Goal: Task Accomplishment & Management: Use online tool/utility

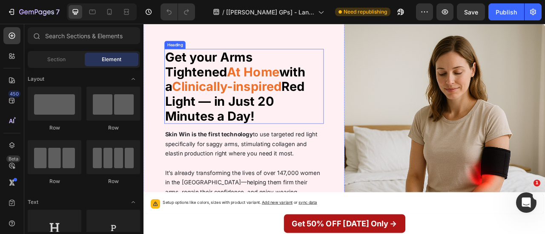
scroll to position [48, 0]
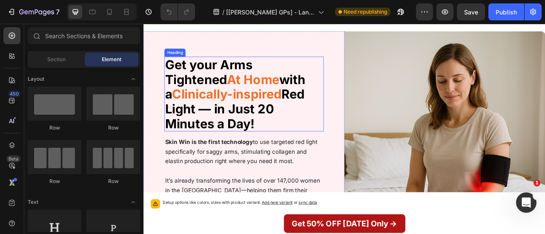
click at [340, 106] on strong "Red Light — in Just 20 Minutes a Day" at bounding box center [259, 132] width 177 height 57
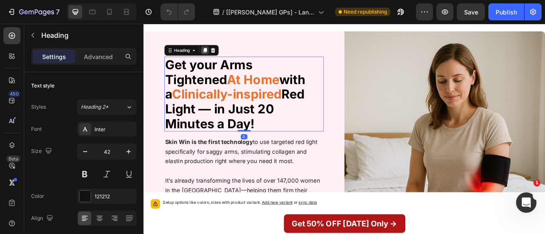
click at [219, 59] on icon at bounding box center [221, 57] width 5 height 6
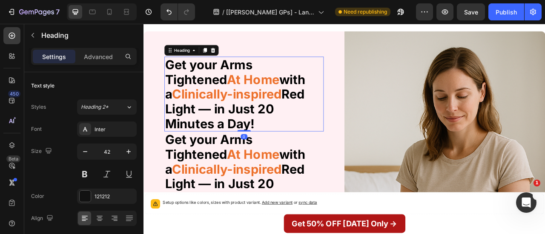
click at [297, 104] on strong "Clinically-inspired" at bounding box center [249, 113] width 139 height 19
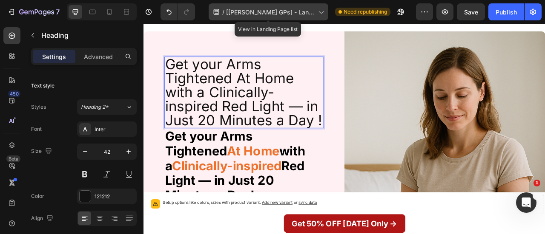
scroll to position [1, 0]
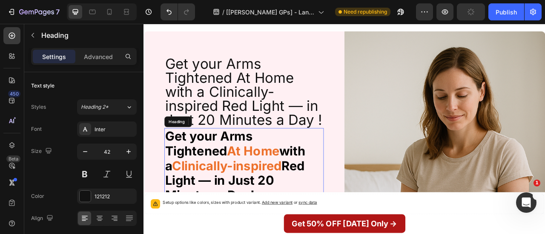
click at [249, 195] on strong "At Home" at bounding box center [282, 185] width 66 height 19
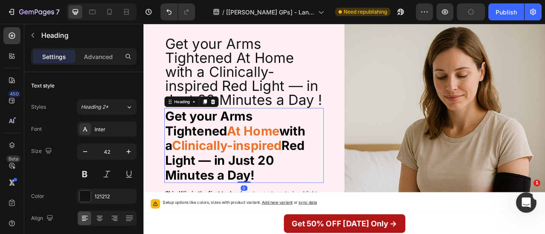
click at [208, 189] on strong "Clinically-inspired" at bounding box center [249, 178] width 139 height 19
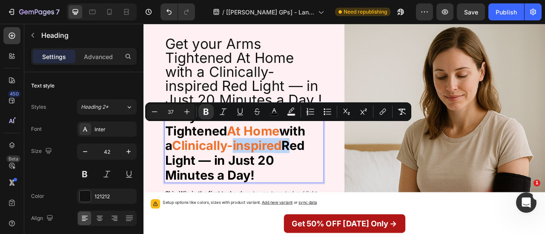
click at [240, 180] on strong "with a" at bounding box center [260, 170] width 178 height 38
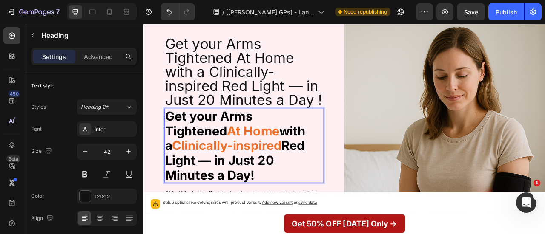
click at [295, 182] on strong "Clinically-inspired" at bounding box center [249, 178] width 139 height 19
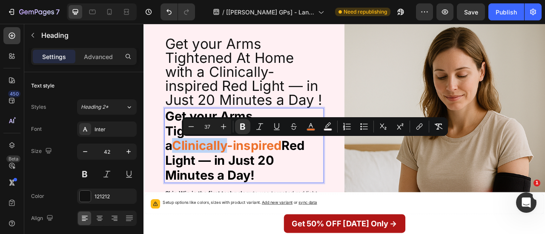
drag, startPoint x: 295, startPoint y: 182, endPoint x: 308, endPoint y: 184, distance: 13.4
click at [308, 184] on strong "Clinically-inspired" at bounding box center [249, 178] width 139 height 19
click at [310, 125] on icon "Editor contextual toolbar" at bounding box center [311, 125] width 4 height 5
type input "ED712C"
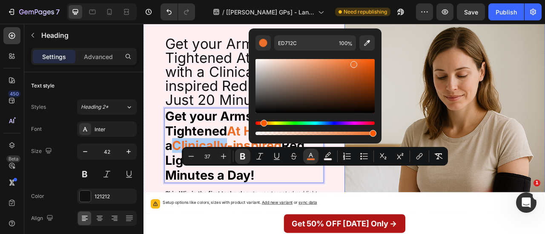
scroll to position [31, 0]
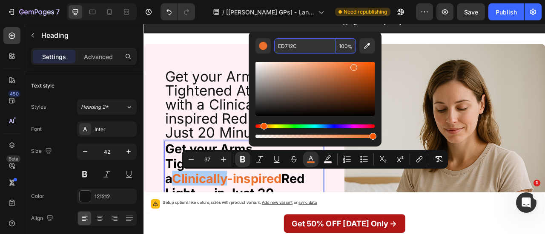
click at [302, 46] on input "ED712C" at bounding box center [304, 45] width 61 height 15
copy strong "Clinically"
click at [302, 46] on input "ED712C" at bounding box center [304, 45] width 61 height 15
click at [201, 89] on p "Get your Arms Tightened At Home with a Clinically-inspired Red Light — in Just …" at bounding box center [271, 126] width 201 height 89
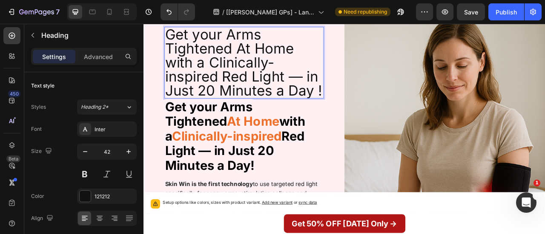
scroll to position [83, 0]
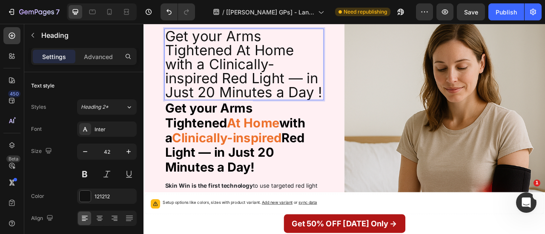
click at [261, 58] on p "Get your Arms Tightened At Home with a Clinically-inspired Red Light — in Just …" at bounding box center [271, 75] width 201 height 89
click at [263, 60] on p "Get your Arms Tightened At Home with a Clinically-inspired Red Light — in Just …" at bounding box center [271, 75] width 201 height 89
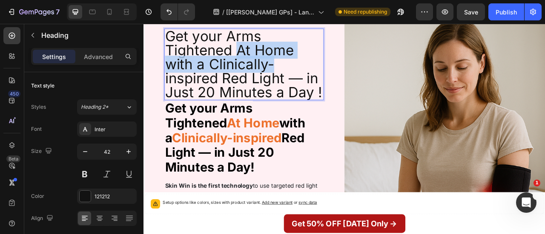
drag, startPoint x: 263, startPoint y: 60, endPoint x: 330, endPoint y: 63, distance: 66.5
click at [330, 63] on p "Get your Arms Tightened At Home with a Clinically-inspired Red Light — in Just …" at bounding box center [271, 75] width 201 height 89
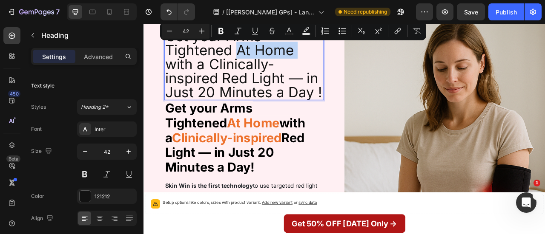
click at [330, 63] on p "Get your Arms Tightened At Home with a Clinically-inspired Red Light — in Just …" at bounding box center [271, 75] width 201 height 89
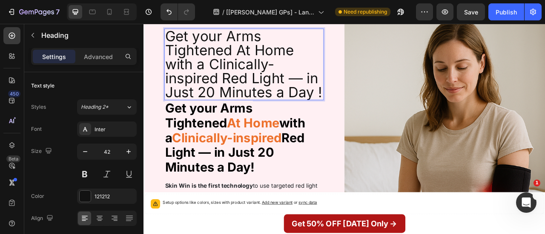
click at [330, 63] on p "Get your Arms Tightened At Home with a Clinically-inspired Red Light — in Just …" at bounding box center [271, 75] width 201 height 89
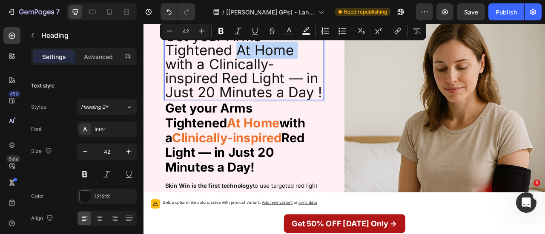
drag, startPoint x: 330, startPoint y: 63, endPoint x: 259, endPoint y: 60, distance: 71.2
click at [259, 60] on p "Get your Arms Tightened At Home with a Clinically-inspired Red Light — in Just …" at bounding box center [271, 75] width 201 height 89
click at [286, 34] on rect "Editor contextual toolbar" at bounding box center [289, 34] width 8 height 2
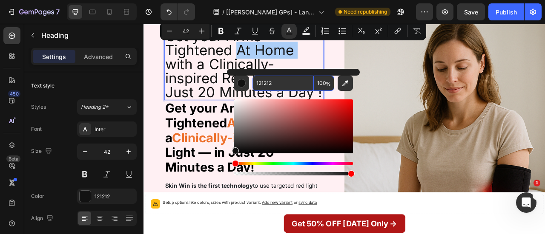
click at [272, 90] on input "121212" at bounding box center [282, 83] width 61 height 15
paste input "ED712C"
type input "ED712C"
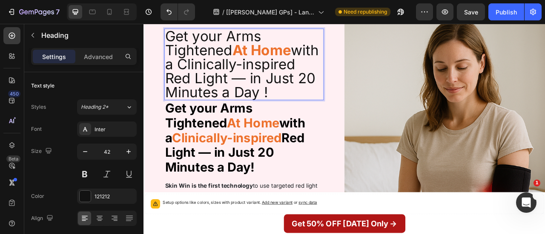
click at [226, 71] on p "Get your Arms Tightened At Home with a Clinically-inspired Red Light — in Just …" at bounding box center [271, 75] width 201 height 89
click at [228, 76] on p "Get your Arms Tightened At Home with a Clinically-inspired Red Light — in Just …" at bounding box center [271, 75] width 201 height 89
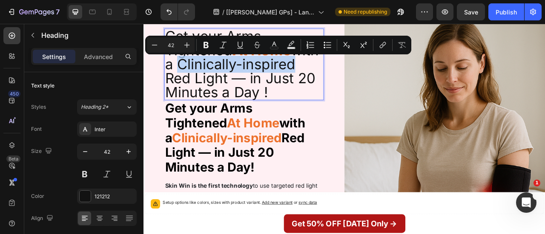
drag, startPoint x: 228, startPoint y: 76, endPoint x: 228, endPoint y: 91, distance: 15.3
click at [228, 91] on p "Get your Arms Tightened At Home with a Clinically-inspired Red Light — in Just …" at bounding box center [271, 75] width 201 height 89
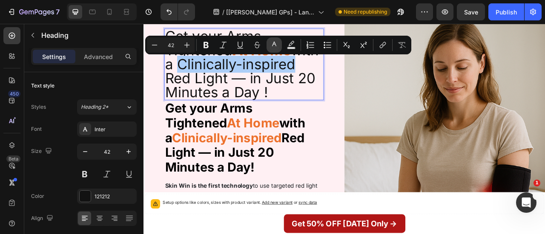
click at [272, 45] on icon "Editor contextual toolbar" at bounding box center [274, 45] width 9 height 9
type input "121212"
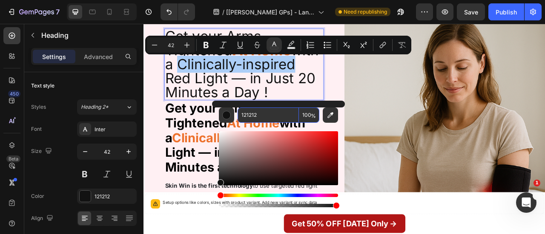
click at [266, 108] on input "121212" at bounding box center [267, 115] width 61 height 15
paste input "ED712C"
type input "ED712C"
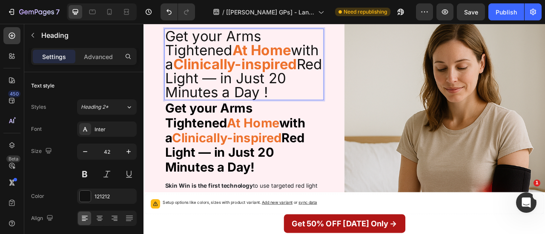
click at [204, 115] on p "Get your Arms Tightened At Home with a Clinically-inspired Red Light — in Just …" at bounding box center [271, 75] width 201 height 89
click at [107, 149] on input "42" at bounding box center [107, 151] width 28 height 15
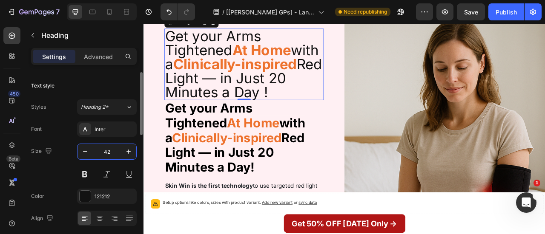
click at [107, 149] on input "42" at bounding box center [107, 151] width 28 height 15
type input "37"
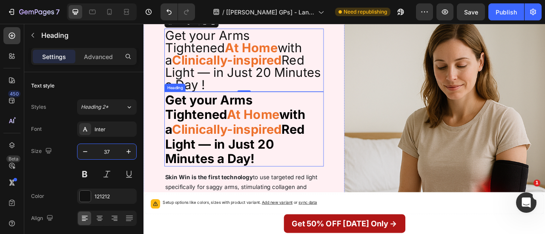
click at [282, 154] on strong "Red Light — in Just 20 Minutes a Day" at bounding box center [259, 177] width 177 height 57
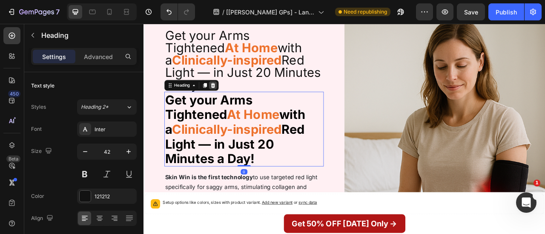
click at [227, 97] on div at bounding box center [231, 102] width 10 height 10
click at [227, 87] on p "Get your Arms Tightened At Home with a Clinically-inspired Red Light — in Just …" at bounding box center [271, 70] width 201 height 79
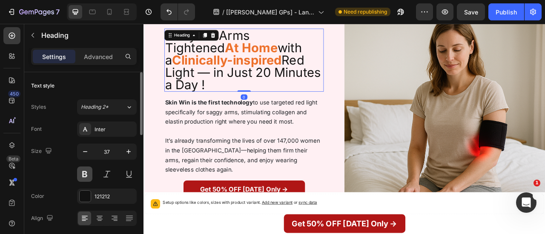
drag, startPoint x: 80, startPoint y: 174, endPoint x: 51, endPoint y: 159, distance: 32.7
click at [80, 174] on button at bounding box center [84, 174] width 15 height 15
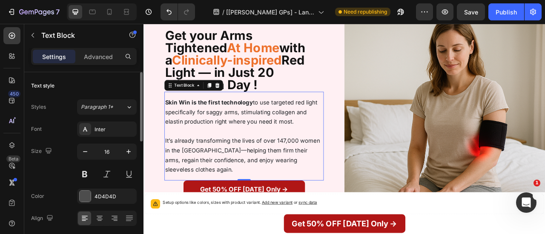
click at [240, 154] on p "Rich Text Editor. Editing area: main" at bounding box center [271, 160] width 201 height 12
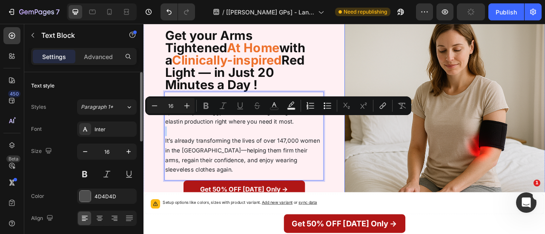
click at [409, 158] on img at bounding box center [526, 137] width 255 height 280
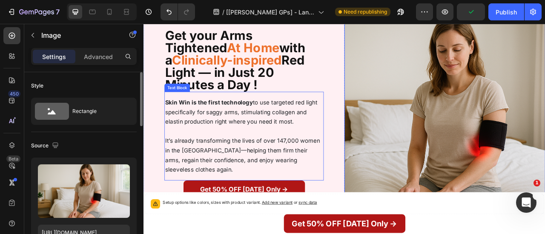
click at [260, 169] on span "It’s already transforming the lives of over 147,000 women in the [GEOGRAPHIC_DA…" at bounding box center [269, 191] width 197 height 45
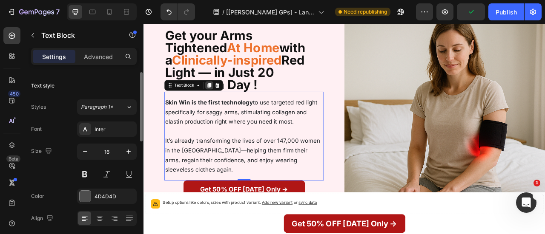
click at [222, 97] on div at bounding box center [227, 102] width 10 height 10
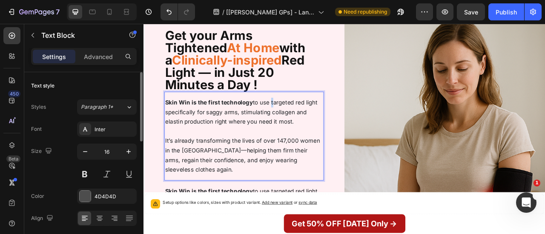
click at [302, 120] on span "Skin Win is the first technology to use targeted red light specifically for sag…" at bounding box center [268, 136] width 194 height 33
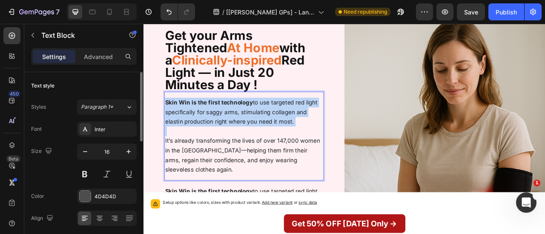
click at [302, 120] on span "Skin Win is the first technology to use targeted red light specifically for sag…" at bounding box center [268, 136] width 194 height 33
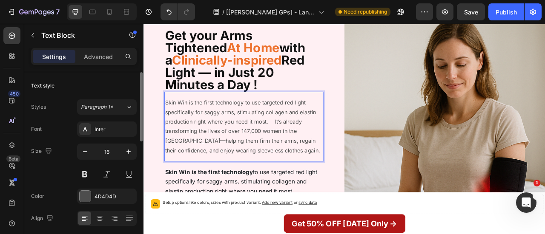
scroll to position [122, 0]
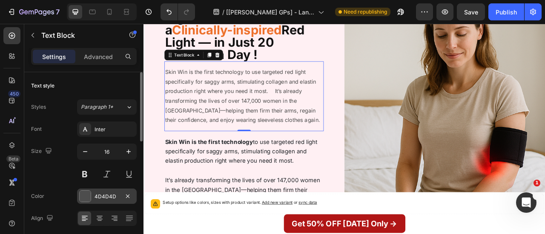
click at [86, 192] on div at bounding box center [85, 196] width 11 height 11
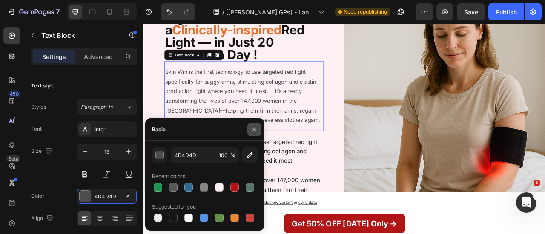
click at [172, 213] on div at bounding box center [173, 218] width 10 height 10
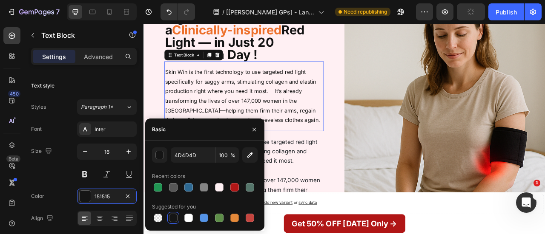
type input "151515"
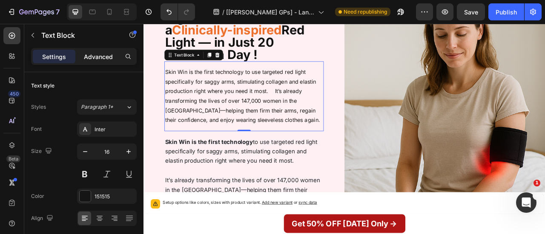
click at [100, 53] on p "Advanced" at bounding box center [98, 56] width 29 height 9
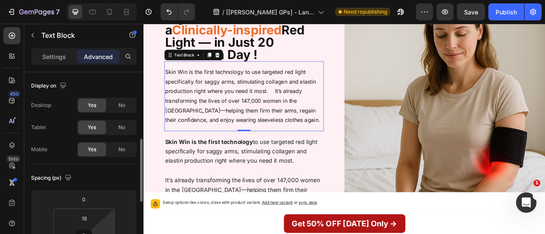
scroll to position [51, 0]
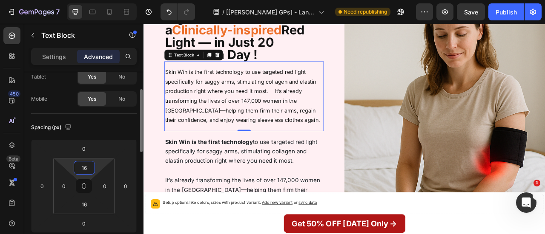
click at [87, 164] on input "16" at bounding box center [84, 168] width 17 height 13
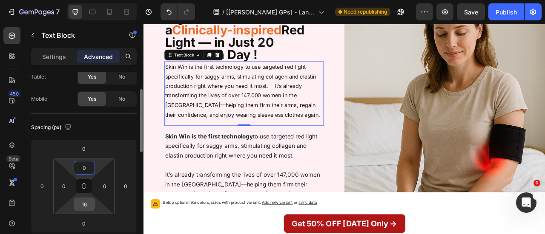
type input "0"
click at [90, 209] on input "16" at bounding box center [84, 204] width 17 height 13
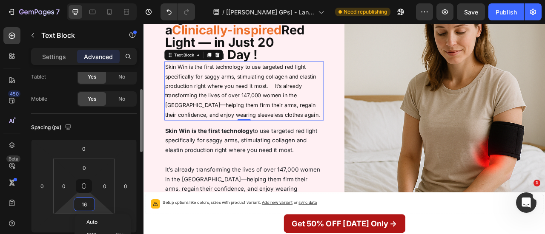
type input "0"
click at [356, 173] on p "Skin Win is the first technology to use targeted red light specifically for sag…" at bounding box center [271, 172] width 201 height 37
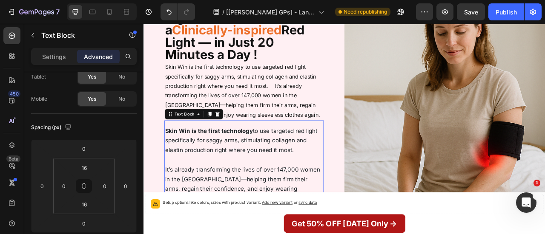
scroll to position [91, 0]
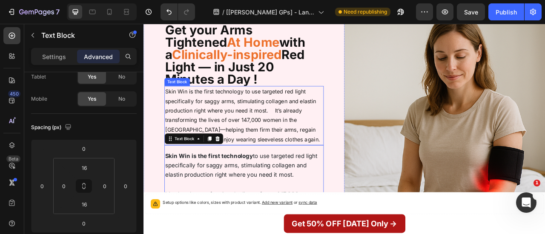
click at [263, 104] on p "Skin Win is the first technology to use targeted red light specifically for sag…" at bounding box center [271, 141] width 201 height 74
click at [271, 104] on p "Skin Win is the first technology to use targeted red light specifically for sag…" at bounding box center [271, 141] width 201 height 74
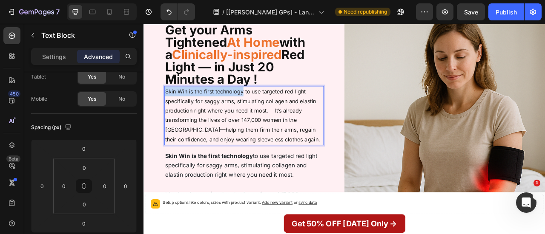
drag, startPoint x: 270, startPoint y: 95, endPoint x: 166, endPoint y: 96, distance: 104.7
click at [166, 96] on div "Heading Get your Arms Tightened At Home with a Clinically-inspired Red Light — …" at bounding box center [270, 167] width 255 height 355
click at [237, 138] on p "Skin Win is the first technology to use targeted red light specifically for sag…" at bounding box center [271, 141] width 201 height 74
click at [260, 196] on span "Skin Win is the first technology to use targeted red light specifically for sag…" at bounding box center [268, 204] width 194 height 33
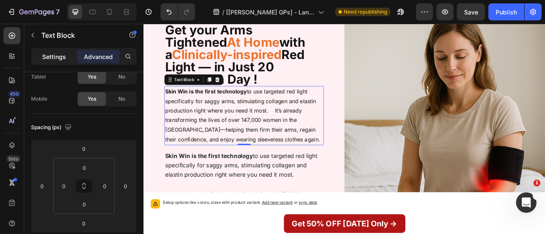
click at [56, 56] on p "Settings" at bounding box center [54, 56] width 24 height 9
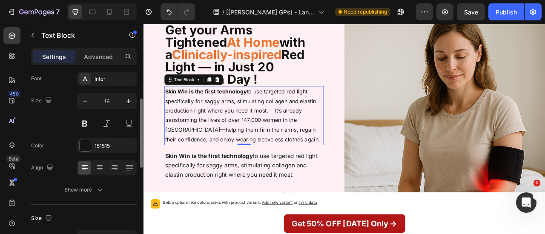
scroll to position [58, 0]
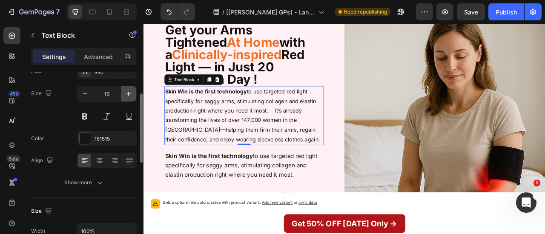
click at [125, 93] on icon "button" at bounding box center [128, 94] width 9 height 9
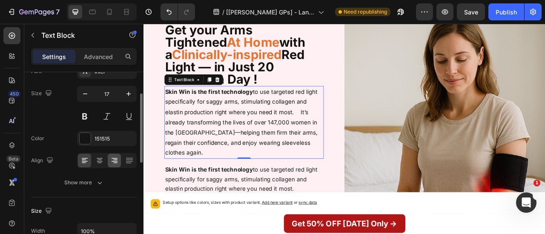
type input "18"
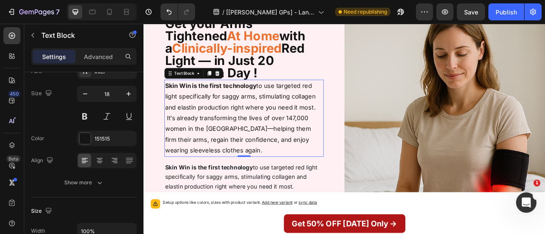
scroll to position [98, 0]
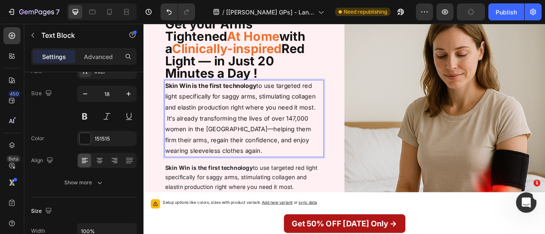
click at [361, 117] on p "Skin Win is the first technology to use targeted red light specifically for sag…" at bounding box center [271, 144] width 201 height 97
click at [175, 137] on p "It’s already transforming the lives of over 147,000 women in the [GEOGRAPHIC_DA…" at bounding box center [271, 164] width 201 height 55
click at [178, 137] on p "It’s already transforming the lives of over 147,000 women in the [GEOGRAPHIC_DA…" at bounding box center [271, 164] width 201 height 55
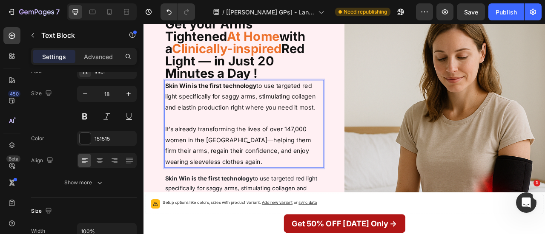
scroll to position [132, 0]
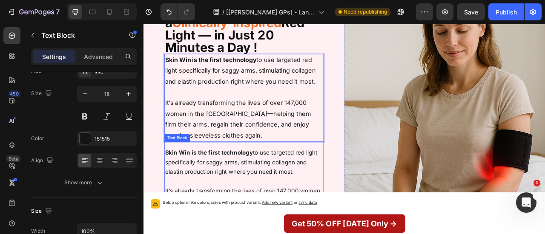
click at [244, 197] on span "Skin Win is the first technology to use targeted red light specifically for sag…" at bounding box center [268, 199] width 194 height 33
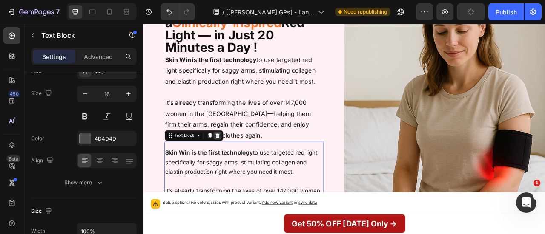
click at [236, 161] on div at bounding box center [237, 166] width 10 height 10
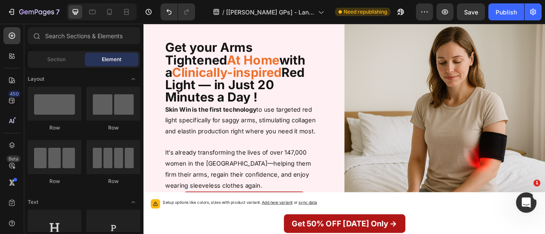
scroll to position [64, 0]
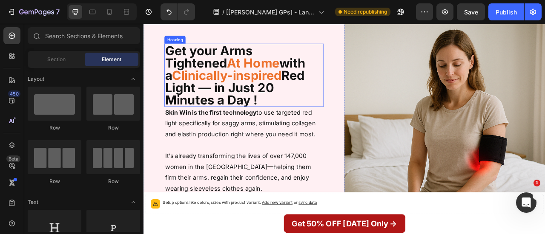
click at [286, 94] on p "Get your Arms Tightened At Home with a Clinically-inspired Red Light — in Just …" at bounding box center [271, 89] width 201 height 79
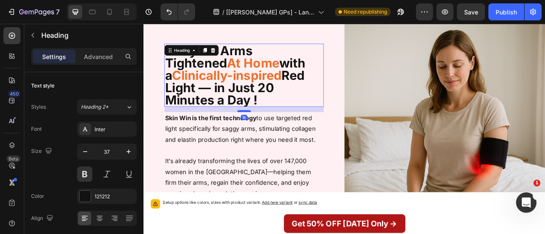
drag, startPoint x: 272, startPoint y: 111, endPoint x: 273, endPoint y: 118, distance: 6.9
click at [273, 134] on div at bounding box center [271, 135] width 17 height 3
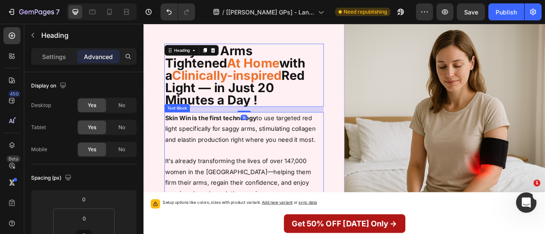
click at [292, 160] on p "Skin Win is the first technology to use targeted red light specifically for sag…" at bounding box center [271, 157] width 201 height 41
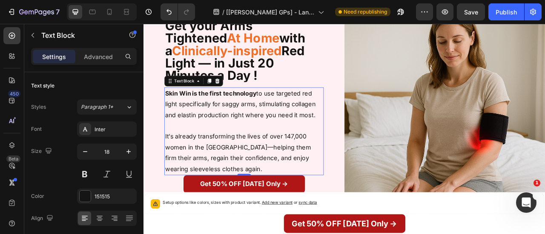
scroll to position [159, 0]
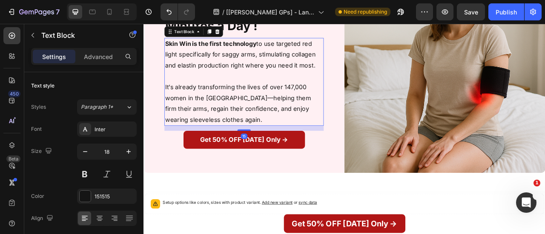
drag, startPoint x: 270, startPoint y: 137, endPoint x: 270, endPoint y: 143, distance: 6.4
click at [270, 158] on div at bounding box center [271, 159] width 17 height 2
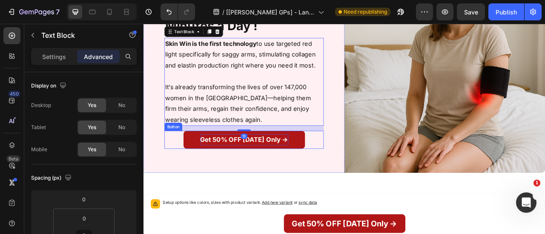
click at [290, 166] on strong "Get 50% OFF [DATE] Only →" at bounding box center [271, 171] width 112 height 10
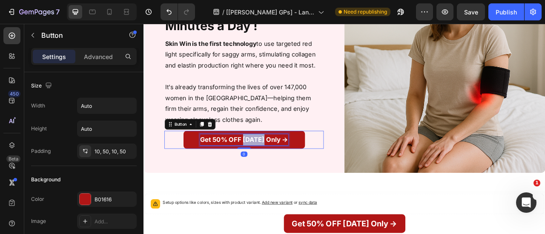
click at [290, 166] on strong "Get 50% OFF [DATE] Only →" at bounding box center [271, 171] width 112 height 10
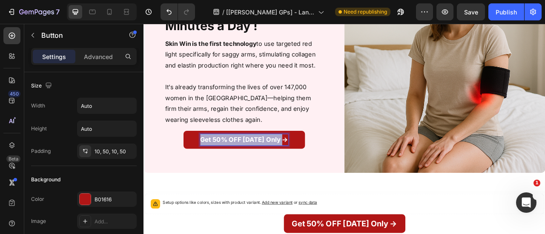
click at [290, 166] on strong "Get 50% OFF [DATE] Only →" at bounding box center [271, 171] width 112 height 10
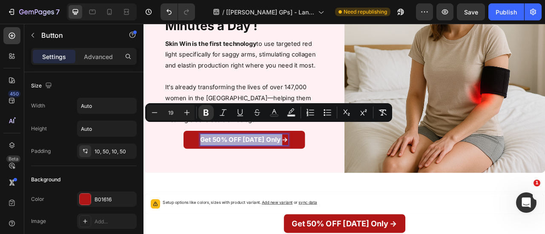
click at [290, 166] on strong "Get 50% OFF [DATE] Only →" at bounding box center [271, 171] width 112 height 10
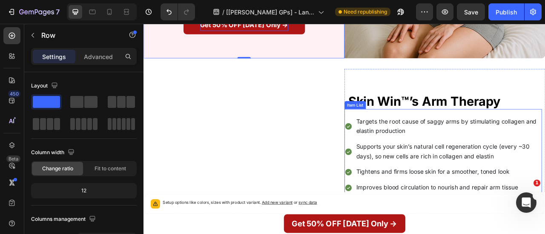
scroll to position [306, 0]
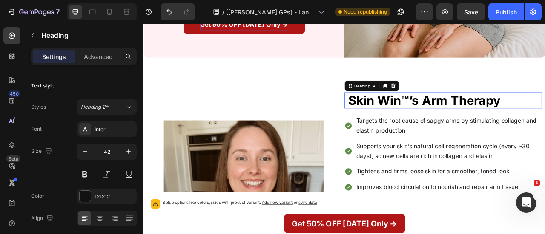
click at [466, 112] on strong "Skin Win™’s Arm Therapy" at bounding box center [500, 121] width 194 height 19
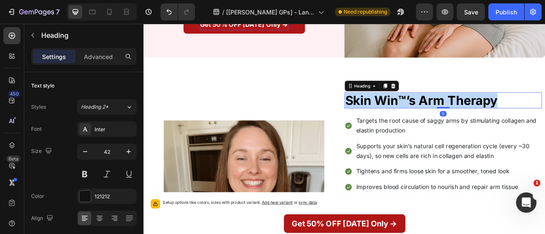
click at [466, 112] on strong "Skin Win™’s Arm Therapy" at bounding box center [497, 121] width 194 height 19
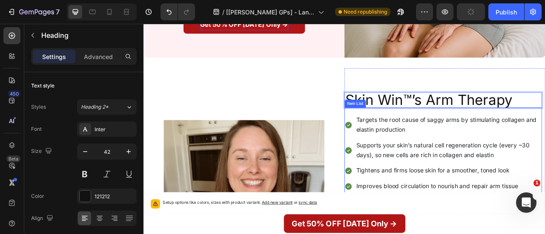
click at [430, 149] on p "Targets the root cause of saggy arms by stimulating collagen and elastin produc…" at bounding box center [531, 152] width 235 height 25
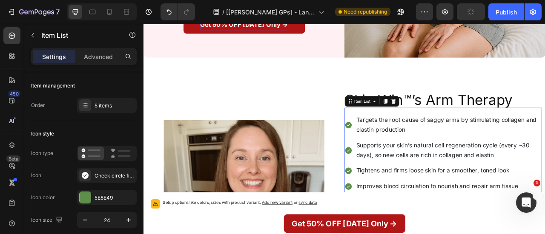
click at [449, 142] on span "Targets the root cause of saggy arms by stimulating collagen and elastin produc…" at bounding box center [528, 152] width 229 height 21
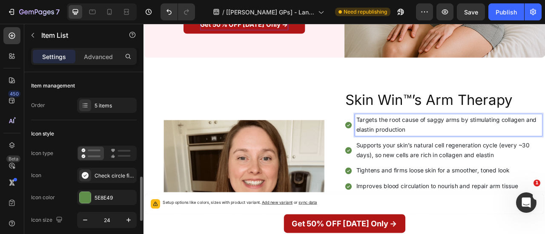
scroll to position [87, 0]
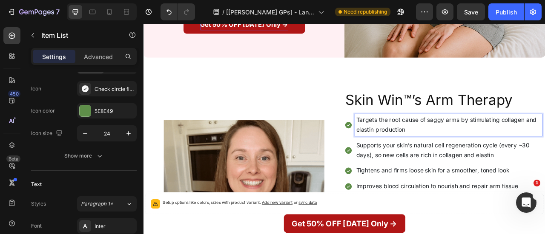
click at [448, 144] on span "Targets the root cause of saggy arms by stimulating collagen and elastin produc…" at bounding box center [528, 152] width 229 height 21
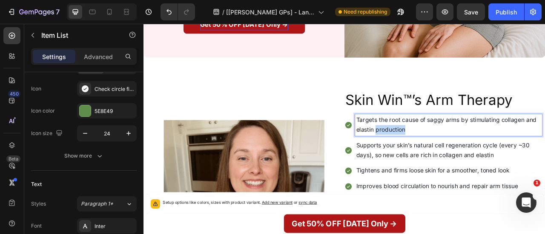
click at [448, 144] on span "Targets the root cause of saggy arms by stimulating collagen and elastin produc…" at bounding box center [528, 152] width 229 height 21
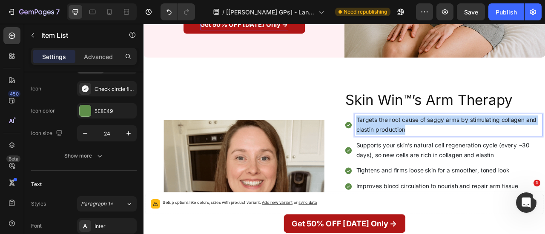
click at [448, 144] on span "Targets the root cause of saggy arms by stimulating collagen and elastin produc…" at bounding box center [528, 152] width 229 height 21
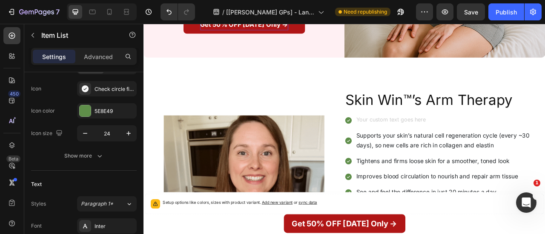
scroll to position [301, 0]
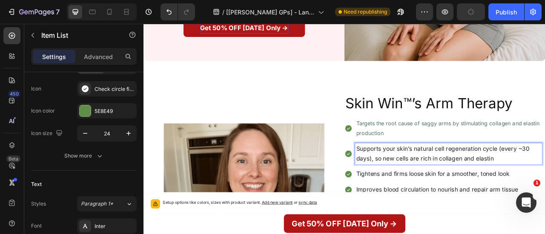
click at [497, 178] on span "Supports your skin’s natural cell regeneration cycle (every ~30 days), so new c…" at bounding box center [524, 188] width 220 height 21
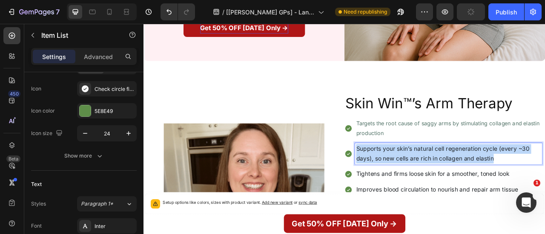
click at [497, 178] on span "Supports your skin’s natural cell regeneration cycle (every ~30 days), so new c…" at bounding box center [524, 188] width 220 height 21
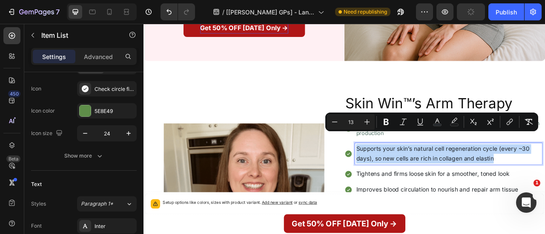
click at [497, 178] on span "Supports your skin’s natural cell regeneration cycle (every ~30 days), so new c…" at bounding box center [524, 188] width 220 height 21
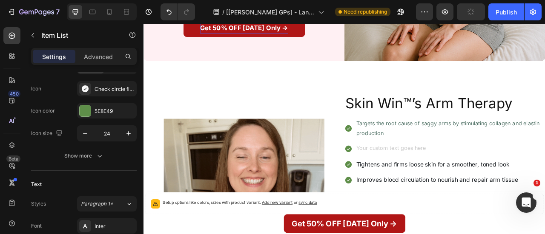
scroll to position [297, 0]
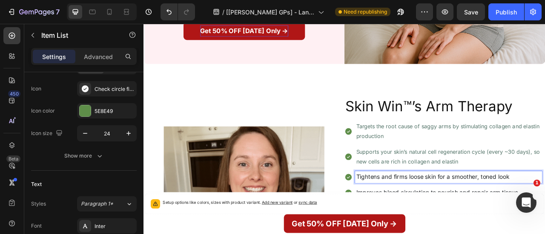
click at [436, 214] on span "Tightens and firms loose skin for a smoother, toned look" at bounding box center [511, 218] width 195 height 9
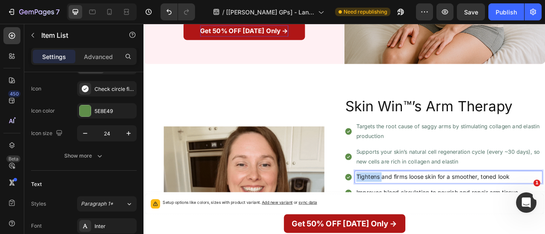
click at [436, 214] on span "Tightens and firms loose skin for a smoother, toned look" at bounding box center [511, 218] width 195 height 9
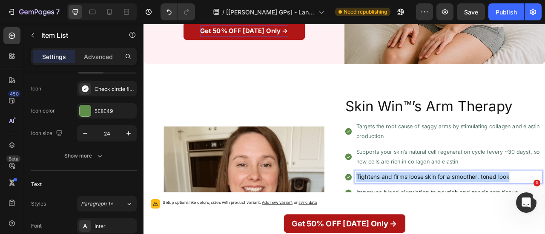
click at [436, 214] on span "Tightens and firms loose skin for a smoother, toned look" at bounding box center [511, 218] width 195 height 9
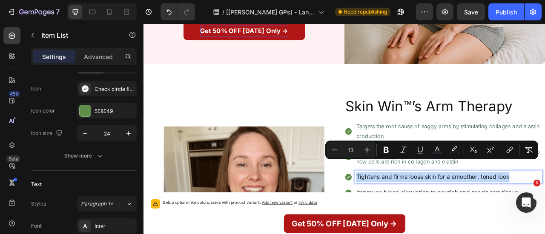
copy span "Tightens and firms loose skin for a smoother, toned look"
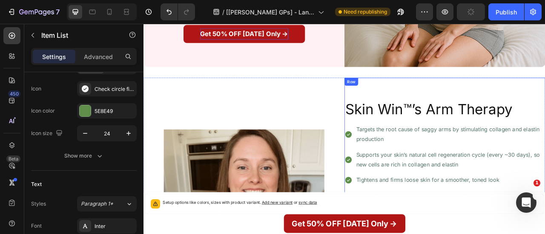
scroll to position [346, 0]
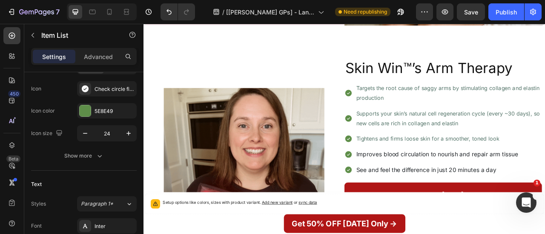
click at [488, 185] on span "Improves blood circulation to nourish and repair arm tissue" at bounding box center [517, 189] width 206 height 9
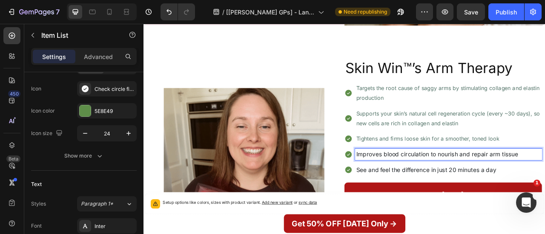
click at [488, 185] on span "Improves blood circulation to nourish and repair arm tissue" at bounding box center [517, 189] width 206 height 9
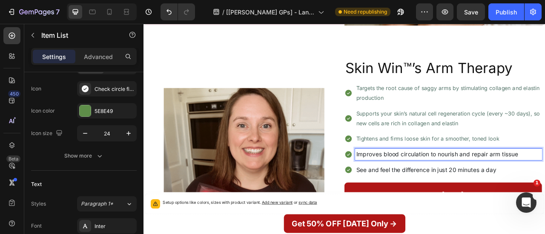
click at [488, 185] on span "Improves blood circulation to nourish and repair arm tissue" at bounding box center [517, 189] width 206 height 9
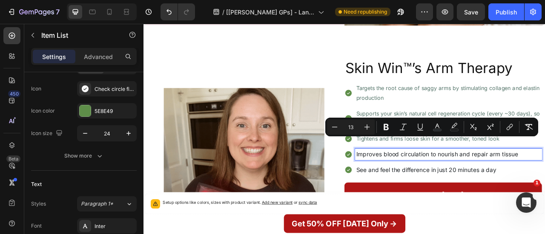
click at [488, 185] on span "Improves blood circulation to nourish and repair arm tissue" at bounding box center [517, 189] width 206 height 9
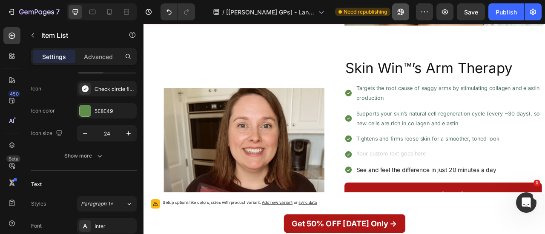
scroll to position [342, 0]
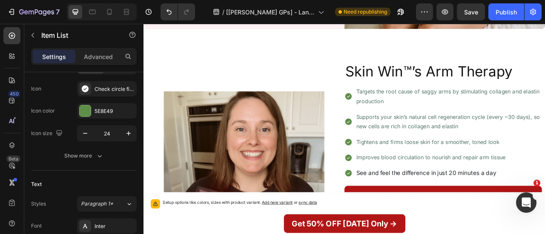
click at [465, 209] on span "See and feel the difference in just 20 minutes a day" at bounding box center [503, 213] width 178 height 9
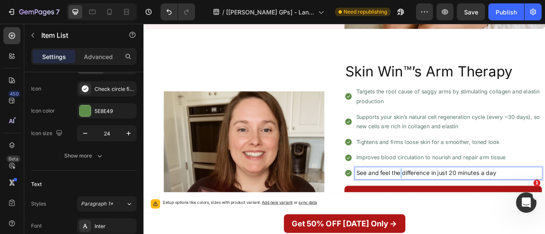
click at [465, 209] on span "See and feel the difference in just 20 minutes a day" at bounding box center [503, 213] width 178 height 9
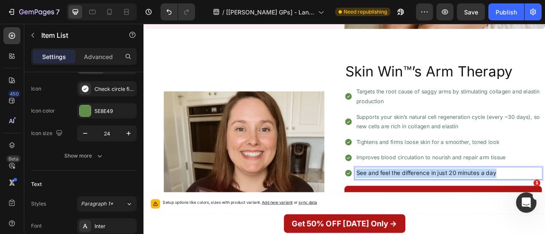
click at [465, 209] on span "See and feel the difference in just 20 minutes a day" at bounding box center [503, 213] width 178 height 9
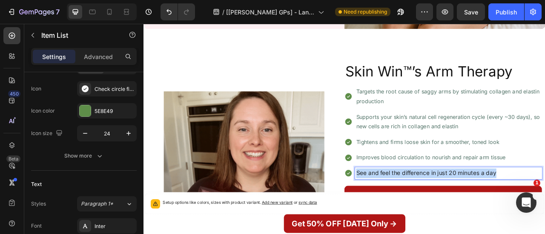
click at [465, 209] on span "See and feel the difference in just 20 minutes a day" at bounding box center [503, 213] width 178 height 9
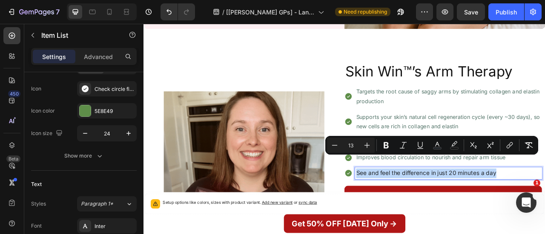
click at [465, 209] on span "See and feel the difference in just 20 minutes a day" at bounding box center [503, 213] width 178 height 9
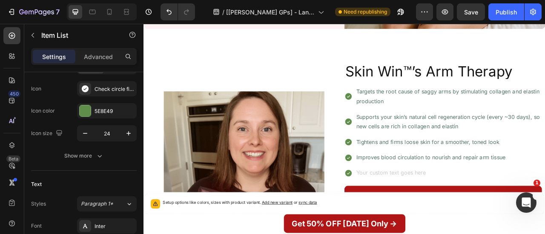
scroll to position [338, 0]
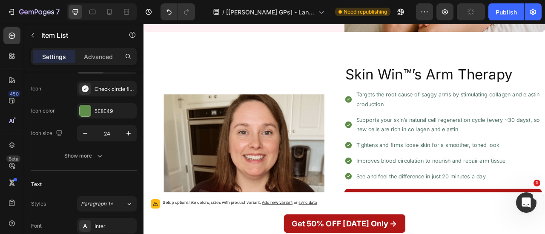
click at [403, 118] on div "Targets the root cause of saggy arms by stimulating collagen and elastin produc…" at bounding box center [524, 165] width 251 height 119
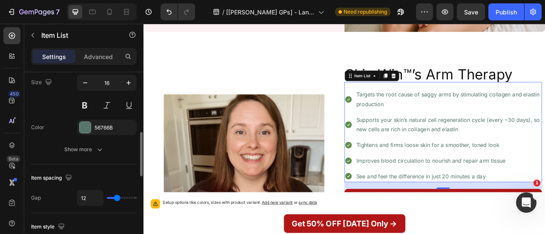
scroll to position [254, 0]
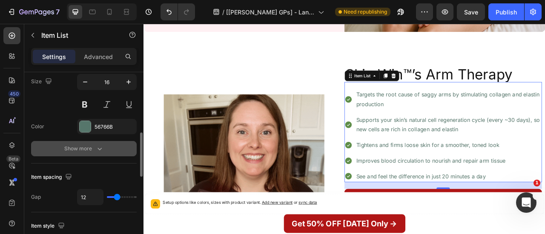
click at [109, 142] on button "Show more" at bounding box center [84, 148] width 106 height 15
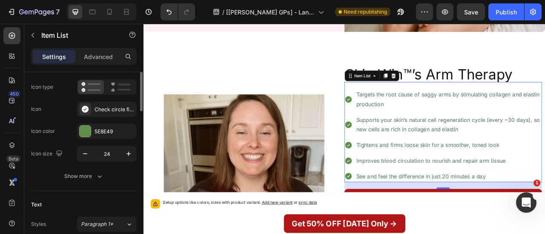
scroll to position [54, 0]
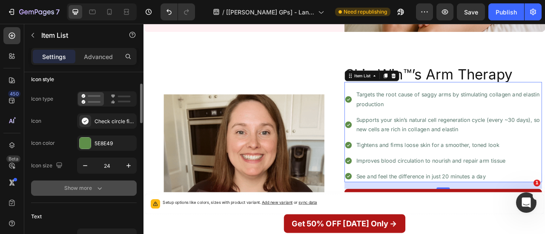
click at [108, 188] on button "Show more" at bounding box center [84, 188] width 106 height 15
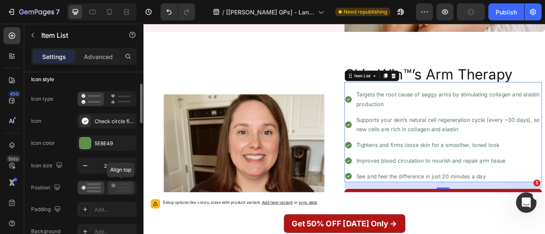
click at [125, 182] on div at bounding box center [121, 188] width 26 height 13
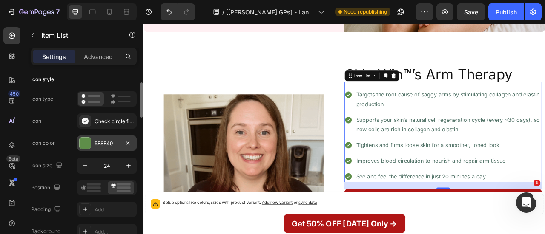
click at [86, 142] on div at bounding box center [85, 143] width 11 height 11
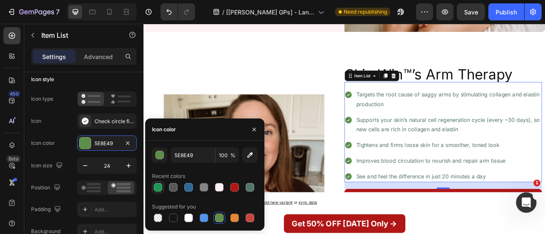
click at [157, 193] on div at bounding box center [158, 188] width 12 height 12
type input "219653"
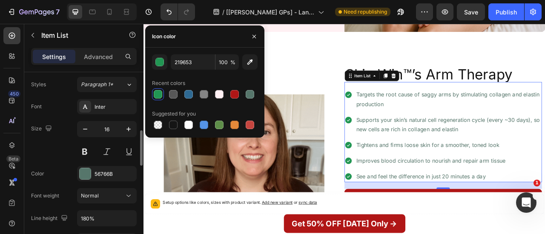
scroll to position [317, 0]
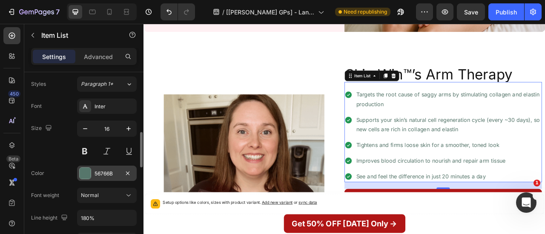
click at [89, 168] on div at bounding box center [85, 173] width 11 height 11
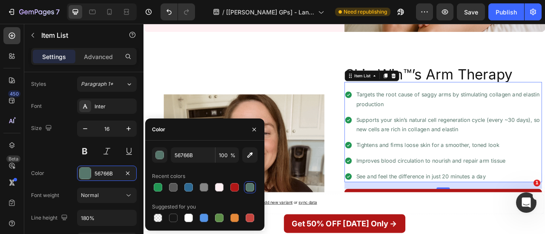
click at [175, 225] on div "56766B 100 % Recent colors Suggested for you" at bounding box center [204, 186] width 119 height 90
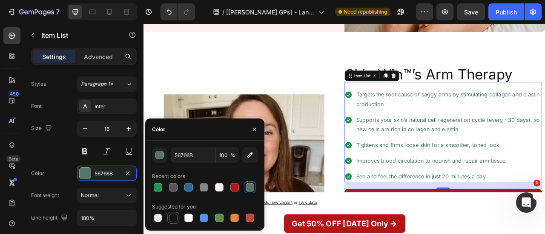
click at [172, 219] on div at bounding box center [173, 218] width 9 height 9
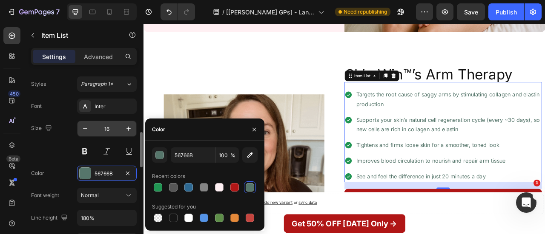
type input "151515"
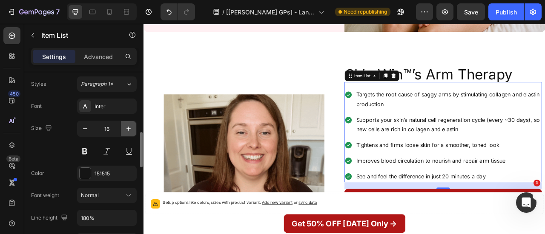
click at [125, 132] on icon "button" at bounding box center [128, 129] width 9 height 9
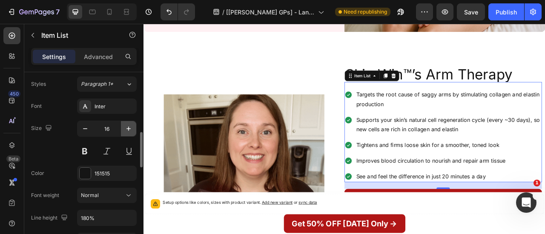
click at [125, 132] on icon "button" at bounding box center [128, 129] width 9 height 9
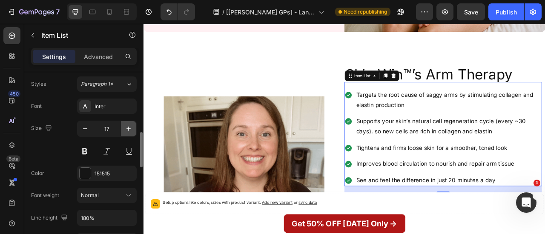
type input "18"
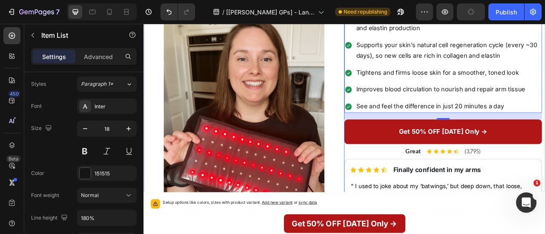
scroll to position [440, 0]
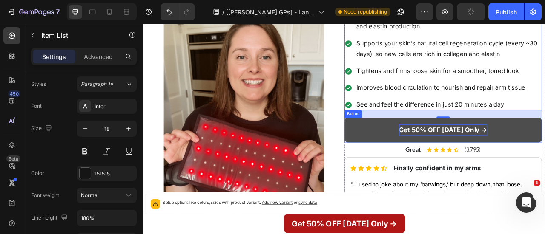
click at [498, 154] on strong "Get 50% OFF [DATE] Only →" at bounding box center [525, 159] width 112 height 10
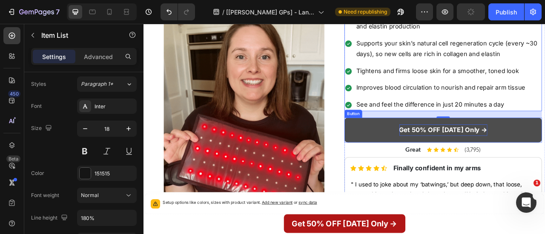
click at [498, 154] on strong "Get 50% OFF [DATE] Only →" at bounding box center [525, 159] width 112 height 10
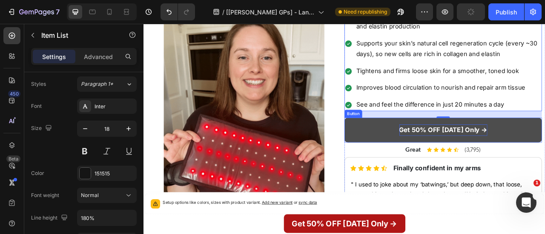
click at [498, 154] on strong "Get 50% OFF [DATE] Only →" at bounding box center [525, 159] width 112 height 10
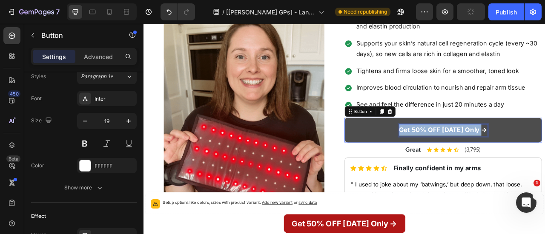
click at [498, 154] on strong "Get 50% OFF [DATE] Only →" at bounding box center [525, 159] width 112 height 10
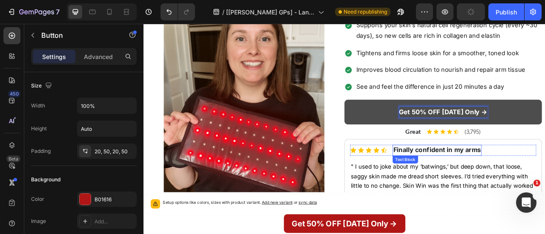
scroll to position [466, 0]
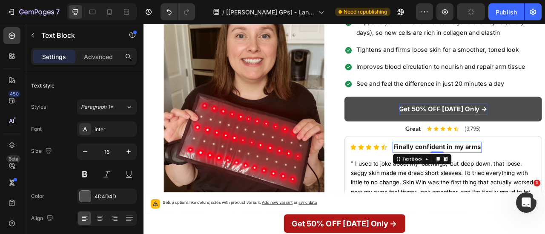
click at [477, 176] on strong "Finally confident in my arms" at bounding box center [517, 181] width 112 height 10
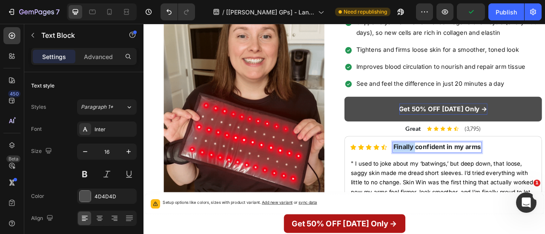
click at [477, 176] on strong "Finally confident in my arms" at bounding box center [517, 181] width 112 height 10
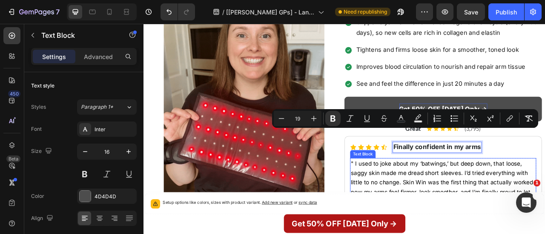
type input "16"
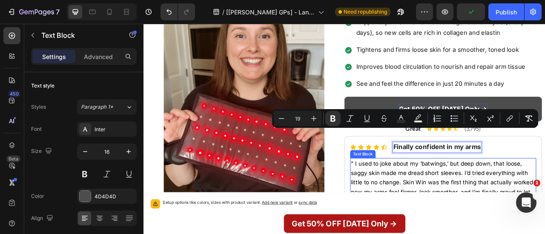
click at [524, 196] on p "" I used to joke about my ‘batwings,’ but deep down, that loose, saggy skin mad…" at bounding box center [524, 226] width 235 height 61
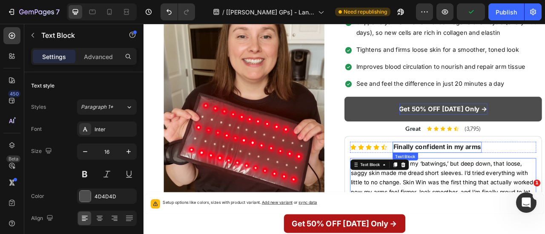
click at [537, 176] on strong "Finally confident in my arms" at bounding box center [517, 181] width 112 height 10
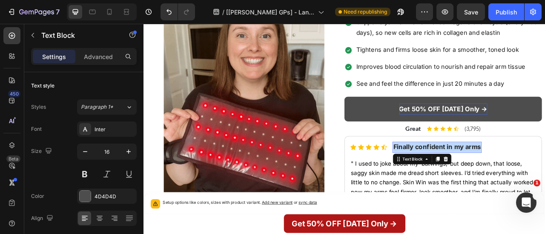
click at [537, 176] on strong "Finally confident in my arms" at bounding box center [517, 181] width 112 height 10
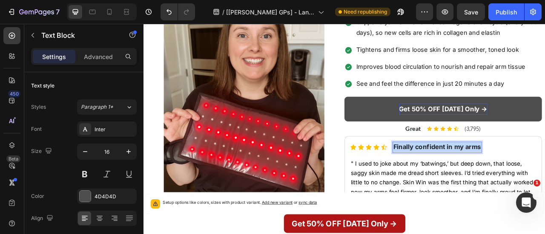
click at [537, 176] on strong "Finally confident in my arms" at bounding box center [517, 181] width 112 height 10
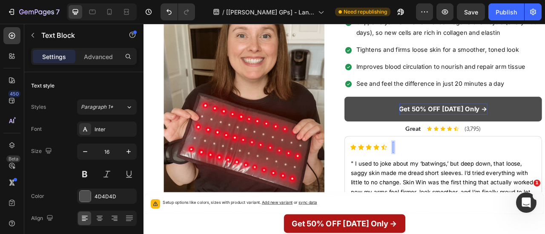
scroll to position [463, 0]
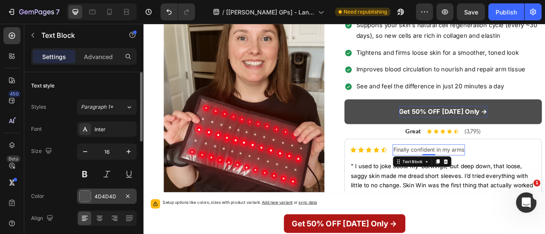
click at [86, 194] on div at bounding box center [85, 196] width 11 height 11
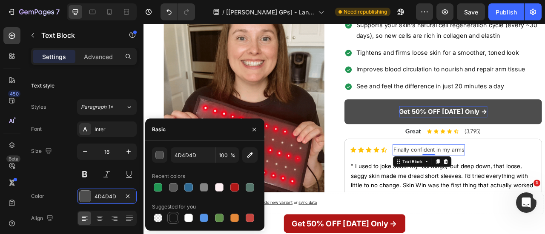
click at [175, 221] on div at bounding box center [173, 218] width 9 height 9
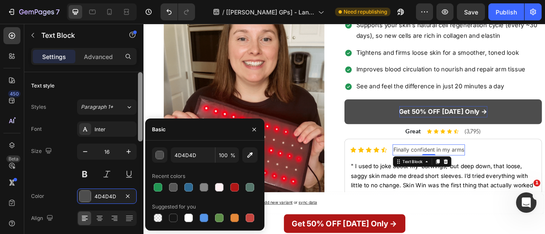
type input "151515"
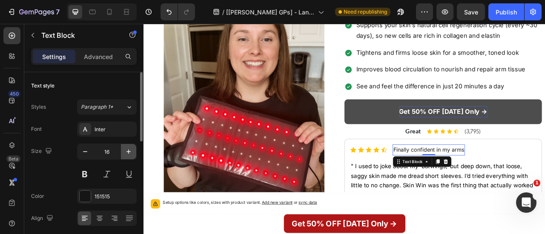
click at [132, 150] on icon "button" at bounding box center [128, 152] width 9 height 9
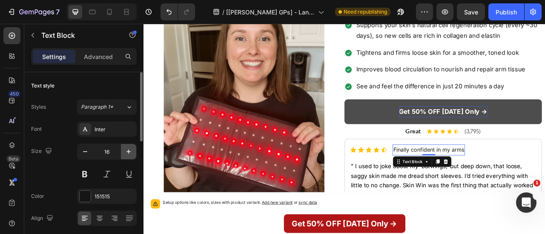
click at [132, 150] on icon "button" at bounding box center [128, 152] width 9 height 9
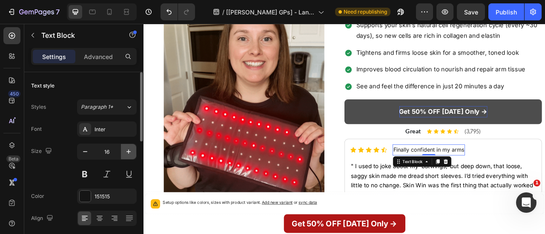
click at [132, 150] on icon "button" at bounding box center [128, 152] width 9 height 9
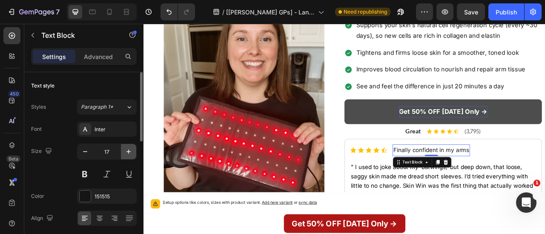
click at [132, 150] on icon "button" at bounding box center [128, 152] width 9 height 9
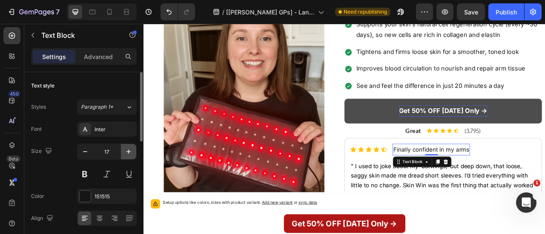
click at [132, 150] on icon "button" at bounding box center [128, 152] width 9 height 9
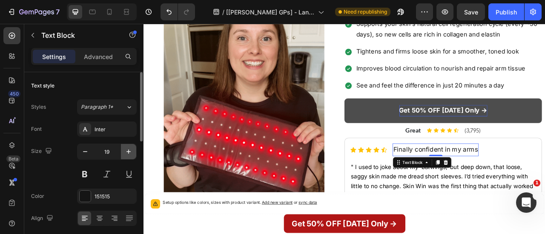
click at [132, 150] on icon "button" at bounding box center [128, 152] width 9 height 9
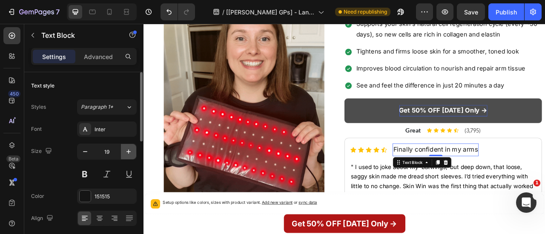
type input "20"
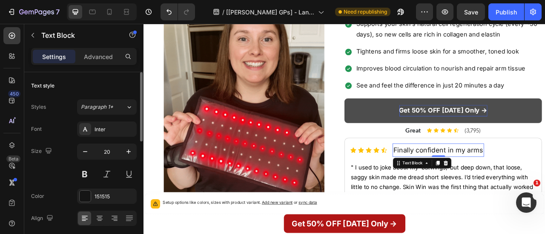
scroll to position [465, 0]
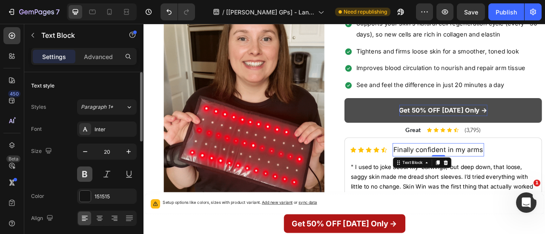
drag, startPoint x: 83, startPoint y: 177, endPoint x: 192, endPoint y: 231, distance: 121.0
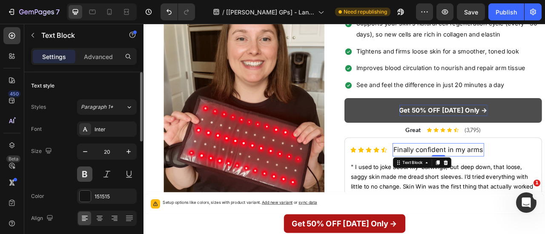
click at [83, 177] on button at bounding box center [84, 174] width 15 height 15
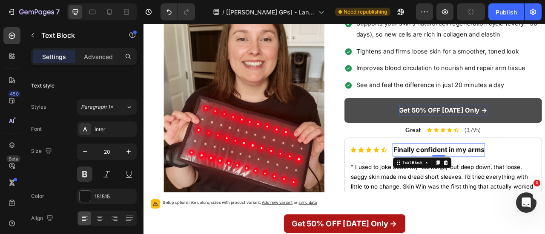
scroll to position [533, 0]
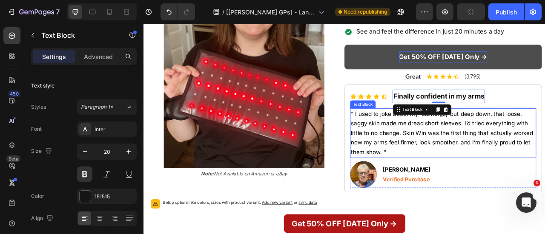
click at [444, 146] on span "" I used to joke about my ‘batwings,’ but deep down, that loose, saggy skin mad…" at bounding box center [523, 162] width 232 height 57
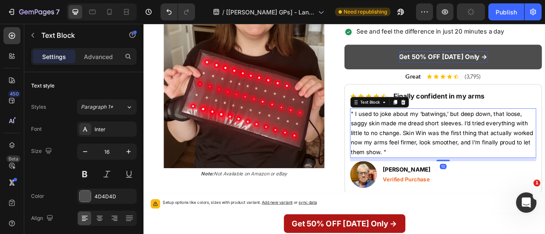
click at [444, 146] on span "" I used to joke about my ‘batwings,’ but deep down, that loose, saggy skin mad…" at bounding box center [523, 162] width 232 height 57
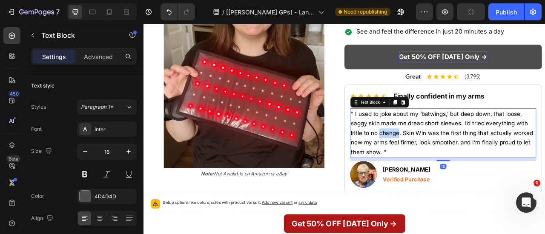
click at [444, 146] on span "" I used to joke about my ‘batwings,’ but deep down, that loose, saggy skin mad…" at bounding box center [523, 162] width 232 height 57
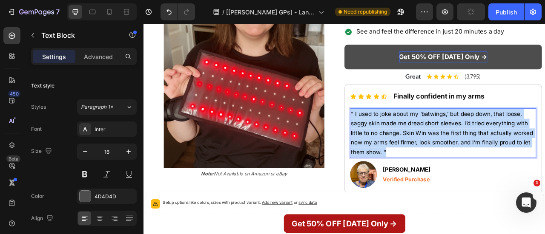
click at [444, 146] on span "" I used to joke about my ‘batwings,’ but deep down, that loose, saggy skin mad…" at bounding box center [523, 162] width 232 height 57
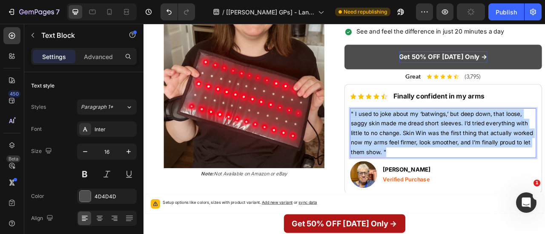
click at [444, 146] on span "" I used to joke about my ‘batwings,’ but deep down, that loose, saggy skin mad…" at bounding box center [523, 162] width 232 height 57
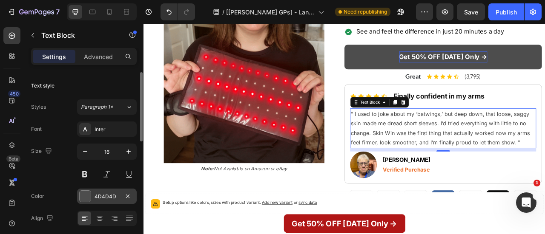
click at [92, 194] on div "4D4D4D" at bounding box center [107, 196] width 60 height 15
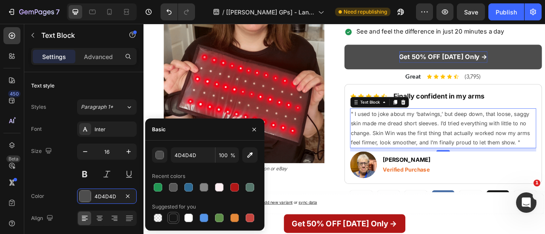
click at [172, 217] on div at bounding box center [173, 218] width 9 height 9
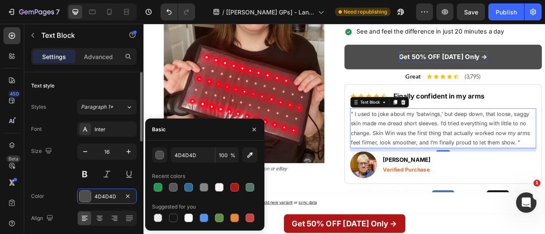
type input "151515"
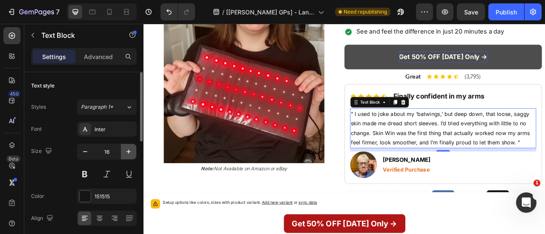
click at [128, 155] on icon "button" at bounding box center [128, 152] width 9 height 9
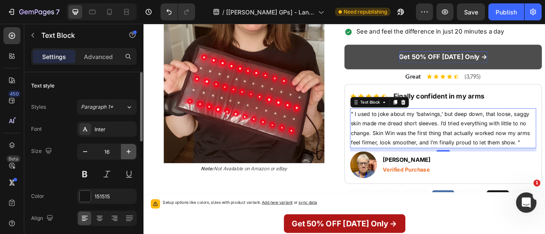
click at [128, 155] on icon "button" at bounding box center [128, 152] width 9 height 9
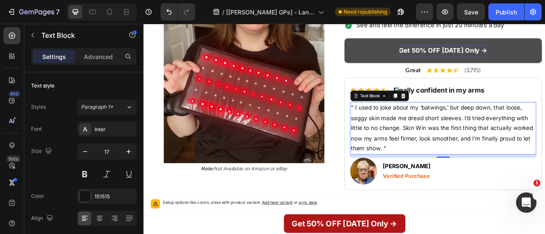
type input "18"
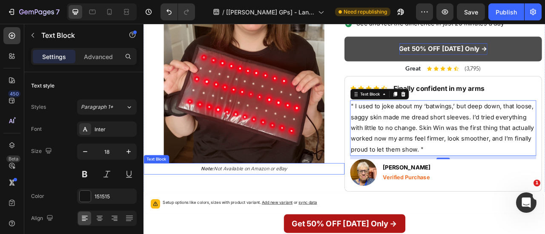
scroll to position [586, 0]
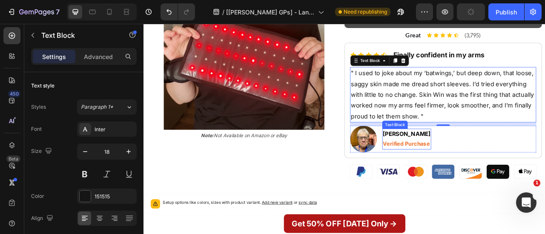
click at [467, 160] on strong "[PERSON_NAME]" at bounding box center [478, 164] width 60 height 9
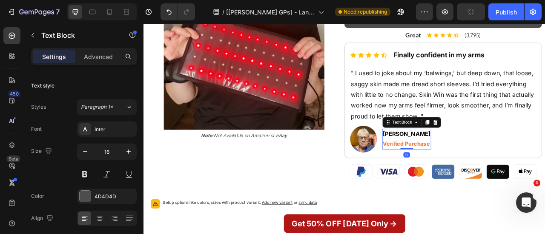
click at [467, 160] on strong "[PERSON_NAME]" at bounding box center [478, 164] width 60 height 9
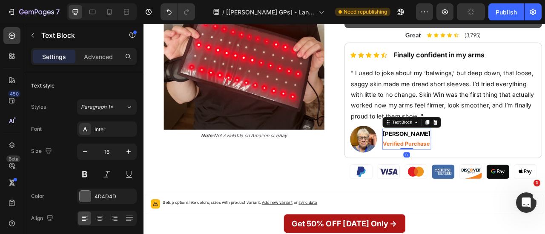
click at [467, 160] on strong "[PERSON_NAME]" at bounding box center [478, 164] width 60 height 9
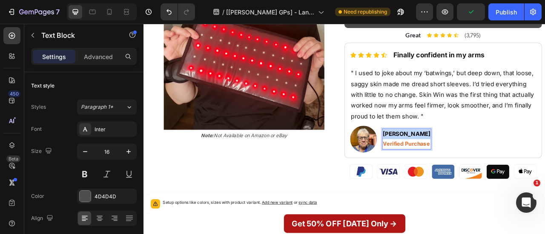
click at [467, 160] on strong "[PERSON_NAME]" at bounding box center [478, 164] width 60 height 9
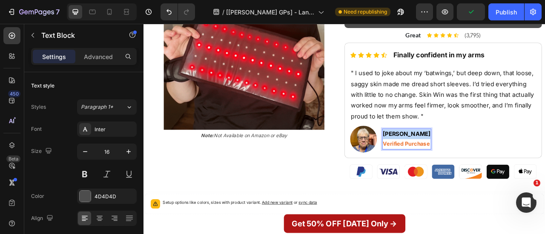
click at [467, 160] on strong "[PERSON_NAME]" at bounding box center [478, 164] width 60 height 9
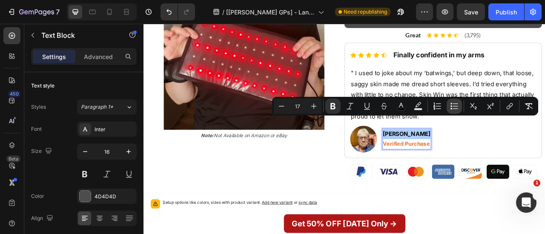
click at [458, 114] on button "Bulleted List" at bounding box center [453, 106] width 15 height 15
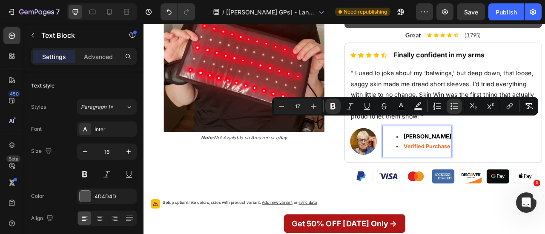
scroll to position [588, 0]
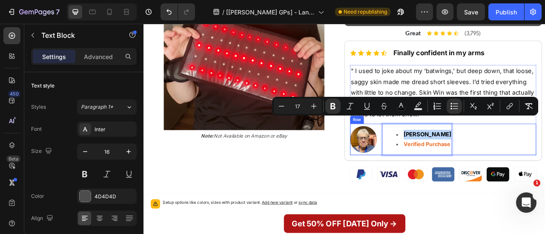
click at [544, 165] on div "Image Marissa bennet Verified Purchase Text Block 0 Row" at bounding box center [524, 171] width 237 height 40
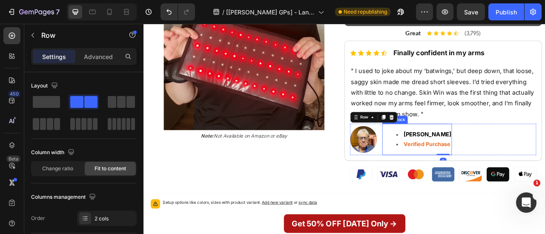
click at [467, 159] on li "[PERSON_NAME]" at bounding box center [500, 165] width 70 height 12
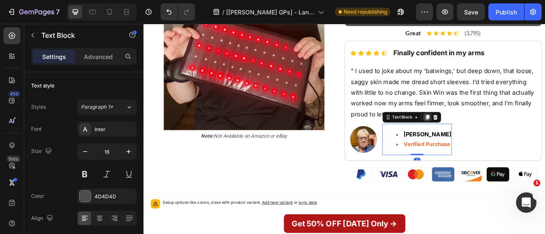
click at [502, 140] on icon at bounding box center [504, 143] width 5 height 6
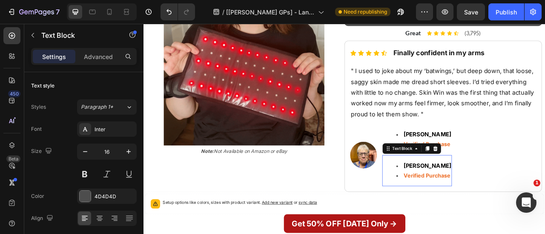
scroll to position [609, 0]
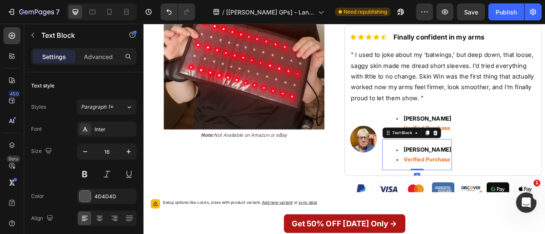
click at [495, 192] on strong "Verified Purchase" at bounding box center [504, 196] width 60 height 9
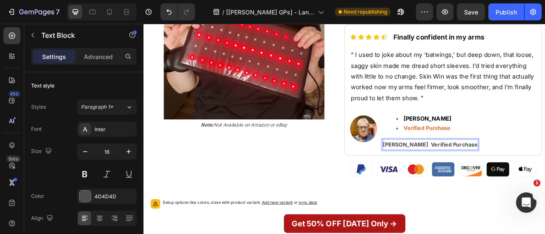
click at [500, 172] on p "Marissa bennet Verified Purchase" at bounding box center [508, 178] width 120 height 12
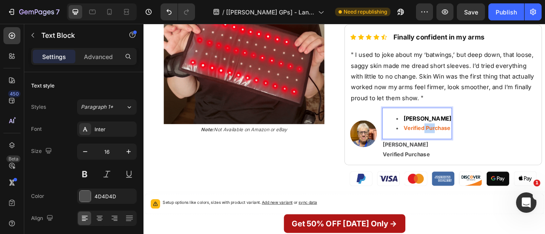
drag, startPoint x: 497, startPoint y: 139, endPoint x: 510, endPoint y: 141, distance: 13.4
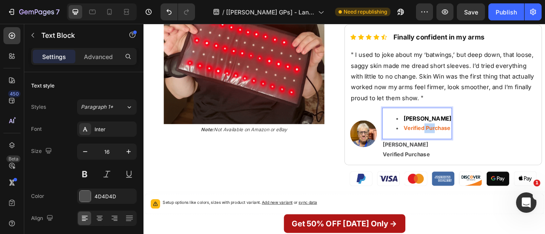
click at [510, 152] on strong "Verified Purchase" at bounding box center [504, 156] width 60 height 9
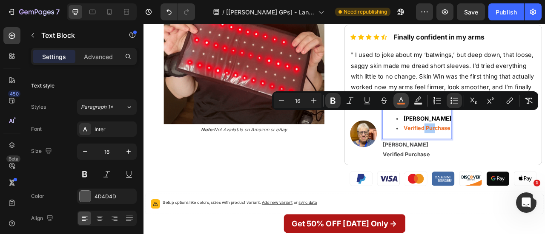
click at [400, 99] on icon "Editor contextual toolbar" at bounding box center [401, 99] width 4 height 5
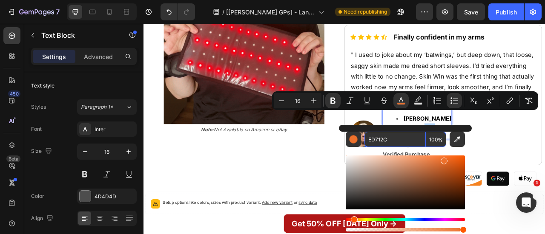
click at [378, 143] on input "ED712C" at bounding box center [394, 139] width 61 height 15
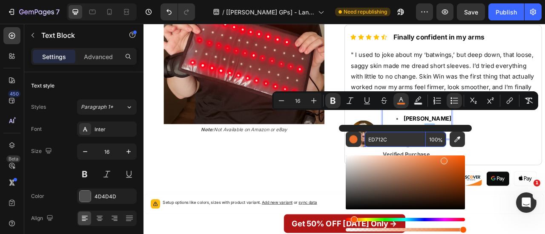
click at [378, 143] on input "ED712C" at bounding box center [394, 139] width 61 height 15
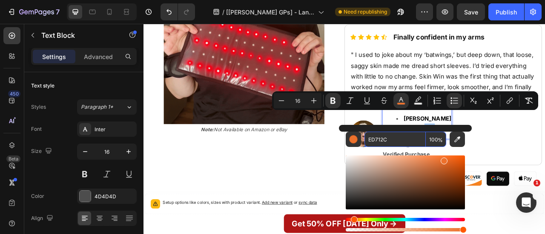
click at [378, 143] on input "ED712C" at bounding box center [394, 139] width 61 height 15
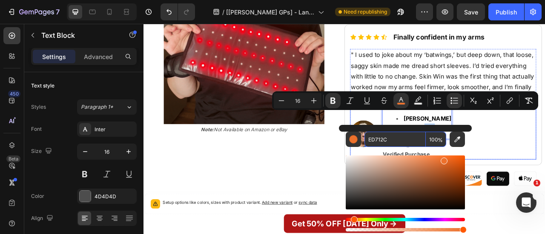
click at [544, 174] on div "Image Marissa bennet Verified Purchase Text Block 0 Marissa bennet Verified Pur…" at bounding box center [524, 164] width 237 height 66
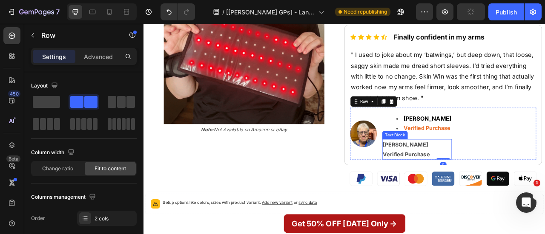
click at [494, 172] on p "[PERSON_NAME]" at bounding box center [491, 178] width 87 height 12
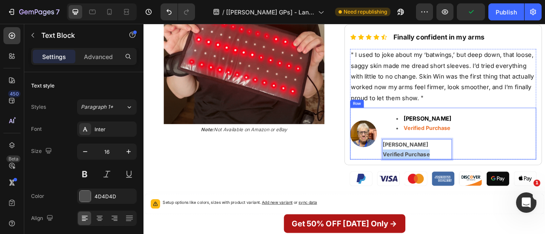
drag, startPoint x: 502, startPoint y: 167, endPoint x: 430, endPoint y: 168, distance: 71.5
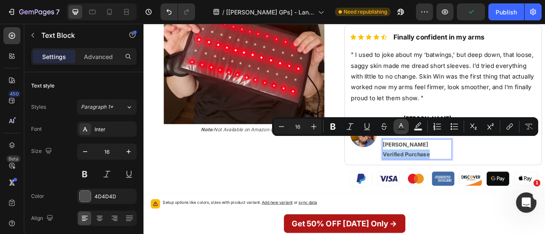
click at [397, 126] on icon "Editor contextual toolbar" at bounding box center [401, 127] width 9 height 9
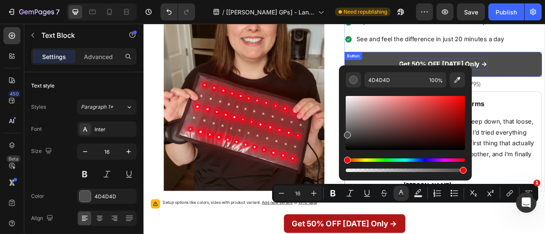
scroll to position [523, 0]
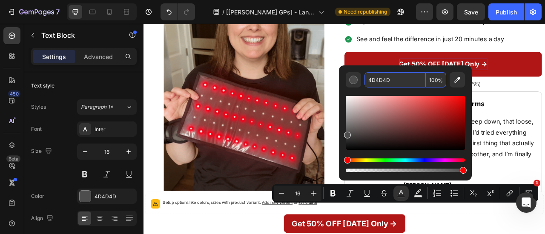
click at [385, 84] on input "4D4D4D" at bounding box center [394, 79] width 61 height 15
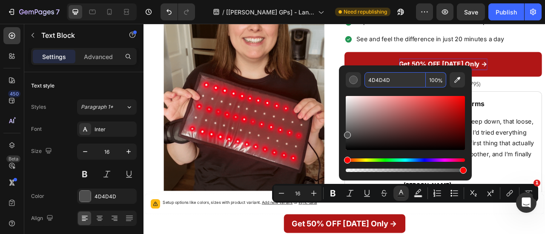
click at [385, 84] on input "4D4D4D" at bounding box center [394, 79] width 61 height 15
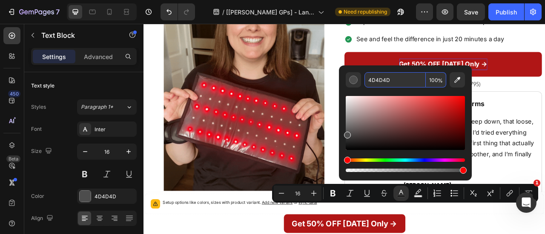
paste input "ED712C"
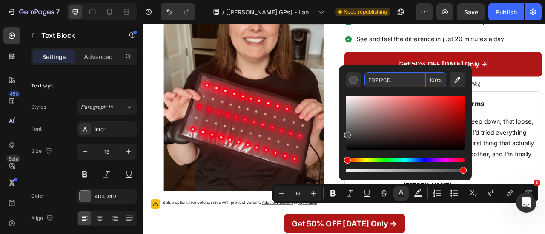
click at [392, 74] on input "ED712CD" at bounding box center [394, 79] width 61 height 15
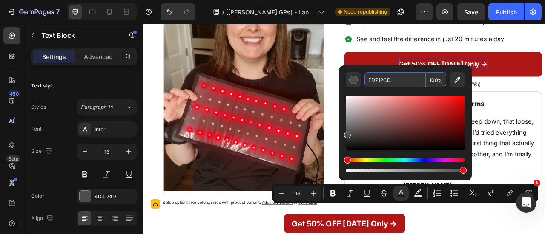
click at [392, 74] on input "ED712CD" at bounding box center [394, 79] width 61 height 15
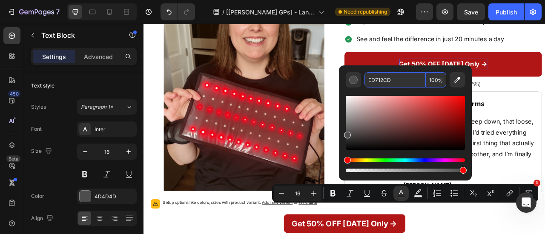
click at [392, 74] on input "ED712CD" at bounding box center [394, 79] width 61 height 15
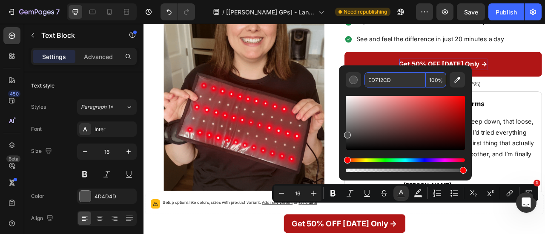
click at [392, 74] on input "ED712CD" at bounding box center [394, 79] width 61 height 15
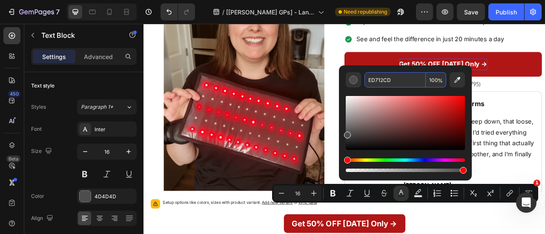
paste input "Editor contextual toolbar"
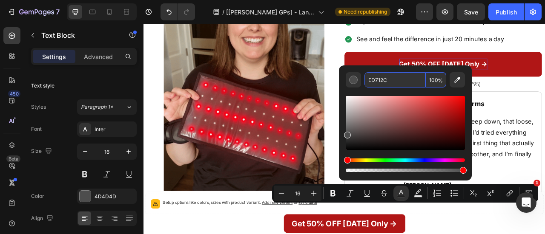
type input "ED712C"
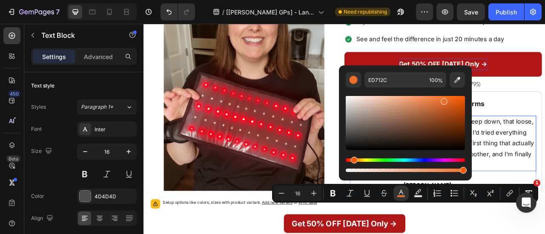
click at [544, 161] on p "" I used to joke about my ‘batwings,’ but deep down, that loose, saggy skin mad…" at bounding box center [524, 176] width 235 height 69
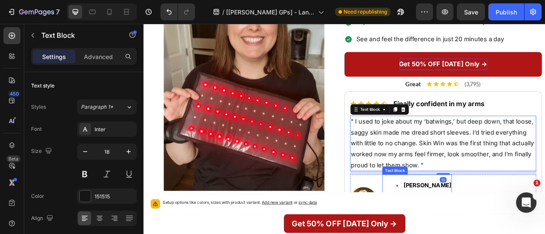
scroll to position [585, 0]
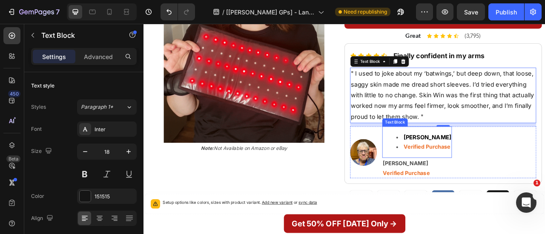
click at [508, 176] on strong "Verified Purchase" at bounding box center [504, 180] width 60 height 9
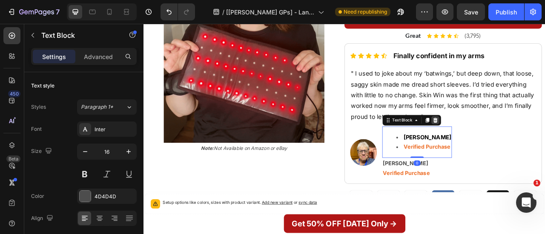
click at [512, 143] on icon at bounding box center [515, 146] width 6 height 6
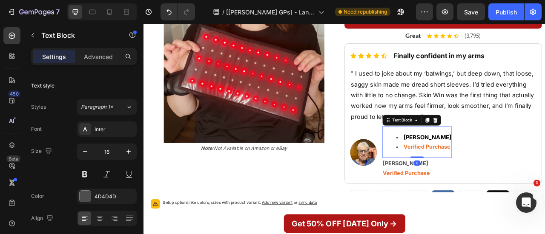
scroll to position [569, 0]
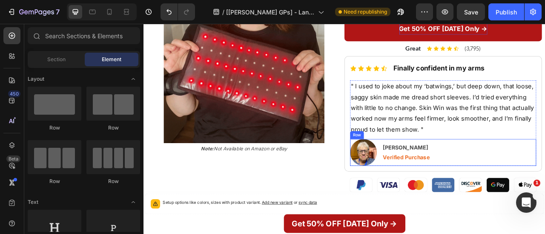
click at [507, 171] on div "Image Marissa bennet Verified Purchase Text Block Row" at bounding box center [524, 188] width 237 height 34
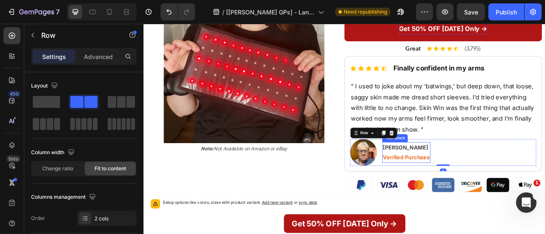
click at [475, 175] on p "[PERSON_NAME]" at bounding box center [478, 181] width 60 height 12
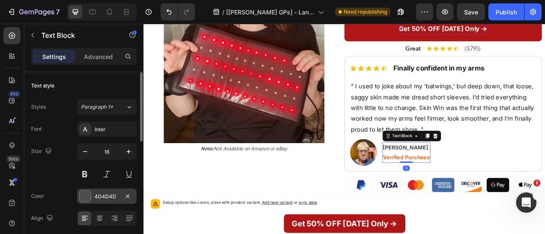
click at [98, 197] on div "4D4D4D" at bounding box center [106, 197] width 25 height 8
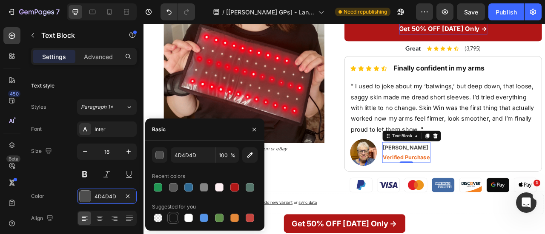
drag, startPoint x: 174, startPoint y: 214, endPoint x: 222, endPoint y: 160, distance: 72.0
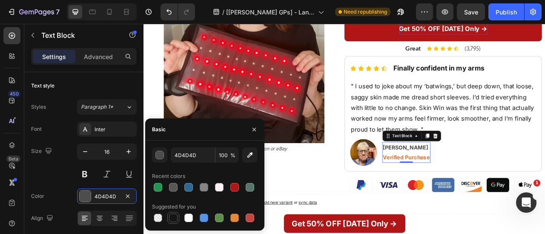
click at [174, 214] on div at bounding box center [173, 218] width 9 height 9
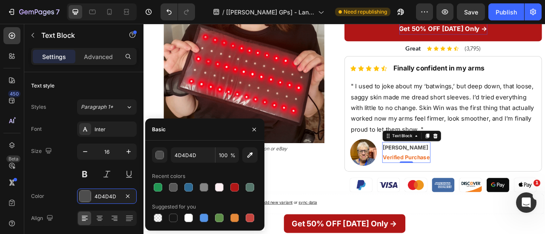
type input "151515"
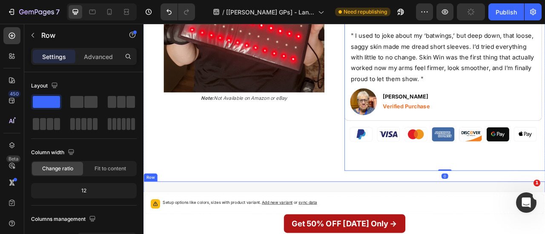
scroll to position [759, 0]
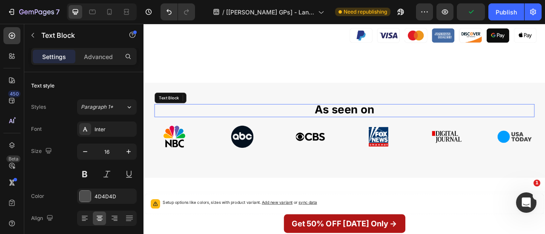
click at [390, 124] on strong "As seen on" at bounding box center [399, 132] width 76 height 17
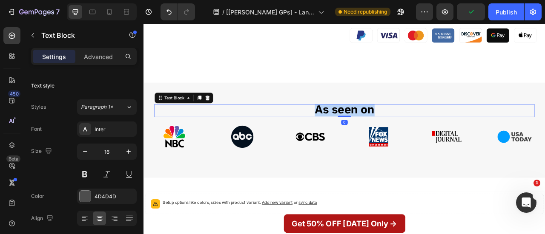
click at [390, 124] on strong "As seen on" at bounding box center [399, 132] width 76 height 17
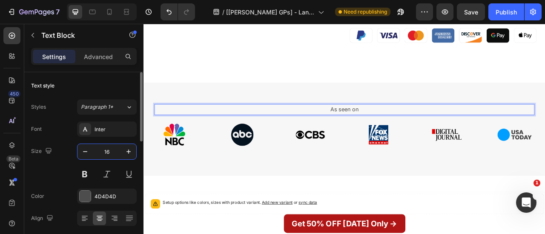
click at [103, 157] on input "16" at bounding box center [107, 151] width 28 height 15
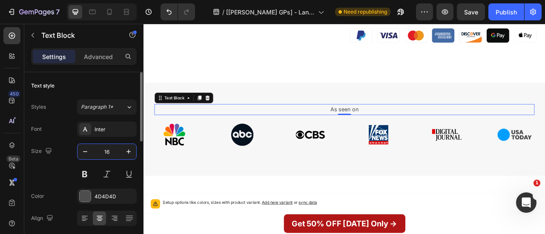
click at [103, 157] on input "16" at bounding box center [107, 151] width 28 height 15
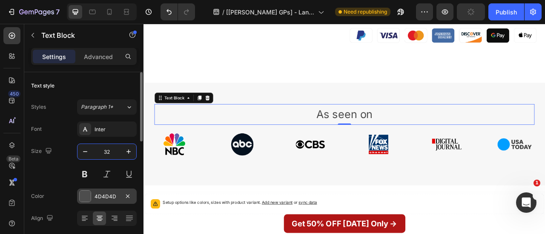
type input "32"
click at [92, 194] on div "4D4D4D" at bounding box center [107, 196] width 60 height 15
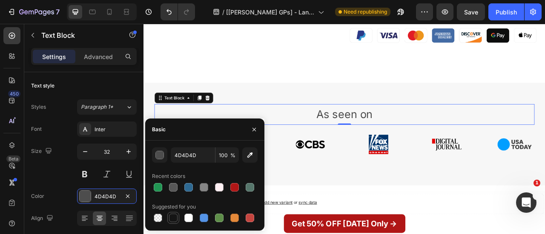
click at [169, 221] on div at bounding box center [173, 218] width 9 height 9
type input "151515"
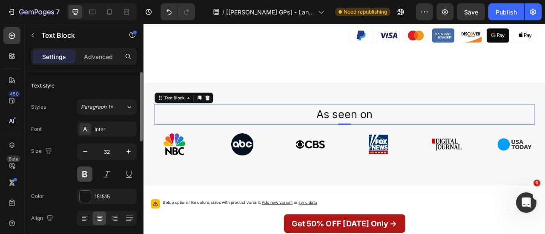
drag, startPoint x: 88, startPoint y: 173, endPoint x: 160, endPoint y: 134, distance: 82.4
click at [88, 173] on button at bounding box center [84, 174] width 15 height 15
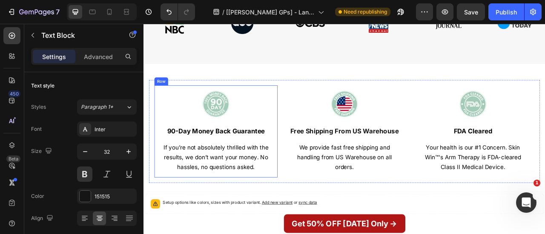
scroll to position [917, 0]
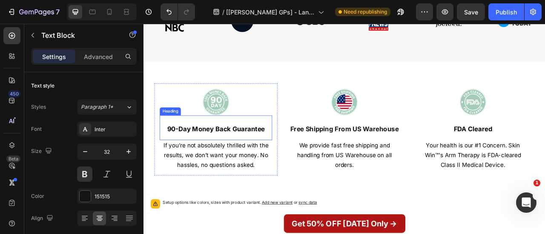
click at [260, 153] on strong "90-Day Money Back Guarantee" at bounding box center [235, 158] width 124 height 10
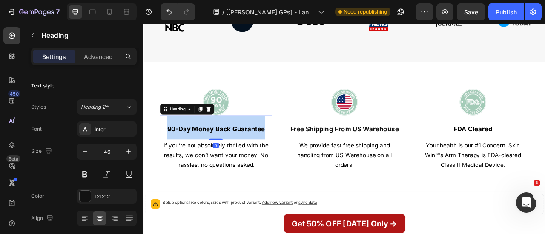
click at [260, 153] on strong "90-Day Money Back Guarantee" at bounding box center [235, 158] width 124 height 10
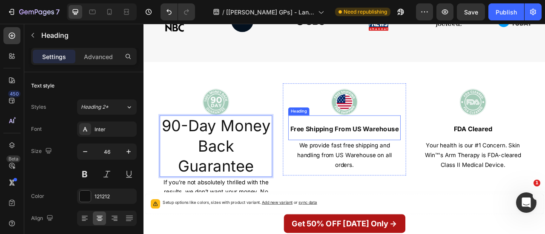
click at [393, 146] on h2 "Free Shipping From US Warehouse" at bounding box center [398, 155] width 143 height 31
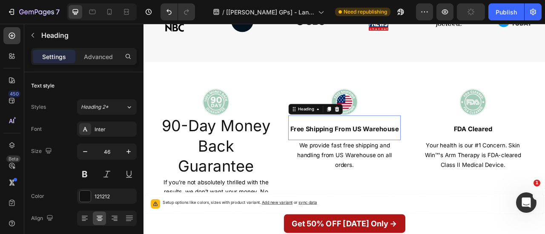
click at [393, 146] on p "Free Shipping From US Warehouse" at bounding box center [398, 156] width 141 height 30
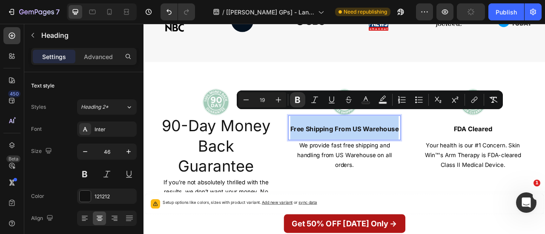
click at [393, 146] on p "Free Shipping From US Warehouse" at bounding box center [398, 156] width 141 height 30
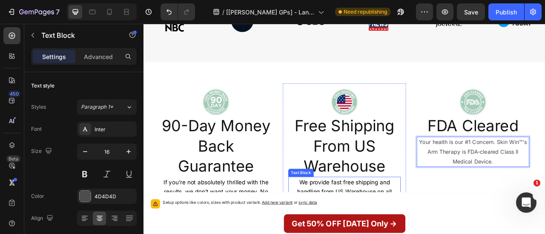
click at [385, 221] on span "We provide fast free shipping and handling from US Warehouse on all orders." at bounding box center [399, 237] width 120 height 33
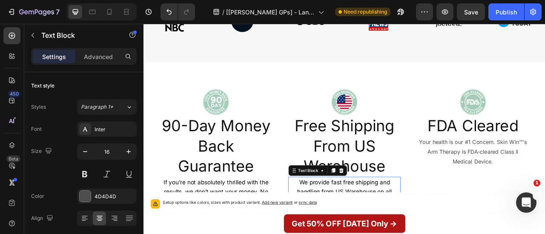
click at [385, 221] on span "We provide fast free shipping and handling from US Warehouse on all orders." at bounding box center [399, 237] width 120 height 33
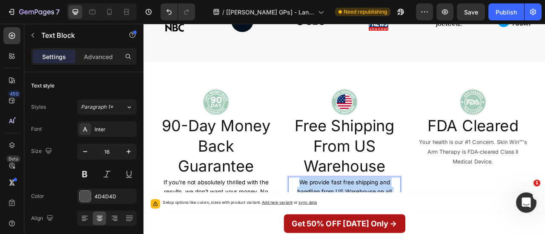
click at [385, 221] on span "We provide fast free shipping and handling from US Warehouse on all orders." at bounding box center [399, 237] width 120 height 33
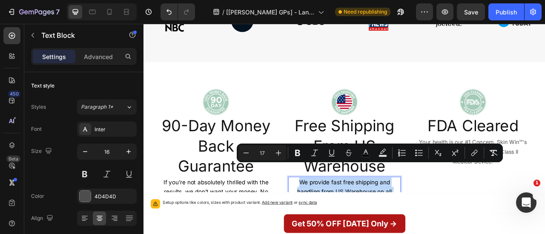
click at [385, 221] on span "We provide fast free shipping and handling from US Warehouse on all orders." at bounding box center [399, 237] width 120 height 33
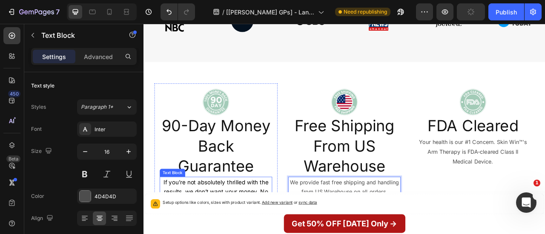
click at [258, 221] on span "If you’re not absolutely thrilled with the results, we don’t want your money. N…" at bounding box center [236, 237] width 134 height 33
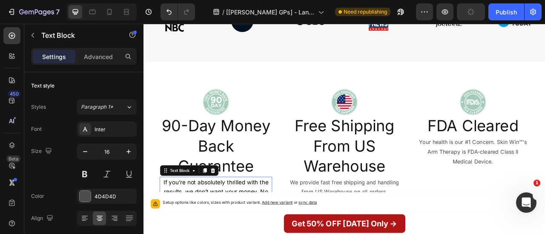
click at [258, 221] on span "If you’re not absolutely thrilled with the results, we don’t want your money. N…" at bounding box center [236, 237] width 134 height 33
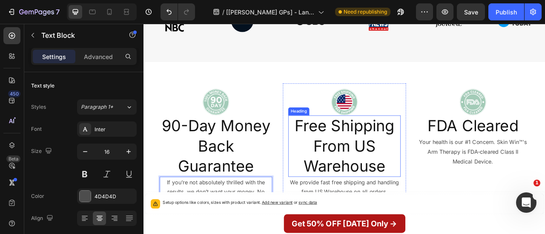
scroll to position [976, 0]
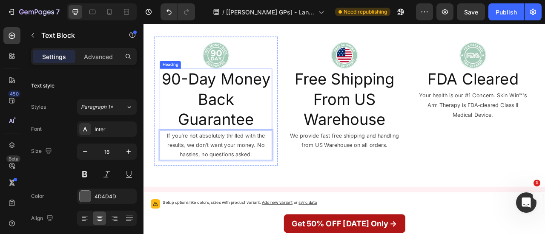
click at [270, 91] on p "90-Day Money Back Guarantee" at bounding box center [235, 120] width 141 height 76
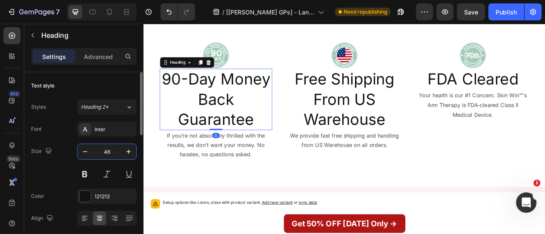
click at [116, 150] on input "46" at bounding box center [107, 151] width 28 height 15
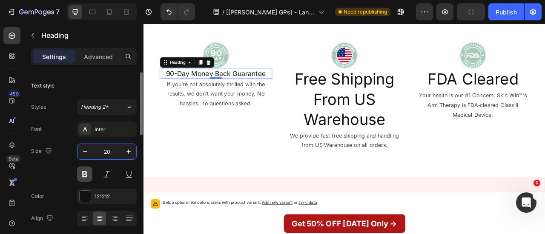
type input "20"
click at [79, 175] on button at bounding box center [84, 174] width 15 height 15
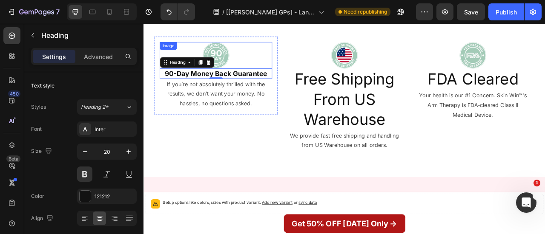
click at [264, 47] on div at bounding box center [235, 64] width 143 height 34
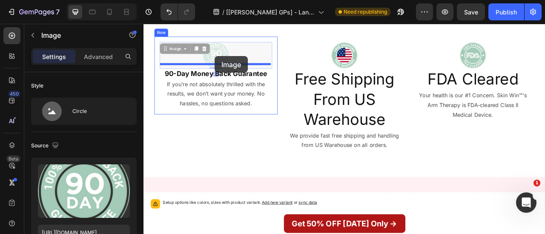
drag, startPoint x: 234, startPoint y: 59, endPoint x: 234, endPoint y: 66, distance: 7.2
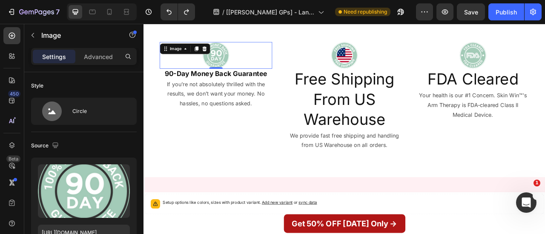
scroll to position [929, 0]
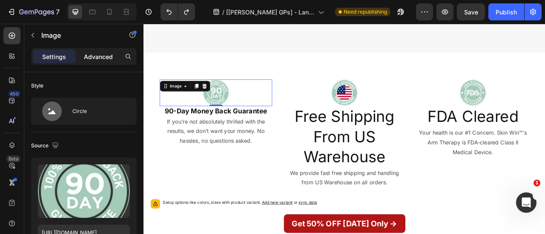
click at [104, 56] on p "Advanced" at bounding box center [98, 56] width 29 height 9
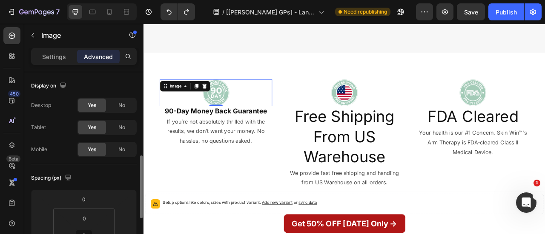
scroll to position [63, 0]
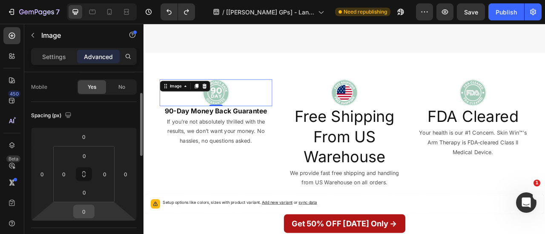
click at [87, 211] on input "0" at bounding box center [83, 212] width 17 height 13
type input "10"
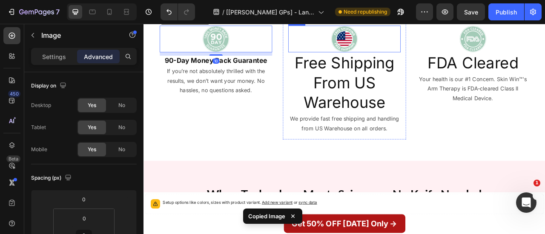
click at [407, 60] on img at bounding box center [399, 43] width 34 height 34
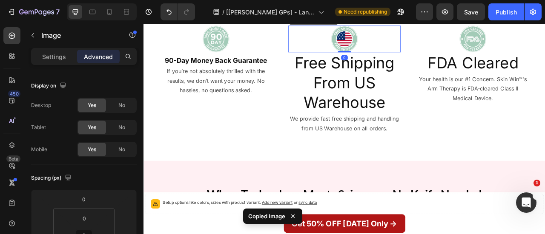
type input "10"
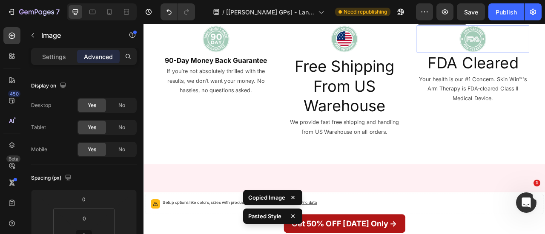
type input "10"
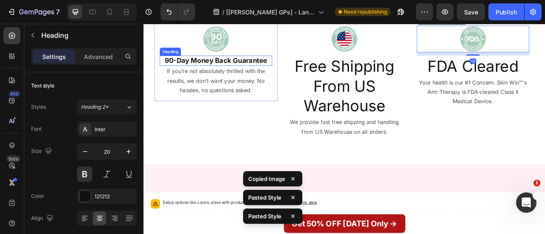
click at [246, 76] on p "90-Day Money Back Guarantee" at bounding box center [235, 70] width 141 height 11
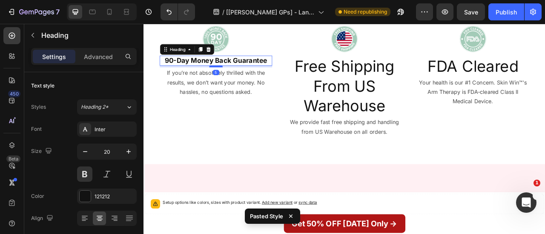
click at [236, 79] on div at bounding box center [235, 78] width 17 height 3
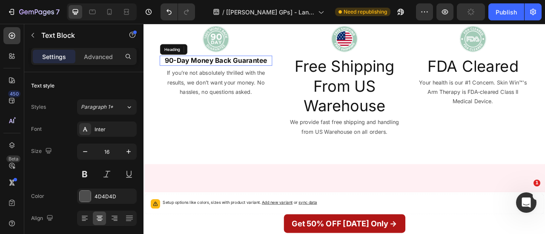
click at [262, 76] on p "90-Day Money Back Guarantee" at bounding box center [235, 70] width 141 height 11
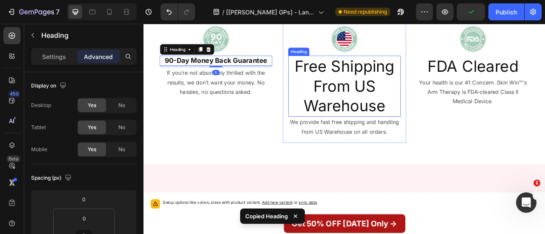
click at [361, 129] on p "Free Shipping From US Warehouse" at bounding box center [398, 103] width 141 height 76
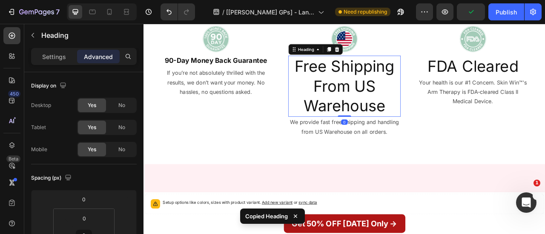
type input "5"
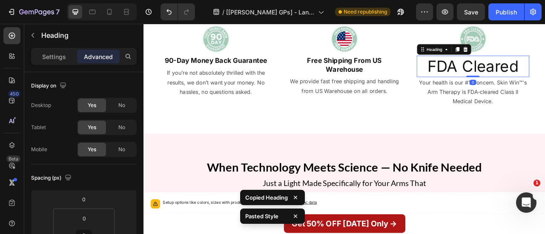
type input "5"
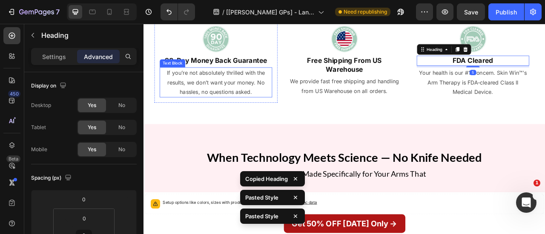
click at [265, 117] on p "If you’re not absolutely thrilled with the results, we don’t want your money. N…" at bounding box center [235, 98] width 141 height 37
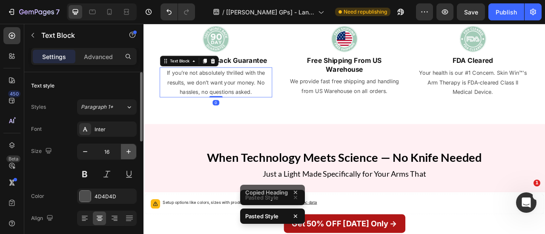
click at [129, 151] on icon "button" at bounding box center [128, 152] width 4 height 4
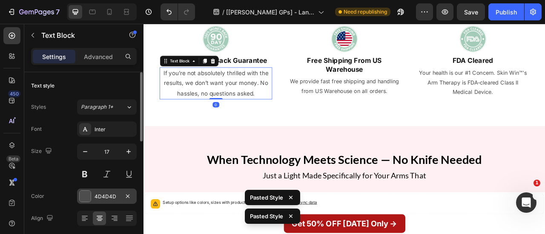
type input "18"
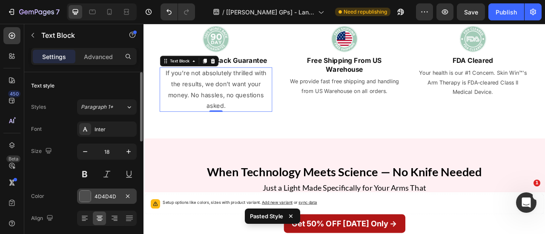
click at [81, 198] on div at bounding box center [85, 196] width 11 height 11
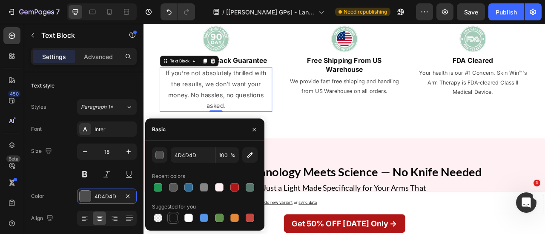
click at [172, 218] on div at bounding box center [173, 218] width 9 height 9
type input "151515"
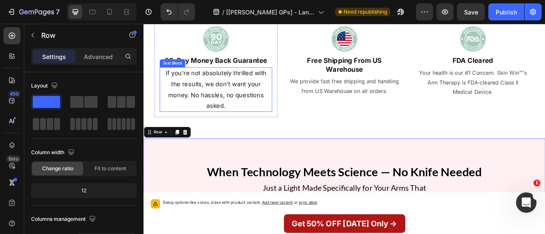
click at [275, 135] on p "If you’re not absolutely thrilled with the results, we don’t want your money. N…" at bounding box center [235, 107] width 141 height 55
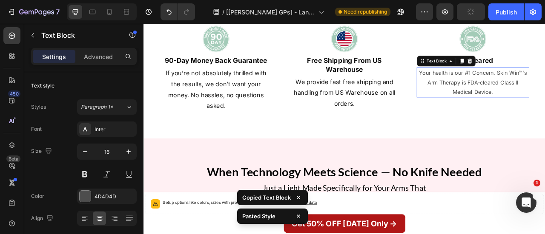
type input "18"
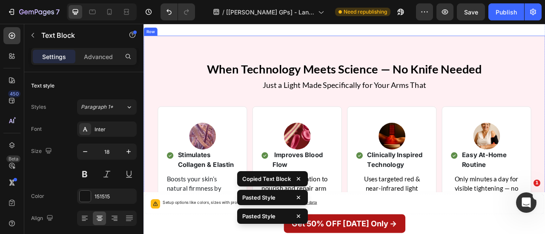
scroll to position [1130, 0]
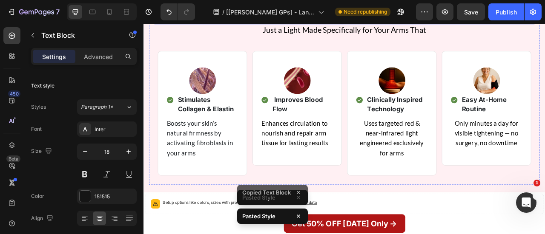
click at [355, 19] on strong "When Technology Meets Science — No Knife Needed" at bounding box center [399, 10] width 350 height 17
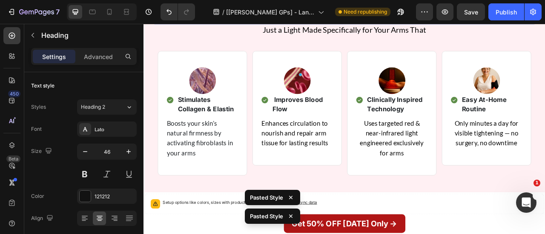
click at [355, 19] on strong "When Technology Meets Science — No Knife Needed" at bounding box center [399, 10] width 350 height 17
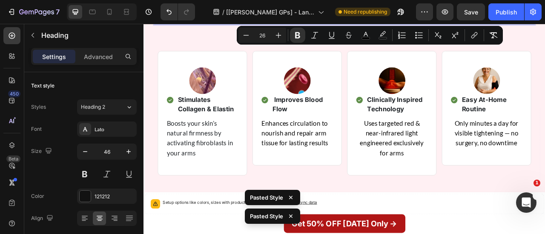
click at [355, 19] on strong "When Technology Meets Science — No Knife Needed" at bounding box center [399, 10] width 350 height 17
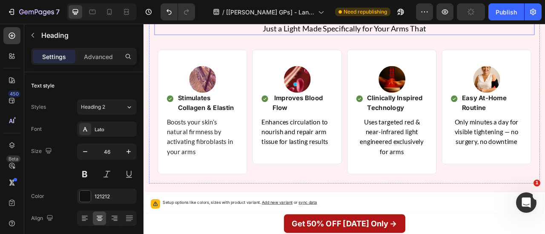
click at [437, 35] on span "Just a Light Made Specifically for Your Arms That" at bounding box center [399, 29] width 208 height 12
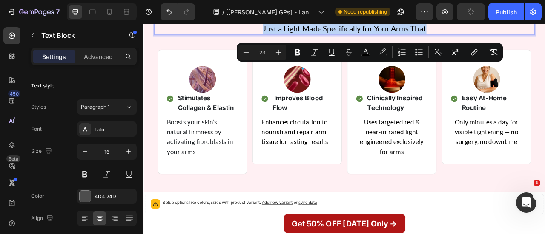
click at [437, 35] on span "Just a Light Made Specifically for Your Arms That" at bounding box center [399, 29] width 208 height 12
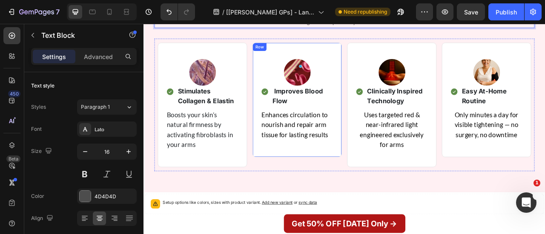
scroll to position [1169, 0]
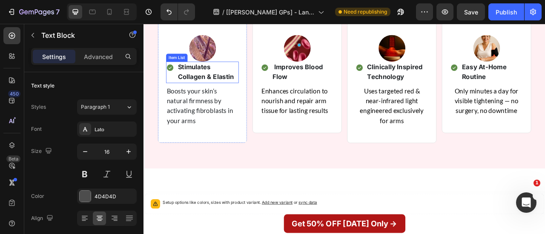
click at [228, 96] on strong "Stimulates Collagen & Elastin" at bounding box center [222, 85] width 71 height 22
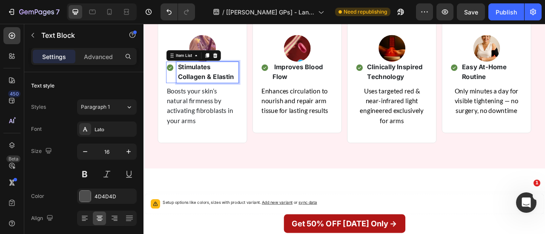
click at [228, 96] on strong "Stimulates Collagen & Elastin" at bounding box center [222, 85] width 71 height 22
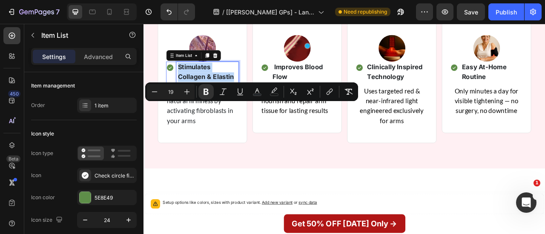
click at [228, 96] on strong "Stimulates Collagen & Elastin" at bounding box center [222, 85] width 71 height 22
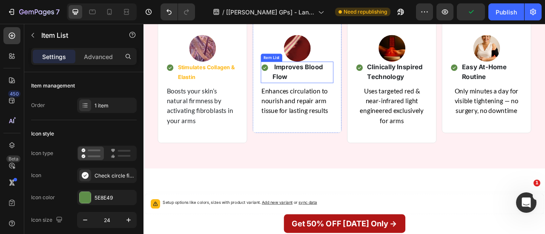
click at [323, 96] on strong "Improves Blood Flow" at bounding box center [339, 85] width 64 height 22
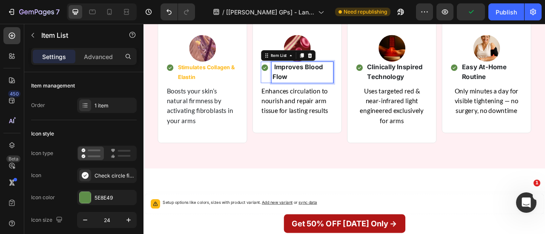
click at [323, 96] on strong "Improves Blood Flow" at bounding box center [339, 85] width 64 height 22
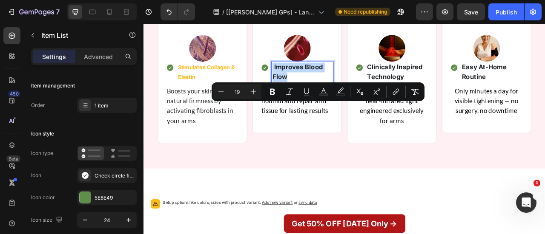
click at [323, 96] on strong "Improves Blood Flow" at bounding box center [339, 85] width 64 height 22
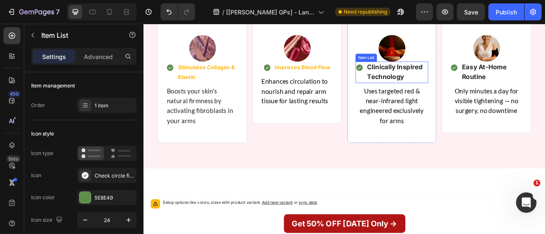
click at [458, 96] on strong "Clinically Inspired Technology" at bounding box center [463, 85] width 70 height 22
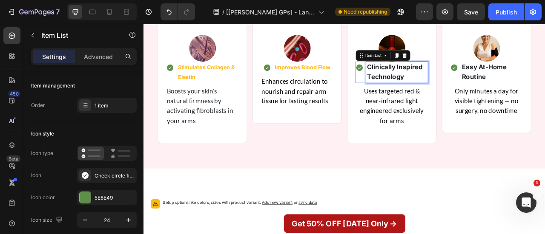
click at [458, 96] on strong "Clinically Inspired Technology" at bounding box center [463, 85] width 70 height 22
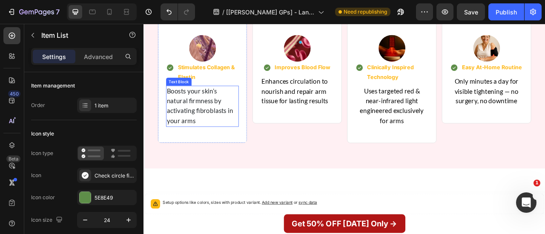
click at [203, 154] on p "Boosts your skin’s natural firmness by activating fibroblasts in your arms" at bounding box center [218, 128] width 91 height 51
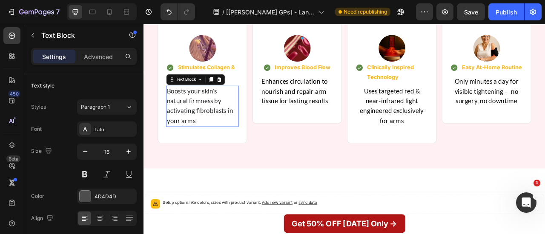
click at [203, 154] on p "Boosts your skin’s natural firmness by activating fibroblasts in your arms" at bounding box center [218, 128] width 91 height 51
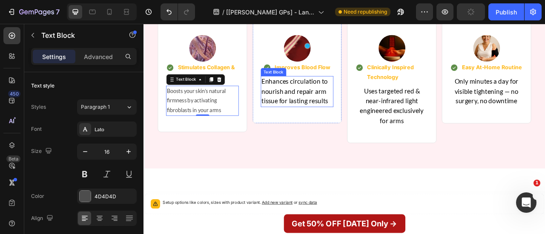
click at [317, 127] on span "Enhances circulation to nourish and repair arm tissue for lasting results" at bounding box center [335, 109] width 85 height 35
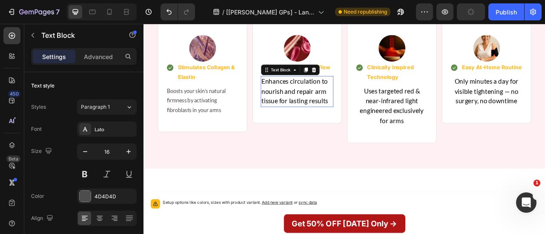
click at [317, 127] on span "Enhances circulation to nourish and repair arm tissue for lasting results" at bounding box center [335, 109] width 85 height 35
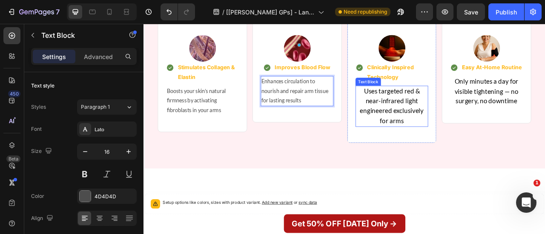
click at [449, 152] on span "Uses targeted red & near-infrared light engineered exclusively for arms" at bounding box center [458, 128] width 81 height 48
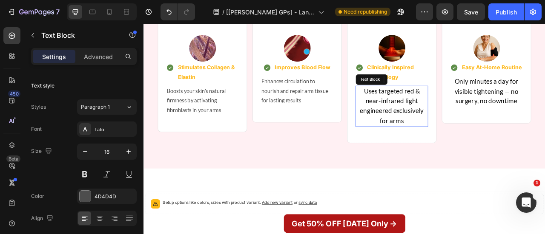
click at [449, 152] on span "Uses targeted red & near-infrared light engineered exclusively for arms" at bounding box center [458, 128] width 81 height 48
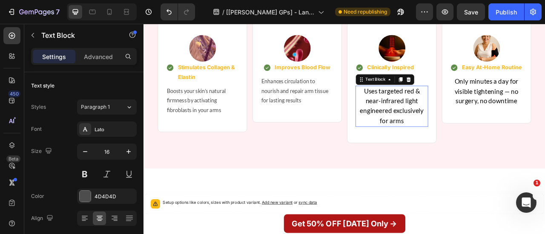
click at [449, 152] on span "Uses targeted red & near-infrared light engineered exclusively for arms" at bounding box center [458, 128] width 81 height 48
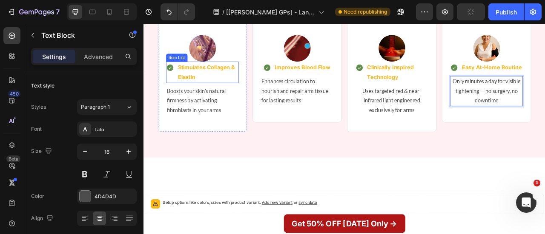
click at [228, 98] on p "Stimulates Collagen & Elastin" at bounding box center [225, 85] width 76 height 25
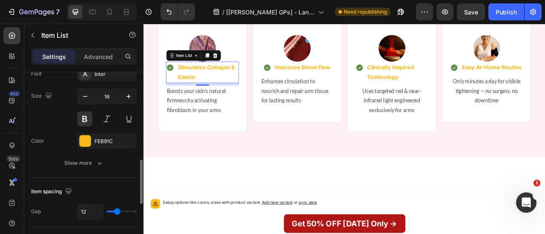
scroll to position [268, 0]
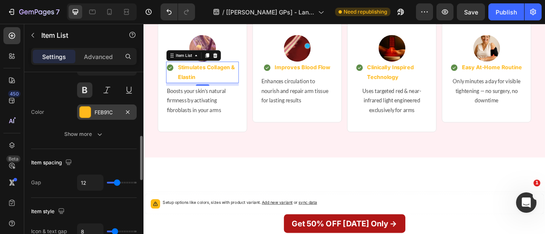
click at [83, 111] on div at bounding box center [85, 112] width 11 height 11
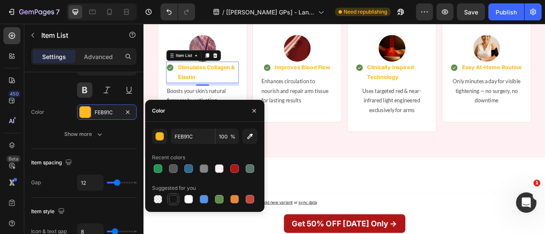
click at [174, 201] on div at bounding box center [173, 199] width 9 height 9
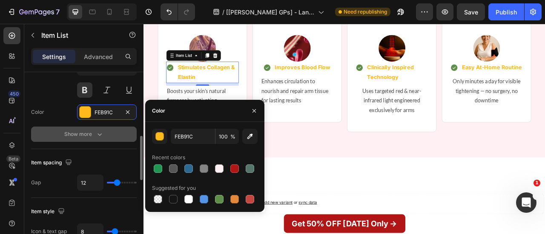
type input "151515"
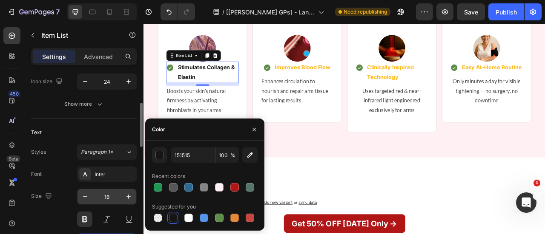
scroll to position [137, 0]
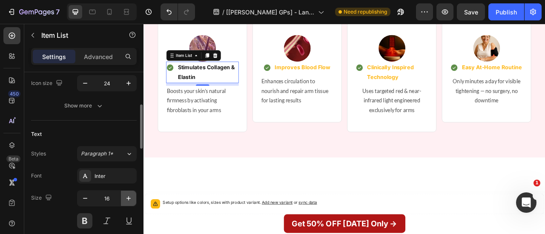
click at [129, 199] on icon "button" at bounding box center [128, 198] width 9 height 9
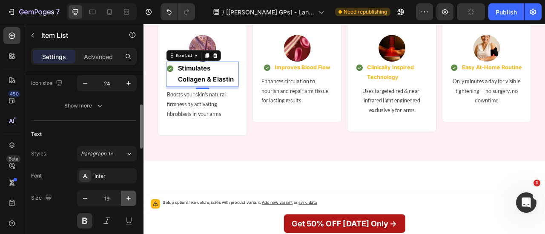
click at [131, 200] on icon "button" at bounding box center [128, 198] width 9 height 9
type input "20"
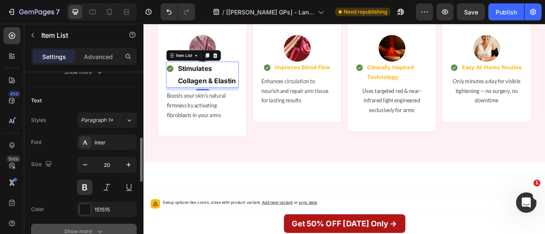
scroll to position [191, 0]
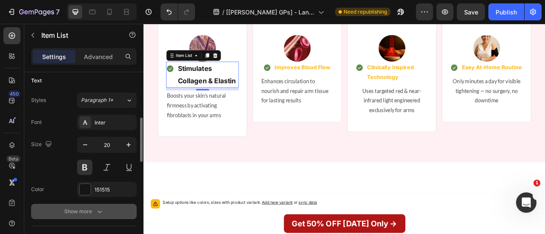
click at [106, 210] on button "Show more" at bounding box center [84, 211] width 106 height 15
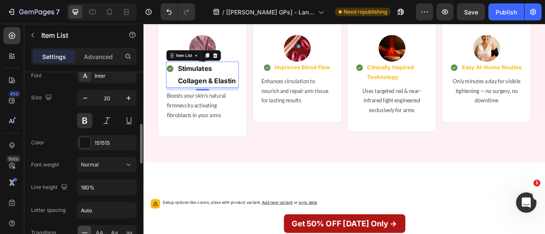
scroll to position [238, 0]
click at [129, 185] on icon "button" at bounding box center [128, 187] width 9 height 9
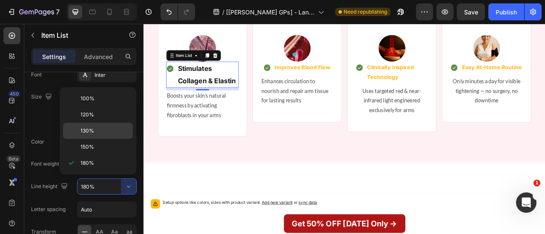
click at [99, 132] on p "130%" at bounding box center [104, 131] width 49 height 8
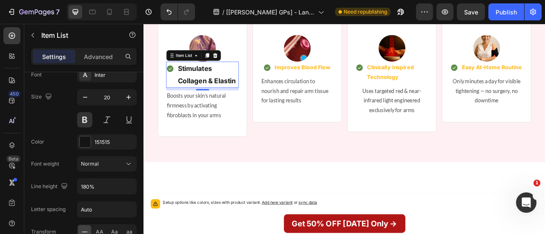
type input "130%"
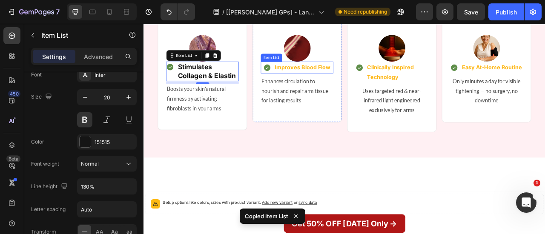
click at [362, 86] on p "Improves Blood Flow" at bounding box center [345, 79] width 71 height 12
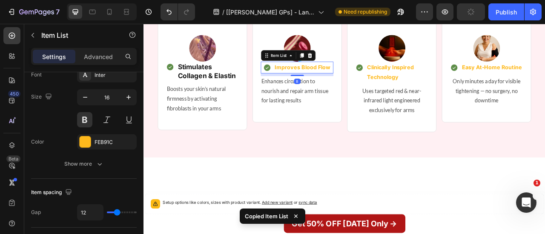
type input "100%"
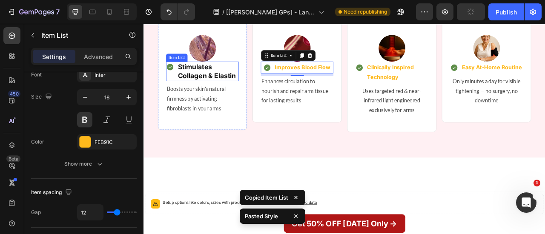
click at [181, 97] on div "Stimulates Collagen & Elastin" at bounding box center [218, 84] width 92 height 25
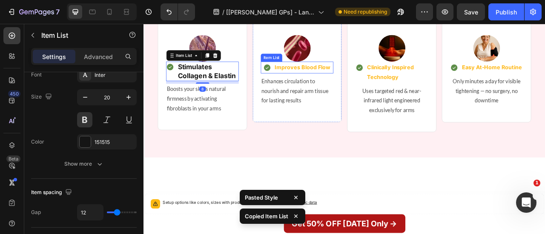
click at [303, 87] on div "Improves Blood Flow" at bounding box center [338, 79] width 87 height 15
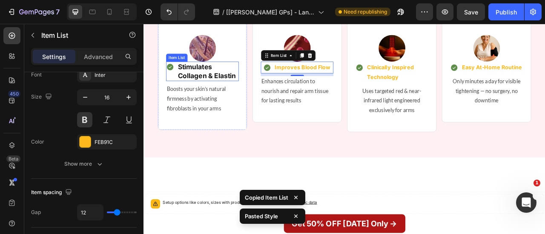
click at [186, 97] on div "Stimulates Collagen & Elastin" at bounding box center [225, 84] width 79 height 25
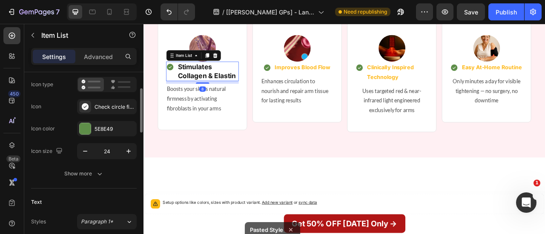
scroll to position [69, 0]
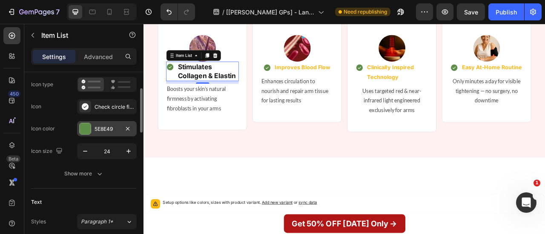
click at [88, 130] on div at bounding box center [85, 128] width 11 height 11
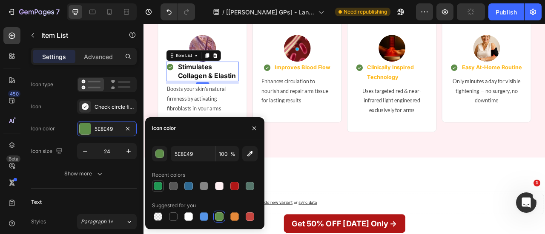
click at [154, 186] on div at bounding box center [158, 186] width 9 height 9
type input "219653"
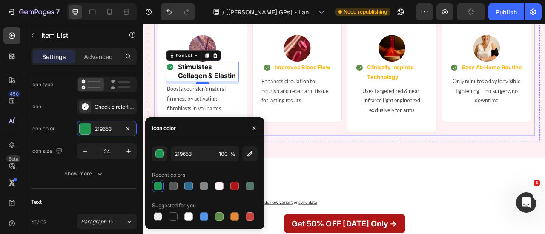
click at [371, 87] on div "Improves Blood Flow" at bounding box center [345, 79] width 73 height 15
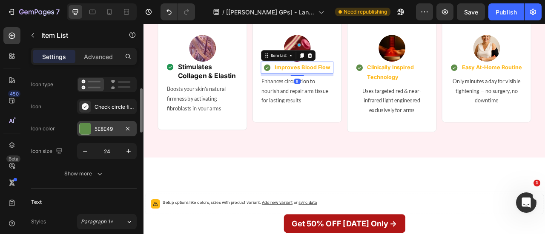
click at [83, 124] on div at bounding box center [85, 128] width 11 height 11
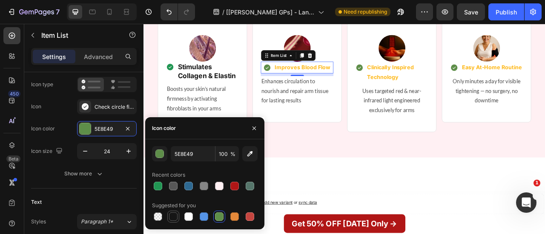
click at [174, 219] on div at bounding box center [173, 217] width 9 height 9
type input "151515"
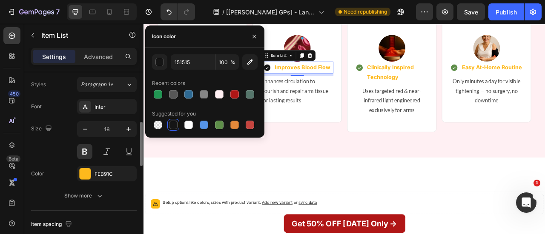
scroll to position [207, 0]
click at [83, 169] on div at bounding box center [85, 173] width 11 height 11
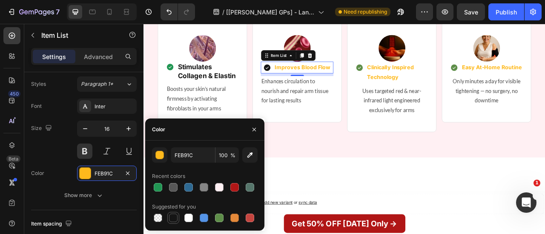
click at [171, 217] on div at bounding box center [173, 218] width 9 height 9
type input "151515"
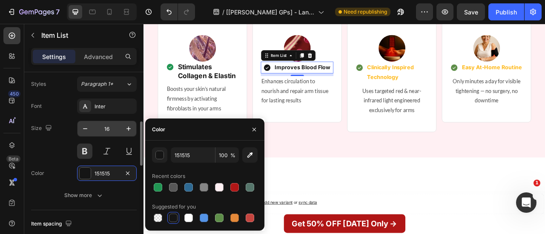
click at [112, 131] on input "16" at bounding box center [107, 128] width 28 height 15
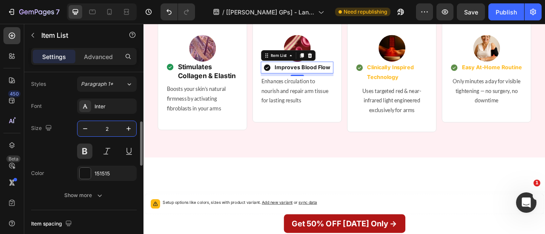
click at [112, 131] on input "2" at bounding box center [107, 128] width 28 height 15
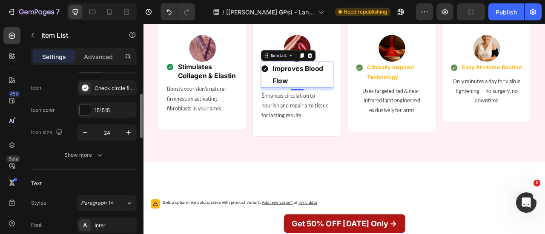
scroll to position [89, 0]
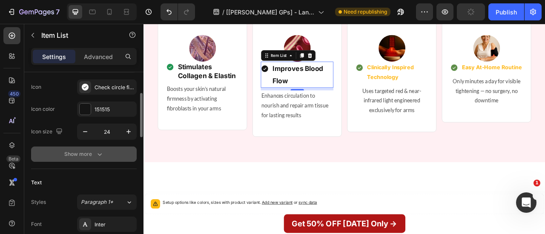
type input "20"
click at [95, 150] on icon "button" at bounding box center [99, 154] width 9 height 9
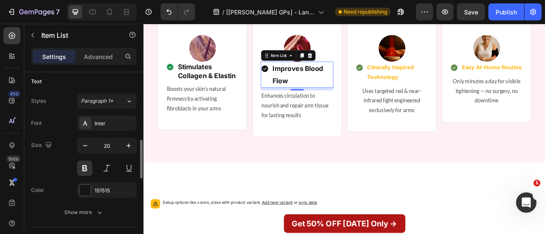
scroll to position [304, 0]
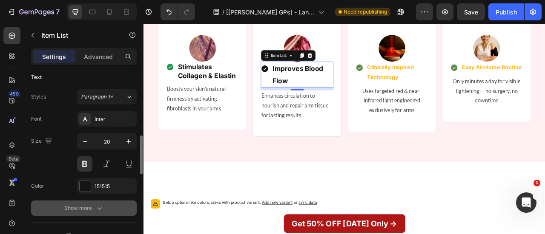
click at [103, 201] on button "Show more" at bounding box center [84, 208] width 106 height 15
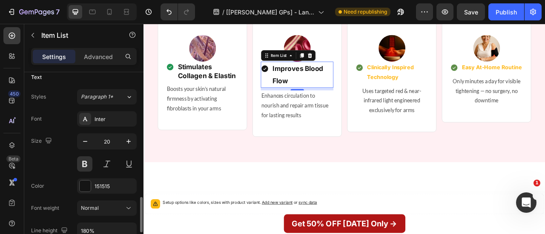
scroll to position [360, 0]
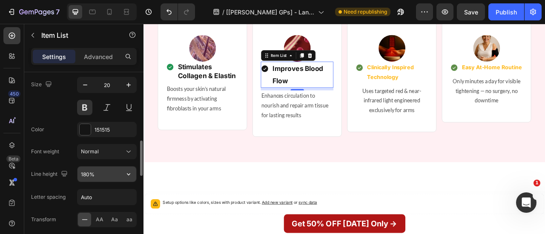
click at [129, 174] on icon "button" at bounding box center [128, 175] width 3 height 2
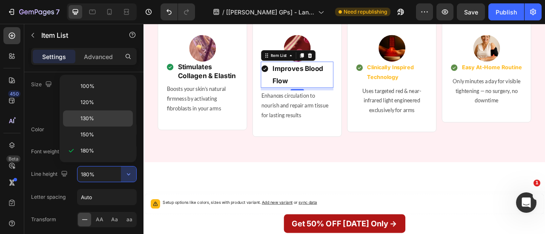
drag, startPoint x: 113, startPoint y: 117, endPoint x: 74, endPoint y: 106, distance: 40.4
click at [113, 117] on p "130%" at bounding box center [104, 119] width 49 height 8
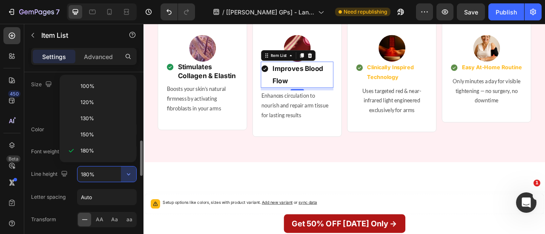
type input "130%"
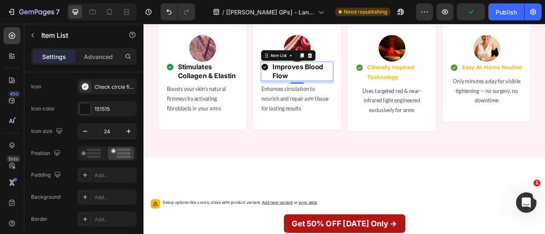
scroll to position [39, 0]
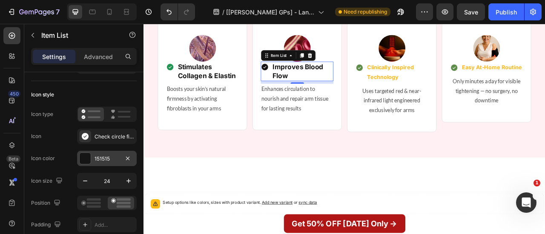
click at [85, 160] on div at bounding box center [85, 158] width 11 height 11
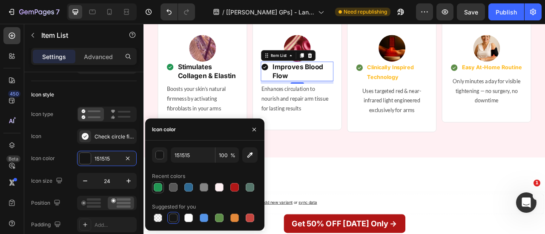
drag, startPoint x: 157, startPoint y: 186, endPoint x: 288, endPoint y: 94, distance: 160.3
click at [157, 186] on div at bounding box center [158, 187] width 9 height 9
type input "219653"
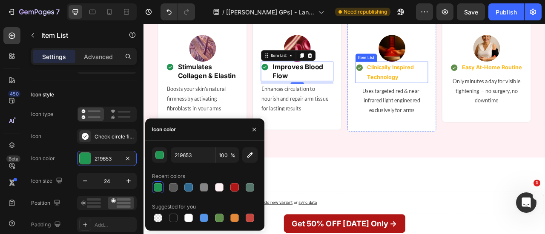
click at [441, 98] on p "Clinically Inspired Technology" at bounding box center [466, 85] width 76 height 25
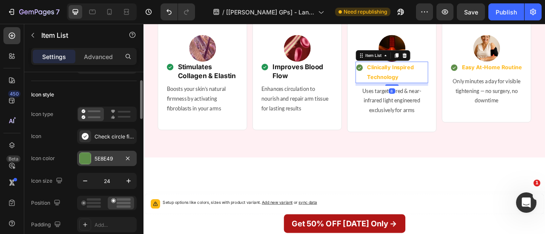
click at [92, 159] on div "5E8E49" at bounding box center [107, 158] width 60 height 15
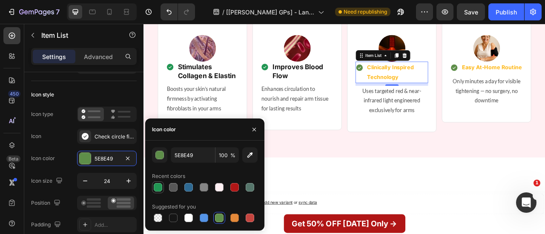
click at [158, 189] on div at bounding box center [158, 187] width 9 height 9
type input "219653"
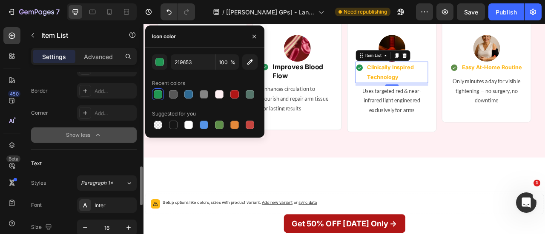
scroll to position [261, 0]
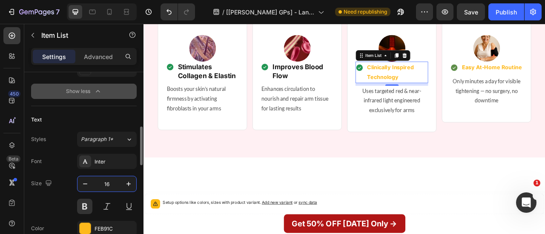
click at [114, 185] on input "16" at bounding box center [107, 184] width 28 height 15
click at [114, 185] on input "2" at bounding box center [107, 184] width 28 height 15
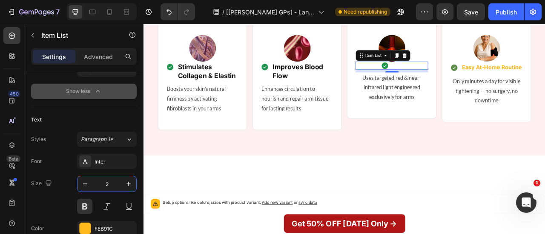
type input "1"
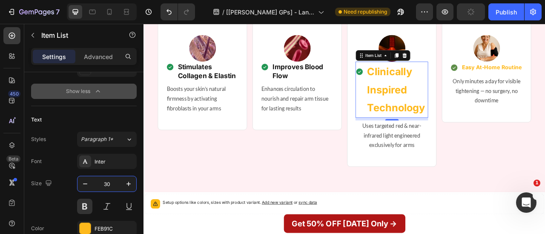
type input "3"
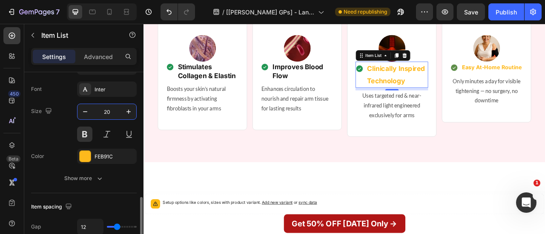
scroll to position [380, 0]
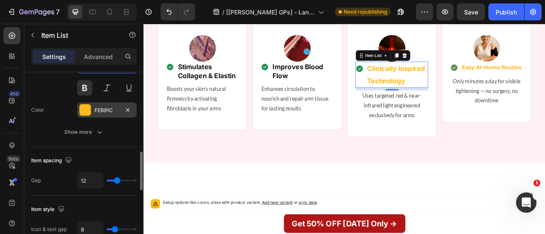
type input "20"
click at [93, 112] on div "FEB91C" at bounding box center [107, 110] width 60 height 15
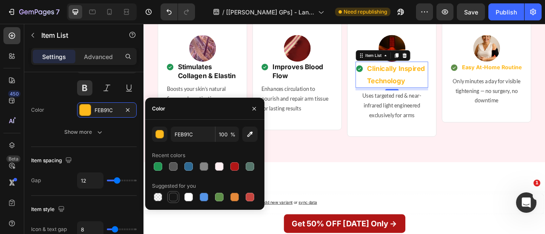
click at [170, 200] on div at bounding box center [173, 197] width 9 height 9
type input "151515"
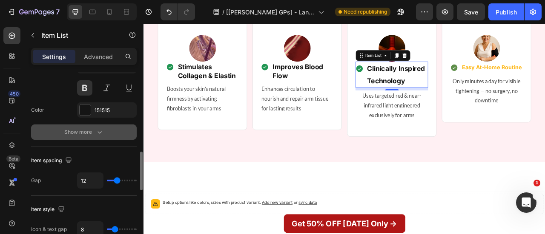
click at [100, 129] on icon "button" at bounding box center [99, 132] width 9 height 9
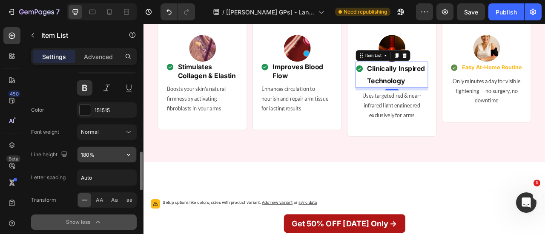
click at [132, 152] on icon "button" at bounding box center [128, 155] width 9 height 9
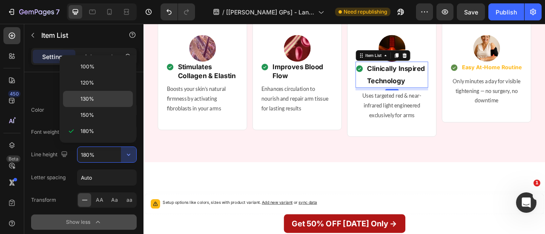
drag, startPoint x: 106, startPoint y: 94, endPoint x: 434, endPoint y: 117, distance: 328.9
click at [106, 95] on p "130%" at bounding box center [104, 99] width 49 height 8
type input "130%"
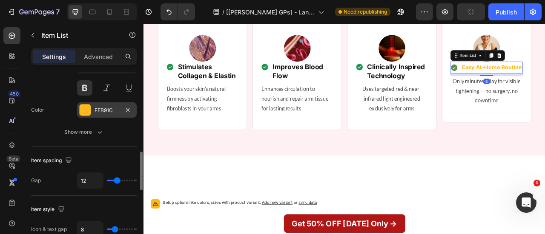
click at [88, 106] on div at bounding box center [85, 110] width 11 height 11
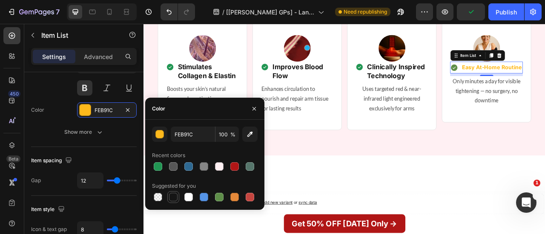
click at [173, 199] on div at bounding box center [173, 197] width 9 height 9
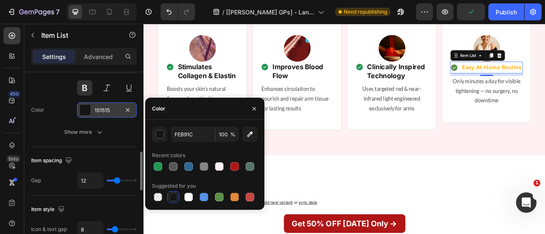
type input "151515"
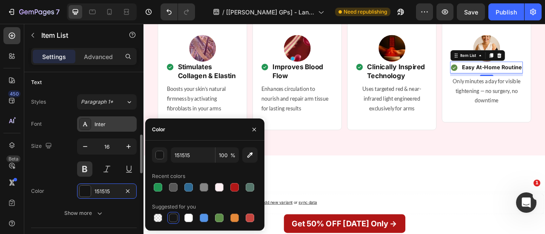
scroll to position [298, 0]
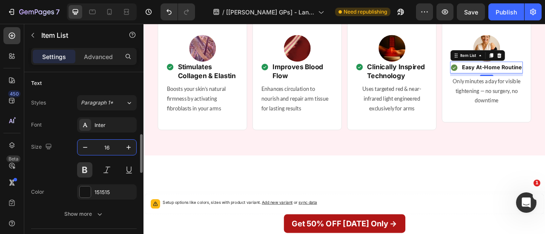
click at [112, 150] on input "16" at bounding box center [107, 147] width 28 height 15
click at [112, 150] on input "2" at bounding box center [107, 147] width 28 height 15
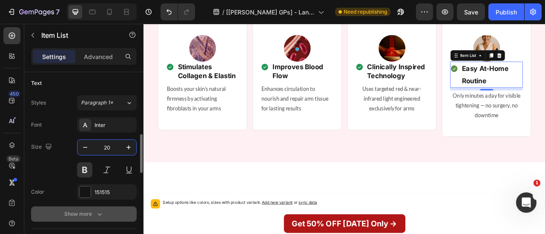
type input "20"
click at [100, 211] on icon "button" at bounding box center [99, 214] width 9 height 9
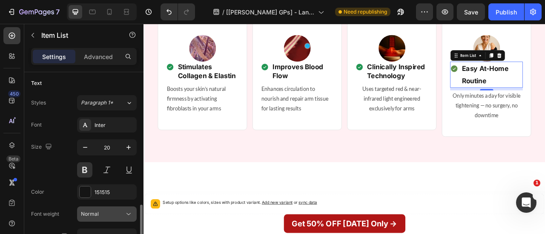
scroll to position [366, 0]
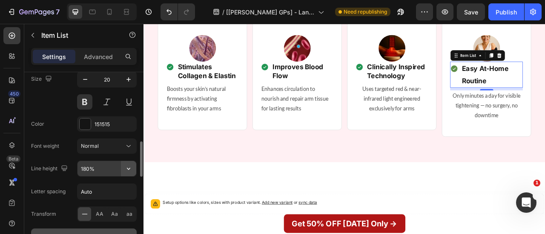
click at [124, 172] on button "button" at bounding box center [128, 168] width 15 height 15
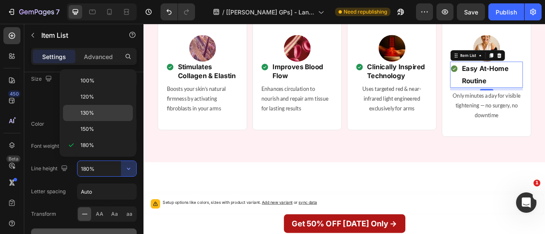
click at [119, 111] on p "130%" at bounding box center [104, 113] width 49 height 8
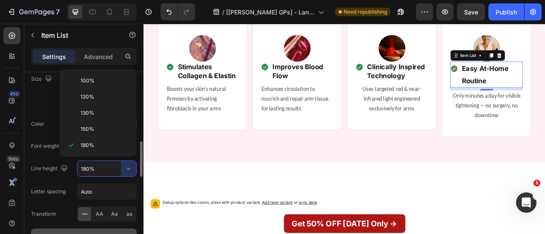
type input "130%"
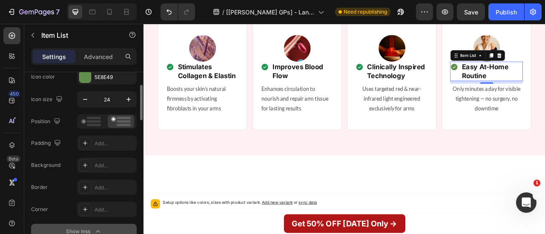
scroll to position [99, 0]
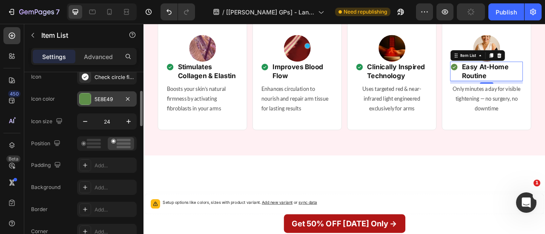
click at [85, 98] on div at bounding box center [85, 99] width 11 height 11
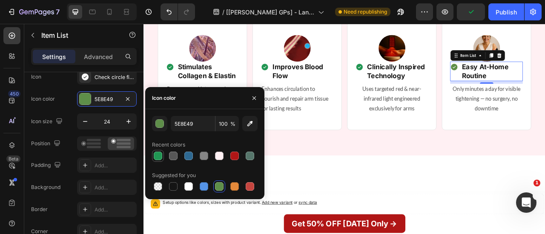
click at [161, 156] on div at bounding box center [158, 156] width 9 height 9
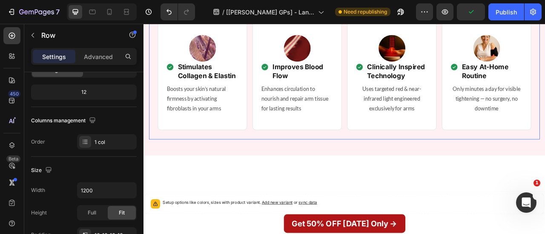
click at [400, 171] on div "When Technology Meets Science — No Knife Needed Heading Just a Light Made Speci…" at bounding box center [398, 60] width 497 height 221
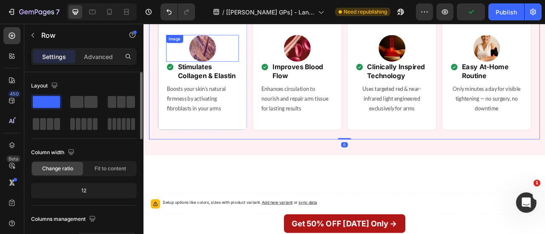
click at [226, 72] on img at bounding box center [218, 55] width 34 height 34
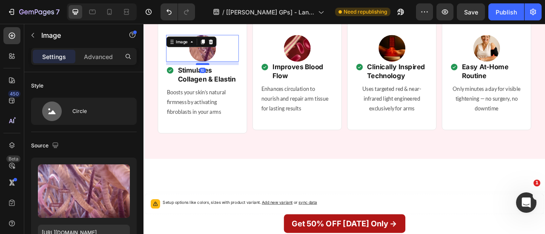
drag, startPoint x: 222, startPoint y: 120, endPoint x: 224, endPoint y: 124, distance: 5.1
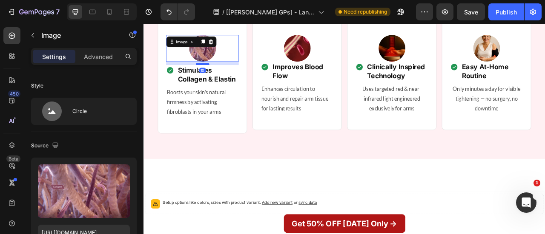
click at [224, 76] on div at bounding box center [218, 75] width 17 height 3
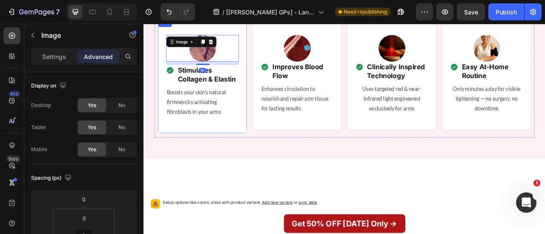
click at [267, 153] on div "Image 10 Stimulates Collagen & Elastin Item List Boosts your skin’s natural fir…" at bounding box center [218, 90] width 114 height 146
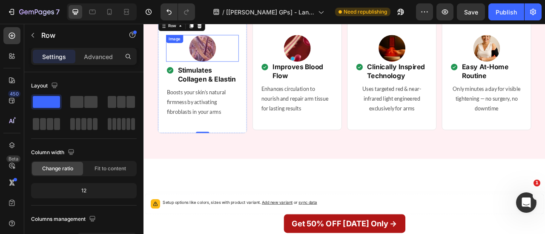
click at [252, 72] on div at bounding box center [218, 55] width 92 height 34
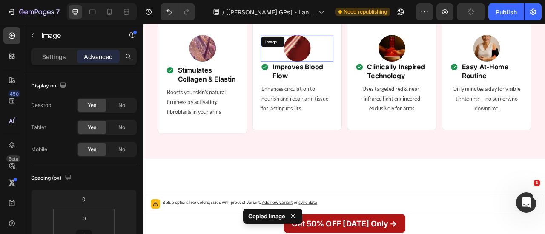
click at [347, 72] on img at bounding box center [339, 55] width 34 height 34
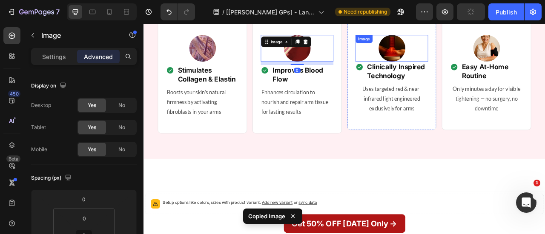
type input "10"
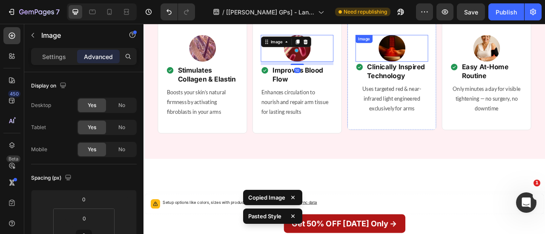
click at [442, 72] on img at bounding box center [459, 55] width 34 height 34
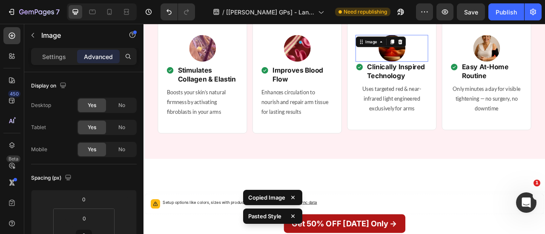
type input "10"
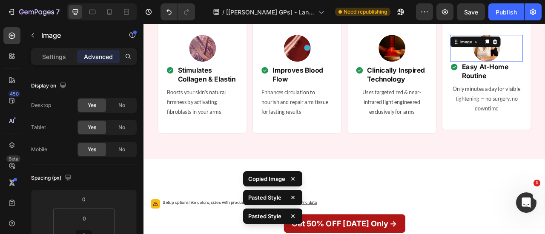
type input "10"
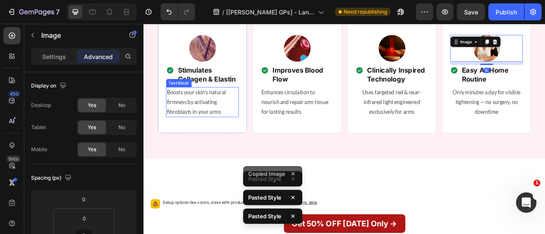
click at [246, 142] on p "Boosts your skin’s natural firmness by activating fibroblasts in your arms" at bounding box center [218, 123] width 91 height 37
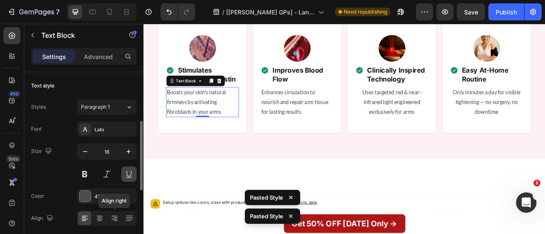
scroll to position [36, 0]
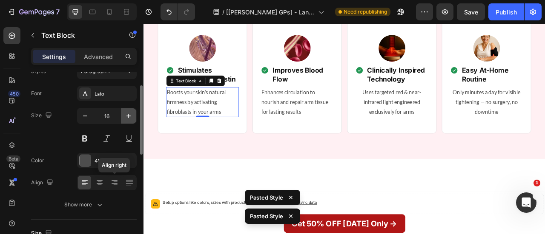
click at [132, 110] on button "button" at bounding box center [128, 116] width 15 height 15
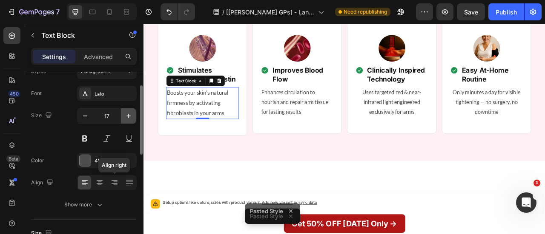
type input "18"
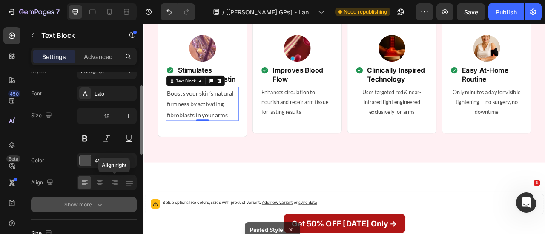
click at [104, 203] on button "Show more" at bounding box center [84, 204] width 106 height 15
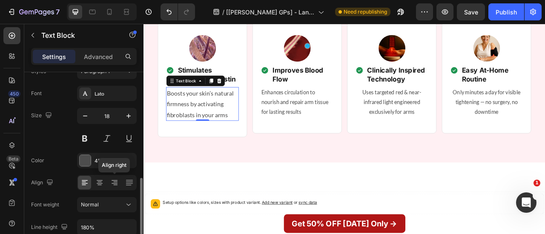
scroll to position [109, 0]
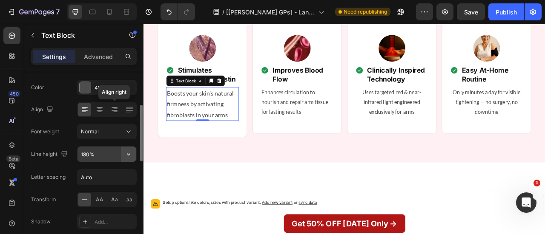
click at [130, 154] on icon "button" at bounding box center [128, 155] width 3 height 2
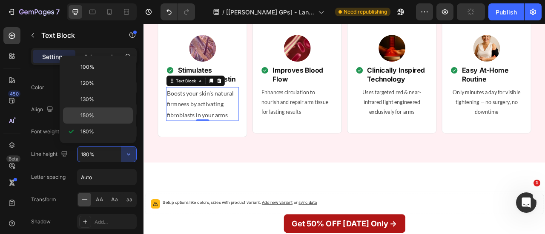
click at [108, 113] on p "150%" at bounding box center [104, 116] width 49 height 8
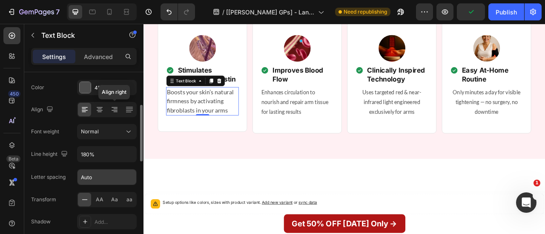
type input "150%"
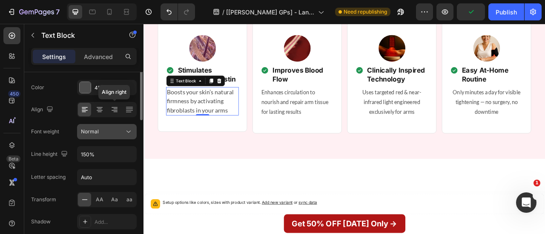
scroll to position [76, 0]
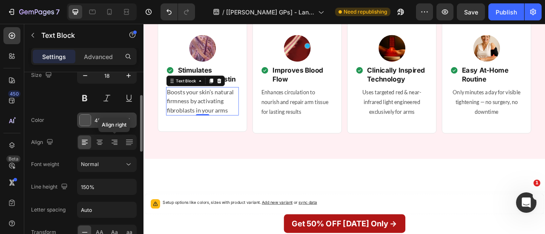
click at [90, 120] on div at bounding box center [85, 120] width 11 height 11
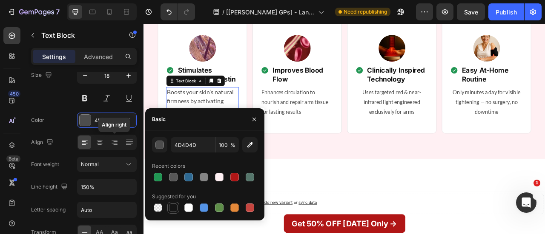
drag, startPoint x: 174, startPoint y: 212, endPoint x: 192, endPoint y: 198, distance: 22.8
click at [174, 212] on div at bounding box center [173, 208] width 9 height 9
type input "151515"
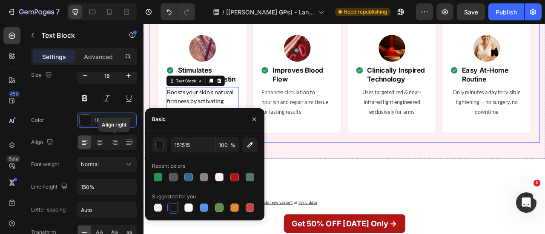
click at [336, 175] on div "When Technology Meets Science — No Knife Needed Heading Just a Light Made Speci…" at bounding box center [398, 62] width 497 height 225
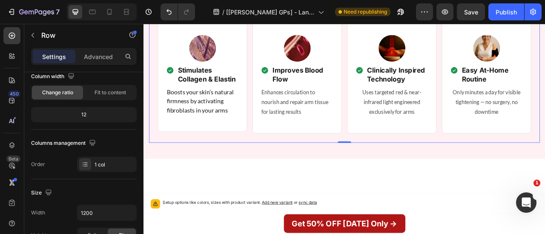
scroll to position [0, 0]
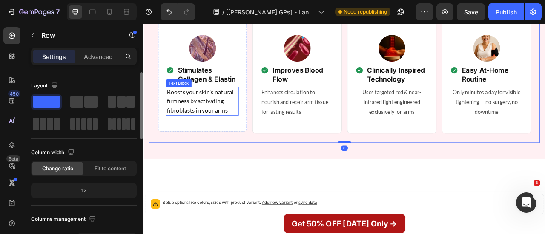
click at [236, 140] on p "Boosts your skin’s natural firmness by activating fibroblasts in your arms" at bounding box center [218, 122] width 91 height 34
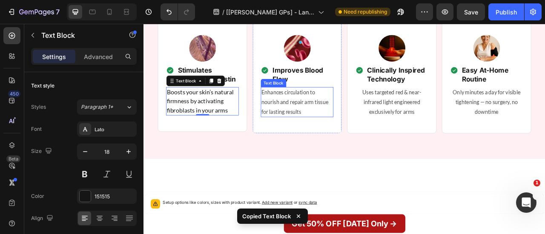
click at [320, 142] on p "Enhances circulation to nourish and repair arm tissue for lasting results" at bounding box center [338, 123] width 91 height 37
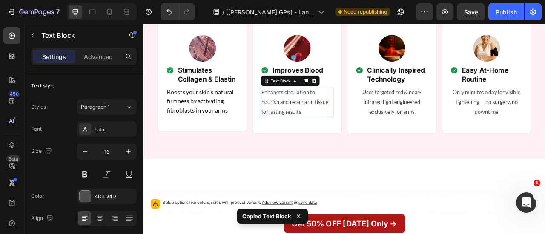
type input "18"
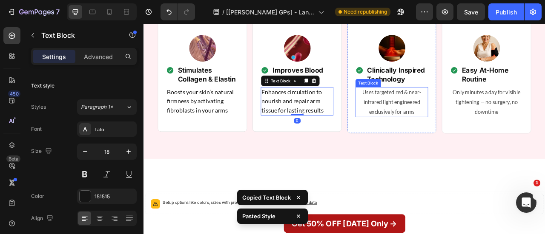
click at [462, 142] on p "Uses targeted red & near-infrared light engineered exclusively for arms" at bounding box center [459, 123] width 91 height 37
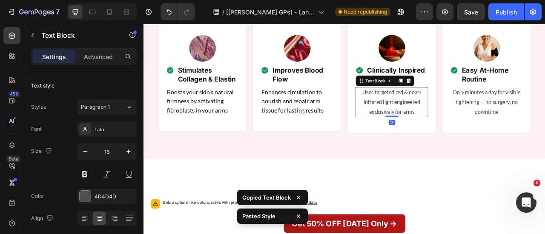
type input "18"
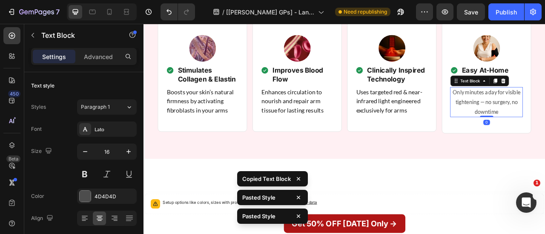
type input "18"
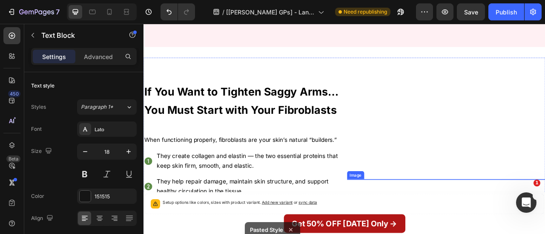
scroll to position [1352, 0]
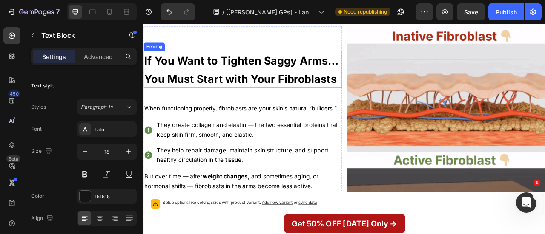
click at [277, 106] on h2 "If You Want to Tighten Saggy Arms… You Must Start with Your Fibroblasts" at bounding box center [269, 82] width 252 height 48
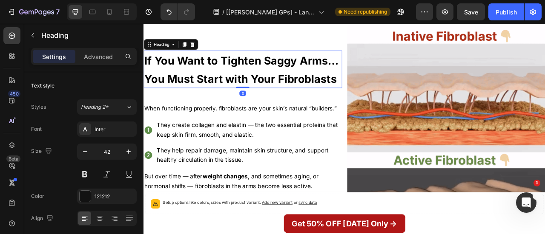
click at [277, 106] on h2 "If You Want to Tighten Saggy Arms… You Must Start with Your Fibroblasts" at bounding box center [269, 82] width 252 height 48
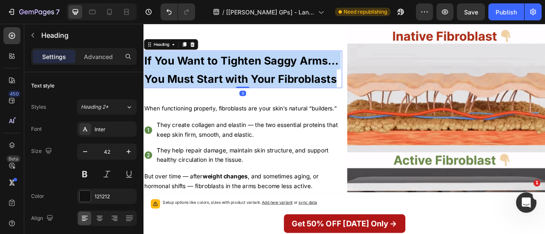
click at [277, 105] on p "If You Want to Tighten Saggy Arms… You Must Start with Your Fibroblasts" at bounding box center [269, 82] width 251 height 46
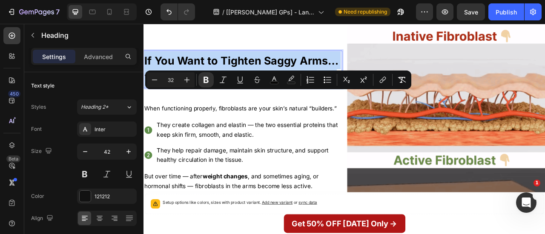
click at [277, 105] on p "If You Want to Tighten Saggy Arms… You Must Start with Your Fibroblasts" at bounding box center [269, 82] width 251 height 46
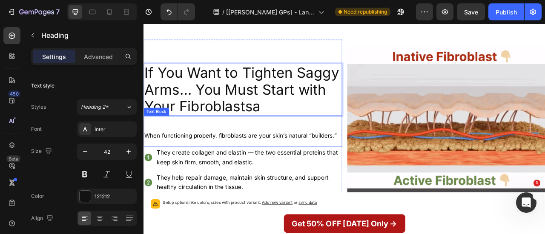
scroll to position [1442, 0]
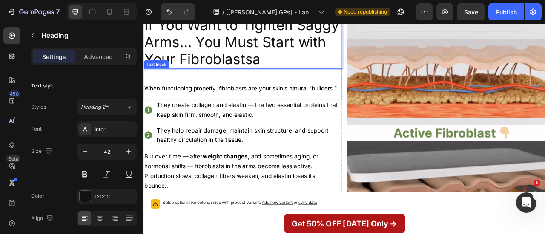
click at [316, 106] on span "When functioning properly, fibroblasts are your skin’s natural “builders.”" at bounding box center [266, 106] width 244 height 9
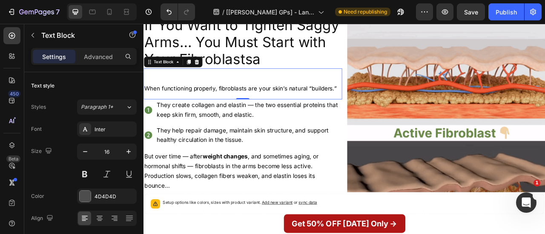
click at [316, 106] on span "When functioning properly, fibroblasts are your skin’s natural “builders.”" at bounding box center [266, 106] width 244 height 9
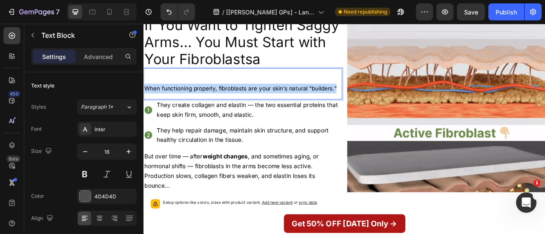
click at [316, 106] on span "When functioning properly, fibroblasts are your skin’s natural “builders.”" at bounding box center [266, 106] width 244 height 9
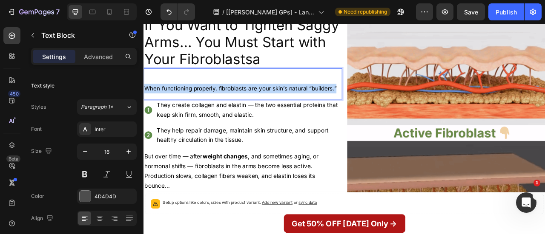
click at [316, 106] on span "When functioning properly, fibroblasts are your skin’s natural “builders.”" at bounding box center [266, 106] width 244 height 9
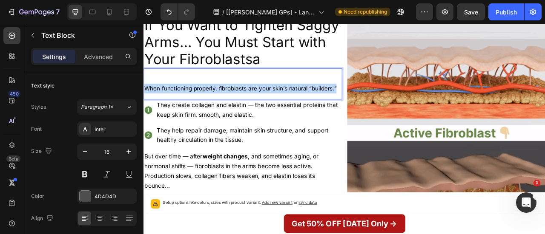
click at [316, 106] on span "When functioning properly, fibroblasts are your skin’s natural “builders.”" at bounding box center [266, 106] width 244 height 9
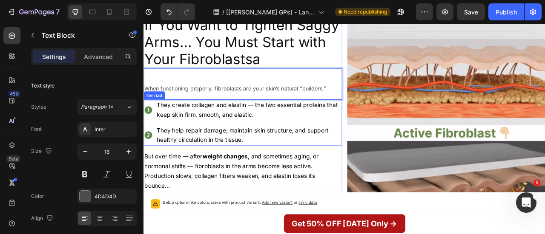
click at [301, 141] on p "They create collagen and elastin — the two essential proteins that keep skin fi…" at bounding box center [277, 133] width 234 height 25
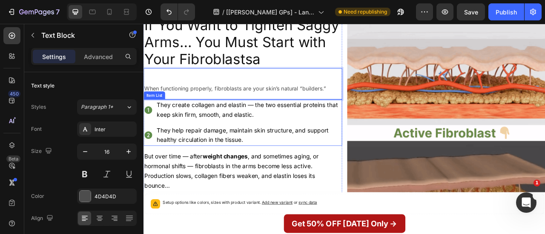
click at [301, 141] on p "They create collagen and elastin — the two essential proteins that keep skin fi…" at bounding box center [277, 133] width 234 height 25
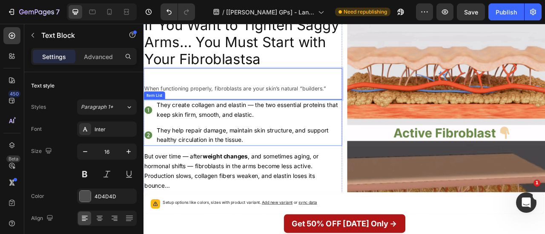
click at [301, 141] on p "They create collagen and elastin — the two essential proteins that keep skin fi…" at bounding box center [277, 133] width 234 height 25
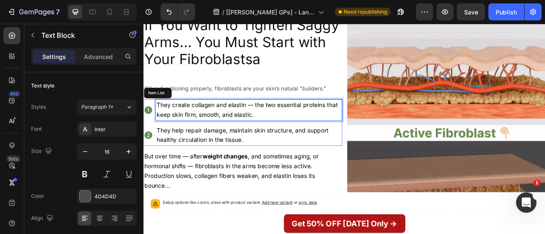
click at [301, 141] on p "They create collagen and elastin — the two essential proteins that keep skin fi…" at bounding box center [277, 133] width 234 height 25
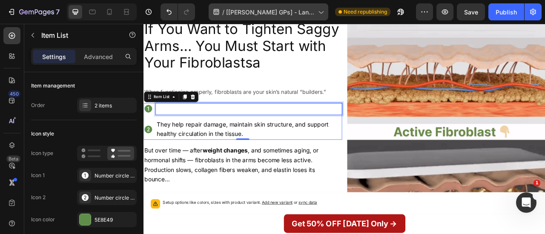
scroll to position [1432, 0]
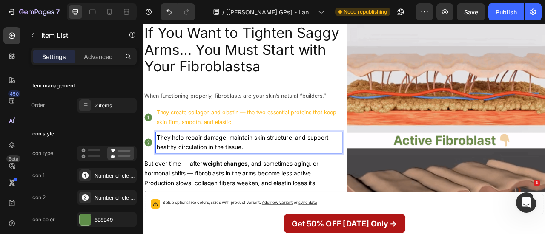
click at [297, 175] on p "They help repair damage, maintain skin structure, and support healthy circulati…" at bounding box center [277, 175] width 234 height 25
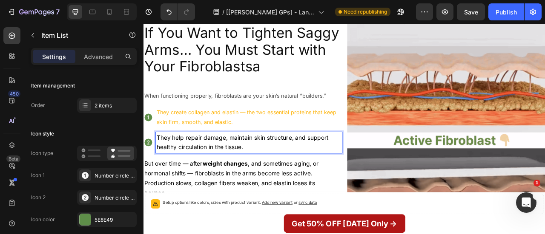
click at [297, 175] on p "They help repair damage, maintain skin structure, and support healthy circulati…" at bounding box center [277, 175] width 234 height 25
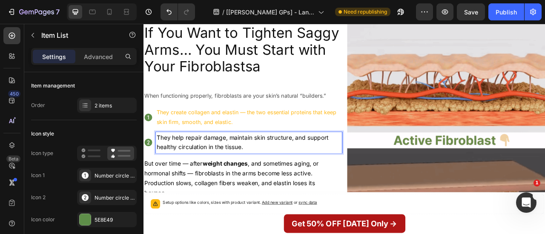
click at [297, 175] on p "They help repair damage, maintain skin structure, and support healthy circulati…" at bounding box center [277, 175] width 234 height 25
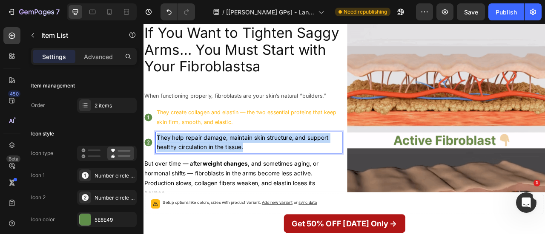
click at [297, 175] on p "They help repair damage, maintain skin structure, and support healthy circulati…" at bounding box center [277, 175] width 234 height 25
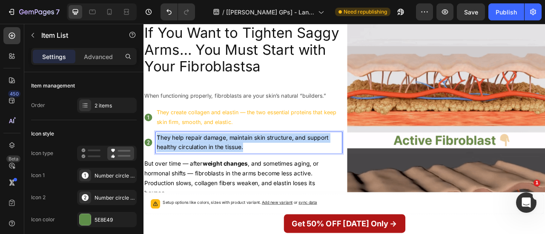
click at [297, 175] on p "They help repair damage, maintain skin structure, and support healthy circulati…" at bounding box center [277, 175] width 234 height 25
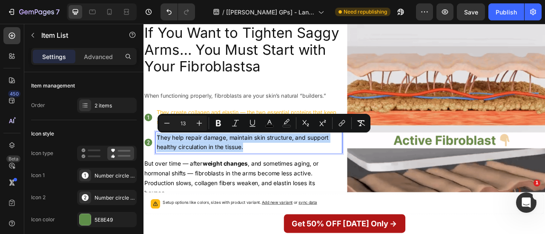
click at [297, 175] on p "They help repair damage, maintain skin structure, and support healthy circulati…" at bounding box center [277, 175] width 234 height 25
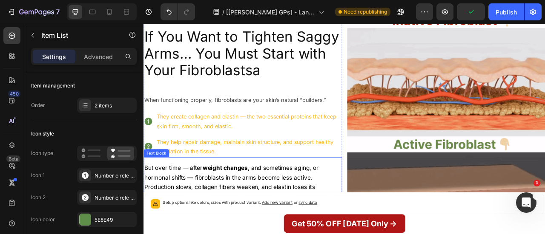
scroll to position [1476, 0]
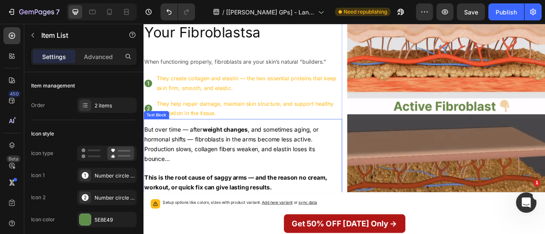
click at [337, 163] on p "But over time — after weight changes , and sometimes aging, or hormonal shifts …" at bounding box center [269, 165] width 251 height 25
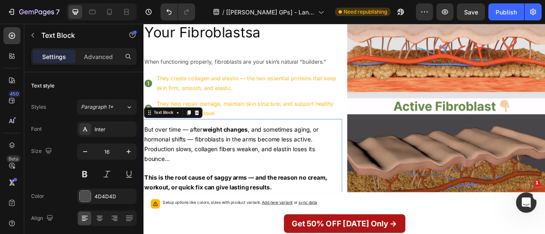
click at [337, 163] on p "But over time — after weight changes , and sometimes aging, or hormonal shifts …" at bounding box center [269, 165] width 251 height 25
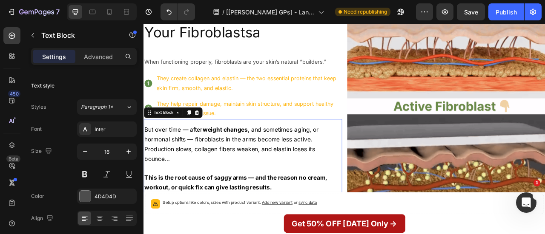
click at [337, 163] on p "But over time — after weight changes , and sometimes aging, or hormonal shifts …" at bounding box center [269, 165] width 251 height 25
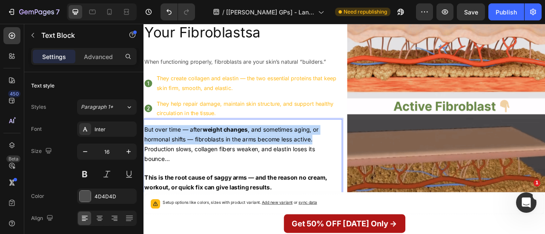
click at [337, 163] on p "But over time — after weight changes , and sometimes aging, or hormonal shifts …" at bounding box center [269, 165] width 251 height 25
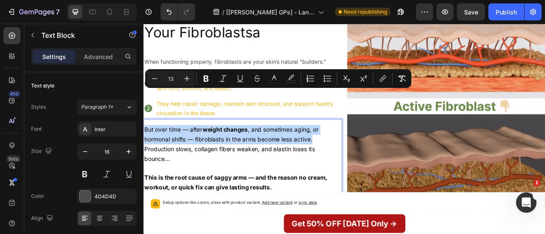
scroll to position [1523, 0]
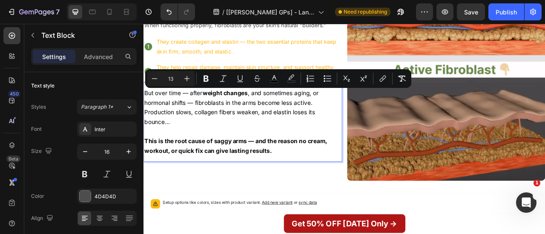
click at [324, 182] on p "This is the root cause of saggy arms — and the reason no cream, workout, or qui…" at bounding box center [269, 179] width 251 height 25
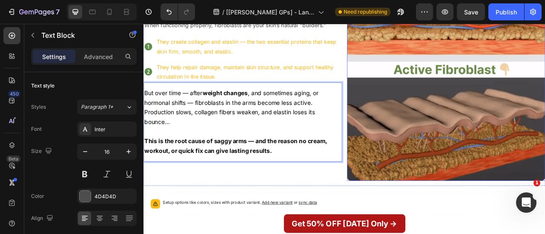
click at [411, 151] on img at bounding box center [528, 66] width 252 height 315
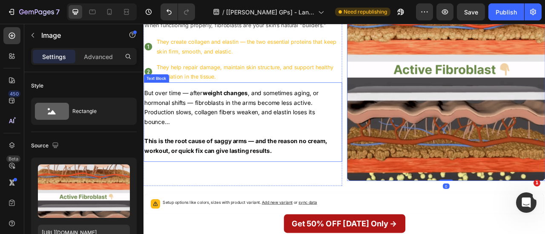
click at [320, 142] on p "Production slows, collagen fibers weaken, and elastin loses its bounce…" at bounding box center [269, 143] width 251 height 25
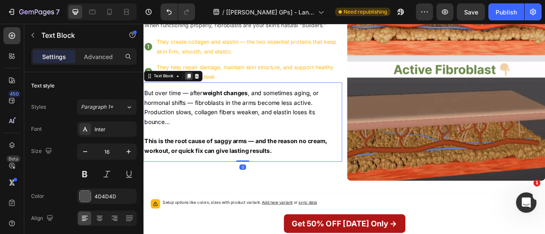
click at [195, 90] on div at bounding box center [200, 90] width 10 height 10
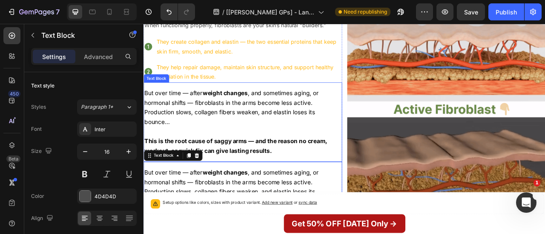
scroll to position [1497, 0]
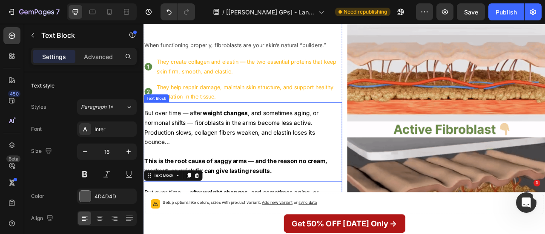
click at [261, 186] on p "Rich Text Editor. Editing area: main" at bounding box center [269, 186] width 251 height 12
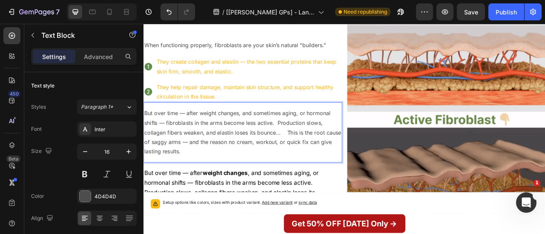
click at [327, 165] on p "But over time — after weight changes, and sometimes aging, or hormonal shifts —…" at bounding box center [269, 162] width 251 height 61
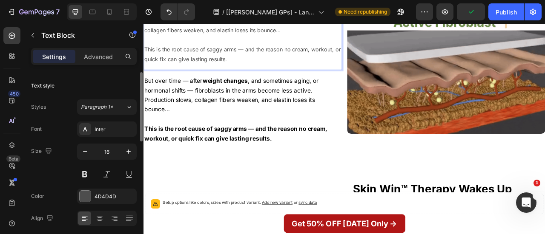
scroll to position [1616, 0]
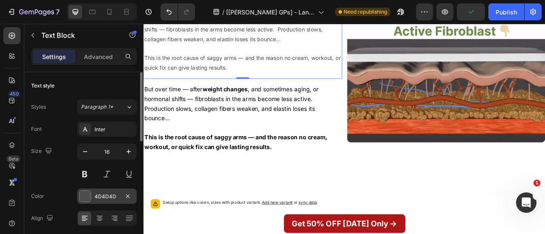
click at [82, 191] on div at bounding box center [85, 196] width 11 height 11
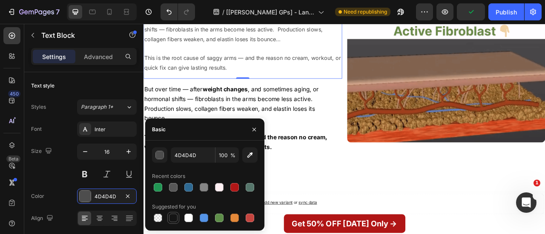
drag, startPoint x: 175, startPoint y: 216, endPoint x: 1, endPoint y: 166, distance: 180.9
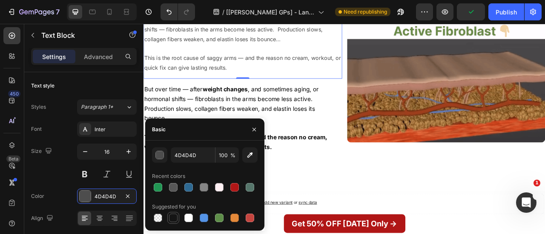
click at [175, 216] on div at bounding box center [173, 218] width 9 height 9
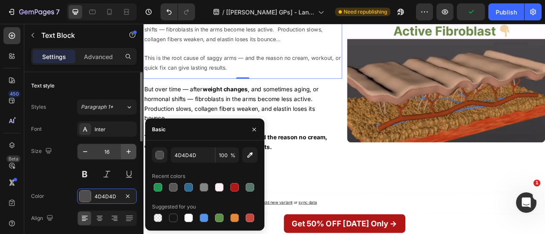
type input "151515"
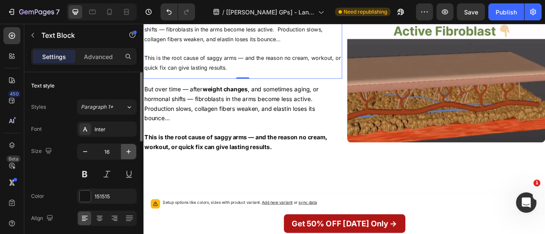
click at [128, 150] on icon "button" at bounding box center [128, 152] width 9 height 9
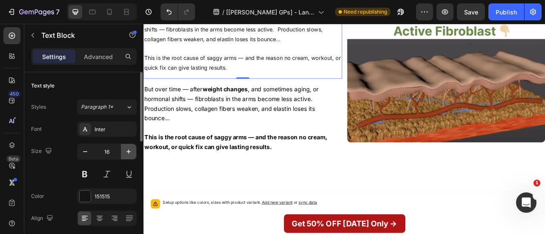
click at [128, 150] on icon "button" at bounding box center [128, 152] width 9 height 9
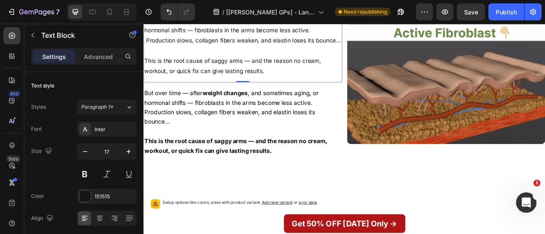
type input "18"
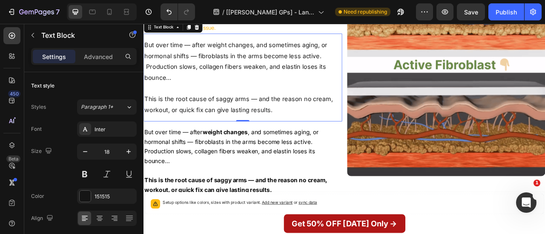
scroll to position [1562, 0]
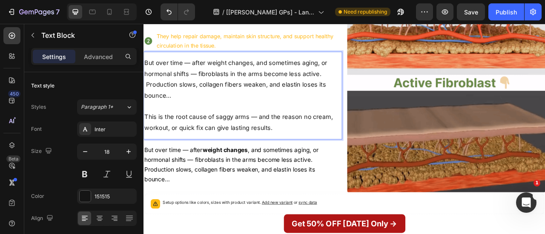
click at [223, 70] on p "But over time — after weight changes, and sometimes aging, or hormonal shifts —…" at bounding box center [269, 94] width 251 height 55
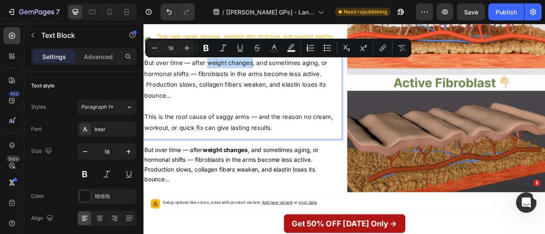
drag, startPoint x: 223, startPoint y: 70, endPoint x: 272, endPoint y: 75, distance: 48.7
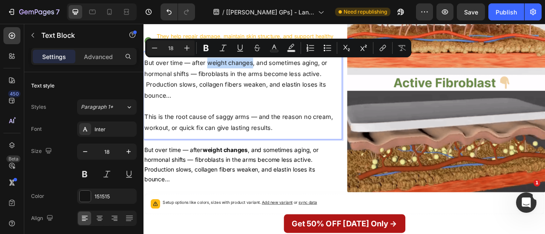
click at [272, 75] on p "But over time — after weight changes, and sometimes aging, or hormonal shifts —…" at bounding box center [269, 94] width 251 height 55
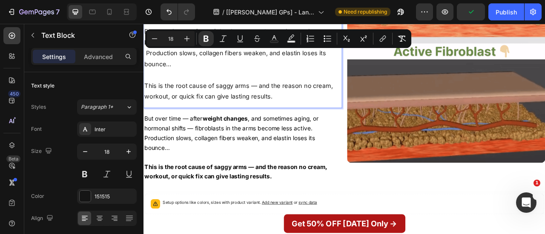
scroll to position [1574, 0]
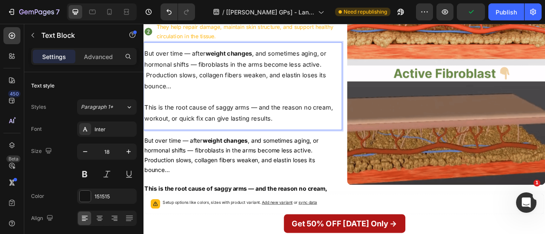
click at [239, 134] on p "This is the root cause of saggy arms — and the reason no cream, workout, or qui…" at bounding box center [269, 138] width 251 height 28
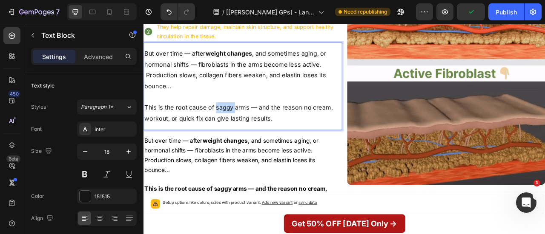
click at [239, 134] on p "This is the root cause of saggy arms — and the reason no cream, workout, or qui…" at bounding box center [269, 138] width 251 height 28
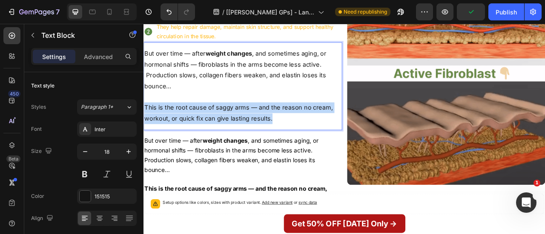
click at [239, 134] on p "This is the root cause of saggy arms — and the reason no cream, workout, or qui…" at bounding box center [269, 138] width 251 height 28
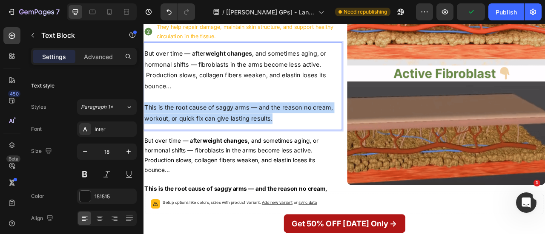
click at [239, 134] on p "This is the root cause of saggy arms — and the reason no cream, workout, or qui…" at bounding box center [269, 138] width 251 height 28
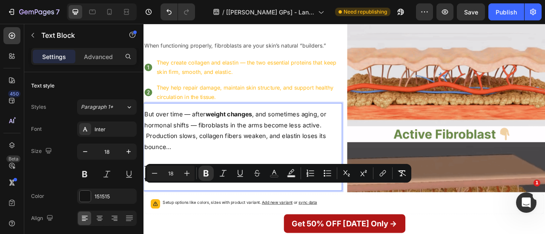
scroll to position [1467, 0]
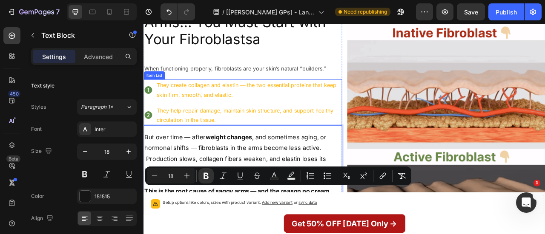
click at [204, 110] on p "They create collagen and elastin — the two essential proteins that keep skin fi…" at bounding box center [277, 108] width 234 height 25
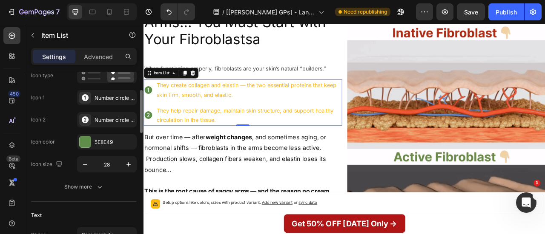
scroll to position [94, 0]
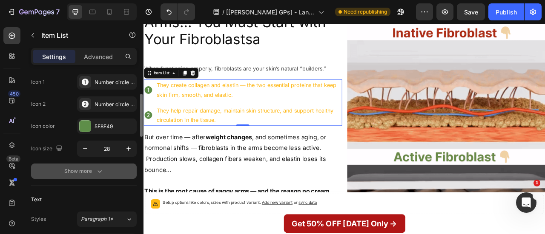
click at [113, 169] on button "Show more" at bounding box center [84, 171] width 106 height 15
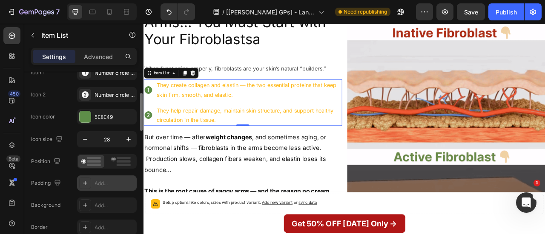
scroll to position [104, 0]
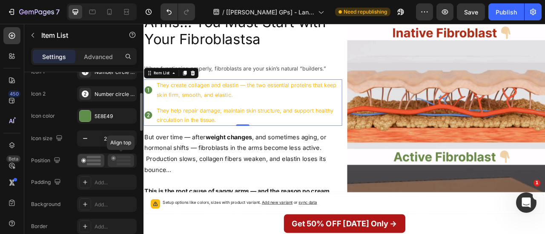
click at [119, 160] on rect at bounding box center [124, 161] width 14 height 3
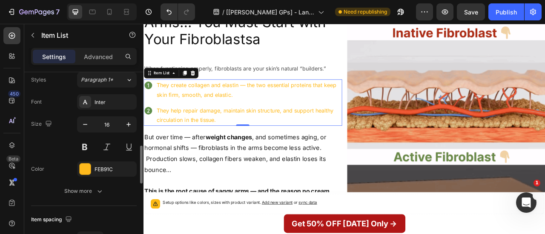
scroll to position [346, 0]
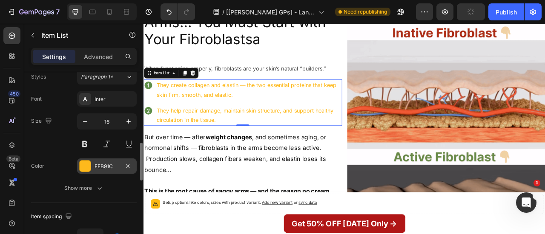
click at [91, 163] on div "FEB91C" at bounding box center [107, 166] width 60 height 15
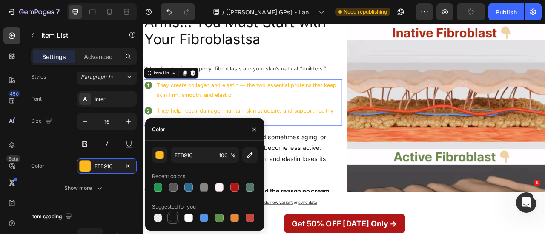
click at [175, 218] on div at bounding box center [173, 218] width 9 height 9
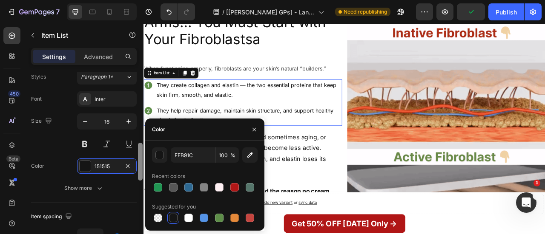
type input "151515"
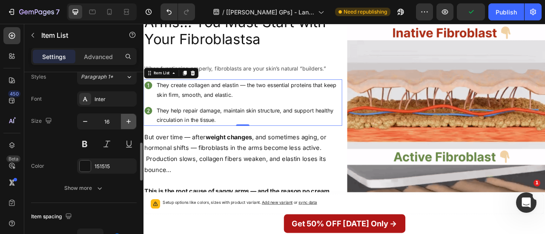
click at [134, 120] on button "button" at bounding box center [128, 121] width 15 height 15
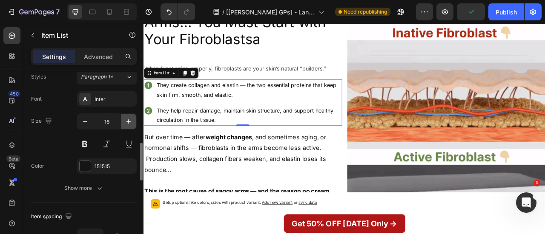
click at [134, 120] on button "button" at bounding box center [128, 121] width 15 height 15
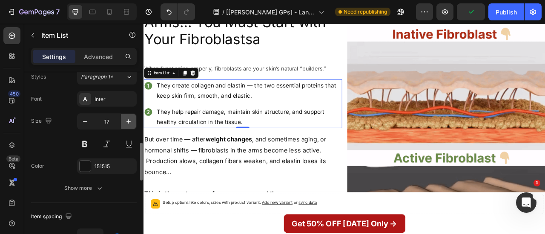
type input "18"
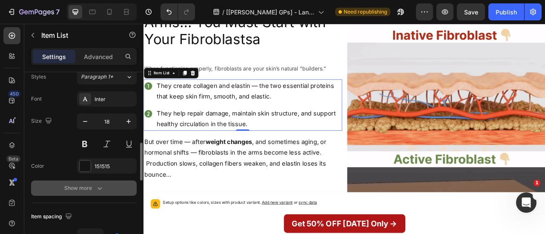
click at [109, 191] on button "Show more" at bounding box center [84, 188] width 106 height 15
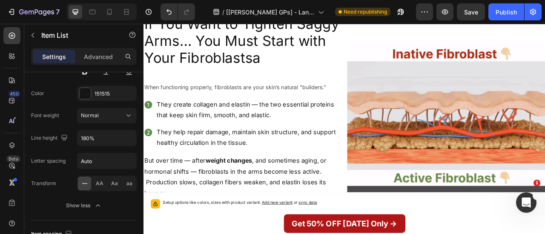
scroll to position [1402, 0]
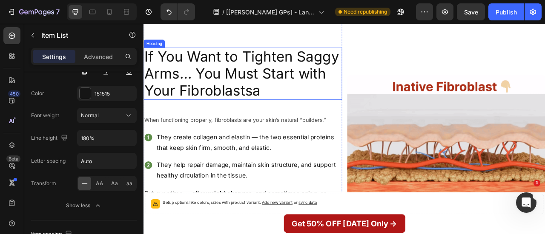
click at [239, 116] on h2 "If You Want to Tighten Saggy Arms… You Must Start with Your Fibroblastsa" at bounding box center [269, 87] width 252 height 66
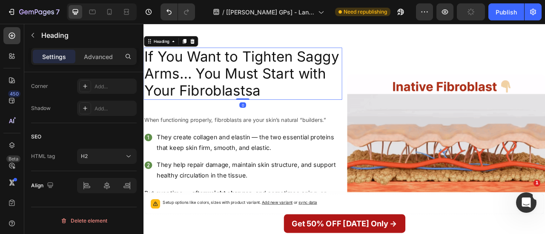
scroll to position [0, 0]
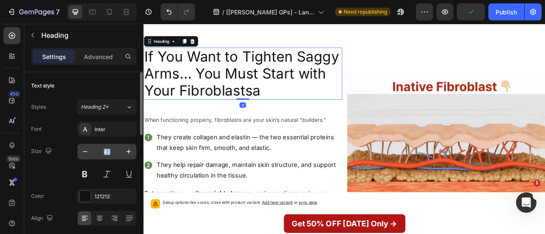
click at [109, 157] on div "42" at bounding box center [107, 163] width 60 height 38
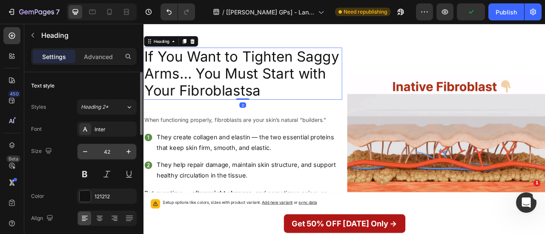
click at [109, 157] on input "42" at bounding box center [107, 151] width 28 height 15
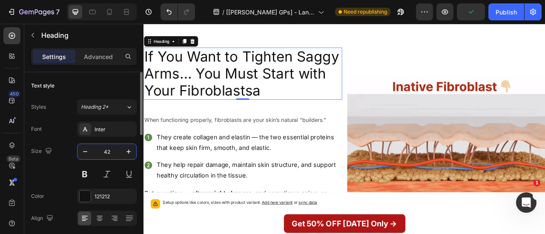
click at [109, 157] on input "42" at bounding box center [107, 151] width 28 height 15
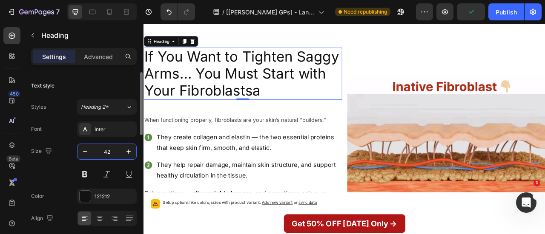
click at [109, 157] on input "42" at bounding box center [107, 151] width 28 height 15
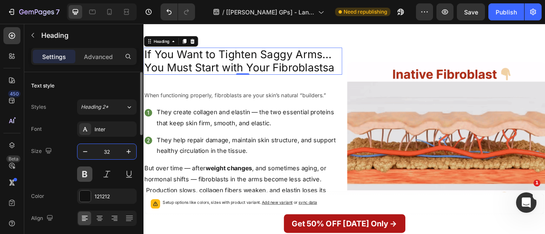
type input "32"
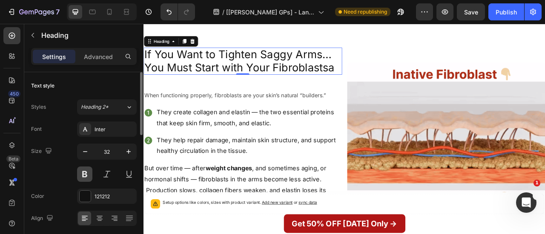
click at [83, 172] on button at bounding box center [84, 174] width 15 height 15
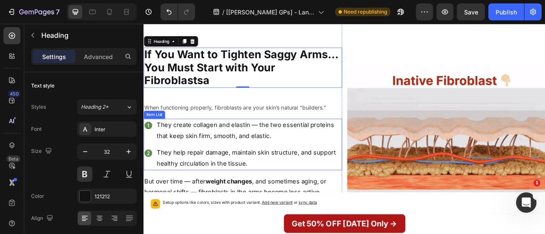
click at [287, 173] on div "They create collagen and elastin — the two essential proteins that keep skin fi…" at bounding box center [277, 160] width 237 height 30
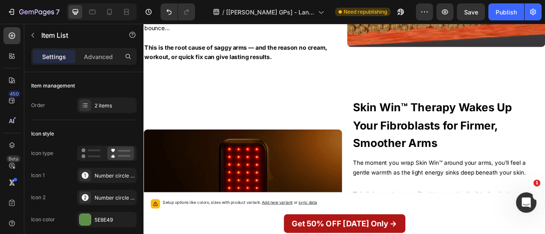
scroll to position [1746, 0]
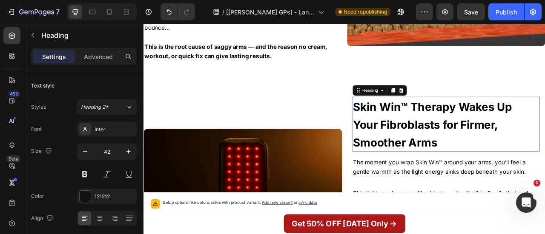
click at [459, 170] on strong "Skin Win™ Therapy Wakes Up Your Fibroblasts for Firmer, Smoother Arms" at bounding box center [511, 152] width 202 height 63
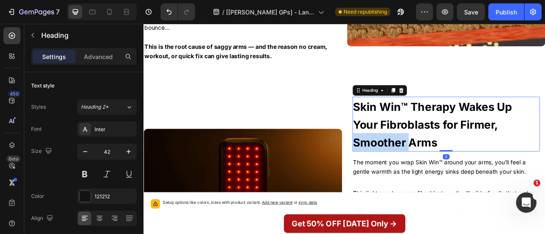
click at [459, 170] on strong "Skin Win™ Therapy Wakes Up Your Fibroblasts for Firmer, Smoother Arms" at bounding box center [511, 152] width 202 height 63
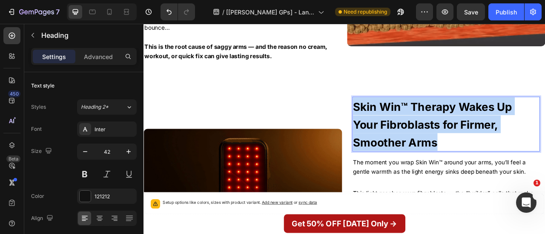
click at [459, 170] on strong "Skin Win™ Therapy Wakes Up Your Fibroblasts for Firmer, Smoother Arms" at bounding box center [511, 152] width 202 height 63
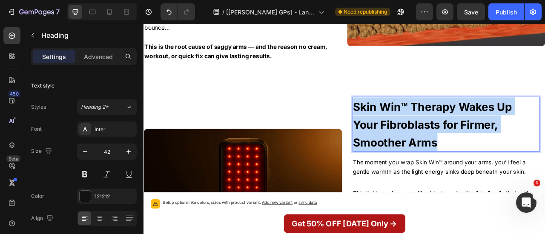
click at [459, 170] on strong "Skin Win™ Therapy Wakes Up Your Fibroblasts for Firmer, Smoother Arms" at bounding box center [511, 152] width 202 height 63
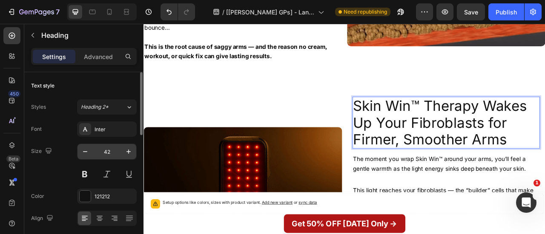
click at [110, 148] on input "42" at bounding box center [107, 151] width 28 height 15
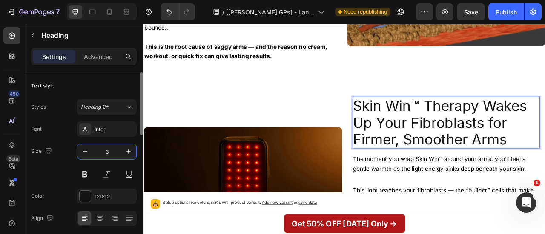
click at [110, 148] on input "3" at bounding box center [107, 151] width 28 height 15
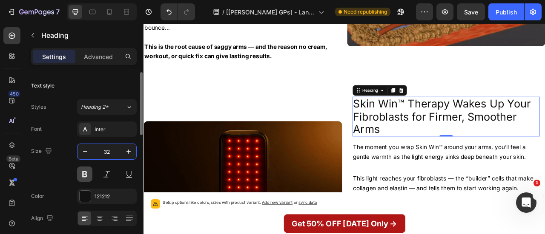
type input "32"
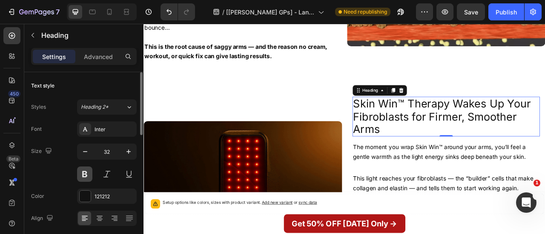
click at [82, 177] on button at bounding box center [84, 174] width 15 height 15
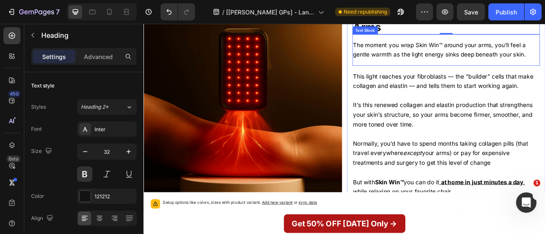
scroll to position [1817, 0]
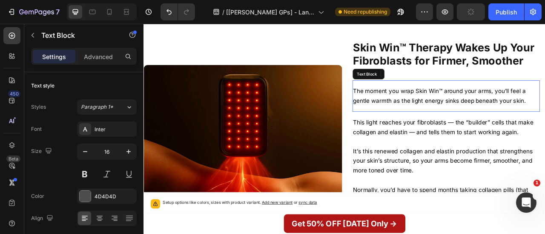
click at [472, 120] on span "The moment you wrap Skin Win™ around your arms, you’ll feel a gentle warmth as …" at bounding box center [520, 115] width 220 height 21
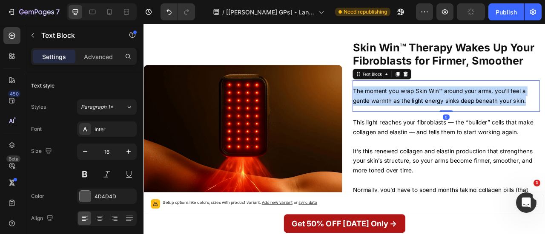
click at [472, 120] on span "The moment you wrap Skin Win™ around your arms, you’ll feel a gentle warmth as …" at bounding box center [520, 115] width 220 height 21
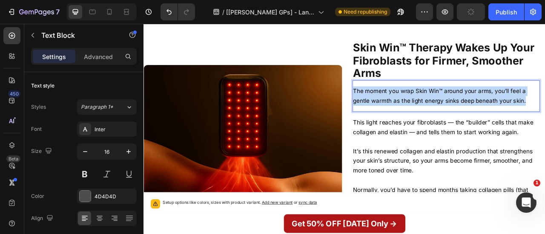
click at [472, 120] on span "The moment you wrap Skin Win™ around your arms, you’ll feel a gentle warmth as …" at bounding box center [520, 115] width 220 height 21
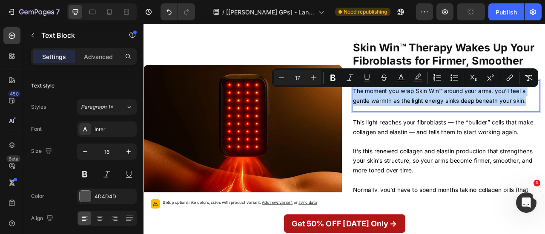
click at [472, 120] on span "The moment you wrap Skin Win™ around your arms, you’ll feel a gentle warmth as …" at bounding box center [520, 115] width 220 height 21
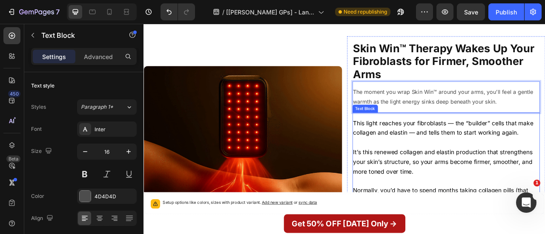
scroll to position [1865, 0]
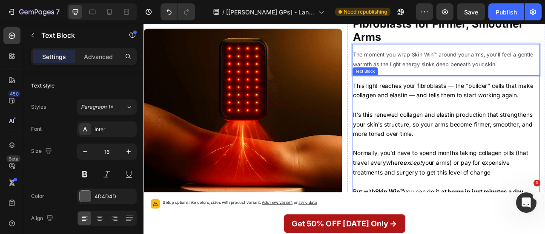
click at [483, 112] on span "This light reaches your fibroblasts — the “builder” cells that make collagen an…" at bounding box center [524, 108] width 229 height 21
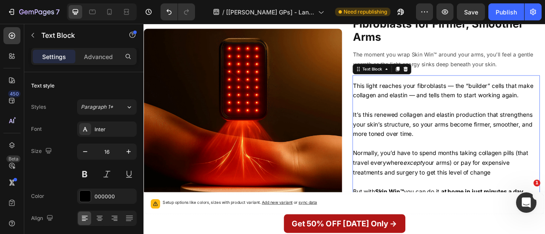
click at [483, 112] on span "This light reaches your fibroblasts — the “builder” cells that make collagen an…" at bounding box center [524, 108] width 229 height 21
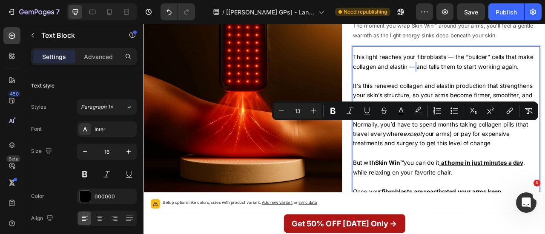
scroll to position [1827, 0]
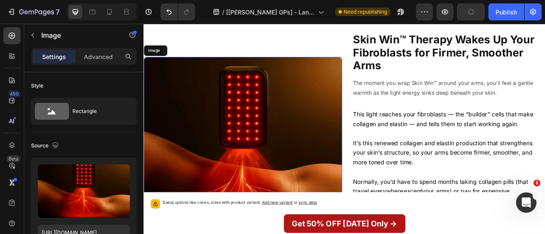
click at [365, 166] on img at bounding box center [269, 192] width 252 height 252
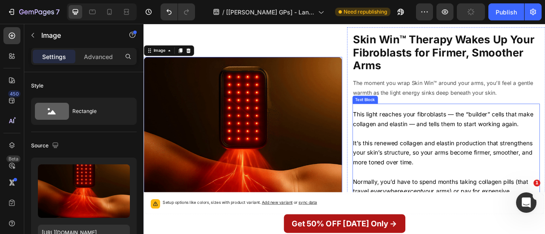
click at [456, 166] on p "Rich Text Editor. Editing area: main" at bounding box center [528, 164] width 237 height 12
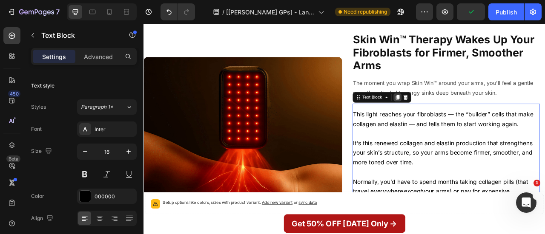
click at [463, 120] on icon at bounding box center [465, 117] width 5 height 6
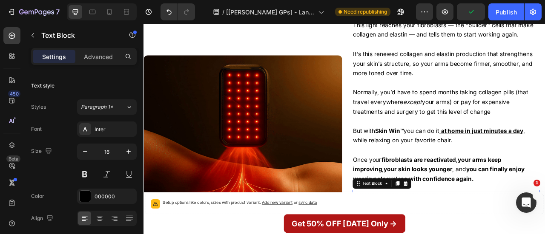
scroll to position [1876, 0]
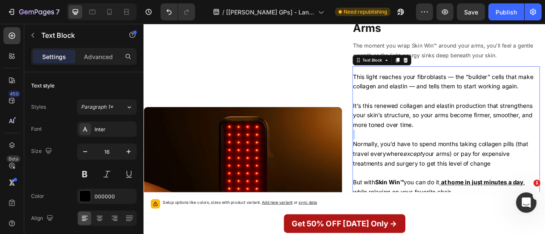
click at [454, 161] on p "Rich Text Editor. Editing area: main" at bounding box center [528, 165] width 237 height 12
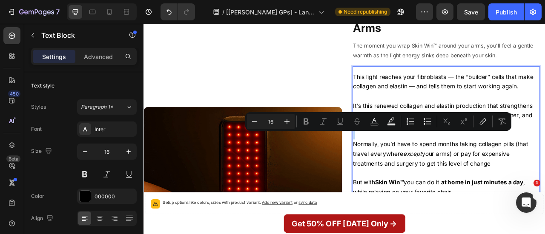
click at [454, 161] on p "Rich Text Editor. Editing area: main" at bounding box center [528, 165] width 237 height 12
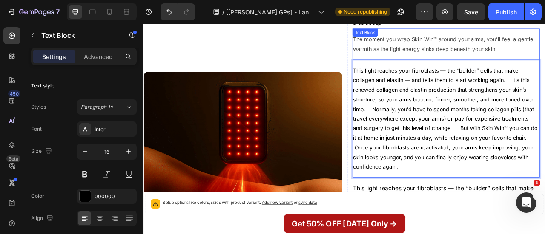
scroll to position [1883, 0]
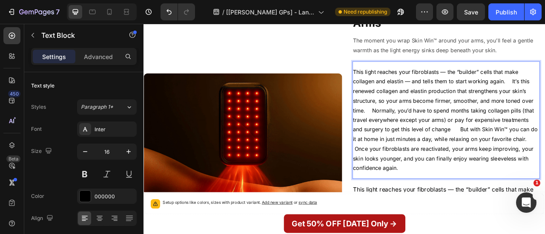
click at [544, 100] on p "This light reaches your fibroblasts — the “builder” cells that make collagen an…" at bounding box center [528, 146] width 237 height 135
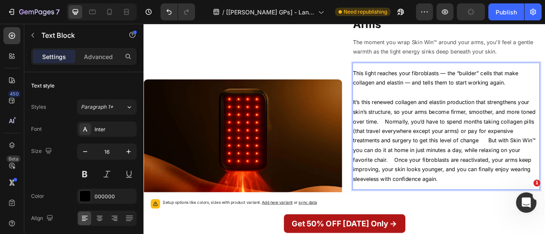
scroll to position [1896, 0]
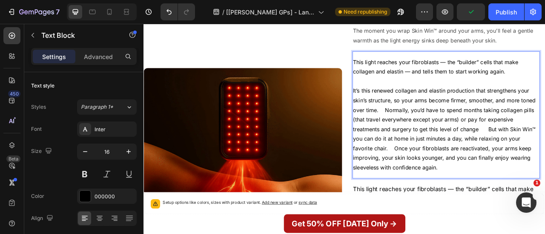
click at [446, 135] on p "It’s this renewed collagen and elastin production that strengthens your skin’s …" at bounding box center [528, 158] width 237 height 110
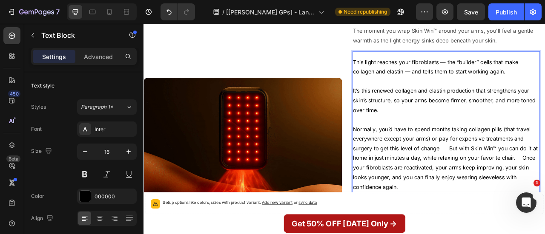
scroll to position [1920, 0]
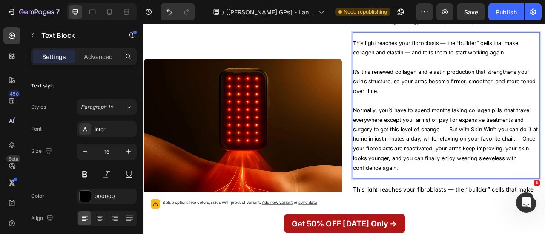
click at [528, 159] on p "Normally, you’d have to spend months taking collagen pills (that travel everywh…" at bounding box center [528, 171] width 237 height 86
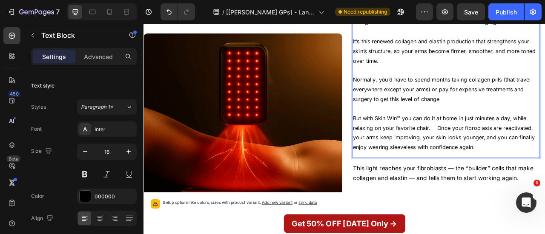
scroll to position [1959, 0]
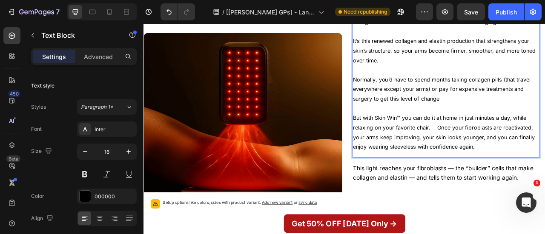
click at [511, 157] on p "But with Skin Win™ you can do it at home in just minutes a day, while relaxing …" at bounding box center [528, 161] width 237 height 49
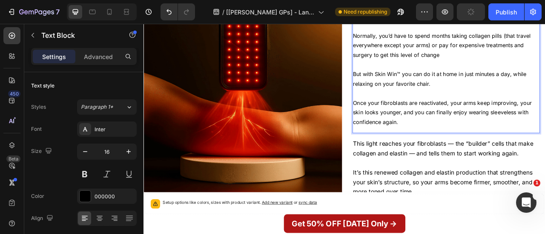
scroll to position [1965, 0]
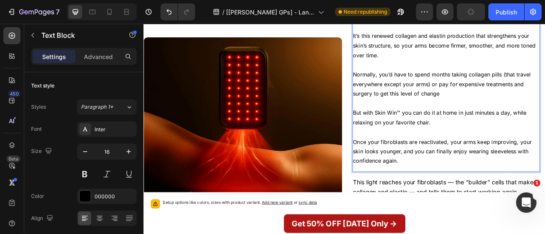
click at [466, 139] on p "But with Skin Win™ you can do it at home in just minutes a day, while relaxing …" at bounding box center [528, 143] width 237 height 25
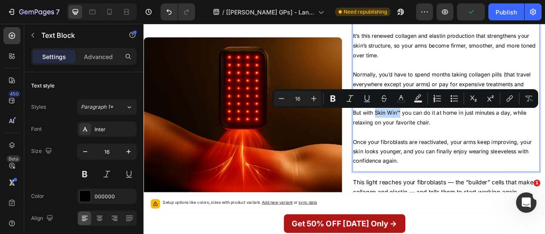
drag, startPoint x: 466, startPoint y: 139, endPoint x: 433, endPoint y: 138, distance: 32.4
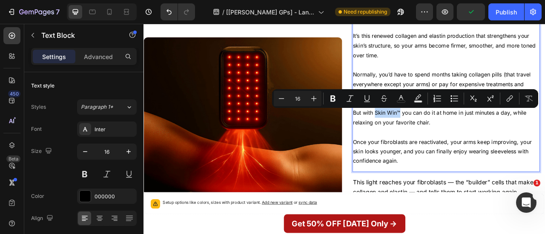
click at [433, 138] on p "But with Skin Win™ you can do it at home in just minutes a day, while relaxing …" at bounding box center [528, 143] width 237 height 25
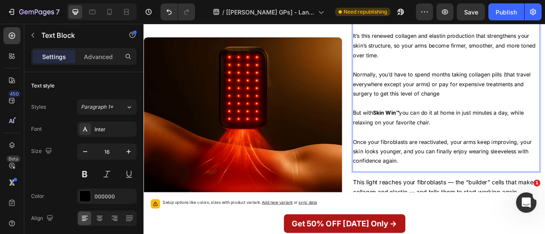
click at [544, 152] on p "But with Skin Win™ you can do it at home in just minutes a day, while relaxing …" at bounding box center [528, 143] width 237 height 25
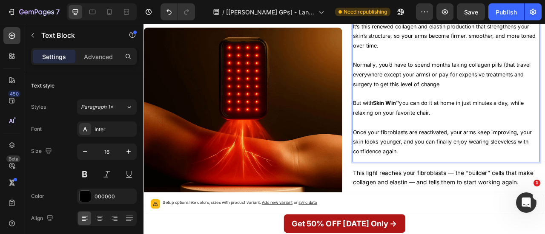
scroll to position [1937, 0]
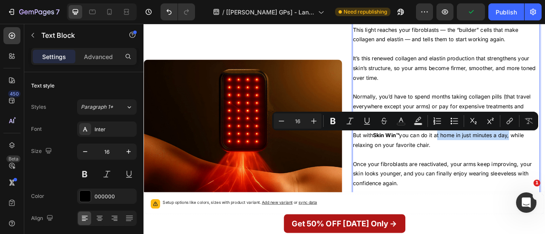
drag, startPoint x: 514, startPoint y: 167, endPoint x: 606, endPoint y: 170, distance: 91.5
click at [544, 170] on p "But with Skin Win™ you can do it at home in just minutes a day, while relaxing …" at bounding box center [528, 172] width 237 height 25
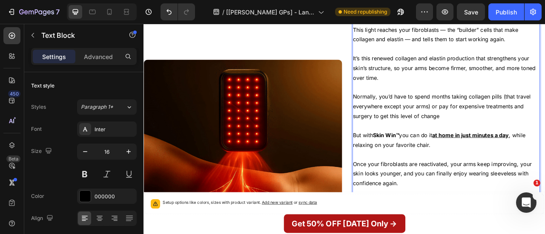
click at [543, 208] on p "Once your fibroblasts are reactivated, your arms keep improving, your skin look…" at bounding box center [528, 215] width 237 height 37
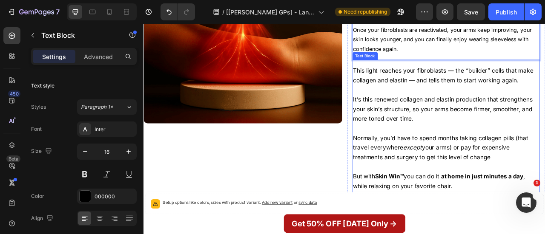
scroll to position [2024, 0]
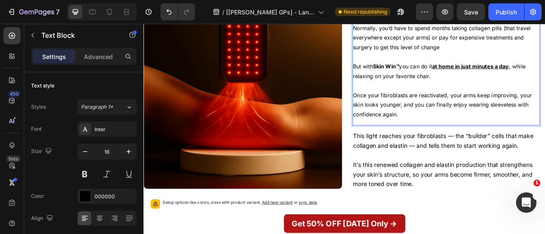
click at [499, 138] on p "Once your fibroblasts are reactivated, your arms keep improving, your skin look…" at bounding box center [528, 127] width 237 height 37
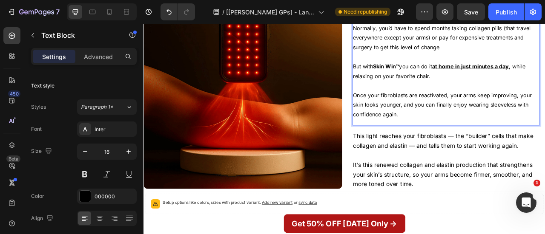
click at [499, 138] on p "Once your fibroblasts are reactivated, your arms keep improving, your skin look…" at bounding box center [528, 127] width 237 height 37
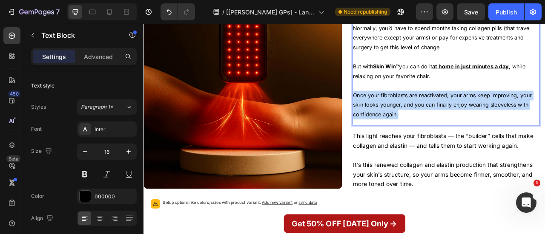
click at [499, 138] on p "Once your fibroblasts are reactivated, your arms keep improving, your skin look…" at bounding box center [528, 127] width 237 height 37
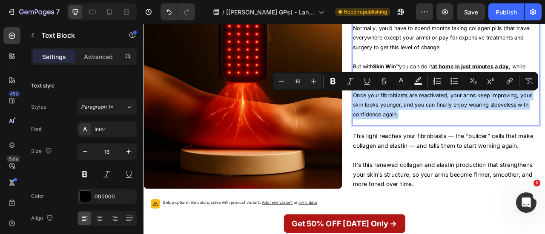
click at [499, 138] on p "Once your fibroblasts are reactivated, your arms keep improving, your skin look…" at bounding box center [528, 127] width 237 height 37
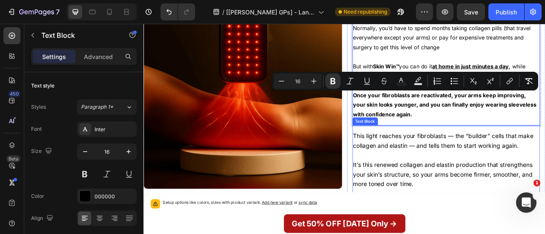
click at [478, 192] on p at bounding box center [528, 192] width 237 height 12
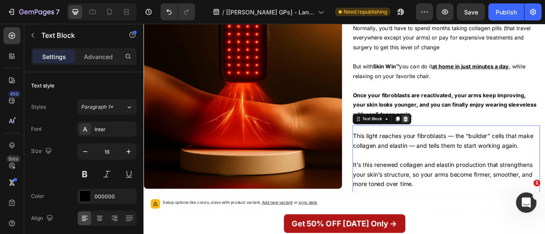
click at [475, 142] on icon at bounding box center [476, 145] width 7 height 7
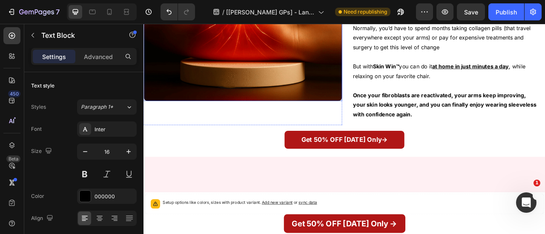
scroll to position [1911, 0]
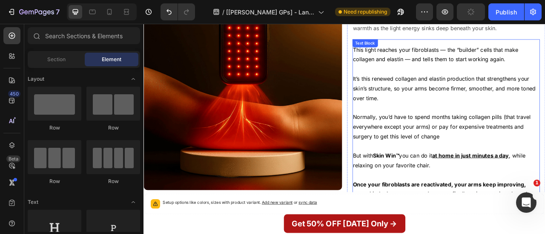
click at [475, 108] on p "It’s this renewed collagen and elastin production that strengthens your skin’s …" at bounding box center [528, 106] width 237 height 37
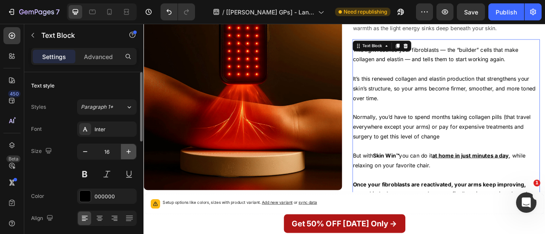
click at [126, 152] on icon "button" at bounding box center [128, 152] width 9 height 9
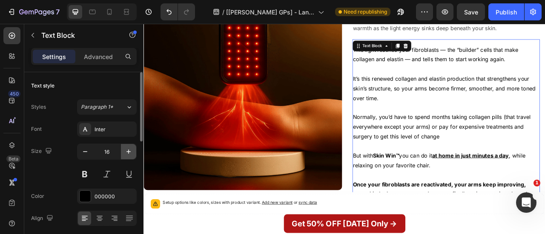
click at [126, 152] on icon "button" at bounding box center [128, 152] width 9 height 9
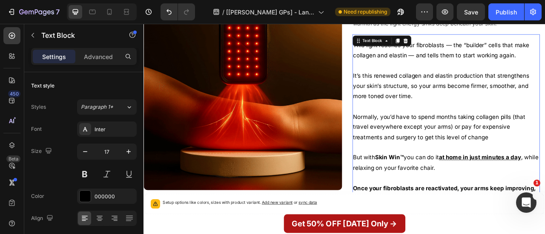
type input "18"
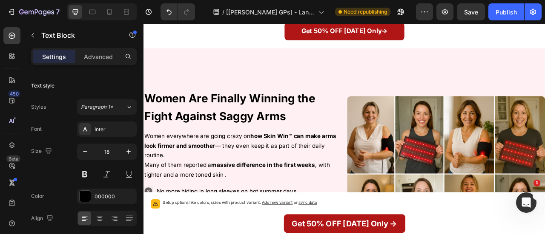
scroll to position [2203, 0]
click at [292, 137] on strong "Women Are Finally Winning the Fight Against Saggy Arms" at bounding box center [252, 130] width 217 height 40
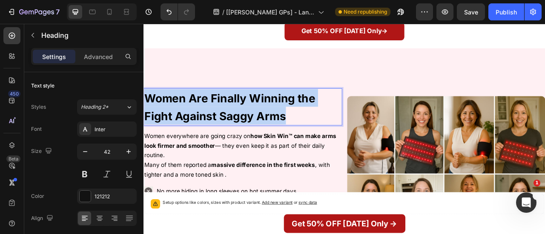
click at [292, 137] on strong "Women Are Finally Winning the Fight Against Saggy Arms" at bounding box center [252, 130] width 217 height 40
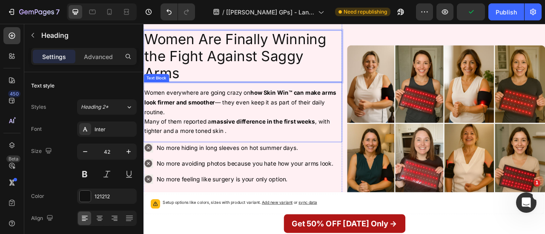
scroll to position [2276, 0]
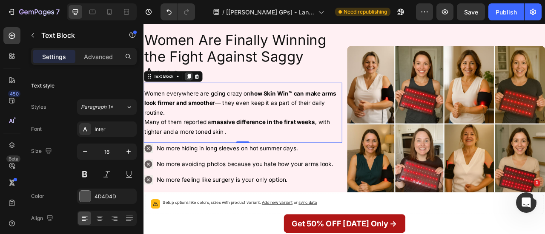
click at [197, 94] on div at bounding box center [200, 91] width 10 height 10
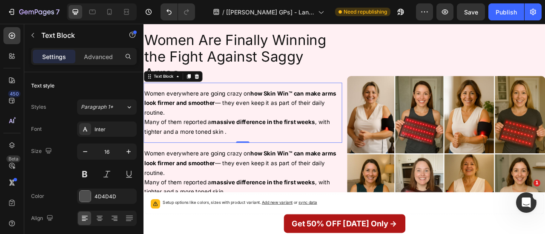
click at [259, 120] on span "Women everywhere are going crazy on how Skin Win™ can make arms look firmer and…" at bounding box center [266, 124] width 244 height 33
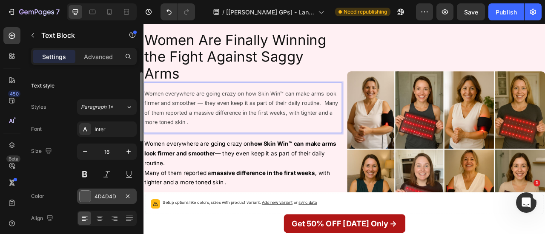
click at [82, 202] on div at bounding box center [85, 197] width 12 height 12
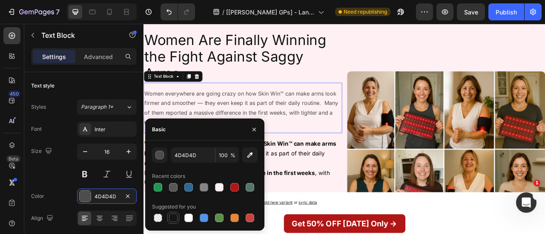
click at [170, 218] on div at bounding box center [173, 218] width 9 height 9
type input "151515"
click at [380, 180] on strong "how Skin Win™ can make arms look firmer and smoother" at bounding box center [266, 182] width 244 height 21
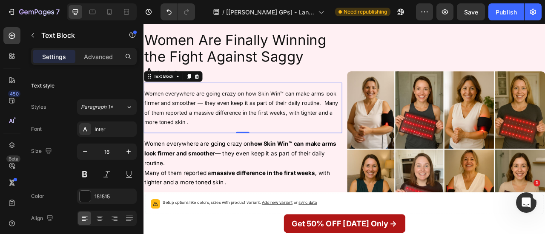
click at [371, 127] on p "Women everywhere are going crazy on how Skin Win™ can make arms look firmer and…" at bounding box center [269, 130] width 251 height 49
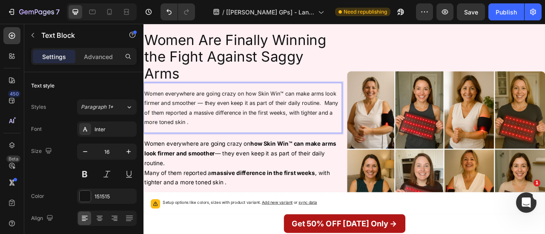
click at [371, 127] on p "Women everywhere are going crazy on how Skin Win™ can make arms look firmer and…" at bounding box center [269, 130] width 251 height 49
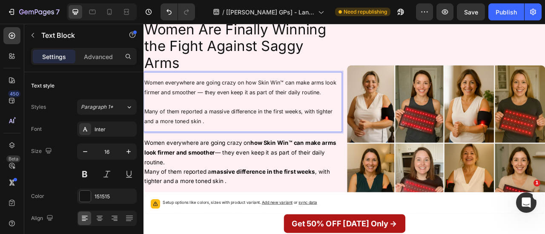
scroll to position [2330, 0]
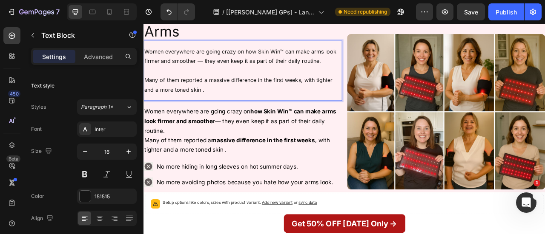
click at [272, 60] on p "Women everywhere are going crazy on how Skin Win™ can make arms look firmer and…" at bounding box center [269, 65] width 251 height 25
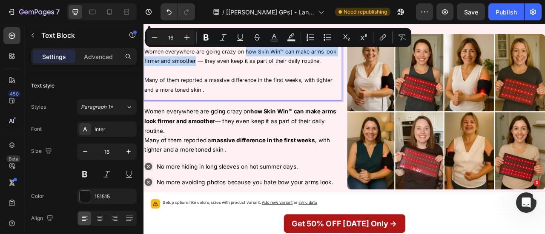
drag, startPoint x: 272, startPoint y: 60, endPoint x: 211, endPoint y: 76, distance: 63.4
click at [211, 76] on p "Women everywhere are going crazy on how Skin Win™ can make arms look firmer and…" at bounding box center [269, 65] width 251 height 25
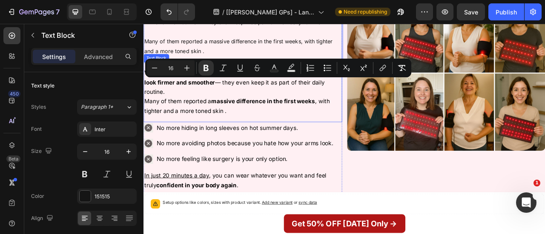
scroll to position [2290, 0]
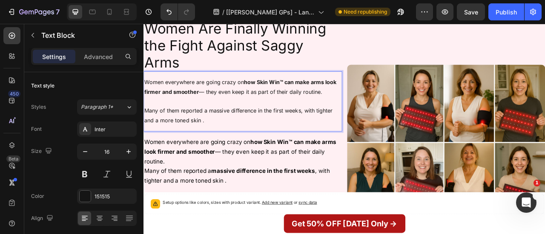
click at [224, 136] on p "Many of them reported a massive difference in the first weeks, with tighter and…" at bounding box center [269, 141] width 251 height 25
click at [227, 137] on p "Many of them reported a massive difference in the first weeks, with tighter and…" at bounding box center [269, 141] width 251 height 25
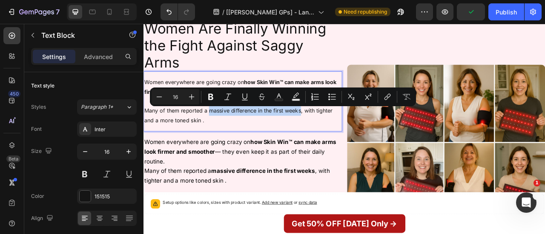
drag, startPoint x: 227, startPoint y: 137, endPoint x: 336, endPoint y: 137, distance: 108.9
click at [336, 137] on p "Many of them reported a massive difference in the first weeks, with tighter and…" at bounding box center [269, 141] width 251 height 25
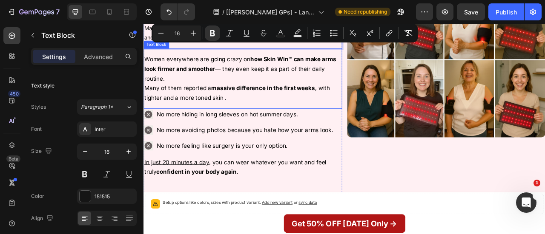
scroll to position [2387, 0]
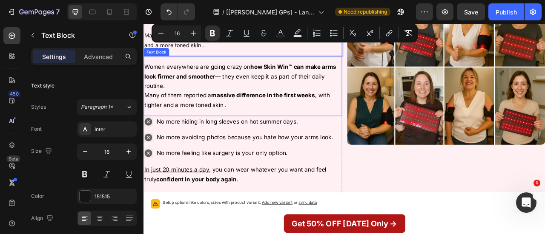
click at [294, 116] on strong "massive difference in the first weeks" at bounding box center [295, 115] width 132 height 9
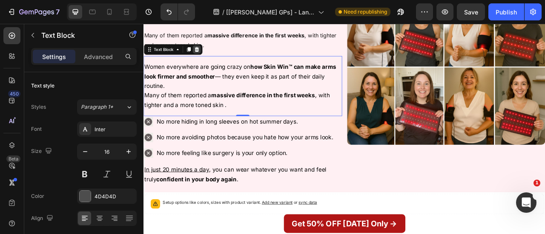
click at [209, 56] on icon at bounding box center [210, 56] width 7 height 7
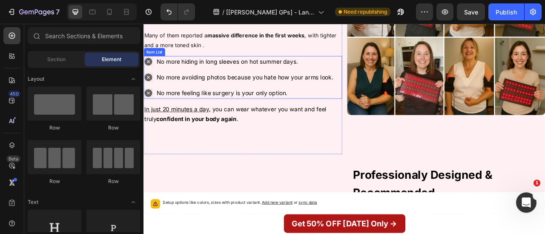
click at [263, 103] on div "No more hiding in long sleeves on hot summer days. No more avoiding photos beca…" at bounding box center [264, 92] width 243 height 54
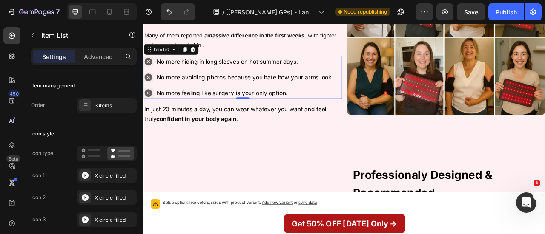
click at [248, 73] on span "No more hiding in long sleeves on hot summer days." at bounding box center [250, 72] width 180 height 9
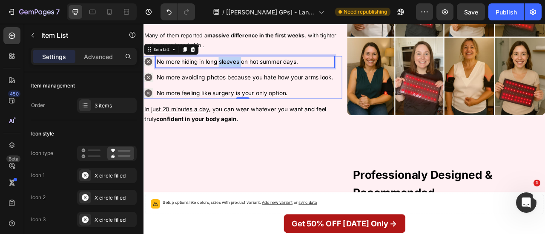
click at [248, 73] on span "No more hiding in long sleeves on hot summer days." at bounding box center [250, 72] width 180 height 9
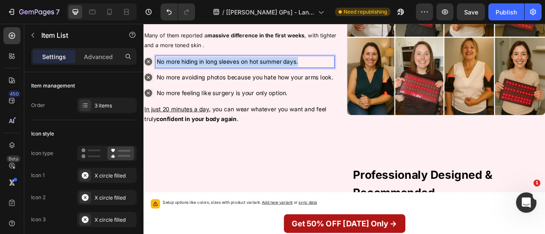
click at [248, 73] on span "No more hiding in long sleeves on hot summer days." at bounding box center [250, 72] width 180 height 9
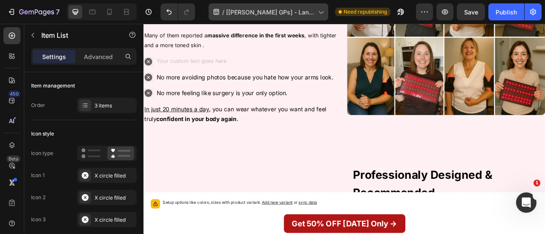
scroll to position [2382, 0]
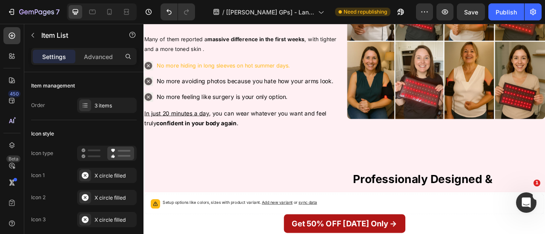
click at [323, 97] on span "No more avoiding photos because you hate how your arms look." at bounding box center [272, 96] width 225 height 9
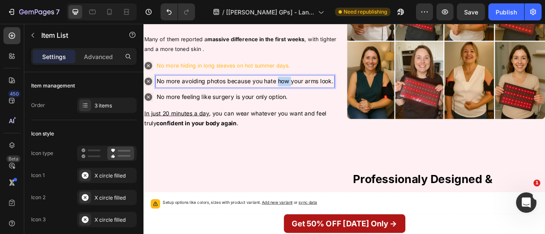
click at [323, 97] on span "No more avoiding photos because you hate how your arms look." at bounding box center [272, 96] width 225 height 9
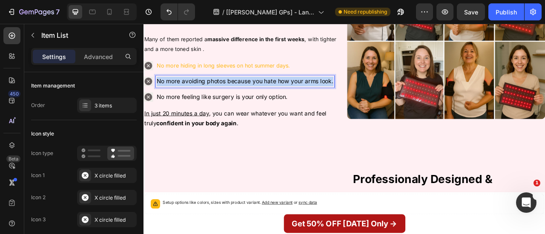
click at [323, 97] on span "No more avoiding photos because you hate how your arms look." at bounding box center [272, 96] width 225 height 9
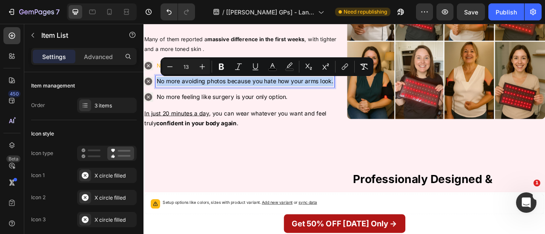
click at [323, 97] on span "No more avoiding photos because you hate how your arms look." at bounding box center [272, 96] width 225 height 9
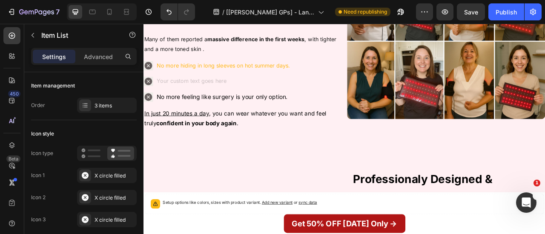
scroll to position [2377, 0]
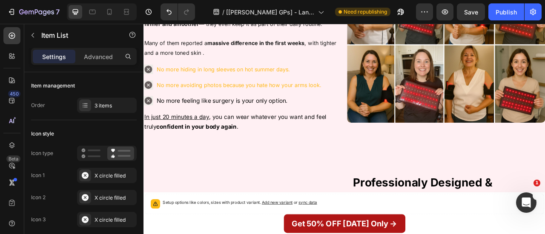
click at [303, 120] on span "No more feeling like surgery is your only option." at bounding box center [243, 121] width 166 height 9
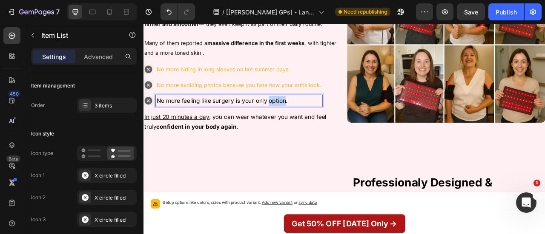
click at [303, 120] on span "No more feeling like surgery is your only option." at bounding box center [243, 121] width 166 height 9
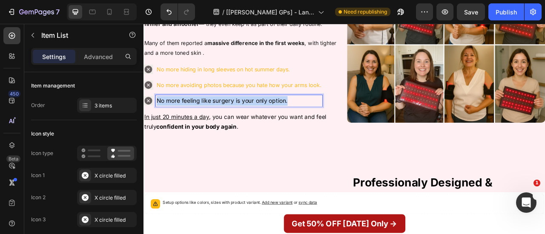
click at [303, 120] on span "No more feeling like surgery is your only option." at bounding box center [243, 121] width 166 height 9
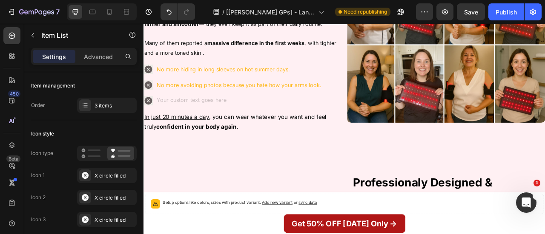
scroll to position [2372, 0]
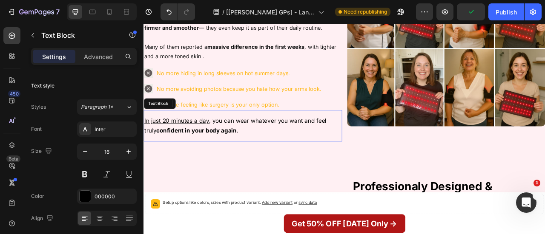
click at [316, 144] on span "In just 20 minutes a day , you can wear whatever you want and feel truly confid…" at bounding box center [260, 153] width 232 height 21
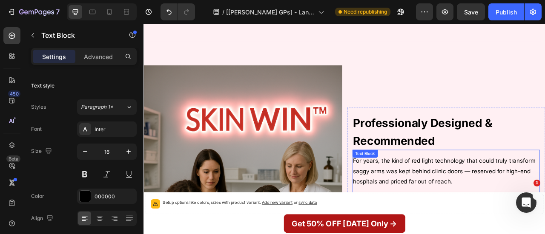
scroll to position [2536, 0]
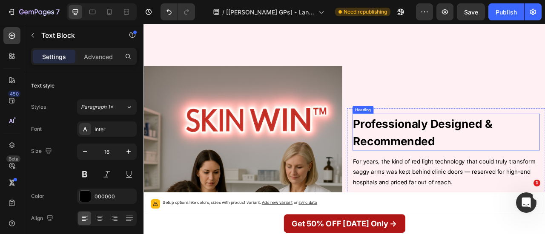
click at [460, 143] on strong "Professionaly Designed & Recommended" at bounding box center [498, 163] width 177 height 40
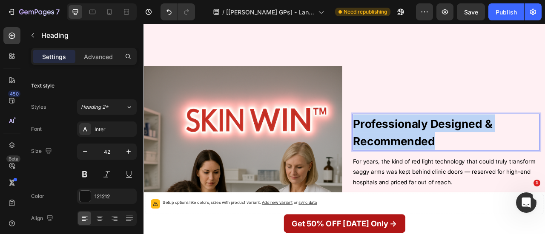
click at [460, 143] on strong "Professionaly Designed & Recommended" at bounding box center [498, 163] width 177 height 40
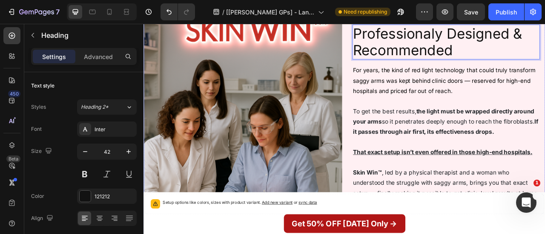
scroll to position [2656, 0]
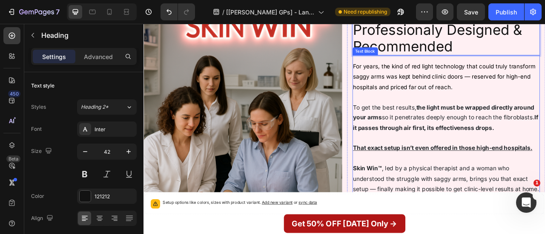
click at [486, 111] on p at bounding box center [528, 117] width 237 height 13
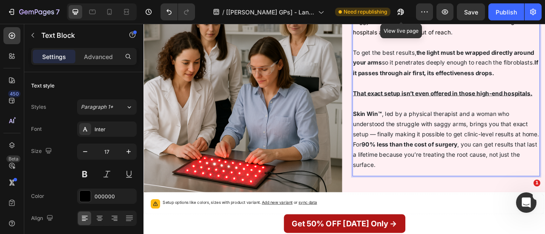
scroll to position [2631, 0]
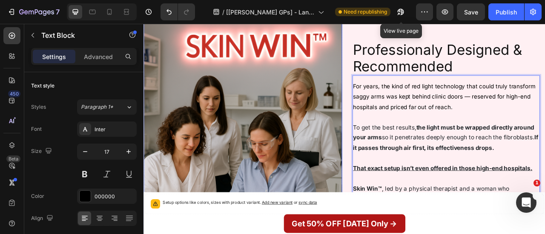
click at [366, 211] on img at bounding box center [269, 172] width 252 height 378
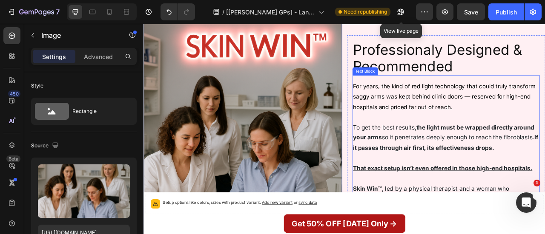
click at [455, 136] on p "Rich Text Editor. Editing area: main" at bounding box center [528, 142] width 237 height 13
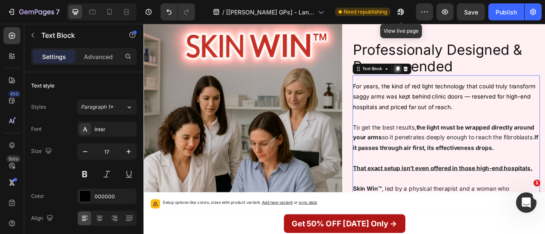
click at [463, 79] on icon at bounding box center [465, 82] width 5 height 6
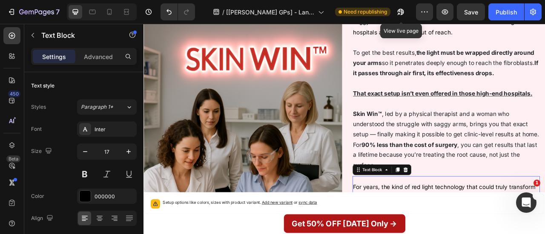
scroll to position [2616, 0]
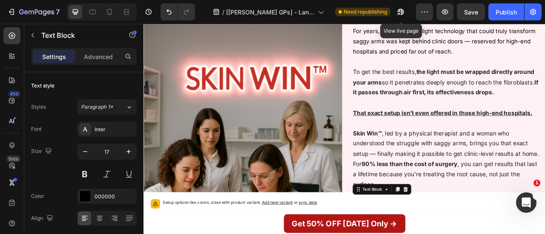
click at [461, 89] on p "To get the best results, the light must be wrapped directly around your arms so…" at bounding box center [528, 98] width 237 height 39
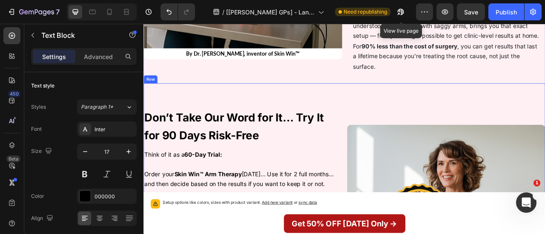
scroll to position [3049, 0]
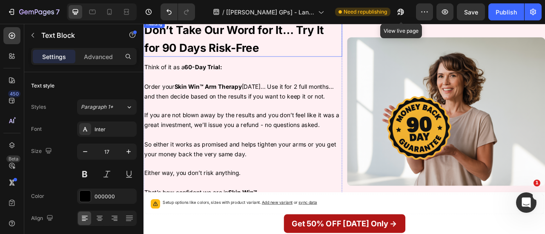
click at [317, 66] on h2 "Don’t Take Our Word for It… Try It for 90 Days Risk-Free" at bounding box center [269, 42] width 252 height 47
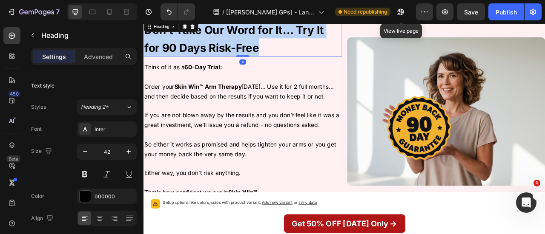
click at [317, 65] on p "Don’t Take Our Word for It… Try It for 90 Days Risk-Free" at bounding box center [269, 43] width 251 height 46
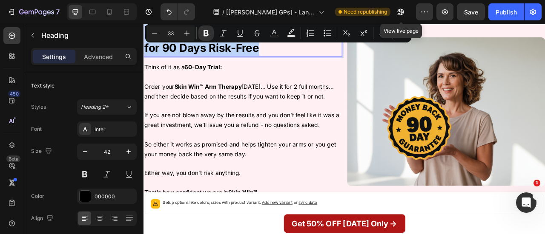
click at [317, 65] on p "Don’t Take Our Word for It… Try It for 90 Days Risk-Free" at bounding box center [269, 43] width 251 height 46
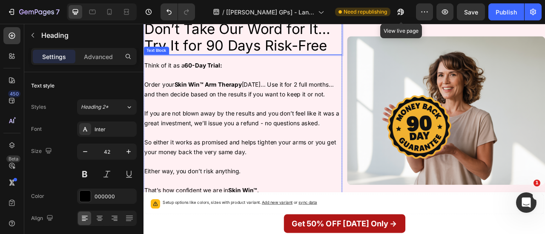
click at [242, 106] on strong "Skin Win™ Arm Therapy" at bounding box center [226, 101] width 86 height 9
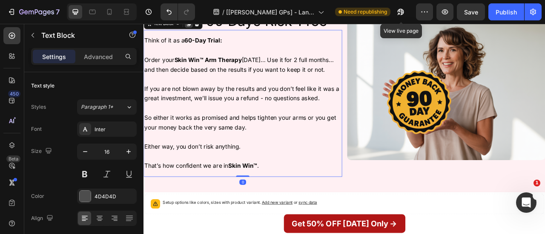
scroll to position [2998, 0]
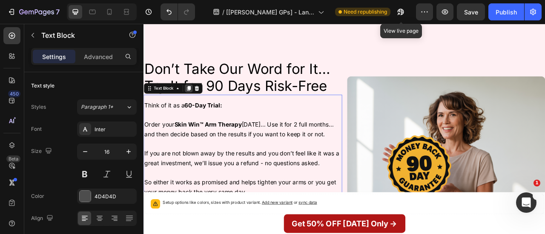
click at [200, 109] on icon at bounding box center [200, 106] width 5 height 6
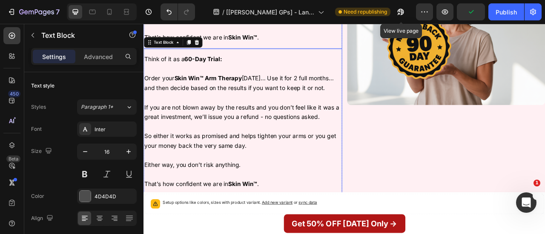
scroll to position [3075, 0]
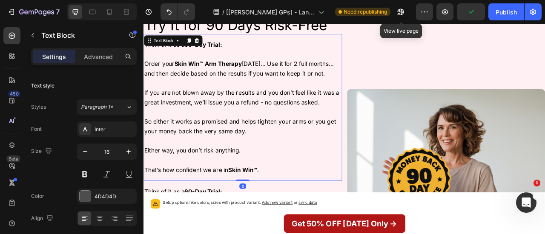
click at [234, 158] on span "So either it works as promised and helps tighten your arms or you get your mone…" at bounding box center [266, 154] width 244 height 21
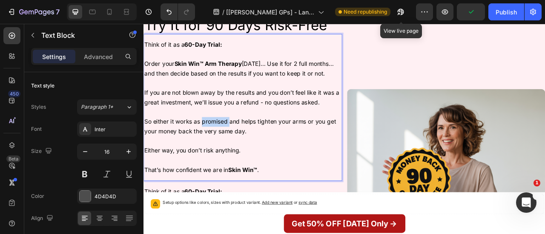
click at [234, 158] on span "So either it works as promised and helps tighten your arms or you get your mone…" at bounding box center [266, 154] width 244 height 21
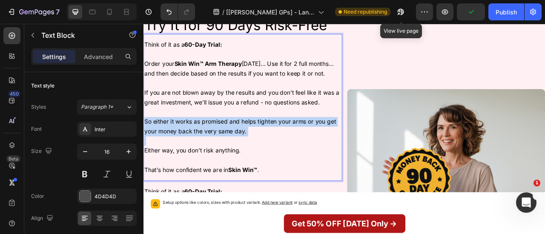
click at [234, 158] on span "So either it works as promised and helps tighten your arms or you get your mone…" at bounding box center [266, 154] width 244 height 21
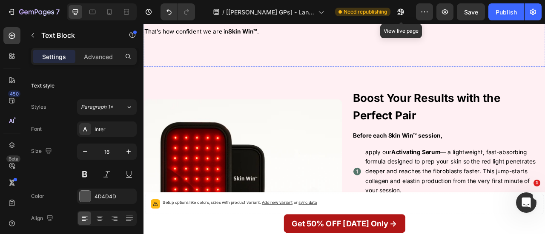
scroll to position [3392, 0]
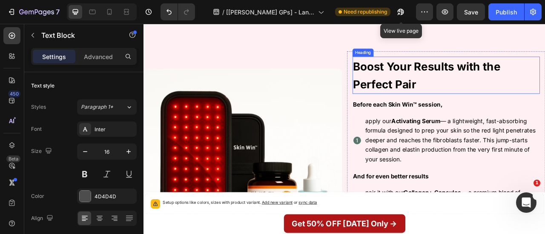
click at [444, 97] on strong "Boost Your Results with the Perfect Pair" at bounding box center [504, 90] width 188 height 40
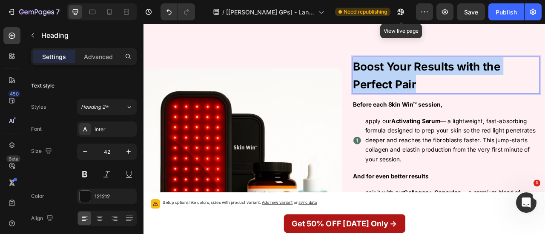
click at [444, 97] on strong "Boost Your Results with the Perfect Pair" at bounding box center [504, 90] width 188 height 40
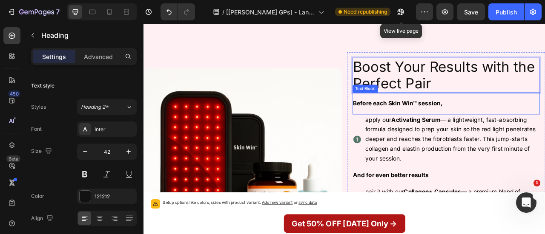
scroll to position [3437, 0]
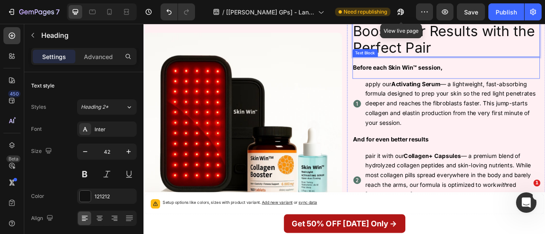
click at [453, 84] on strong "Before each Skin Win™ session," at bounding box center [467, 79] width 114 height 9
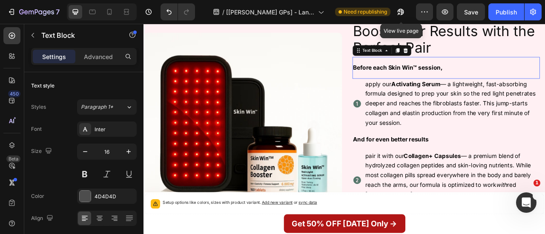
click at [453, 84] on strong "Before each Skin Win™ session," at bounding box center [467, 79] width 114 height 9
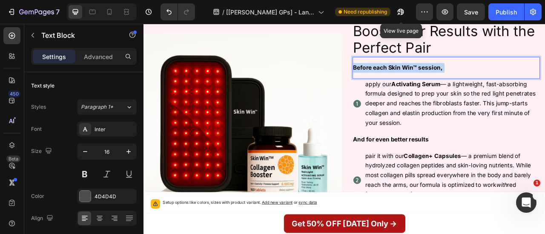
click at [453, 84] on strong "Before each Skin Win™ session," at bounding box center [467, 79] width 114 height 9
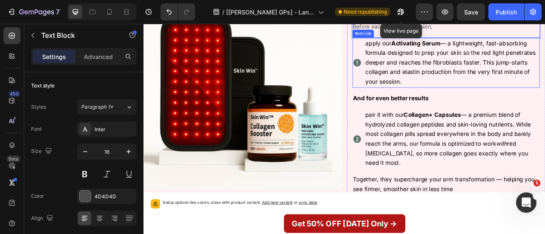
click at [454, 89] on span "apply our Activating Serum — a lightweight, fast-absorbing formula designed to …" at bounding box center [534, 73] width 217 height 58
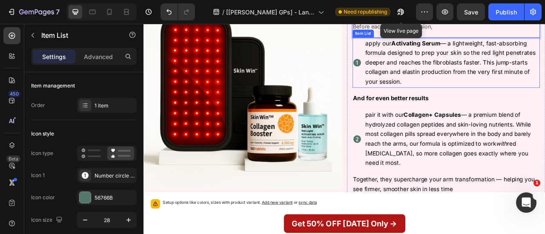
click at [454, 89] on span "apply our Activating Serum — a lightweight, fast-absorbing formula designed to …" at bounding box center [534, 73] width 217 height 58
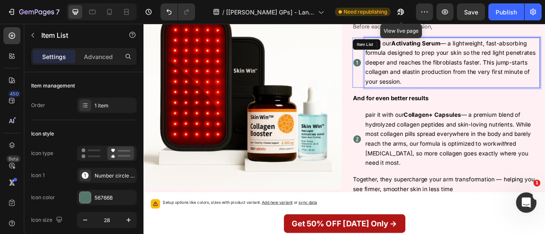
click at [454, 89] on span "apply our Activating Serum — a lightweight, fast-absorbing formula designed to …" at bounding box center [534, 73] width 217 height 58
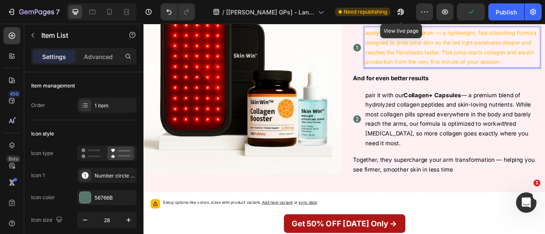
scroll to position [3491, 0]
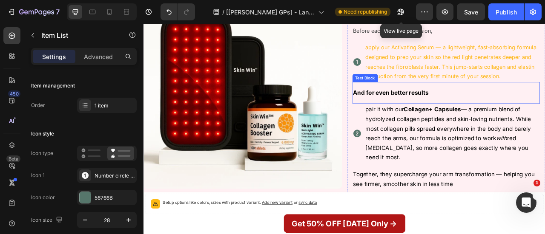
click at [449, 116] on strong "And for even better results" at bounding box center [458, 111] width 96 height 9
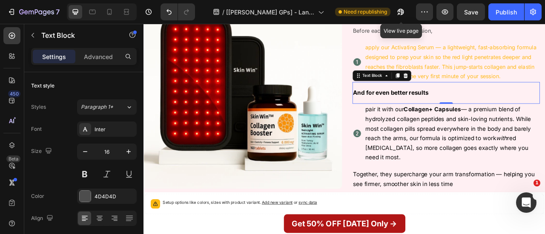
click at [449, 116] on strong "And for even better results" at bounding box center [458, 111] width 96 height 9
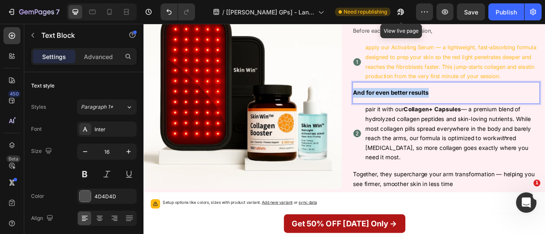
click at [449, 116] on strong "And for even better results" at bounding box center [458, 111] width 96 height 9
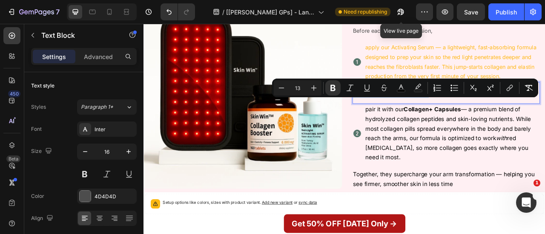
click at [449, 116] on strong "And for even better results" at bounding box center [458, 111] width 96 height 9
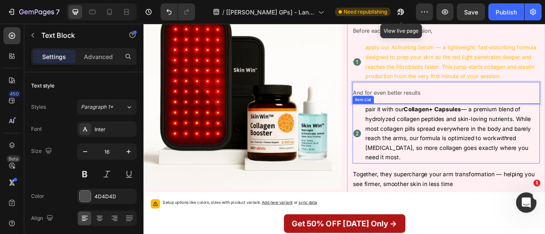
click at [479, 157] on span "pair it with our Collagen+ Capsules — a premium blend of hydrolyzed collagen pe…" at bounding box center [531, 164] width 211 height 70
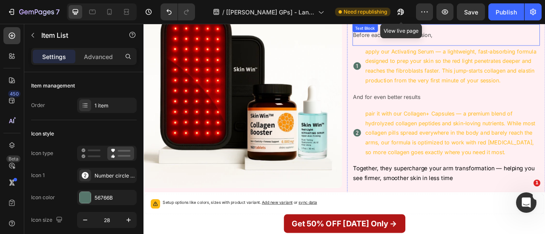
scroll to position [3603, 0]
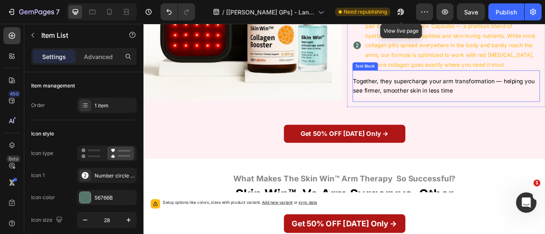
click at [423, 113] on span "Together, they supercharge your arm transformation — helping you see firmer, sm…" at bounding box center [525, 102] width 231 height 21
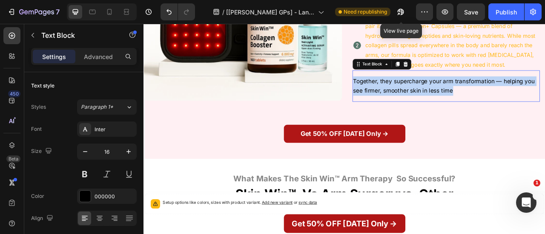
click at [423, 113] on span "Together, they supercharge your arm transformation — helping you see firmer, sm…" at bounding box center [525, 102] width 231 height 21
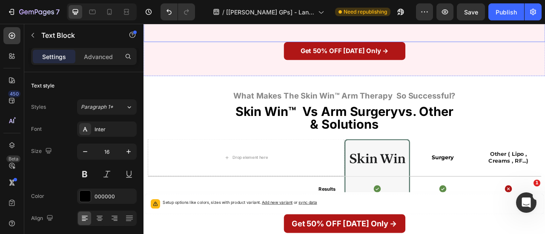
scroll to position [3731, 0]
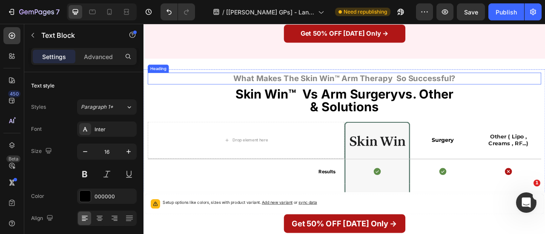
click at [405, 99] on strong "What Makes The Skin Win™ Arm Therapy So Successful?" at bounding box center [399, 93] width 282 height 12
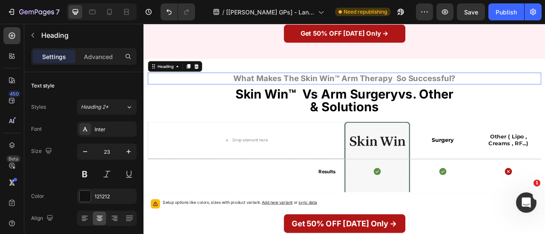
click at [405, 99] on strong "What Makes The Skin Win™ Arm Therapy So Successful?" at bounding box center [399, 93] width 282 height 12
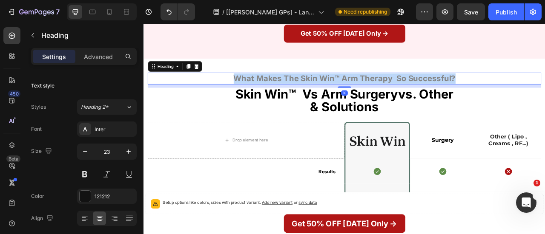
click at [405, 99] on strong "What Makes The Skin Win™ Arm Therapy So Successful?" at bounding box center [399, 93] width 282 height 12
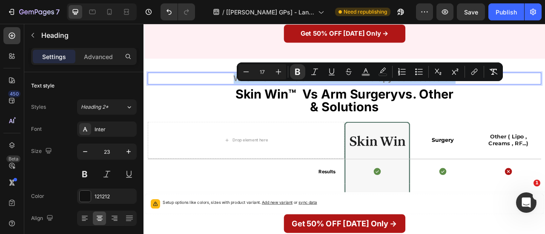
click at [405, 99] on strong "What Makes The Skin Win™ Arm Therapy So Successful?" at bounding box center [399, 93] width 282 height 12
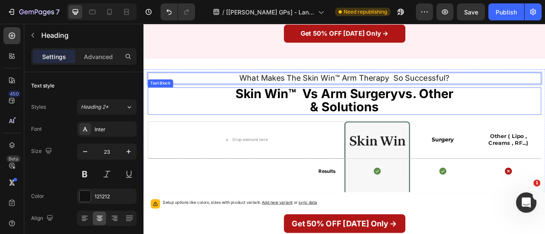
click at [407, 122] on strong "Skin Win™ Vs Arm Surgery" at bounding box center [363, 112] width 207 height 19
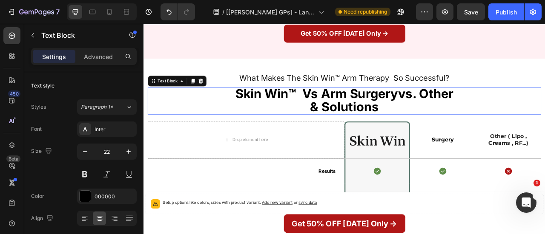
click at [407, 122] on strong "Skin Win™ Vs Arm Surgery" at bounding box center [363, 112] width 207 height 19
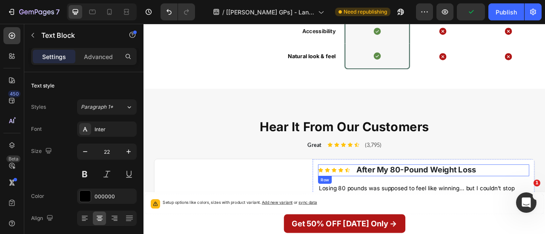
scroll to position [4175, 0]
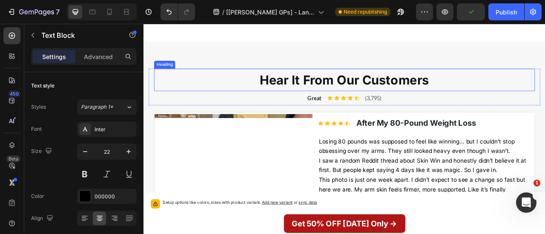
click at [370, 89] on strong "Hear It From Our Customers" at bounding box center [398, 95] width 215 height 19
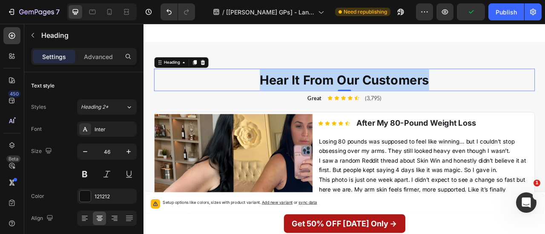
click at [370, 89] on strong "Hear It From Our Customers" at bounding box center [398, 95] width 215 height 19
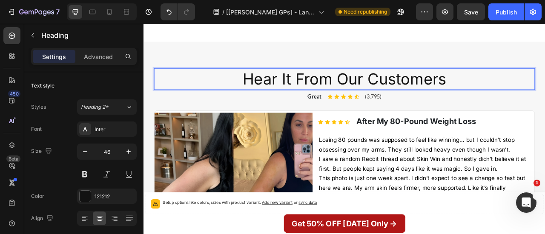
scroll to position [4238, 0]
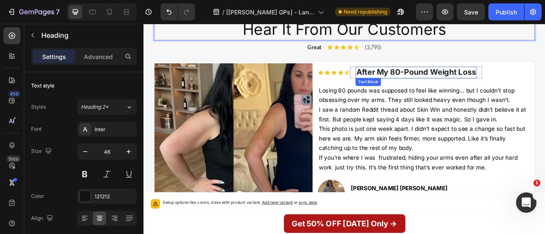
click at [442, 83] on strong "After My 80-Pound Weight Loss" at bounding box center [490, 85] width 152 height 12
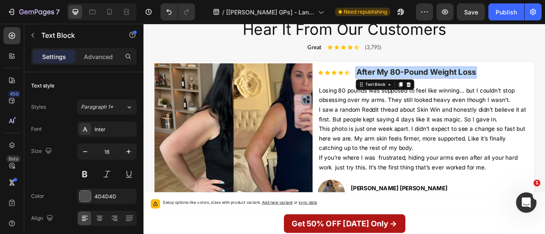
click at [442, 83] on strong "After My 80-Pound Weight Loss" at bounding box center [490, 85] width 152 height 12
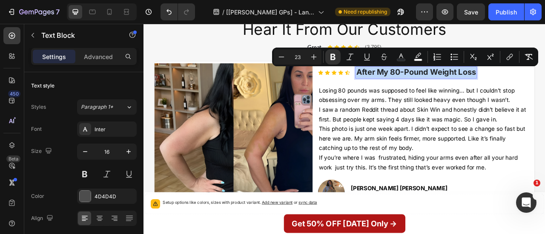
click at [442, 83] on strong "After My 80-Pound Weight Loss" at bounding box center [490, 85] width 152 height 12
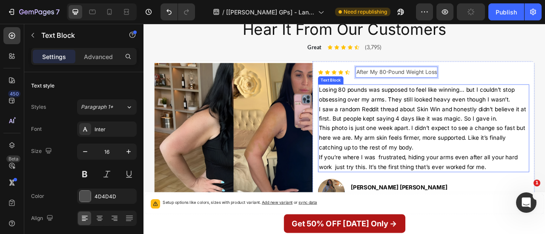
click at [439, 128] on span "I saw a random Reddit thread about Skin Win and honestly didn’t believe it at f…" at bounding box center [498, 138] width 264 height 21
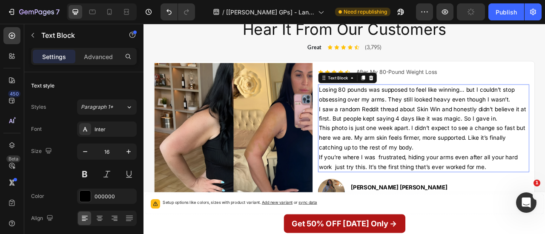
click at [439, 128] on span "I saw a random Reddit thread about Skin Win and honestly didn’t believe it at f…" at bounding box center [498, 138] width 264 height 21
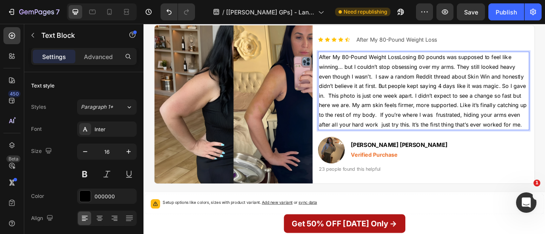
scroll to position [4339, 0]
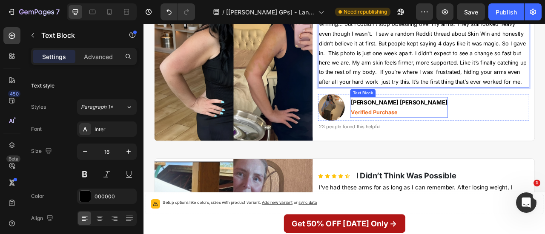
click at [443, 121] on strong "Rachel Simmons Davenport" at bounding box center [468, 124] width 123 height 9
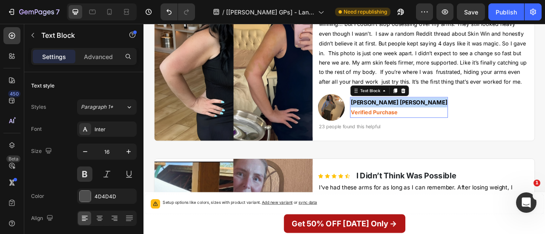
click at [443, 121] on strong "Rachel Simmons Davenport" at bounding box center [468, 124] width 123 height 9
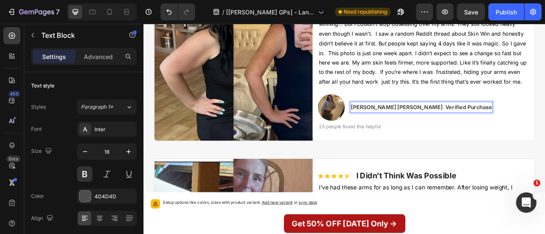
click at [499, 127] on p "Rachel Simmons Davenport Verified Purchase" at bounding box center [497, 130] width 180 height 12
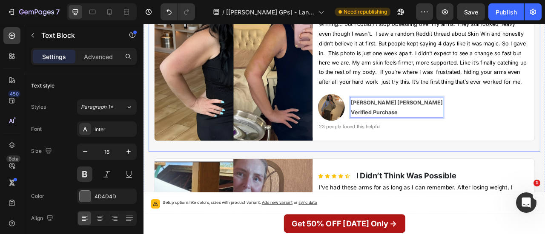
scroll to position [4372, 0]
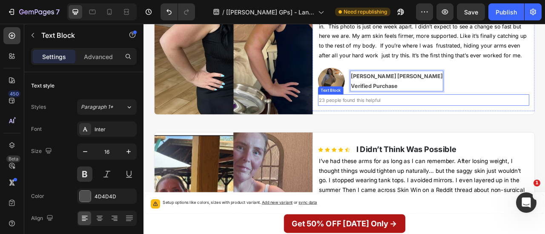
click at [410, 120] on span "23 people found this helpful" at bounding box center [405, 120] width 78 height 7
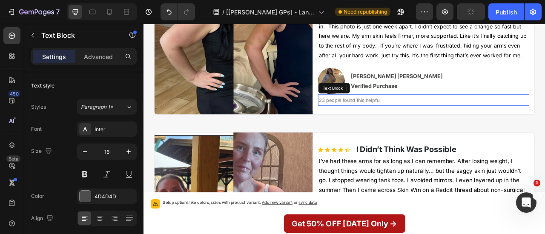
click at [410, 120] on span "23 people found this helpful" at bounding box center [405, 120] width 78 height 7
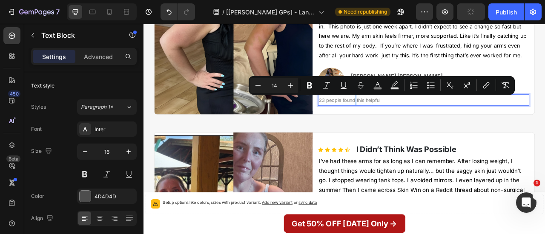
click at [410, 120] on span "23 people found this helpful" at bounding box center [405, 120] width 78 height 7
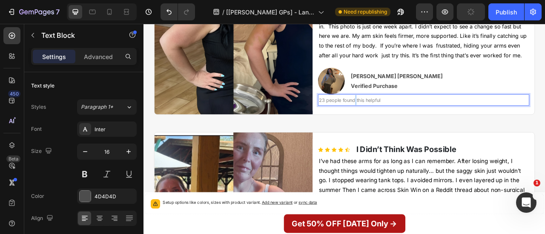
click at [410, 120] on span "23 people found this helpful" at bounding box center [405, 120] width 78 height 7
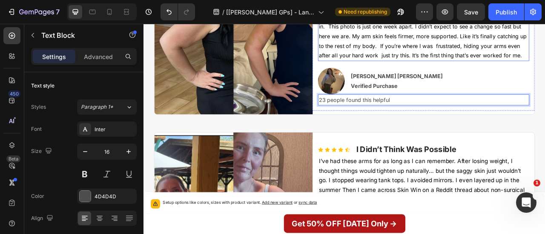
scroll to position [4449, 0]
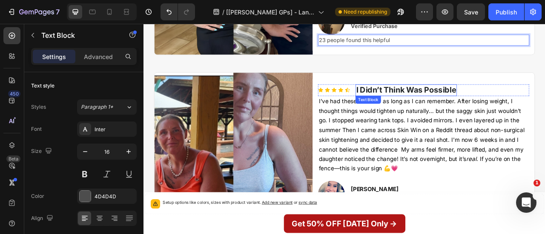
click at [432, 102] on strong "I Didn’t Think Was Possible" at bounding box center [477, 108] width 127 height 12
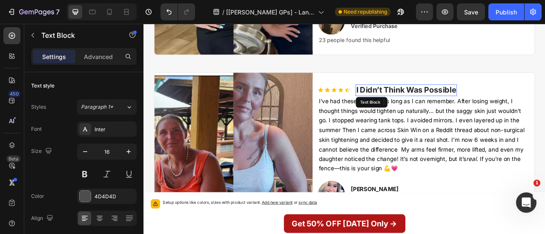
click at [432, 102] on strong "I Didn’t Think Was Possible" at bounding box center [477, 108] width 127 height 12
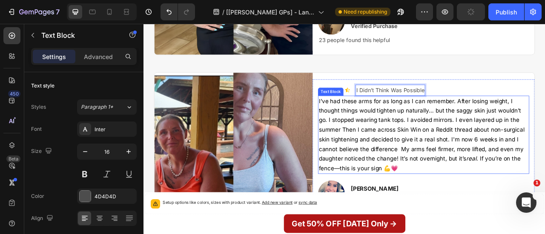
click at [427, 169] on span "I’ve had these arms for as long as I can remember. After losing weight, I thoug…" at bounding box center [497, 165] width 262 height 94
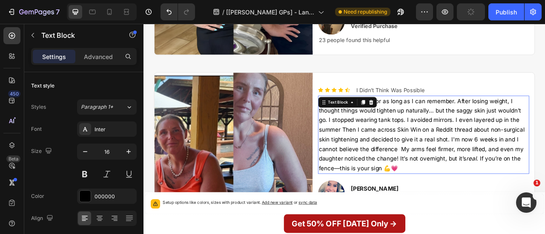
click at [427, 169] on span "I’ve had these arms for as long as I can remember. After losing weight, I thoug…" at bounding box center [497, 165] width 262 height 94
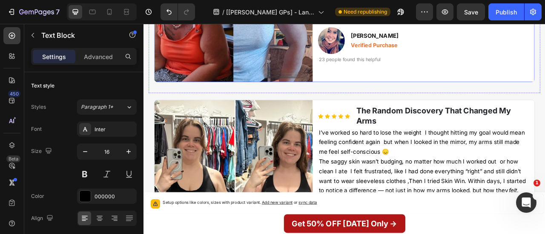
scroll to position [4640, 0]
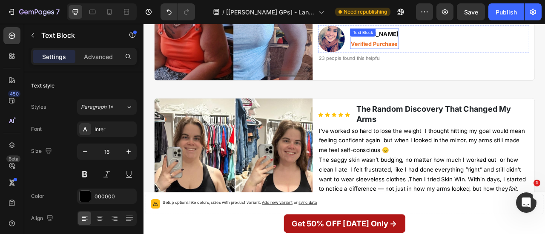
click at [436, 44] on div "Jennifer Marie Langston Verified Purchase Text Block" at bounding box center [437, 43] width 62 height 26
click at [436, 43] on div "Text Block" at bounding box center [431, 38] width 46 height 10
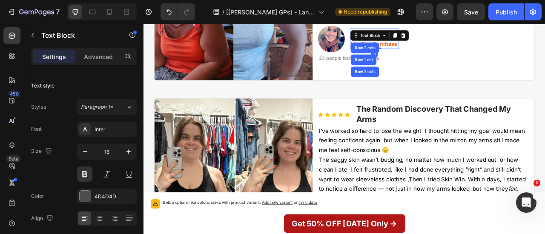
click at [467, 52] on p "Verified Purchase" at bounding box center [437, 49] width 60 height 12
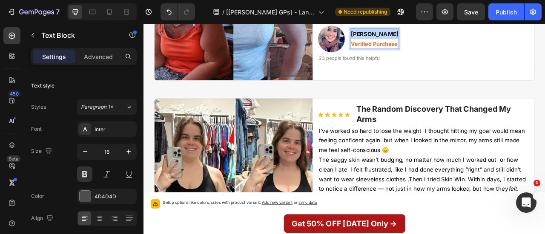
scroll to position [4646, 0]
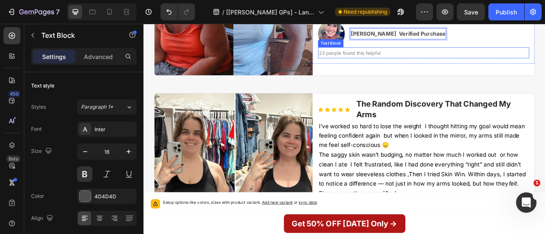
click at [143, 24] on div "Row 2 cols" at bounding box center [143, 24] width 0 height 0
click at [143, 24] on div "Text Block Row 2 cols Row 1 col Row 2 cols" at bounding box center [143, 24] width 0 height 0
click at [143, 24] on div "Row 2 cols" at bounding box center [143, 24] width 0 height 0
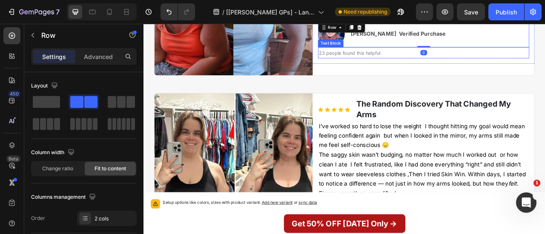
click at [412, 63] on span "23 people found this helpful" at bounding box center [405, 60] width 78 height 7
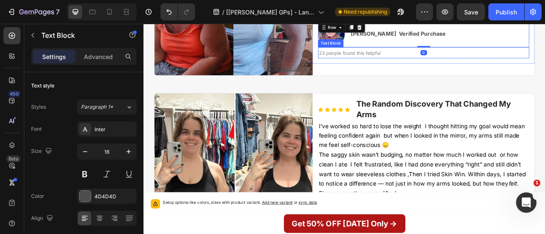
click at [412, 63] on span "23 people found this helpful" at bounding box center [405, 60] width 78 height 7
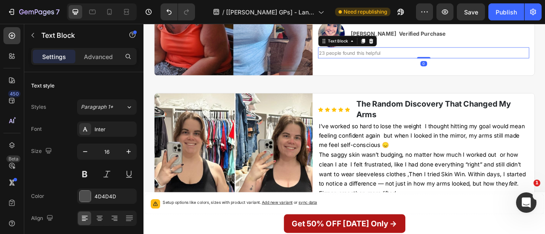
click at [412, 63] on span "23 people found this helpful" at bounding box center [405, 60] width 78 height 7
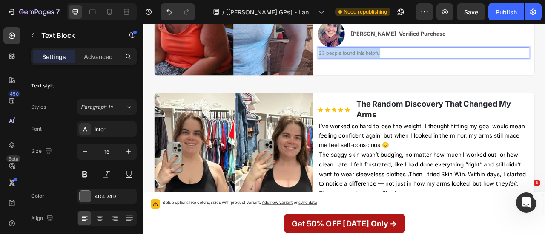
click at [412, 63] on span "23 people found this helpful" at bounding box center [405, 60] width 78 height 7
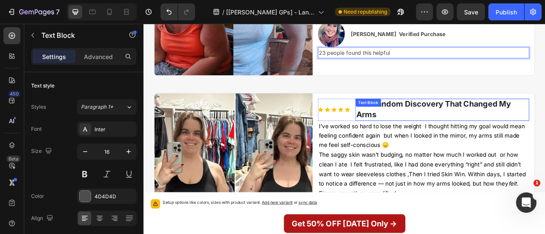
click at [451, 125] on strong "The Random Discovery That Changed My Arms" at bounding box center [512, 132] width 197 height 25
click at [451, 125] on div "The Random Discovery That Changed My Arms Text Block" at bounding box center [523, 133] width 221 height 28
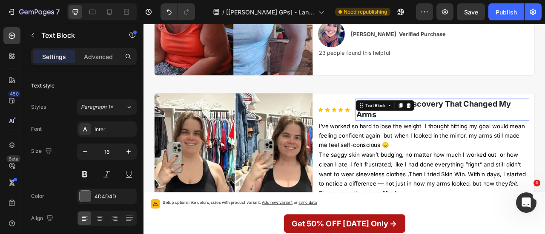
click at [451, 125] on div "Text Block" at bounding box center [438, 128] width 46 height 10
click at [510, 133] on p "The Random Discovery That Changed My Arms" at bounding box center [523, 133] width 219 height 26
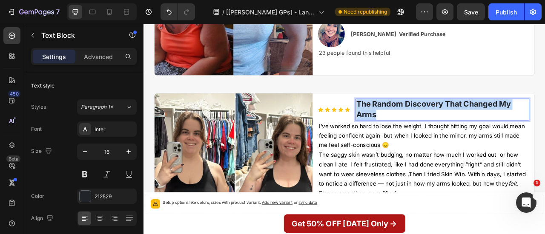
click at [510, 133] on p "The Random Discovery That Changed My Arms" at bounding box center [523, 133] width 219 height 26
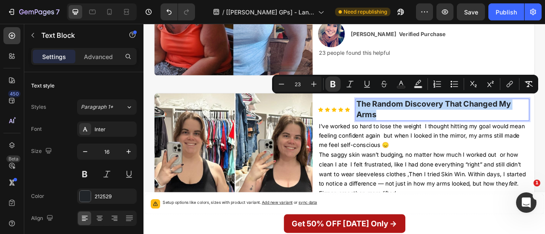
click at [510, 133] on p "The Random Discovery That Changed My Arms" at bounding box center [523, 133] width 219 height 26
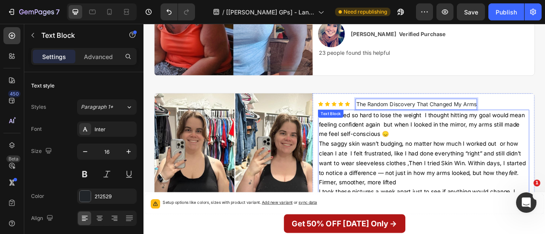
click at [458, 152] on p "I’ve worked so hard to lose the weight I thought hitting my goal would mean fee…" at bounding box center [499, 152] width 267 height 37
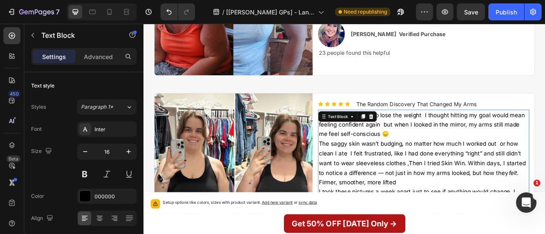
click at [458, 152] on p "I’ve worked so hard to lose the weight I thought hitting my goal would mean fee…" at bounding box center [499, 152] width 267 height 37
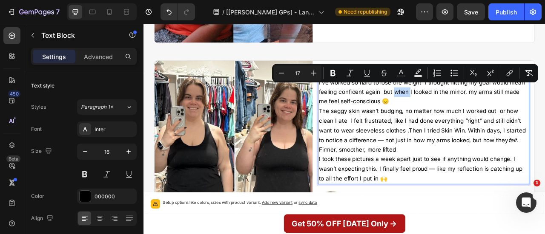
scroll to position [4689, 0]
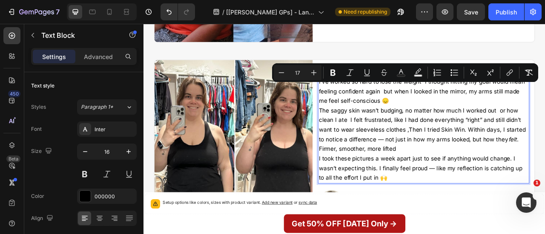
click at [443, 182] on span "The saggy skin wasn’t budging, no matter how much I worked out or how clean I a…" at bounding box center [497, 158] width 263 height 57
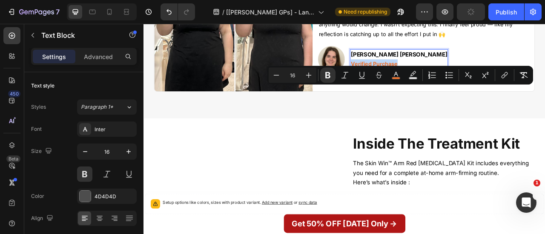
scroll to position [4812, 0]
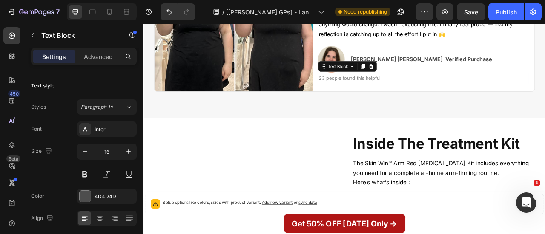
click at [435, 100] on p "23 people found this helpful" at bounding box center [499, 93] width 267 height 13
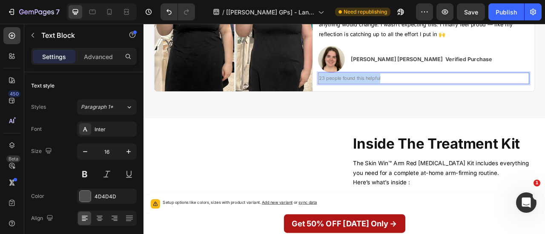
click at [435, 100] on p "23 people found this helpful" at bounding box center [499, 93] width 267 height 13
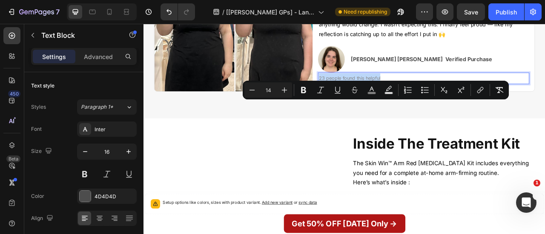
click at [435, 100] on p "23 people found this helpful" at bounding box center [499, 93] width 267 height 13
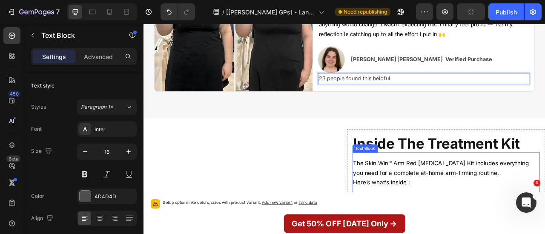
scroll to position [4937, 0]
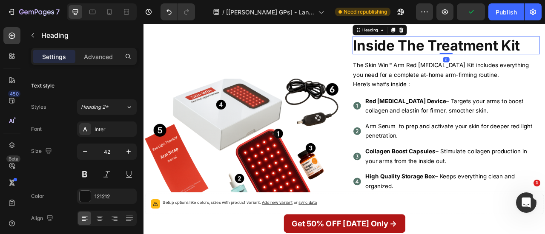
click at [474, 62] on strong "Inside The Treatment Kit" at bounding box center [516, 51] width 212 height 22
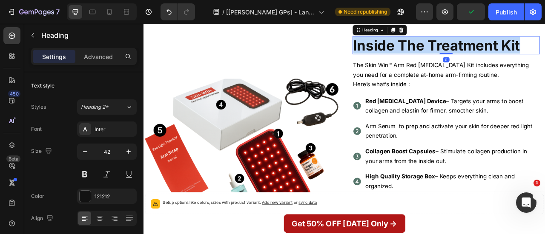
click at [474, 62] on strong "Inside The Treatment Kit" at bounding box center [516, 51] width 212 height 22
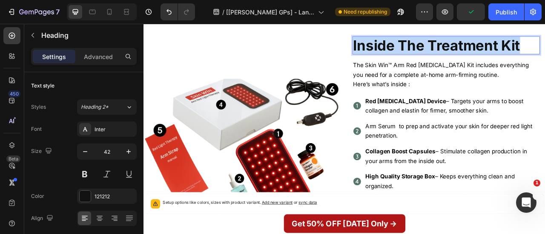
click at [474, 62] on strong "Inside The Treatment Kit" at bounding box center [516, 51] width 212 height 22
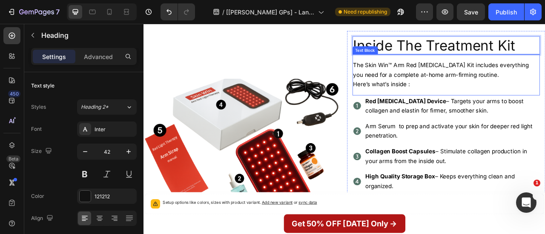
click at [475, 93] on span "The Skin Win™ Arm Red Light Therapy Kit includes everything you need for a comp…" at bounding box center [521, 82] width 223 height 21
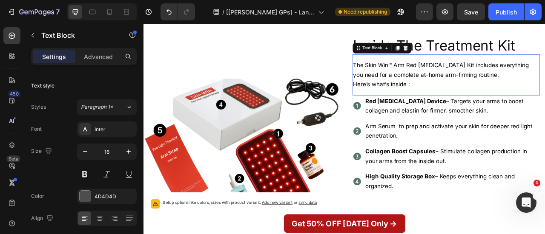
click at [475, 93] on span "The Skin Win™ Arm Red Light Therapy Kit includes everything you need for a comp…" at bounding box center [521, 82] width 223 height 21
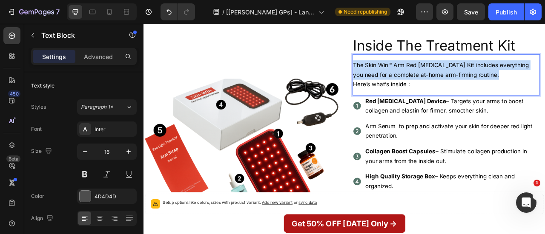
click at [475, 93] on span "The Skin Win™ Arm Red Light Therapy Kit includes everything you need for a comp…" at bounding box center [521, 82] width 223 height 21
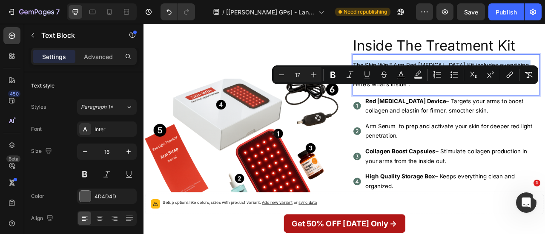
click at [475, 93] on span "The Skin Win™ Arm Red Light Therapy Kit includes everything you need for a comp…" at bounding box center [521, 82] width 223 height 21
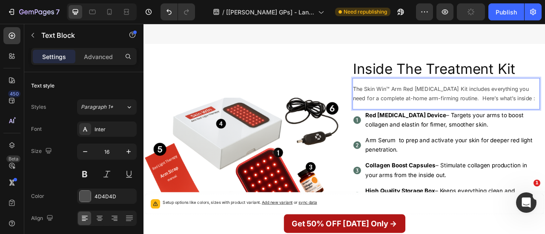
scroll to position [4994, 0]
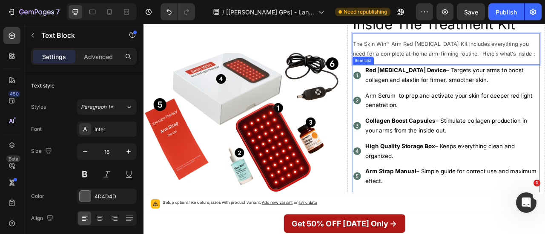
click at [462, 79] on strong "Red Light Therapy Device" at bounding box center [477, 83] width 103 height 9
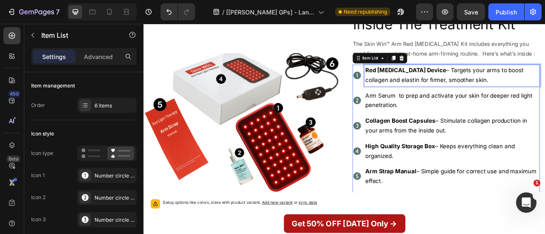
click at [462, 79] on strong "Red Light Therapy Device" at bounding box center [477, 83] width 103 height 9
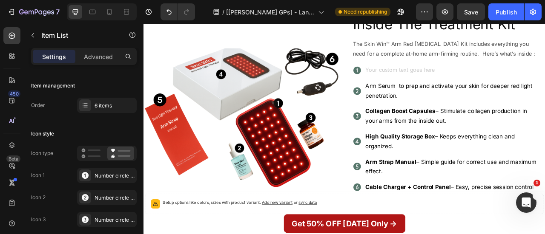
scroll to position [4989, 0]
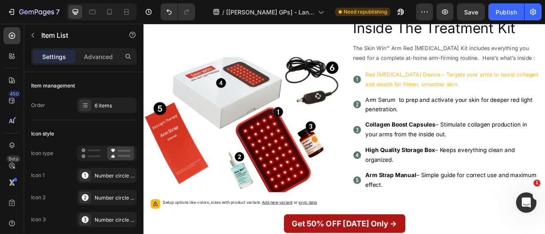
click at [476, 127] on p "Arm Serum to prep and activate your skin for deeper red light penetration." at bounding box center [536, 126] width 221 height 25
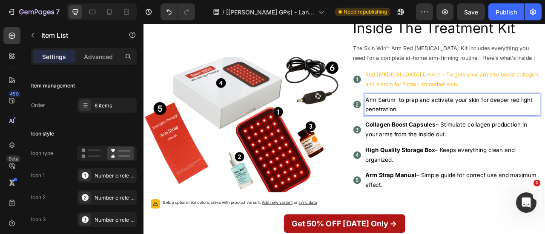
click at [476, 127] on p "Arm Serum to prep and activate your skin for deeper red light penetration." at bounding box center [536, 126] width 221 height 25
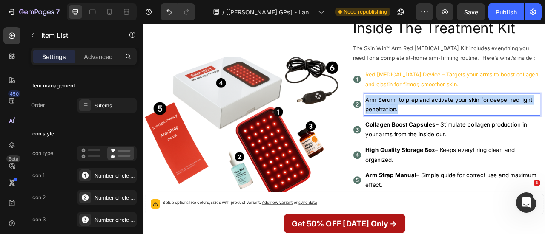
click at [476, 127] on p "Arm Serum to prep and activate your skin for deeper red light penetration." at bounding box center [536, 126] width 221 height 25
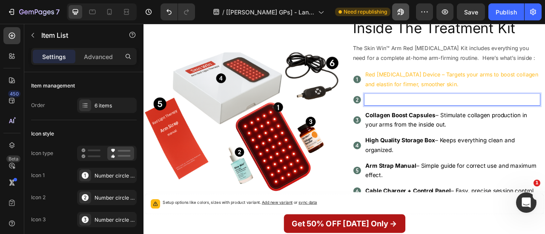
scroll to position [4984, 0]
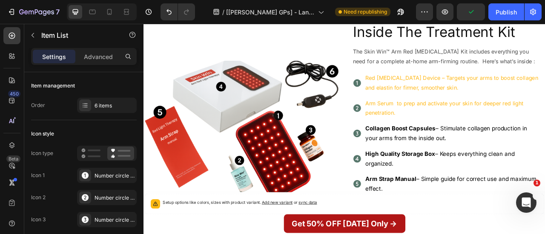
click at [466, 156] on strong "Collagen Boost Capsules" at bounding box center [470, 157] width 89 height 9
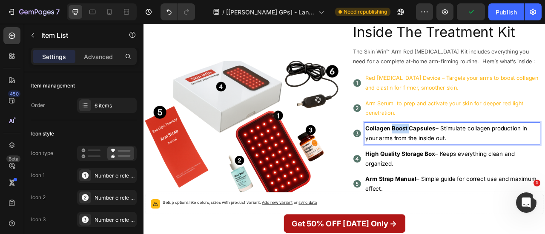
click at [466, 156] on strong "Collagen Boost Capsules" at bounding box center [470, 157] width 89 height 9
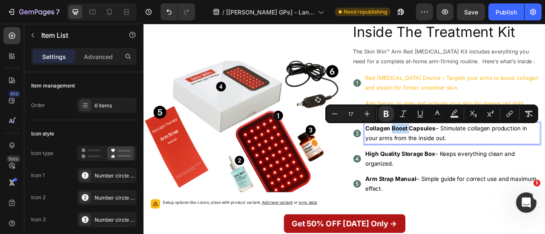
click at [466, 156] on strong "Collagen Boost Capsules" at bounding box center [470, 157] width 89 height 9
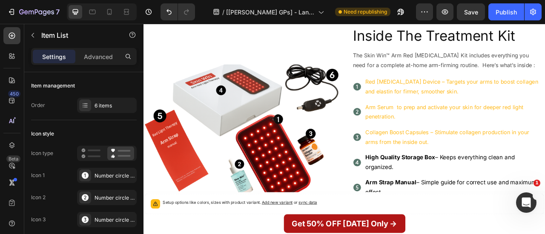
scroll to position [5040, 0]
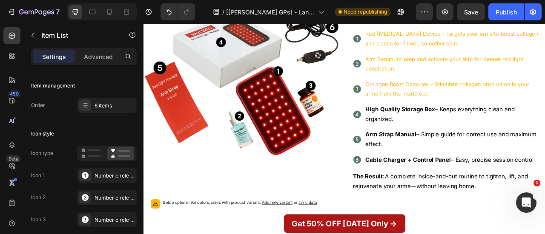
click at [463, 137] on p "High Quality Storage Box – Keeps everything clean and organized." at bounding box center [536, 139] width 221 height 25
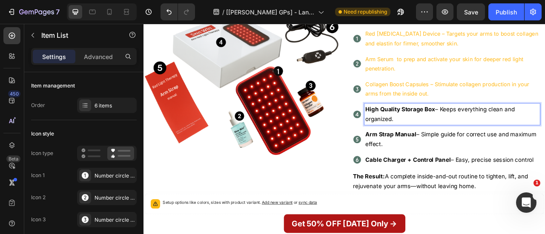
click at [463, 137] on p "High Quality Storage Box – Keeps everything clean and organized." at bounding box center [536, 139] width 221 height 25
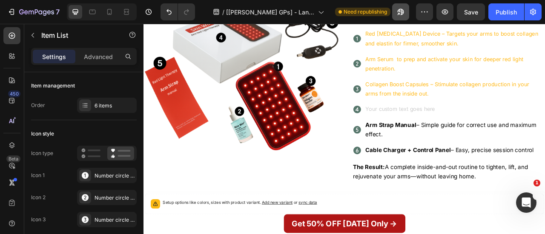
scroll to position [5035, 0]
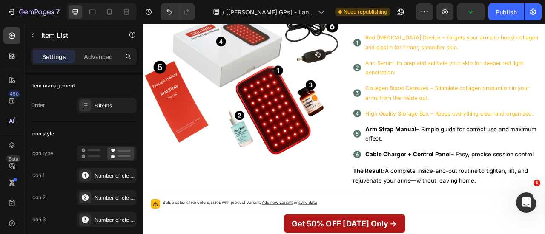
click at [455, 166] on span "Arm Strap Manual – Simple guide for correct use and maximum effect." at bounding box center [534, 164] width 217 height 21
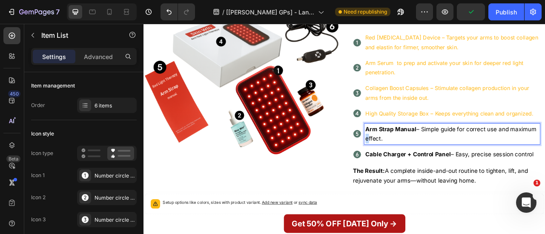
click at [455, 166] on span "Arm Strap Manual – Simple guide for correct use and maximum effect." at bounding box center [534, 164] width 217 height 21
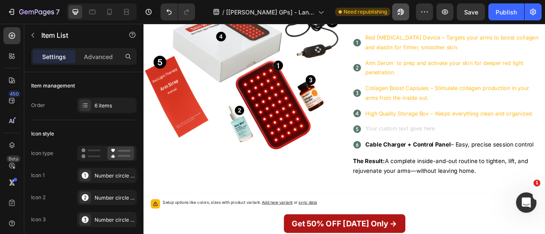
scroll to position [5031, 0]
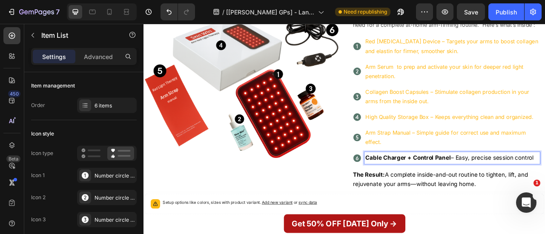
click at [480, 196] on strong "Cable Charger + Control Panel" at bounding box center [480, 194] width 109 height 9
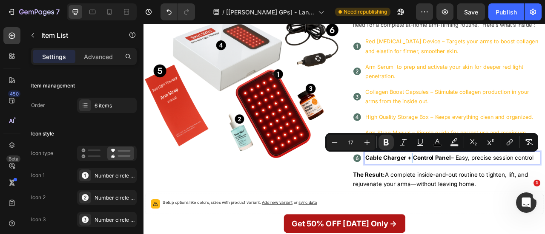
click at [480, 196] on strong "Cable Charger + Control Panel" at bounding box center [480, 194] width 109 height 9
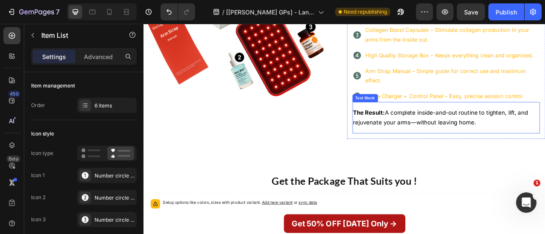
scroll to position [5110, 0]
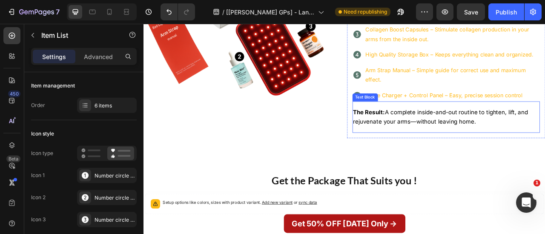
click at [453, 134] on span "The Result: A complete inside-and-out routine to tighten, lift, and rejuvenate …" at bounding box center [521, 142] width 223 height 21
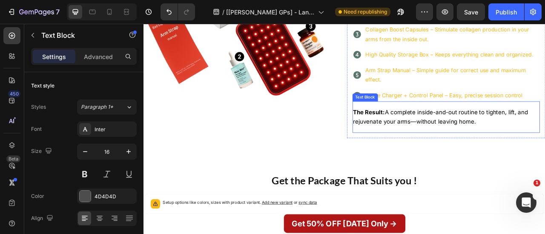
click at [453, 134] on span "The Result: A complete inside-and-out routine to tighten, lift, and rejuvenate …" at bounding box center [521, 142] width 223 height 21
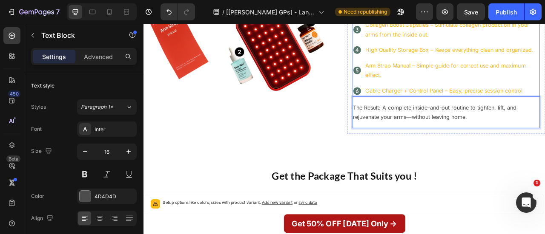
scroll to position [5214, 0]
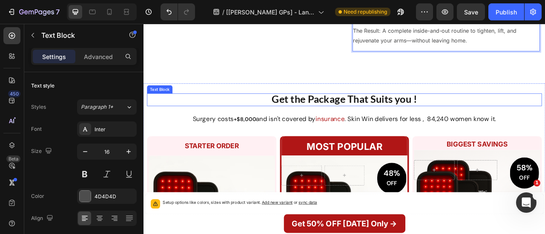
click at [399, 120] on strong "Get the Package That Suits you !" at bounding box center [398, 119] width 185 height 15
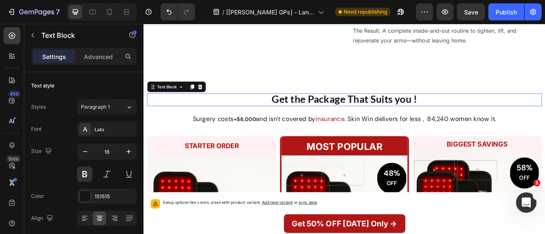
click at [399, 120] on strong "Get the Package That Suits you !" at bounding box center [398, 119] width 185 height 15
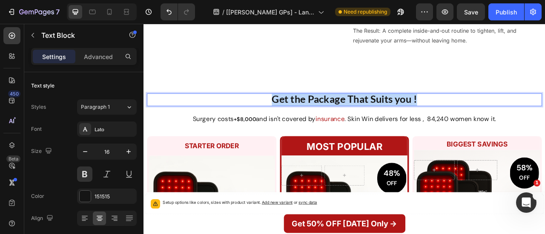
click at [399, 120] on strong "Get the Package That Suits you !" at bounding box center [398, 119] width 185 height 15
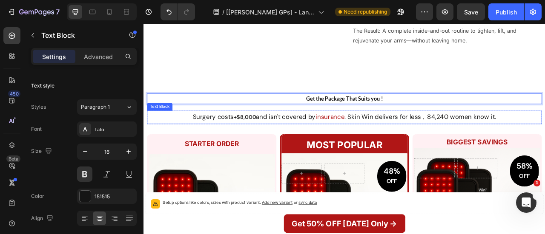
click at [433, 139] on p "Surgery costs +$8,000 and isn't covered by insurance . Skin Win delivers for le…" at bounding box center [399, 142] width 500 height 15
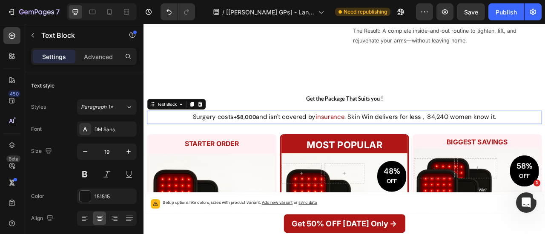
click at [433, 139] on p "Surgery costs +$8,000 and isn't covered by insurance . Skin Win delivers for le…" at bounding box center [399, 142] width 500 height 15
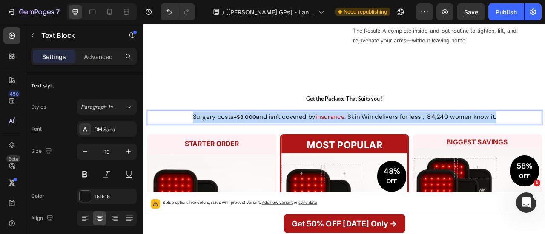
click at [433, 139] on p "Surgery costs +$8,000 and isn't covered by insurance . Skin Win delivers for le…" at bounding box center [399, 142] width 500 height 15
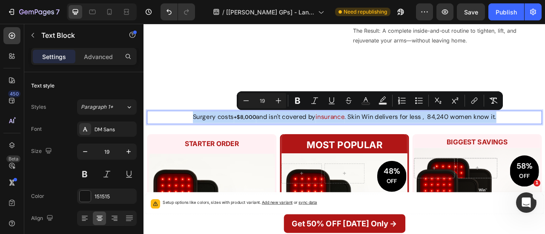
click at [433, 139] on p "Surgery costs +$8,000 and isn't covered by insurance . Skin Win delivers for le…" at bounding box center [399, 142] width 500 height 15
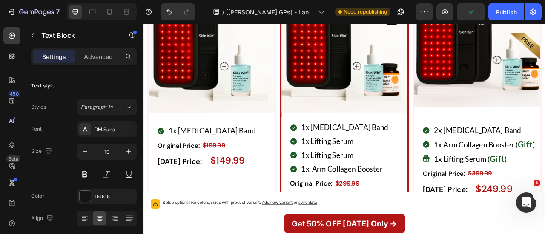
scroll to position [5498, 0]
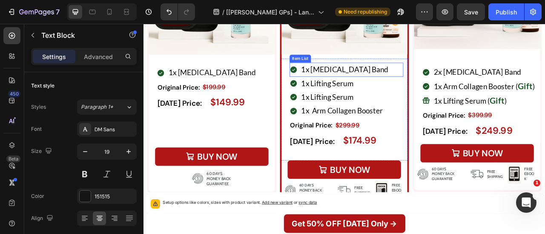
click at [385, 82] on span "1x Arm Lift Band" at bounding box center [399, 81] width 111 height 11
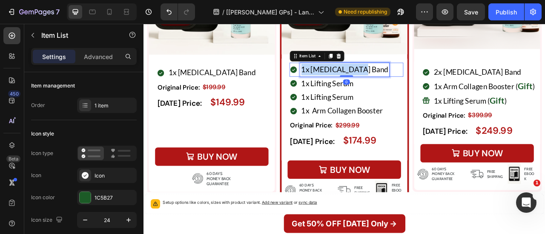
click at [385, 82] on span "1x Arm Lift Band" at bounding box center [399, 81] width 111 height 11
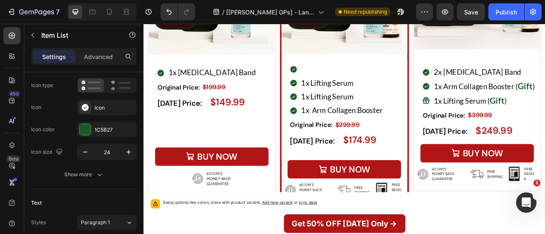
scroll to position [5495, 0]
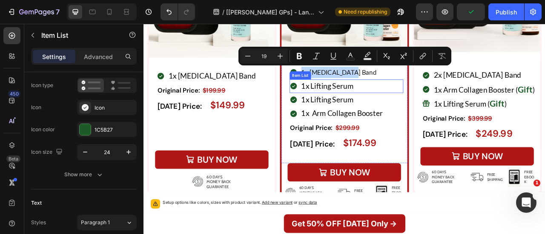
click at [397, 100] on span "1x Lifting Serum" at bounding box center [377, 102] width 66 height 11
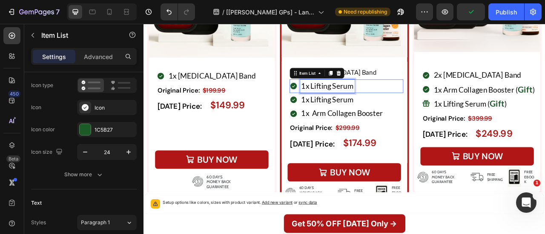
click at [397, 100] on span "1x Lifting Serum" at bounding box center [377, 102] width 66 height 11
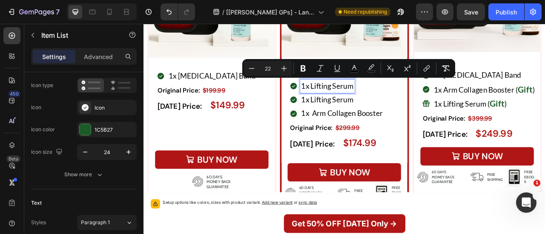
click at [397, 100] on span "1x Lifting Serum" at bounding box center [377, 102] width 66 height 11
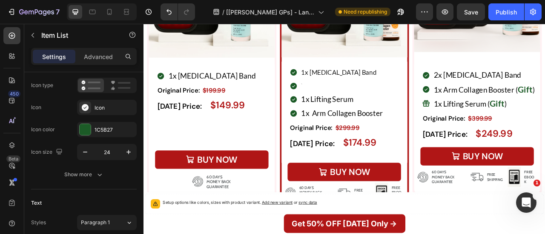
scroll to position [5491, 0]
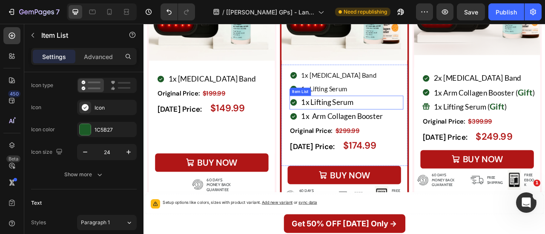
click at [397, 118] on span "1x Lifting Serum" at bounding box center [377, 123] width 66 height 11
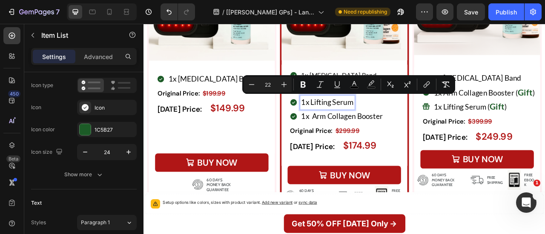
click at [397, 118] on span "1x Lifting Serum" at bounding box center [377, 123] width 66 height 11
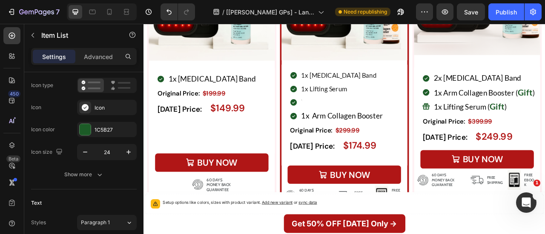
scroll to position [5486, 0]
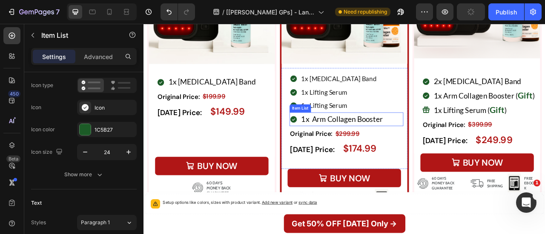
click at [419, 143] on span "1x Arm Collagen Booster" at bounding box center [396, 144] width 104 height 11
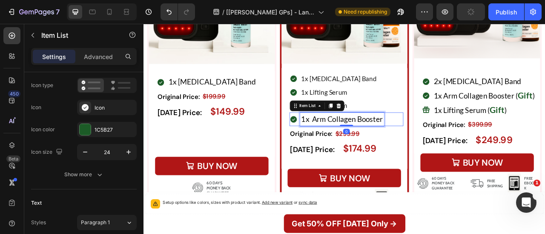
click at [419, 143] on span "1x Arm Collagen Booster" at bounding box center [396, 144] width 104 height 11
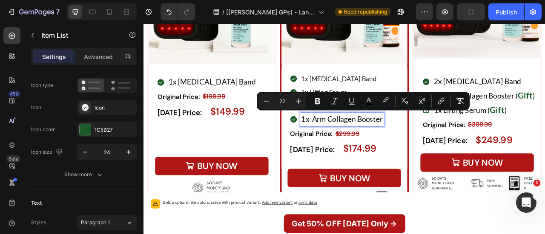
click at [419, 143] on span "1x Arm Collagen Booster" at bounding box center [396, 144] width 104 height 11
copy span "1x Arm Collagen Booster"
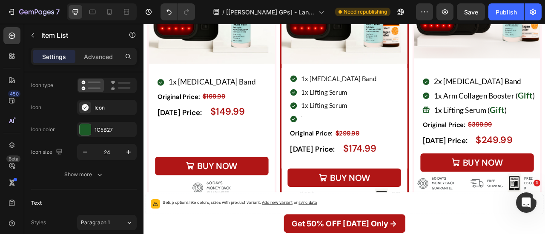
scroll to position [5483, 0]
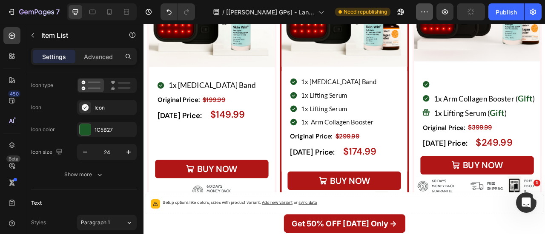
scroll to position [5479, 0]
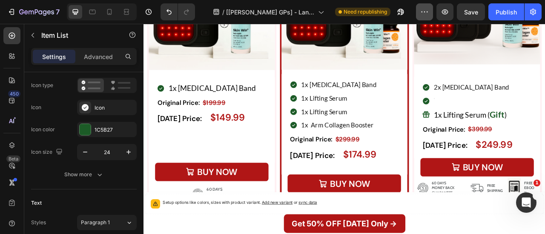
scroll to position [5475, 0]
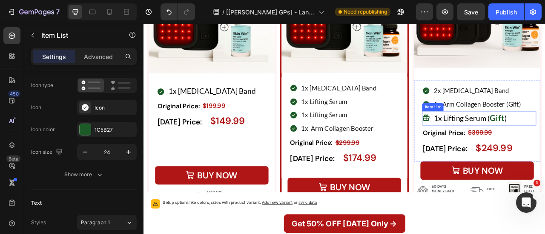
click at [541, 145] on span "1x Lifting Serum (" at bounding box center [547, 143] width 71 height 11
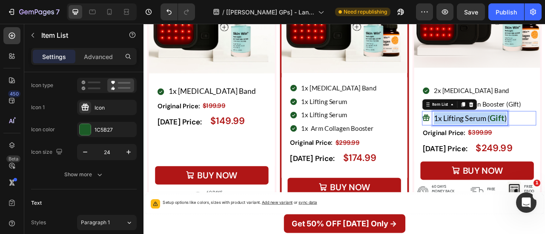
click at [541, 145] on span "1x Lifting Serum (" at bounding box center [547, 143] width 71 height 11
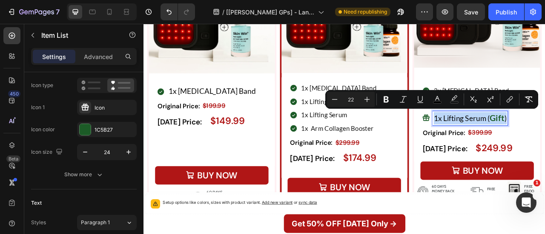
click at [541, 145] on span "1x Lifting Serum (" at bounding box center [547, 143] width 71 height 11
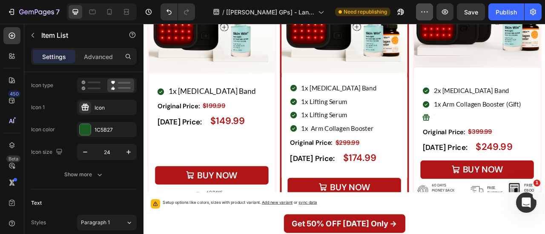
scroll to position [5471, 0]
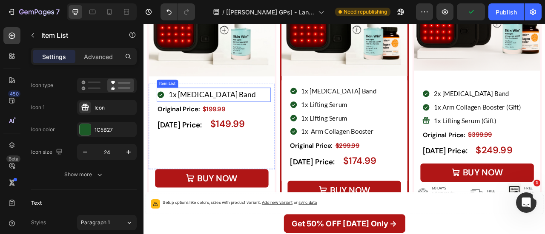
click at [223, 110] on span "1x Arm Lift Band" at bounding box center [230, 113] width 111 height 11
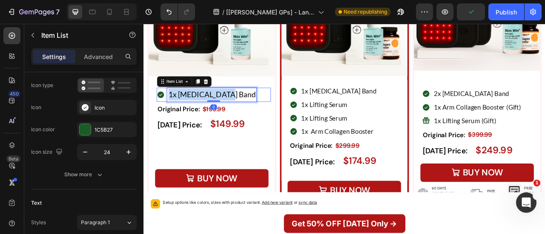
click at [223, 110] on span "1x Arm Lift Band" at bounding box center [230, 113] width 111 height 11
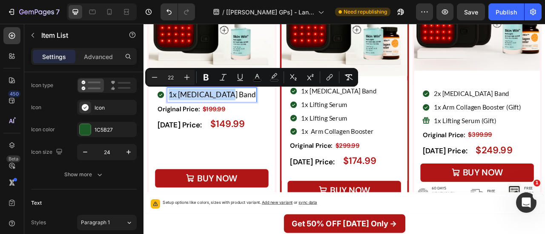
click at [223, 110] on span "1x Arm Lift Band" at bounding box center [230, 113] width 111 height 11
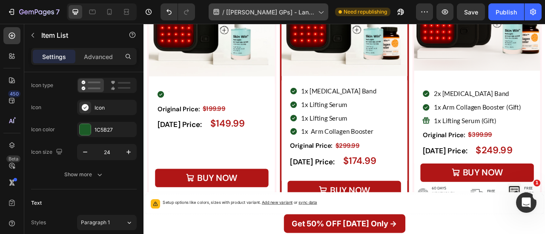
scroll to position [5467, 0]
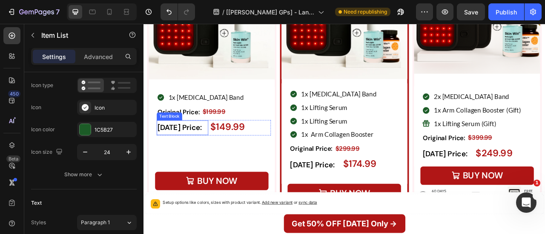
click at [191, 151] on strong "Today Price:" at bounding box center [189, 156] width 57 height 12
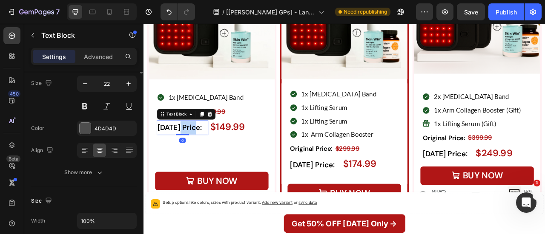
click at [191, 151] on strong "Today Price:" at bounding box center [189, 156] width 57 height 12
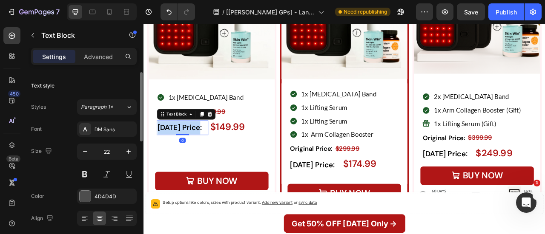
click at [191, 151] on strong "Today Price:" at bounding box center [189, 156] width 57 height 12
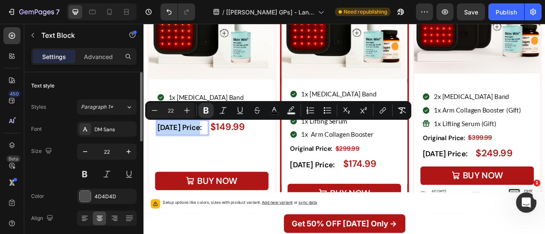
click at [191, 151] on strong "Today Price:" at bounding box center [189, 156] width 57 height 12
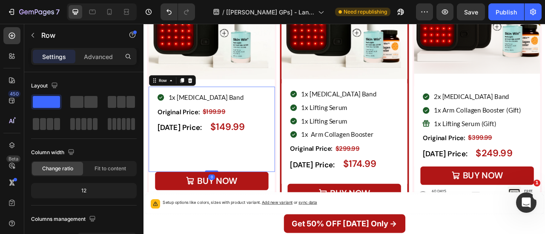
click at [228, 188] on div "1x Arm Lift Band Item List Original Price: Text Block $199.99 Product Price Pro…" at bounding box center [232, 158] width 145 height 98
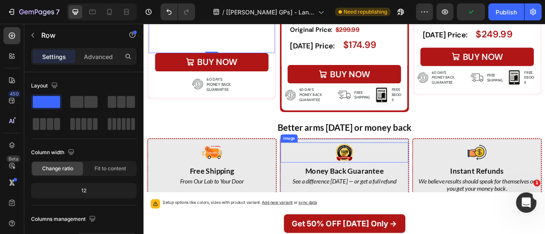
scroll to position [5687, 0]
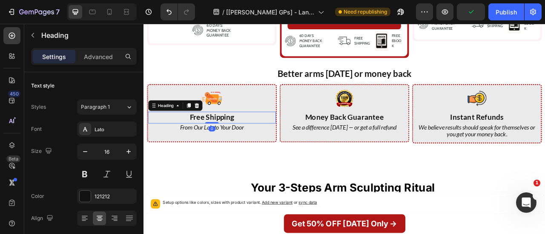
click at [277, 139] on h2 "Free Shipping" at bounding box center [230, 143] width 163 height 15
click at [277, 139] on p "Free Shipping" at bounding box center [230, 143] width 161 height 13
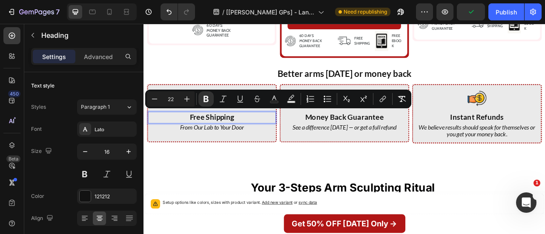
click at [277, 139] on p "Free Shipping" at bounding box center [230, 143] width 161 height 13
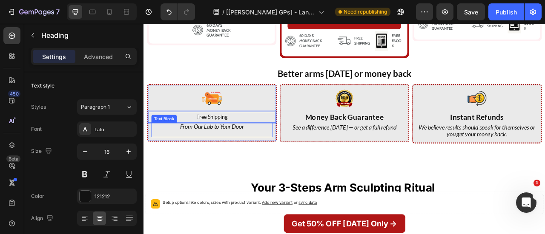
click at [232, 152] on icon "From Our Lab to Your Door" at bounding box center [230, 154] width 81 height 9
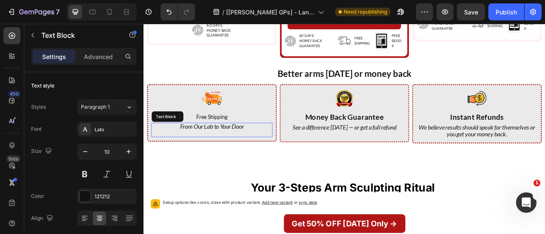
click at [232, 152] on icon "From Our Lab to Your Door" at bounding box center [230, 154] width 81 height 9
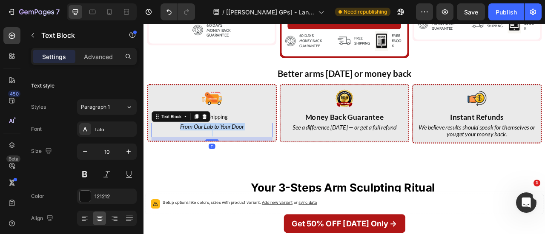
click at [232, 152] on icon "From Our Lab to Your Door" at bounding box center [230, 154] width 81 height 9
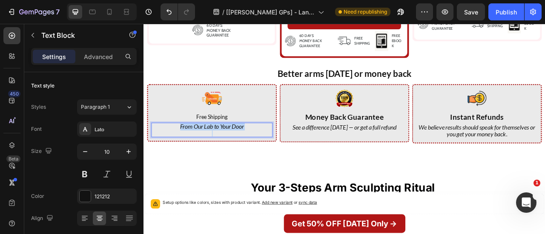
click at [232, 152] on icon "From Our Lab to Your Door" at bounding box center [230, 154] width 81 height 9
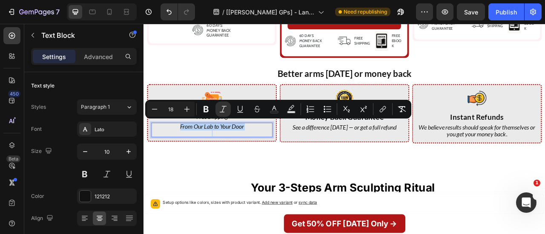
click at [232, 152] on icon "From Our Lab to Your Door" at bounding box center [230, 154] width 81 height 9
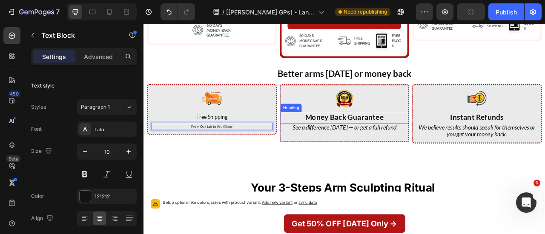
click at [421, 138] on strong "Money Back Guarantee" at bounding box center [399, 142] width 100 height 11
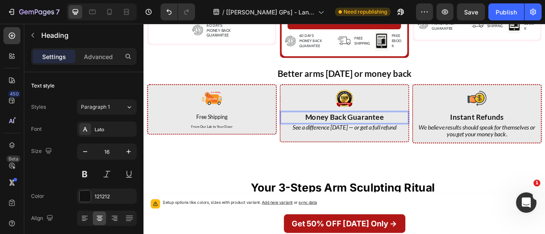
click at [421, 138] on strong "Money Back Guarantee" at bounding box center [399, 142] width 100 height 11
click at [389, 153] on icon "See a difference in 60 days — or get a full refund" at bounding box center [399, 154] width 132 height 9
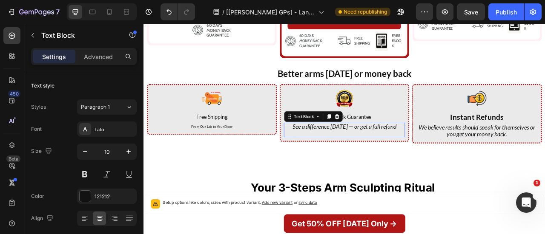
click at [389, 153] on icon "See a difference in 60 days — or get a full refund" at bounding box center [399, 154] width 132 height 9
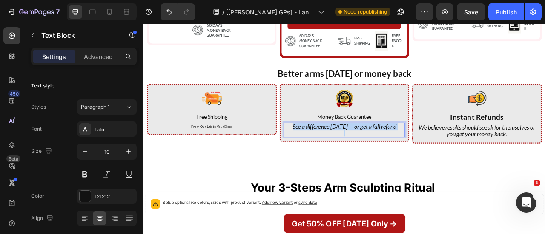
click at [389, 153] on icon "See a difference in 60 days — or get a full refund" at bounding box center [399, 154] width 132 height 9
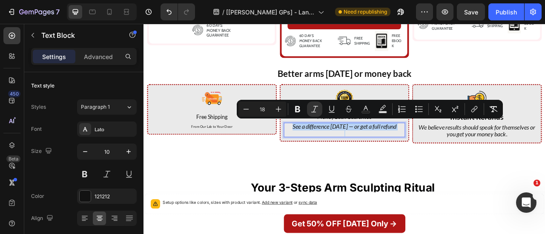
copy icon "See a difference in 60 days — or get a full refund"
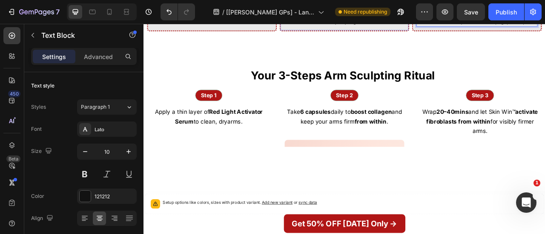
scroll to position [5823, 0]
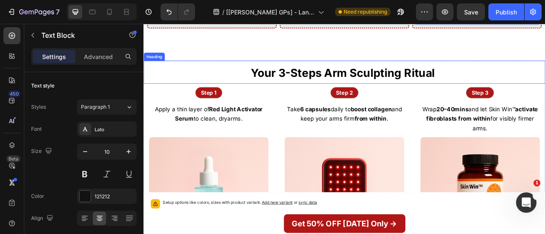
click at [352, 77] on strong "Your 3-Steps Arm Sculpting Ritual" at bounding box center [397, 85] width 234 height 17
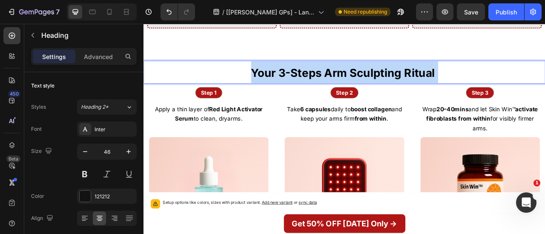
click at [352, 77] on strong "Your 3-Steps Arm Sculpting Ritual" at bounding box center [397, 85] width 234 height 17
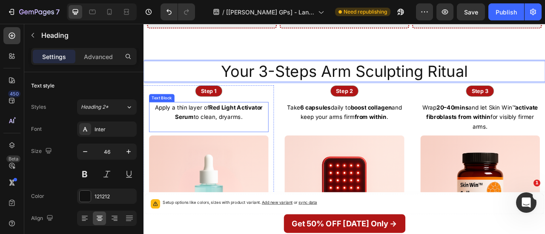
click at [236, 134] on span "Apply a thin layer of Red Light Activator Serum to clean, dry" at bounding box center [226, 136] width 137 height 21
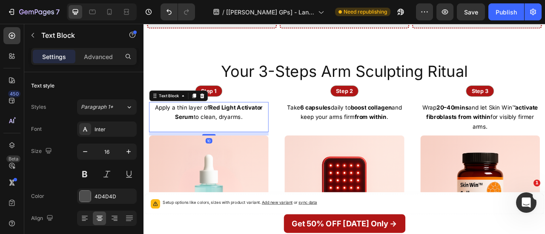
click at [236, 134] on span "Apply a thin layer of Red Light Activator Serum to clean, dry" at bounding box center [226, 136] width 137 height 21
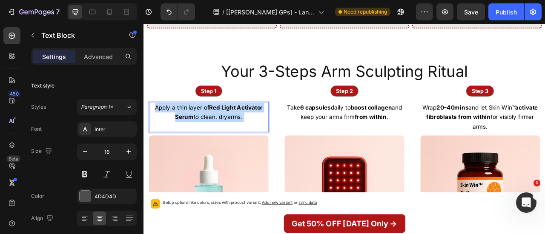
click at [236, 134] on span "Apply a thin layer of Red Light Activator Serum to clean, dry" at bounding box center [226, 136] width 137 height 21
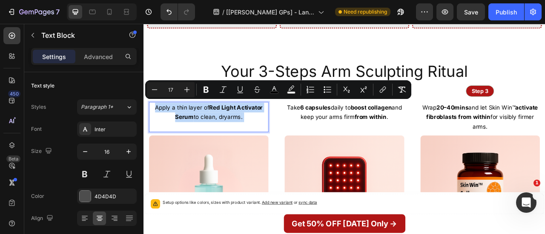
click at [236, 134] on span "Apply a thin layer of Red Light Activator Serum to clean, dry" at bounding box center [226, 136] width 137 height 21
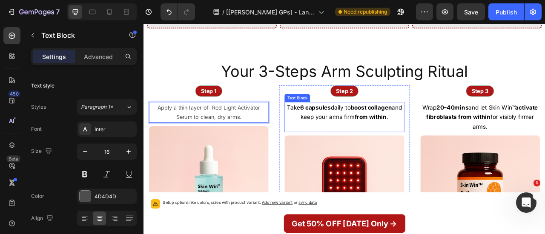
click at [420, 140] on strong "from within" at bounding box center [432, 142] width 41 height 9
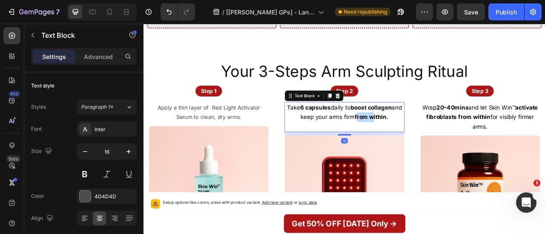
click at [420, 140] on strong "from within" at bounding box center [432, 142] width 41 height 9
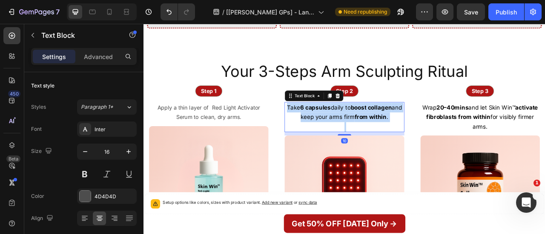
click at [420, 140] on strong "from within" at bounding box center [432, 142] width 41 height 9
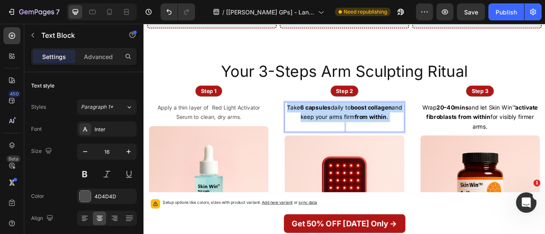
click at [420, 140] on strong "from within" at bounding box center [432, 142] width 41 height 9
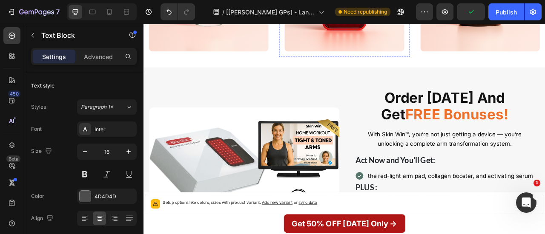
scroll to position [6067, 0]
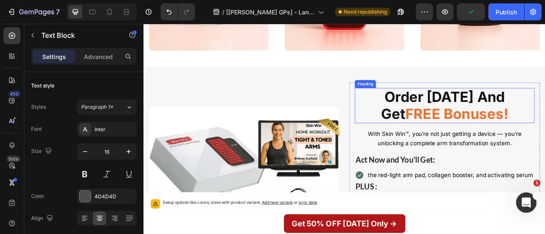
click at [476, 132] on strong "FREE Bonuses!" at bounding box center [541, 138] width 131 height 22
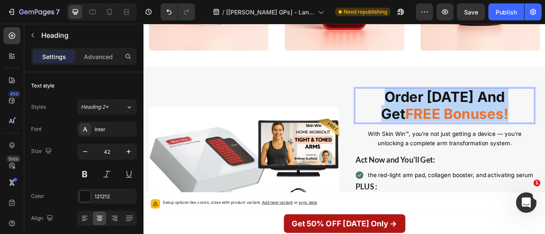
click at [476, 132] on strong "FREE Bonuses!" at bounding box center [541, 138] width 131 height 22
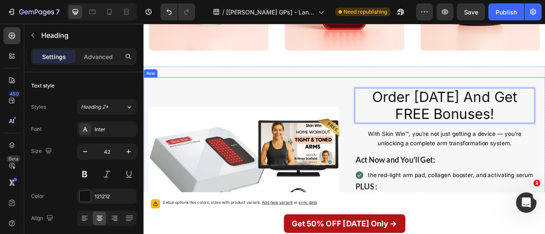
scroll to position [6150, 0]
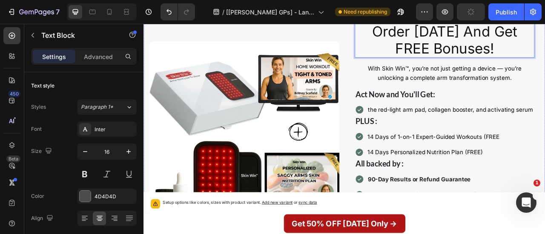
click at [468, 77] on span "With Skin Win™, you’re not just getting a device — you’re unlocking a complete …" at bounding box center [526, 86] width 195 height 21
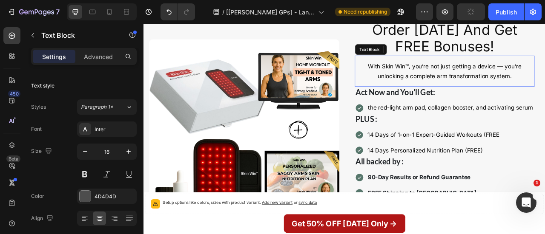
click at [468, 77] on span "With Skin Win™, you’re not just getting a device — you’re unlocking a complete …" at bounding box center [526, 84] width 195 height 21
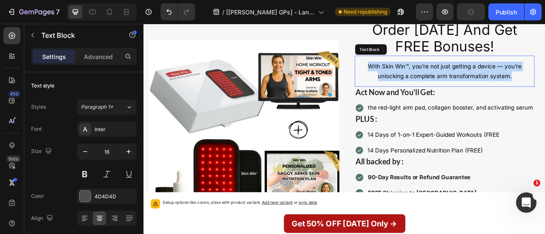
click at [468, 77] on span "With Skin Win™, you’re not just getting a device — you’re unlocking a complete …" at bounding box center [526, 84] width 195 height 21
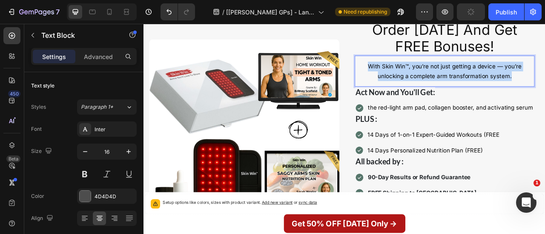
click at [468, 77] on span "With Skin Win™, you’re not just getting a device — you’re unlocking a complete …" at bounding box center [526, 84] width 195 height 21
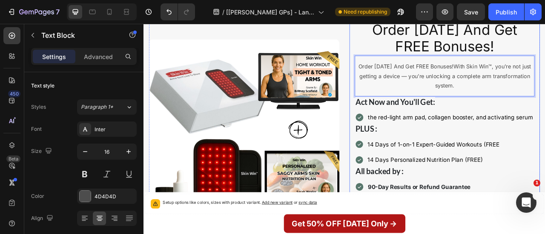
scroll to position [6204, 0]
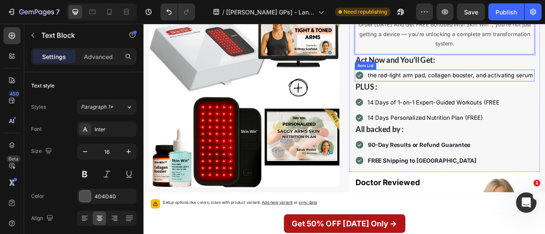
click at [453, 90] on span "the red-light arm pad, collagen booster, and activating serum" at bounding box center [534, 89] width 210 height 9
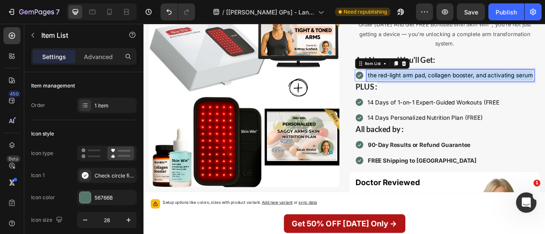
click at [453, 90] on span "the red-light arm pad, collagen booster, and activating serum" at bounding box center [534, 89] width 210 height 9
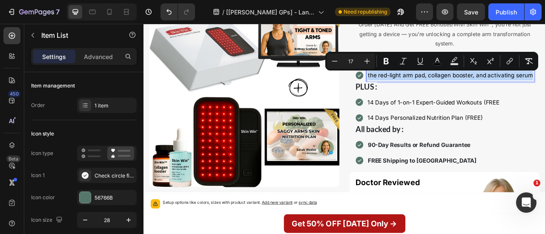
click at [453, 90] on span "the red-light arm pad, collagen booster, and activating serum" at bounding box center [534, 89] width 210 height 9
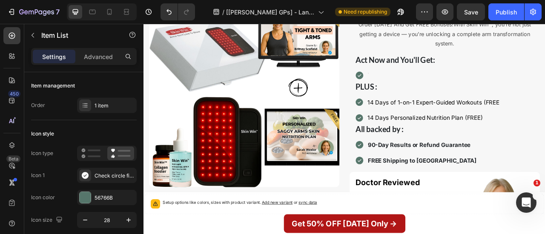
scroll to position [6199, 0]
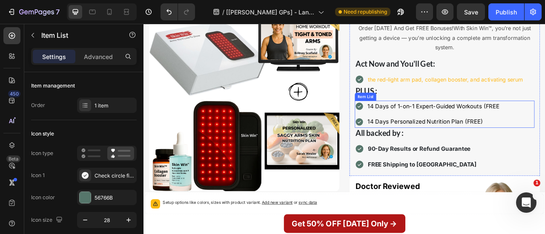
click at [473, 126] on span "14 Days of 1-on-1 Expert-Guided Workouts (FREE" at bounding box center [512, 129] width 168 height 9
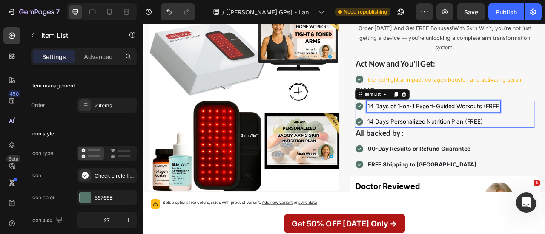
click at [473, 126] on span "14 Days of 1-on-1 Expert-Guided Workouts (FREE" at bounding box center [512, 129] width 168 height 9
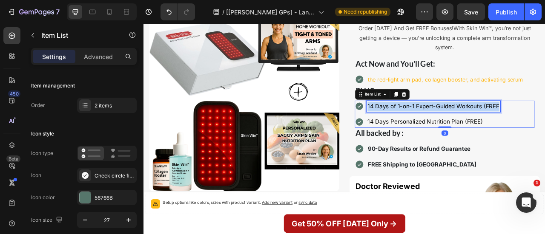
click at [473, 126] on span "14 Days of 1-on-1 Expert-Guided Workouts (FREE" at bounding box center [512, 129] width 168 height 9
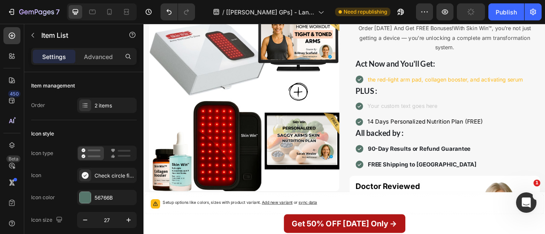
scroll to position [6195, 0]
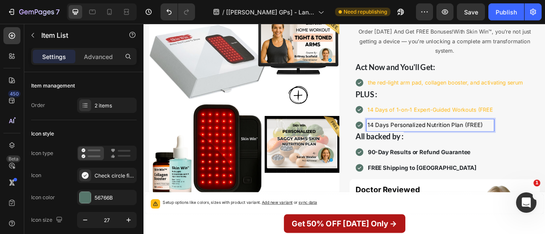
click at [470, 152] on span "14 Days Personalized Nutrition Plan (FREE)" at bounding box center [501, 153] width 146 height 9
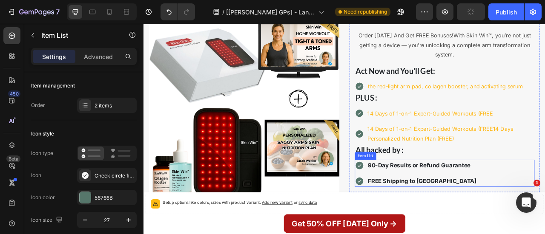
scroll to position [6219, 0]
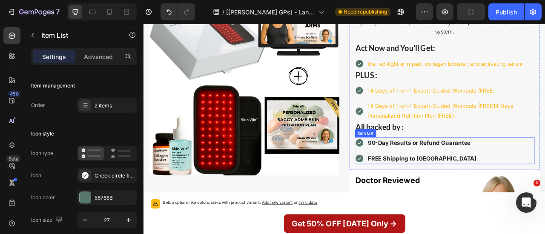
click at [461, 172] on strong "90-Day Results or Refund Guarantee" at bounding box center [494, 175] width 131 height 9
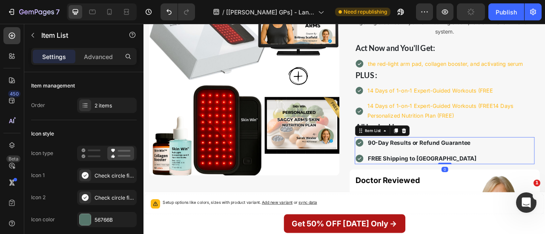
click at [461, 172] on strong "90-Day Results or Refund Guarantee" at bounding box center [494, 175] width 131 height 9
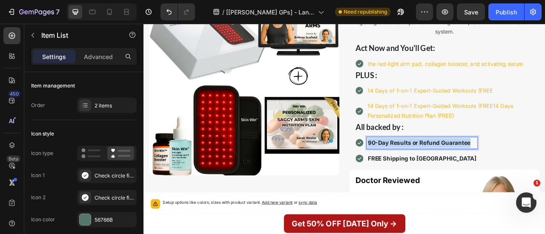
click at [461, 172] on strong "90-Day Results or Refund Guarantee" at bounding box center [494, 175] width 131 height 9
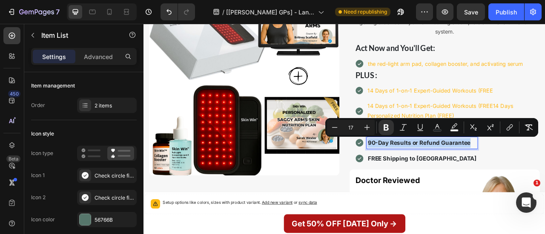
click at [461, 172] on strong "90-Day Results or Refund Guarantee" at bounding box center [494, 175] width 131 height 9
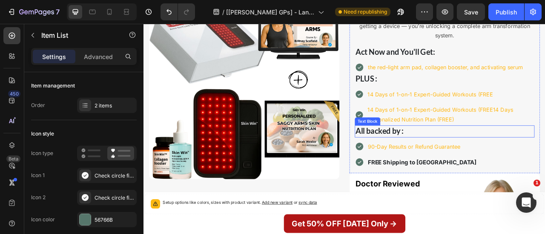
scroll to position [6267, 0]
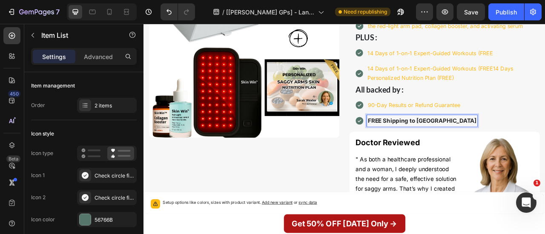
click at [442, 149] on strong "FREE Shipping to USA" at bounding box center [498, 147] width 138 height 9
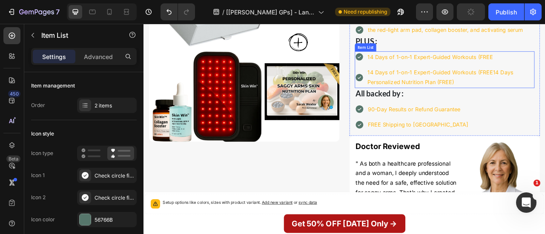
scroll to position [6228, 0]
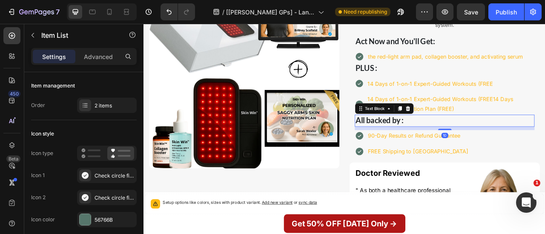
click at [444, 143] on strong "All backed by :" at bounding box center [443, 146] width 61 height 12
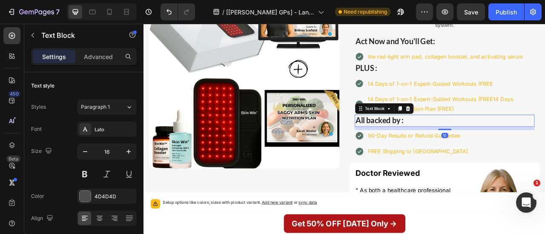
click at [444, 143] on strong "All backed by :" at bounding box center [443, 146] width 61 height 12
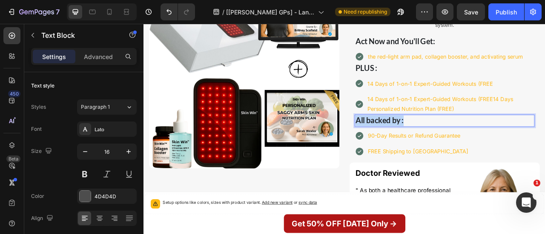
click at [444, 143] on strong "All backed by :" at bounding box center [443, 146] width 61 height 12
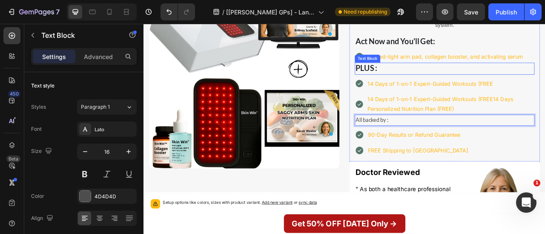
click at [440, 82] on p "PLUS :" at bounding box center [526, 81] width 227 height 14
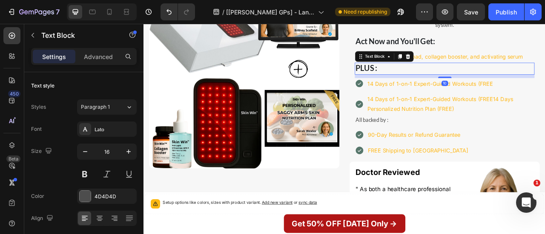
click at [440, 82] on p "PLUS :" at bounding box center [526, 81] width 227 height 14
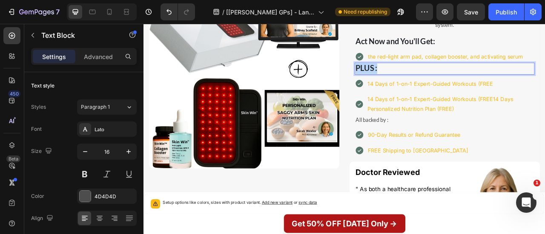
click at [440, 82] on p "PLUS :" at bounding box center [526, 81] width 227 height 14
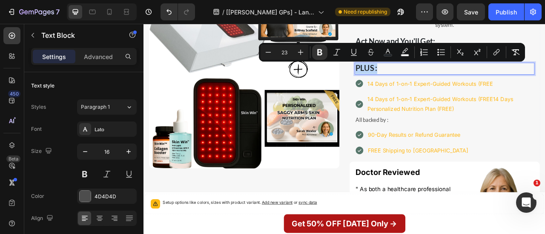
click at [440, 82] on p "PLUS :" at bounding box center [526, 81] width 227 height 14
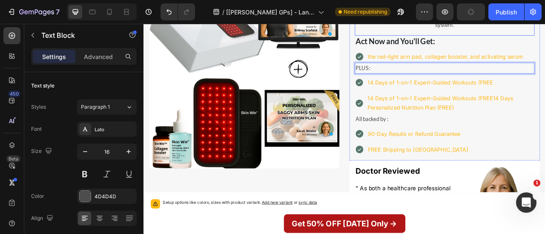
scroll to position [6182, 0]
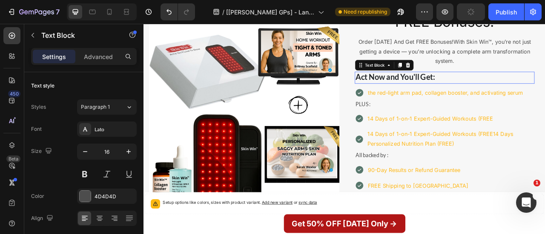
click at [472, 92] on strong "Act Now and You'll Get:" at bounding box center [463, 92] width 101 height 12
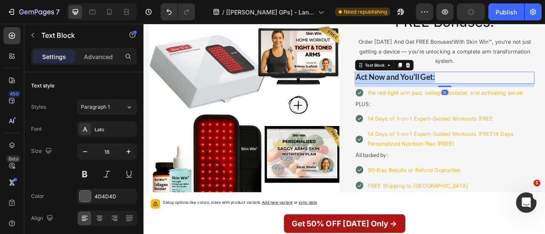
click at [472, 92] on strong "Act Now and You'll Get:" at bounding box center [463, 92] width 101 height 12
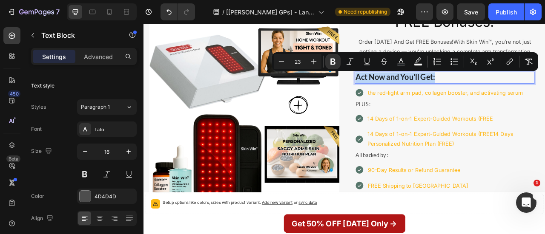
click at [472, 92] on strong "Act Now and You'll Get:" at bounding box center [463, 92] width 101 height 12
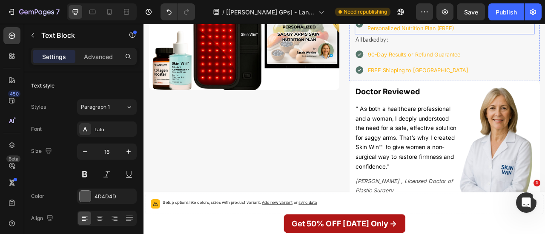
scroll to position [6331, 0]
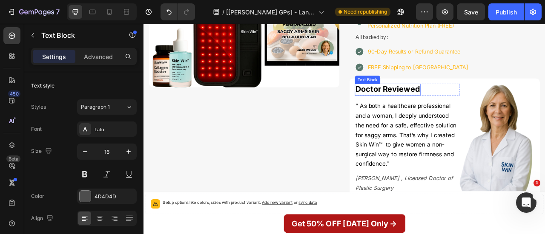
click at [460, 101] on strong "Doctor Reviewed" at bounding box center [454, 107] width 82 height 12
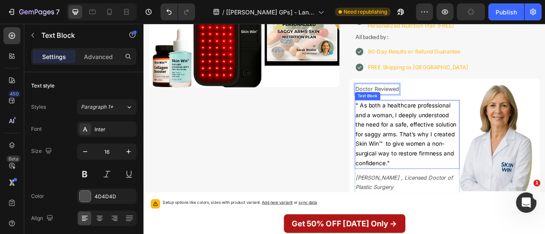
click at [443, 151] on span "" As both a healthcare professional and a woman, I deeply understood the need f…" at bounding box center [477, 164] width 129 height 82
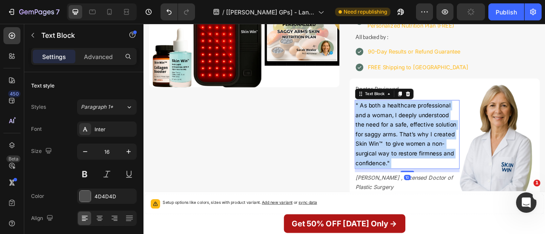
copy div "Header Setup options like colors, sizes with product variant. Add new variant o…"
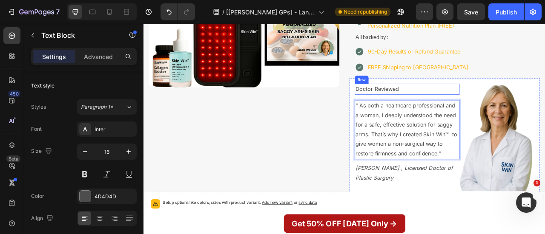
scroll to position [6395, 0]
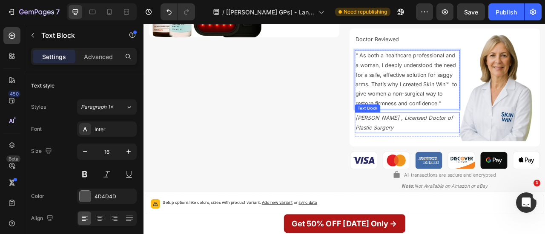
click at [442, 156] on icon "Dr.Ellen Edgar , Licensed Doctor of Plastic Surgery" at bounding box center [475, 149] width 124 height 21
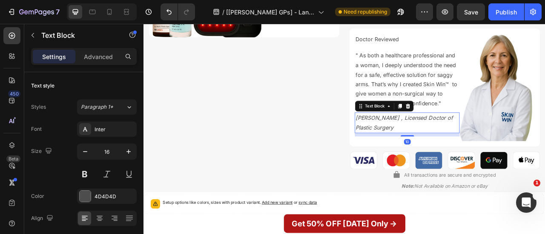
click at [442, 156] on icon "Dr.Ellen Edgar , Licensed Doctor of Plastic Surgery" at bounding box center [475, 149] width 124 height 21
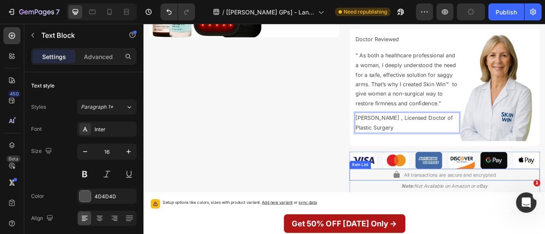
scroll to position [6511, 0]
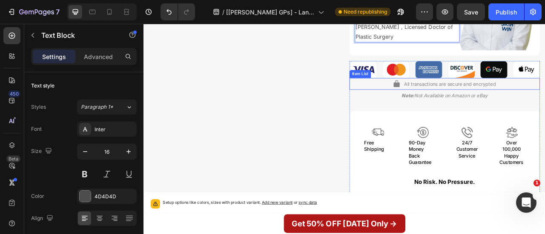
click at [487, 97] on span "All transactions are secure and encrypted" at bounding box center [533, 100] width 117 height 7
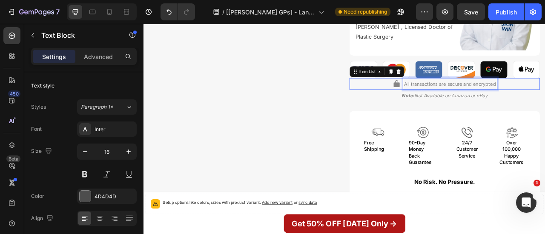
click at [487, 97] on span "All transactions are secure and encrypted" at bounding box center [533, 100] width 117 height 7
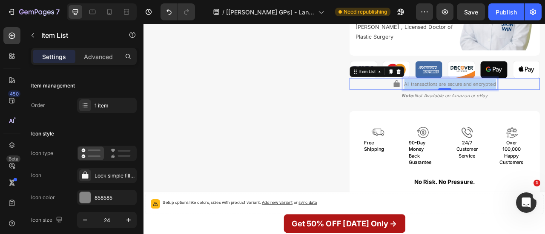
click at [487, 97] on span "All transactions are secure and encrypted" at bounding box center [533, 100] width 117 height 7
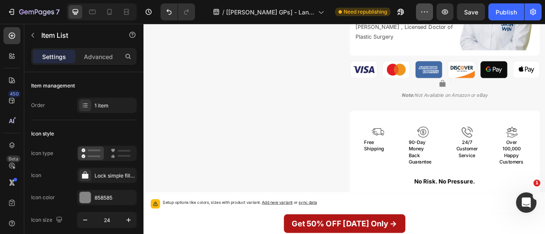
scroll to position [6507, 0]
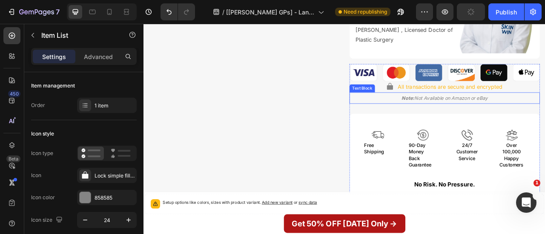
click at [493, 115] on icon "Note: Not Available on Amazon or eBay" at bounding box center [526, 117] width 109 height 7
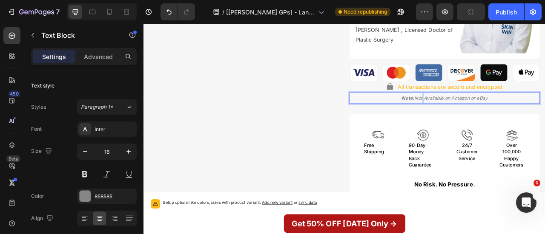
click at [493, 115] on icon "Note: Not Available on Amazon or eBay" at bounding box center [526, 117] width 109 height 7
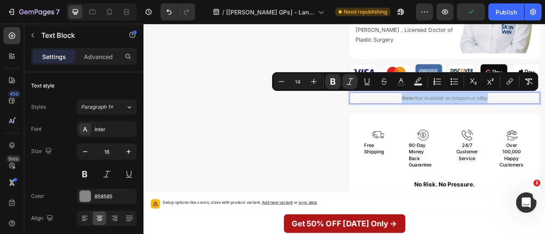
click at [493, 115] on icon "Note: Not Available on Amazon or eBay" at bounding box center [526, 117] width 109 height 7
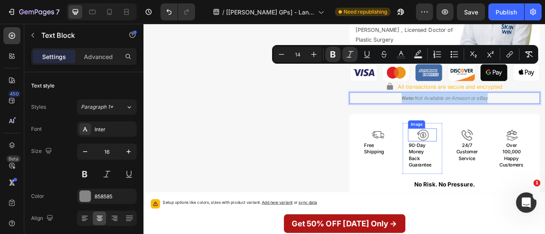
scroll to position [6542, 0]
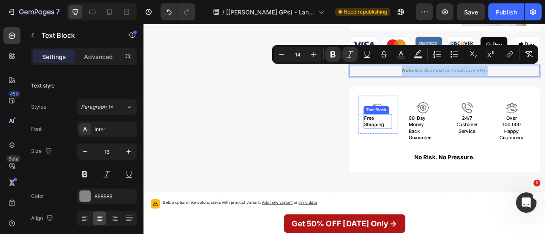
click at [437, 148] on span "Free Shipping" at bounding box center [437, 147] width 26 height 15
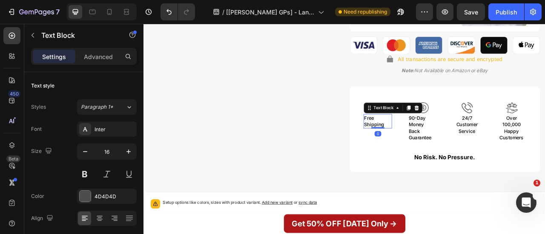
click at [437, 148] on span "Free Shipping" at bounding box center [437, 147] width 26 height 15
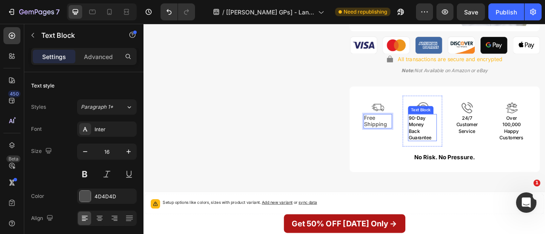
click at [492, 141] on span "90-Day Money Back Guarantee" at bounding box center [494, 156] width 29 height 32
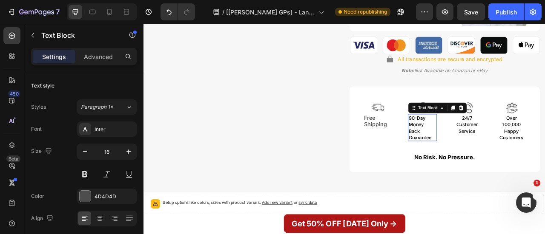
click at [492, 141] on span "90-Day Money Back Guarantee" at bounding box center [494, 156] width 29 height 32
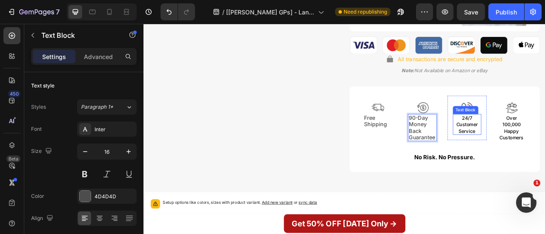
click at [543, 149] on span "24/7 Customer Service" at bounding box center [554, 151] width 27 height 23
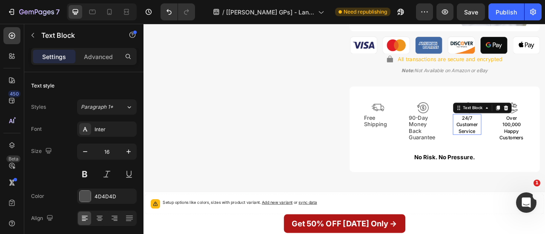
click at [543, 149] on span "24/7 Customer Service" at bounding box center [554, 151] width 27 height 23
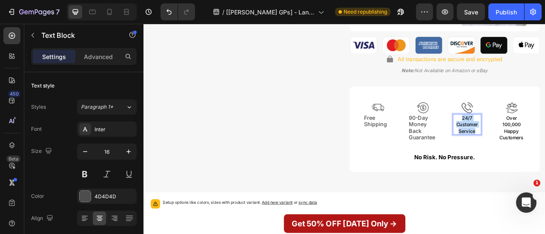
click at [543, 149] on span "24/7 Customer Service" at bounding box center [554, 151] width 27 height 23
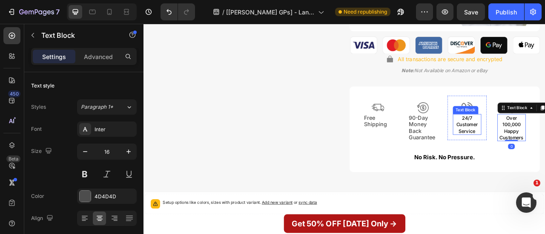
click at [544, 145] on span "24/7 Customer Service" at bounding box center [554, 151] width 27 height 23
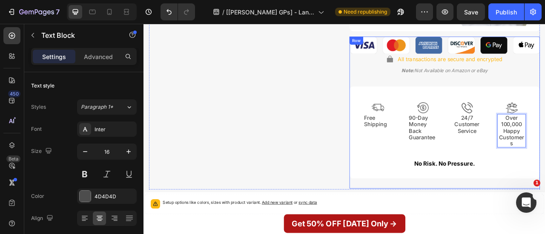
scroll to position [6626, 0]
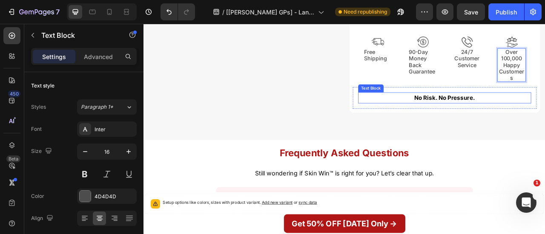
click at [500, 114] on strong "No Risk. No Pressure." at bounding box center [526, 118] width 77 height 9
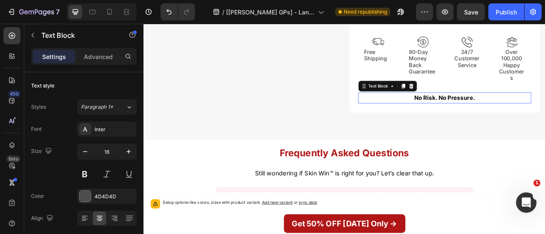
click at [500, 114] on strong "No Risk. No Pressure." at bounding box center [526, 118] width 77 height 9
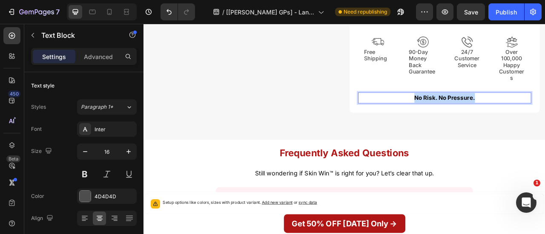
click at [500, 114] on strong "No Risk. No Pressure." at bounding box center [526, 118] width 77 height 9
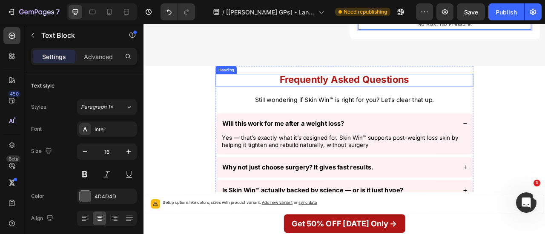
click at [397, 92] on strong "Frequently Asked Questions" at bounding box center [399, 94] width 165 height 14
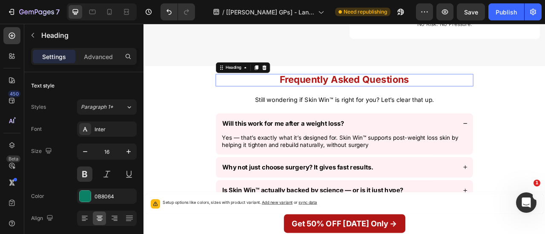
click at [397, 92] on strong "Frequently Asked Questions" at bounding box center [399, 94] width 165 height 14
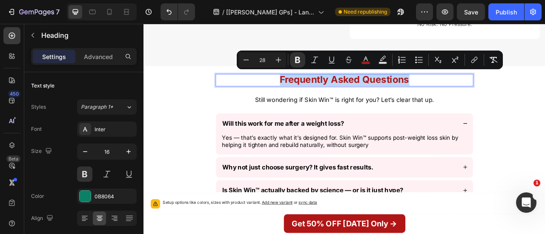
click at [397, 92] on strong "Frequently Asked Questions" at bounding box center [399, 94] width 165 height 14
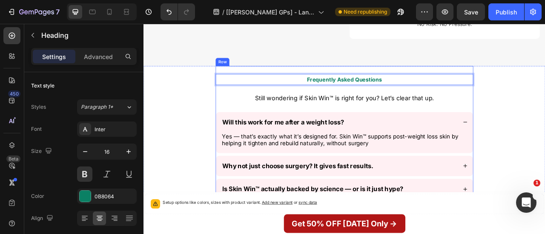
scroll to position [6739, 0]
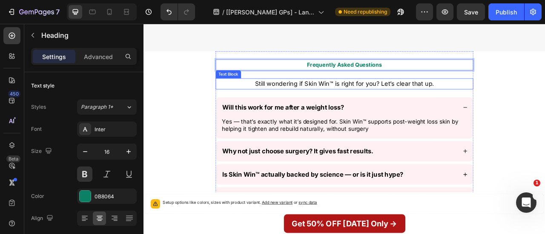
click at [423, 95] on span "Still wondering if Skin Win™ is right for you? Let’s clear that up." at bounding box center [399, 99] width 228 height 9
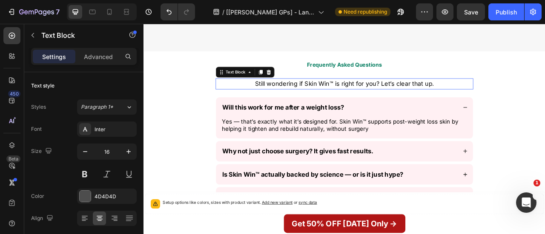
click at [423, 95] on span "Still wondering if Skin Win™ is right for you? Let’s clear that up." at bounding box center [399, 99] width 228 height 9
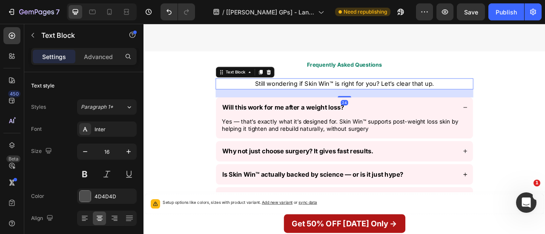
click at [423, 95] on span "Still wondering if Skin Win™ is right for you? Let’s clear that up." at bounding box center [399, 99] width 228 height 9
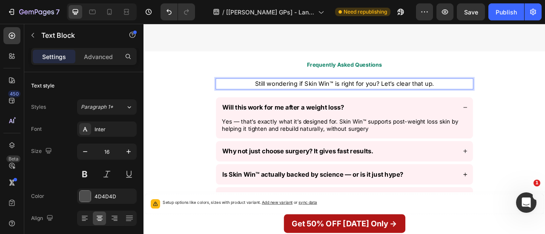
click at [423, 95] on span "Still wondering if Skin Win™ is right for you? Let’s clear that up." at bounding box center [399, 99] width 228 height 9
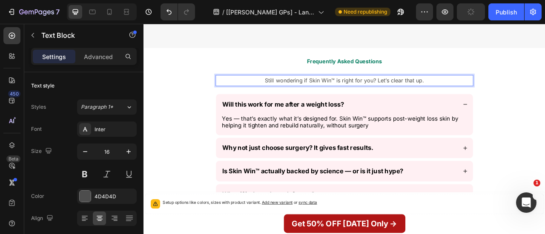
scroll to position [6800, 0]
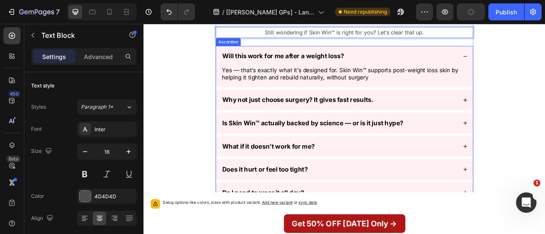
click at [354, 62] on strong "Will this work for me after a weight loss?" at bounding box center [320, 65] width 154 height 10
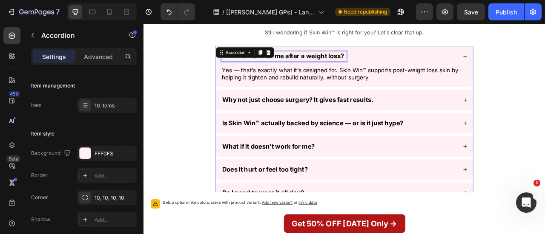
click at [354, 62] on strong "Will this work for me after a weight loss?" at bounding box center [320, 65] width 154 height 10
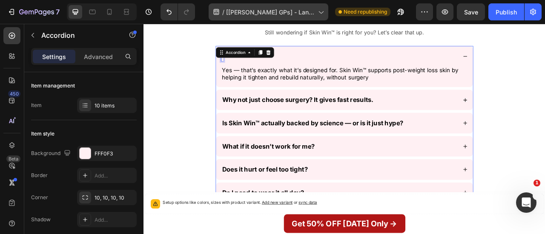
scroll to position [6798, 0]
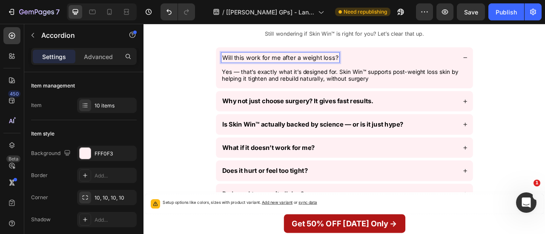
click at [429, 87] on span "Yes — that’s exactly what it’s designed for. Skin Win™ supports post-weight los…" at bounding box center [393, 88] width 301 height 17
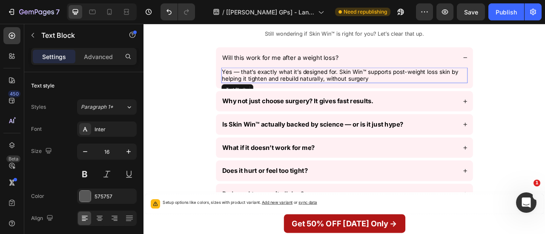
click at [429, 87] on span "Yes — that’s exactly what it’s designed for. Skin Win™ supports post-weight los…" at bounding box center [393, 88] width 301 height 17
click at [378, 88] on span "Yes — that’s exactly what it’s designed for. Skin Win™ supports post-weight los…" at bounding box center [393, 88] width 301 height 17
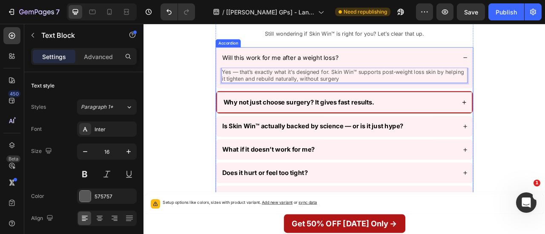
click at [409, 123] on strong "Why not just choose surgery? It gives fast results." at bounding box center [341, 124] width 192 height 10
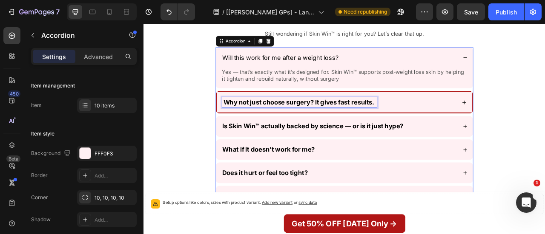
click at [409, 123] on strong "Why not just choose surgery? It gives fast results." at bounding box center [341, 124] width 192 height 10
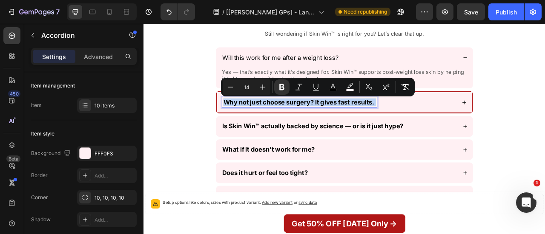
click at [409, 123] on strong "Why not just choose surgery? It gives fast results." at bounding box center [341, 124] width 192 height 10
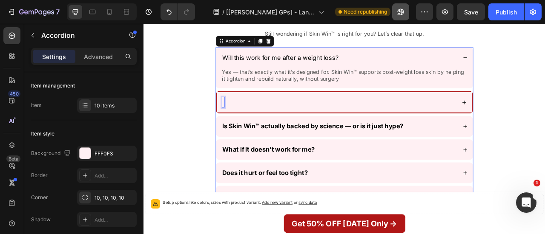
scroll to position [6795, 0]
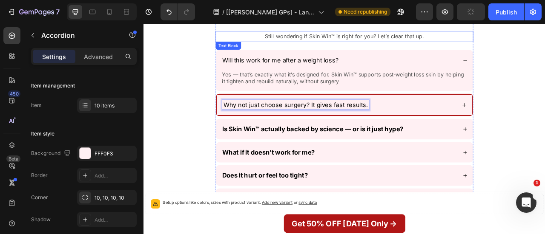
click at [544, 128] on icon at bounding box center [551, 127] width 6 height 6
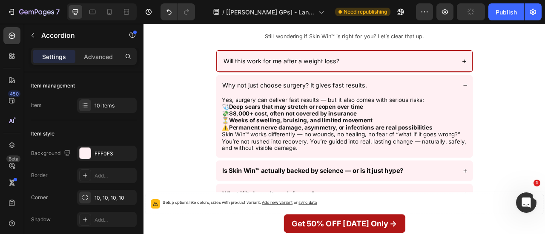
scroll to position [6796, 0]
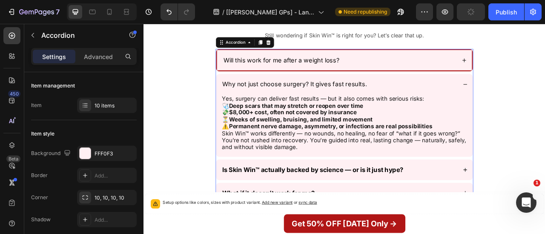
click at [544, 114] on div "Why not just choose surgery? It gives fast results." at bounding box center [398, 101] width 327 height 26
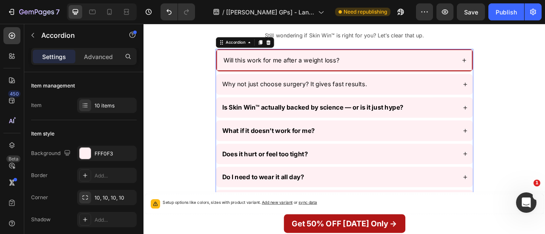
click at [537, 96] on div "Why not just choose surgery? It gives fast results." at bounding box center [392, 100] width 300 height 12
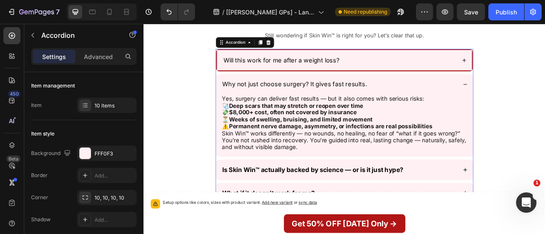
click at [537, 96] on div "Why not just choose surgery? It gives fast results." at bounding box center [392, 100] width 300 height 12
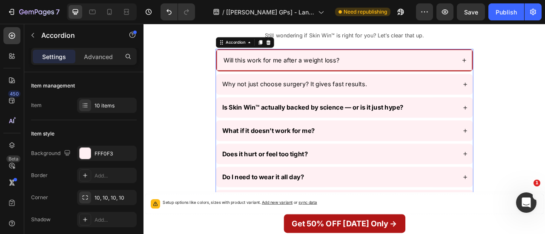
click at [530, 95] on div "Why not just choose surgery? It gives fast results." at bounding box center [392, 100] width 300 height 12
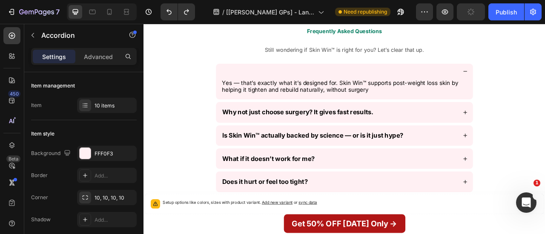
scroll to position [6736, 0]
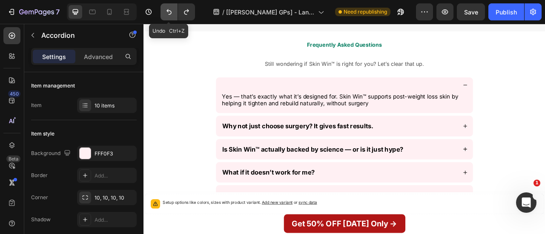
drag, startPoint x: 167, startPoint y: 13, endPoint x: 157, endPoint y: 91, distance: 79.4
click at [167, 13] on icon "Undo/Redo" at bounding box center [169, 12] width 9 height 9
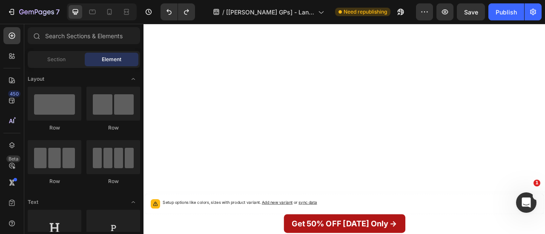
scroll to position [1309, 0]
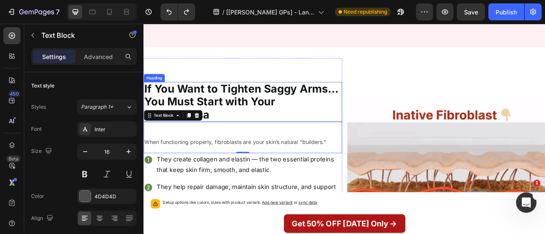
scroll to position [1356, 0]
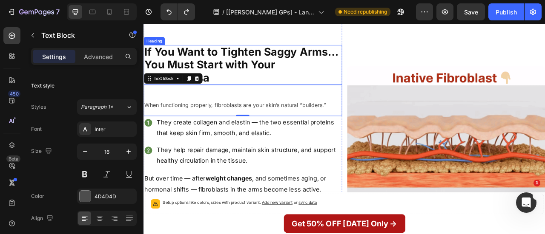
click at [249, 101] on h2 "If You Want to Tighten Saggy Arms… You Must Start with Your Fibroblastsa" at bounding box center [269, 76] width 252 height 51
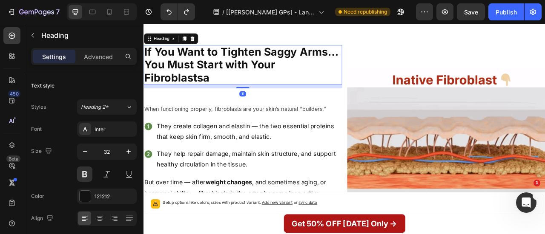
drag, startPoint x: 267, startPoint y: 132, endPoint x: 268, endPoint y: 137, distance: 4.7
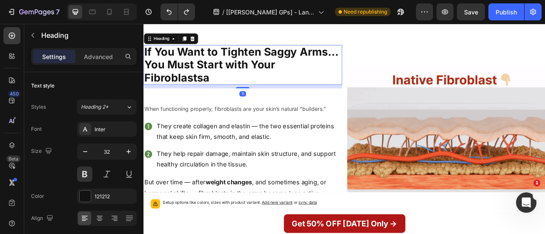
click at [268, 137] on div "If You Want to Tighten Saggy Arms… You Must Start with Your Fibroblastsa Headin…" at bounding box center [269, 238] width 252 height 374
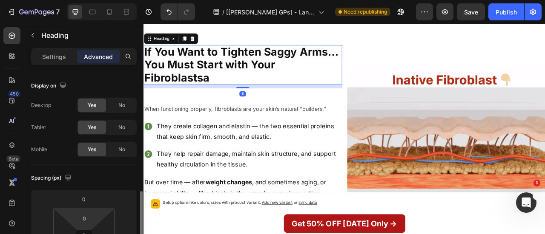
scroll to position [89, 0]
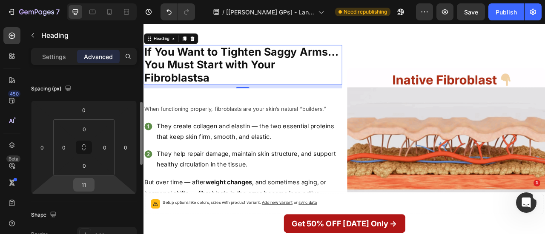
click at [85, 188] on input "11" at bounding box center [83, 185] width 17 height 13
click at [85, 188] on input "1" at bounding box center [83, 185] width 17 height 13
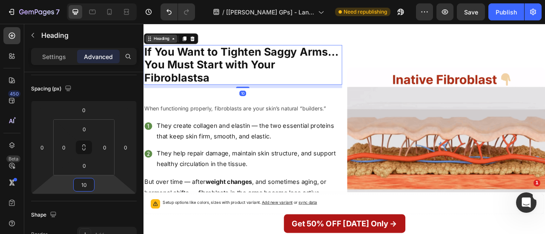
type input "10"
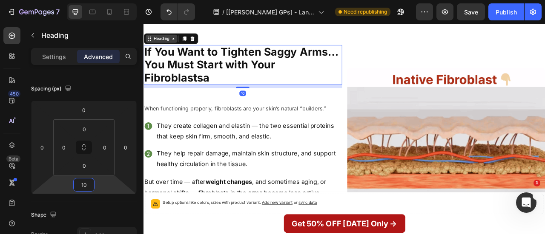
click at [171, 46] on div "Heading" at bounding box center [165, 43] width 23 height 8
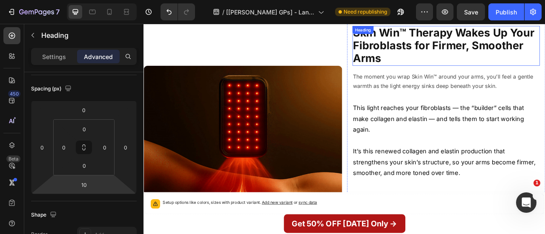
scroll to position [1803, 0]
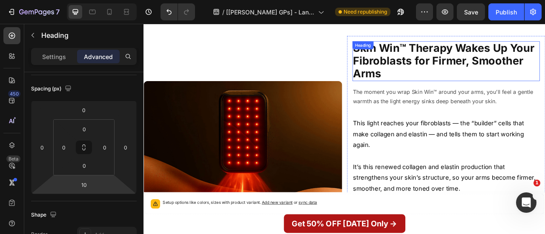
click at [494, 80] on h2 "Skin Win™ Therapy Wakes Up Your Fibroblasts for Firmer, Smoother Arms" at bounding box center [528, 71] width 239 height 51
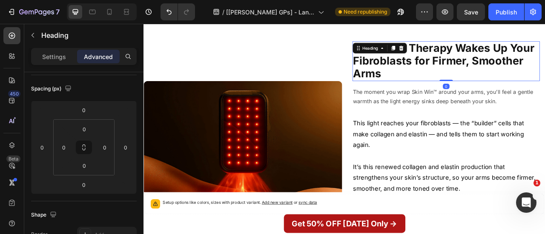
scroll to position [89, 0]
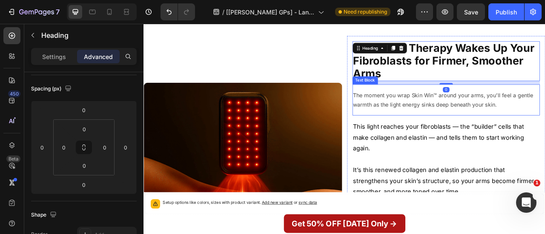
type input "10"
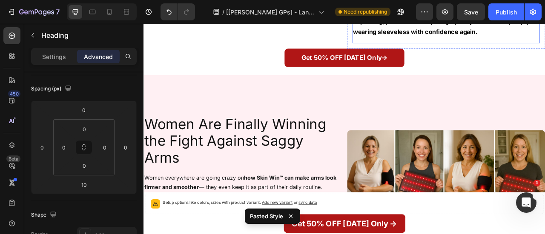
scroll to position [2163, 0]
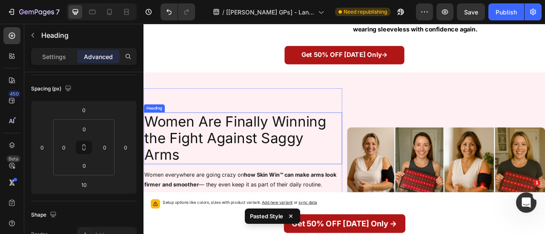
click at [356, 172] on h2 "Women Are Finally Winning the Fight Against Saggy Arms" at bounding box center [269, 170] width 252 height 66
type input "10"
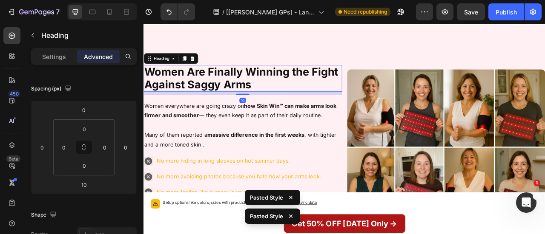
scroll to position [2188, 0]
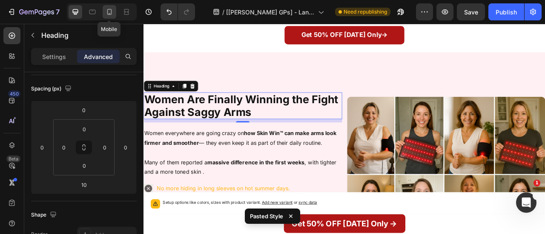
click at [107, 13] on icon at bounding box center [109, 12] width 5 height 6
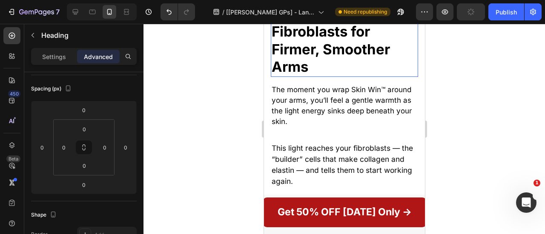
scroll to position [1880, 0]
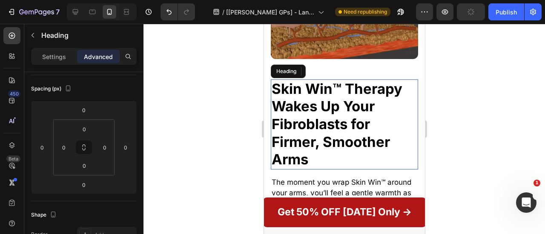
click at [349, 86] on h2 "Skin Win™ Therapy Wakes Up Your Fibroblasts for Firmer, Smoother Arms" at bounding box center [343, 125] width 147 height 90
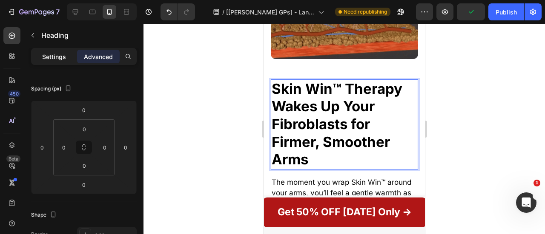
click at [54, 60] on p "Settings" at bounding box center [54, 56] width 24 height 9
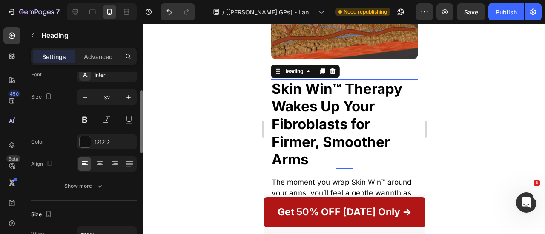
scroll to position [0, 0]
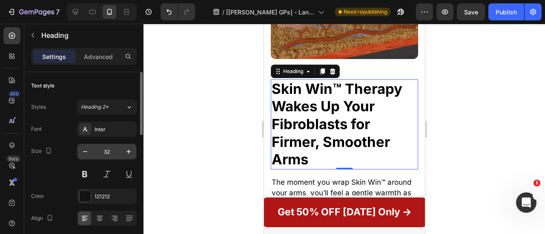
click at [112, 154] on input "32" at bounding box center [107, 151] width 28 height 15
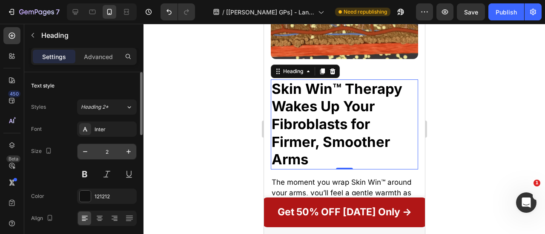
click at [112, 154] on input "2" at bounding box center [107, 151] width 28 height 15
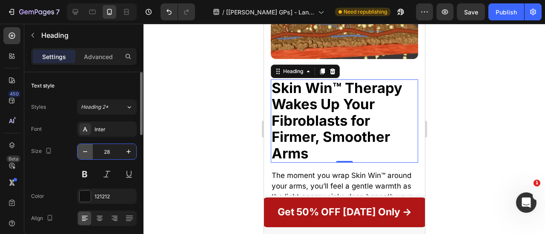
click at [89, 154] on icon "button" at bounding box center [85, 152] width 9 height 9
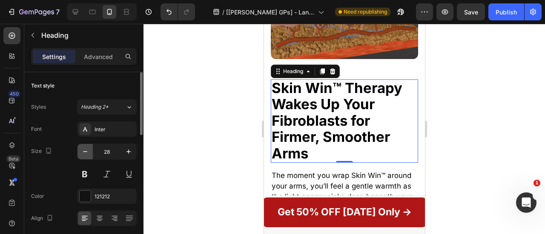
click at [89, 154] on icon "button" at bounding box center [85, 152] width 9 height 9
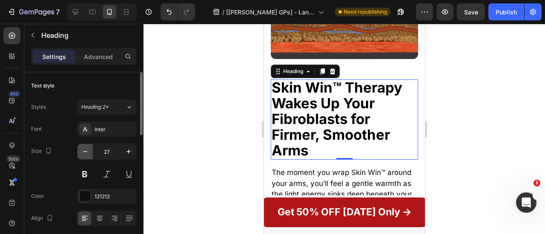
click at [89, 154] on icon "button" at bounding box center [85, 152] width 9 height 9
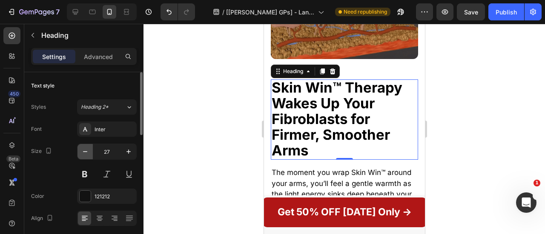
click at [89, 154] on icon "button" at bounding box center [85, 152] width 9 height 9
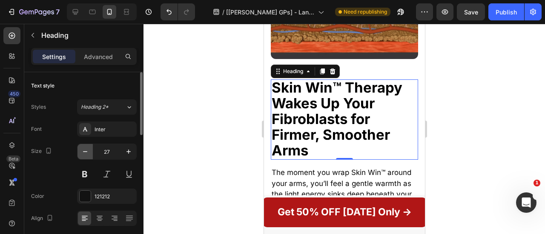
click at [89, 154] on icon "button" at bounding box center [85, 152] width 9 height 9
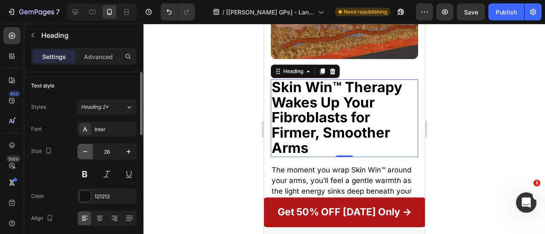
click at [89, 154] on icon "button" at bounding box center [85, 152] width 9 height 9
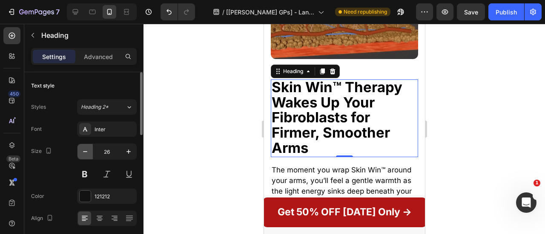
click at [89, 154] on icon "button" at bounding box center [85, 152] width 9 height 9
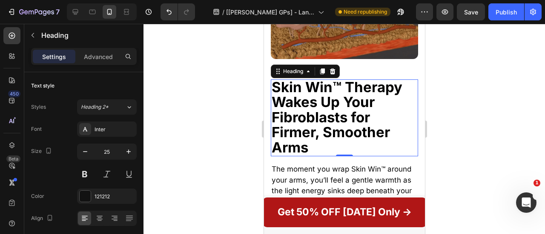
type input "24"
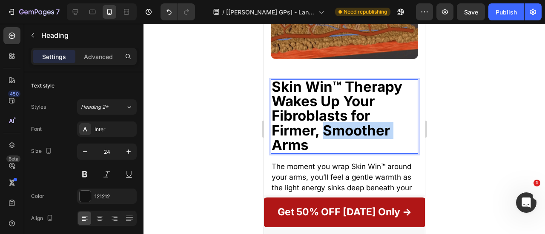
click at [347, 137] on strong "Skin Win™ Therapy Wakes Up Your Fibroblasts for Firmer, Smoother Arms" at bounding box center [336, 115] width 131 height 75
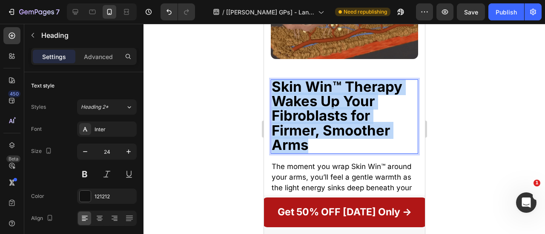
click at [347, 137] on strong "Skin Win™ Therapy Wakes Up Your Fibroblasts for Firmer, Smoother Arms" at bounding box center [336, 115] width 131 height 75
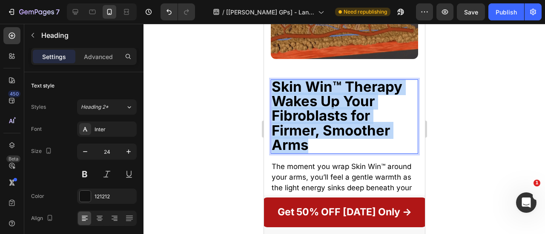
click at [347, 137] on strong "Skin Win™ Therapy Wakes Up Your Fibroblasts for Firmer, Smoother Arms" at bounding box center [336, 115] width 131 height 75
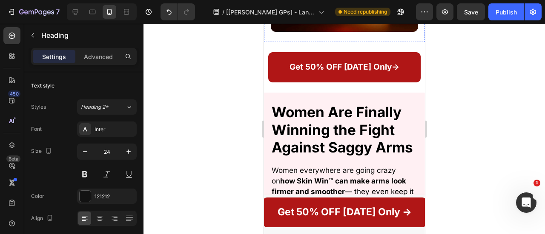
scroll to position [2482, 0]
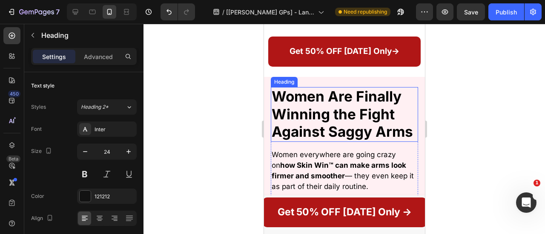
click at [327, 130] on strong "Women Are Finally Winning the Fight Against Saggy Arms" at bounding box center [341, 114] width 141 height 52
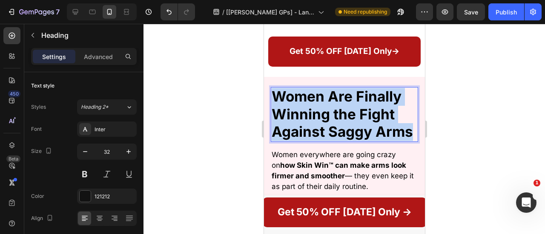
click at [327, 130] on strong "Women Are Finally Winning the Fight Against Saggy Arms" at bounding box center [341, 114] width 141 height 52
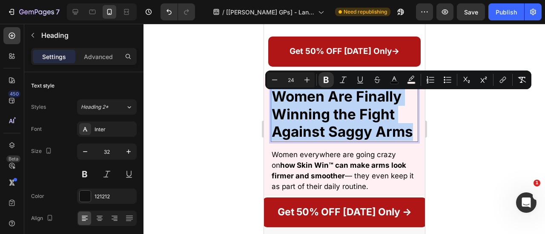
click at [327, 130] on strong "Women Are Finally Winning the Fight Against Saggy Arms" at bounding box center [341, 114] width 141 height 52
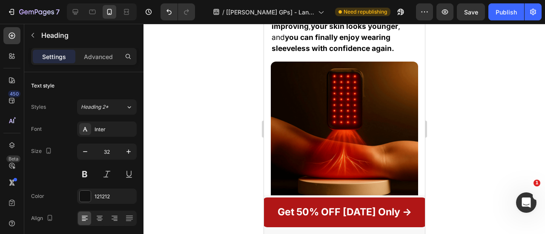
scroll to position [2157, 0]
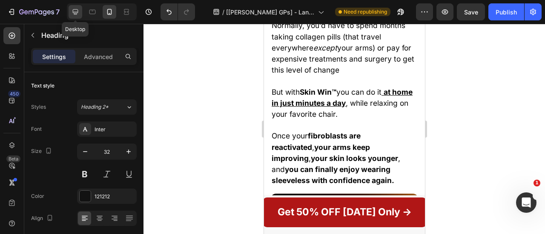
click at [77, 16] on div at bounding box center [76, 12] width 14 height 14
type input "42"
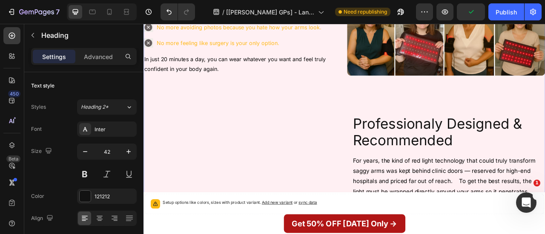
scroll to position [2413, 0]
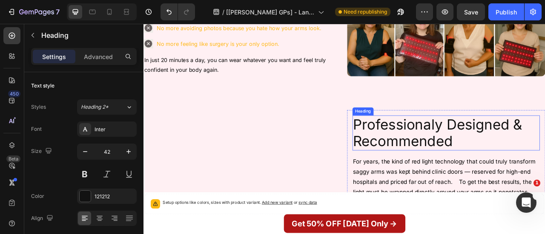
click at [435, 169] on h2 "Professionaly Designed & Recommended" at bounding box center [528, 162] width 239 height 45
click at [112, 61] on div "Advanced" at bounding box center [98, 57] width 43 height 14
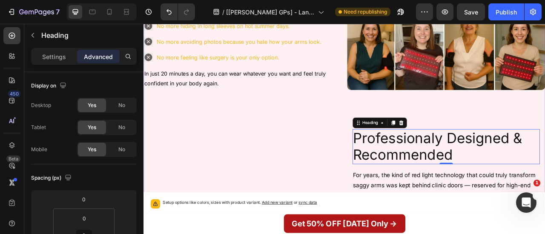
scroll to position [2395, 0]
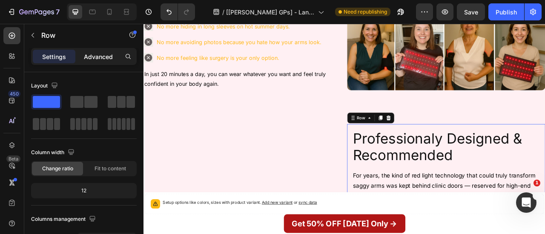
click at [94, 55] on p "Advanced" at bounding box center [98, 56] width 29 height 9
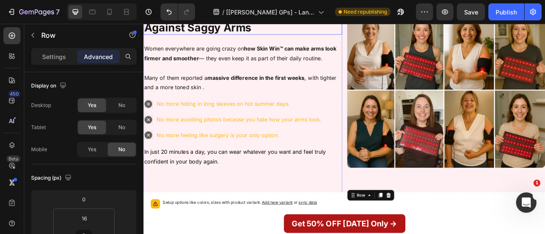
scroll to position [2182, 0]
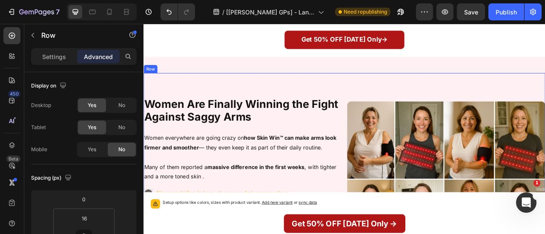
click at [402, 91] on div "Image" at bounding box center [528, 221] width 252 height 271
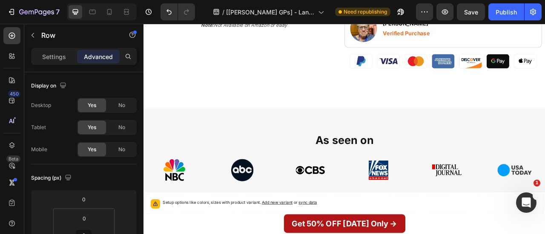
scroll to position [685, 0]
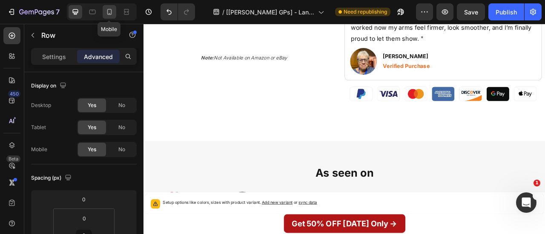
click at [109, 15] on icon at bounding box center [109, 12] width 9 height 9
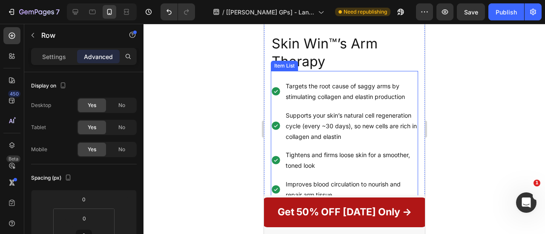
scroll to position [704, 0]
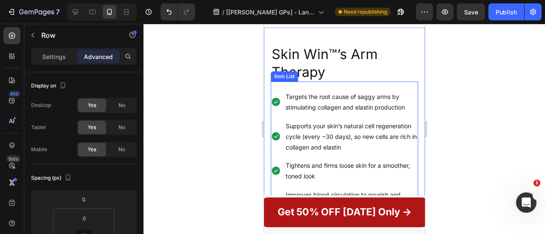
click at [279, 82] on div "Targets the root cause of saggy arms by stimulating collagen and elastin produc…" at bounding box center [343, 162] width 147 height 160
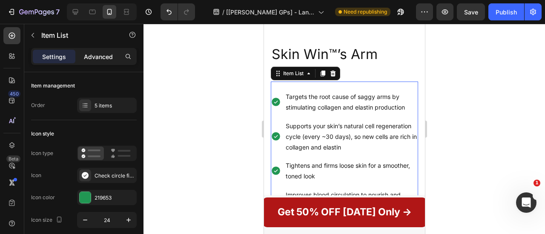
click at [109, 52] on p "Advanced" at bounding box center [98, 56] width 29 height 9
type input "100%"
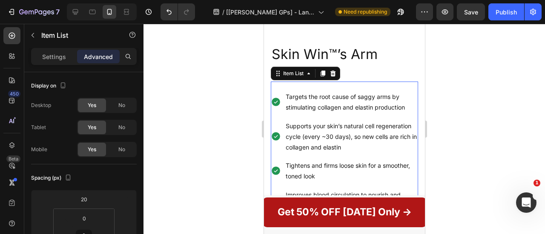
scroll to position [650, 0]
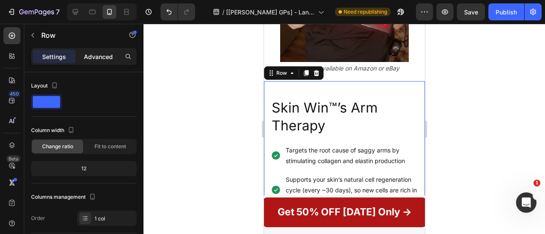
click at [100, 57] on p "Advanced" at bounding box center [98, 56] width 29 height 9
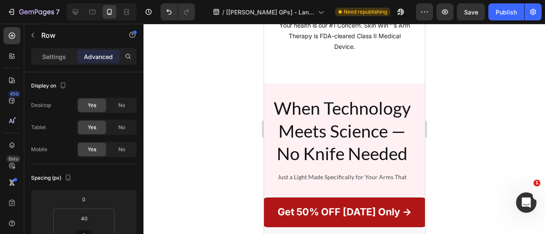
scroll to position [1690, 0]
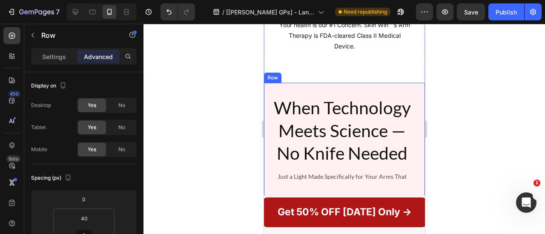
drag, startPoint x: 303, startPoint y: 69, endPoint x: 294, endPoint y: 77, distance: 11.5
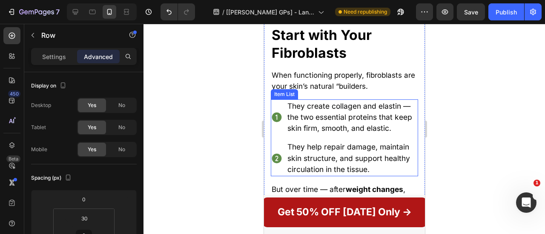
scroll to position [2359, 0]
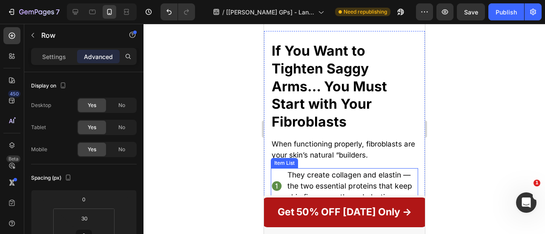
click at [282, 122] on strong "If You Want to Tighten Saggy Arms… You Must Start with Your Fibroblasts" at bounding box center [328, 86] width 115 height 87
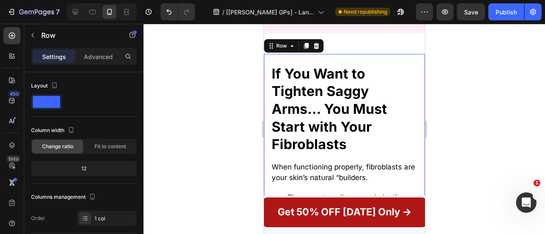
scroll to position [2275, 0]
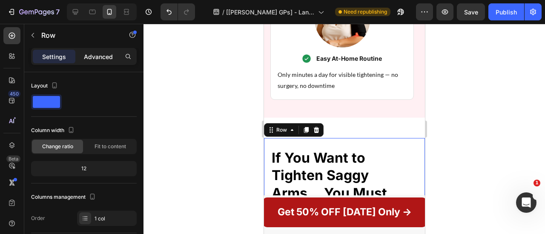
click at [87, 57] on p "Advanced" at bounding box center [98, 56] width 29 height 9
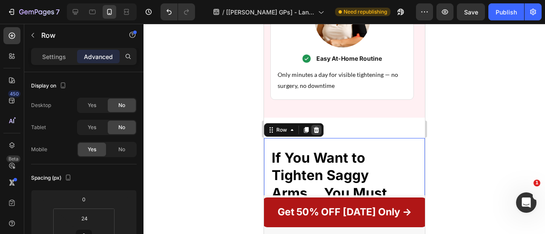
click at [315, 127] on icon at bounding box center [315, 130] width 7 height 7
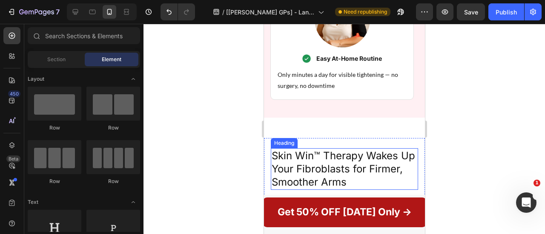
scroll to position [2318, 0]
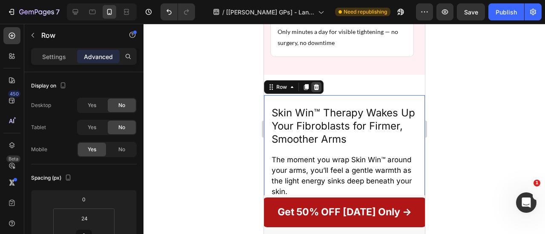
click at [316, 84] on icon at bounding box center [315, 87] width 7 height 7
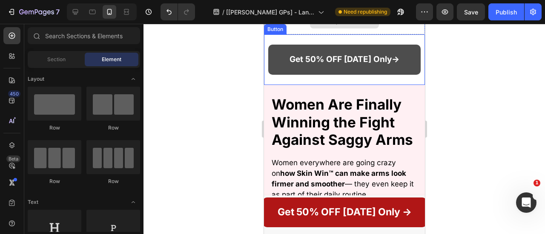
scroll to position [2400, 0]
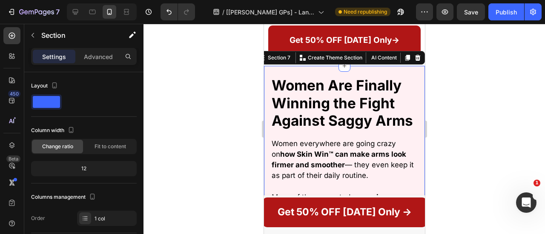
click at [316, 152] on div "Women everywhere are going crazy on how Skin Win™ can make arms look firmer and…" at bounding box center [343, 181] width 147 height 101
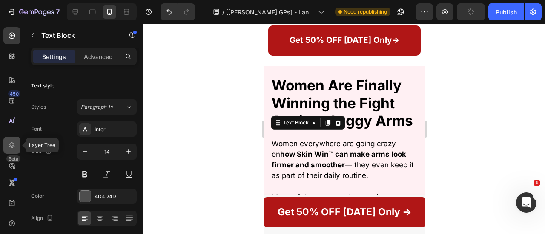
click at [5, 152] on div at bounding box center [11, 145] width 17 height 17
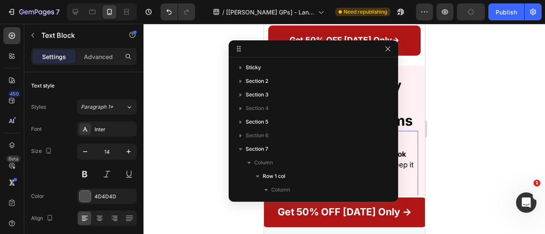
scroll to position [150, 0]
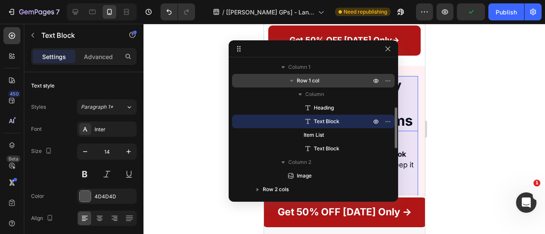
click at [337, 81] on p "Row 1 col" at bounding box center [335, 81] width 76 height 9
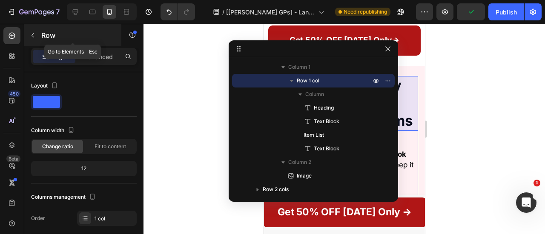
scroll to position [2423, 0]
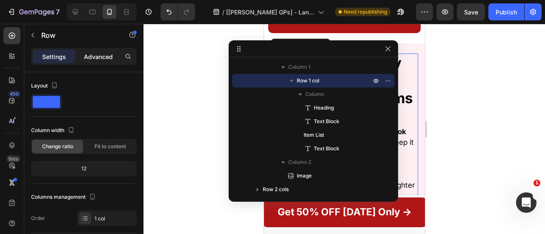
click at [97, 52] on p "Advanced" at bounding box center [98, 56] width 29 height 9
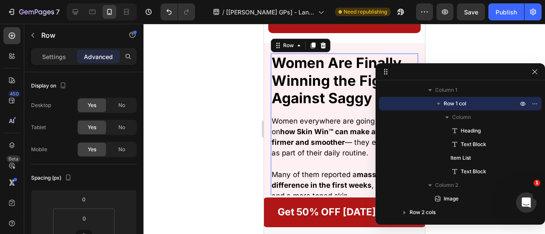
drag, startPoint x: 260, startPoint y: 49, endPoint x: 507, endPoint y: 72, distance: 248.7
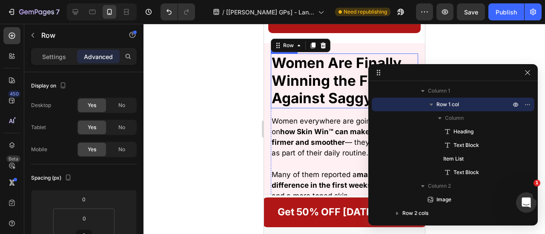
click at [327, 90] on h2 "Women Are Finally Winning the Fight Against Saggy Arms" at bounding box center [343, 81] width 147 height 55
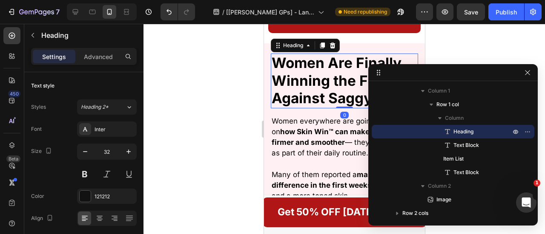
click at [327, 90] on h2 "Women Are Finally Winning the Fight Against Saggy Arms" at bounding box center [343, 81] width 147 height 55
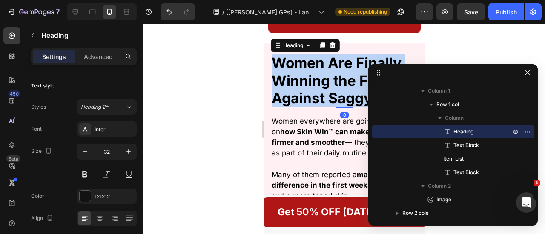
click at [327, 90] on p "Women Are Finally Winning the Fight Against Saggy Arms" at bounding box center [344, 80] width 146 height 53
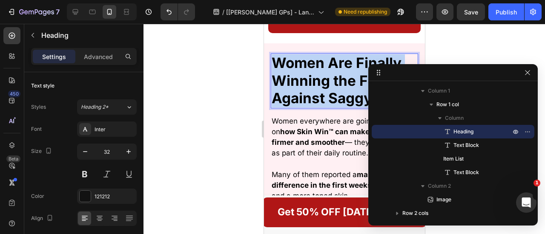
click at [327, 90] on p "Women Are Finally Winning the Fight Against Saggy Arms" at bounding box center [344, 80] width 146 height 53
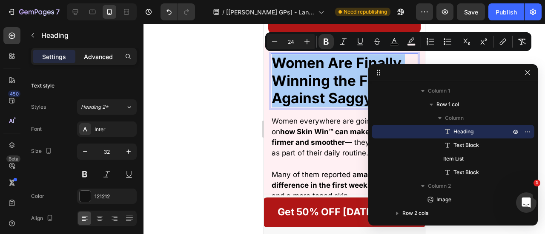
click at [101, 52] on p "Advanced" at bounding box center [98, 56] width 29 height 9
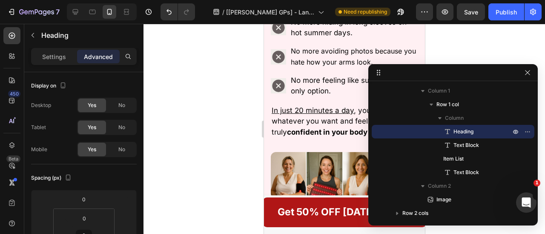
scroll to position [2619, 0]
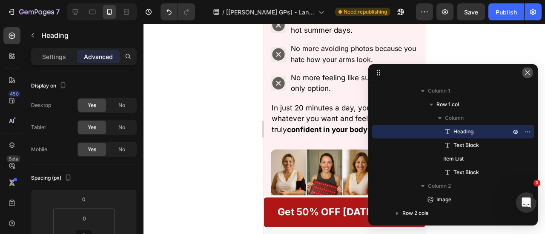
click at [523, 77] on button "button" at bounding box center [527, 73] width 10 height 10
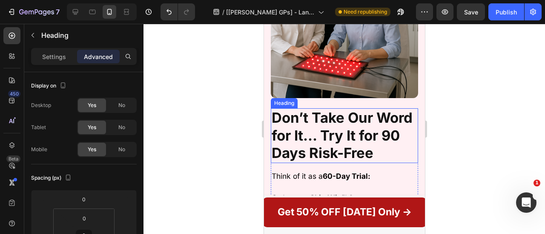
scroll to position [3459, 0]
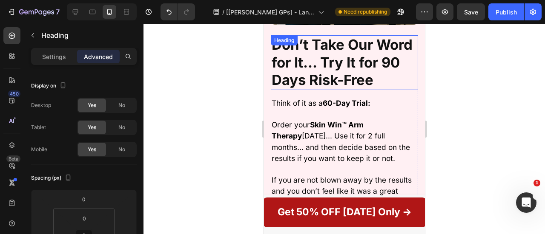
click at [391, 90] on h2 "Don’t Take Our Word for It… Try It for 90 Days Risk-Free" at bounding box center [343, 62] width 147 height 55
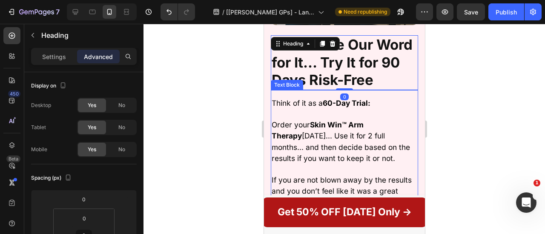
click at [346, 126] on div "Think of it as a 60-Day Trial: Order your Skin Win™ Arm Therapy today… Use it f…" at bounding box center [343, 203] width 147 height 212
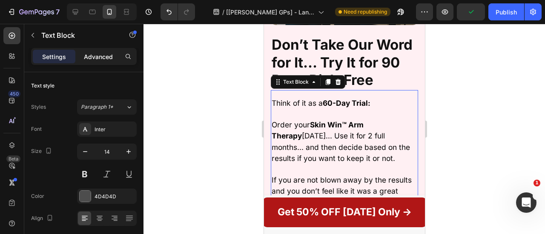
click at [92, 55] on p "Advanced" at bounding box center [98, 56] width 29 height 9
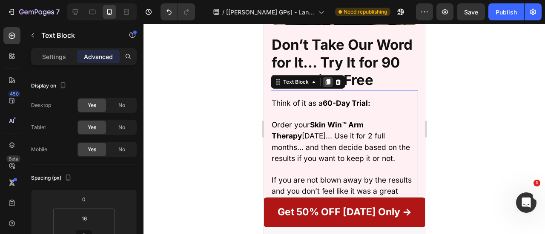
scroll to position [3406, 0]
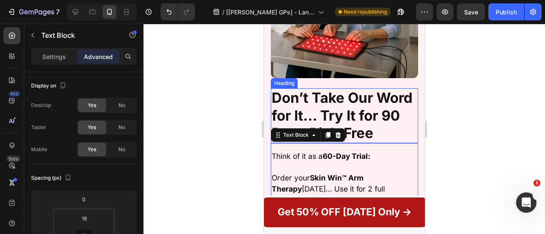
click at [300, 108] on strong "Don’t Take Our Word for It… Try It for 90 Days Risk-Free" at bounding box center [341, 115] width 141 height 52
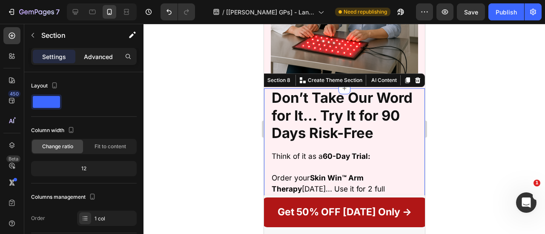
click at [106, 58] on p "Advanced" at bounding box center [98, 56] width 29 height 9
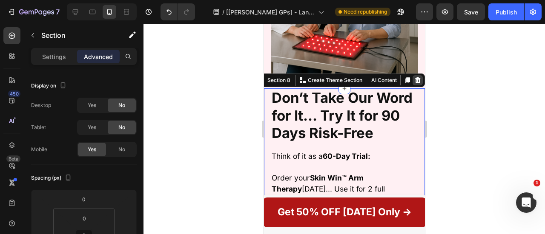
click at [415, 83] on icon at bounding box center [418, 80] width 6 height 6
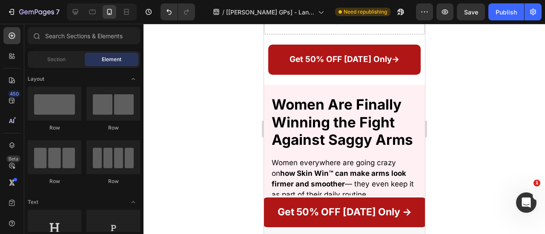
scroll to position [2379, 0]
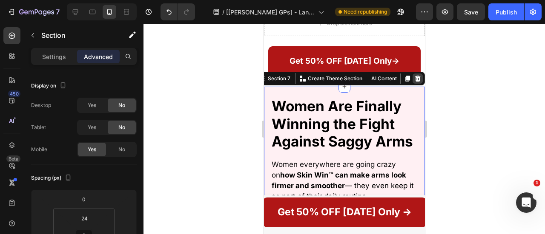
click at [415, 80] on icon at bounding box center [418, 79] width 6 height 6
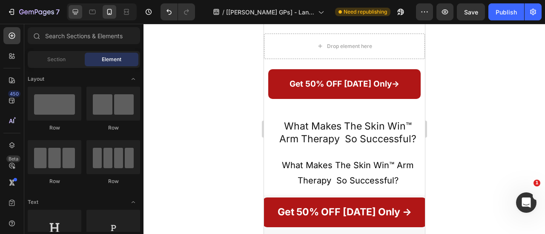
click at [75, 12] on icon at bounding box center [76, 12] width 6 height 6
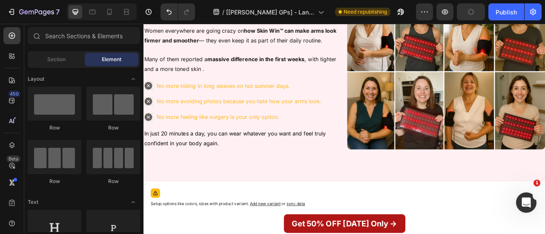
click at [75, 12] on icon at bounding box center [76, 12] width 6 height 6
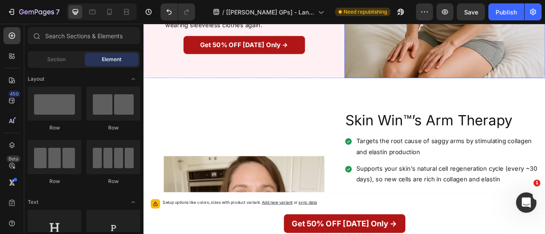
scroll to position [289, 0]
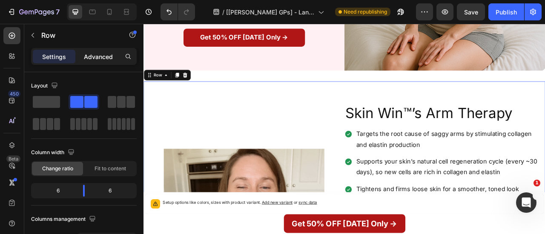
click at [105, 57] on p "Advanced" at bounding box center [98, 56] width 29 height 9
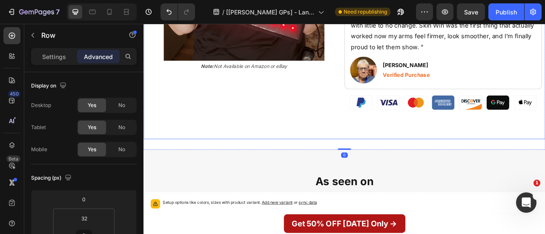
scroll to position [692, 0]
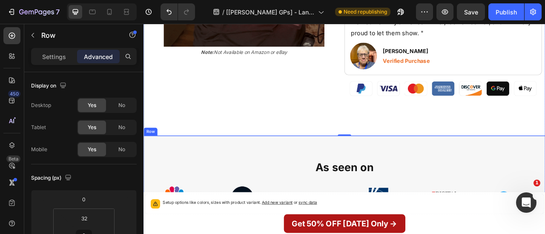
click at [363, 166] on div "As seen on Text Block As seen on Text Block Image Row Row" at bounding box center [398, 231] width 511 height 131
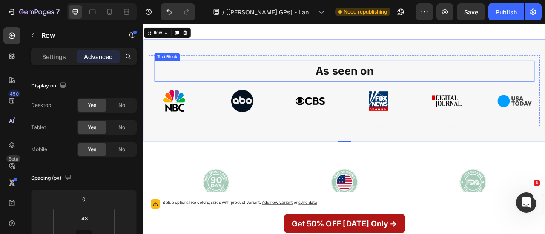
scroll to position [815, 0]
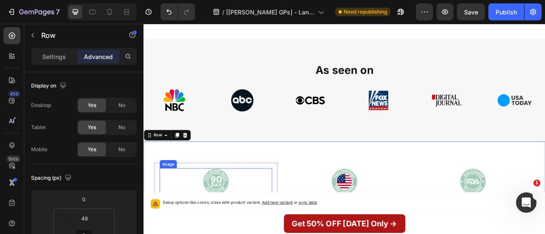
scroll to position [1041, 0]
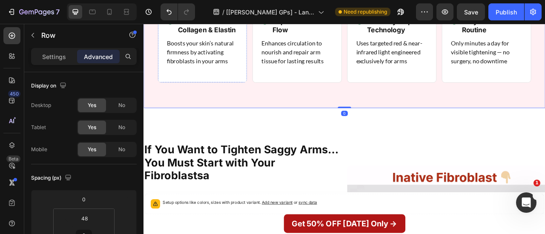
scroll to position [1355, 0]
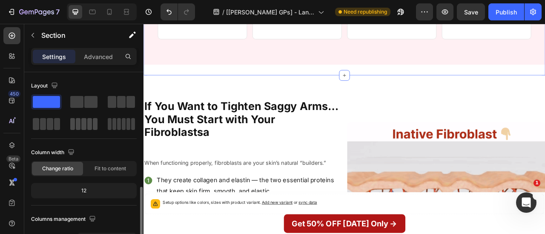
scroll to position [131, 0]
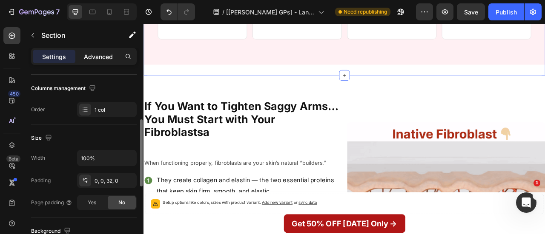
click at [100, 59] on p "Advanced" at bounding box center [98, 56] width 29 height 9
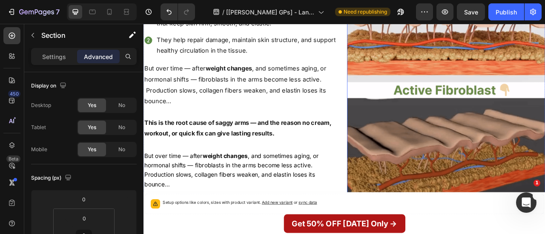
scroll to position [1732, 0]
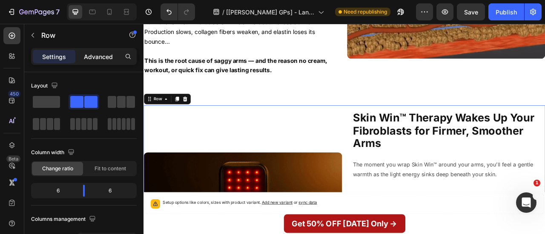
click at [109, 53] on p "Advanced" at bounding box center [98, 56] width 29 height 9
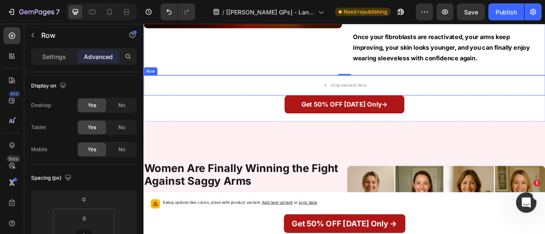
scroll to position [2143, 0]
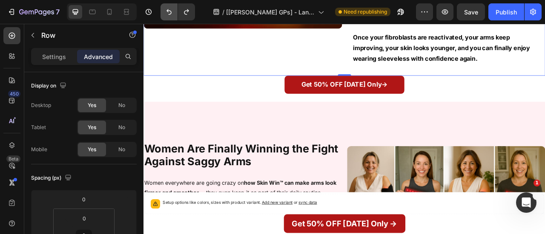
click at [164, 10] on button "Undo/Redo" at bounding box center [168, 11] width 17 height 17
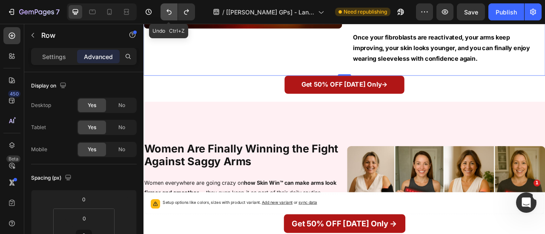
click at [164, 10] on button "Undo/Redo" at bounding box center [168, 11] width 17 height 17
click at [107, 13] on icon at bounding box center [109, 12] width 5 height 6
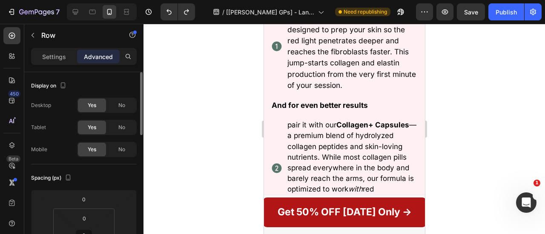
scroll to position [4899, 0]
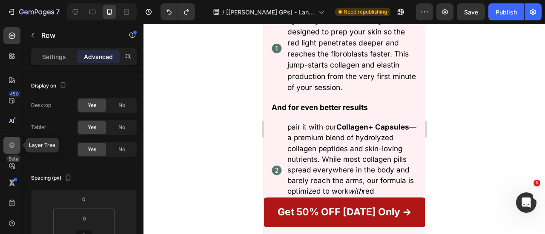
click at [8, 143] on icon at bounding box center [12, 145] width 9 height 9
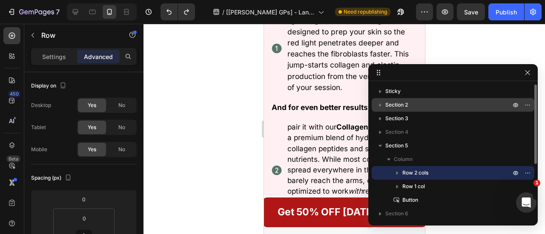
click at [405, 105] on span "Section 2" at bounding box center [396, 105] width 23 height 9
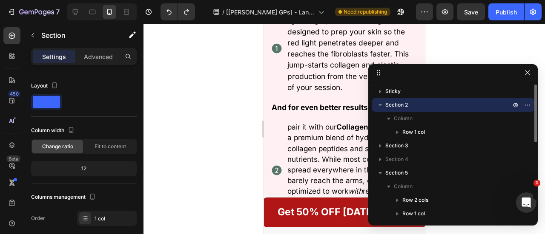
scroll to position [4538, 0]
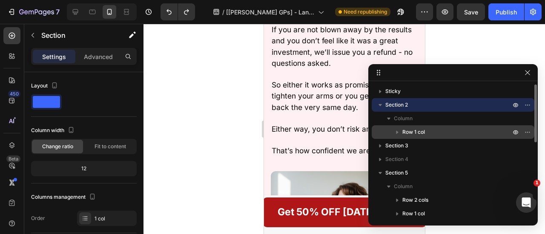
click at [410, 130] on span "Row 1 col" at bounding box center [413, 132] width 23 height 9
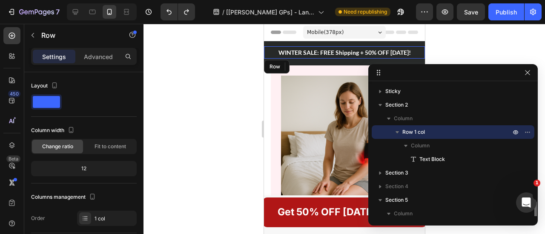
scroll to position [84, 0]
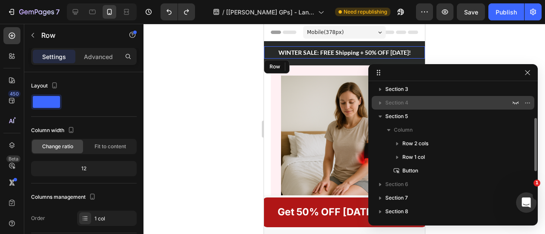
click at [404, 109] on div "Section 4" at bounding box center [453, 103] width 156 height 14
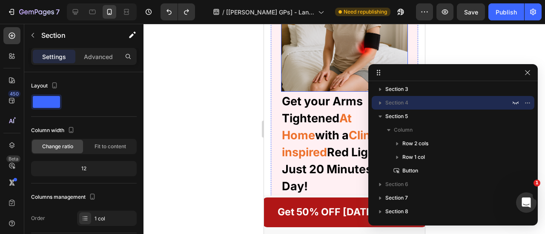
scroll to position [180, 0]
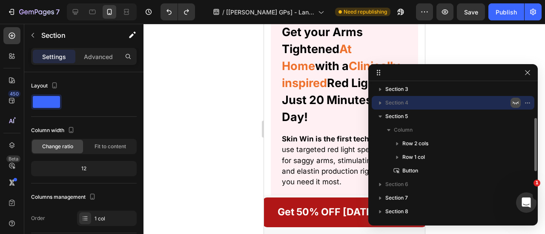
click at [515, 103] on icon "button" at bounding box center [515, 103] width 7 height 7
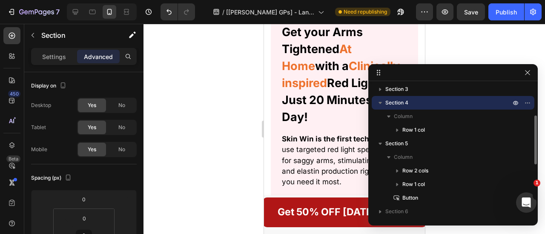
click at [407, 104] on span "Section 4" at bounding box center [396, 103] width 23 height 9
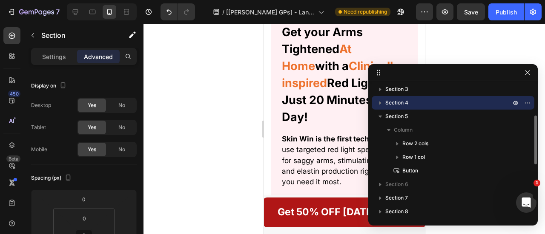
click at [407, 104] on span "Section 4" at bounding box center [396, 103] width 23 height 9
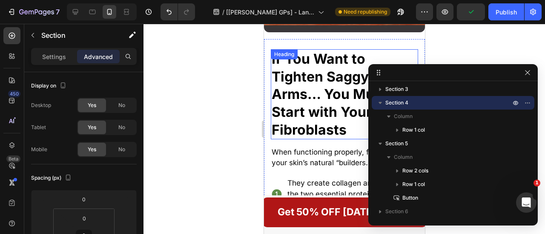
scroll to position [2980, 0]
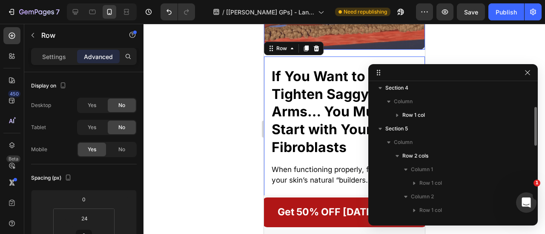
scroll to position [94, 0]
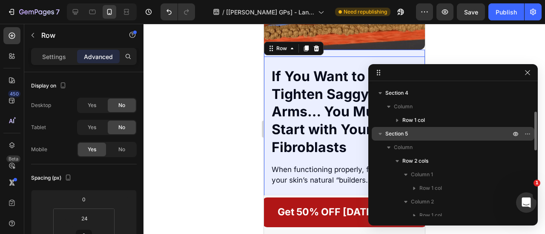
click at [419, 135] on p "Section 5" at bounding box center [448, 134] width 127 height 9
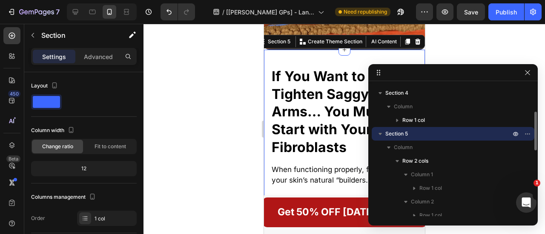
scroll to position [2990, 0]
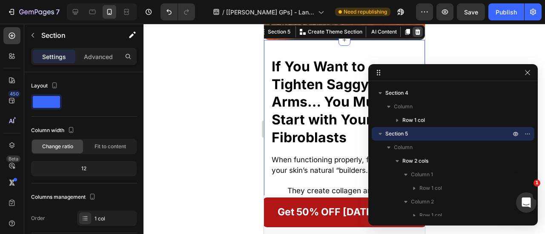
click at [415, 35] on icon at bounding box center [418, 32] width 6 height 6
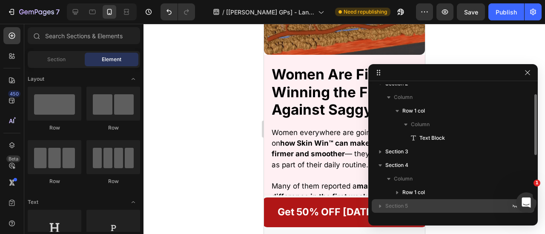
scroll to position [46, 0]
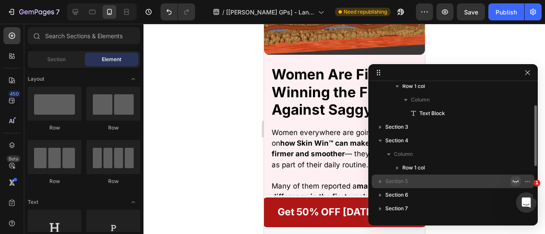
click at [516, 180] on icon "button" at bounding box center [515, 181] width 7 height 7
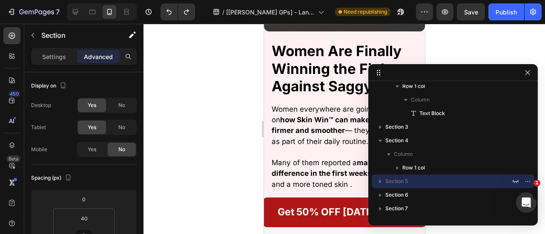
scroll to position [2967, 0]
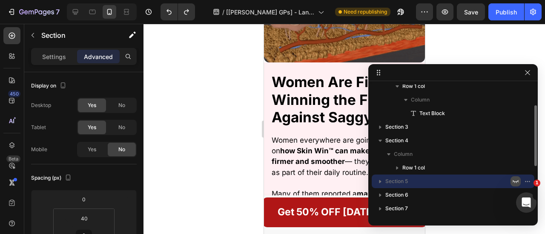
click at [516, 183] on icon "button" at bounding box center [515, 181] width 6 height 3
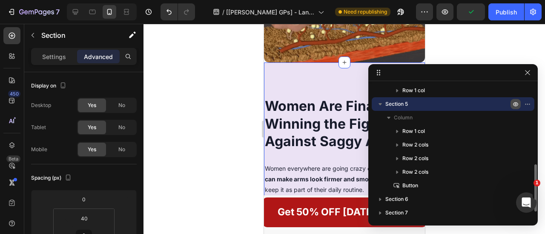
scroll to position [150, 0]
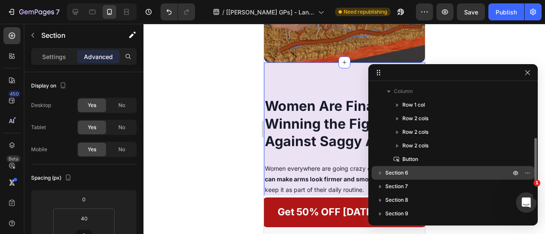
click at [426, 175] on p "Section 6" at bounding box center [448, 173] width 127 height 9
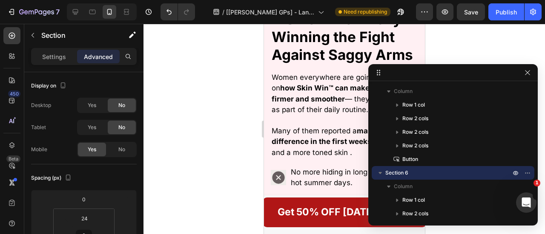
scroll to position [4024, 0]
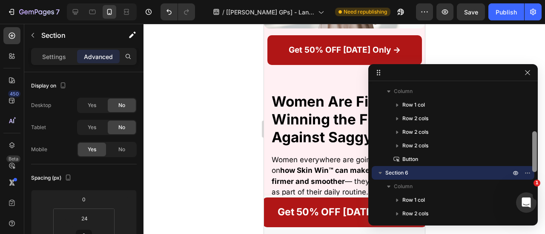
click at [406, 177] on span "Section 6" at bounding box center [396, 173] width 23 height 9
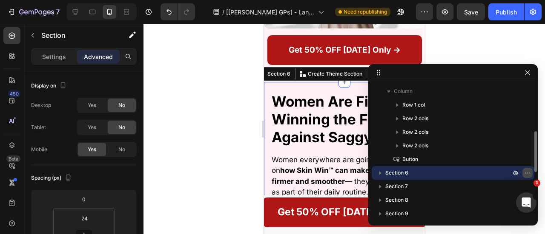
scroll to position [4044, 0]
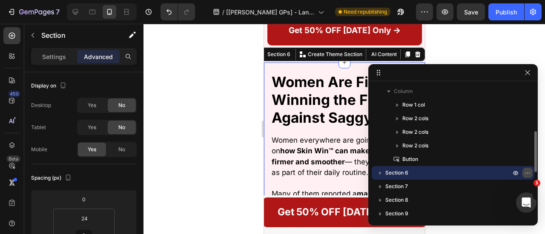
click at [529, 174] on icon "button" at bounding box center [527, 173] width 7 height 7
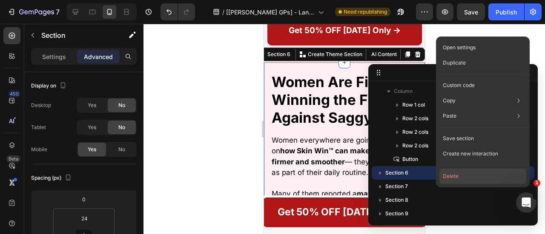
click at [473, 176] on button "Delete" at bounding box center [482, 176] width 87 height 15
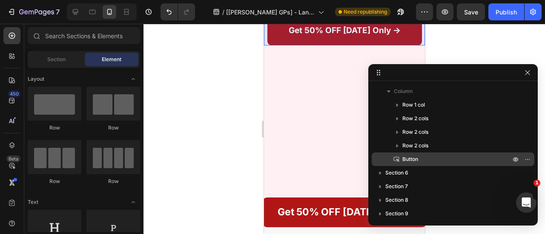
scroll to position [222, 0]
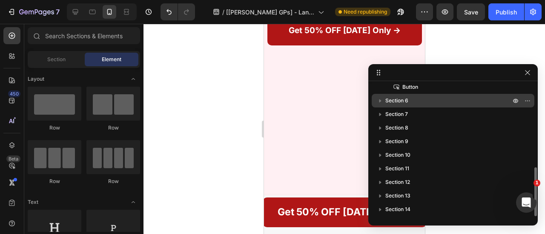
click at [405, 97] on span "Section 6" at bounding box center [396, 101] width 23 height 9
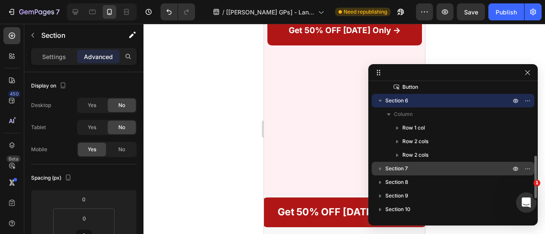
click at [403, 171] on span "Section 7" at bounding box center [396, 169] width 23 height 9
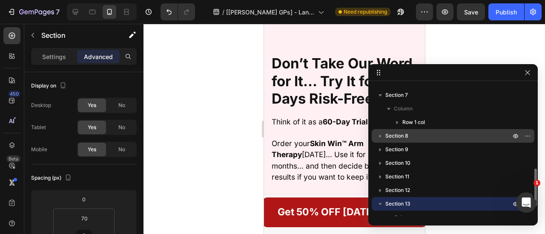
scroll to position [6976, 0]
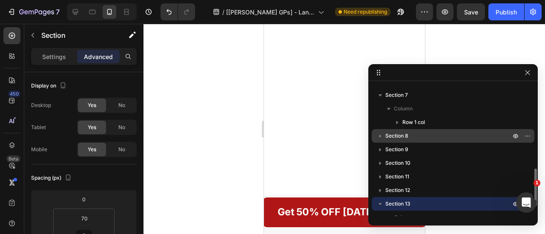
click at [403, 138] on span "Section 8" at bounding box center [396, 136] width 23 height 9
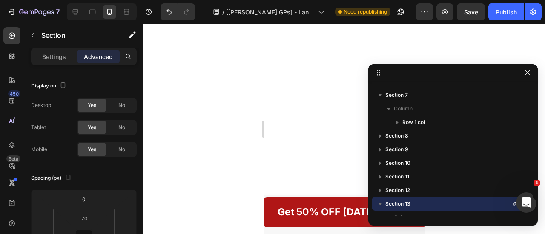
click at [527, 71] on icon "button" at bounding box center [527, 72] width 7 height 7
click at [526, 73] on div at bounding box center [343, 129] width 401 height 211
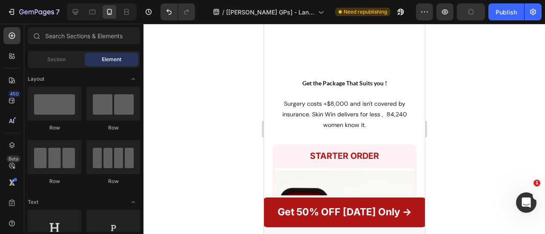
click at [76, 13] on icon at bounding box center [76, 12] width 6 height 6
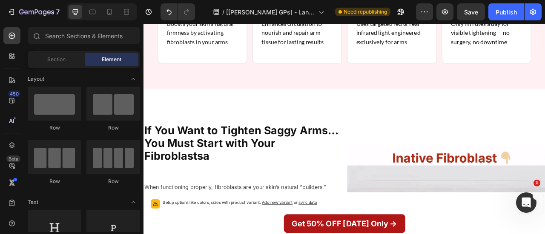
scroll to position [1381, 0]
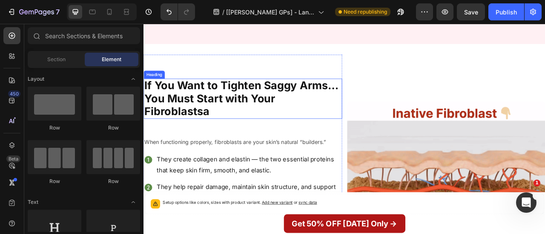
click at [311, 94] on h2 "If You Want to Tighten Saggy Arms… You Must Start with Your Fibroblastsa" at bounding box center [269, 119] width 252 height 51
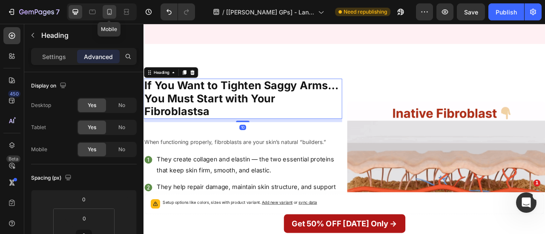
click at [109, 11] on icon at bounding box center [109, 12] width 9 height 9
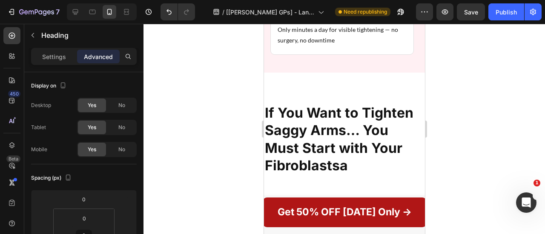
scroll to position [2298, 0]
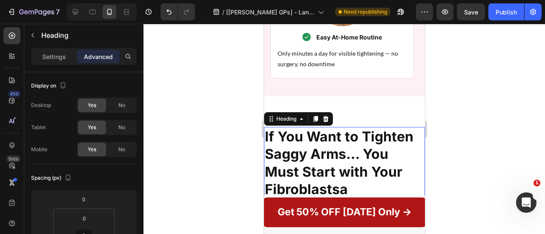
click at [323, 128] on p "If You Want to Tighten Saggy Arms… You Must Start with Your Fibroblastsa" at bounding box center [343, 163] width 159 height 71
click at [71, 11] on icon at bounding box center [75, 12] width 9 height 9
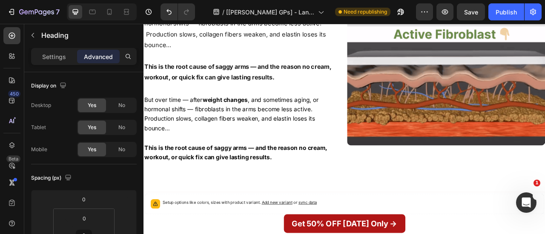
scroll to position [1501, 0]
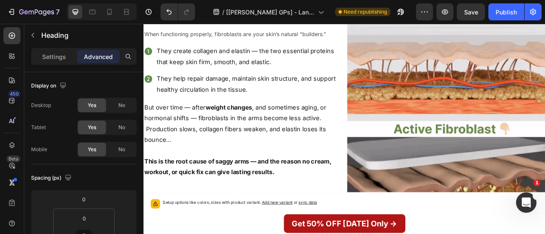
click at [240, 51] on div "When functioning properly, fibroblasts are your skin’s natural “builders.” Text…" at bounding box center [269, 31] width 252 height 40
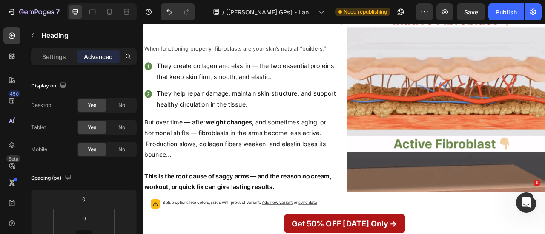
click at [204, 24] on p "If You Want to Tighten Saggy Arms… You Must Start with Your Fibroblastsa" at bounding box center [269, -1] width 251 height 49
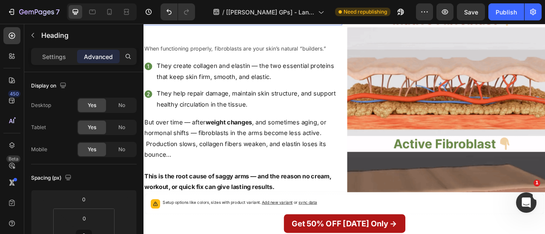
click at [361, 70] on div "When functioning properly, fibroblasts are your skin’s natural “builders.” Text…" at bounding box center [269, 50] width 252 height 40
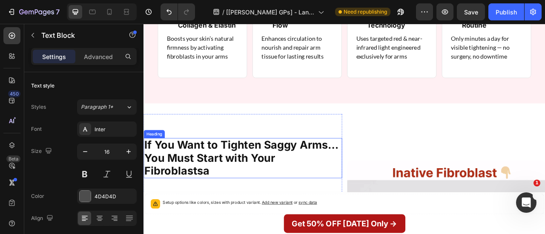
scroll to position [1356, 0]
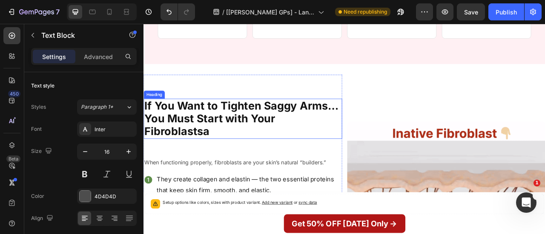
click at [231, 126] on h2 "If You Want to Tighten Saggy Arms… You Must Start with Your Fibroblastsa" at bounding box center [269, 144] width 252 height 51
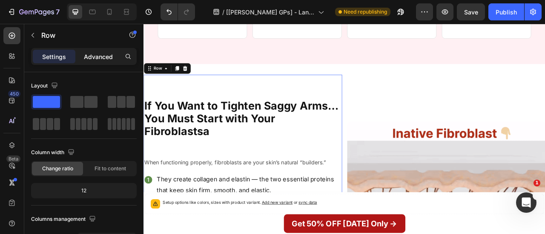
click at [104, 53] on p "Advanced" at bounding box center [98, 56] width 29 height 9
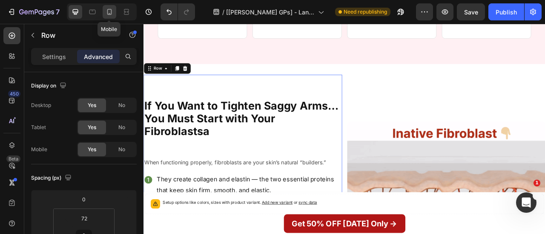
click at [110, 9] on icon at bounding box center [109, 12] width 9 height 9
type input "40"
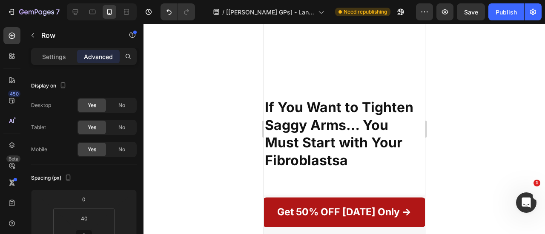
scroll to position [2377, 0]
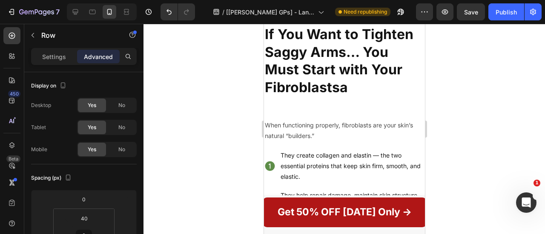
click at [300, 97] on h2 "If You Want to Tighten Saggy Arms… You Must Start with Your Fibroblastsa" at bounding box center [343, 61] width 161 height 72
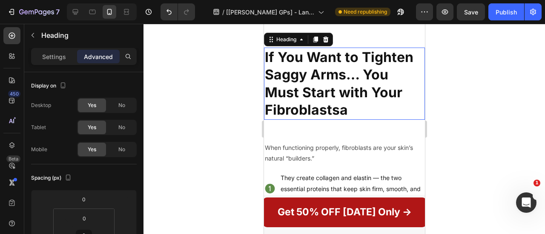
scroll to position [2339, 0]
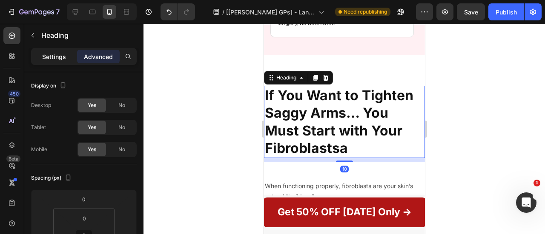
click at [35, 55] on div "Settings" at bounding box center [54, 57] width 43 height 14
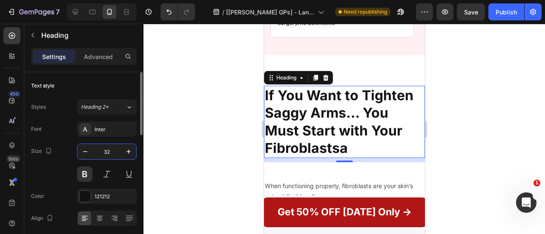
click at [112, 153] on input "32" at bounding box center [107, 151] width 28 height 15
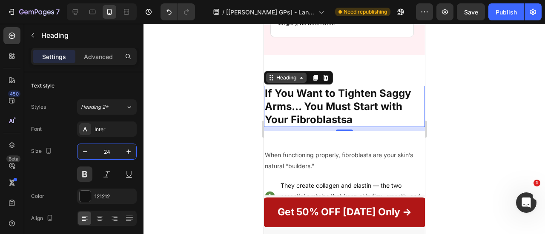
click at [288, 73] on div "Heading" at bounding box center [286, 78] width 40 height 10
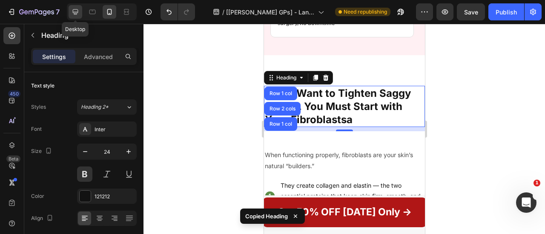
click at [79, 17] on div at bounding box center [76, 12] width 14 height 14
type input "32"
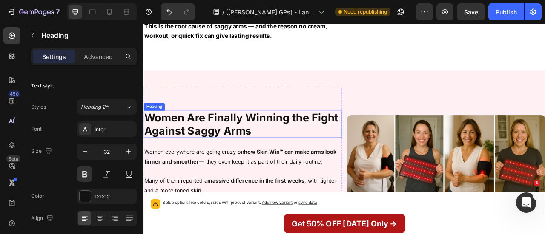
scroll to position [1716, 0]
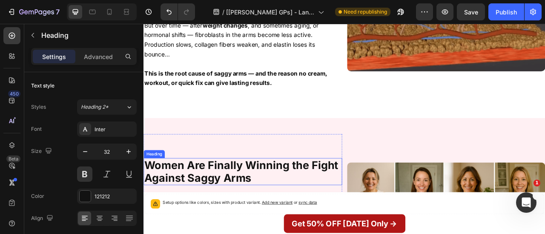
click at [317, 215] on h2 "Women Are Finally Winning the Fight Against Saggy Arms" at bounding box center [269, 212] width 252 height 34
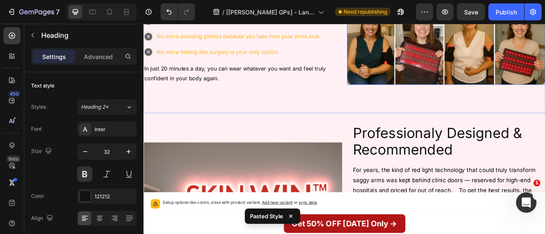
scroll to position [2027, 0]
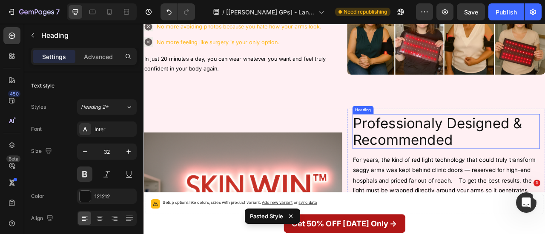
click at [438, 166] on h2 "Professionaly Designed & Recommended" at bounding box center [528, 161] width 239 height 45
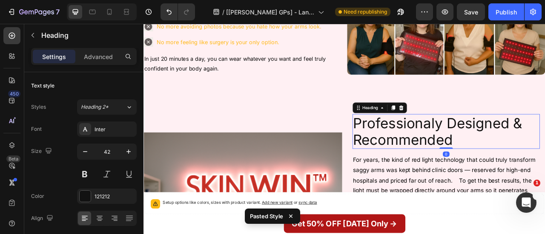
scroll to position [2028, 0]
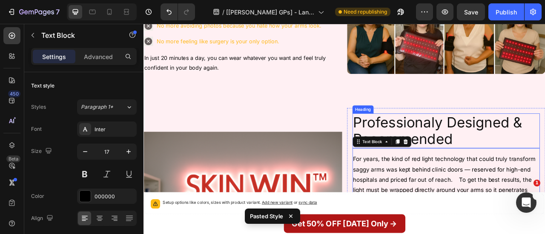
click at [529, 158] on p "Professionaly Designed & Recommended" at bounding box center [528, 160] width 237 height 43
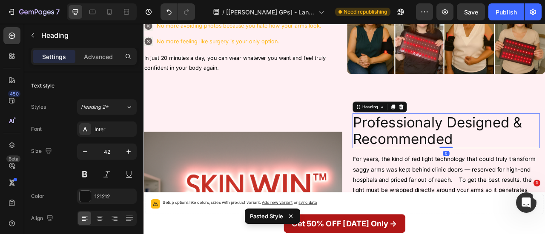
type input "32"
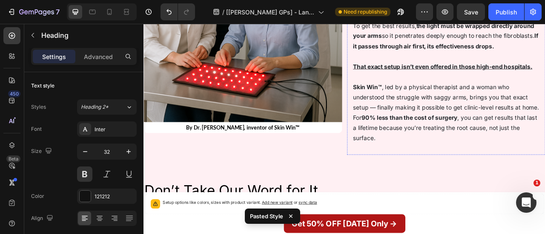
scroll to position [2544, 0]
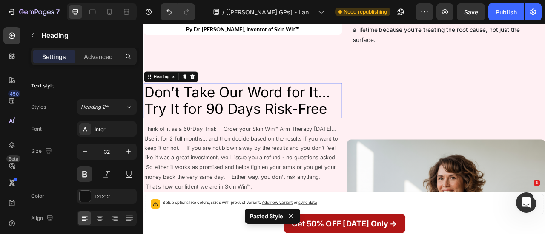
click at [343, 131] on h2 "Don’t Take Our Word for It… Try It for 90 Days Risk-Free" at bounding box center [269, 121] width 252 height 45
type input "32"
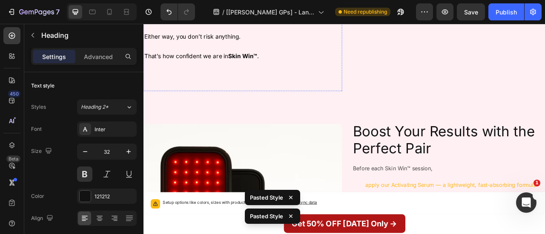
scroll to position [2906, 0]
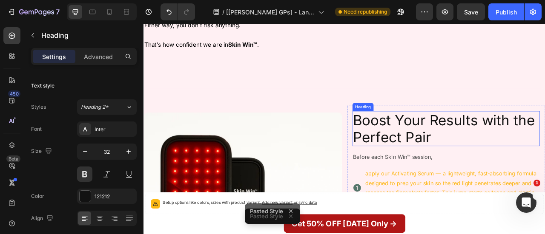
click at [464, 165] on h2 "Boost Your Results with the Perfect Pair" at bounding box center [528, 157] width 239 height 45
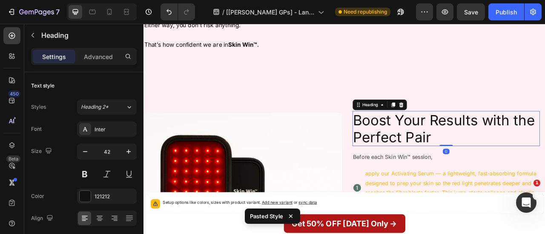
type input "32"
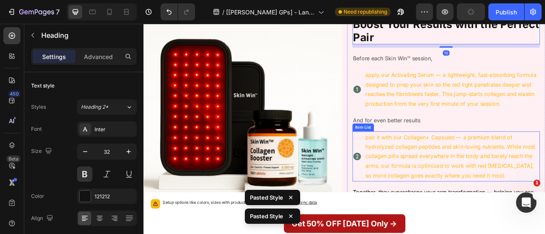
scroll to position [3297, 0]
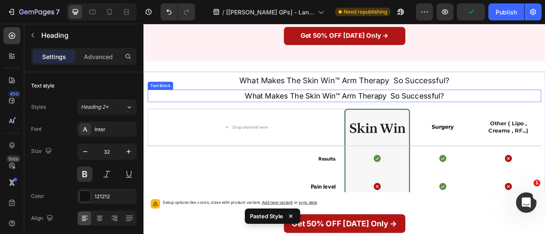
click at [403, 120] on p "What Makes The Skin Win™ Arm Therapy So Successful?" at bounding box center [398, 116] width 499 height 14
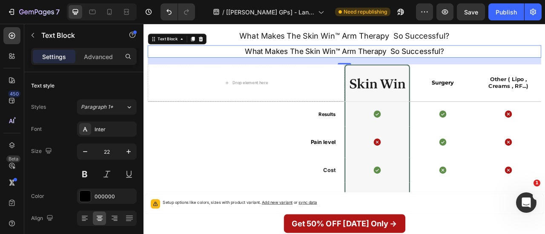
click at [364, 75] on div "20" at bounding box center [399, 71] width 500 height 9
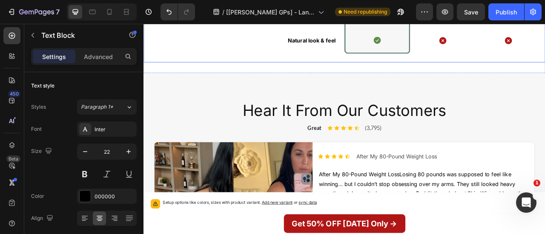
scroll to position [3701, 0]
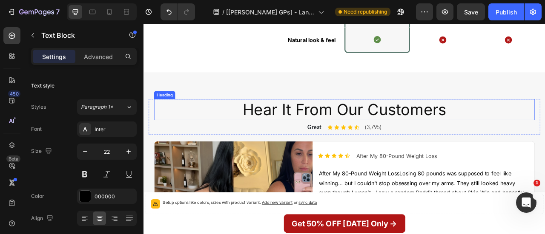
click at [409, 133] on h2 "Hear It From Our Customers" at bounding box center [399, 133] width 484 height 27
type input "32"
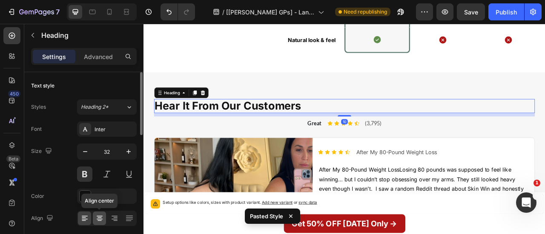
drag, startPoint x: 101, startPoint y: 217, endPoint x: 21, endPoint y: 185, distance: 86.5
click at [101, 217] on icon at bounding box center [99, 218] width 9 height 9
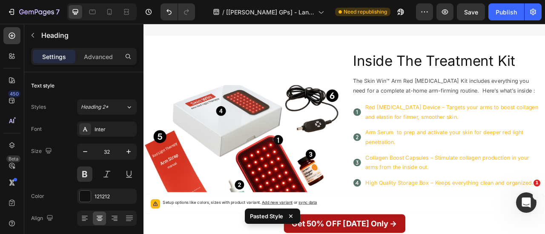
scroll to position [4475, 0]
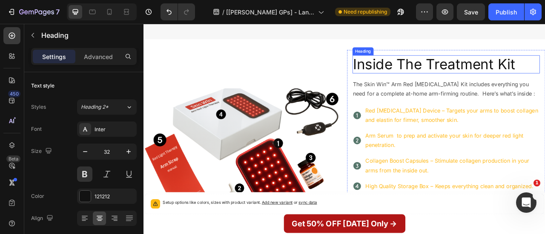
click at [476, 87] on h2 "Inside The Treatment Kit" at bounding box center [528, 75] width 239 height 23
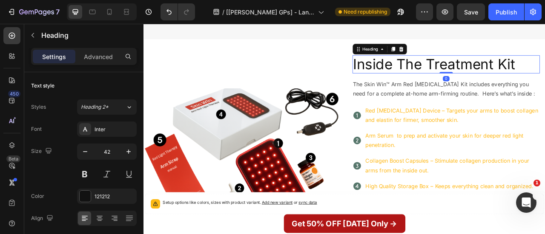
type input "32"
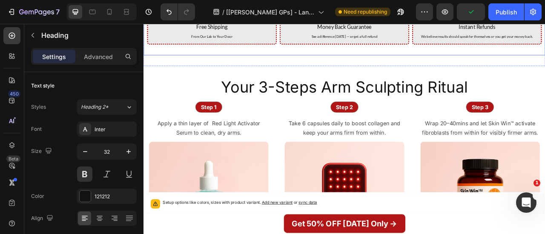
scroll to position [5362, 0]
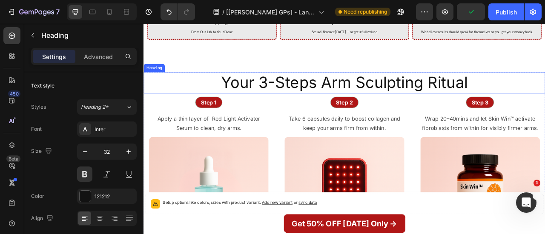
click at [377, 106] on h2 "Your 3-Steps Arm Sculpting Ritual" at bounding box center [398, 98] width 511 height 27
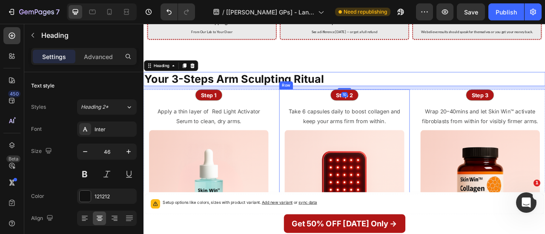
type input "32"
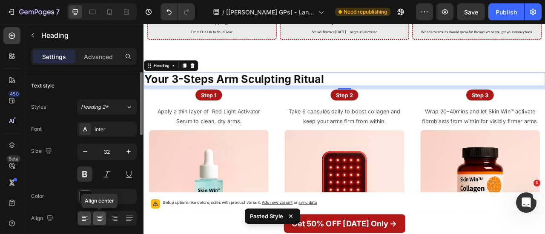
drag, startPoint x: 97, startPoint y: 222, endPoint x: 105, endPoint y: 128, distance: 93.9
click at [97, 222] on icon at bounding box center [99, 218] width 9 height 9
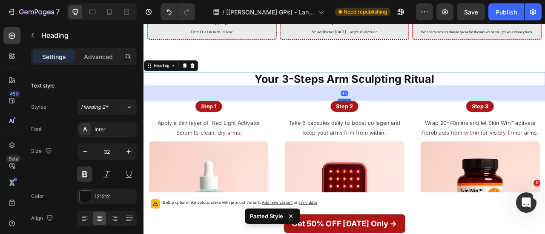
drag, startPoint x: 398, startPoint y: 106, endPoint x: 399, endPoint y: 120, distance: 14.5
click at [399, 120] on div at bounding box center [398, 120] width 17 height 3
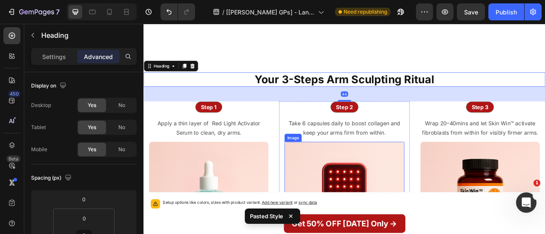
scroll to position [5651, 0]
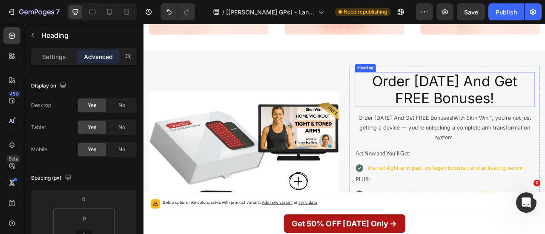
click at [488, 105] on h2 "Order [DATE] And Get FREE Bonuses!" at bounding box center [526, 107] width 229 height 45
type input "10"
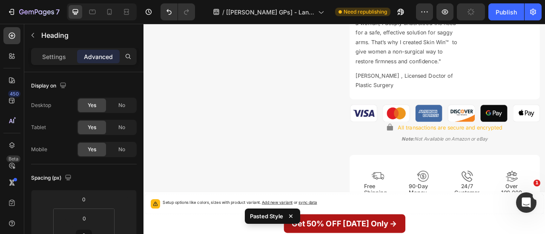
scroll to position [6295, 0]
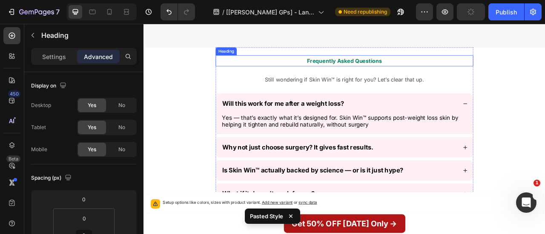
click at [403, 69] on h2 "Frequently Asked Questions" at bounding box center [399, 71] width 328 height 14
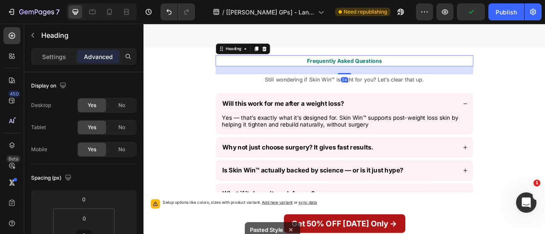
type input "10"
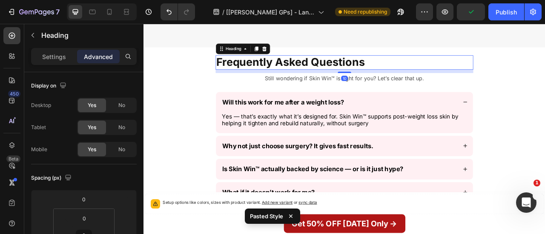
scroll to position [6290, 0]
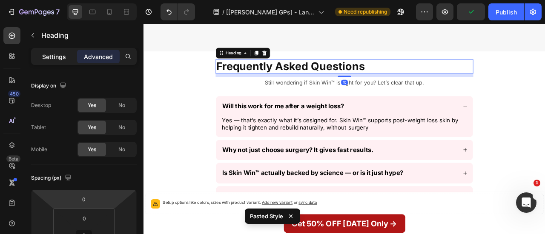
click at [47, 53] on p "Settings" at bounding box center [54, 56] width 24 height 9
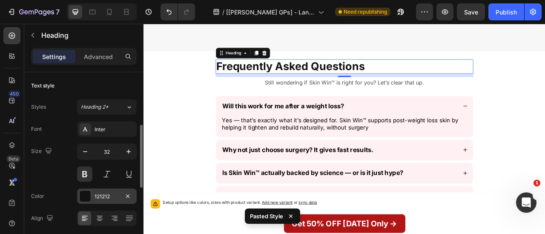
scroll to position [40, 0]
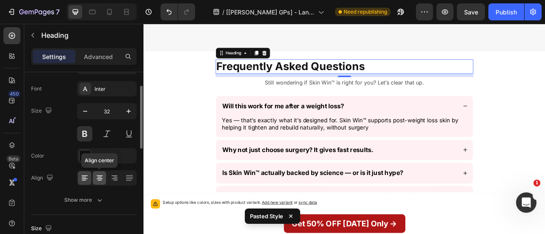
click at [100, 174] on icon at bounding box center [99, 178] width 9 height 9
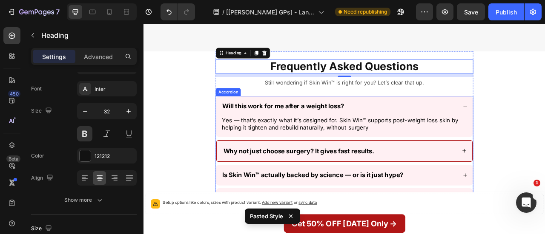
scroll to position [6102, 0]
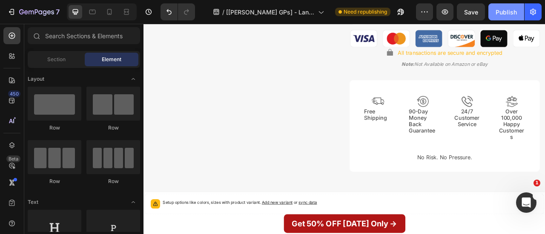
click at [495, 11] on button "Publish" at bounding box center [506, 11] width 36 height 17
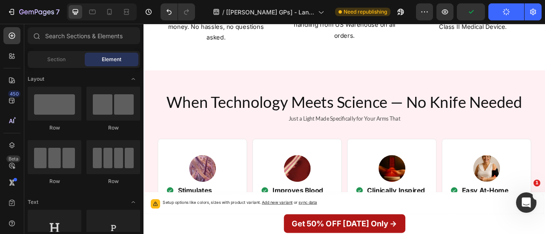
scroll to position [1101, 0]
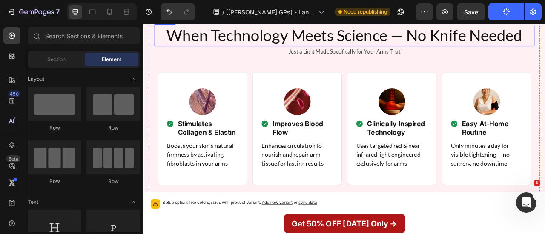
click at [342, 52] on h2 "When Technology Meets Science — No Knife Needed" at bounding box center [398, 38] width 483 height 27
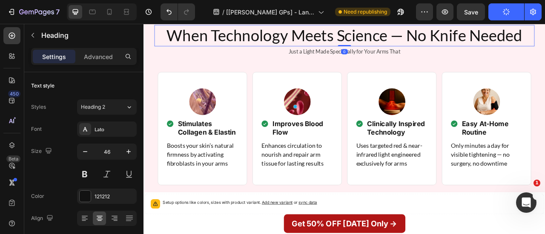
type input "32"
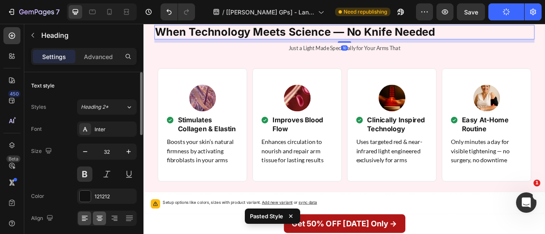
click at [102, 215] on icon at bounding box center [99, 218] width 9 height 9
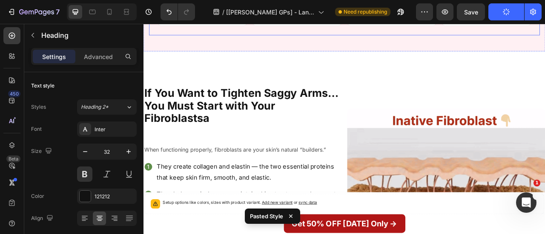
scroll to position [1400, 0]
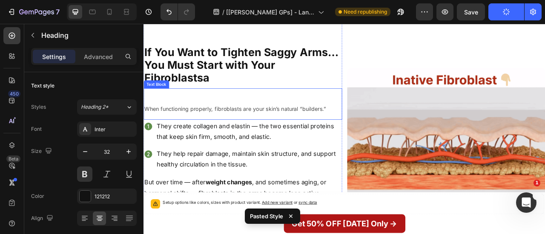
click at [226, 131] on p "When functioning properly, fibroblasts are your skin’s natural “builders.”" at bounding box center [269, 132] width 251 height 12
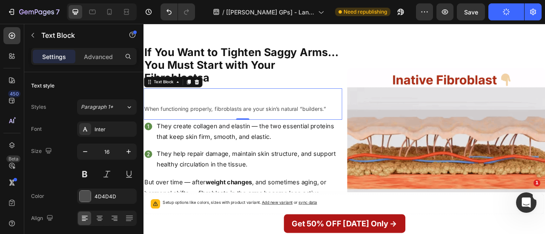
click at [176, 131] on p "When functioning properly, fibroblasts are your skin’s natural “builders.”" at bounding box center [269, 132] width 251 height 12
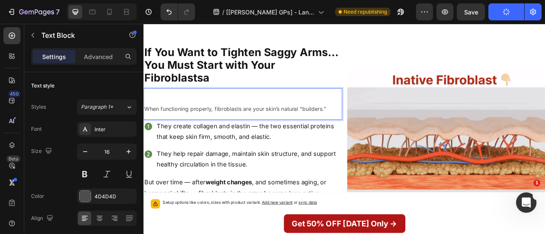
click at [169, 125] on p "Rich Text Editor. Editing area: main" at bounding box center [269, 120] width 251 height 12
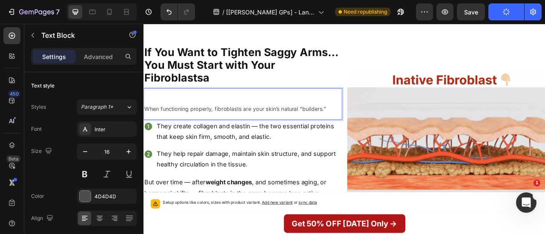
click at [144, 132] on p "When functioning properly, fibroblasts are your skin’s natural “builders.”" at bounding box center [269, 132] width 251 height 12
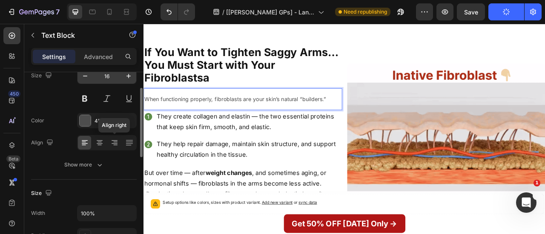
scroll to position [63, 0]
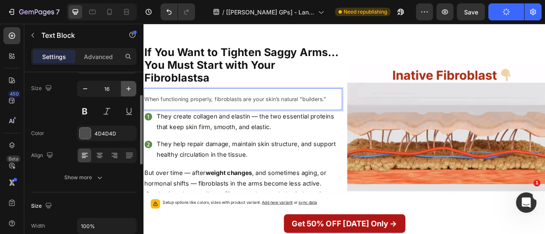
click at [128, 88] on icon "button" at bounding box center [128, 89] width 4 height 4
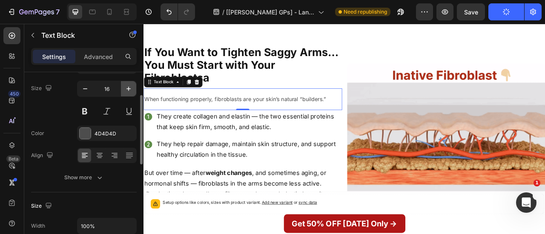
click at [128, 88] on icon "button" at bounding box center [128, 89] width 4 height 4
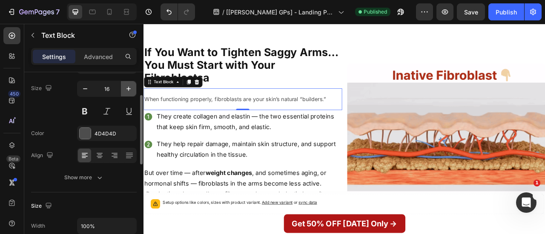
type input "17"
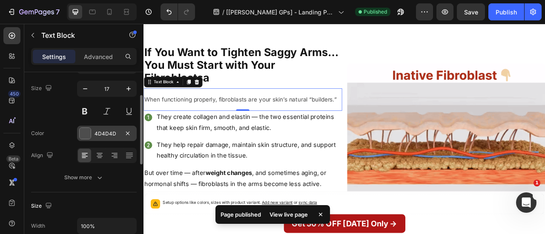
click at [85, 134] on div at bounding box center [85, 133] width 11 height 11
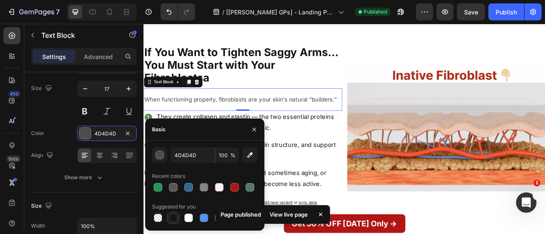
click at [170, 220] on div at bounding box center [173, 218] width 9 height 9
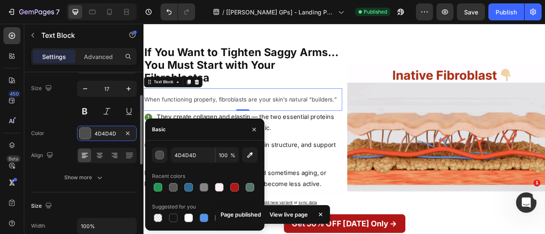
type input "151515"
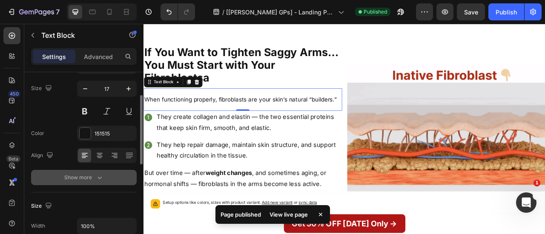
click at [94, 175] on div "Show more" at bounding box center [84, 178] width 40 height 9
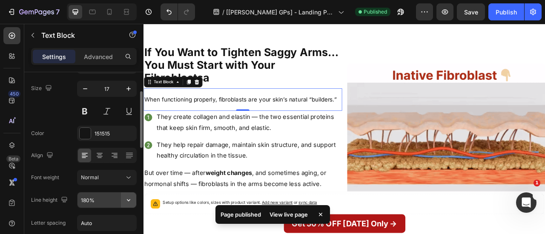
click at [127, 203] on icon "button" at bounding box center [128, 200] width 9 height 9
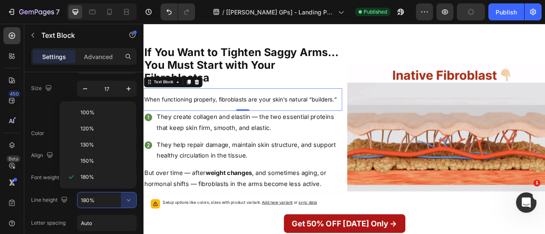
drag, startPoint x: 99, startPoint y: 160, endPoint x: 127, endPoint y: 99, distance: 67.8
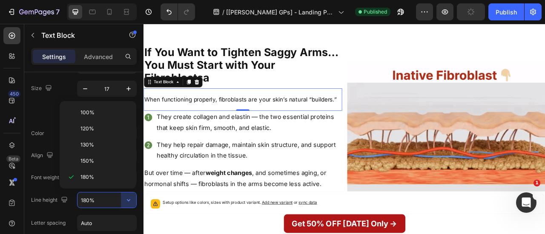
click at [99, 160] on p "150%" at bounding box center [104, 161] width 49 height 8
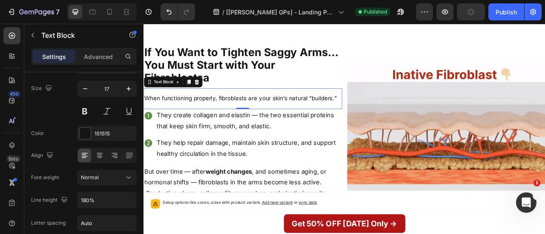
type input "150%"
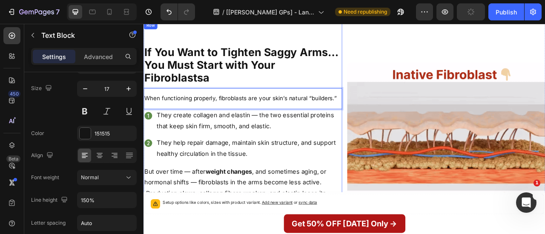
click at [168, 100] on h2 "If You Want to Tighten Saggy Arms… You Must Start with Your Fibroblastsa" at bounding box center [269, 76] width 252 height 51
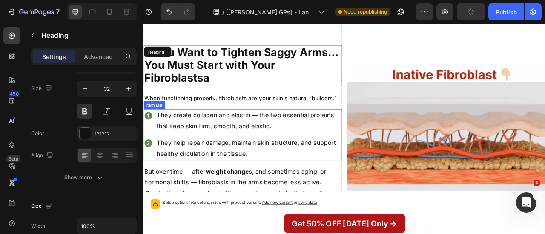
click at [198, 152] on p "They create collagen and elastin — the two essential proteins that keep skin fi…" at bounding box center [277, 148] width 234 height 28
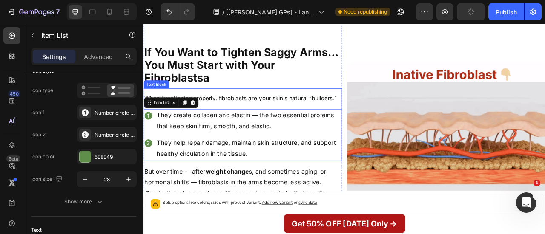
click at [231, 118] on p "When functioning properly, fibroblasts are your skin’s natural “builders.”" at bounding box center [269, 119] width 251 height 11
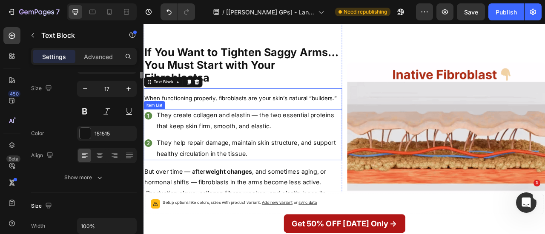
click at [214, 149] on div "If You Want to Tighten Saggy Arms… You Must Start with Your Fibroblastsa Headin…" at bounding box center [269, 231] width 252 height 360
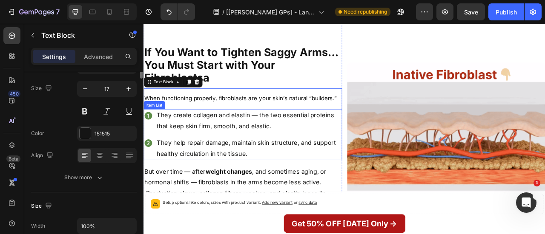
click at [214, 205] on p "But over time — after weight changes , and sometimes aging, or hormonal shifts …" at bounding box center [269, 232] width 251 height 55
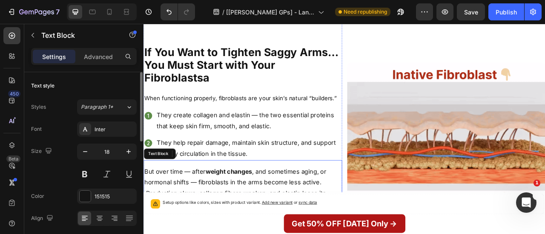
scroll to position [1678, 0]
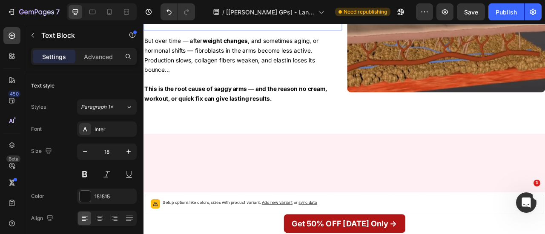
click at [242, 21] on strong "This is the root cause of saggy arms — and the reason no cream, workout, or qui…" at bounding box center [262, 10] width 237 height 23
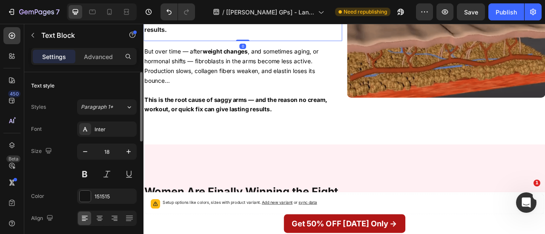
click at [100, 57] on p "Advanced" at bounding box center [98, 56] width 29 height 9
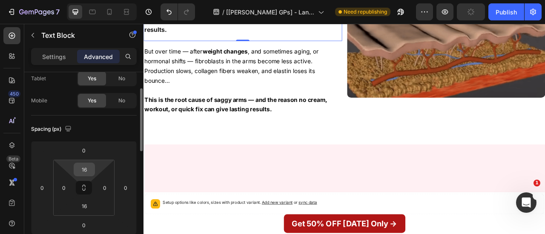
scroll to position [1461, 0]
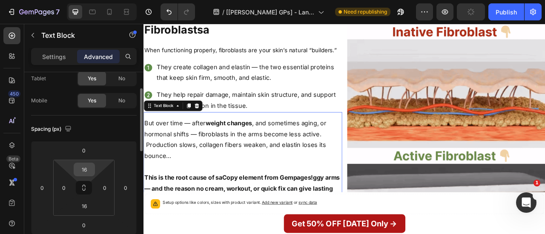
click at [89, 173] on input "16" at bounding box center [84, 169] width 17 height 13
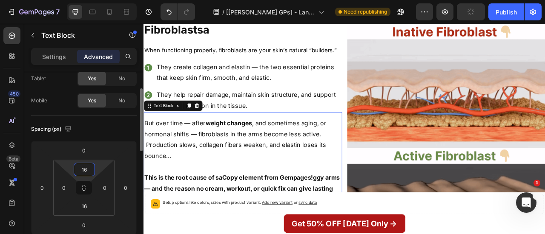
type input "160"
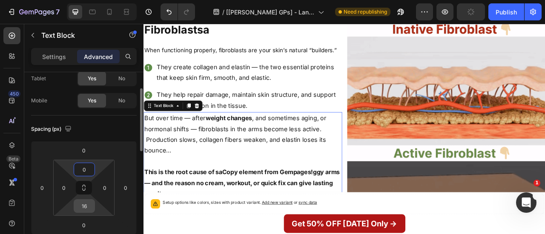
click at [85, 209] on input "16" at bounding box center [84, 206] width 17 height 13
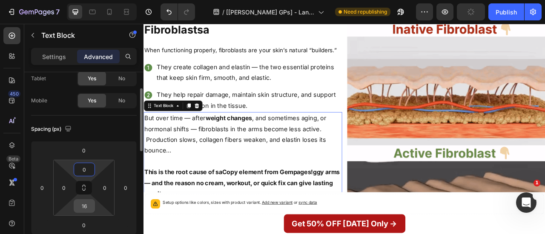
click at [85, 206] on input "16" at bounding box center [84, 206] width 17 height 13
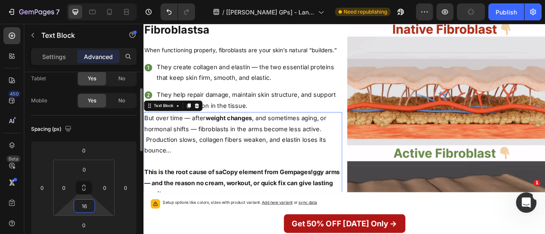
click at [85, 206] on input "16" at bounding box center [84, 206] width 17 height 13
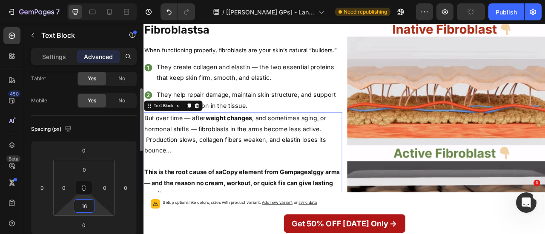
click at [85, 206] on input "16" at bounding box center [84, 206] width 17 height 13
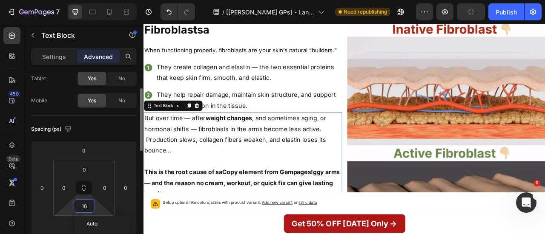
click at [85, 206] on input "16" at bounding box center [84, 206] width 17 height 13
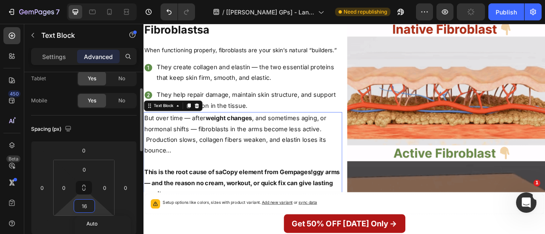
click at [85, 206] on input "16" at bounding box center [84, 206] width 17 height 13
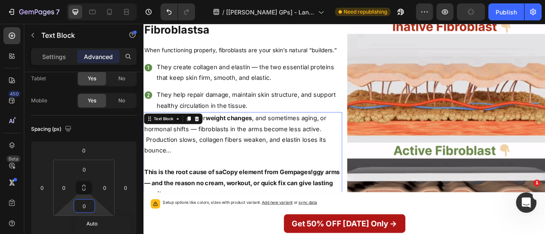
click at [232, 208] on strong "This is the root cause of saCopy element from Gempages!ggy arms — and the reaso…" at bounding box center [268, 226] width 249 height 37
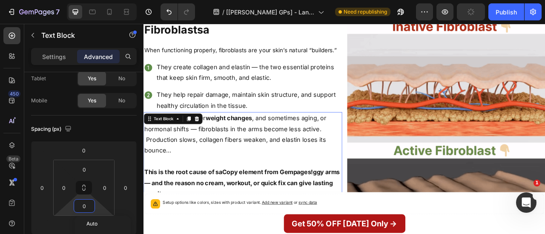
click at [447, 129] on img at bounding box center [528, 169] width 252 height 315
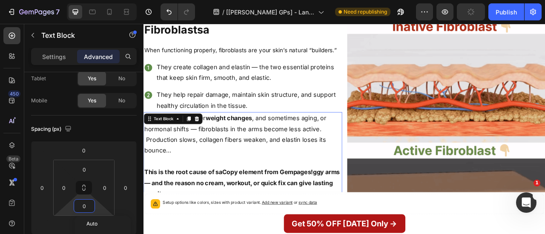
click at [304, 224] on div "If You Want to Tighten Saggy Arms… You Must Start with Your Fibroblastsa Headin…" at bounding box center [269, 169] width 252 height 421
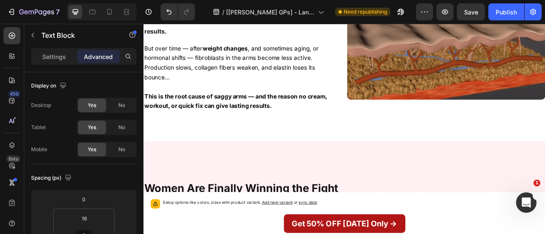
scroll to position [1532, 0]
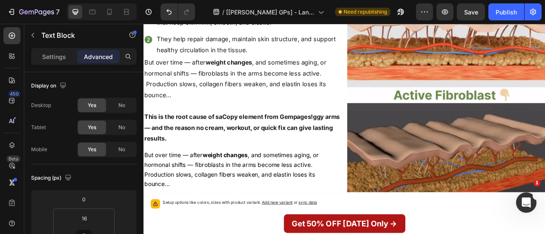
click at [241, 186] on strong "weight changes" at bounding box center [246, 190] width 57 height 9
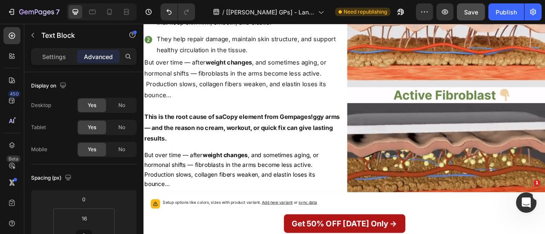
click at [469, 14] on span "Save" at bounding box center [471, 12] width 14 height 7
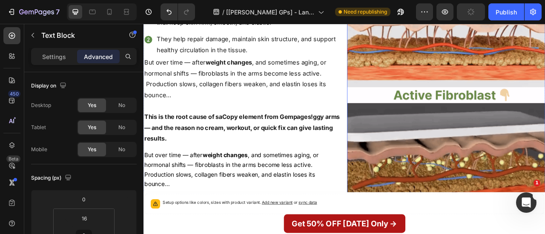
scroll to position [1568, 0]
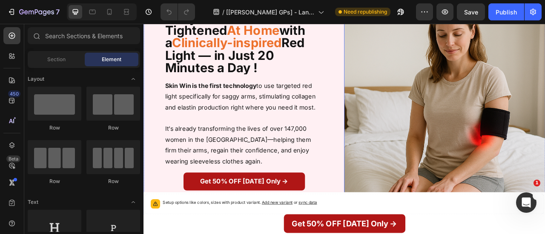
scroll to position [86, 0]
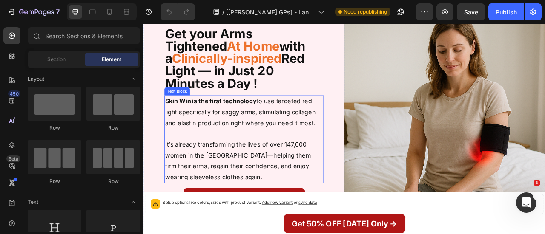
click at [316, 171] on p "It’s already transforming the lives of over 147,000 women in the [GEOGRAPHIC_DA…" at bounding box center [271, 198] width 201 height 55
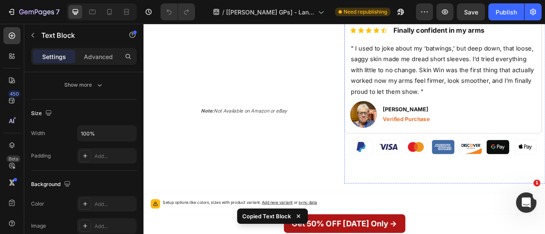
scroll to position [580, 0]
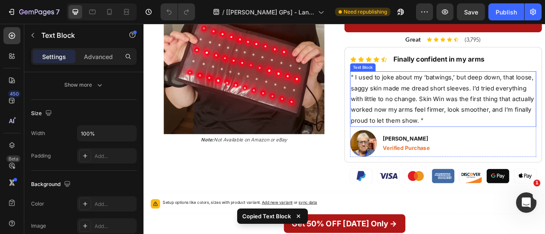
click at [439, 105] on p "" I used to joke about my ‘batwings,’ but deep down, that loose, saggy skin mad…" at bounding box center [524, 119] width 235 height 69
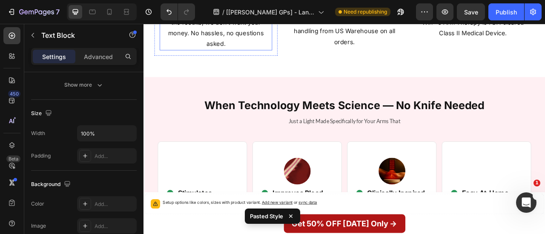
scroll to position [987, 0]
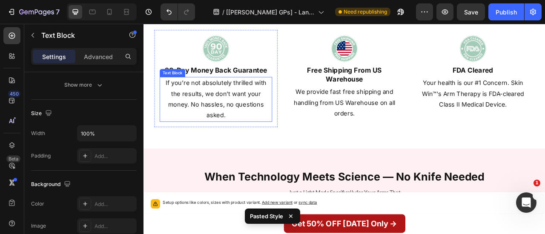
click at [261, 103] on p "If you’re not absolutely thrilled with the results, we don’t want your money. N…" at bounding box center [235, 119] width 141 height 55
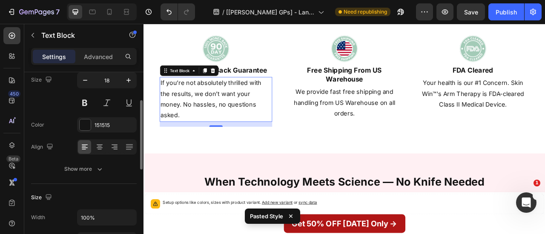
scroll to position [71, 0]
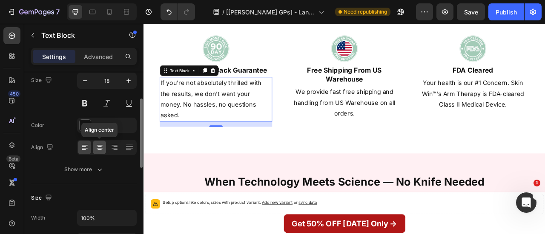
click at [106, 149] on div at bounding box center [99, 148] width 13 height 14
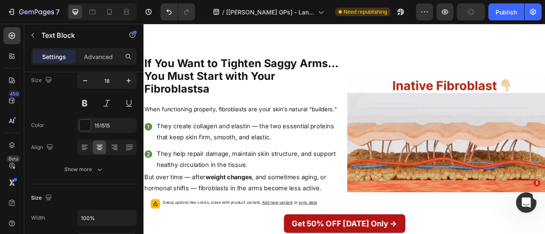
scroll to position [1441, 0]
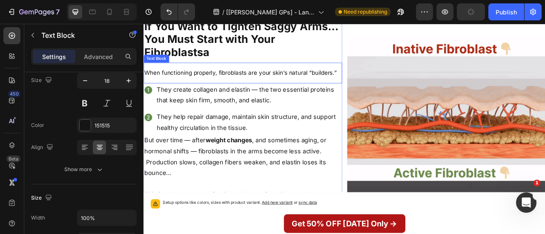
click at [238, 83] on p "When functioning properly, fibroblasts are your skin’s natural “builders.”" at bounding box center [269, 86] width 251 height 11
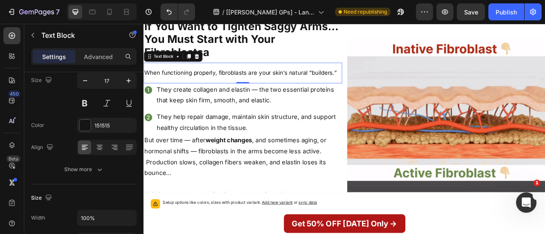
type input "18"
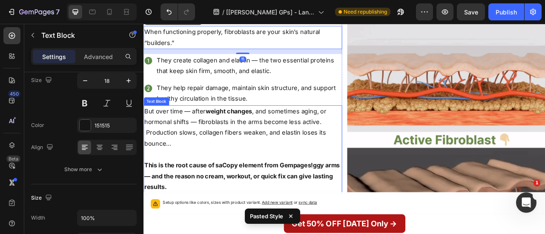
scroll to position [1499, 0]
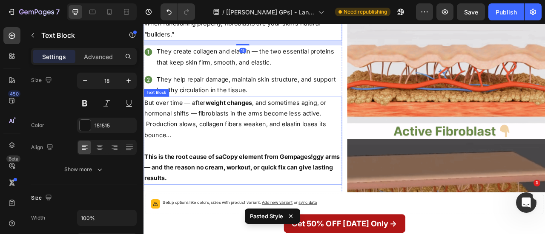
click at [214, 141] on p "But over time — after weight changes , and sometimes aging, or hormonal shifts …" at bounding box center [269, 144] width 251 height 55
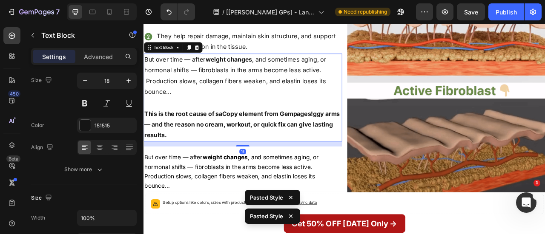
scroll to position [1570, 0]
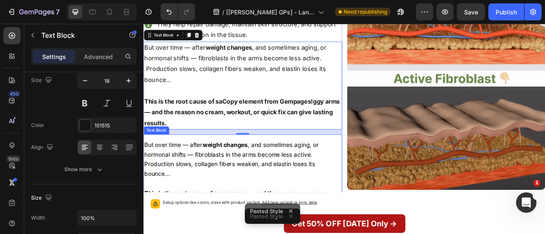
click at [239, 200] on span "Production slows, collagen fibers weaken, and elastin loses its bounce…" at bounding box center [252, 208] width 217 height 21
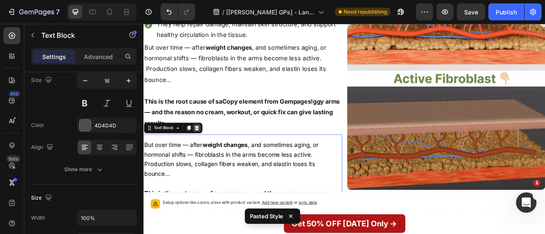
click at [212, 154] on icon at bounding box center [211, 157] width 6 height 6
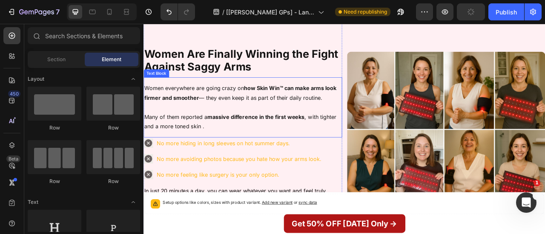
scroll to position [1769, 0]
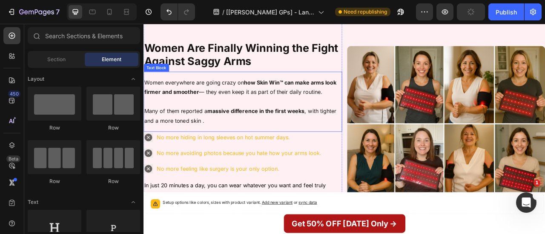
click at [303, 120] on p at bounding box center [269, 123] width 251 height 12
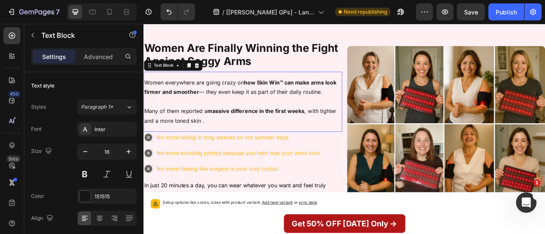
type input "18"
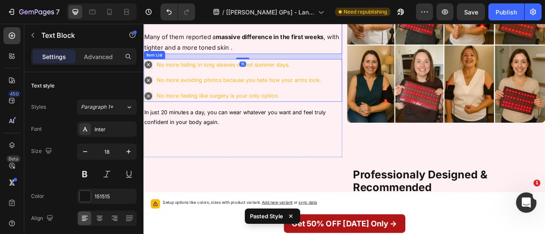
scroll to position [1887, 0]
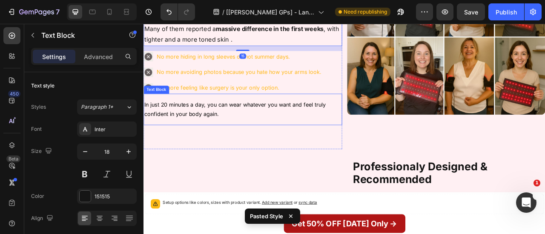
click at [256, 133] on p "In just 20 minutes a day, you can wear whatever you want and feel truly confide…" at bounding box center [269, 132] width 251 height 25
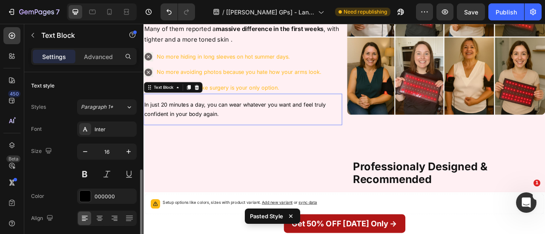
scroll to position [71, 0]
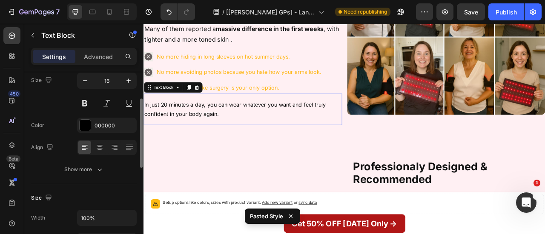
type input "18"
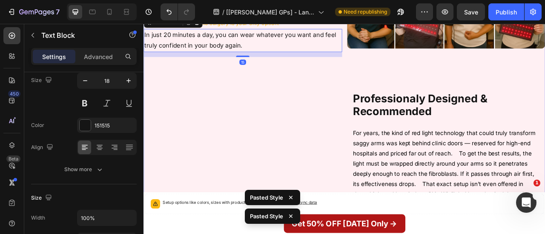
scroll to position [2032, 0]
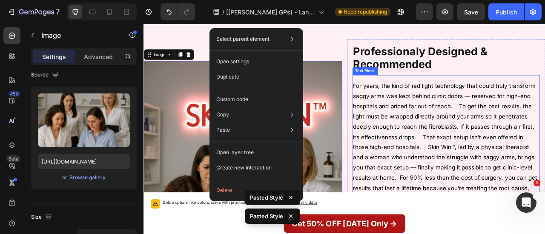
click at [447, 166] on p "For years, the kind of red light technology that could truly transform saggy ar…" at bounding box center [528, 175] width 237 height 156
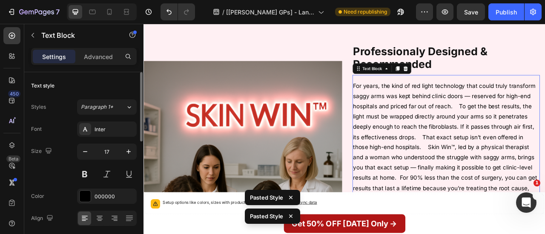
type input "18"
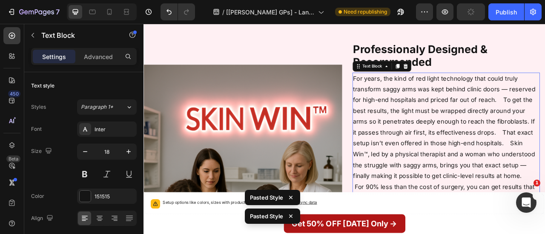
click at [544, 123] on p "For years, the kind of red light technology that could truly transform saggy ar…" at bounding box center [528, 176] width 237 height 179
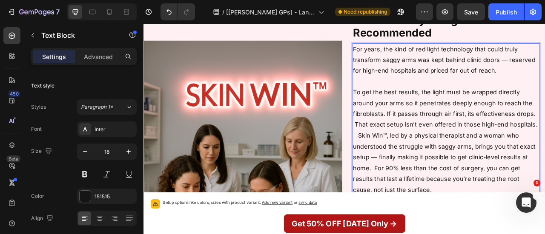
scroll to position [2084, 0]
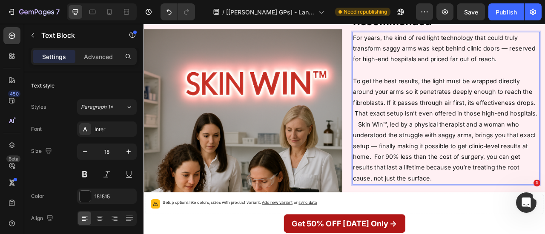
click at [449, 124] on p "To get the best results, the light must be wrapped directly around your arms so…" at bounding box center [528, 159] width 237 height 138
click at [415, 151] on p "To get the best results, the light must be wrapped directly around your arms so…" at bounding box center [528, 159] width 237 height 138
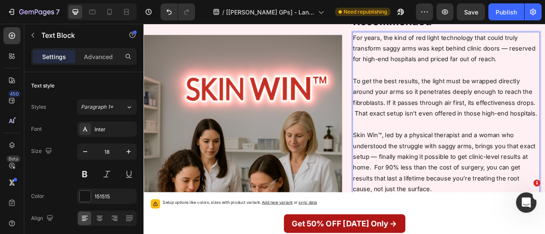
click at [410, 138] on p "To get the best results, the light must be wrapped directly around your arms so…" at bounding box center [528, 117] width 237 height 55
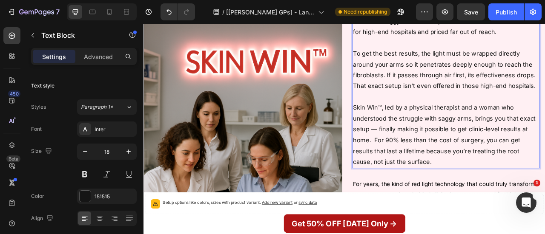
click at [432, 169] on p "Skin Win™, led by a physical therapist and a woman who understood the struggle …" at bounding box center [528, 165] width 237 height 83
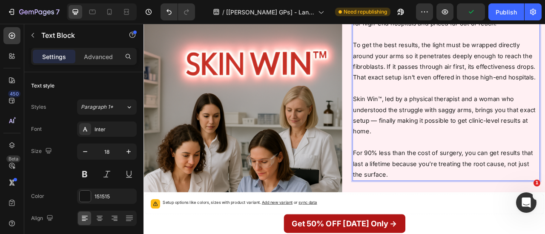
scroll to position [2112, 0]
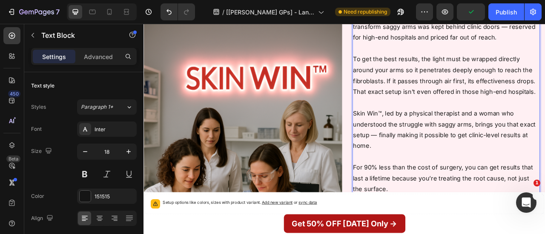
click at [410, 110] on p "To get the best results, the light must be wrapped directly around your arms so…" at bounding box center [528, 89] width 237 height 55
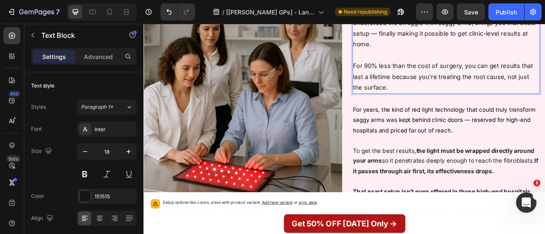
scroll to position [2181, 0]
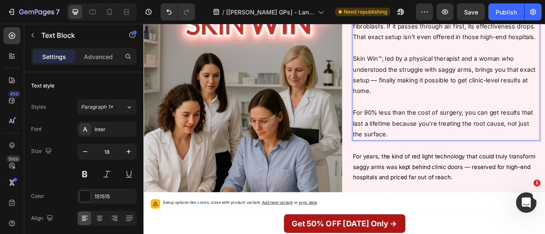
click at [495, 47] on p "That exact setup isn’t even offered in those high-end hospitals." at bounding box center [528, 41] width 237 height 14
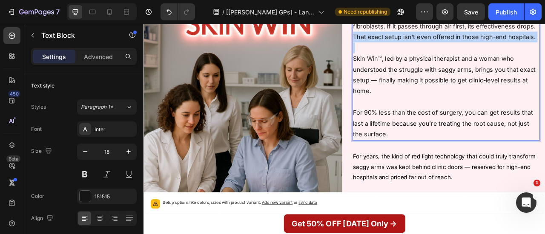
click at [495, 47] on p "That exact setup isn’t even offered in those high-end hospitals." at bounding box center [528, 41] width 237 height 14
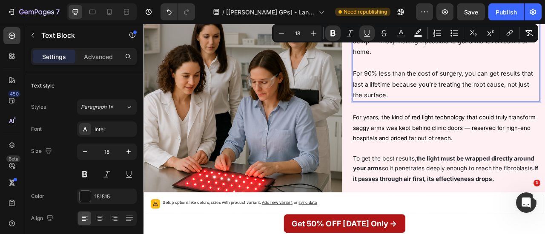
scroll to position [2214, 0]
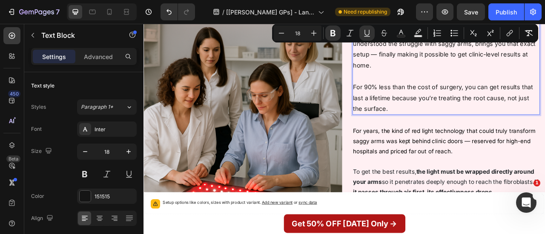
click at [422, 134] on p "For 90% less than the cost of surgery, you can get results that last a lifetime…" at bounding box center [528, 117] width 237 height 41
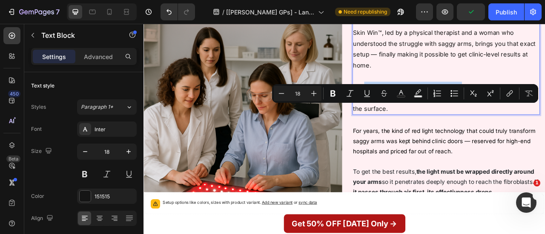
drag, startPoint x: 422, startPoint y: 134, endPoint x: 532, endPoint y: 132, distance: 110.3
click at [532, 132] on p "For 90% less than the cost of surgery, you can get results that last a lifetime…" at bounding box center [528, 117] width 237 height 41
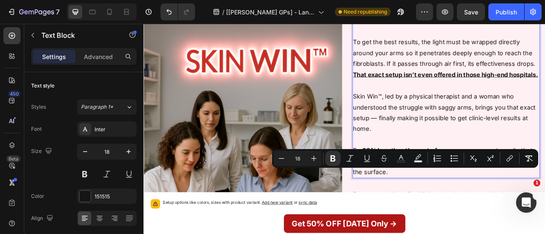
scroll to position [2131, 0]
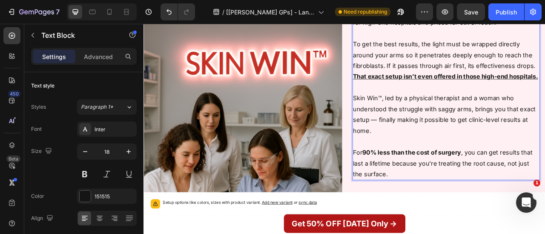
click at [476, 112] on p "Rich Text Editor. Editing area: main" at bounding box center [528, 105] width 237 height 14
click at [442, 144] on p "Skin Win™, led by a physical therapist and a woman who understood the struggle …" at bounding box center [528, 139] width 237 height 55
drag, startPoint x: 442, startPoint y: 144, endPoint x: 406, endPoint y: 144, distance: 36.6
click at [409, 144] on div "For years, the kind of red light technology that could truly transform saggy ar…" at bounding box center [528, 105] width 239 height 236
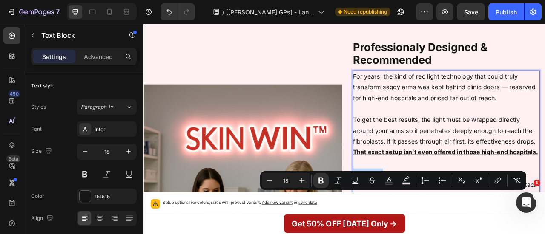
scroll to position [2034, 0]
click at [448, 175] on p "To get the best results, the light must be wrapped directly around your arms so…" at bounding box center [528, 160] width 237 height 41
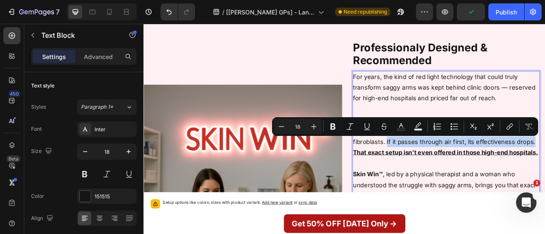
drag, startPoint x: 448, startPoint y: 175, endPoint x: 631, endPoint y: 172, distance: 183.0
click at [544, 172] on p "To get the best results, the light must be wrapped directly around your arms so…" at bounding box center [528, 160] width 237 height 41
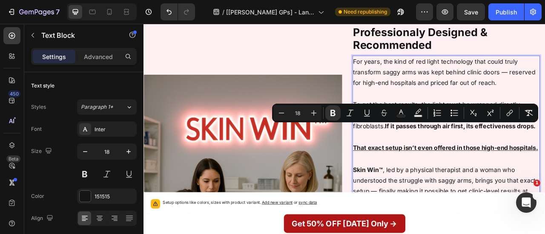
scroll to position [2051, 0]
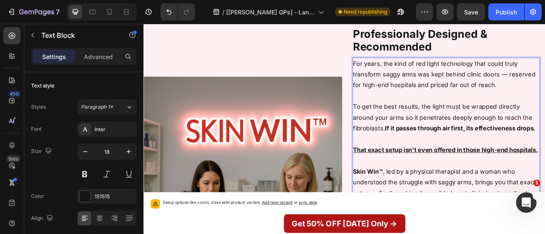
click at [544, 172] on p "To get the best results, the light must be wrapped directly around your arms so…" at bounding box center [528, 150] width 237 height 55
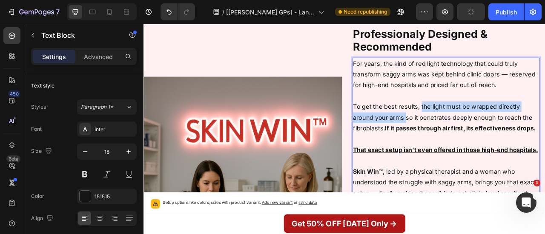
drag, startPoint x: 492, startPoint y: 131, endPoint x: 471, endPoint y: 146, distance: 25.8
click at [471, 146] on p "To get the best results, the light must be wrapped directly around your arms so…" at bounding box center [528, 150] width 237 height 55
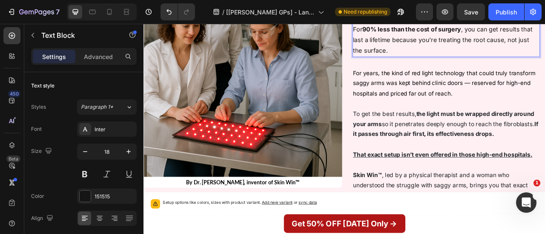
scroll to position [2330, 0]
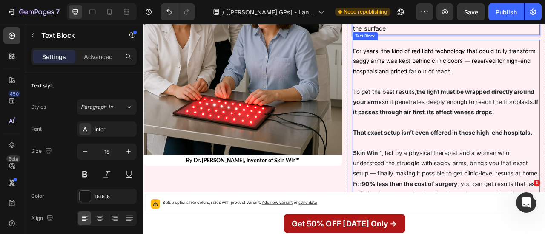
click at [457, 141] on strong "If it passes through air first, its effectiveness drops." at bounding box center [528, 130] width 236 height 22
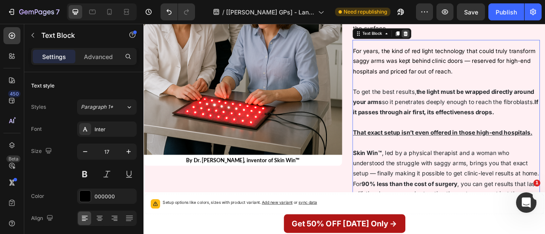
click at [473, 39] on icon at bounding box center [476, 36] width 6 height 6
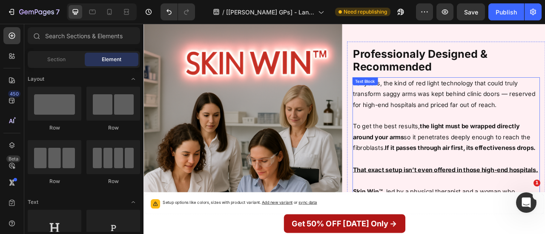
scroll to position [2051, 0]
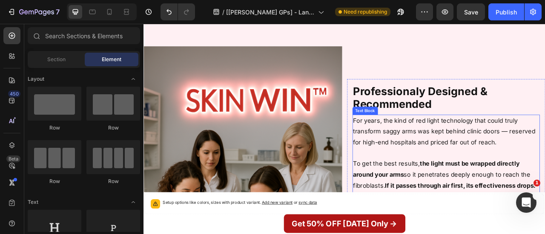
click at [449, 169] on p "For years, the kind of red light technology that could truly transform saggy ar…" at bounding box center [528, 160] width 237 height 41
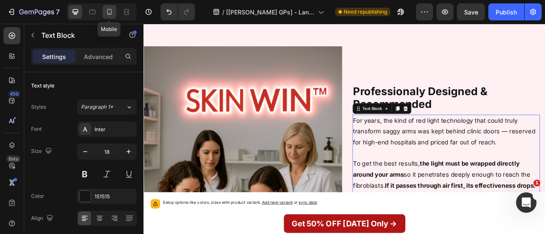
drag, startPoint x: 112, startPoint y: 14, endPoint x: 332, endPoint y: 70, distance: 227.1
click at [112, 14] on icon at bounding box center [109, 12] width 9 height 9
type input "14"
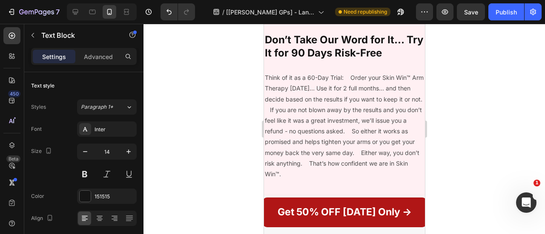
scroll to position [2171, 0]
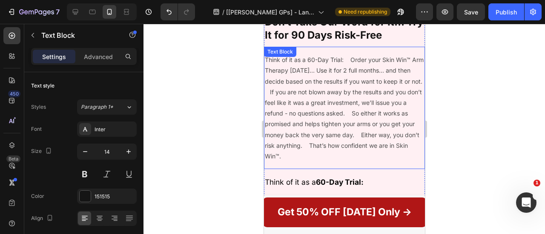
click at [344, 107] on p "Think of it as a 60-Day Trial: Order your Skin Win™ Arm Therapy today… Use it f…" at bounding box center [343, 107] width 159 height 107
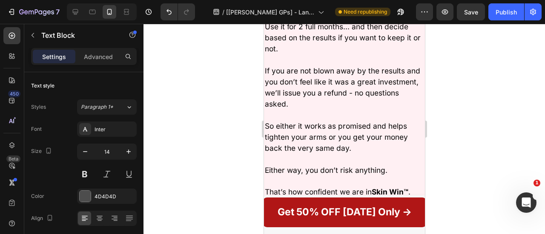
scroll to position [2241, 0]
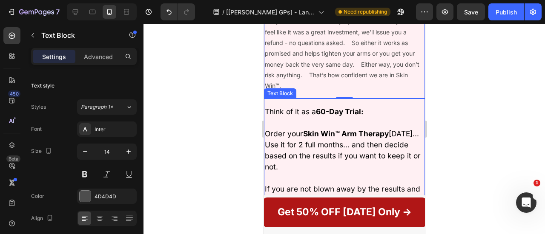
click at [320, 129] on p "Order your Skin Win™ Arm Therapy today… Use it for 2 full months… and then deci…" at bounding box center [343, 151] width 159 height 45
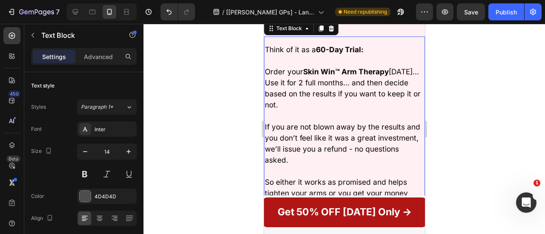
scroll to position [2213, 0]
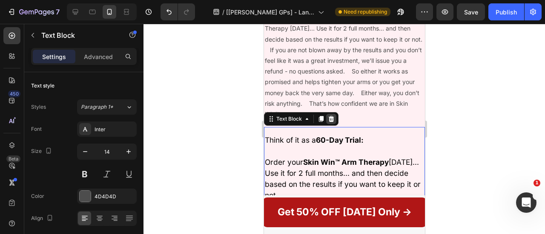
click at [331, 116] on icon at bounding box center [331, 119] width 6 height 6
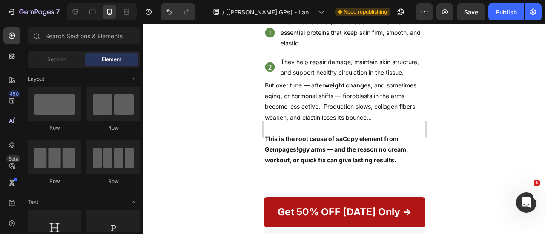
scroll to position [1477, 0]
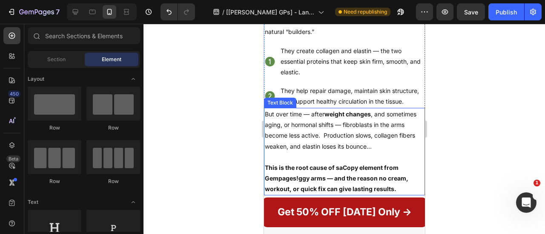
click at [326, 147] on p "But over time — after weight changes , and sometimes aging, or hormonal shifts …" at bounding box center [343, 130] width 159 height 43
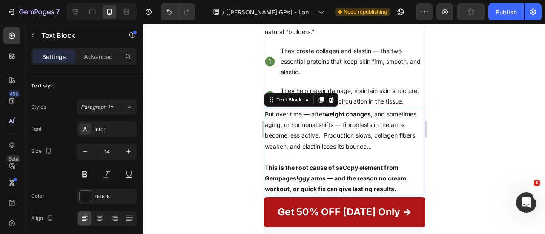
click at [296, 152] on p "But over time — after weight changes , and sometimes aging, or hormonal shifts …" at bounding box center [343, 130] width 159 height 43
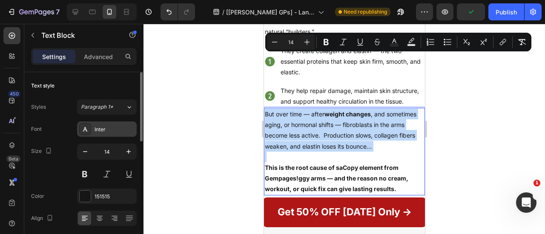
scroll to position [1556, 0]
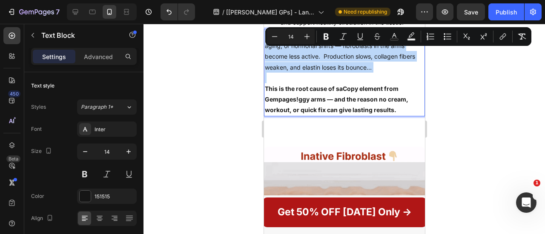
click at [323, 73] on p "But over time — after weight changes , and sometimes aging, or hormonal shifts …" at bounding box center [343, 51] width 159 height 43
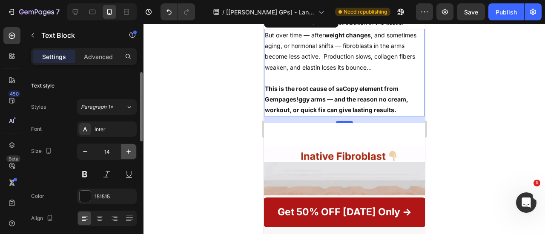
click at [129, 150] on icon "button" at bounding box center [128, 152] width 9 height 9
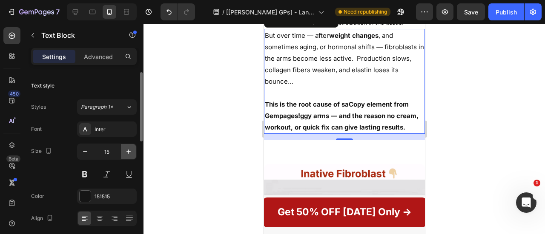
click at [129, 150] on icon "button" at bounding box center [128, 152] width 9 height 9
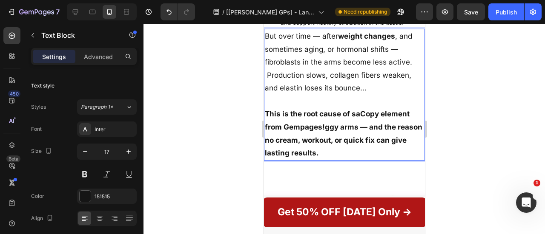
click at [320, 143] on p "This is the root cause of saCopy element from Gempages!ggy arms — and the reaso…" at bounding box center [343, 134] width 159 height 52
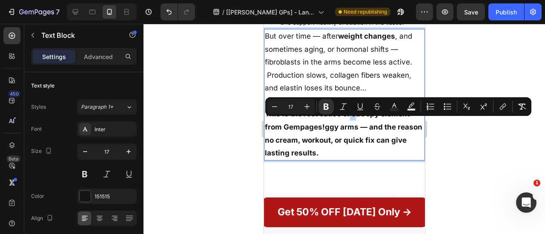
drag, startPoint x: 349, startPoint y: 126, endPoint x: 353, endPoint y: 130, distance: 5.7
click at [353, 130] on p "This is the root cause of saCopy element from Gempages!ggy arms — and the reaso…" at bounding box center [343, 134] width 159 height 52
click at [360, 124] on strong "This is the root cause of saCopy element from Gempages!ggy arms — and the reaso…" at bounding box center [342, 134] width 157 height 48
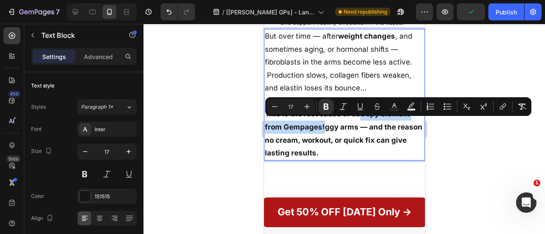
drag, startPoint x: 360, startPoint y: 127, endPoint x: 322, endPoint y: 140, distance: 39.7
click at [322, 140] on strong "This is the root cause of saCopy element from Gempages!ggy arms — and the reaso…" at bounding box center [342, 134] width 157 height 48
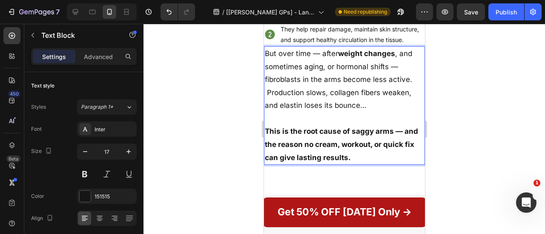
scroll to position [1537, 0]
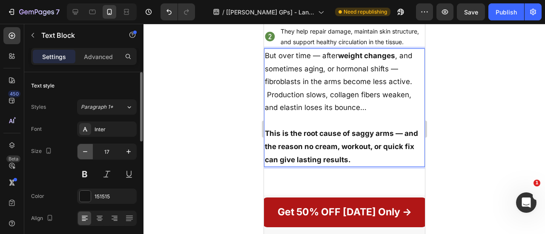
click at [86, 150] on icon "button" at bounding box center [85, 152] width 9 height 9
type input "16"
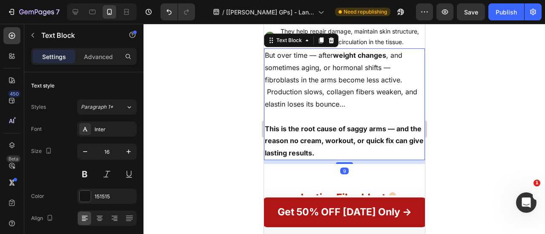
drag, startPoint x: 334, startPoint y: 174, endPoint x: 340, endPoint y: 89, distance: 85.4
click at [335, 164] on div at bounding box center [343, 164] width 17 height 2
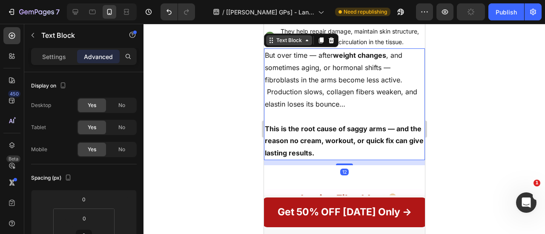
click at [290, 44] on div "Text Block" at bounding box center [288, 41] width 29 height 8
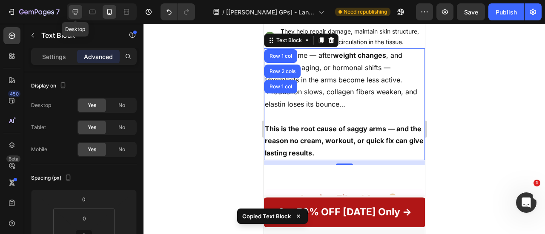
click at [75, 8] on icon at bounding box center [75, 12] width 9 height 9
type input "15"
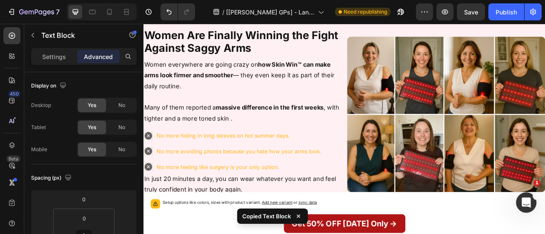
scroll to position [1773, 0]
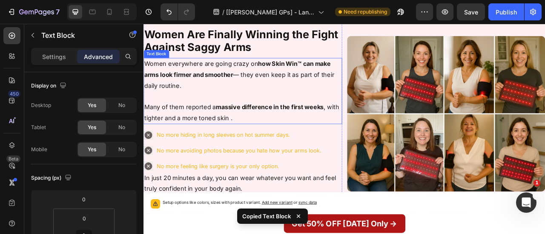
click at [300, 83] on p "Women everywhere are going crazy on how Skin Win™ can make arms look firmer and…" at bounding box center [269, 88] width 251 height 41
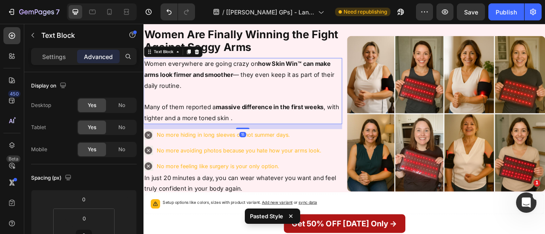
scroll to position [1860, 0]
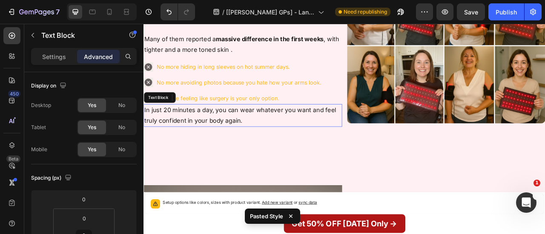
click at [277, 145] on p "In just 20 minutes a day, you can wear whatever you want and feel truly confide…" at bounding box center [269, 141] width 251 height 28
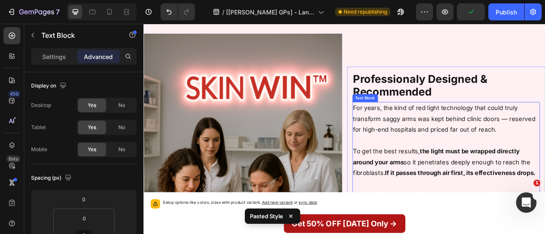
scroll to position [2069, 0]
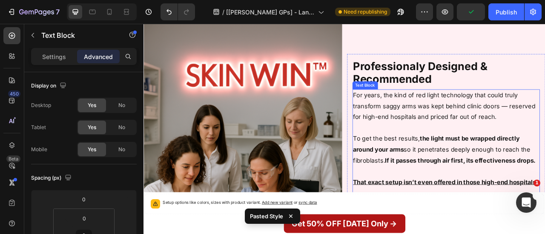
click at [498, 134] on p "For years, the kind of red light technology that could truly transform saggy ar…" at bounding box center [528, 128] width 237 height 41
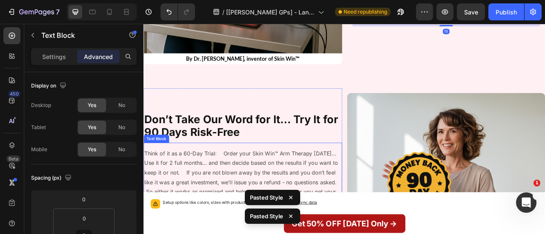
scroll to position [2461, 0]
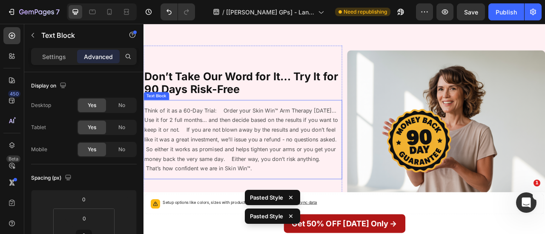
click at [343, 149] on p "Think of it as a 60-Day Trial: Order your Skin Win™ Arm Therapy today… Use it f…" at bounding box center [269, 172] width 251 height 86
type input "15"
type input "0"
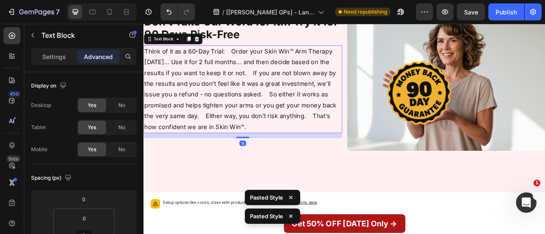
scroll to position [2511, 0]
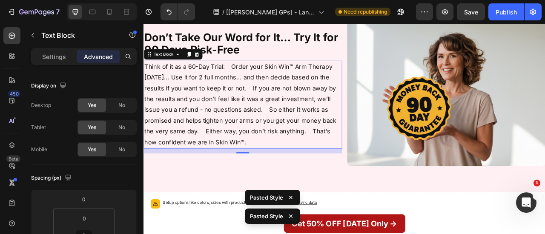
click at [278, 100] on p "Think of it as a 60-Day Trial: Order your Skin Win™ Arm Therapy today… Use it f…" at bounding box center [269, 126] width 251 height 110
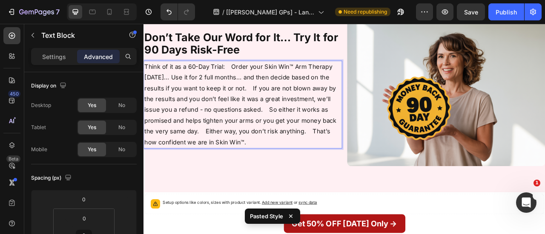
click at [280, 105] on p "Think of it as a 60-Day Trial: Order your Skin Win™ Arm Therapy today… Use it f…" at bounding box center [269, 126] width 251 height 110
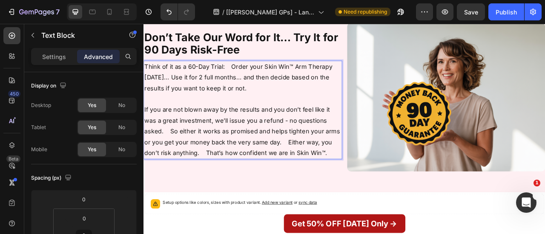
click at [178, 155] on p "If you are not blown away by the results and you don’t feel like it was a great…" at bounding box center [269, 160] width 251 height 69
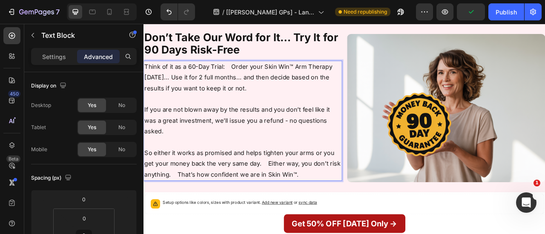
click at [300, 196] on p "So either it works as promised and helps tighten your arms or you get your mone…" at bounding box center [269, 202] width 251 height 41
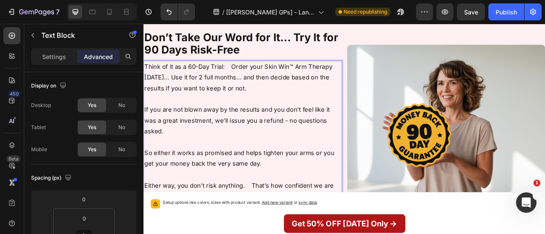
click at [280, 226] on p "Either way, you don’t risk anything. That’s how confident we are in Skin Win™." at bounding box center [269, 237] width 251 height 28
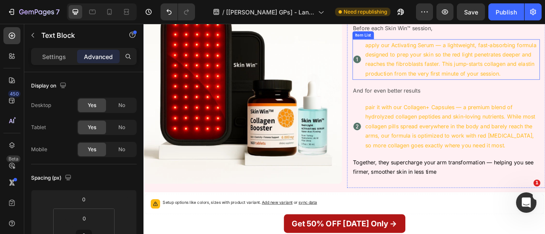
scroll to position [2769, 0]
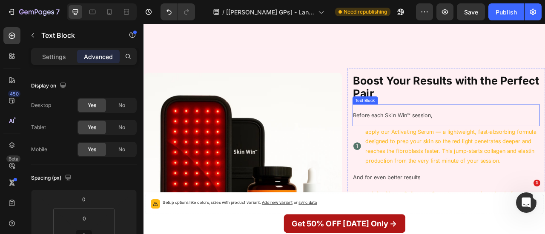
click at [525, 134] on p "Before each Skin Win™ session," at bounding box center [528, 140] width 237 height 12
type input "15"
type input "0"
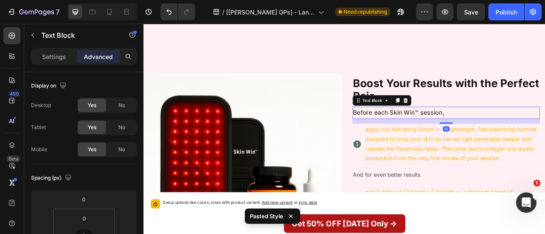
scroll to position [2809, 0]
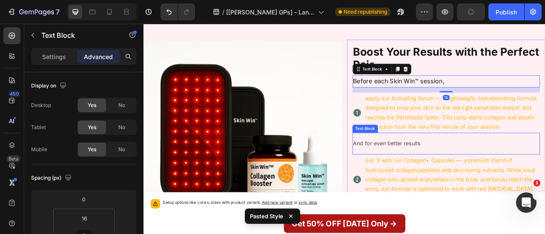
click at [498, 170] on p "And for even better results" at bounding box center [528, 176] width 237 height 12
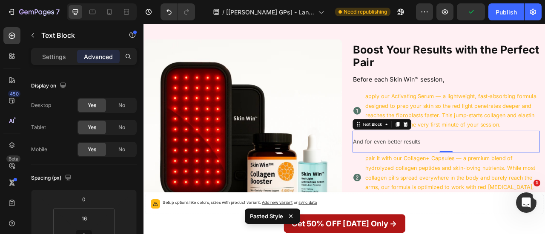
scroll to position [2896, 0]
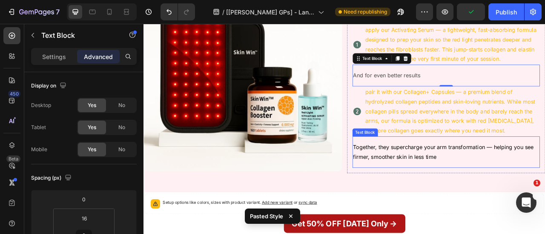
click at [472, 180] on p "Together, they supercharge your arm transformation — helping you see firmer, sm…" at bounding box center [528, 187] width 237 height 25
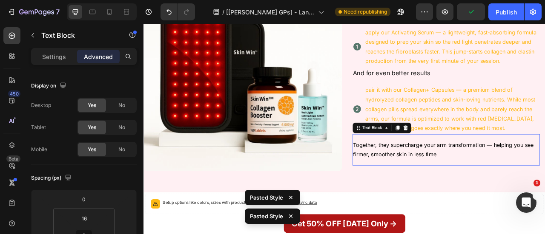
type input "15"
type input "0"
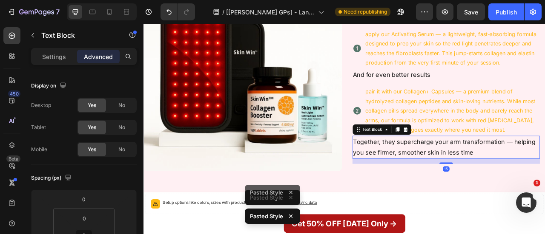
scroll to position [2846, 0]
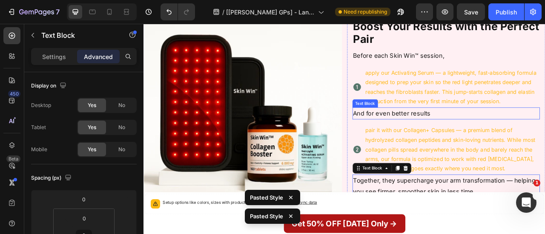
click at [496, 131] on p "And for even better results" at bounding box center [528, 138] width 237 height 14
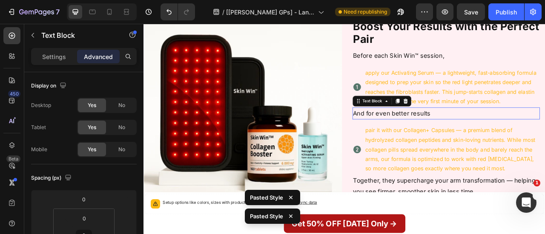
click at [496, 131] on p "And for even better results" at bounding box center [528, 138] width 237 height 14
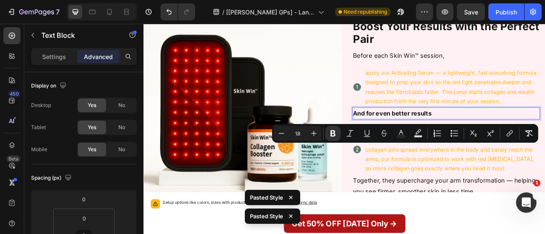
scroll to position [2785, 0]
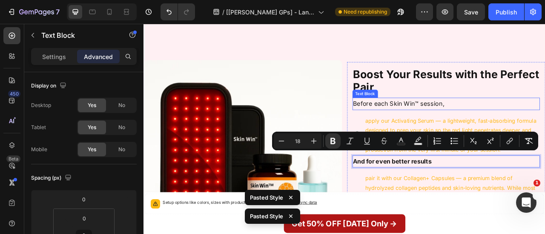
click at [482, 119] on p "Before each Skin Win™ session," at bounding box center [528, 126] width 237 height 14
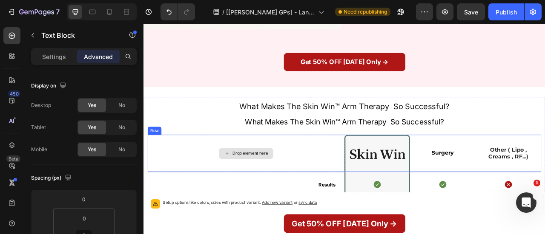
scroll to position [3086, 0]
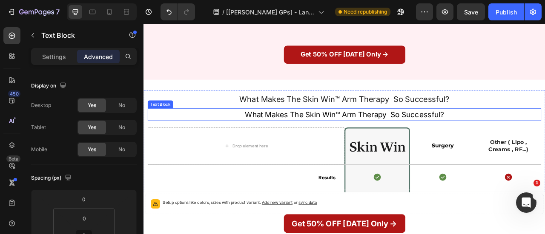
click at [356, 132] on p "What Makes The Skin Win™ Arm Therapy So Successful?" at bounding box center [398, 139] width 499 height 14
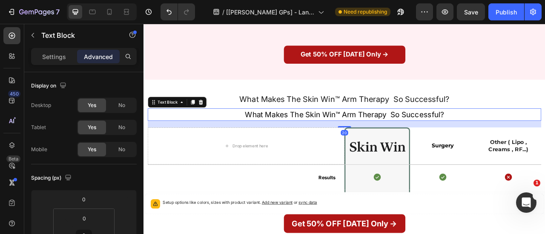
type input "15"
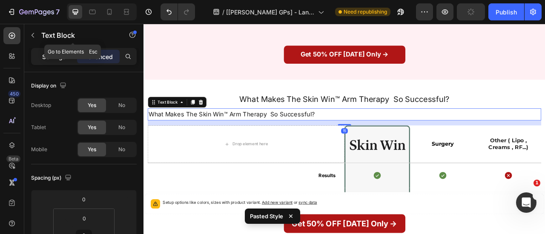
click at [62, 52] on p "Settings" at bounding box center [54, 56] width 24 height 9
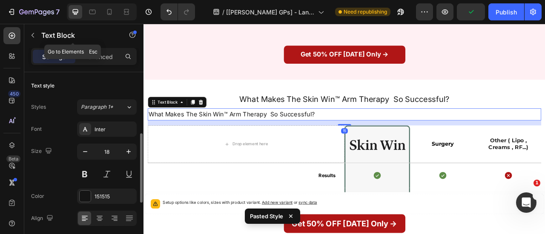
scroll to position [63, 0]
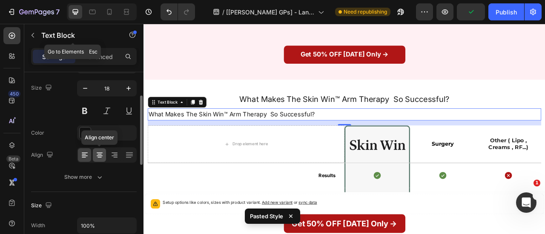
click at [101, 150] on div at bounding box center [99, 156] width 13 height 14
click at [112, 87] on input "18" at bounding box center [107, 88] width 28 height 15
type input "32"
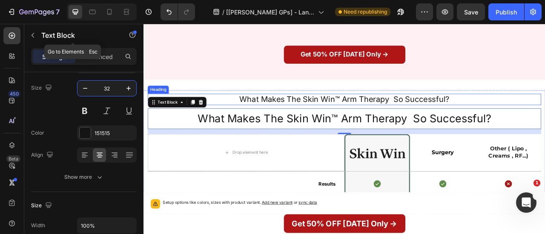
click at [421, 113] on h2 "What Makes The Skin Win™ Arm Therapy So Successful?" at bounding box center [399, 120] width 500 height 14
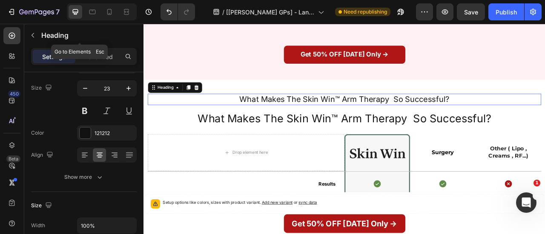
scroll to position [0, 0]
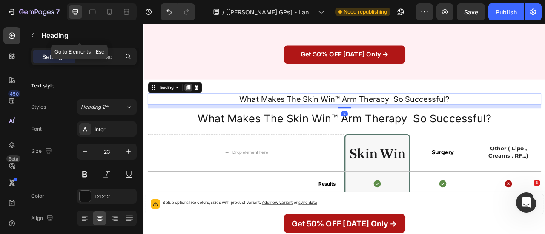
click at [203, 101] on icon at bounding box center [200, 104] width 7 height 7
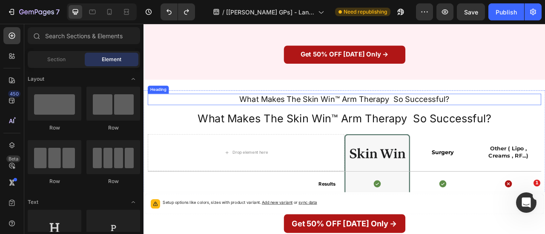
click at [302, 113] on h2 "What Makes The Skin Win™ Arm Therapy So Successful?" at bounding box center [399, 120] width 500 height 14
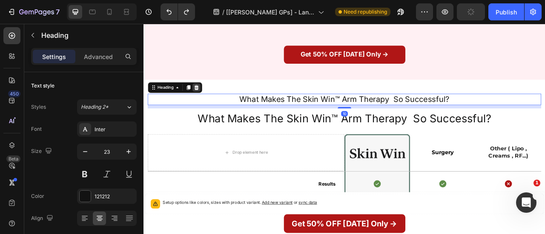
click at [210, 102] on icon at bounding box center [211, 105] width 6 height 6
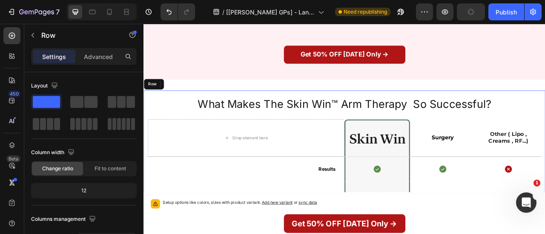
click at [236, 121] on p "What Makes The Skin Win™ Arm Therapy So Successful?" at bounding box center [398, 126] width 499 height 25
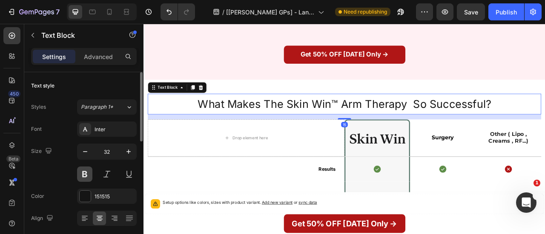
drag, startPoint x: 86, startPoint y: 168, endPoint x: 194, endPoint y: 141, distance: 111.0
click at [86, 168] on button at bounding box center [84, 174] width 15 height 15
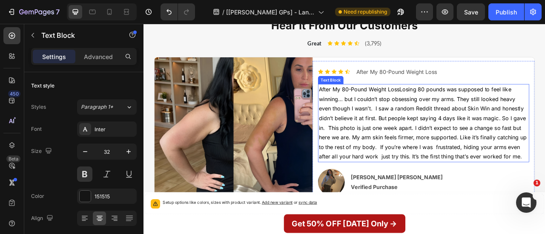
scroll to position [3591, 0]
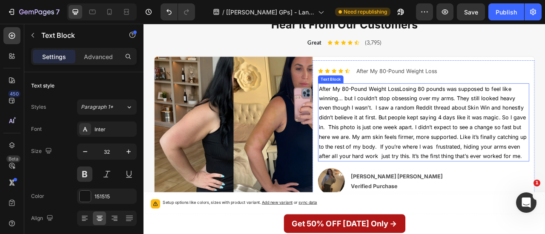
click at [420, 139] on p "After My 80-Pound Weight LossLosing 80 pounds was supposed to feel like winning…" at bounding box center [499, 149] width 267 height 98
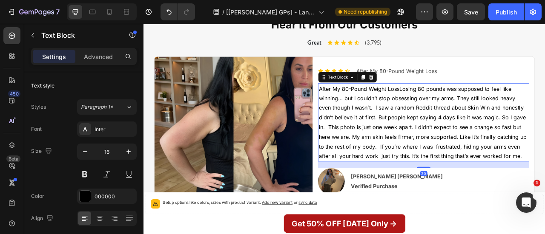
type input "18"
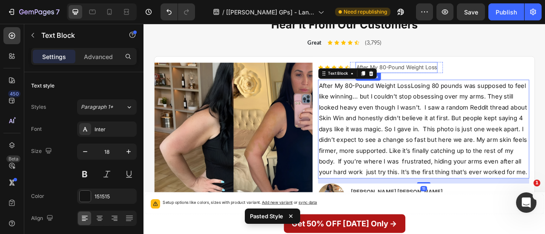
click at [473, 83] on p "After My 80-Pound Weight Loss" at bounding box center [465, 79] width 103 height 12
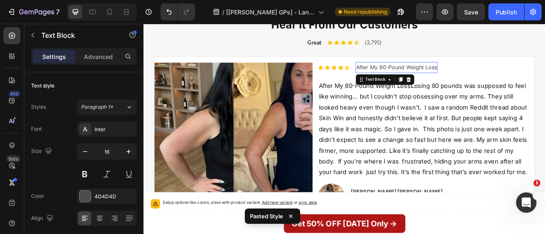
type input "18"
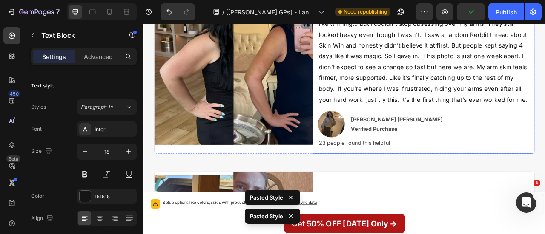
scroll to position [3713, 0]
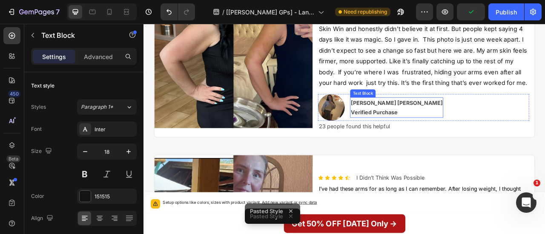
click at [460, 127] on p "[PERSON_NAME] [PERSON_NAME]" at bounding box center [465, 124] width 117 height 12
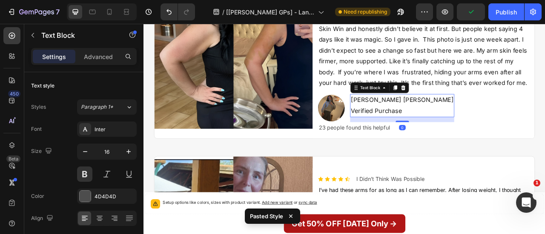
type input "18"
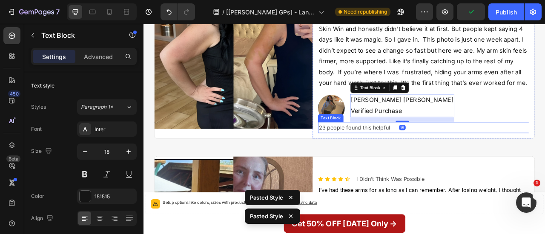
scroll to position [3714, 0]
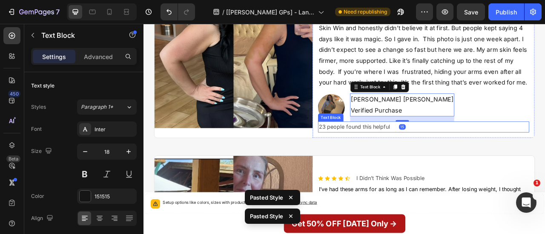
click at [418, 152] on p "23 people found this helpful" at bounding box center [499, 155] width 267 height 12
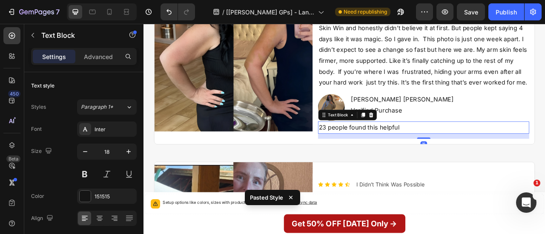
scroll to position [3717, 0]
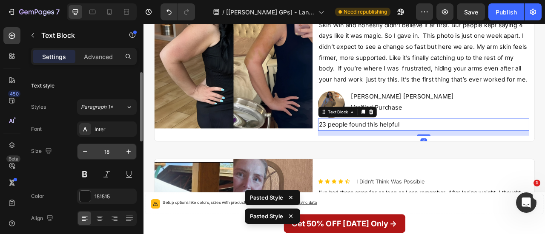
click at [110, 154] on input "18" at bounding box center [107, 151] width 28 height 15
click at [110, 154] on input "1" at bounding box center [107, 151] width 28 height 15
type input "4"
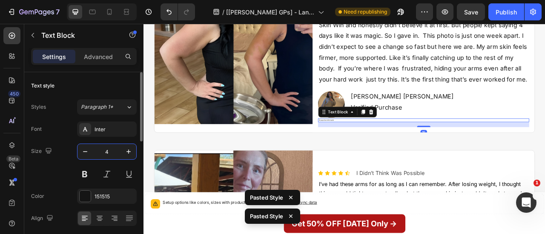
scroll to position [3712, 0]
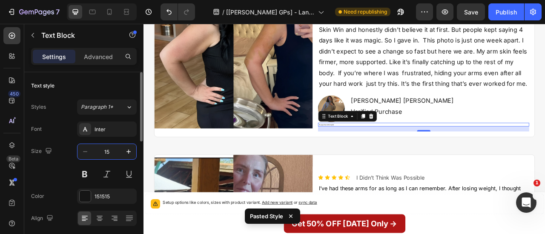
type input "1"
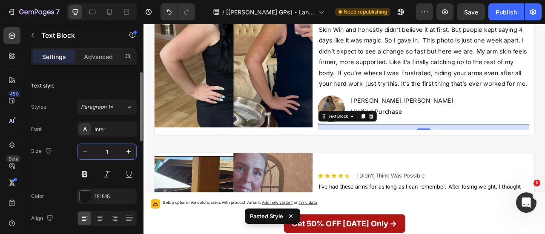
scroll to position [3711, 0]
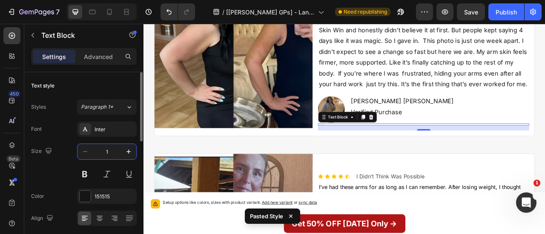
type input "14"
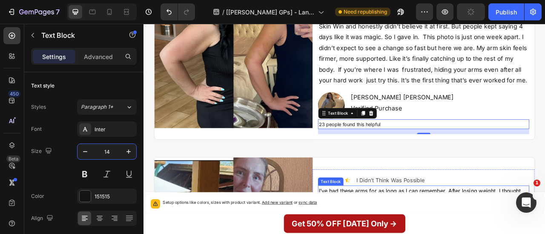
scroll to position [3810, 0]
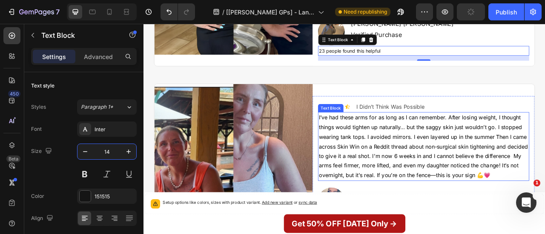
click at [421, 179] on p "I’ve had these arms for as long as I can remember. After losing weight, I thoug…" at bounding box center [499, 180] width 267 height 86
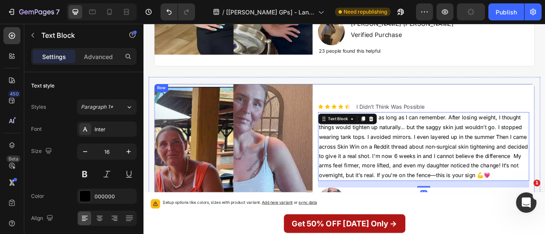
type input "18"
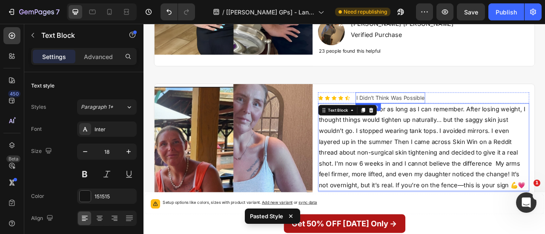
click at [496, 119] on p "I Didn’t Think Was Possible" at bounding box center [457, 118] width 87 height 12
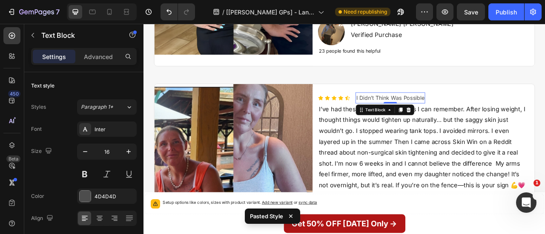
type input "18"
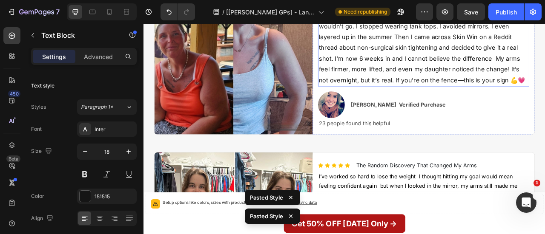
scroll to position [3957, 0]
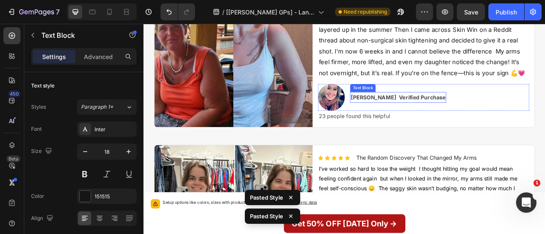
click at [440, 115] on p "Jennifer Marie Langston Verified Purchase" at bounding box center [467, 118] width 120 height 12
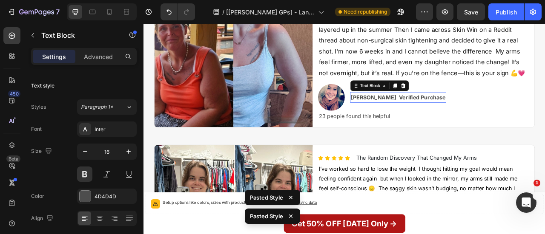
type input "18"
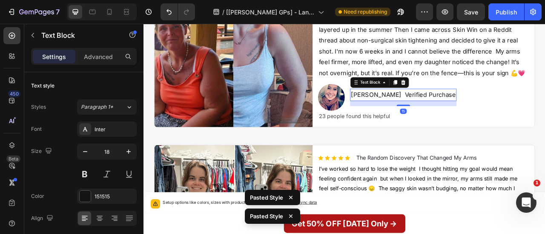
click at [495, 114] on p "Jennifer Marie Langston Verified Purchase" at bounding box center [474, 114] width 134 height 14
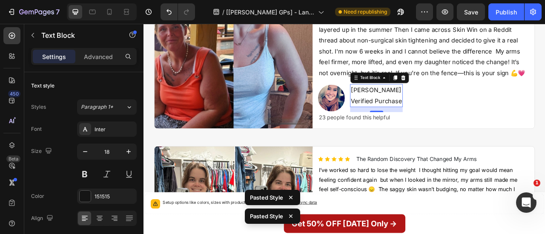
scroll to position [3951, 0]
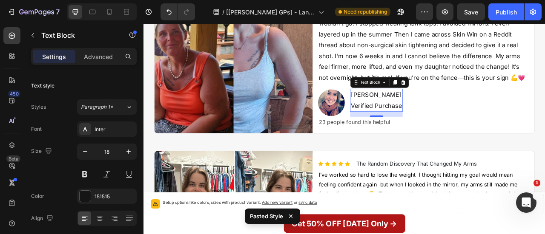
click at [408, 129] on p "Verified Purchase" at bounding box center [439, 128] width 65 height 14
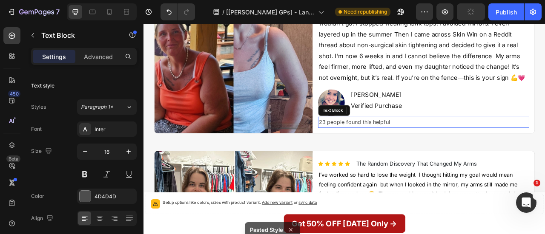
click at [406, 148] on p "23 people found this helpful" at bounding box center [499, 149] width 267 height 12
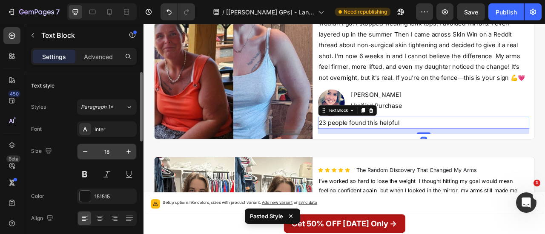
click at [118, 153] on input "18" at bounding box center [107, 151] width 28 height 15
click at [118, 153] on input "1" at bounding box center [107, 151] width 28 height 15
type input "4"
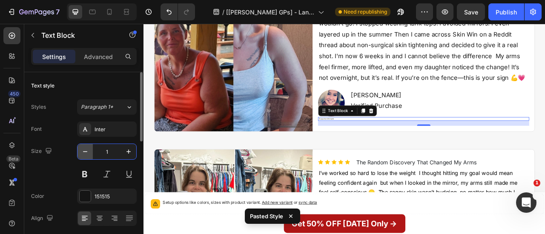
type input "14"
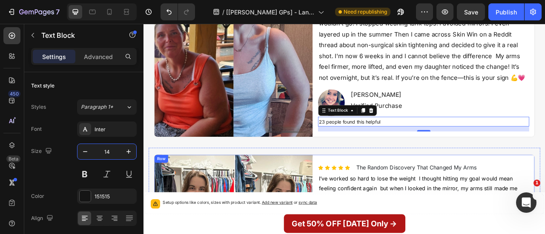
scroll to position [4046, 0]
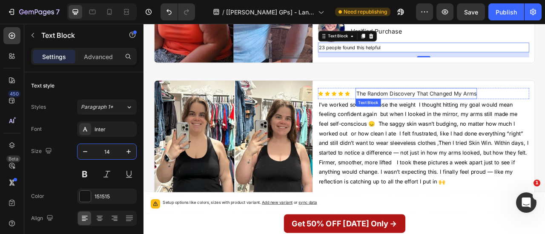
click at [445, 111] on p "The Random Discovery That Changed My Arms" at bounding box center [490, 112] width 153 height 12
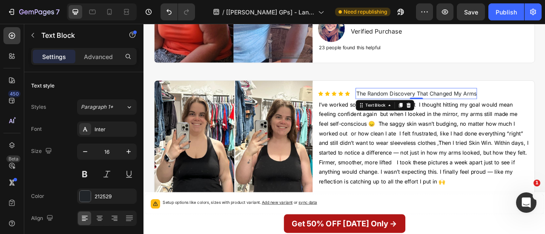
type input "18"
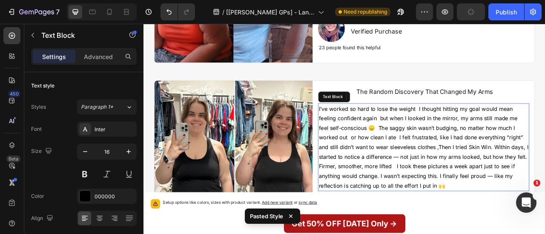
click at [422, 152] on p "I’ve worked so hard to lose the weight I thought hitting my goal would mean fee…" at bounding box center [499, 181] width 267 height 110
type input "18"
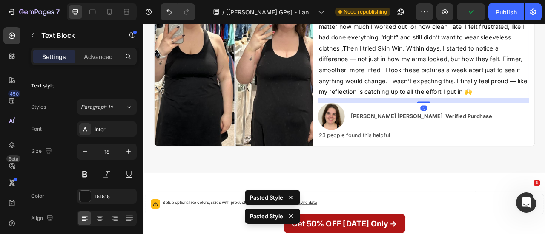
scroll to position [4220, 0]
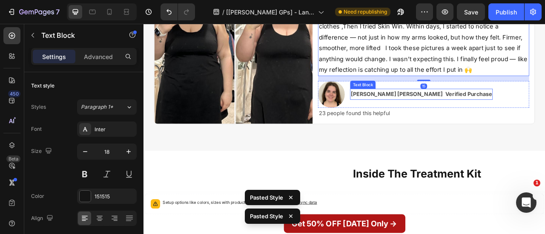
click at [469, 116] on p "Vanessa Marie Caldwell Verified Purchase" at bounding box center [497, 113] width 180 height 12
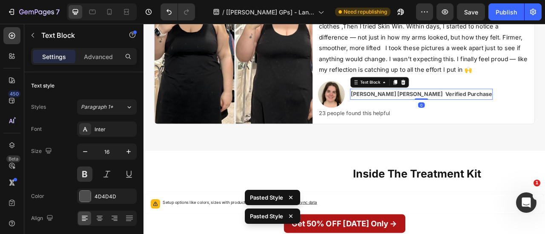
type input "18"
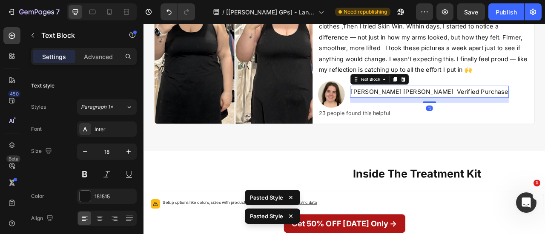
scroll to position [4214, 0]
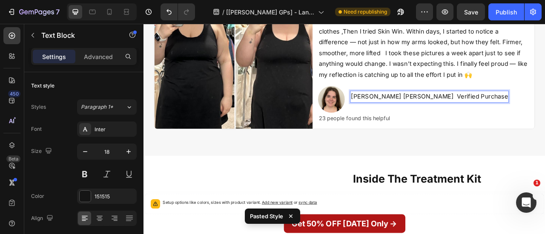
click at [495, 110] on p "Vanessa Marie Caldwell Verified Purchase" at bounding box center [507, 117] width 200 height 14
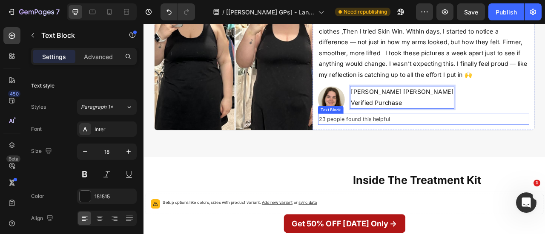
click at [439, 146] on p "23 people found this helpful" at bounding box center [499, 145] width 267 height 12
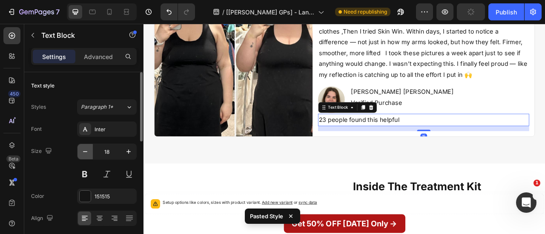
click at [84, 155] on icon "button" at bounding box center [85, 152] width 9 height 9
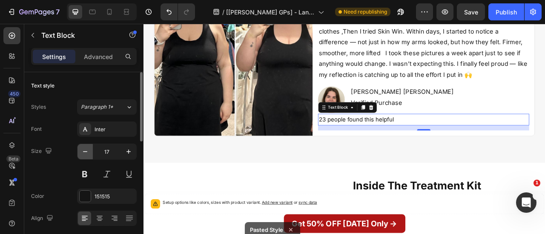
drag, startPoint x: 84, startPoint y: 154, endPoint x: 173, endPoint y: 203, distance: 101.1
click at [84, 154] on icon "button" at bounding box center [85, 152] width 9 height 9
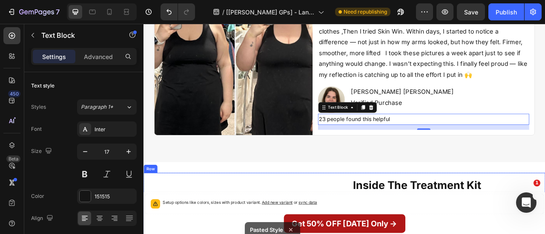
type input "16"
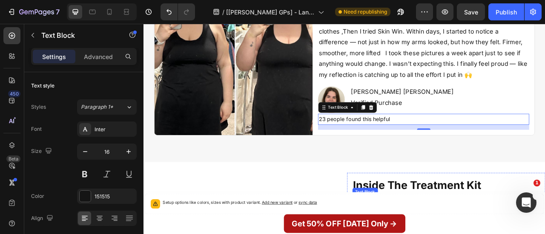
scroll to position [4317, 0]
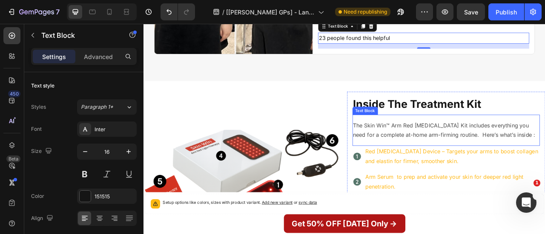
click at [471, 154] on p "The Skin Win™ Arm Red Light Therapy Kit includes everything you need for a comp…" at bounding box center [528, 159] width 237 height 25
paste button "button"
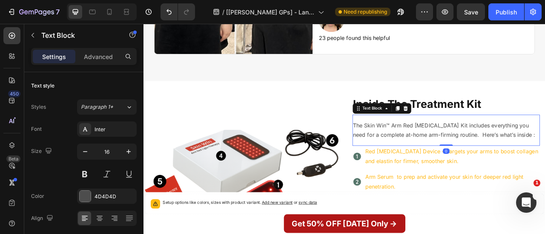
type input "18"
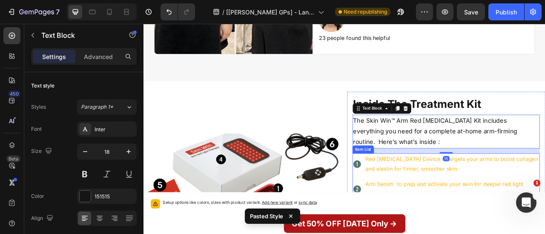
scroll to position [4400, 0]
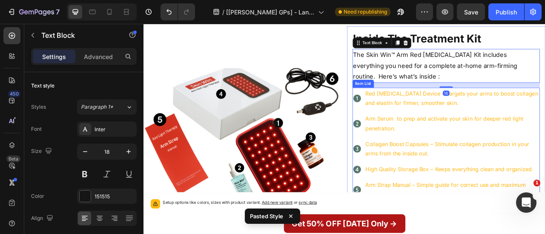
click at [445, 223] on p "Arm Strap Manual – Simple guide for correct use and maximum effect." at bounding box center [536, 235] width 221 height 25
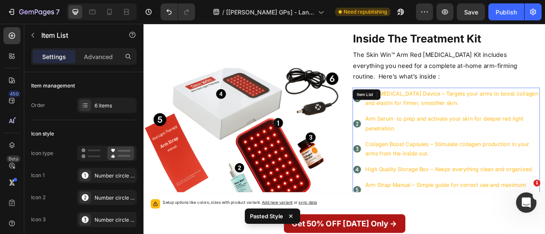
scroll to position [4577, 0]
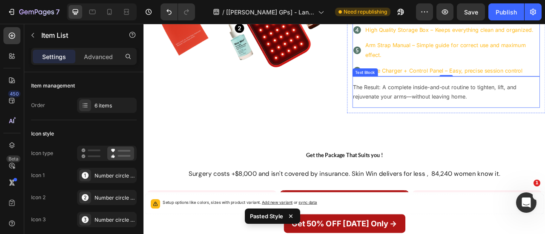
click at [501, 118] on p "The Result: A complete inside-and-out routine to tighten, lift, and rejuvenate …" at bounding box center [528, 110] width 237 height 25
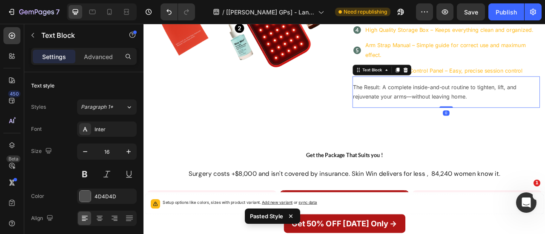
type input "18"
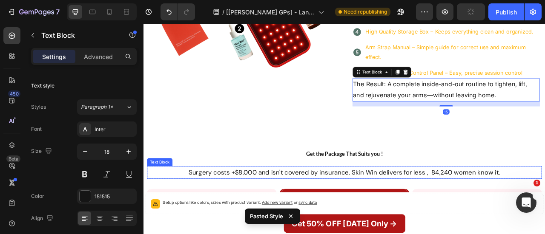
scroll to position [4695, 0]
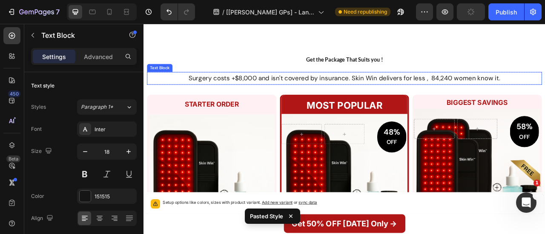
click at [392, 94] on p "Surgery costs +$8,000 and isn't covered by insurance. Skin Win delivers for les…" at bounding box center [399, 93] width 500 height 14
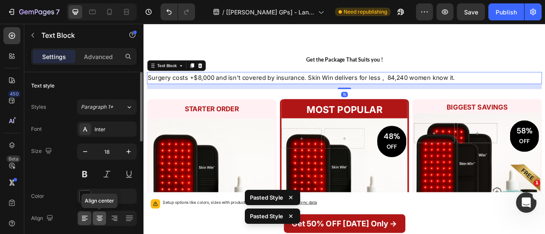
click at [104, 221] on div at bounding box center [99, 219] width 13 height 14
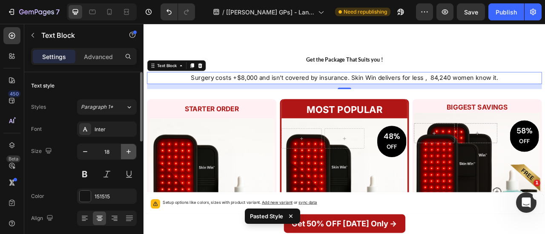
click at [132, 150] on icon "button" at bounding box center [128, 152] width 9 height 9
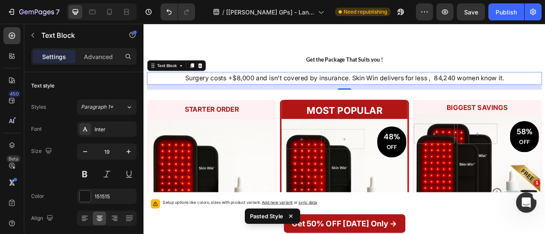
type input "20"
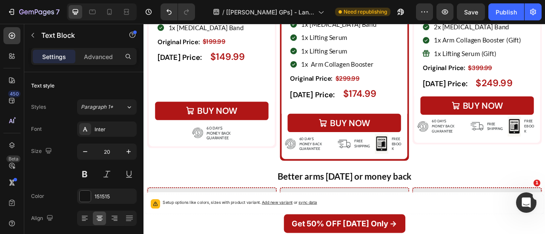
scroll to position [4941, 0]
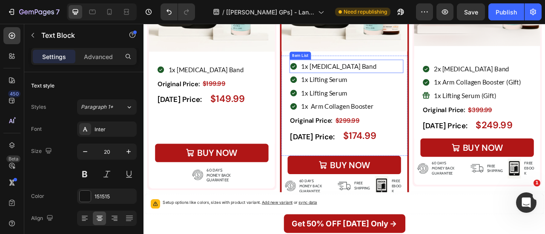
click at [385, 75] on p "1x Arm Lift Band" at bounding box center [392, 78] width 96 height 14
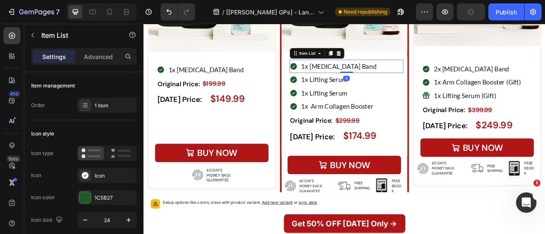
scroll to position [5145, 0]
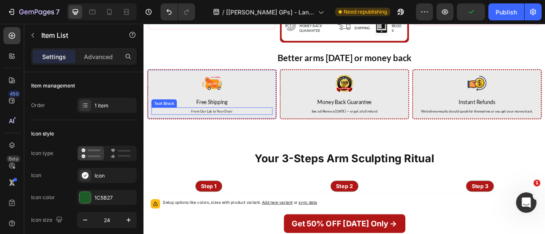
click at [243, 131] on p "From Our Lab to Your Door" at bounding box center [230, 135] width 152 height 8
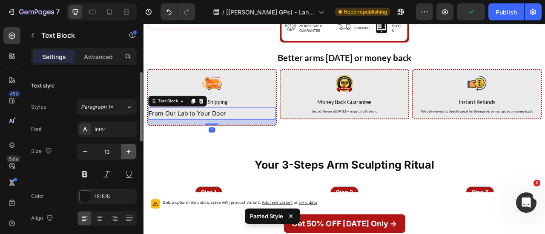
type input "18"
drag, startPoint x: 105, startPoint y: 219, endPoint x: 160, endPoint y: 199, distance: 58.8
click at [105, 219] on div at bounding box center [99, 219] width 13 height 14
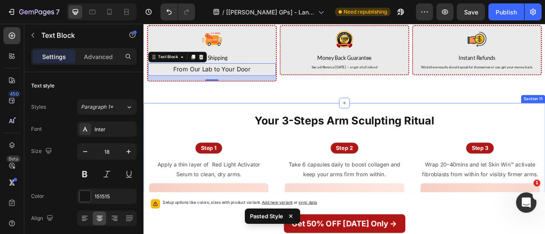
scroll to position [5285, 0]
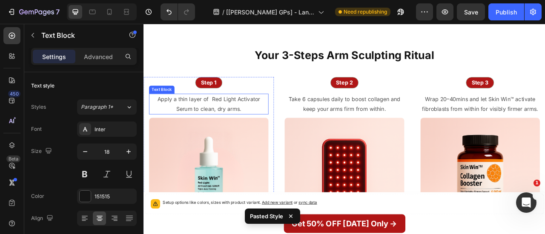
click at [252, 116] on p "Apply a thin layer of Red Light Activator Serum to clean, dry arms." at bounding box center [226, 126] width 150 height 25
type input "18"
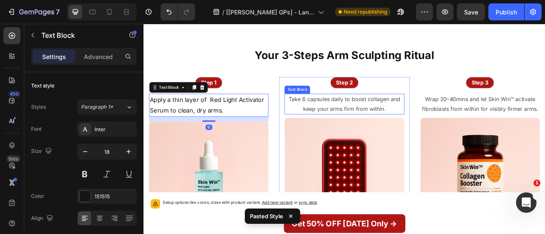
click at [386, 118] on p "Take 6 capsules daily to boost collagen and keep your arms firm from within." at bounding box center [398, 126] width 150 height 25
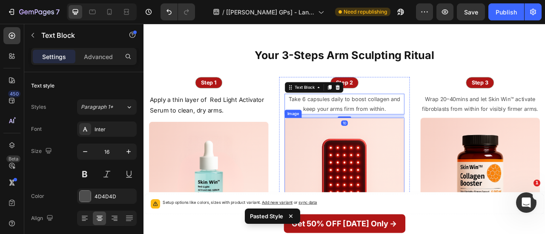
type input "18"
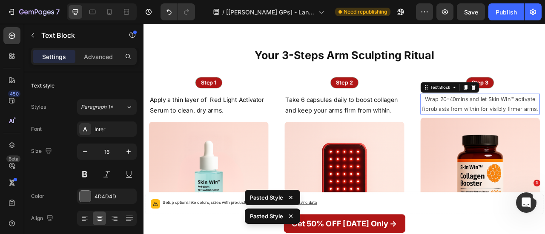
type input "18"
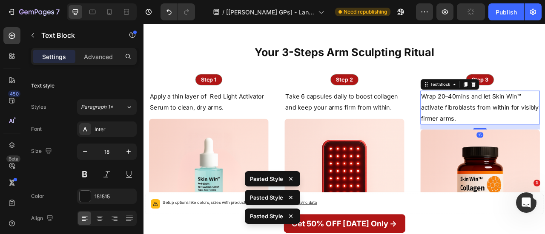
scroll to position [5546, 0]
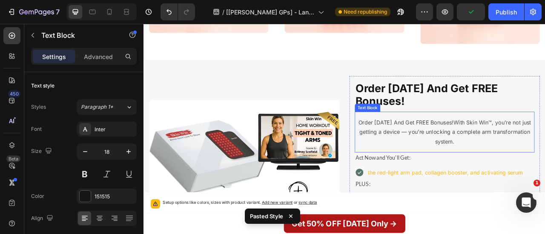
click at [475, 164] on p "Order Today And Get FREE Bonuses!With Skin Win™, you’re not just getting a devi…" at bounding box center [526, 161] width 227 height 37
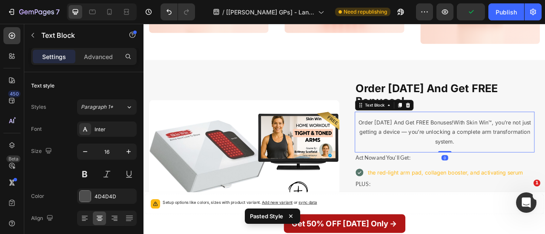
type input "18"
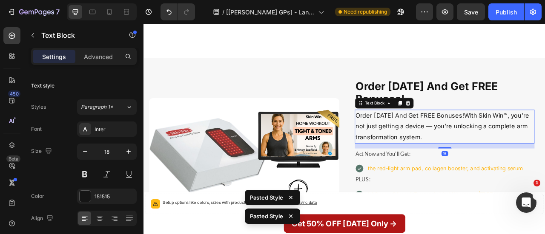
scroll to position [5649, 0]
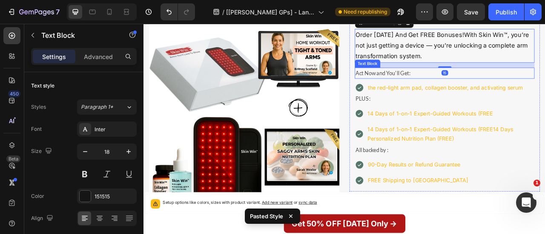
click at [483, 87] on p "Act Now and You'll Get:" at bounding box center [526, 86] width 227 height 12
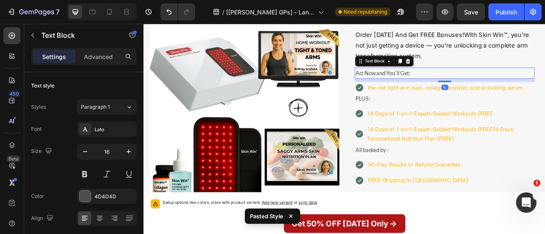
type input "18"
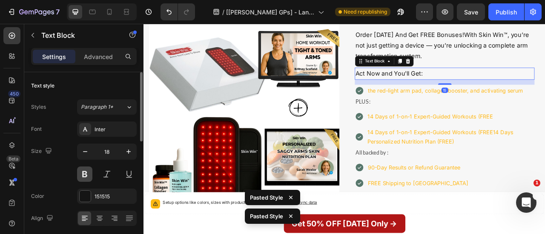
drag, startPoint x: 90, startPoint y: 176, endPoint x: 245, endPoint y: 141, distance: 159.2
click at [90, 176] on button at bounding box center [84, 174] width 15 height 15
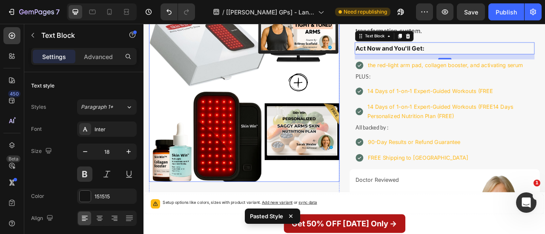
scroll to position [5733, 0]
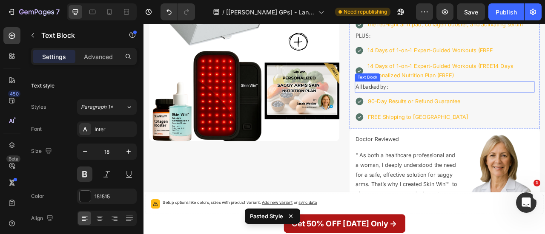
click at [475, 106] on p "All backed by :" at bounding box center [526, 104] width 227 height 12
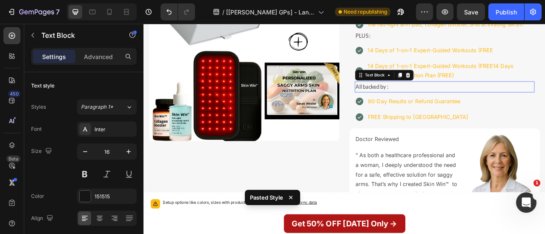
type input "18"
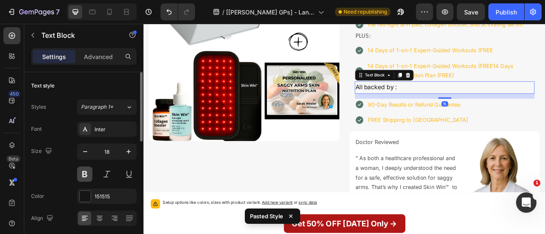
drag, startPoint x: 88, startPoint y: 177, endPoint x: 323, endPoint y: 24, distance: 280.2
click at [88, 177] on button at bounding box center [84, 174] width 15 height 15
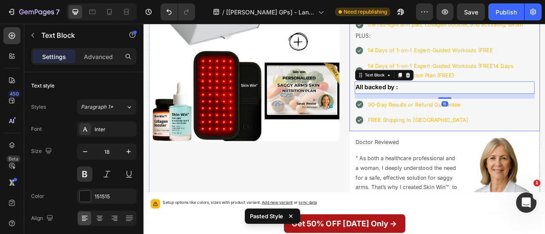
click at [460, 37] on p "PLUS :" at bounding box center [526, 39] width 227 height 12
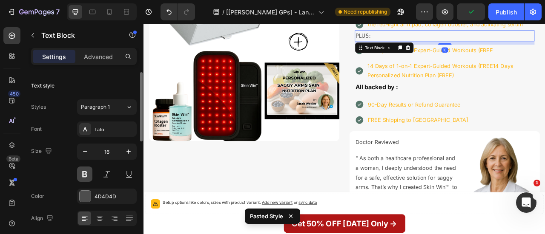
type input "18"
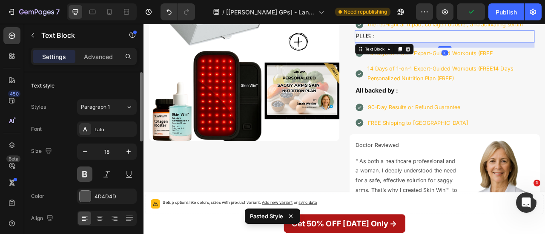
click at [80, 173] on button at bounding box center [84, 174] width 15 height 15
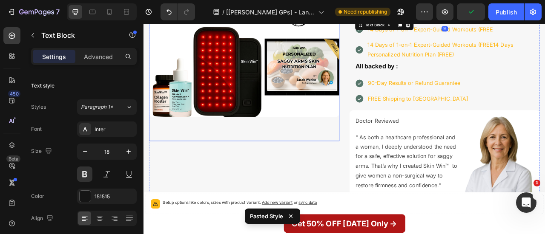
scroll to position [5831, 0]
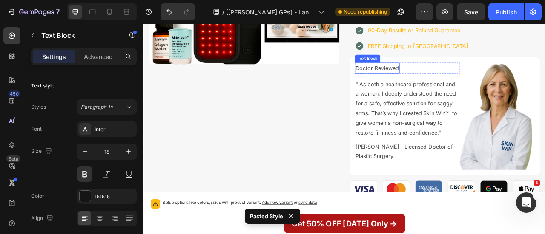
click at [445, 80] on p "Doctor Reviewed" at bounding box center [440, 80] width 55 height 12
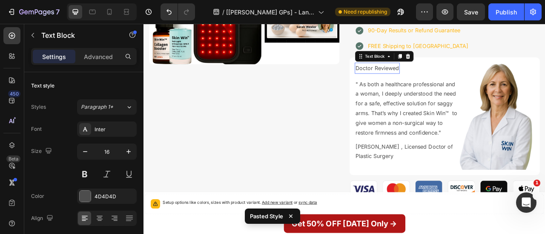
type input "18"
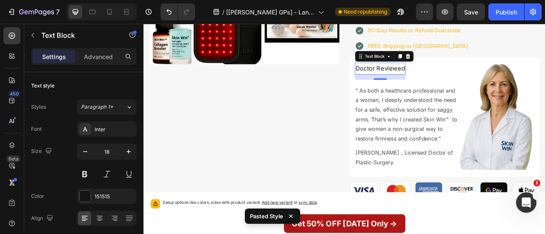
drag, startPoint x: 443, startPoint y: 92, endPoint x: 459, endPoint y: 80, distance: 19.7
click at [441, 83] on div "Doctor Reviewed Text Block 15" at bounding box center [444, 80] width 65 height 15
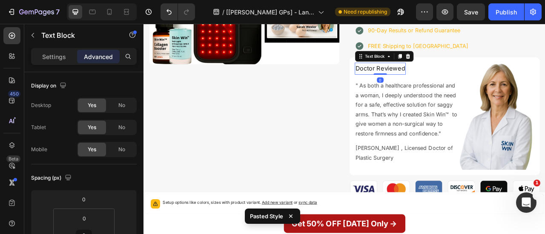
click at [459, 80] on p "Doctor Reviewed" at bounding box center [444, 81] width 63 height 14
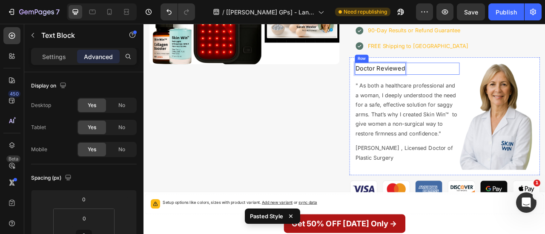
click at [480, 82] on div "Doctor Reviewed Text Block 0 Row" at bounding box center [478, 80] width 133 height 15
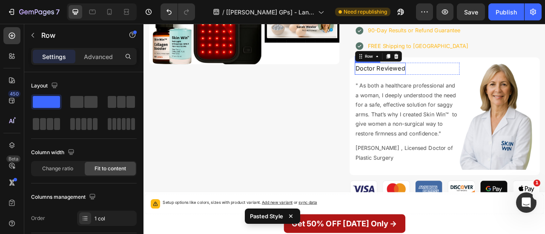
click at [446, 84] on p "Doctor Reviewed" at bounding box center [444, 81] width 63 height 14
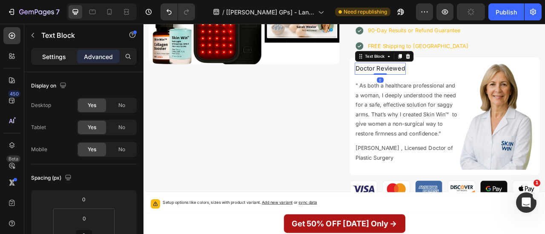
click at [58, 61] on div "Settings" at bounding box center [54, 57] width 43 height 14
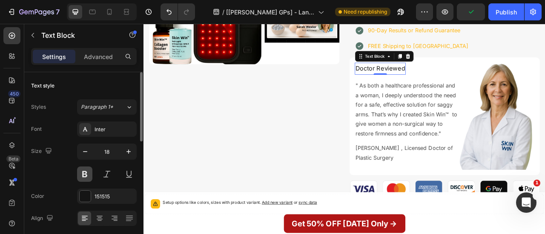
drag, startPoint x: 83, startPoint y: 174, endPoint x: 300, endPoint y: 134, distance: 221.5
click at [83, 174] on button at bounding box center [84, 174] width 15 height 15
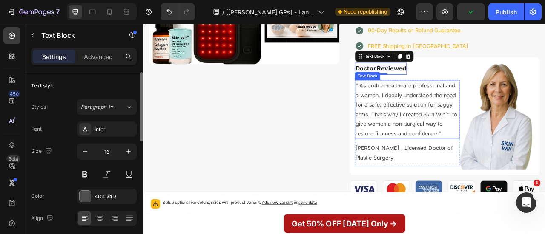
click at [444, 158] on p "" As both a healthcare professional and a woman, I deeply understood the need f…" at bounding box center [479, 133] width 132 height 74
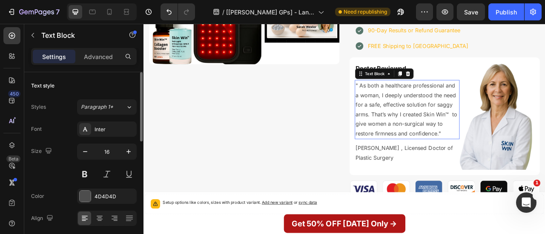
type input "18"
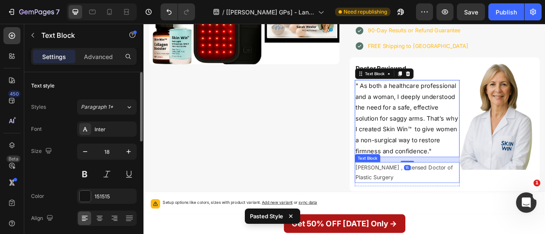
click at [446, 207] on p "Dr.Ellen Edgar , Licensed Doctor of Plastic Surgery" at bounding box center [479, 213] width 132 height 25
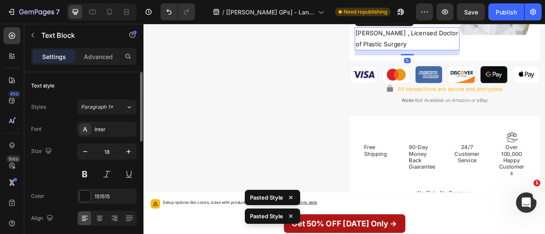
scroll to position [5969, 0]
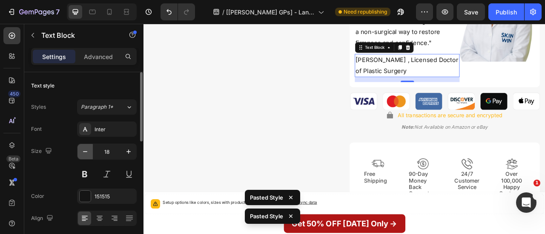
click at [90, 152] on button "button" at bounding box center [84, 151] width 15 height 15
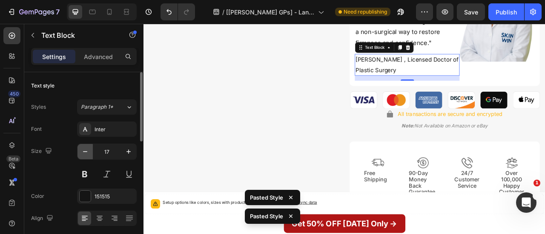
type input "16"
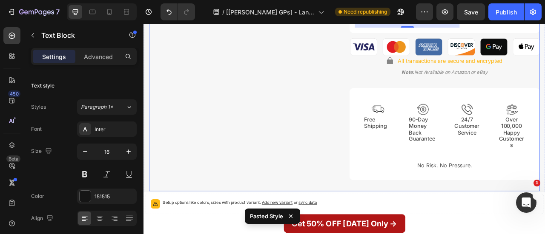
scroll to position [6073, 0]
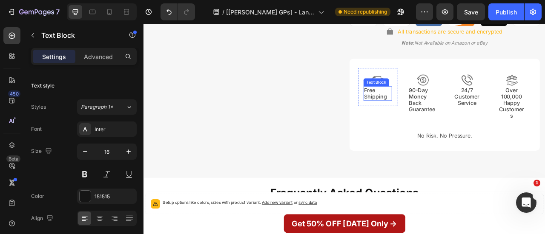
click at [435, 117] on p "Free Shipping" at bounding box center [441, 112] width 34 height 16
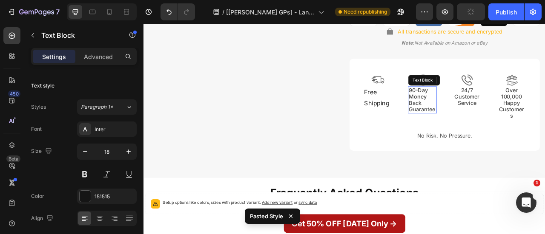
click at [483, 128] on p "90-Day Money Back Guarantee" at bounding box center [497, 120] width 34 height 33
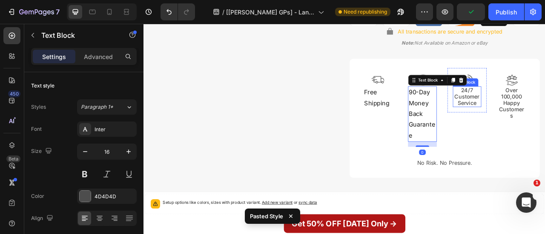
click at [544, 114] on p "24/7 Customer Service" at bounding box center [554, 116] width 34 height 25
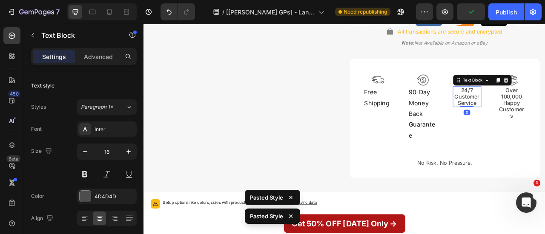
type input "18"
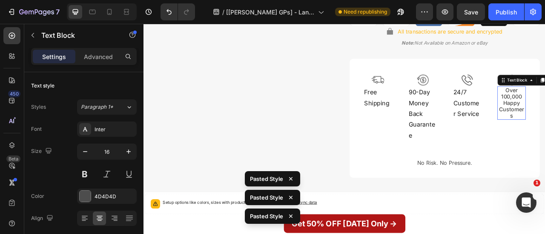
type input "18"
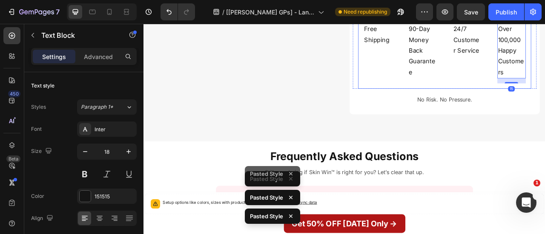
scroll to position [6231, 0]
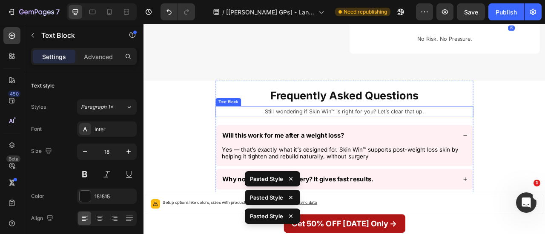
click at [423, 129] on div "Still wondering if Skin Win™ is right for you? Let’s clear that up." at bounding box center [399, 136] width 328 height 14
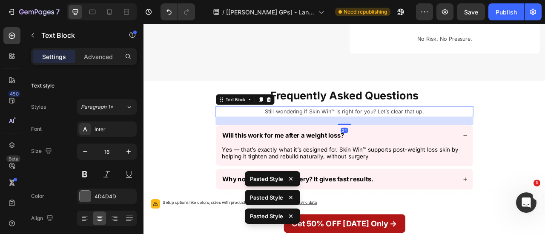
type input "18"
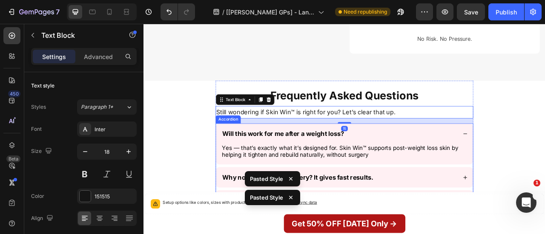
scroll to position [6269, 0]
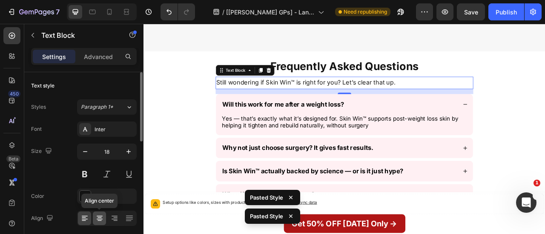
click at [100, 220] on icon at bounding box center [99, 218] width 9 height 9
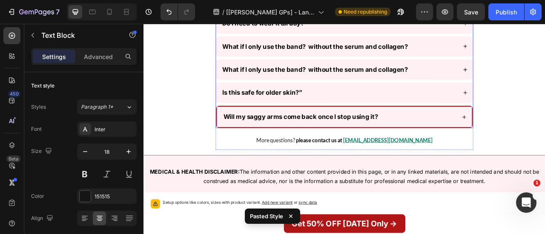
scroll to position [6544, 0]
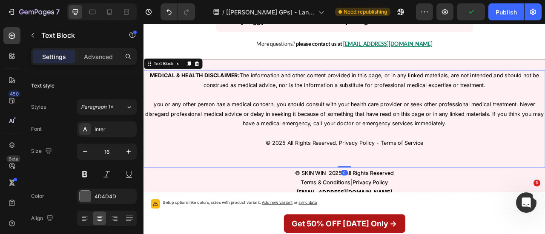
type input "18"
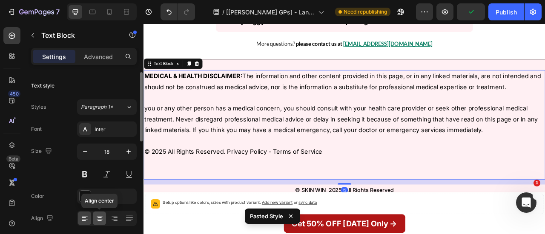
drag, startPoint x: 101, startPoint y: 218, endPoint x: 234, endPoint y: 126, distance: 161.8
click at [101, 218] on icon at bounding box center [99, 218] width 9 height 9
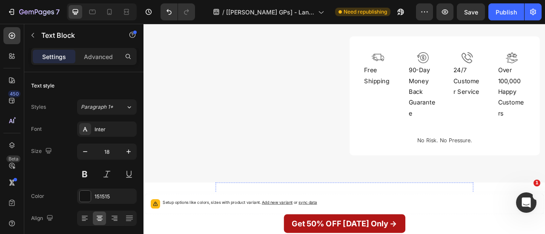
scroll to position [6051, 0]
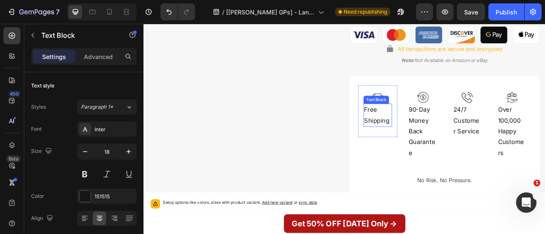
click at [430, 148] on p "Free Shipping" at bounding box center [441, 140] width 34 height 28
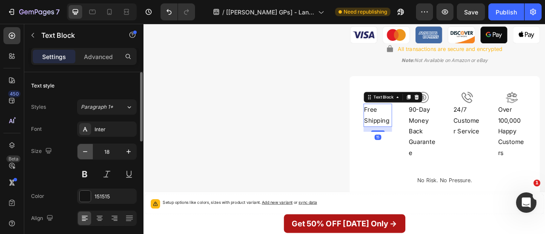
click at [89, 148] on icon "button" at bounding box center [85, 152] width 9 height 9
click at [84, 152] on icon "button" at bounding box center [85, 152] width 9 height 9
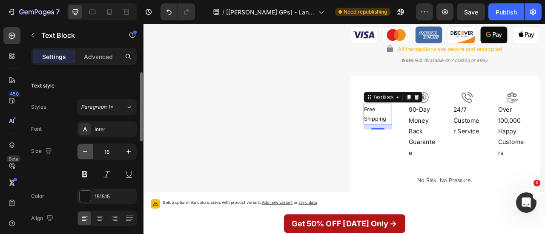
type input "15"
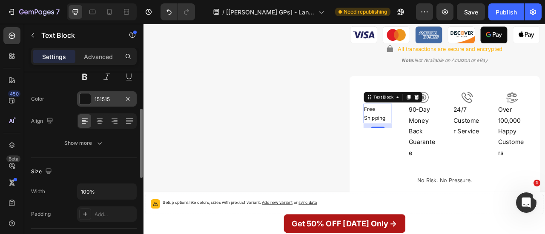
scroll to position [98, 0]
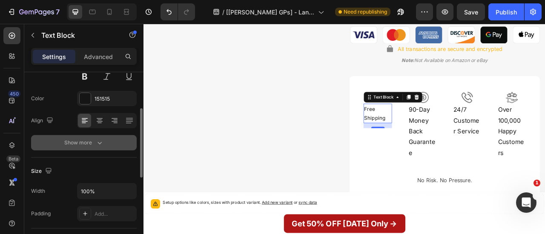
click at [104, 140] on button "Show more" at bounding box center [84, 142] width 106 height 15
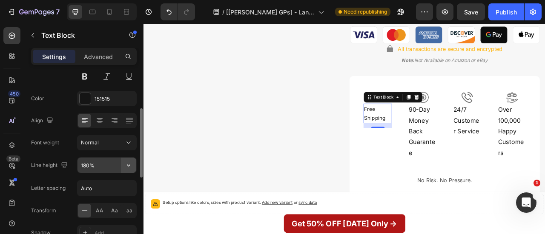
click at [129, 160] on button "button" at bounding box center [128, 165] width 15 height 15
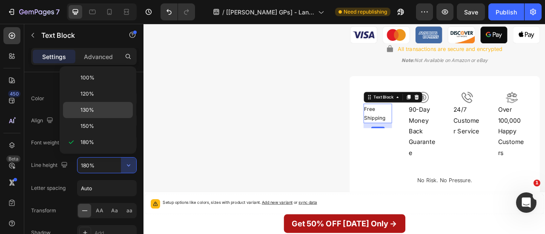
drag, startPoint x: 99, startPoint y: 110, endPoint x: 140, endPoint y: 172, distance: 74.4
click at [99, 110] on p "130%" at bounding box center [104, 110] width 49 height 8
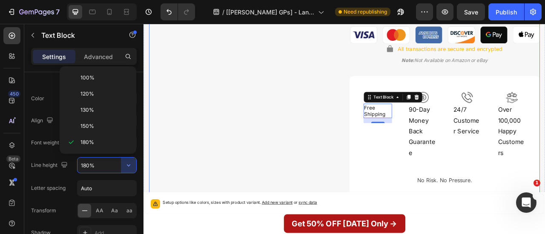
type input "130%"
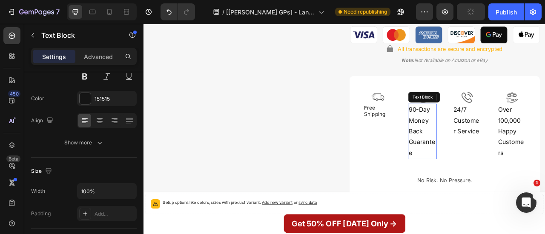
click at [500, 161] on p "90-Day Money Back Guarantee" at bounding box center [497, 160] width 34 height 69
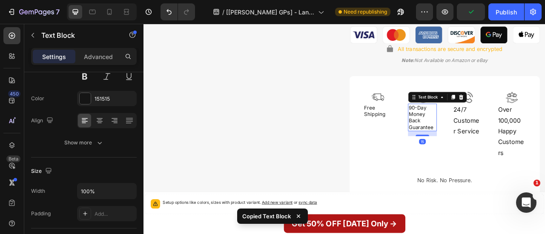
type input "15"
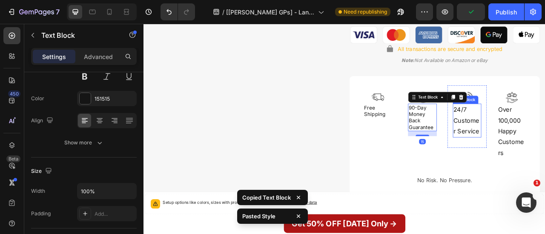
click at [544, 141] on p "24/7 Customer Service" at bounding box center [554, 146] width 34 height 41
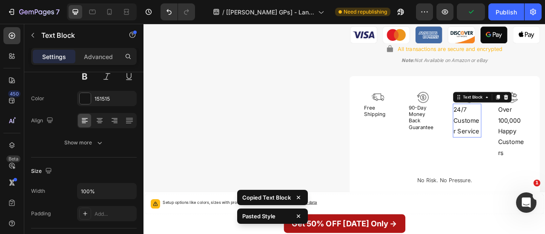
type input "15"
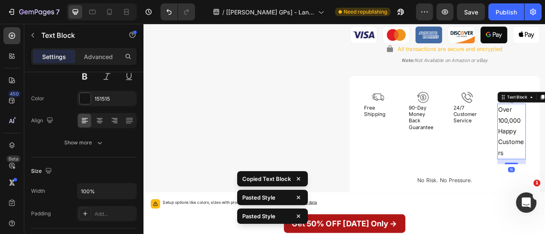
type input "15"
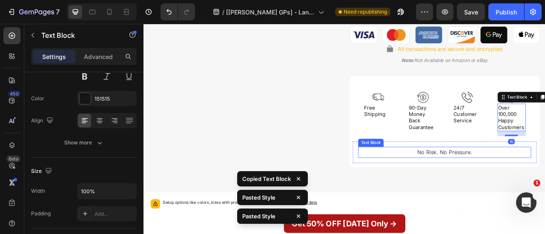
click at [529, 181] on p "No Risk. No Pressure." at bounding box center [526, 187] width 218 height 12
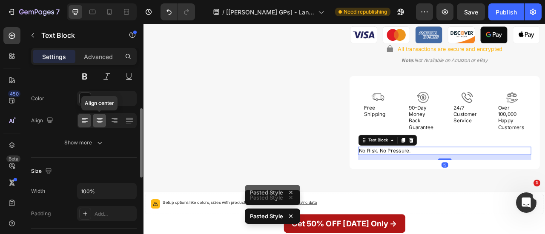
drag, startPoint x: 96, startPoint y: 123, endPoint x: 356, endPoint y: 164, distance: 263.2
click at [96, 123] on icon at bounding box center [99, 121] width 9 height 9
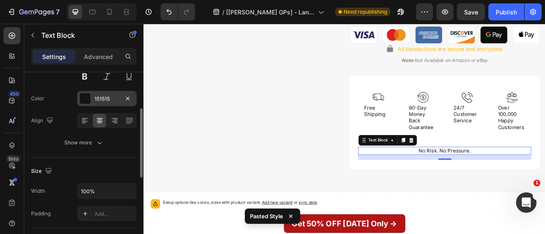
click at [89, 103] on div at bounding box center [85, 98] width 11 height 11
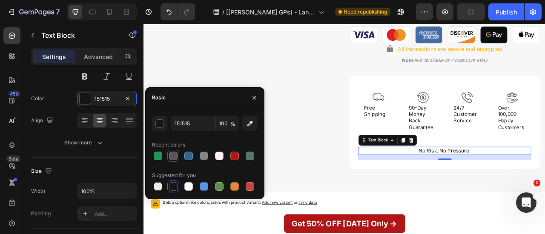
click at [178, 157] on div at bounding box center [173, 156] width 10 height 10
click at [83, 77] on button at bounding box center [84, 76] width 15 height 15
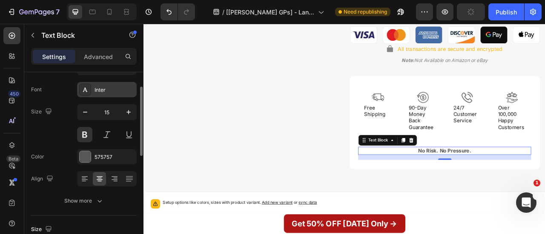
scroll to position [9, 0]
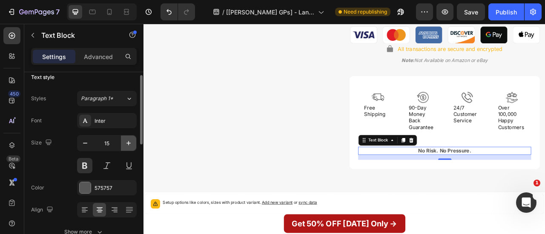
click at [128, 143] on icon "button" at bounding box center [128, 143] width 4 height 4
type input "17"
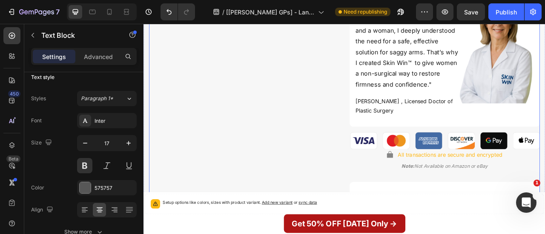
scroll to position [5915, 0]
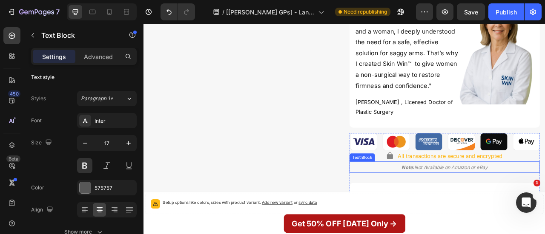
click at [480, 203] on strong "Note:" at bounding box center [480, 206] width 16 height 7
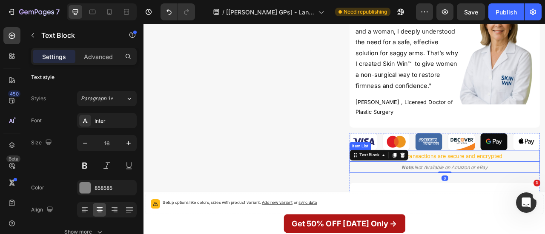
click at [499, 189] on p "All transactions are secure and encrypted" at bounding box center [532, 192] width 133 height 12
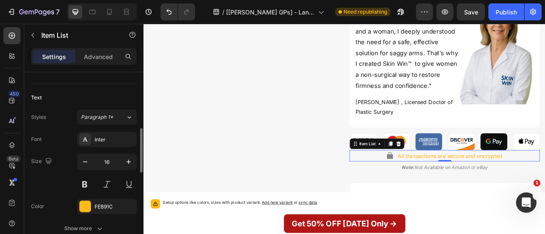
scroll to position [223, 0]
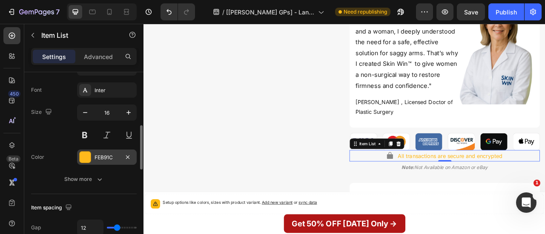
click at [85, 154] on div at bounding box center [85, 157] width 11 height 11
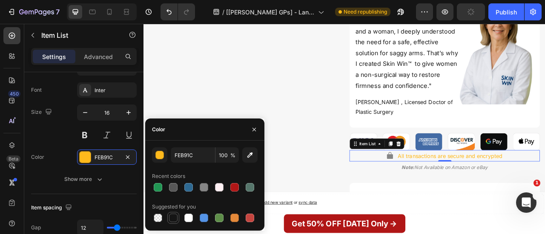
click at [172, 221] on div at bounding box center [173, 218] width 9 height 9
click at [423, 177] on div "Item List" at bounding box center [428, 177] width 24 height 8
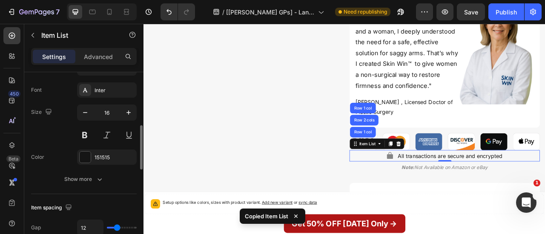
click at [94, 133] on div at bounding box center [107, 135] width 60 height 15
drag, startPoint x: 90, startPoint y: 133, endPoint x: 306, endPoint y: 153, distance: 216.3
click at [90, 133] on button at bounding box center [84, 135] width 15 height 15
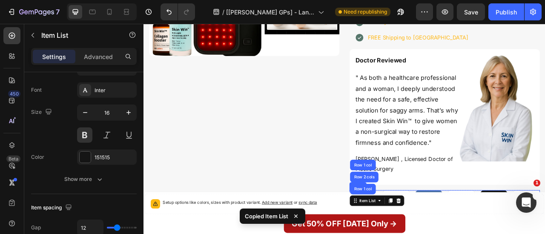
scroll to position [5778, 0]
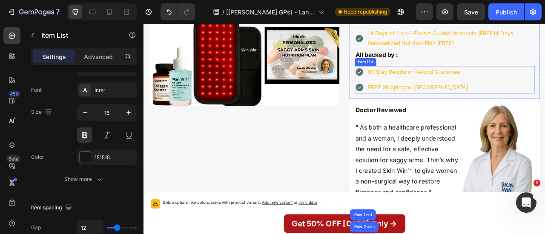
click at [508, 103] on p "FREE Shipping to USA" at bounding box center [493, 105] width 128 height 12
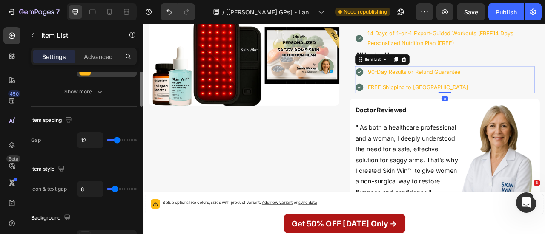
scroll to position [254, 0]
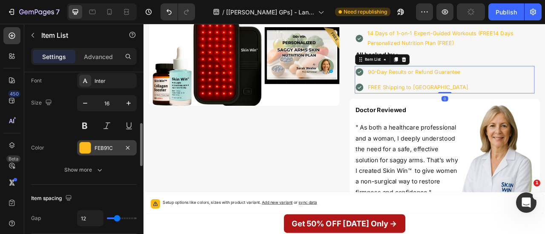
click at [89, 146] on div "FEB91C" at bounding box center [107, 147] width 60 height 15
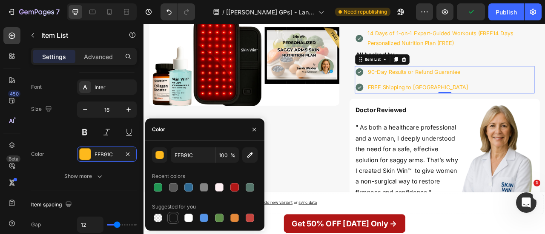
click at [174, 220] on div at bounding box center [173, 218] width 9 height 9
type input "151515"
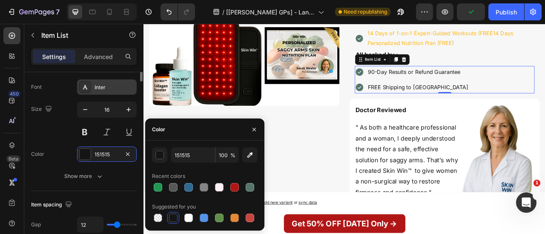
scroll to position [174, 0]
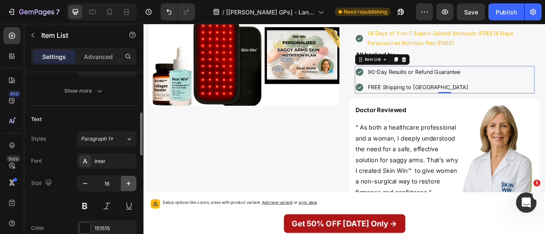
click at [131, 189] on button "button" at bounding box center [128, 183] width 15 height 15
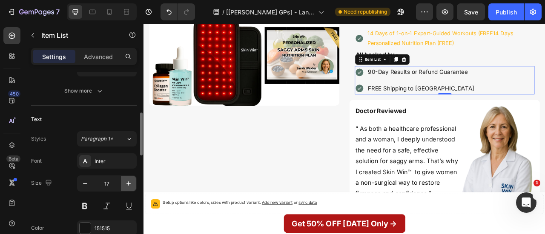
type input "18"
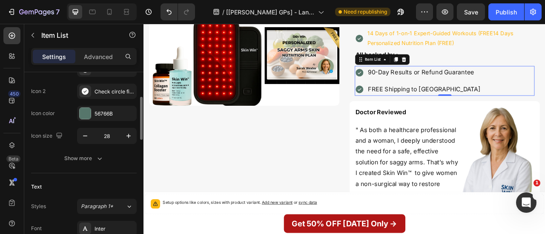
scroll to position [100, 0]
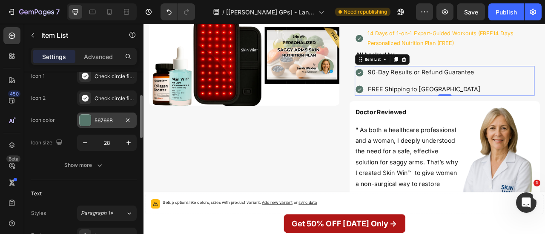
click at [94, 116] on div "56766B" at bounding box center [107, 120] width 60 height 15
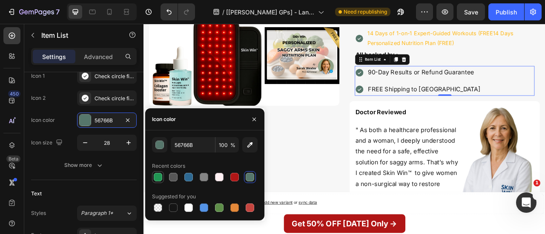
click at [152, 180] on div at bounding box center [158, 178] width 12 height 12
type input "219653"
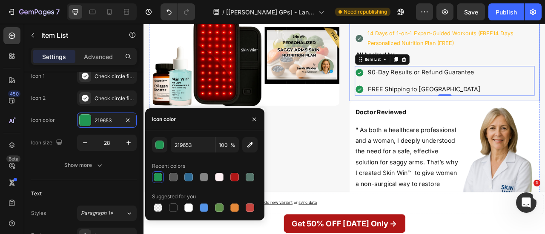
drag, startPoint x: 506, startPoint y: 117, endPoint x: 465, endPoint y: 108, distance: 42.7
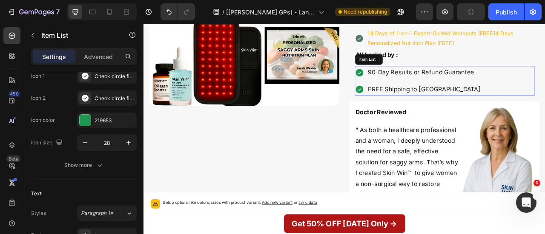
click at [449, 91] on div "90-Day Results or Refund Guarantee" at bounding box center [500, 85] width 146 height 16
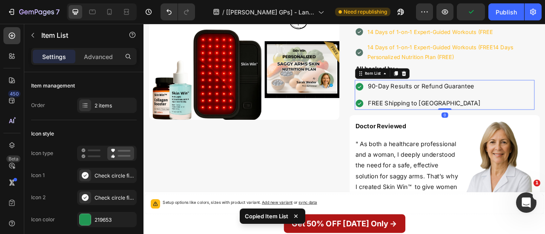
scroll to position [5680, 0]
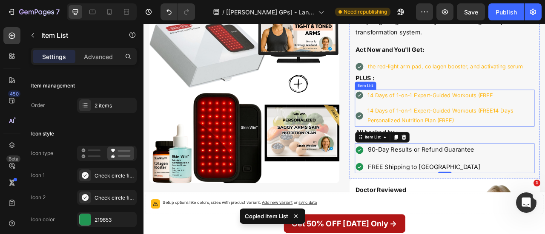
click at [422, 127] on div "14 Days of 1-on-1 Expert-Guided Workouts (FREE14 Days Personalized Nutrition Pl…" at bounding box center [526, 140] width 229 height 27
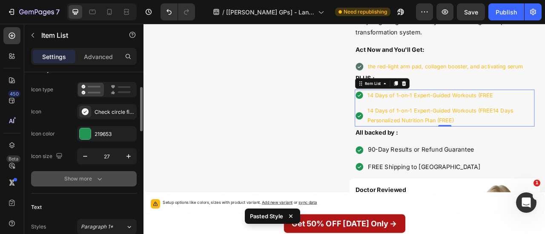
click at [101, 178] on icon "button" at bounding box center [99, 179] width 9 height 9
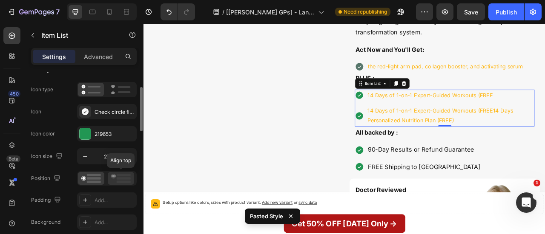
click at [120, 174] on rect at bounding box center [124, 175] width 14 height 3
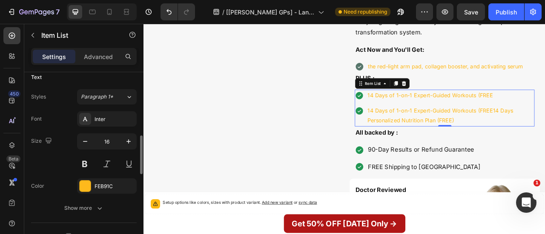
scroll to position [333, 0]
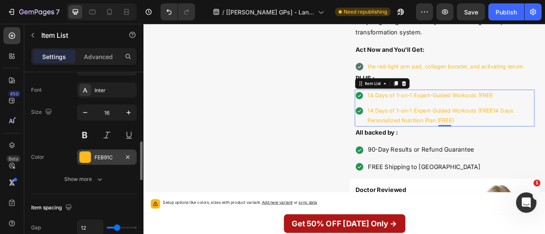
click at [85, 158] on div at bounding box center [85, 157] width 11 height 11
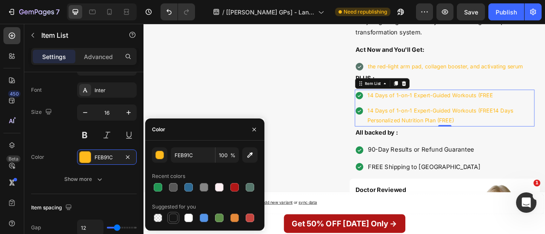
click at [174, 219] on div at bounding box center [173, 218] width 9 height 9
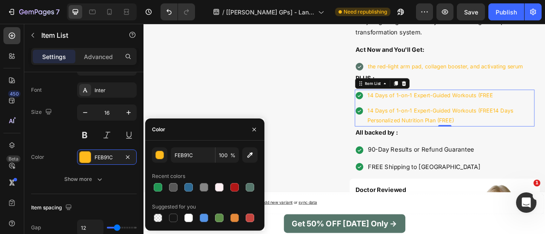
type input "151515"
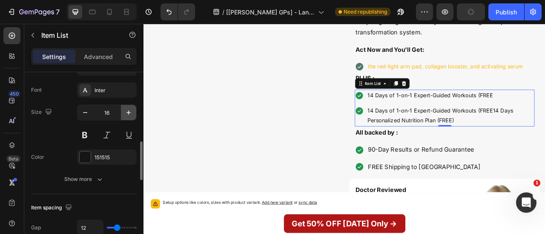
click at [132, 110] on icon "button" at bounding box center [128, 113] width 9 height 9
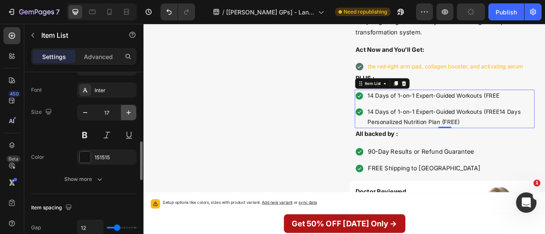
type input "18"
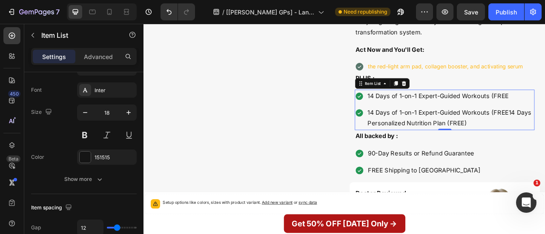
drag, startPoint x: 276, startPoint y: 134, endPoint x: 271, endPoint y: 81, distance: 53.0
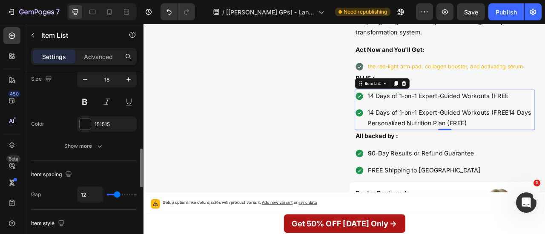
scroll to position [5599, 0]
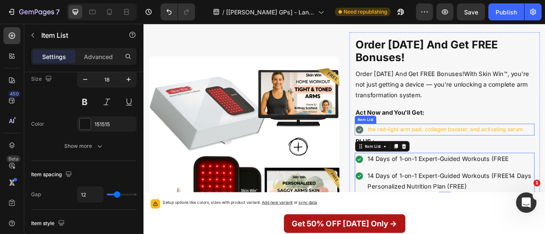
click at [466, 163] on p "the red-light arm pad, collagen booster, and activating serum" at bounding box center [527, 158] width 197 height 12
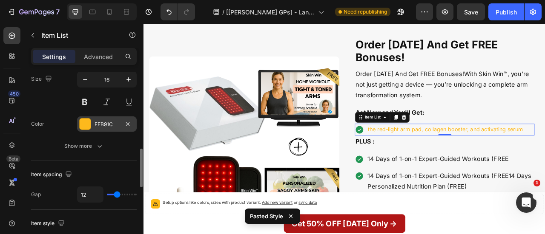
click at [87, 128] on div at bounding box center [85, 124] width 11 height 11
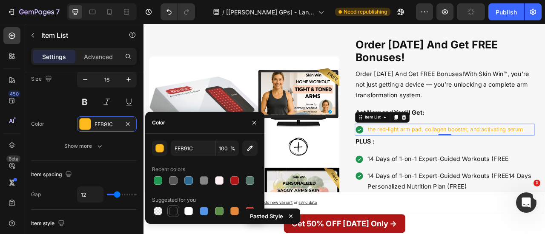
click at [176, 214] on div at bounding box center [173, 211] width 9 height 9
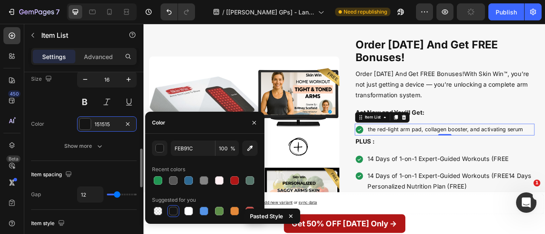
type input "151515"
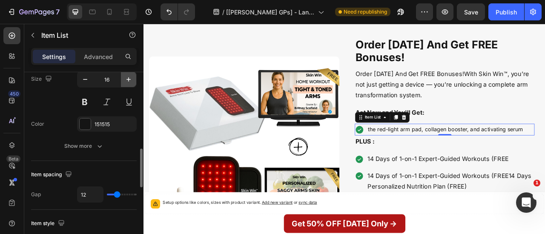
click at [131, 80] on icon "button" at bounding box center [128, 79] width 9 height 9
type input "18"
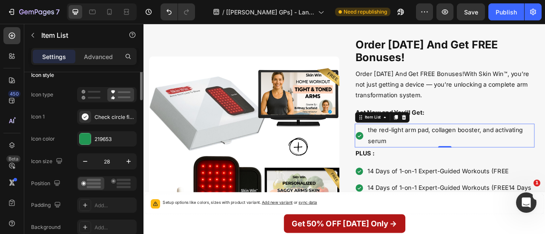
scroll to position [40, 0]
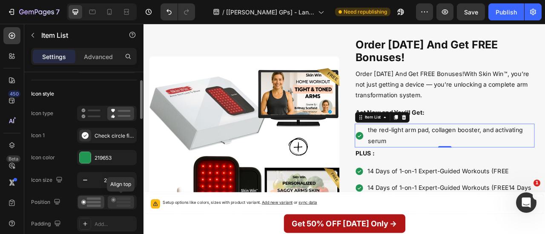
drag, startPoint x: 112, startPoint y: 203, endPoint x: 320, endPoint y: 48, distance: 259.1
click at [112, 203] on icon at bounding box center [121, 202] width 20 height 9
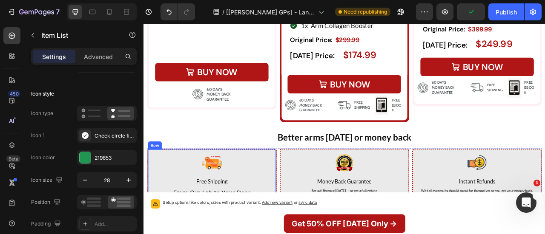
scroll to position [5086, 0]
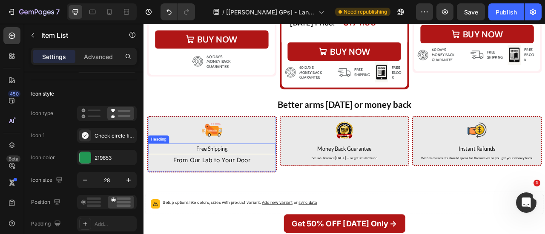
click at [248, 180] on h2 "Free Shipping" at bounding box center [230, 183] width 163 height 14
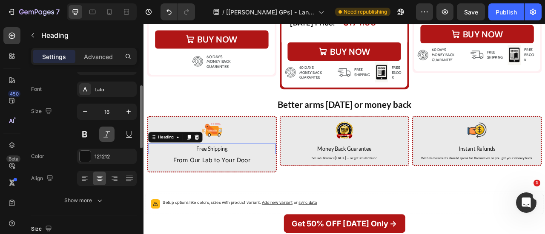
scroll to position [0, 0]
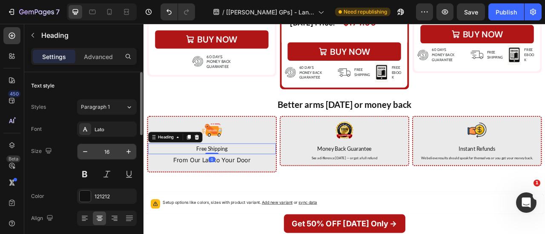
click at [115, 151] on input "16" at bounding box center [107, 151] width 28 height 15
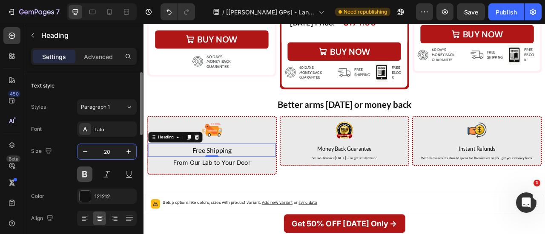
type input "20"
click at [81, 174] on button at bounding box center [84, 174] width 15 height 15
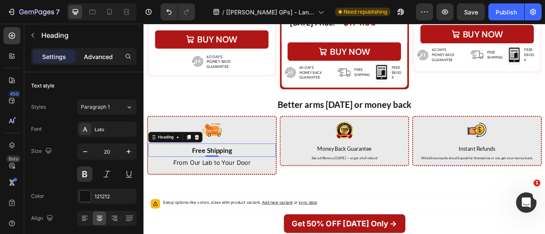
click at [107, 52] on p "Advanced" at bounding box center [98, 56] width 29 height 9
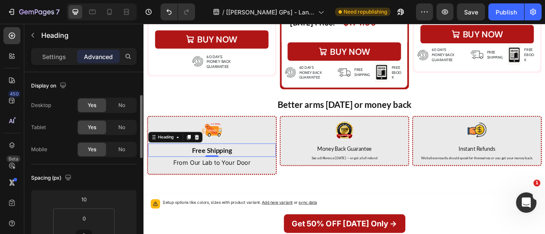
scroll to position [48, 0]
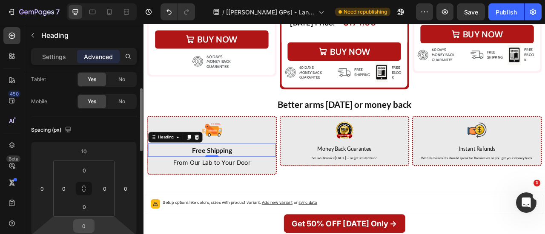
click at [88, 223] on input "0" at bounding box center [83, 226] width 17 height 13
type input "10"
type input "5"
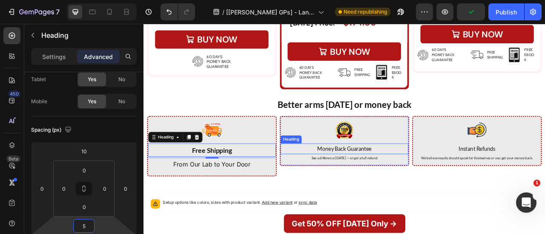
click at [390, 176] on h2 "Money Back Guarantee" at bounding box center [398, 183] width 163 height 14
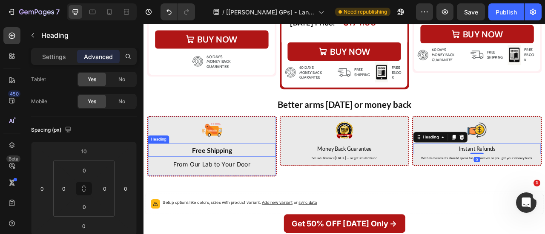
click at [266, 183] on h2 "Free Shipping" at bounding box center [230, 184] width 163 height 17
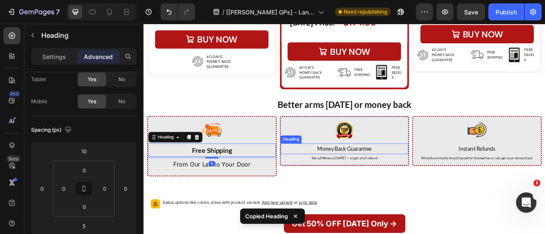
click at [363, 178] on h2 "Money Back Guarantee" at bounding box center [398, 183] width 163 height 14
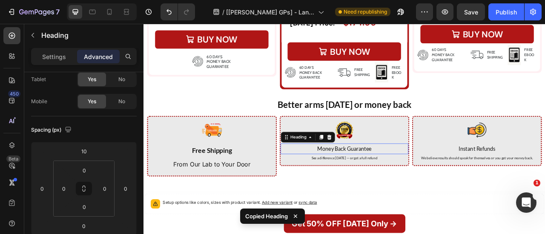
type input "5"
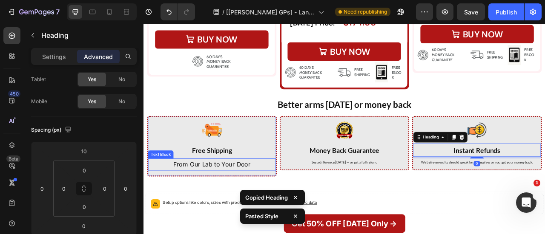
type input "5"
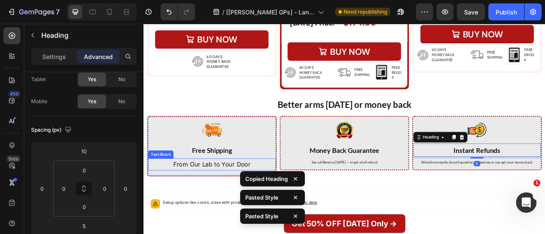
click at [281, 199] on p "From Our Lab to Your Door" at bounding box center [230, 203] width 161 height 14
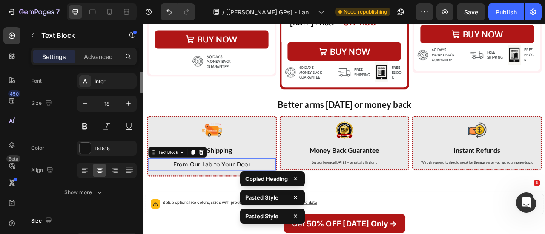
scroll to position [0, 0]
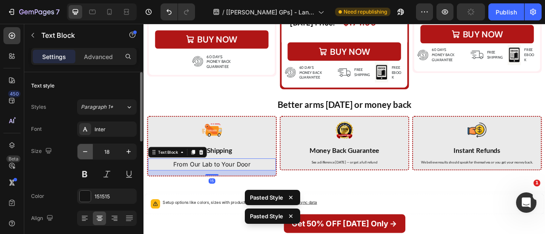
click at [90, 150] on button "button" at bounding box center [84, 151] width 15 height 15
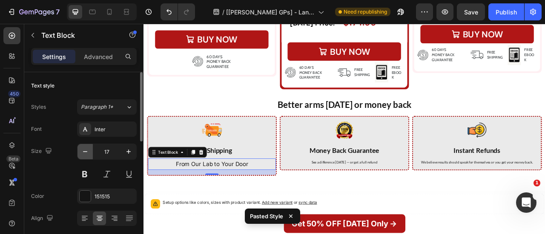
click at [90, 150] on button "button" at bounding box center [84, 151] width 15 height 15
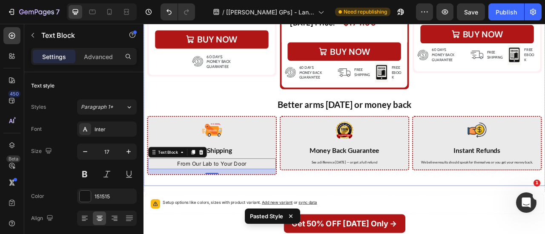
type input "16"
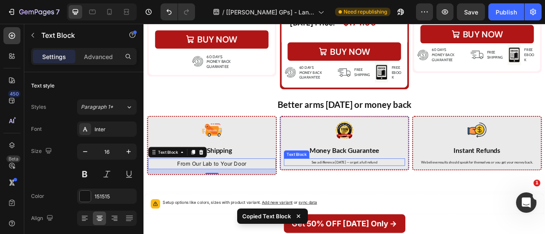
click at [375, 196] on p "See a difference in 60 days — or get a full refund" at bounding box center [399, 200] width 152 height 8
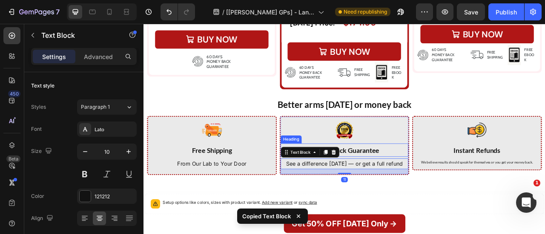
type input "16"
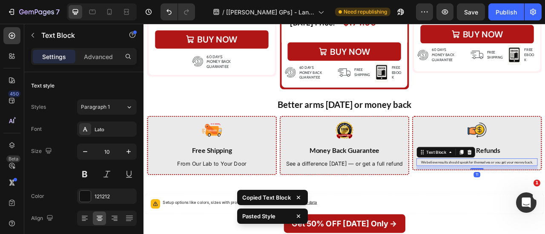
type input "16"
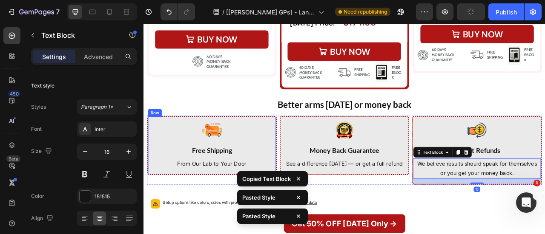
click at [304, 142] on div "Image Free Shipping Heading From Our Lab to Your Door Text Block" at bounding box center [230, 179] width 163 height 74
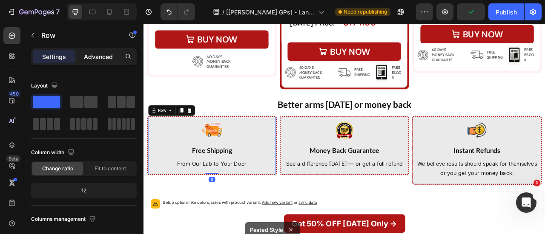
click at [104, 50] on div "Advanced" at bounding box center [98, 57] width 43 height 14
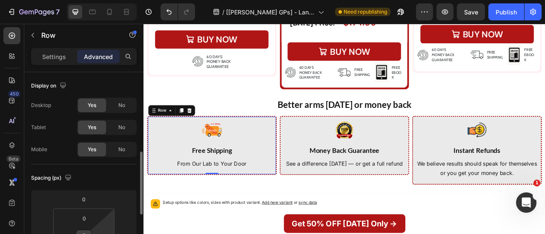
scroll to position [60, 0]
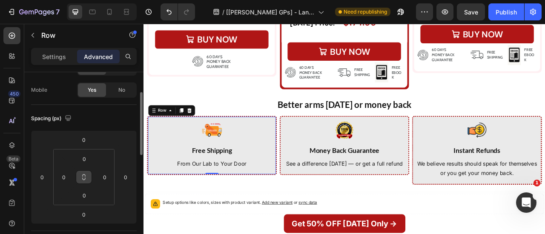
click at [83, 175] on icon at bounding box center [83, 177] width 7 height 7
click at [88, 161] on input "0" at bounding box center [84, 159] width 17 height 13
type input "15"
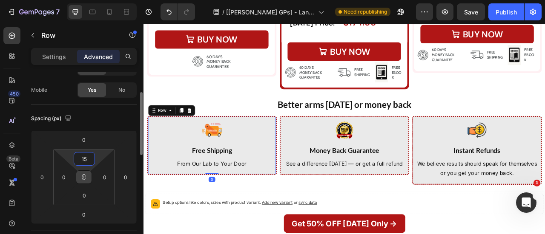
type input "15"
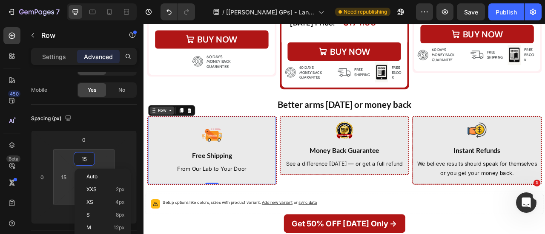
type input "15"
click at [162, 130] on div "Row" at bounding box center [167, 134] width 14 height 8
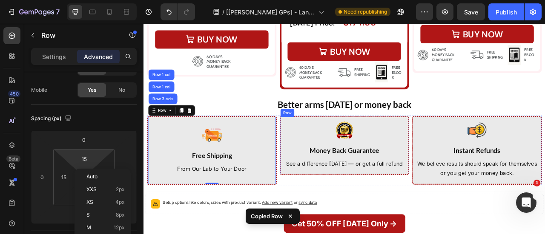
click at [319, 142] on div "Image Money Back Guarantee Heading See a difference in 60 days — or get a full …" at bounding box center [398, 179] width 163 height 74
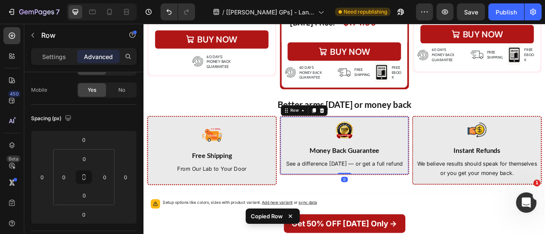
type input "15"
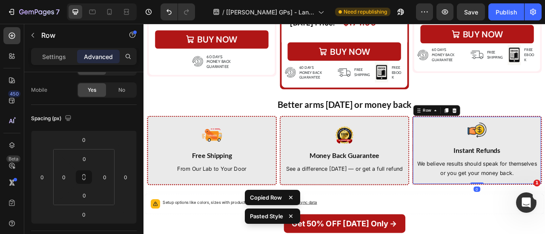
type input "15"
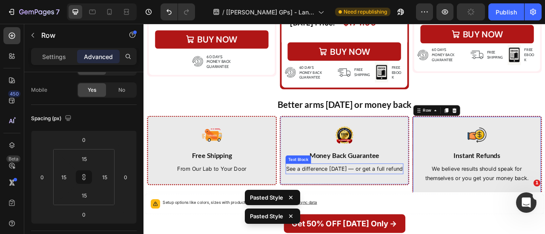
scroll to position [5155, 0]
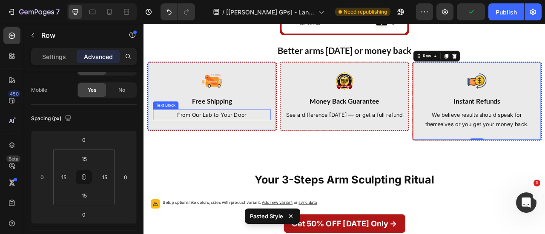
click at [276, 134] on p "From Our Lab to Your Door" at bounding box center [230, 140] width 148 height 12
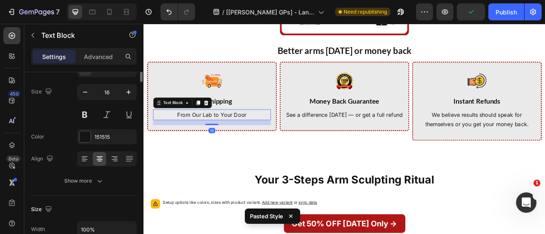
scroll to position [0, 0]
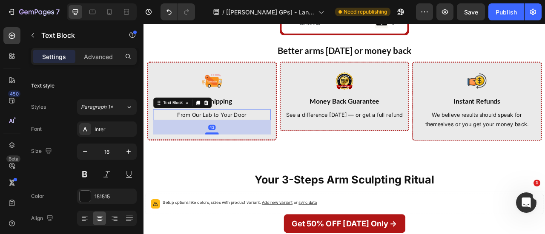
drag, startPoint x: 230, startPoint y: 149, endPoint x: 230, endPoint y: 160, distance: 11.9
click at [230, 162] on div at bounding box center [230, 163] width 17 height 3
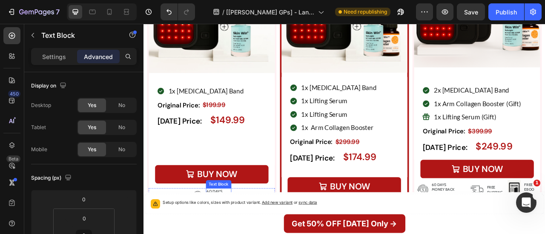
scroll to position [4886, 0]
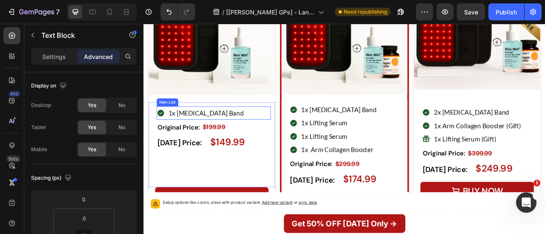
click at [214, 136] on p "1x Arm Lift Band" at bounding box center [223, 137] width 96 height 14
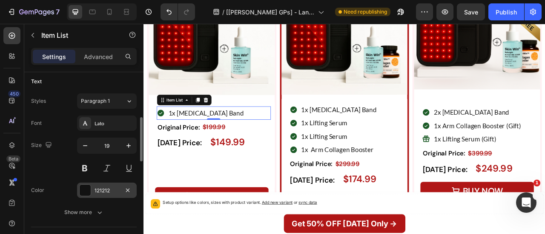
scroll to position [187, 0]
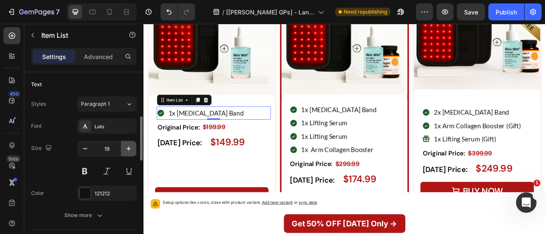
click at [126, 149] on icon "button" at bounding box center [128, 149] width 9 height 9
type input "21"
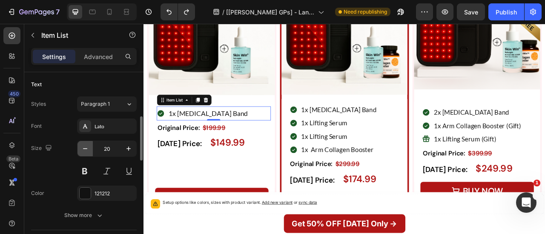
type input "19"
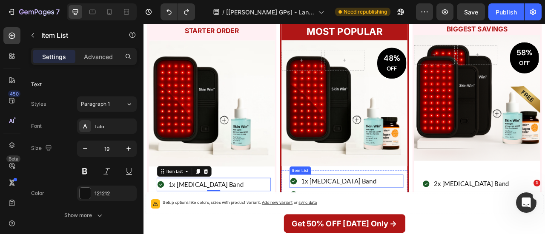
scroll to position [4890, 0]
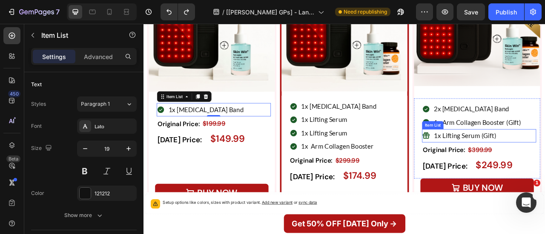
click at [544, 167] on div "1x Lifting Serum (Gift)" at bounding box center [552, 166] width 82 height 17
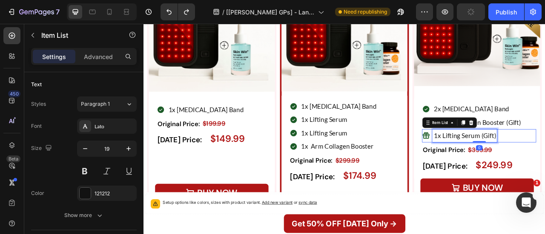
click at [544, 165] on p "1x Lifting Serum (Gift)" at bounding box center [551, 166] width 79 height 14
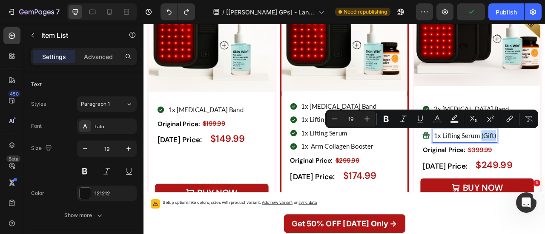
drag, startPoint x: 566, startPoint y: 165, endPoint x: 585, endPoint y: 167, distance: 18.8
click at [544, 167] on p "1x Lifting Serum (Gift)" at bounding box center [551, 166] width 79 height 14
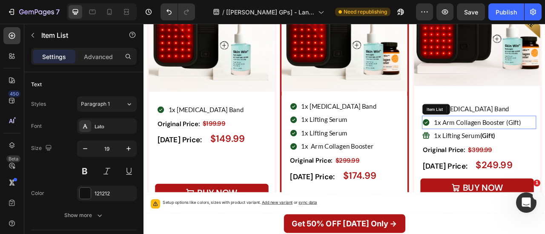
scroll to position [0, 0]
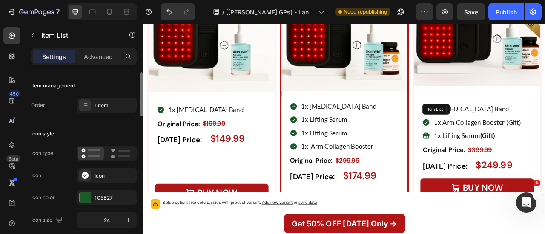
drag, startPoint x: 597, startPoint y: 149, endPoint x: 619, endPoint y: 151, distance: 21.8
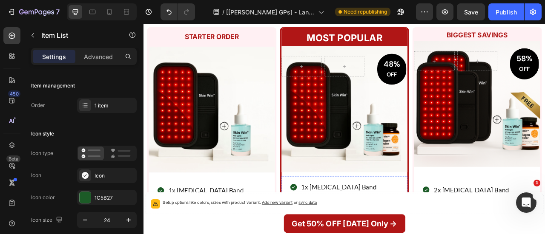
scroll to position [4639, 0]
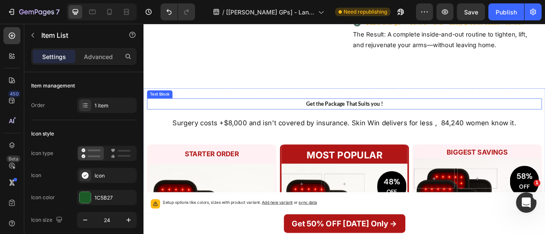
click at [411, 125] on p "Get the Package That Suits you !" at bounding box center [399, 126] width 350 height 12
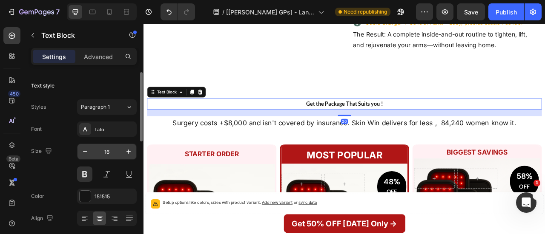
click at [112, 149] on input "16" at bounding box center [107, 151] width 28 height 15
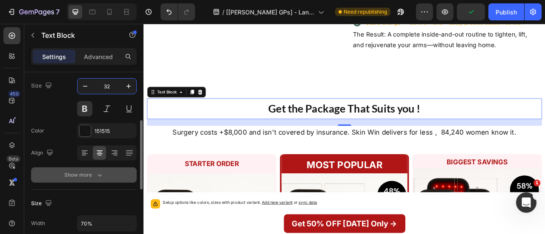
scroll to position [83, 0]
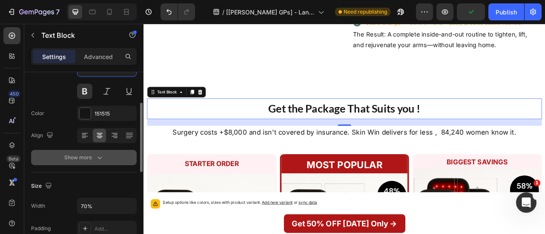
type input "32"
click at [101, 160] on icon "button" at bounding box center [99, 158] width 9 height 9
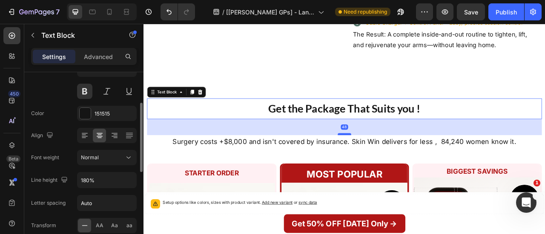
drag, startPoint x: 397, startPoint y: 150, endPoint x: 396, endPoint y: 162, distance: 11.9
click at [396, 163] on div at bounding box center [398, 164] width 17 height 3
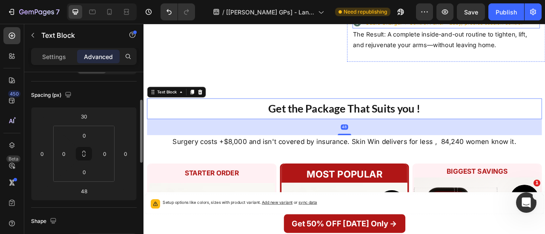
scroll to position [4466, 0]
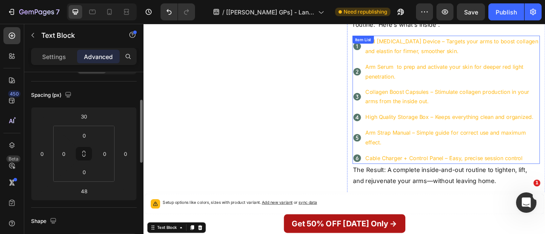
click at [414, 188] on div "Cable Charger + Control Panel – Easy, precise session control" at bounding box center [528, 195] width 239 height 15
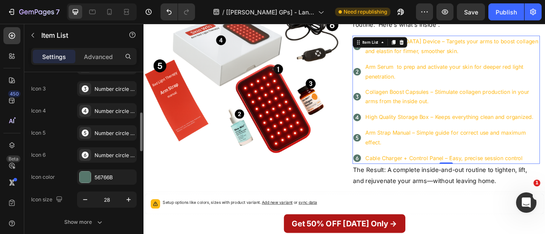
scroll to position [197, 0]
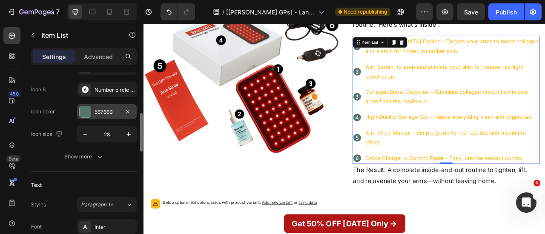
click at [101, 109] on div "56766B" at bounding box center [106, 113] width 25 height 8
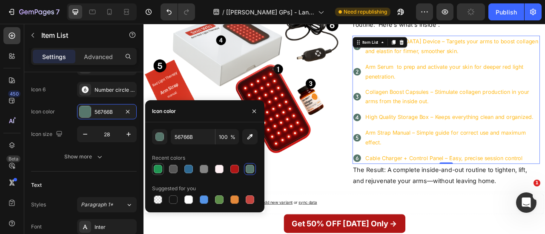
click at [156, 172] on div at bounding box center [158, 169] width 9 height 9
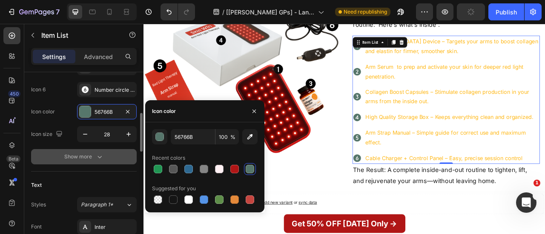
click at [96, 160] on button "Show more" at bounding box center [84, 156] width 106 height 15
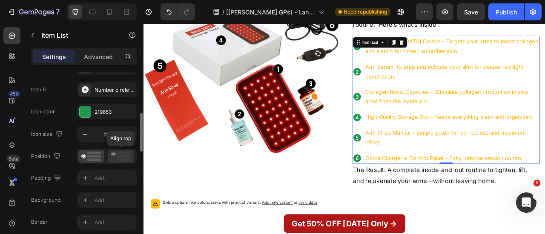
click at [113, 156] on icon at bounding box center [121, 156] width 20 height 9
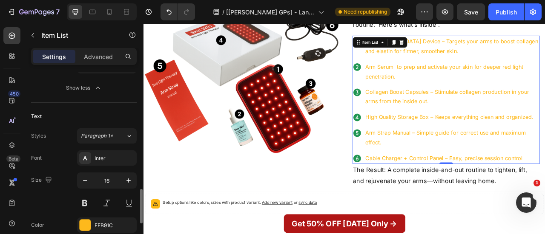
scroll to position [416, 0]
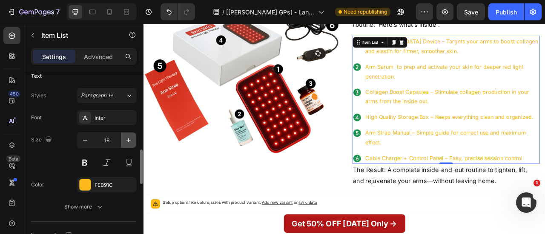
click at [126, 138] on icon "button" at bounding box center [128, 140] width 9 height 9
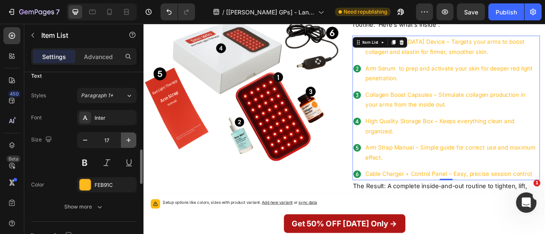
type input "18"
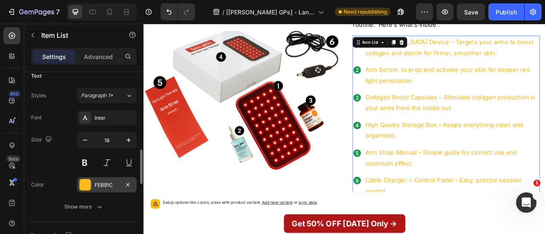
scroll to position [4488, 0]
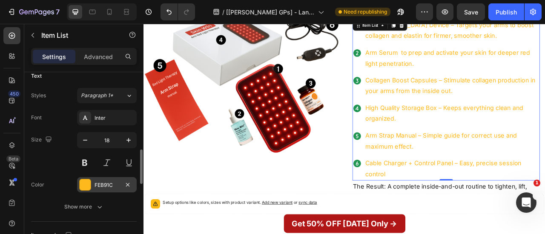
click at [109, 188] on div "FEB91C" at bounding box center [106, 186] width 25 height 8
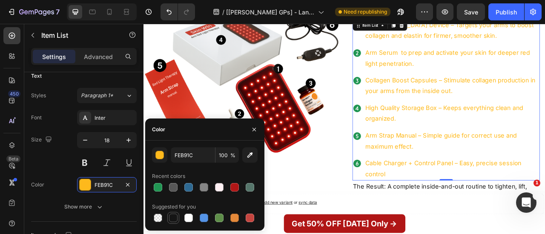
click at [170, 220] on div at bounding box center [173, 218] width 9 height 9
type input "151515"
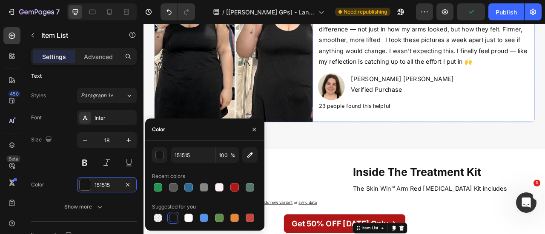
scroll to position [4183, 0]
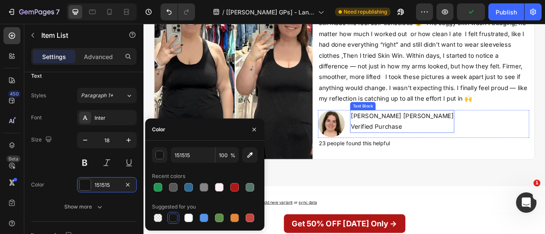
click at [460, 144] on p "[PERSON_NAME] [PERSON_NAME]" at bounding box center [472, 141] width 131 height 14
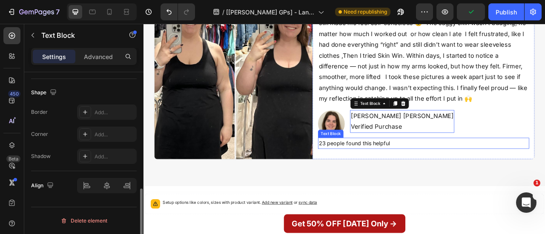
scroll to position [0, 0]
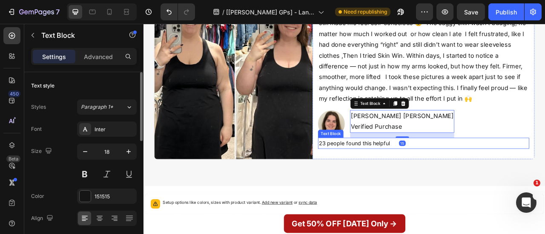
click at [417, 172] on p "23 people found this helpful" at bounding box center [499, 176] width 267 height 12
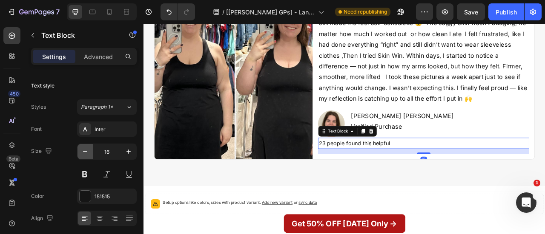
click at [86, 157] on button "button" at bounding box center [84, 151] width 15 height 15
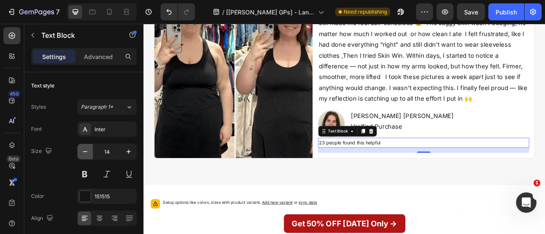
drag, startPoint x: 83, startPoint y: 153, endPoint x: 303, endPoint y: 85, distance: 230.3
click at [83, 153] on icon "button" at bounding box center [85, 152] width 9 height 9
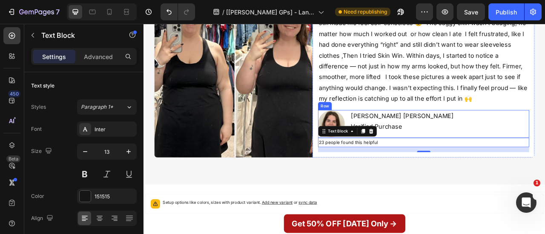
scroll to position [4161, 0]
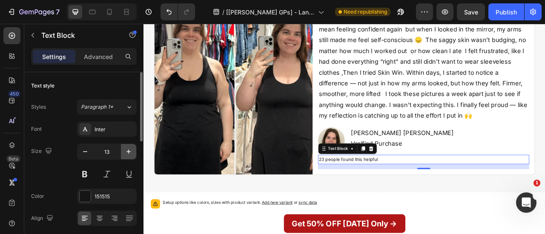
drag, startPoint x: 132, startPoint y: 155, endPoint x: 274, endPoint y: 115, distance: 147.1
click at [132, 155] on icon "button" at bounding box center [128, 152] width 9 height 9
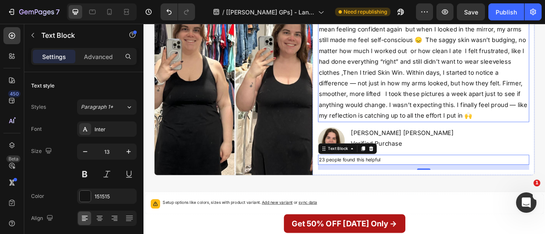
type input "14"
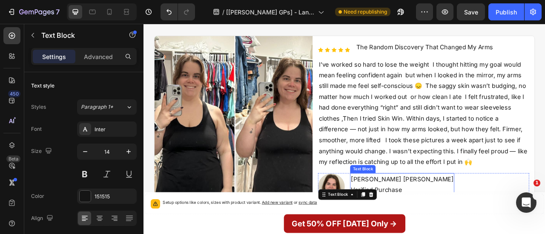
scroll to position [4185, 0]
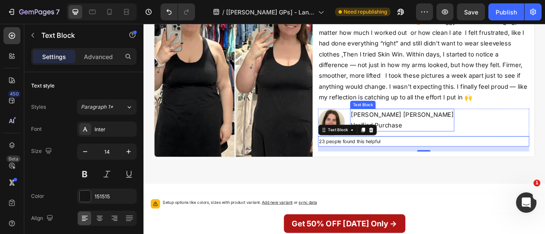
click at [450, 146] on p "Verified Purchase" at bounding box center [472, 153] width 131 height 14
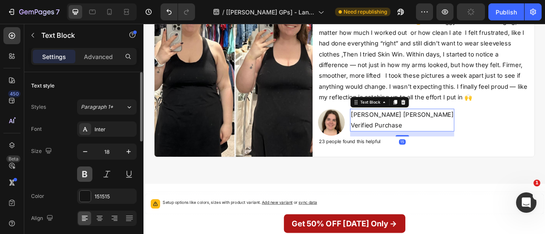
drag, startPoint x: 83, startPoint y: 174, endPoint x: 291, endPoint y: 132, distance: 211.5
click at [83, 174] on button at bounding box center [84, 174] width 15 height 15
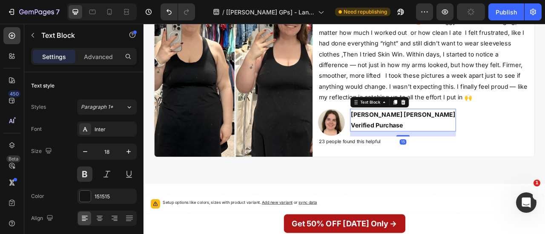
click at [434, 155] on p "Verified Purchase" at bounding box center [473, 153] width 133 height 14
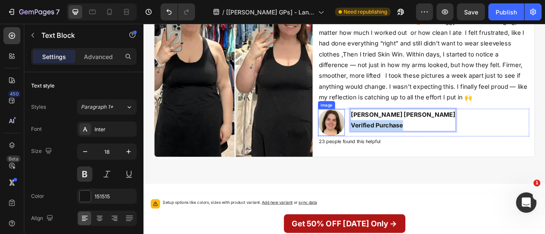
drag, startPoint x: 479, startPoint y: 152, endPoint x: 390, endPoint y: 152, distance: 89.4
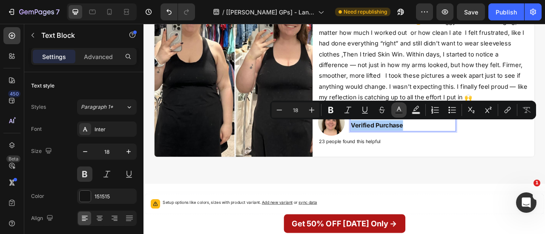
click at [397, 111] on icon "Editor contextual toolbar" at bounding box center [399, 110] width 9 height 9
type input "151515"
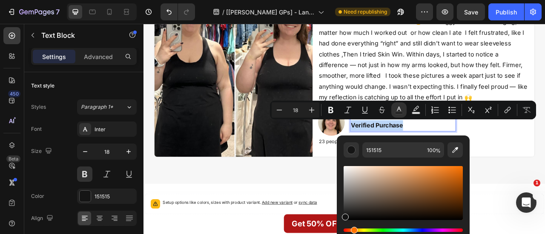
click at [352, 231] on div "Hue" at bounding box center [402, 230] width 119 height 3
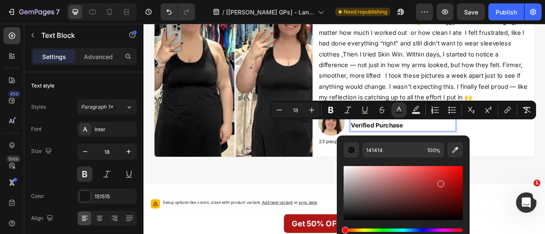
click at [439, 183] on div "Editor contextual toolbar" at bounding box center [402, 193] width 119 height 54
type input "B22323"
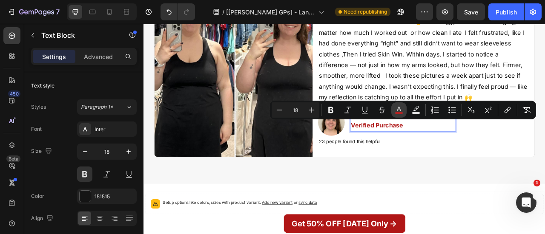
click at [394, 114] on button "color" at bounding box center [398, 110] width 15 height 15
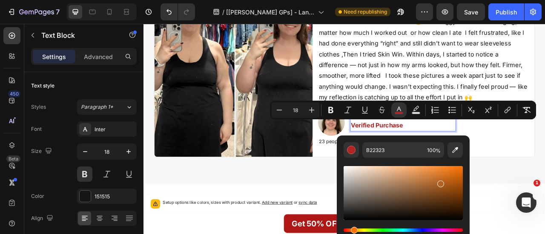
click at [352, 231] on div "Hue" at bounding box center [402, 230] width 119 height 3
click at [426, 178] on div "Editor contextual toolbar" at bounding box center [402, 193] width 119 height 54
click at [423, 178] on div "Editor contextual toolbar" at bounding box center [402, 193] width 119 height 54
drag, startPoint x: 423, startPoint y: 178, endPoint x: 448, endPoint y: 180, distance: 24.7
click at [448, 180] on div "Editor contextual toolbar" at bounding box center [448, 182] width 7 height 7
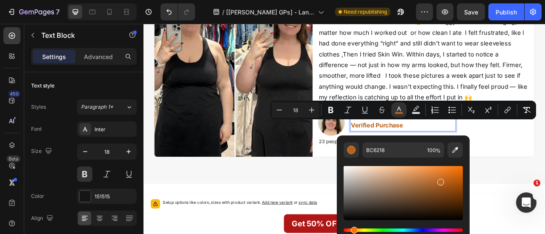
click at [439, 181] on div "Editor contextual toolbar" at bounding box center [402, 193] width 119 height 54
click at [428, 175] on div "Editor contextual toolbar" at bounding box center [402, 193] width 119 height 54
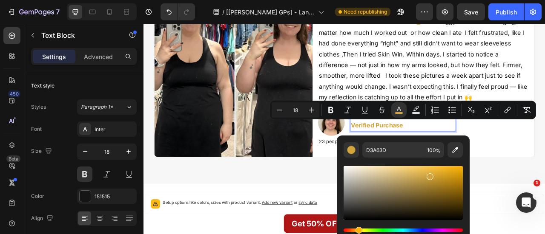
drag, startPoint x: 352, startPoint y: 231, endPoint x: 357, endPoint y: 231, distance: 5.5
click at [357, 231] on div "Hue" at bounding box center [358, 230] width 7 height 7
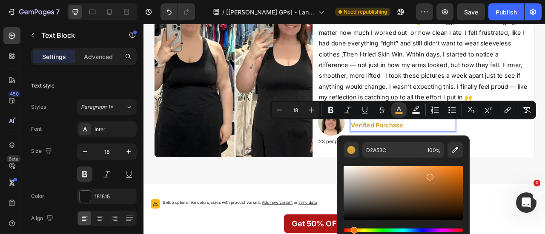
drag, startPoint x: 357, startPoint y: 231, endPoint x: 352, endPoint y: 231, distance: 5.1
click at [352, 231] on div "Hue" at bounding box center [354, 230] width 7 height 7
type input "D27F3C"
click at [544, 203] on div "Image Icon Icon Icon Icon Icon Icon List The Random Discovery That Changed My A…" at bounding box center [399, 77] width 498 height 259
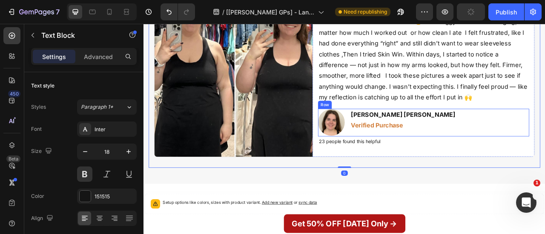
click at [473, 153] on p "Verified Purchase" at bounding box center [473, 153] width 133 height 14
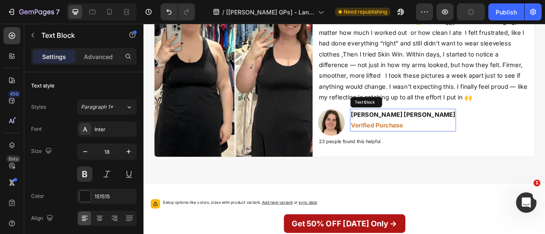
drag, startPoint x: 473, startPoint y: 153, endPoint x: 423, endPoint y: 150, distance: 50.3
click at [423, 150] on span "Verified Purchase" at bounding box center [440, 153] width 66 height 9
drag, startPoint x: 423, startPoint y: 150, endPoint x: 453, endPoint y: 157, distance: 30.7
click at [453, 157] on p "Verified Purchase" at bounding box center [473, 153] width 133 height 14
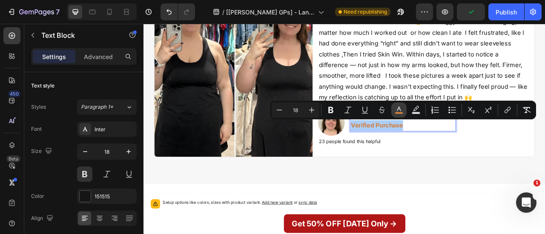
click at [399, 112] on icon "Editor contextual toolbar" at bounding box center [399, 110] width 9 height 9
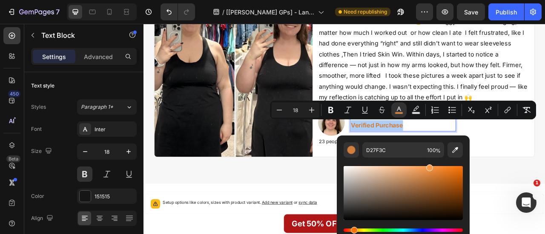
drag, startPoint x: 429, startPoint y: 177, endPoint x: 428, endPoint y: 166, distance: 11.9
click at [428, 166] on div "Editor contextual toolbar" at bounding box center [429, 168] width 7 height 7
type input "FF9B49"
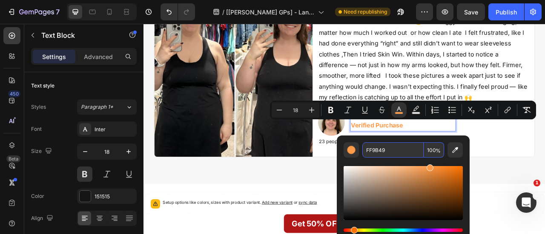
click at [398, 150] on input "FF9B49" at bounding box center [392, 150] width 61 height 15
click at [544, 167] on div "23 people found this helpful" at bounding box center [499, 173] width 269 height 12
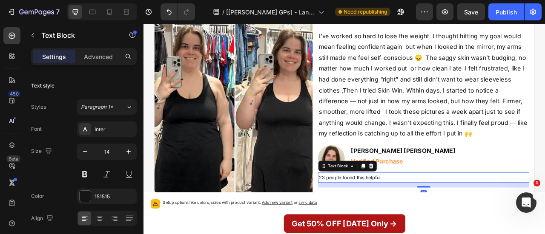
scroll to position [4077, 0]
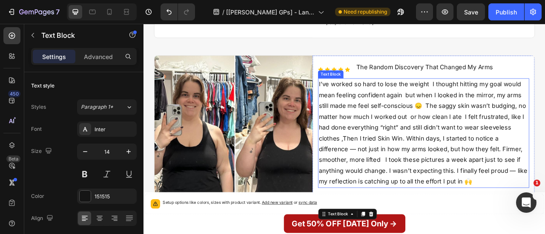
click at [544, 160] on p "I’ve worked so hard to lose the weight I thought hitting my goal would mean fee…" at bounding box center [499, 163] width 267 height 138
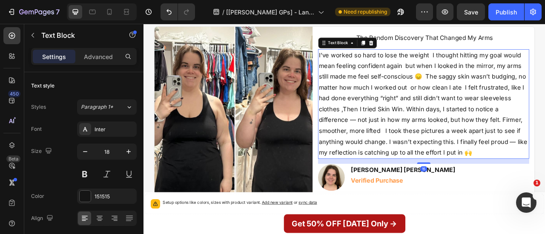
scroll to position [4117, 0]
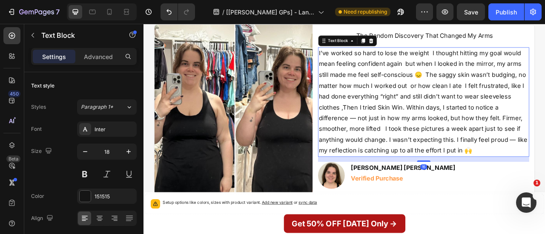
click at [501, 87] on p "I’ve worked so hard to lose the weight I thought hitting my goal would mean fee…" at bounding box center [499, 123] width 267 height 138
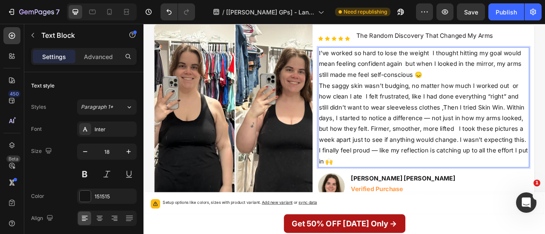
scroll to position [4127, 0]
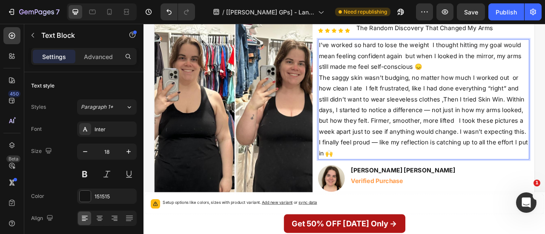
click at [540, 148] on p "The saggy skin wasn’t budging, no matter how much I worked out or how clean I a…" at bounding box center [499, 141] width 267 height 110
click at [538, 146] on p "The saggy skin wasn’t budging, no matter how much I worked out or how clean I a…" at bounding box center [499, 141] width 267 height 110
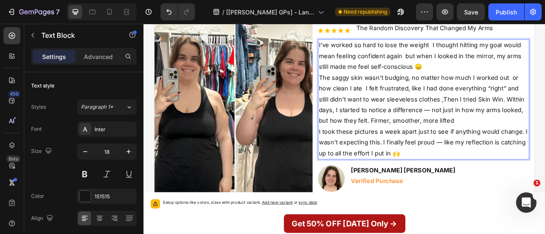
click at [538, 146] on p "The saggy skin wasn’t budging, no matter how much I worked out or how clean I a…" at bounding box center [499, 120] width 267 height 69
click at [544, 118] on p "The saggy skin wasn’t budging, no matter how much I worked out or how clean I a…" at bounding box center [499, 120] width 267 height 69
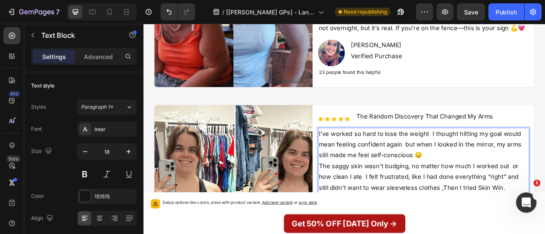
scroll to position [4000, 0]
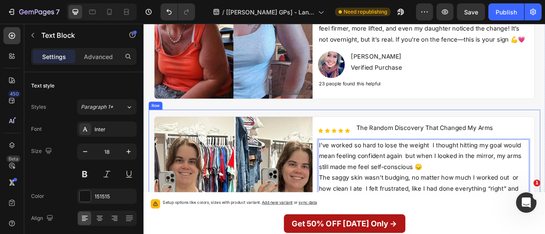
click at [438, 163] on p "The Random Discovery That Changed My Arms" at bounding box center [501, 157] width 174 height 14
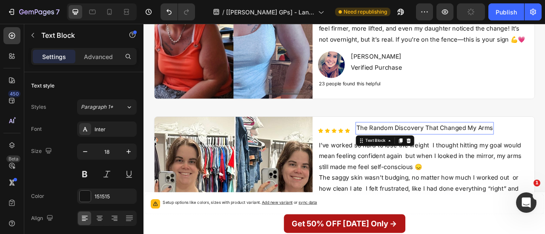
scroll to position [3971, 0]
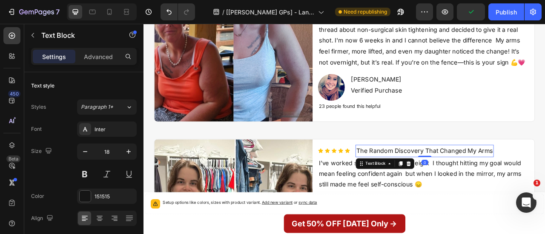
drag, startPoint x: 497, startPoint y: 198, endPoint x: 143, endPoint y: 194, distance: 353.7
click at [499, 178] on div "The Random Discovery That Changed My Arms Text Block 0" at bounding box center [501, 185] width 176 height 15
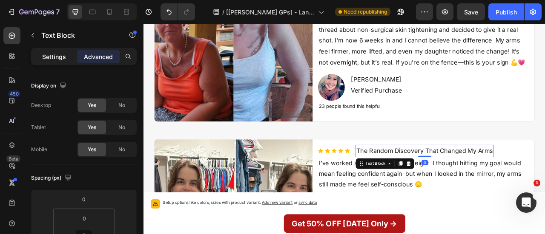
click at [53, 55] on p "Settings" at bounding box center [54, 56] width 24 height 9
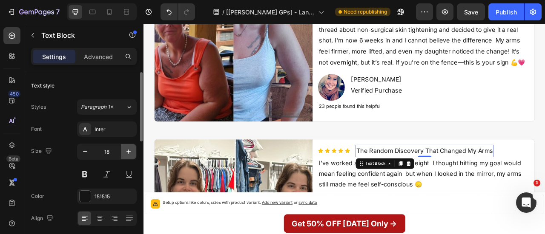
click at [123, 156] on button "button" at bounding box center [128, 151] width 15 height 15
type input "20"
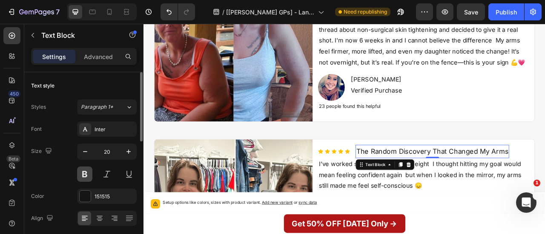
drag, startPoint x: 86, startPoint y: 168, endPoint x: 229, endPoint y: 160, distance: 144.0
click at [86, 168] on button at bounding box center [84, 174] width 15 height 15
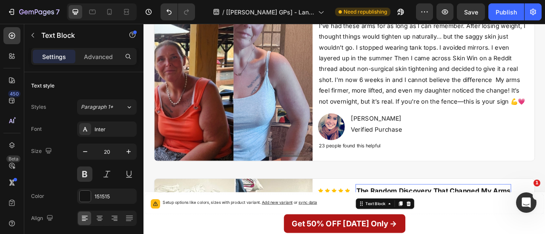
scroll to position [3847, 0]
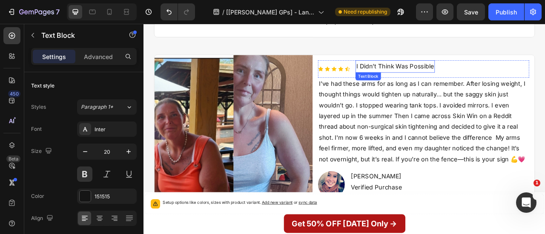
click at [485, 76] on p "I Didn’t Think Was Possible" at bounding box center [463, 78] width 99 height 14
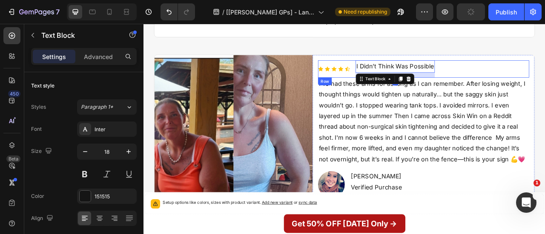
click at [522, 90] on div "Icon Icon Icon Icon Icon Icon List I Didn’t Think Was Possible Text Block 15 Row" at bounding box center [499, 81] width 269 height 22
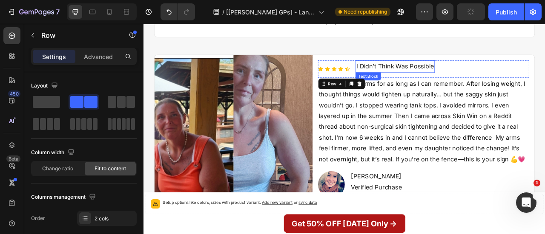
click at [475, 73] on p "I Didn’t Think Was Possible" at bounding box center [463, 78] width 99 height 14
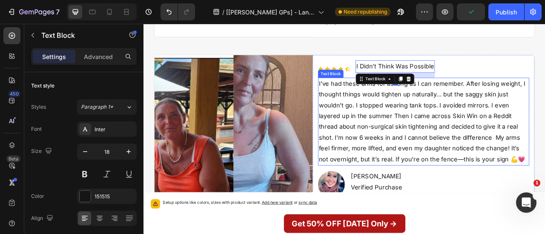
click at [519, 120] on p "I’ve had these arms for as long as I can remember. After losing weight, I thoug…" at bounding box center [499, 148] width 267 height 110
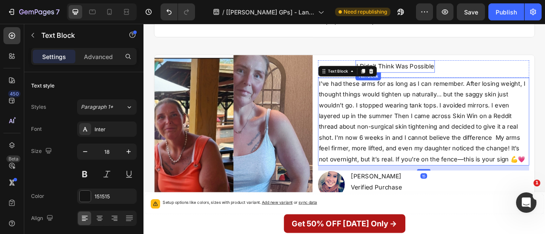
click at [486, 80] on p "I Didn’t Think Was Possible" at bounding box center [463, 78] width 99 height 14
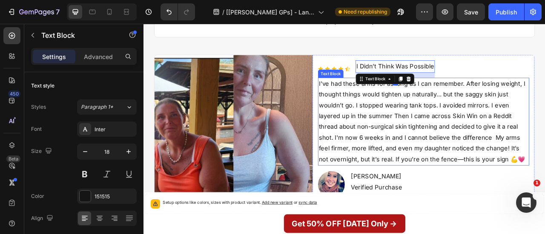
click at [505, 141] on p "I’ve had these arms for as long as I can remember. After losing weight, I thoug…" at bounding box center [499, 148] width 267 height 110
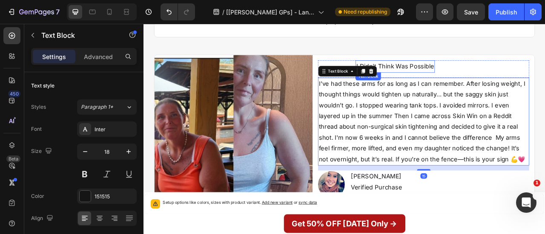
click at [476, 71] on p "I Didn’t Think Was Possible" at bounding box center [463, 78] width 99 height 14
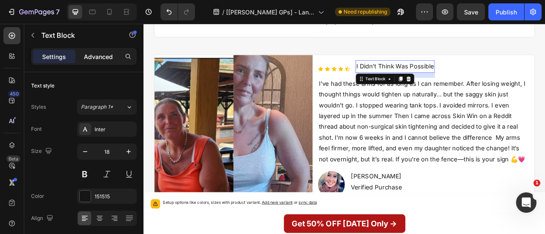
click at [96, 50] on div "Advanced" at bounding box center [98, 57] width 43 height 14
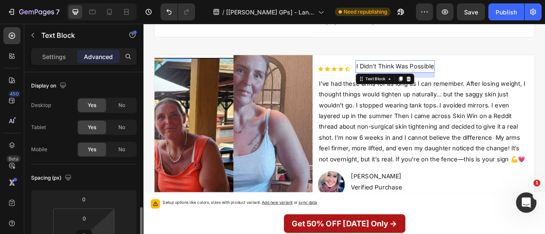
scroll to position [101, 0]
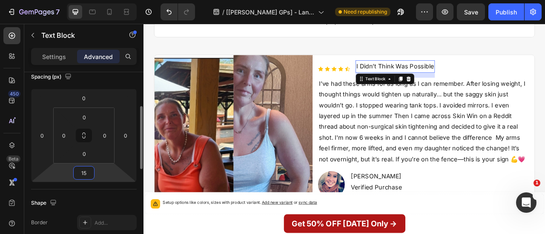
click at [87, 174] on input "15" at bounding box center [83, 173] width 17 height 13
type input "0"
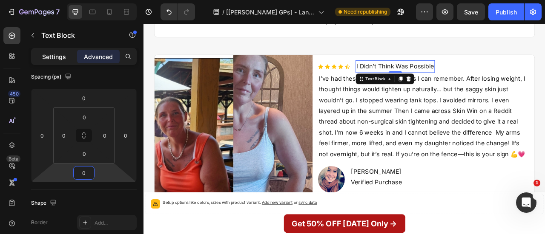
click at [54, 58] on p "Settings" at bounding box center [54, 56] width 24 height 9
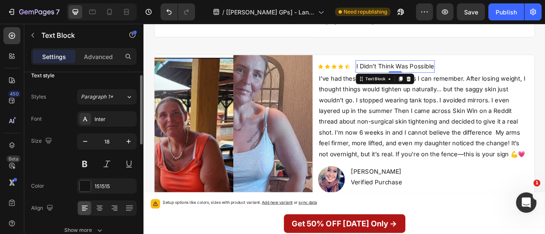
scroll to position [10, 0]
drag, startPoint x: 83, startPoint y: 163, endPoint x: 324, endPoint y: 70, distance: 257.9
click at [83, 163] on button at bounding box center [84, 164] width 15 height 15
click at [129, 141] on icon "button" at bounding box center [128, 142] width 9 height 9
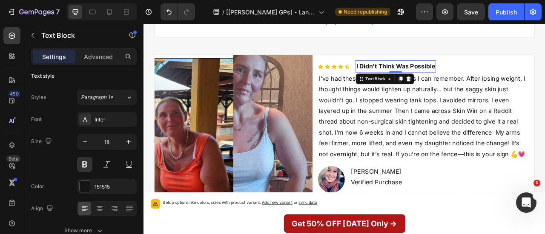
type input "19"
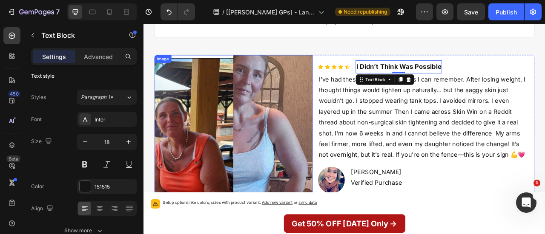
click at [449, 143] on p "I’ve had these arms for as long as I can remember. After losing weight, I thoug…" at bounding box center [499, 143] width 267 height 110
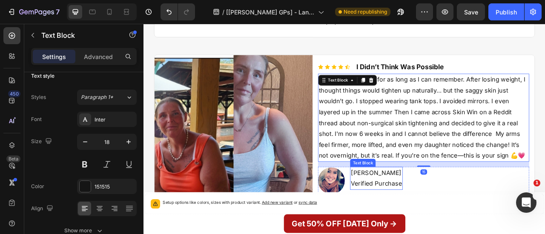
click at [472, 220] on p "Verified Purchase" at bounding box center [439, 227] width 65 height 14
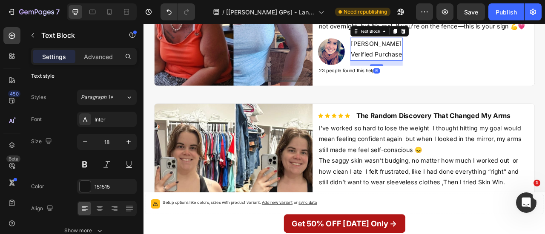
scroll to position [4217, 0]
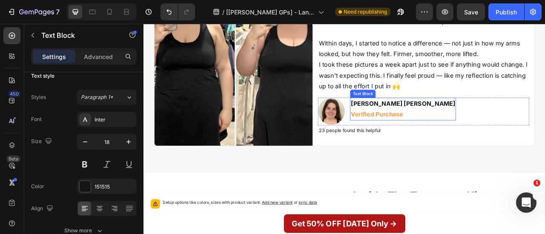
click at [432, 137] on span "Verified Purchase" at bounding box center [440, 138] width 66 height 9
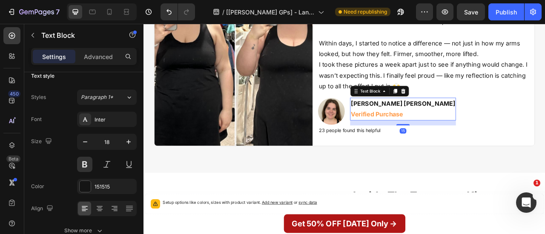
click at [432, 137] on span "Verified Purchase" at bounding box center [440, 138] width 66 height 9
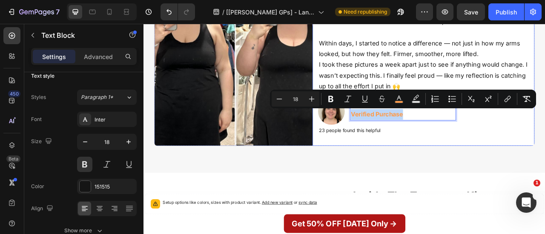
click at [522, 167] on div "Icon Icon Icon Icon Icon Icon List The Random Discovery That Changed My Arms Te…" at bounding box center [499, 49] width 269 height 245
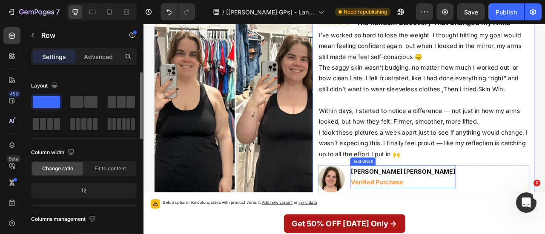
scroll to position [4139, 0]
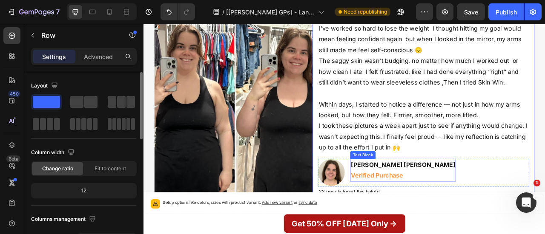
click at [478, 215] on p "Verified Purchase" at bounding box center [473, 217] width 133 height 14
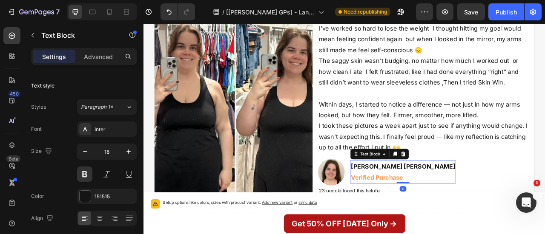
drag, startPoint x: 447, startPoint y: 229, endPoint x: 415, endPoint y: 213, distance: 36.2
click at [445, 214] on div "Vanessa Marie Caldwell Verified Purchase Text Block 0" at bounding box center [473, 212] width 134 height 29
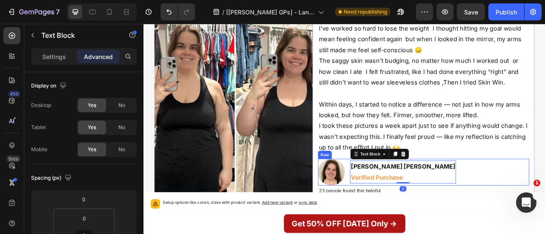
click at [402, 212] on div "Image Vanessa Marie Caldwell Verified Purchase Text Block 0 Row" at bounding box center [499, 213] width 269 height 34
drag, startPoint x: 492, startPoint y: 225, endPoint x: 529, endPoint y: 203, distance: 43.1
click at [492, 227] on div "Vanessa Marie Caldwell Verified Purchase Text Block 0" at bounding box center [473, 213] width 134 height 34
click at [532, 203] on div "Image Vanessa Marie Caldwell Verified Purchase Text Block 0 Row" at bounding box center [499, 213] width 269 height 34
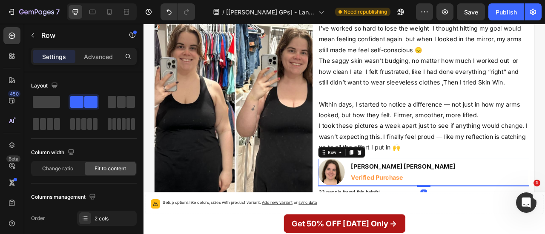
click at [494, 229] on div at bounding box center [499, 230] width 17 height 3
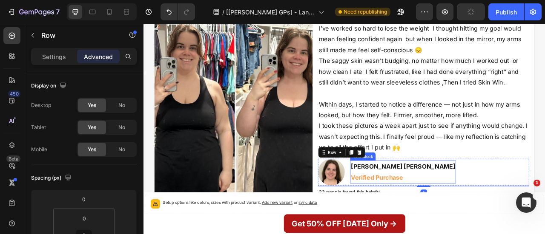
click at [475, 215] on p "Verified Purchase" at bounding box center [473, 220] width 133 height 14
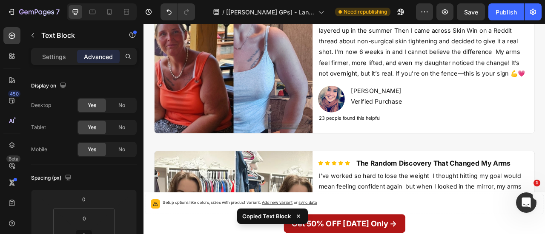
scroll to position [3944, 0]
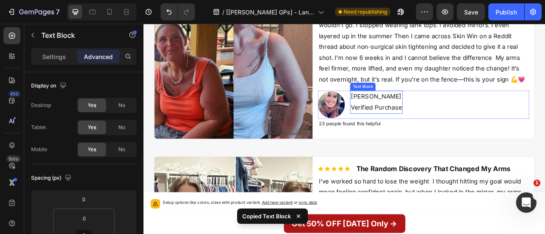
click at [472, 128] on p "Verified Purchase" at bounding box center [439, 130] width 65 height 14
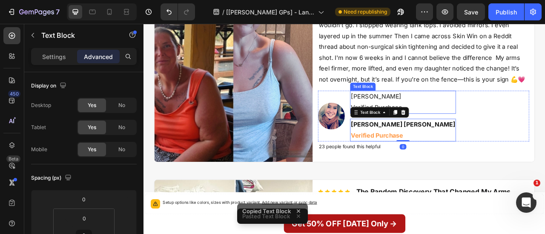
click at [480, 123] on p "Verified Purchase" at bounding box center [473, 130] width 133 height 14
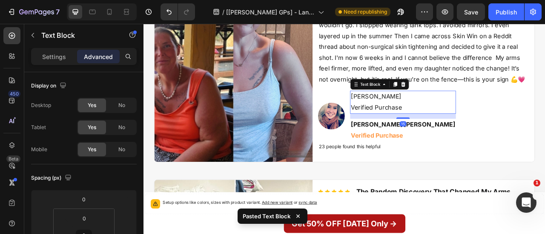
click at [476, 119] on p "Jennifer Marie Langston" at bounding box center [473, 117] width 133 height 14
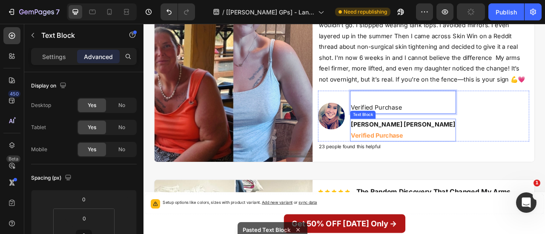
click at [446, 153] on p "[PERSON_NAME] [PERSON_NAME]" at bounding box center [473, 153] width 133 height 14
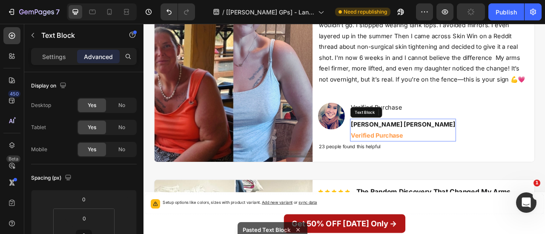
click at [446, 153] on p "[PERSON_NAME] [PERSON_NAME]" at bounding box center [473, 153] width 133 height 14
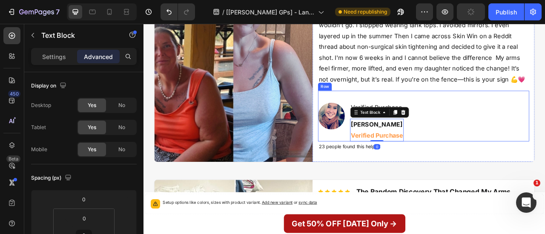
click at [544, 117] on div "Image Verified Purchase Text Block Jennifer Marie Langston Verified Purchase Te…" at bounding box center [499, 141] width 269 height 65
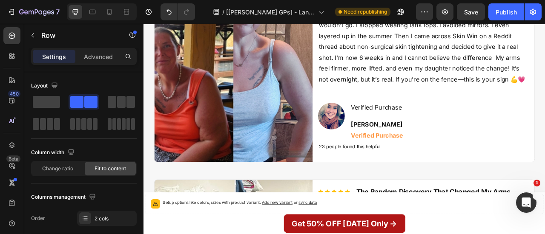
click at [474, 137] on div "Verified Purchase" at bounding box center [440, 123] width 68 height 29
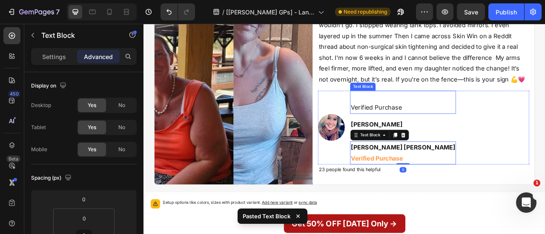
click at [455, 127] on p "Verified Purchase" at bounding box center [473, 130] width 133 height 14
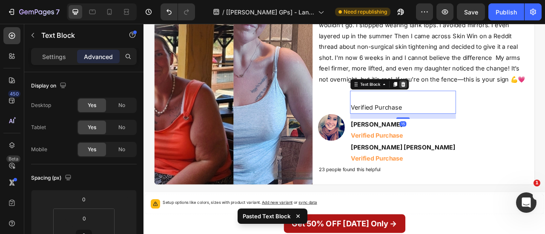
click at [473, 101] on icon at bounding box center [473, 100] width 7 height 7
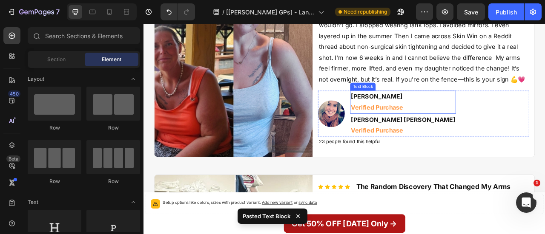
click at [475, 126] on p "Verified Purchase" at bounding box center [473, 130] width 133 height 14
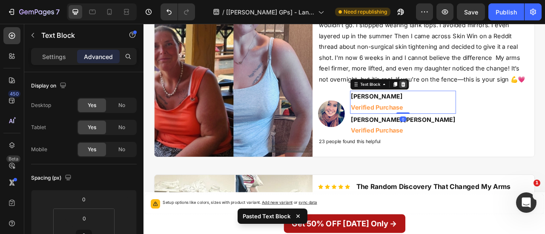
click at [471, 100] on icon at bounding box center [473, 100] width 7 height 7
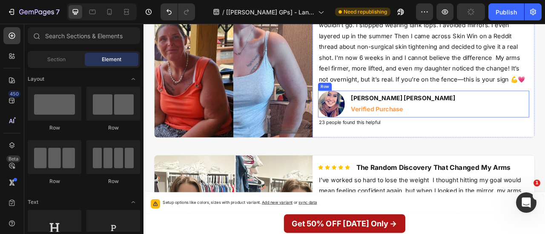
scroll to position [3943, 0]
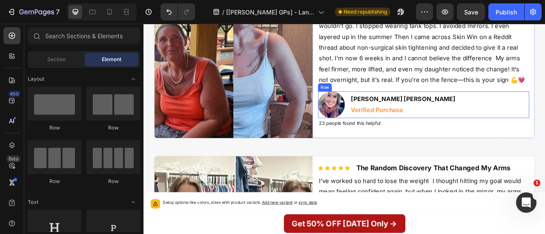
click at [535, 128] on div "Image Vanessa Marie Caldwell Verified Purchase Text Block Row" at bounding box center [499, 127] width 269 height 34
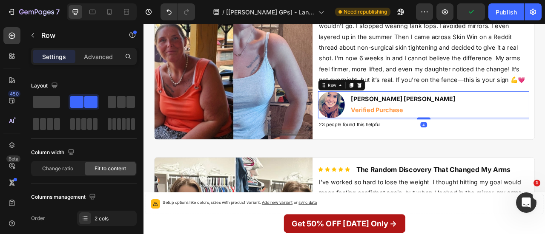
click at [497, 143] on div at bounding box center [499, 144] width 17 height 3
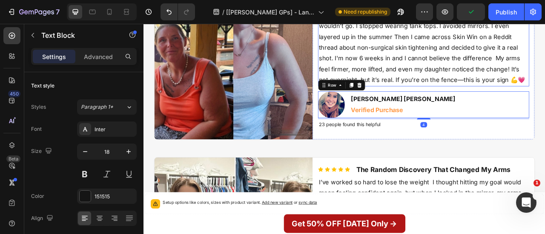
click at [544, 102] on p "I’ve had these arms for as long as I can remember. After losing weight, I thoug…" at bounding box center [499, 47] width 267 height 110
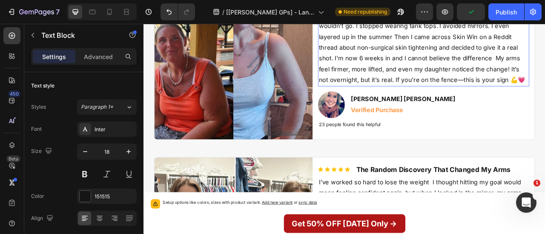
scroll to position [3865, 0]
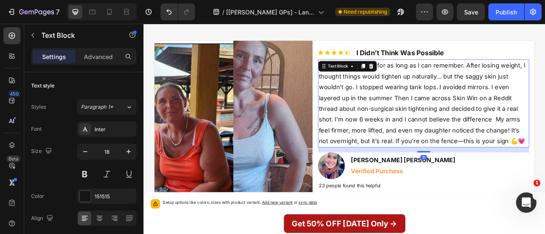
click at [544, 106] on p "I’ve had these arms for as long as I can remember. After losing weight, I thoug…" at bounding box center [499, 125] width 267 height 110
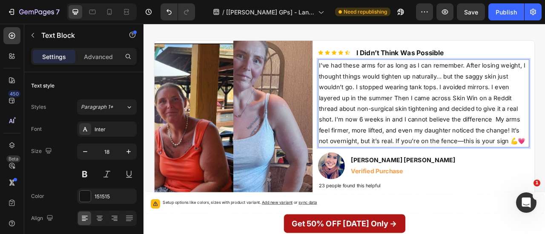
click at [544, 106] on p "I’ve had these arms for as long as I can remember. After losing weight, I thoug…" at bounding box center [499, 125] width 267 height 110
click at [544, 107] on p "I’ve had these arms for as long as I can remember. After losing weight, I thoug…" at bounding box center [499, 125] width 267 height 110
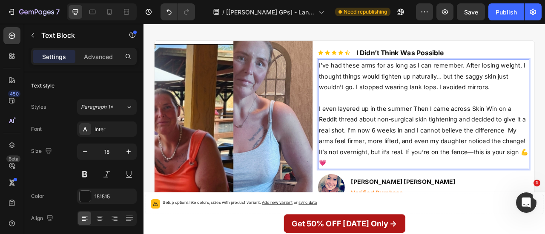
click at [544, 160] on p "I even layered up in the summer Then I came across Skin Win on a Reddit thread …" at bounding box center [499, 166] width 267 height 83
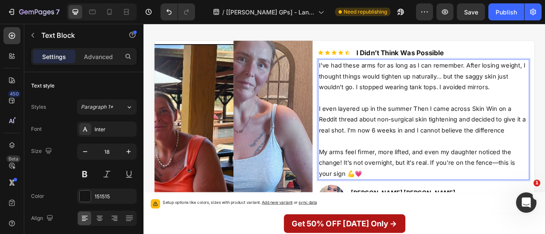
click at [366, 132] on p "I even layered up in the summer Then I came across Skin Win on a Reddit thread …" at bounding box center [499, 145] width 267 height 41
click at [366, 133] on p "I even layered up in the summer Then I came across Skin Win on a Reddit thread …" at bounding box center [499, 145] width 267 height 41
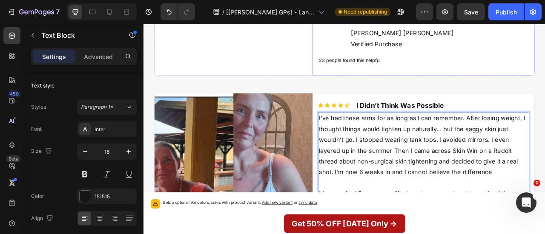
scroll to position [3674, 0]
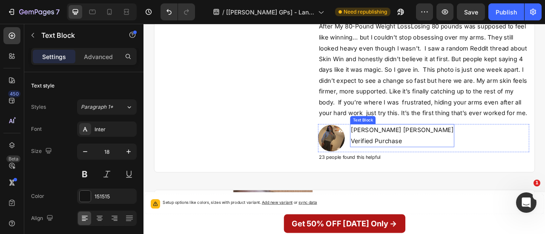
click at [440, 166] on p "Verified Purchase" at bounding box center [472, 173] width 131 height 14
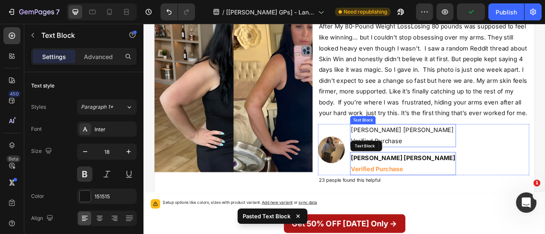
scroll to position [3689, 0]
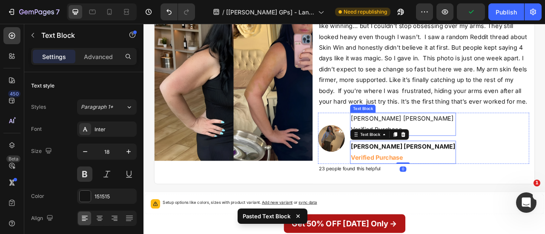
click at [498, 152] on p "Verified Purchase" at bounding box center [473, 159] width 133 height 14
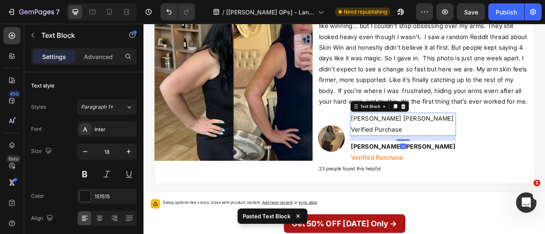
click at [479, 141] on p "[PERSON_NAME] [PERSON_NAME]" at bounding box center [473, 145] width 133 height 14
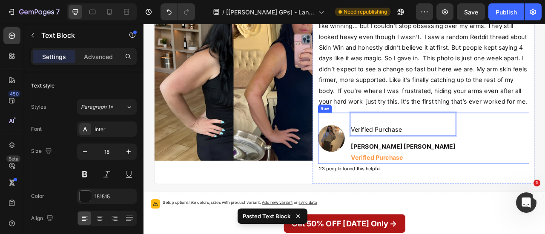
click at [520, 160] on div "Image Verified Purchase Text Block 15 Vanessa Marie Caldwell Verified Purchase …" at bounding box center [499, 169] width 269 height 65
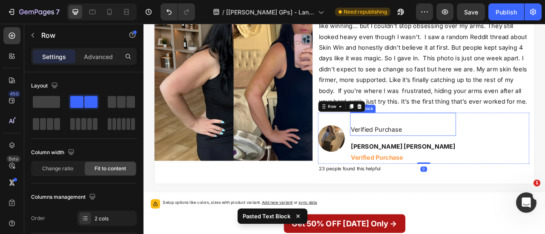
click at [454, 153] on p "Verified Purchase" at bounding box center [473, 159] width 133 height 14
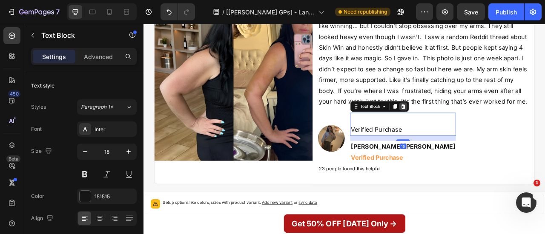
click at [472, 130] on icon at bounding box center [474, 129] width 6 height 6
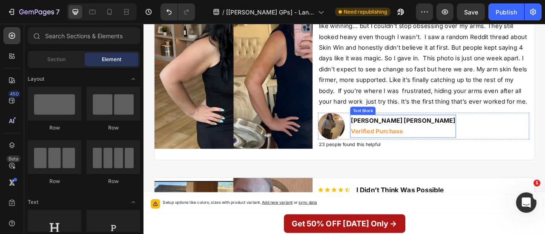
scroll to position [3674, 0]
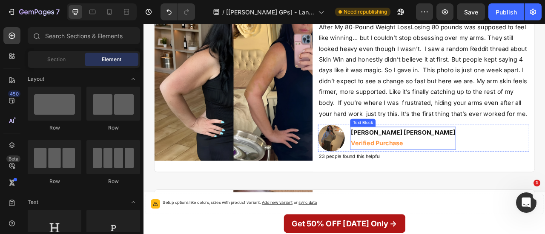
click at [463, 163] on p "[PERSON_NAME] [PERSON_NAME]" at bounding box center [473, 163] width 133 height 14
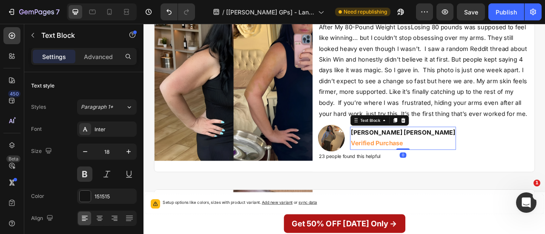
click at [463, 163] on p "[PERSON_NAME] [PERSON_NAME]" at bounding box center [473, 163] width 133 height 14
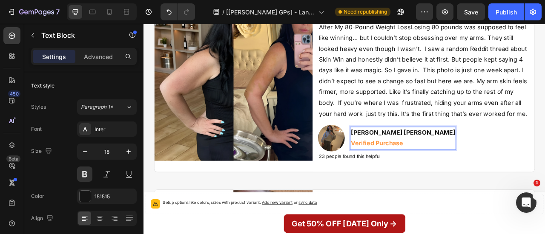
click at [463, 163] on p "[PERSON_NAME] [PERSON_NAME]" at bounding box center [473, 163] width 133 height 14
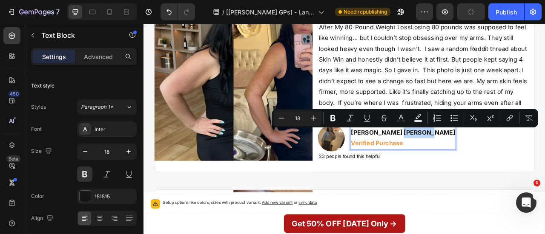
click at [463, 163] on p "[PERSON_NAME] [PERSON_NAME]" at bounding box center [473, 163] width 133 height 14
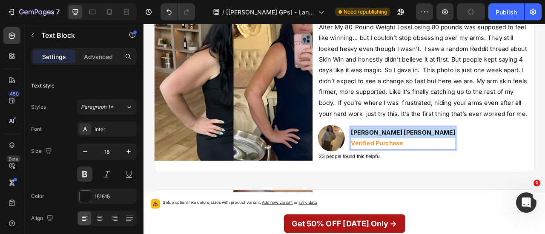
click at [463, 163] on p "[PERSON_NAME] [PERSON_NAME]" at bounding box center [473, 163] width 133 height 14
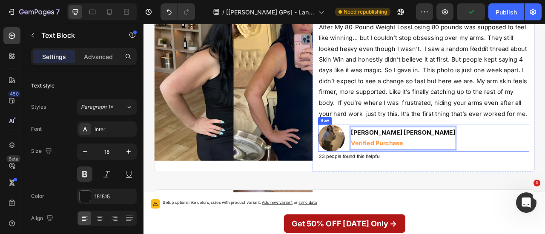
click at [532, 183] on div "Image Rachel Simmons Davenport Verified Purchase Text Block 0 Row" at bounding box center [499, 169] width 269 height 34
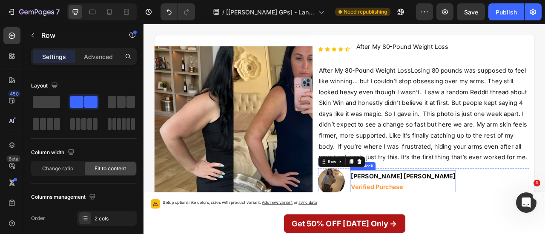
scroll to position [3680, 0]
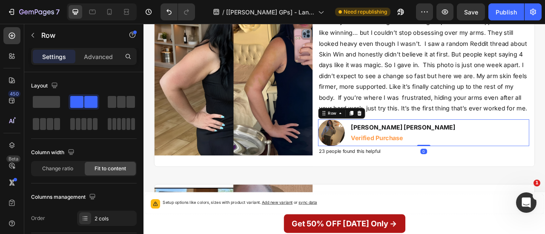
click at [528, 165] on div "Image Rachel Simmons Davenport Verified Purchase Text Block Row 0" at bounding box center [499, 163] width 269 height 34
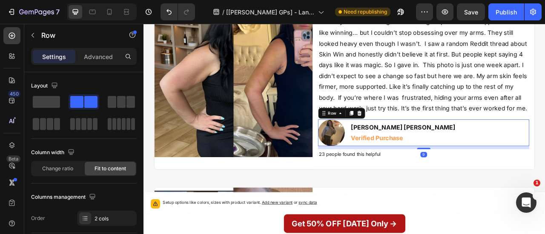
scroll to position [3682, 0]
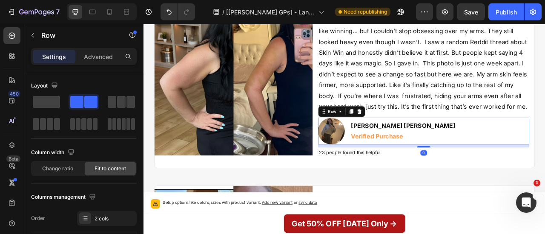
click at [497, 180] on div "Icon Icon Icon Icon Icon Icon List After My 80-Pound Weight Loss Text Block Row…" at bounding box center [499, 90] width 269 height 219
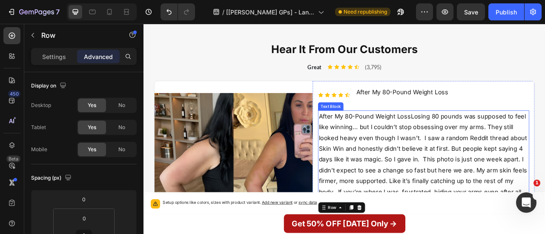
scroll to position [3551, 0]
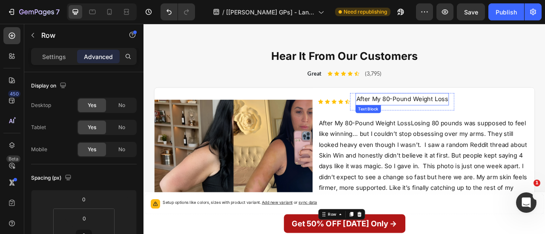
click at [429, 126] on p "After My 80-Pound Weight Loss" at bounding box center [472, 120] width 117 height 14
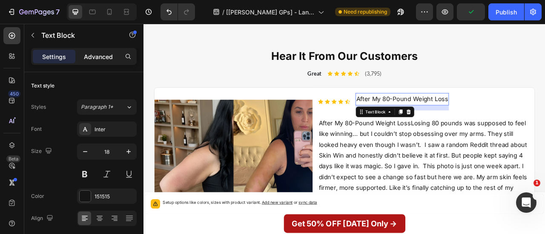
click at [96, 55] on p "Advanced" at bounding box center [98, 56] width 29 height 9
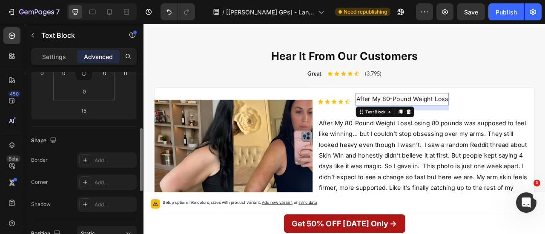
scroll to position [166, 0]
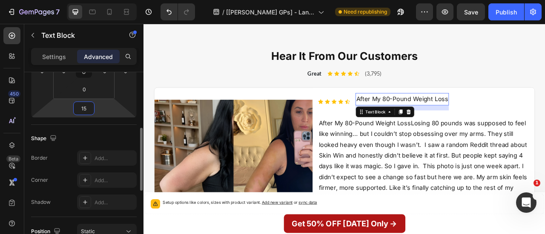
click at [89, 109] on input "15" at bounding box center [83, 108] width 17 height 13
type input "0"
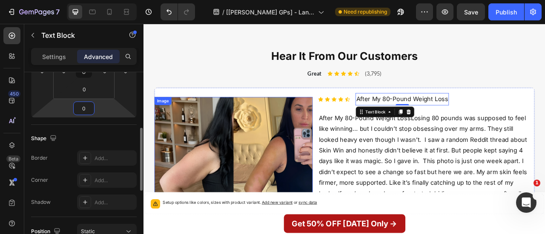
click at [50, 60] on p "Settings" at bounding box center [54, 56] width 24 height 9
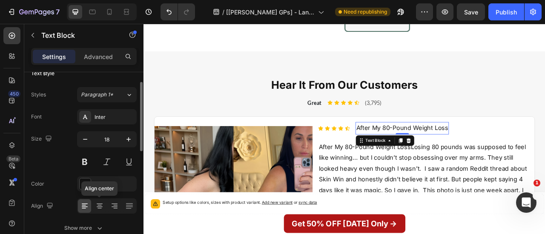
scroll to position [10, 0]
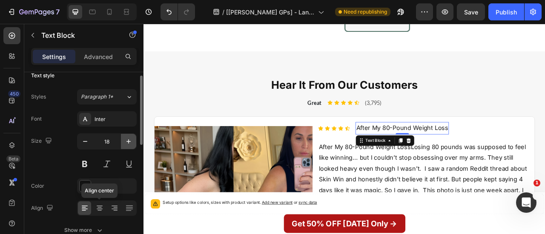
click at [126, 142] on icon "button" at bounding box center [128, 141] width 9 height 9
type input "20"
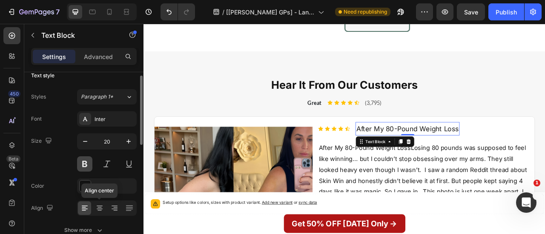
click at [84, 161] on button at bounding box center [84, 164] width 15 height 15
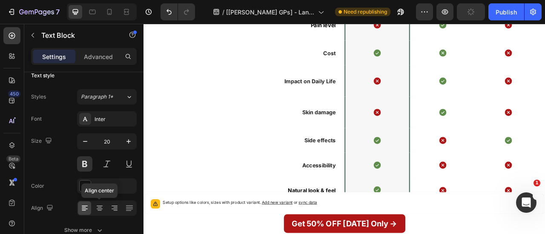
scroll to position [2897, 0]
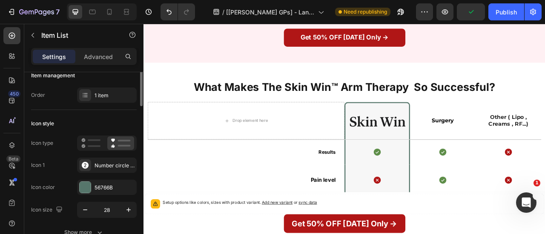
scroll to position [0, 0]
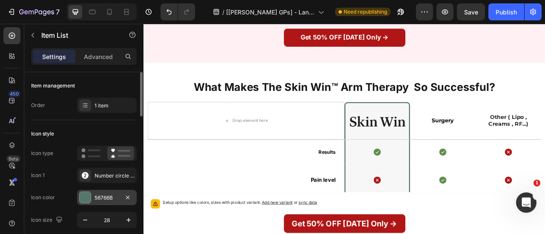
click at [86, 202] on div at bounding box center [85, 197] width 11 height 11
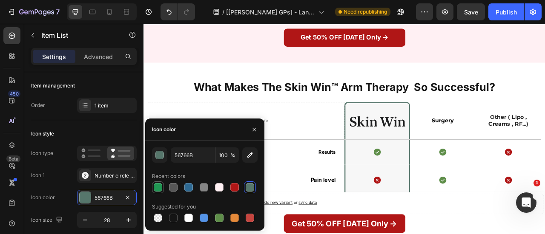
click at [158, 182] on div at bounding box center [158, 188] width 12 height 12
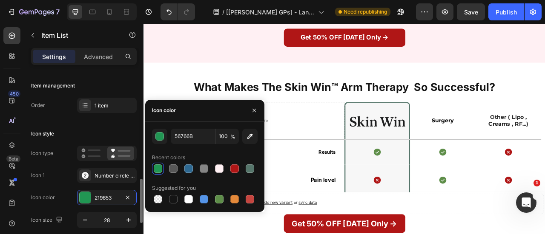
type input "219653"
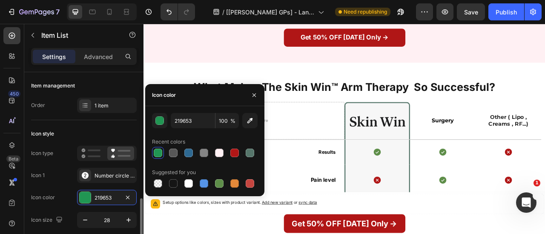
scroll to position [102, 0]
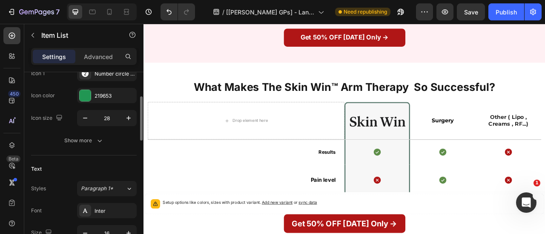
click at [108, 157] on div "Text Styles Paragraph 1* Font Inter Size 16 Color FEB91C Show more" at bounding box center [84, 236] width 106 height 160
click at [100, 134] on button "Show more" at bounding box center [84, 140] width 106 height 15
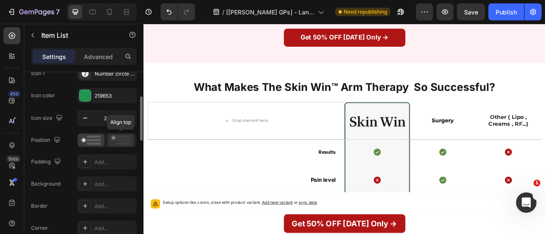
click at [123, 143] on rect at bounding box center [124, 144] width 14 height 3
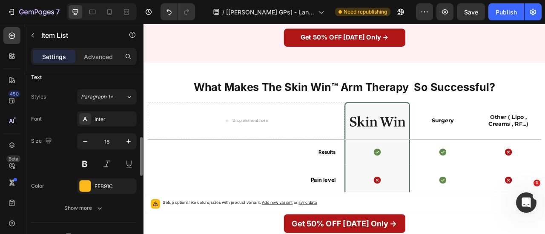
scroll to position [307, 0]
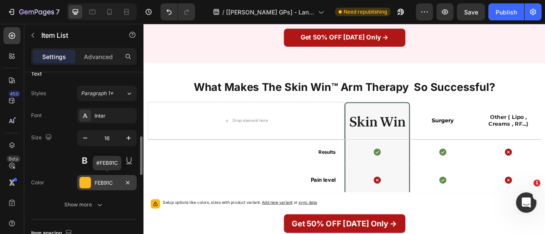
click at [96, 180] on div "FEB91C" at bounding box center [106, 184] width 25 height 8
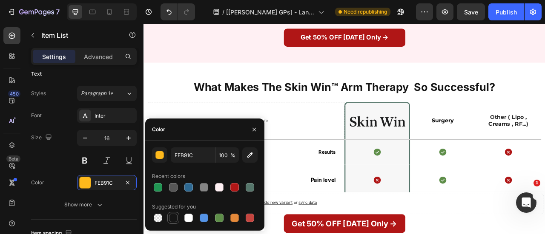
click at [169, 220] on div at bounding box center [173, 218] width 9 height 9
type input "151515"
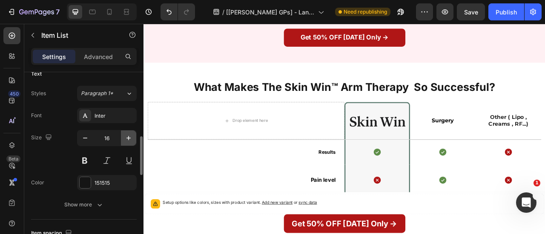
click at [129, 137] on icon "button" at bounding box center [128, 138] width 4 height 4
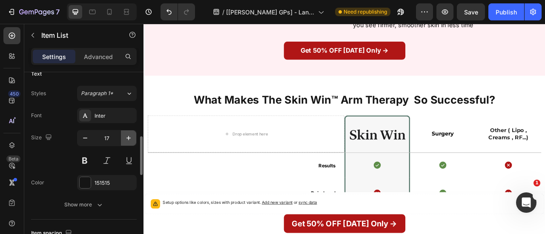
type input "18"
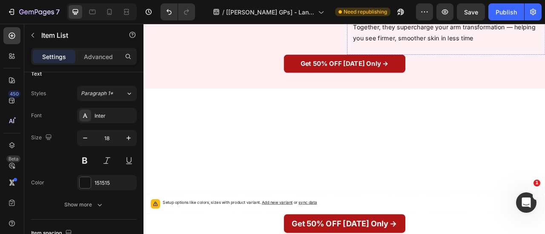
scroll to position [2815, 0]
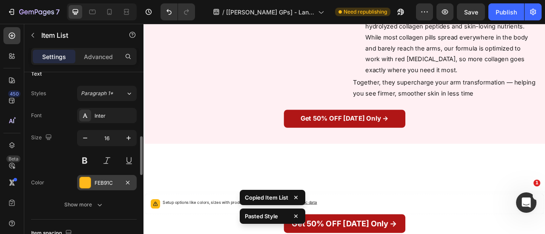
click at [85, 188] on div at bounding box center [85, 183] width 12 height 12
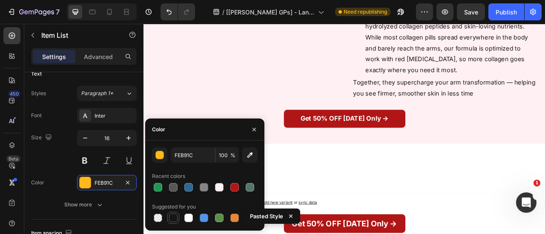
click at [170, 221] on div at bounding box center [173, 218] width 9 height 9
type input "151515"
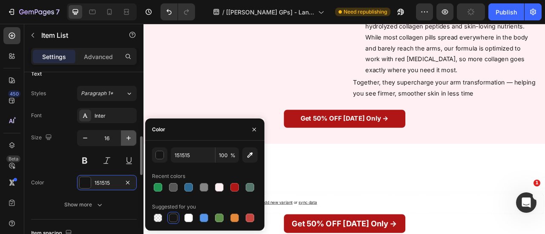
click at [130, 136] on icon "button" at bounding box center [128, 138] width 9 height 9
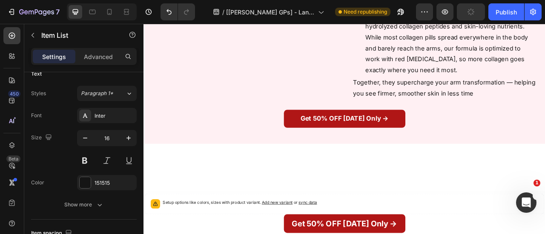
type input "17"
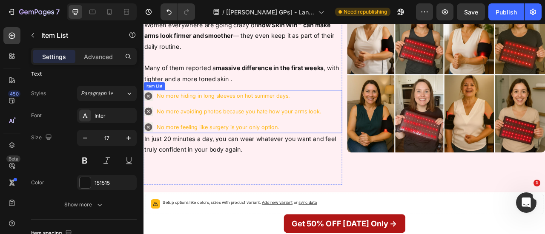
scroll to position [1819, 0]
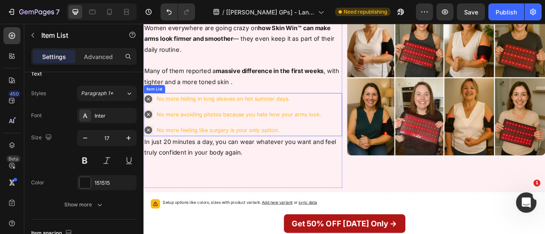
click at [271, 127] on div "No more hiding in long sleeves on hot summer days. No more avoiding photos beca…" at bounding box center [256, 139] width 227 height 54
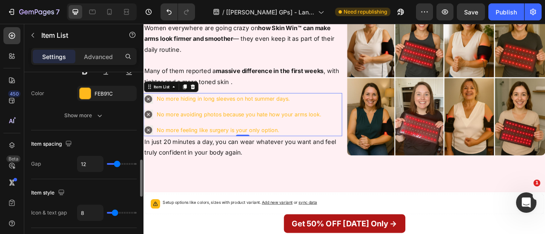
scroll to position [441, 0]
click at [84, 97] on div at bounding box center [85, 93] width 11 height 11
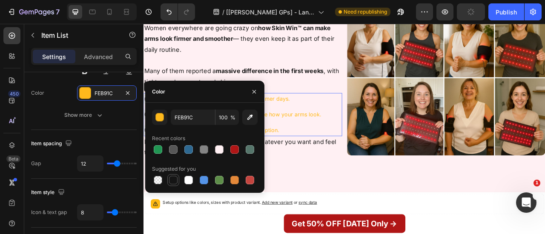
click at [171, 184] on div at bounding box center [173, 180] width 9 height 9
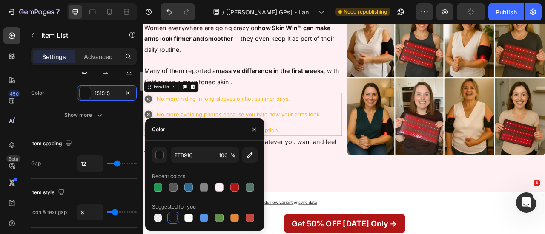
type input "151515"
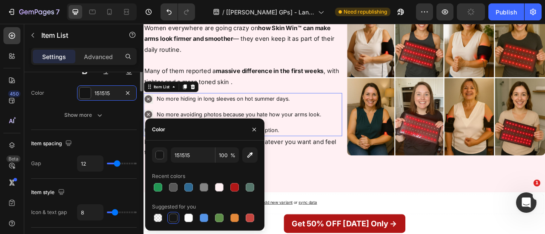
scroll to position [353, 0]
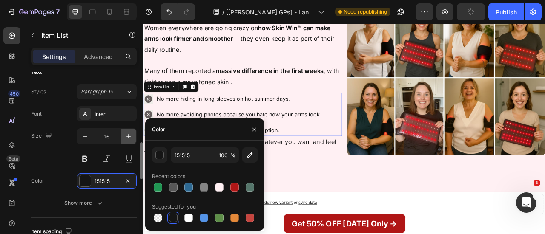
click at [127, 139] on icon "button" at bounding box center [128, 136] width 9 height 9
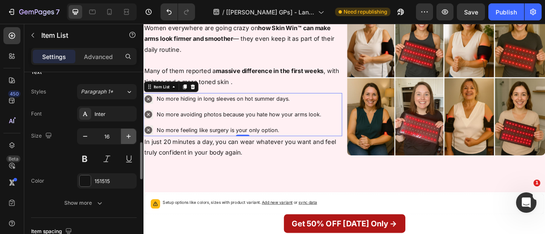
click at [127, 139] on icon "button" at bounding box center [128, 136] width 9 height 9
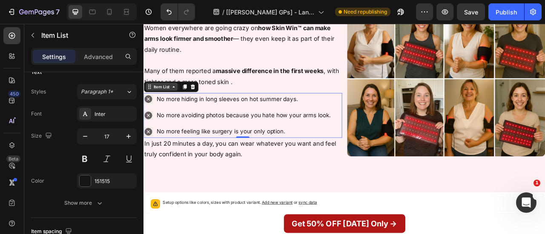
type input "18"
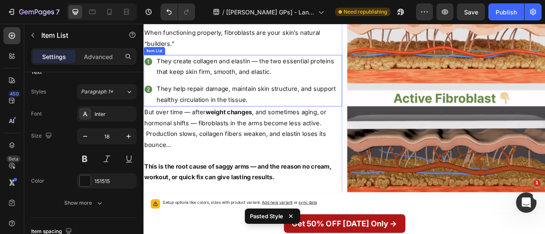
scroll to position [1455, 0]
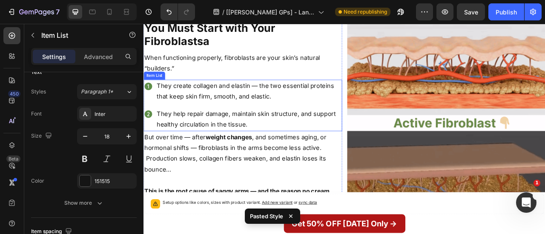
click at [154, 160] on div "They create collagen and elastin — the two essential proteins that keep skin fi…" at bounding box center [269, 128] width 252 height 66
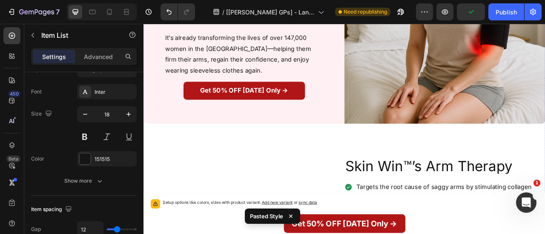
scroll to position [210, 0]
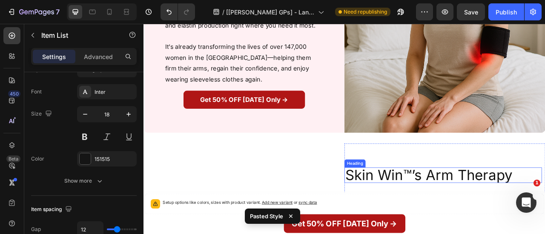
click at [437, 207] on h2 "Skin Win™’s Arm Therapy" at bounding box center [524, 217] width 251 height 20
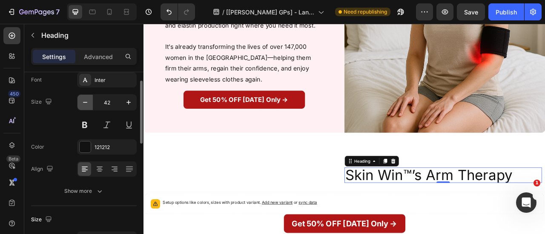
scroll to position [42, 0]
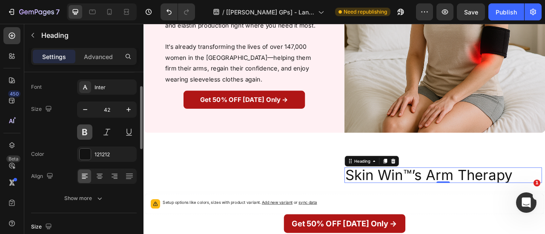
click at [87, 130] on button at bounding box center [84, 132] width 15 height 15
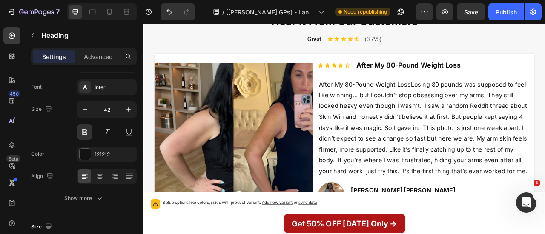
scroll to position [3598, 0]
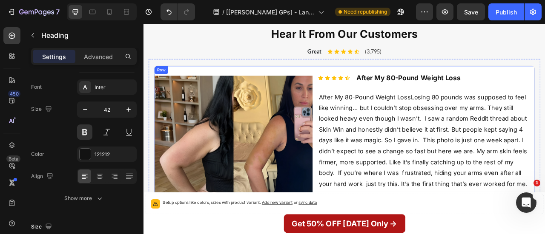
click at [348, 88] on div "Image" at bounding box center [257, 190] width 201 height 227
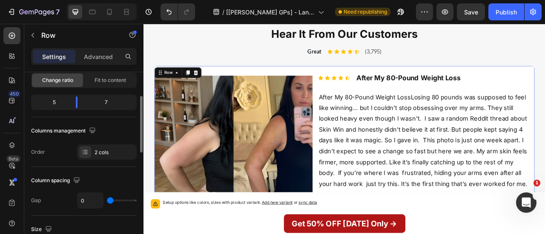
scroll to position [131, 0]
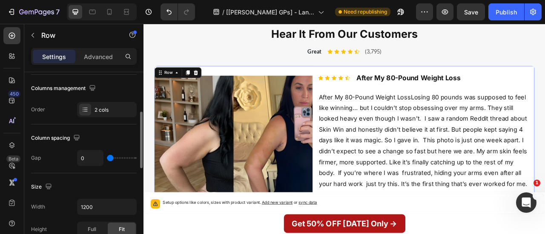
type input "1"
type input "17"
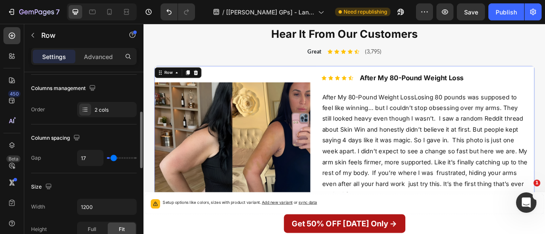
type input "0"
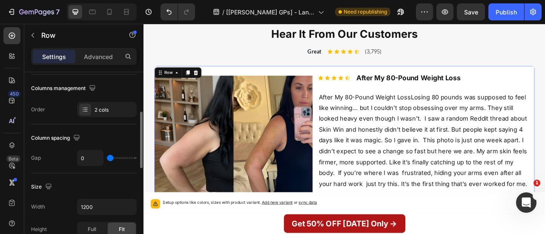
type input "1"
type input "23"
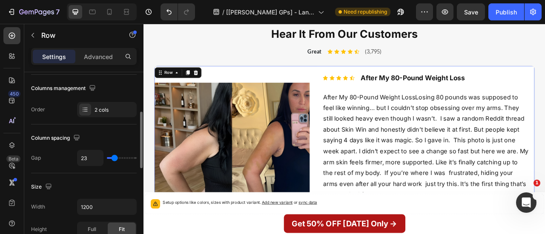
type input "21"
type input "13"
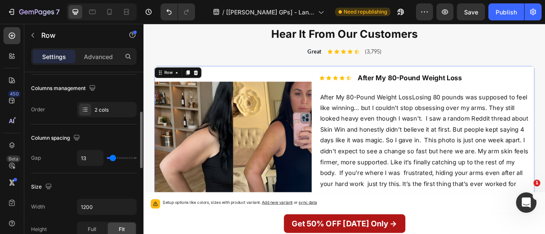
type input "7"
type input "16"
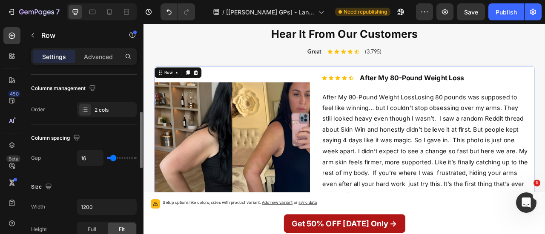
type input "19"
drag, startPoint x: 109, startPoint y: 157, endPoint x: 85, endPoint y: 158, distance: 23.8
type input "16"
click at [113, 159] on input "range" at bounding box center [122, 158] width 30 height 2
type input "16"
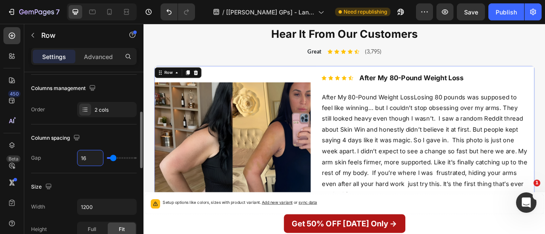
click at [86, 156] on input "16" at bounding box center [90, 158] width 26 height 15
click at [178, 86] on div "Row" at bounding box center [175, 86] width 14 height 8
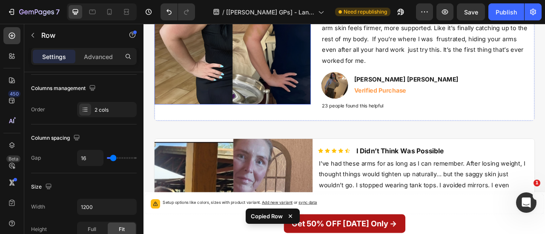
scroll to position [3842, 0]
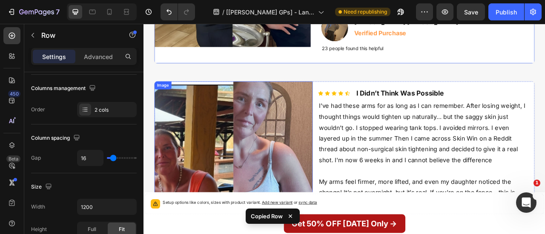
click at [304, 105] on img at bounding box center [257, 212] width 201 height 231
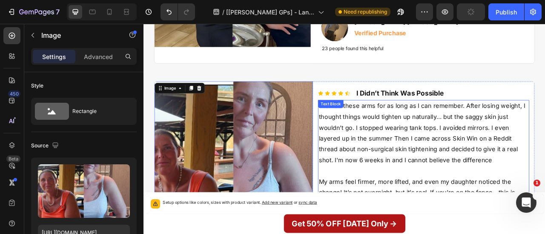
scroll to position [3892, 0]
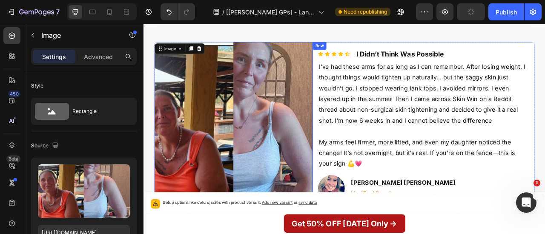
click at [360, 75] on div "Icon Icon Icon Icon Icon Icon List I Didn’t Think Was Possible Text Block Row I…" at bounding box center [499, 162] width 282 height 231
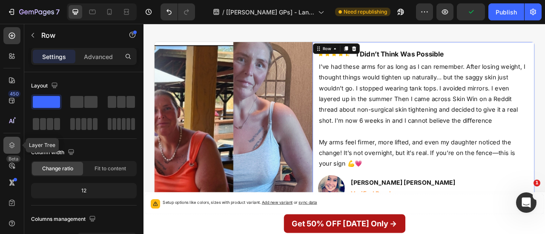
drag, startPoint x: 9, startPoint y: 148, endPoint x: 96, endPoint y: 9, distance: 163.7
click at [9, 148] on icon at bounding box center [12, 145] width 9 height 9
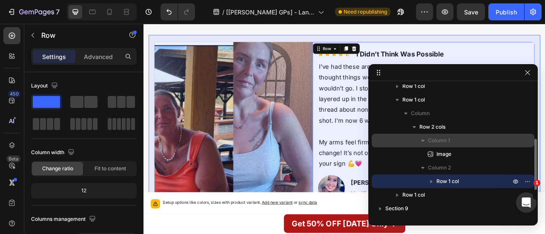
scroll to position [141, 0]
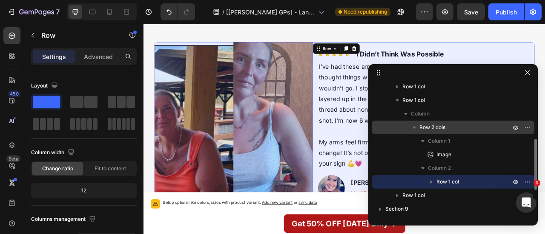
click at [399, 128] on div "Row 2 cols" at bounding box center [453, 128] width 156 height 14
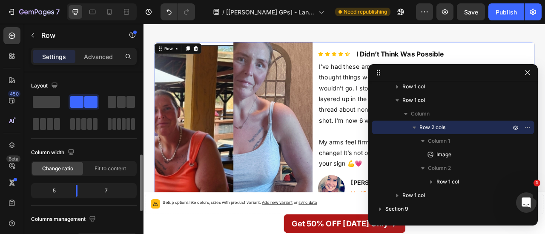
scroll to position [126, 0]
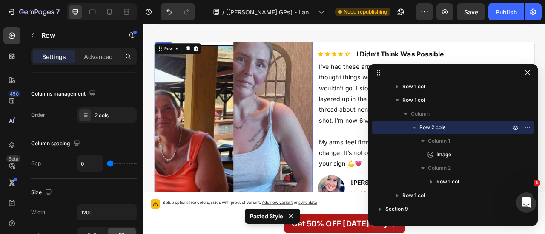
type input "16"
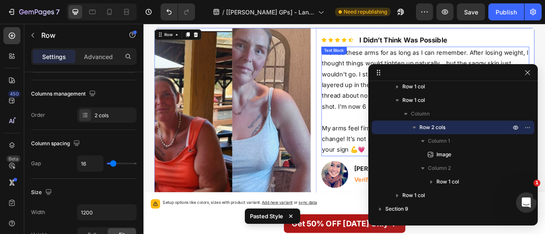
scroll to position [4095, 0]
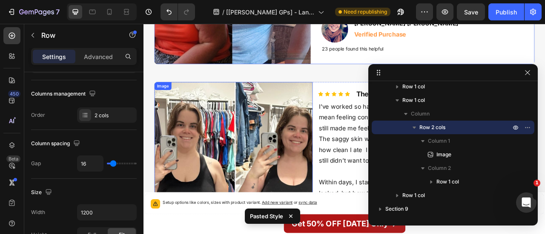
click at [321, 109] on img at bounding box center [257, 227] width 201 height 259
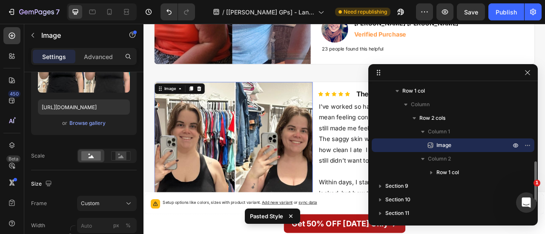
scroll to position [0, 0]
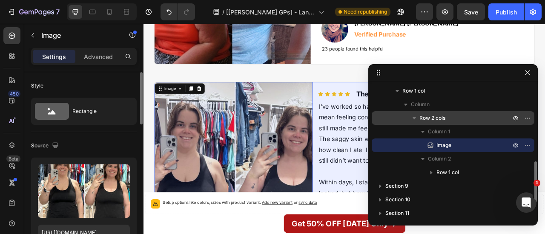
click at [438, 121] on span "Row 2 cols" at bounding box center [432, 118] width 26 height 9
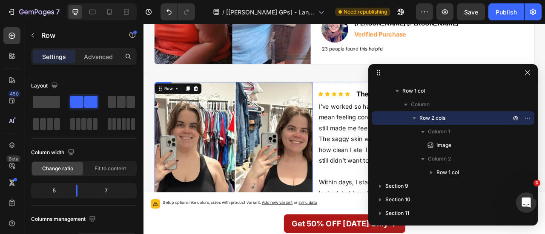
type input "16"
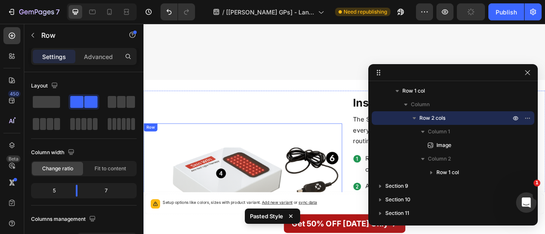
scroll to position [4564, 0]
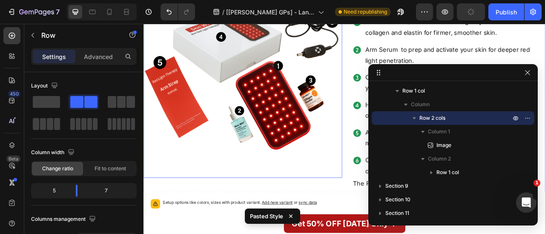
click at [402, 230] on div "Inside The Treatment Kit Heading The Skin Win™ Arm Red Light Therapy Kit includ…" at bounding box center [528, 98] width 252 height 327
click at [527, 70] on icon "button" at bounding box center [527, 72] width 7 height 7
click at [544, 82] on div "Red Light Therapy Device – Targets your arms to boost collagen and elastin for …" at bounding box center [528, 116] width 239 height 206
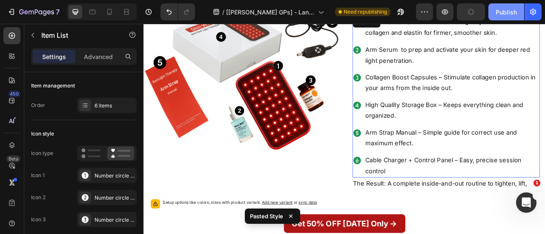
click at [508, 13] on div "Publish" at bounding box center [505, 12] width 21 height 9
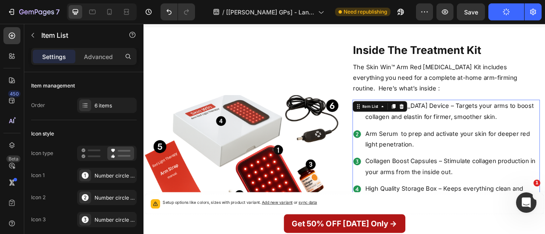
scroll to position [4274, 0]
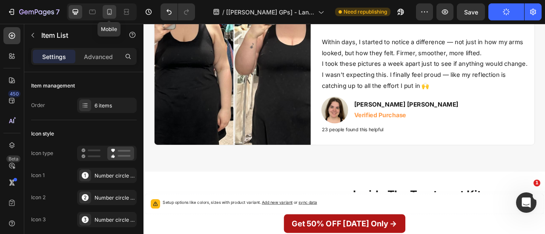
click at [115, 17] on div at bounding box center [110, 12] width 14 height 14
type input "14"
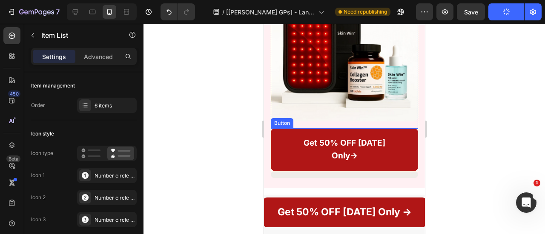
scroll to position [3984, 0]
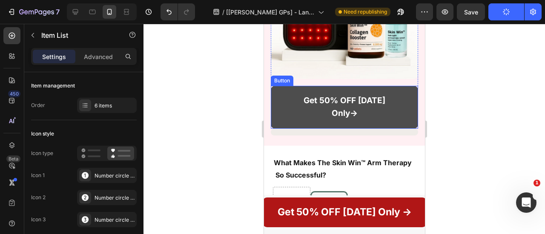
click at [291, 129] on button "Get 50% OFF [DATE] Only→" at bounding box center [343, 107] width 147 height 43
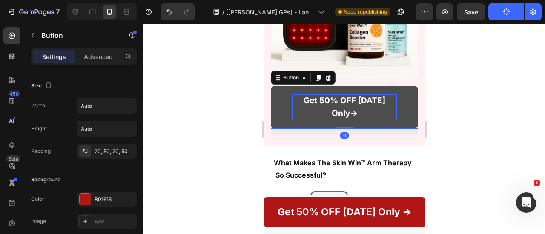
click at [317, 119] on strong "Get 50% OFF [DATE] Only→" at bounding box center [344, 107] width 82 height 23
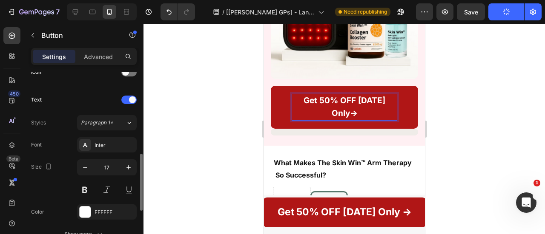
scroll to position [271, 0]
click at [86, 164] on icon "button" at bounding box center [85, 167] width 9 height 9
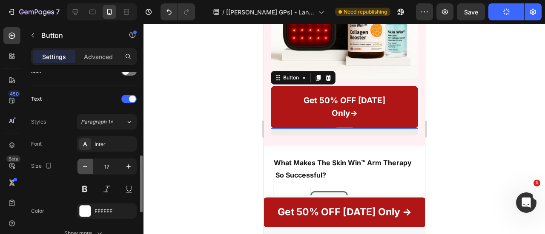
click at [86, 164] on icon "button" at bounding box center [85, 167] width 9 height 9
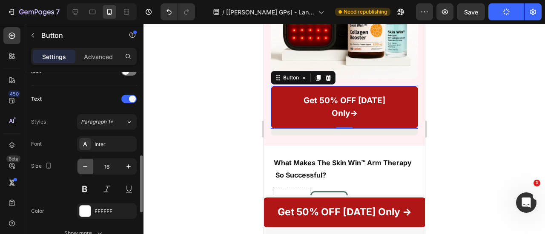
click at [86, 164] on icon "button" at bounding box center [85, 167] width 9 height 9
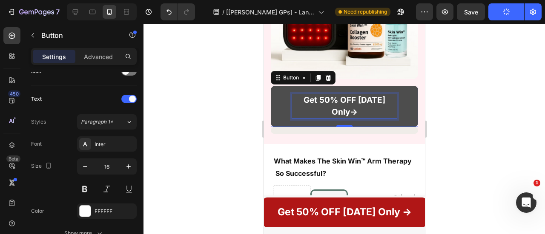
click at [320, 119] on p "Get 50% OFF [DATE] Only→" at bounding box center [344, 106] width 105 height 25
click at [320, 118] on p "Get 50% OFF [DATE] Only→" at bounding box center [344, 106] width 105 height 24
type input "15"
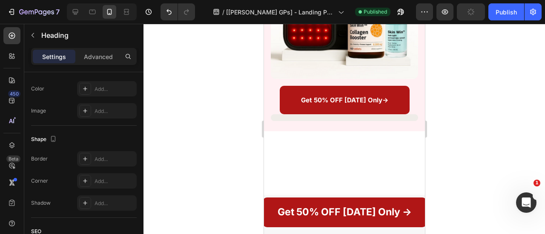
scroll to position [3502, 0]
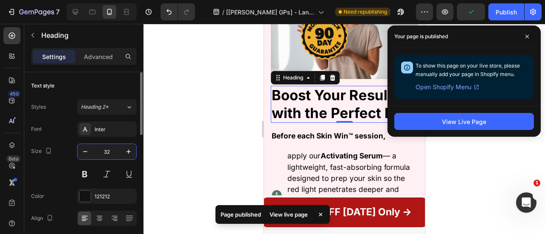
click at [108, 154] on input "32" at bounding box center [107, 151] width 28 height 15
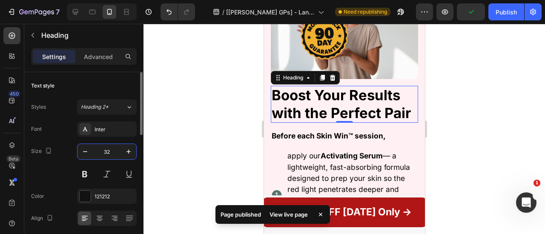
click at [108, 154] on input "32" at bounding box center [107, 151] width 28 height 15
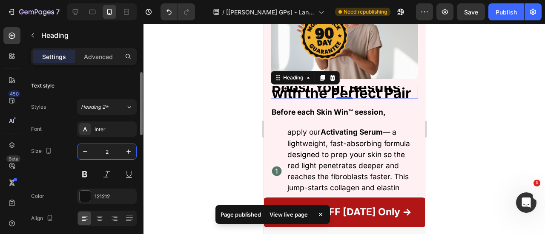
type input "24"
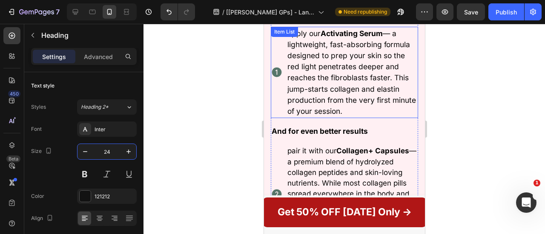
scroll to position [3637, 0]
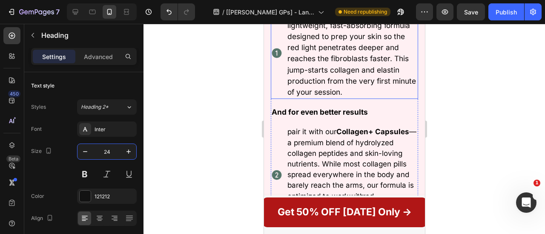
click at [276, 100] on div "apply our Activating Serum — a lightweight, fast-absorbing formula designed to …" at bounding box center [343, 54] width 147 height 92
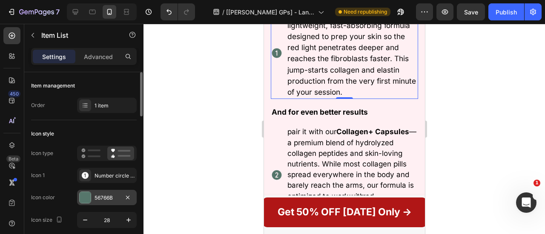
click at [84, 193] on div at bounding box center [85, 197] width 11 height 11
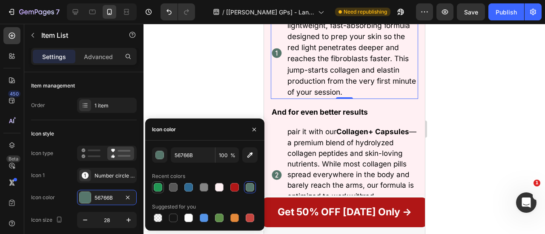
click at [156, 186] on div at bounding box center [158, 187] width 9 height 9
click at [347, 97] on span "apply our Activating Serum — a lightweight, fast-absorbing formula designed to …" at bounding box center [351, 53] width 129 height 87
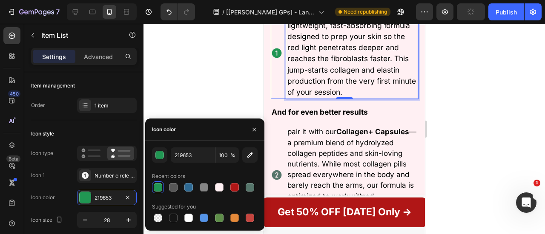
click at [347, 97] on span "apply our Activating Serum — a lightweight, fast-absorbing formula designed to …" at bounding box center [351, 53] width 129 height 87
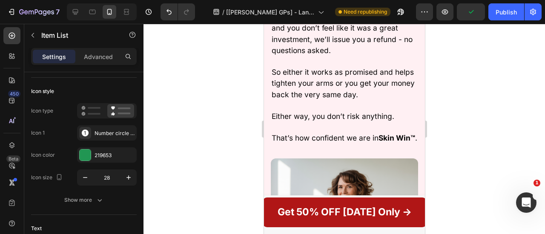
scroll to position [2500, 0]
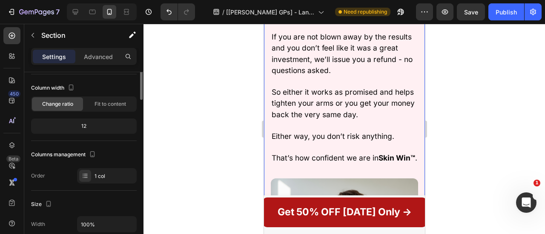
scroll to position [0, 0]
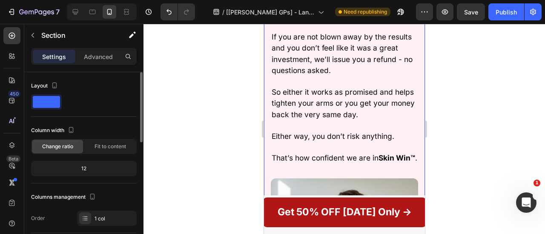
click at [13, 148] on icon at bounding box center [12, 146] width 6 height 6
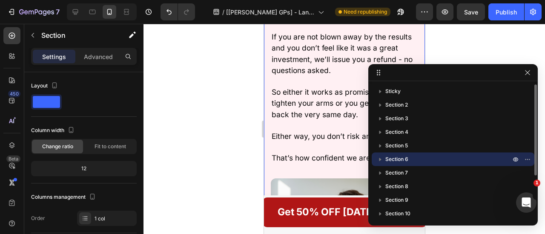
click at [393, 161] on span "Section 6" at bounding box center [396, 159] width 23 height 9
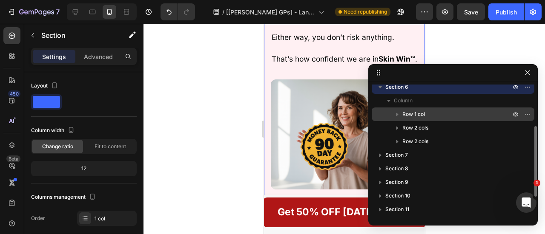
scroll to position [74, 0]
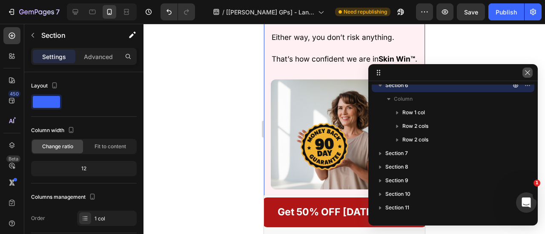
click at [527, 76] on button "button" at bounding box center [527, 73] width 10 height 10
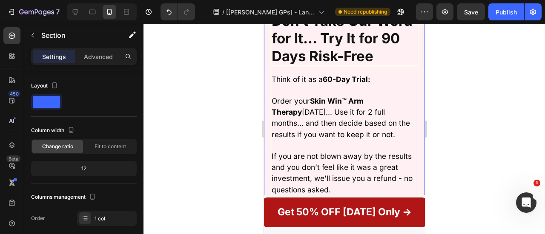
scroll to position [2633, 0]
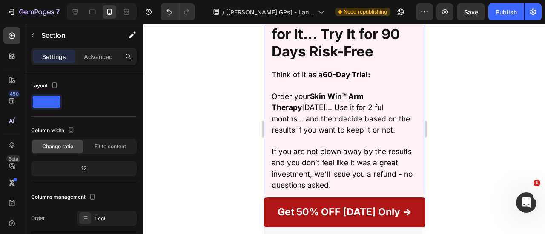
scroll to position [2542, 0]
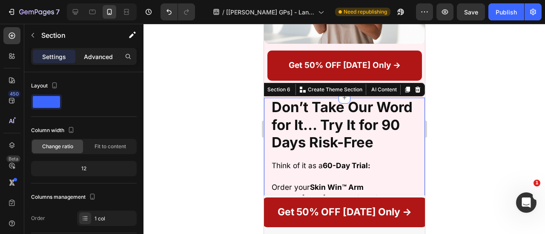
click at [106, 58] on p "Advanced" at bounding box center [98, 56] width 29 height 9
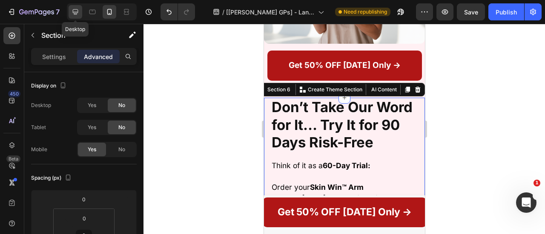
click at [78, 11] on icon at bounding box center [75, 12] width 9 height 9
type input "48"
type input "0"
type input "48"
type input "0"
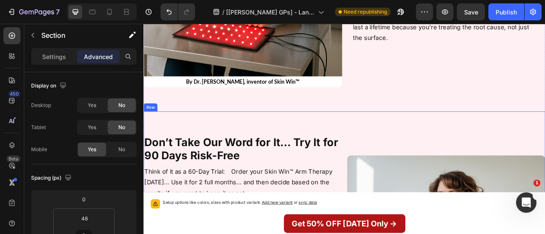
scroll to position [2394, 0]
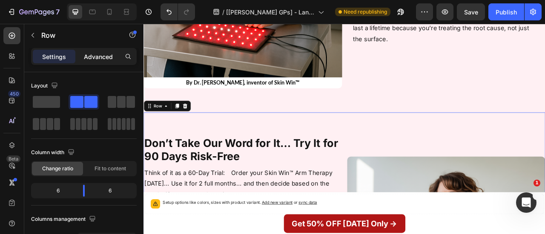
click at [109, 52] on p "Advanced" at bounding box center [98, 56] width 29 height 9
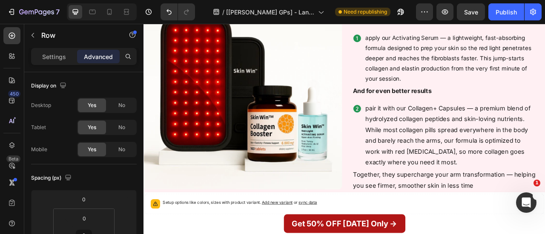
scroll to position [2891, 0]
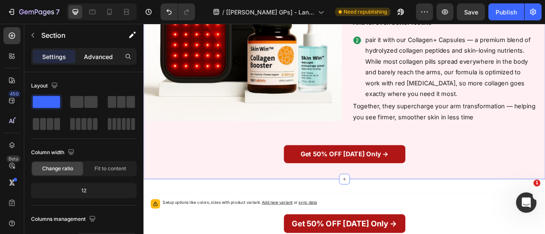
click at [92, 55] on p "Advanced" at bounding box center [98, 56] width 29 height 9
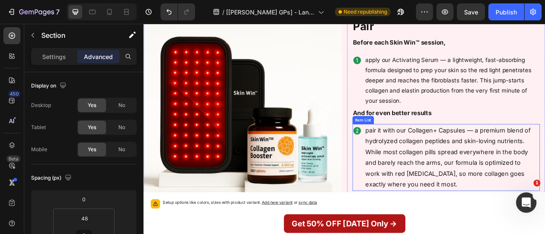
scroll to position [2862, 0]
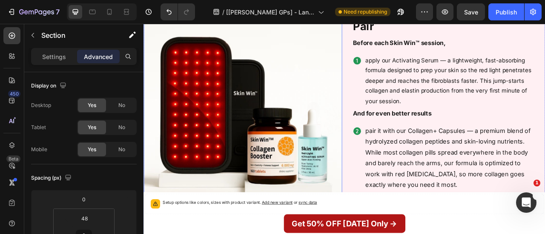
click at [390, 186] on div "Image Row" at bounding box center [269, 138] width 252 height 314
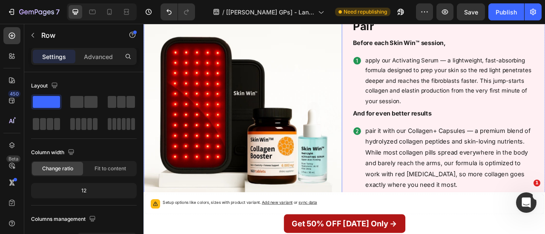
scroll to position [2950, 0]
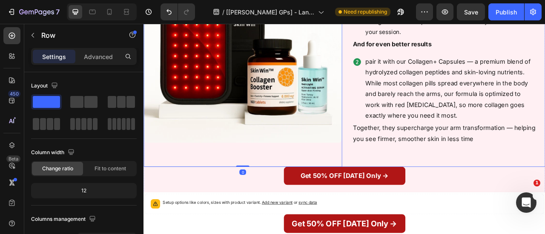
click at [404, 192] on div "Boost Your Results with the Perfect Pair Heading Before each Skin Win™ session,…" at bounding box center [528, 50] width 252 height 314
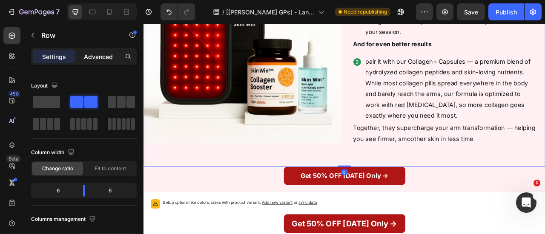
click at [98, 56] on p "Advanced" at bounding box center [98, 56] width 29 height 9
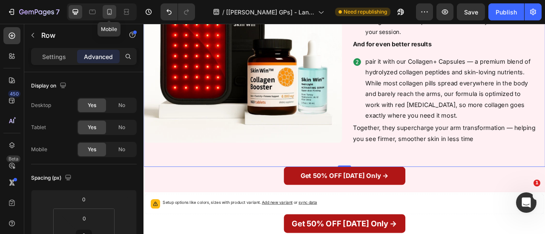
click at [108, 12] on icon at bounding box center [109, 12] width 9 height 9
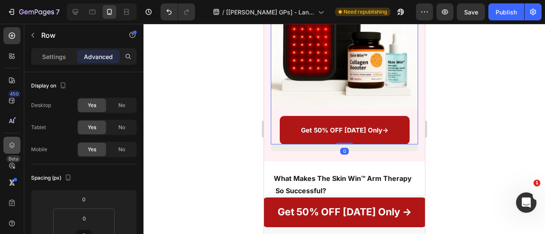
scroll to position [3500, 0]
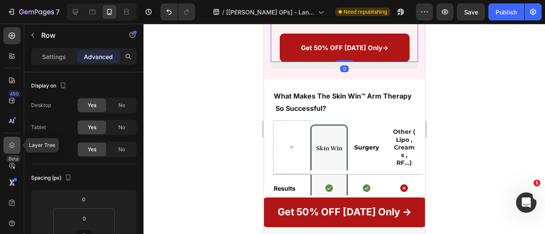
click at [11, 149] on icon at bounding box center [12, 145] width 9 height 9
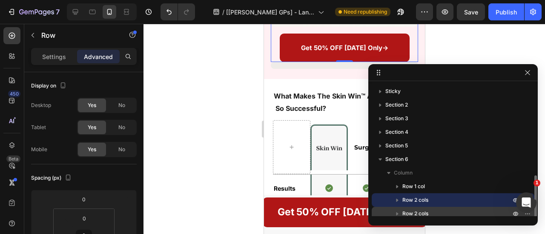
scroll to position [67, 0]
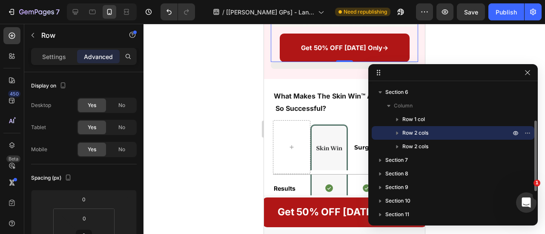
click at [399, 135] on icon "button" at bounding box center [397, 133] width 9 height 9
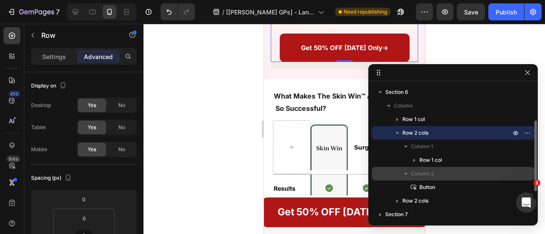
scroll to position [110, 0]
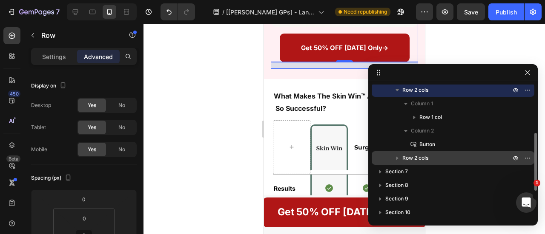
click at [400, 154] on button "button" at bounding box center [397, 158] width 10 height 10
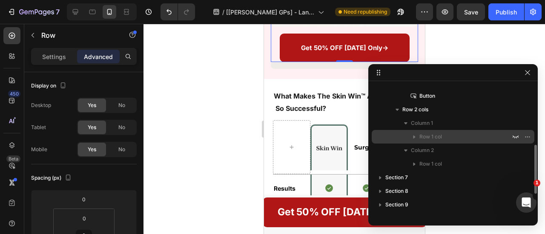
scroll to position [160, 0]
click at [516, 135] on icon "button" at bounding box center [515, 136] width 7 height 7
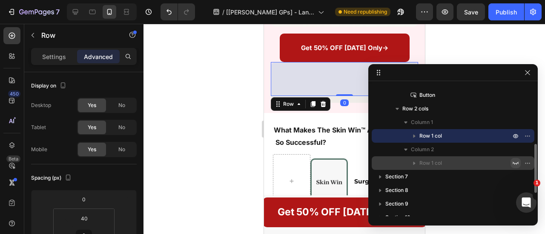
click at [515, 163] on icon "button" at bounding box center [515, 163] width 6 height 3
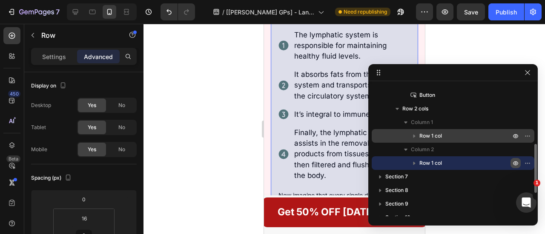
scroll to position [3908, 0]
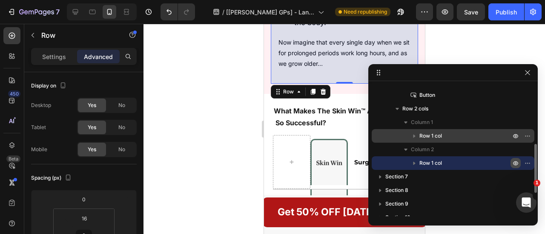
click at [431, 135] on span "Row 1 col" at bounding box center [430, 136] width 23 height 9
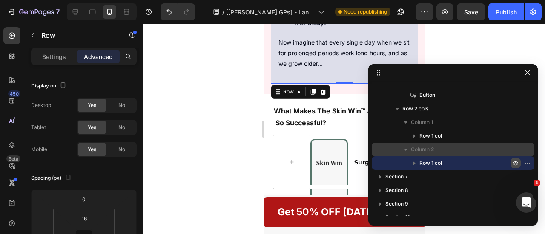
click at [415, 138] on icon "button" at bounding box center [414, 136] width 9 height 9
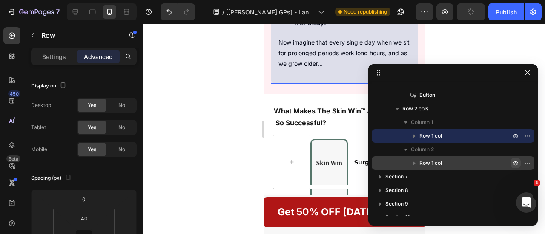
click at [418, 136] on icon "button" at bounding box center [414, 136] width 9 height 9
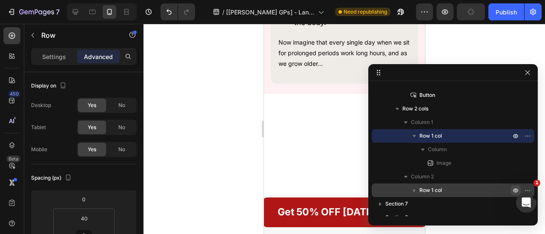
scroll to position [3537, 0]
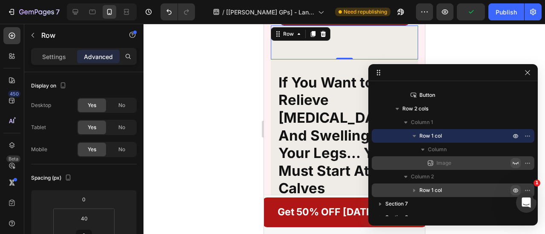
drag, startPoint x: 516, startPoint y: 165, endPoint x: 48, endPoint y: 86, distance: 474.3
click at [516, 165] on icon "button" at bounding box center [515, 163] width 7 height 7
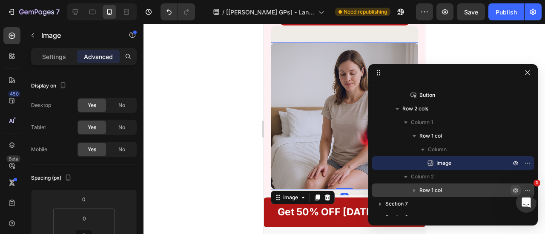
scroll to position [3636, 0]
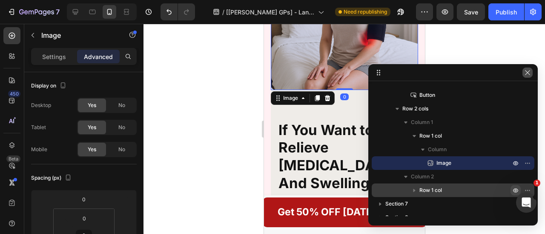
click at [529, 74] on icon "button" at bounding box center [527, 72] width 7 height 7
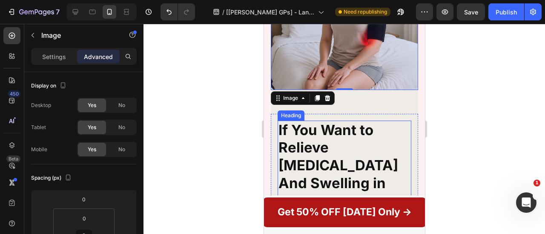
click at [320, 156] on strong "If You Want to Relieve [MEDICAL_DATA] And Swelling in Your Legs… You Must Start…" at bounding box center [341, 183] width 126 height 123
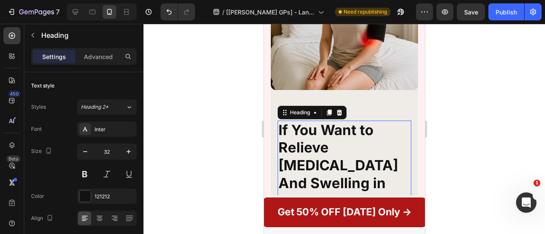
click at [320, 156] on strong "If You Want to Relieve [MEDICAL_DATA] And Swelling in Your Legs… You Must Start…" at bounding box center [341, 183] width 126 height 123
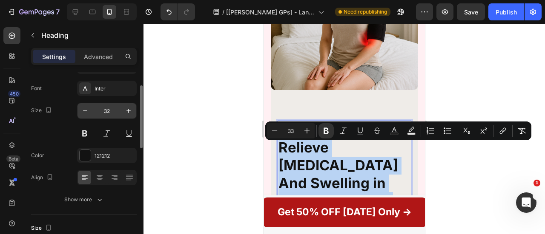
scroll to position [43, 0]
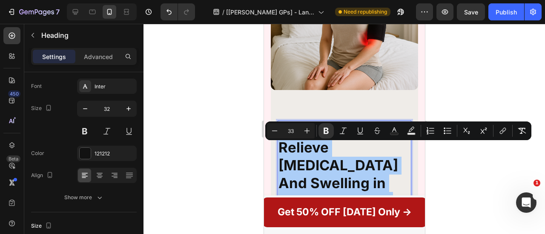
click at [441, 187] on div at bounding box center [343, 129] width 401 height 211
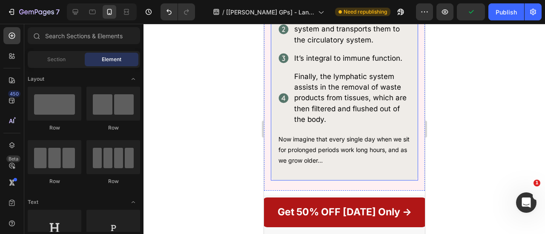
scroll to position [3685, 0]
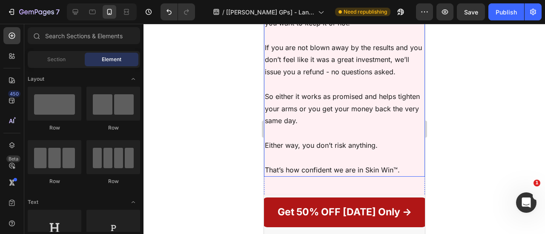
scroll to position [2100, 0]
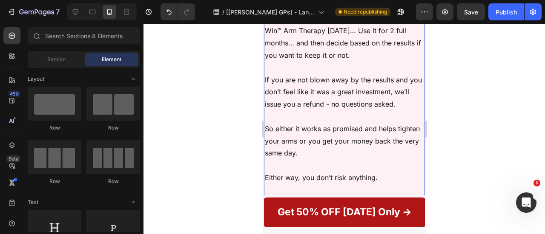
click at [305, 102] on div "Don’t Take Our Word for It… Try It for 90 Days Risk-Free Heading Think of it as…" at bounding box center [343, 96] width 161 height 269
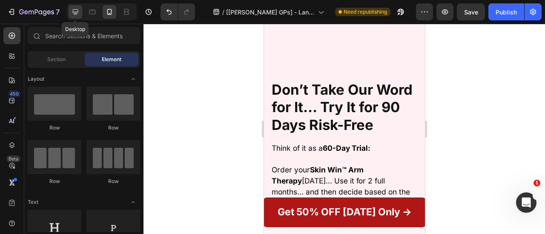
scroll to position [2229, 0]
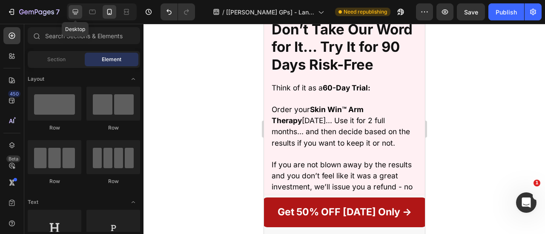
click at [78, 11] on icon at bounding box center [75, 12] width 9 height 9
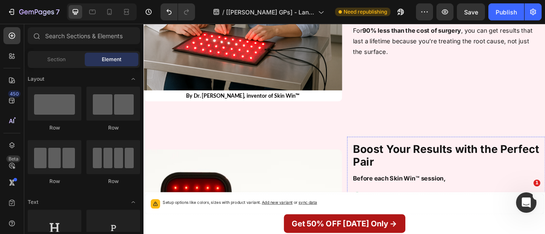
scroll to position [2482, 0]
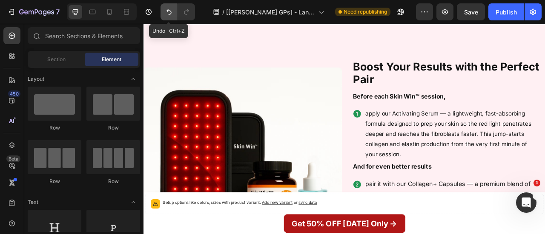
click at [165, 14] on icon "Undo/Redo" at bounding box center [169, 12] width 9 height 9
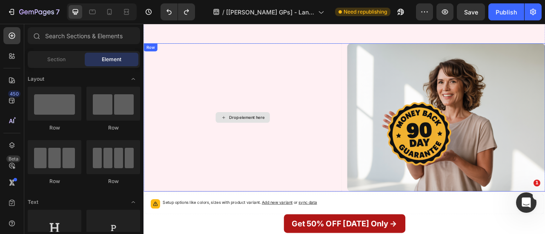
scroll to position [2525, 0]
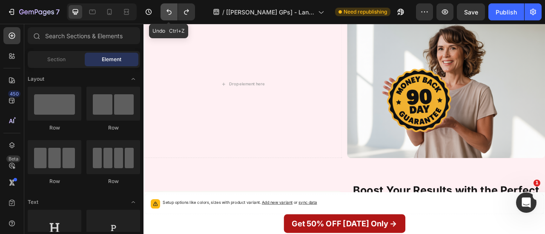
click at [170, 14] on icon "Undo/Redo" at bounding box center [169, 12] width 9 height 9
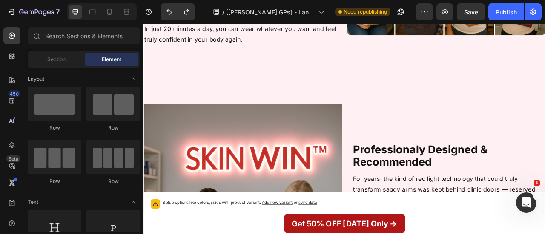
scroll to position [1860, 0]
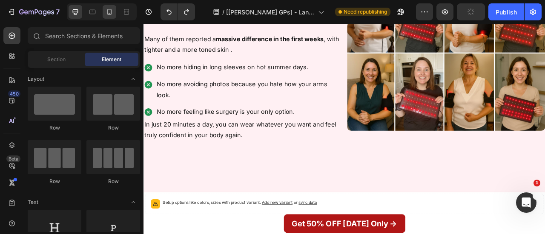
click at [109, 12] on icon at bounding box center [109, 12] width 9 height 9
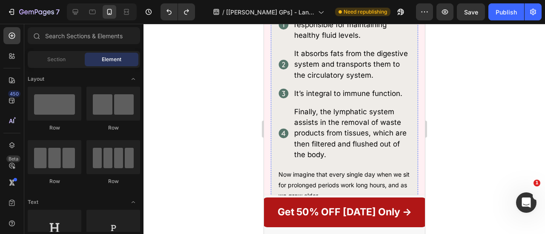
scroll to position [4006, 0]
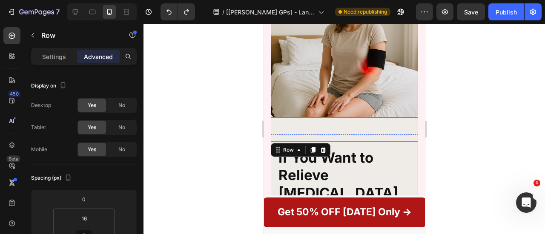
scroll to position [3634, 0]
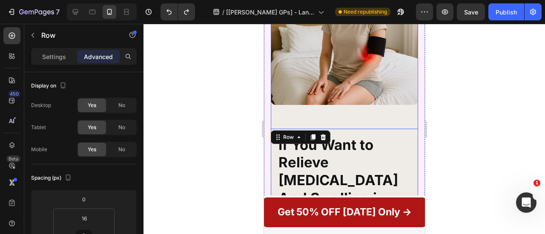
click at [279, 146] on div "Image Row If You Want to Relieve [MEDICAL_DATA] And Swelling in Your Legs… You …" at bounding box center [343, 229] width 147 height 577
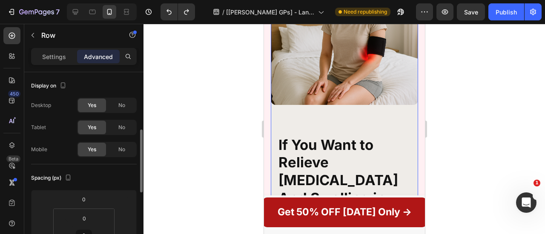
scroll to position [43, 0]
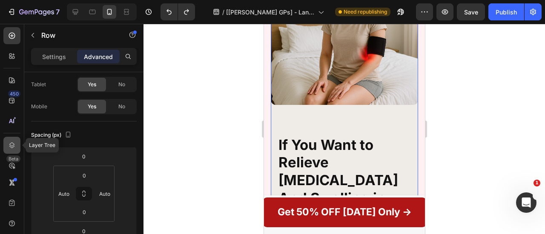
click at [5, 148] on div at bounding box center [11, 145] width 17 height 17
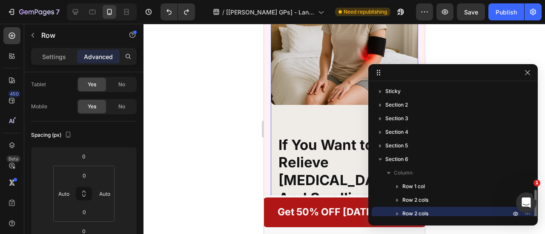
scroll to position [69, 0]
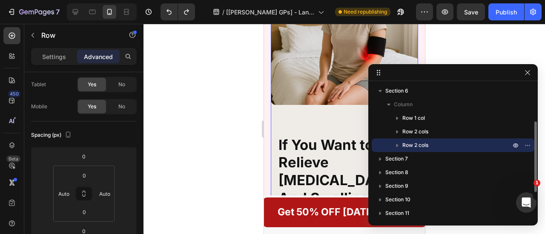
click at [398, 146] on icon "button" at bounding box center [397, 145] width 2 height 3
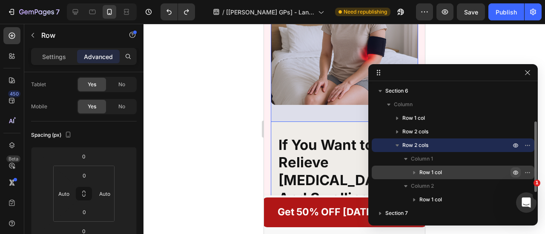
click at [515, 174] on icon "button" at bounding box center [515, 172] width 7 height 7
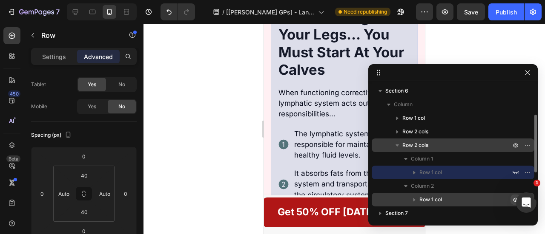
click at [512, 199] on icon "button" at bounding box center [515, 200] width 7 height 7
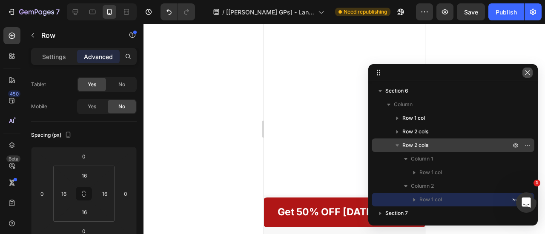
click at [527, 73] on icon "button" at bounding box center [527, 72] width 5 height 5
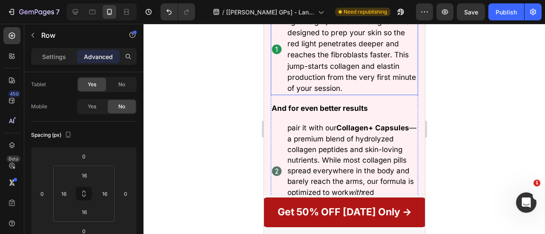
scroll to position [3053, 0]
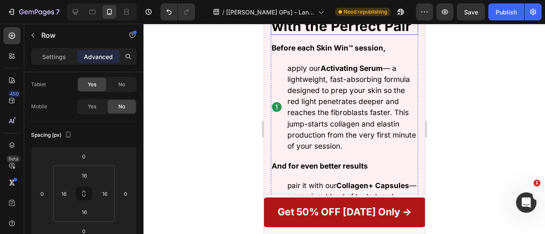
click at [331, 34] on strong "Boost Your Results with the Perfect Pair" at bounding box center [340, 18] width 139 height 31
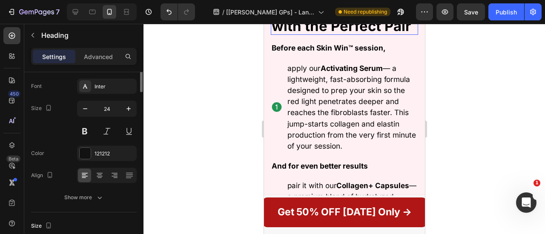
scroll to position [0, 0]
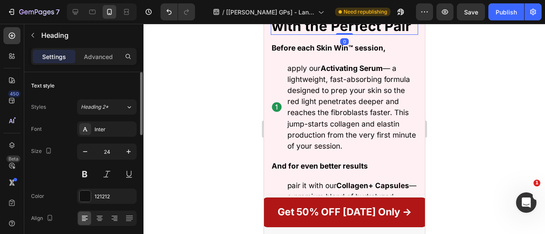
click at [0, 146] on div "450 Beta" at bounding box center [12, 129] width 24 height 211
click at [10, 149] on icon at bounding box center [12, 145] width 9 height 9
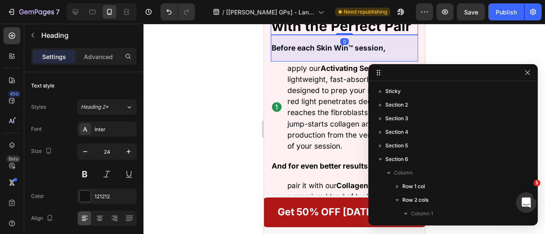
scroll to position [109, 0]
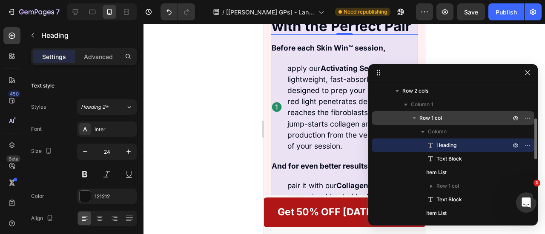
click at [426, 114] on span "Row 1 col" at bounding box center [430, 118] width 23 height 9
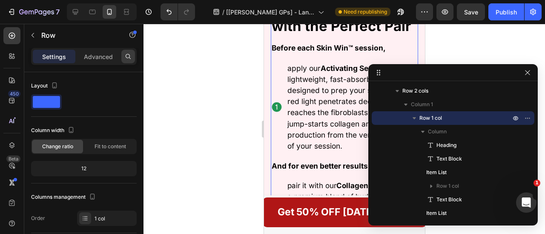
scroll to position [3031, 0]
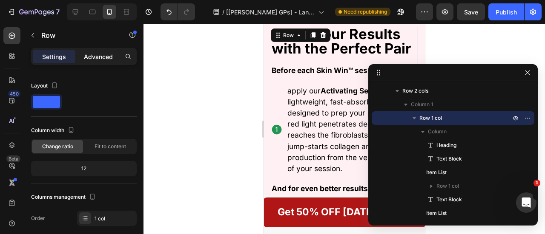
click at [103, 53] on p "Advanced" at bounding box center [98, 56] width 29 height 9
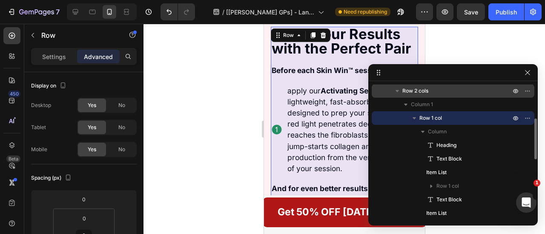
drag, startPoint x: 416, startPoint y: 91, endPoint x: 29, endPoint y: 46, distance: 389.8
click at [416, 91] on span "Row 2 cols" at bounding box center [415, 91] width 26 height 9
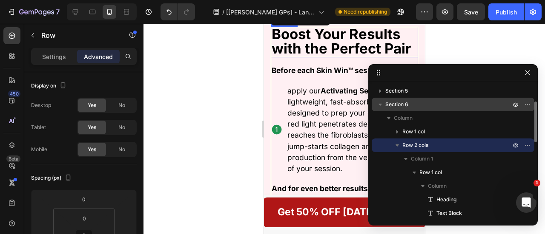
scroll to position [3070, 0]
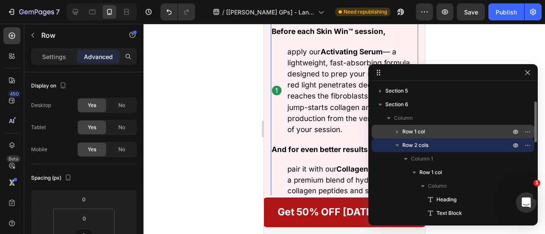
click at [416, 133] on span "Row 1 col" at bounding box center [413, 132] width 23 height 9
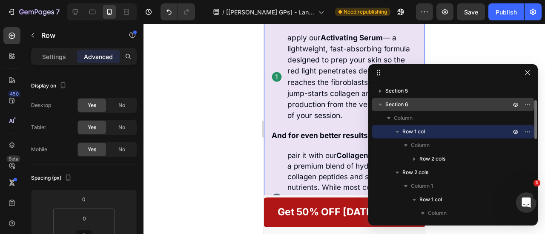
scroll to position [2599, 0]
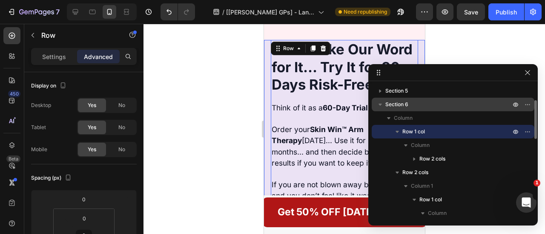
click at [412, 103] on p "Section 6" at bounding box center [448, 104] width 127 height 9
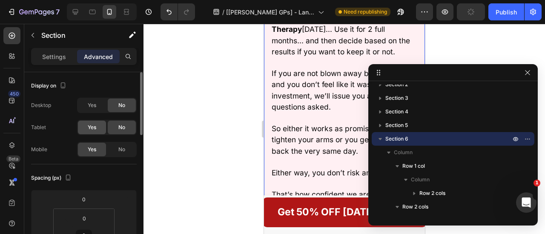
scroll to position [2539, 0]
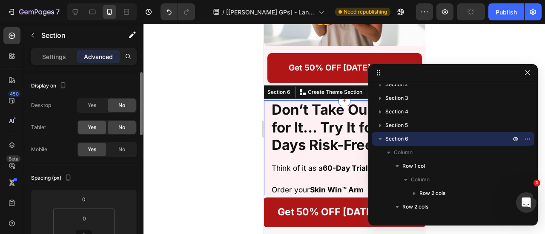
click at [84, 124] on div "Yes" at bounding box center [92, 128] width 28 height 14
click at [86, 103] on div "Yes" at bounding box center [92, 106] width 28 height 14
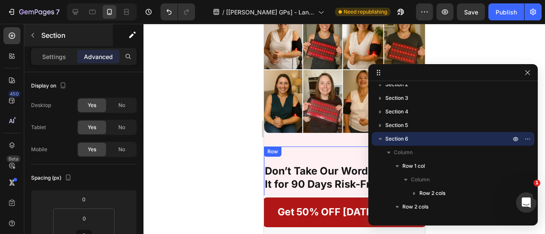
scroll to position [2167, 0]
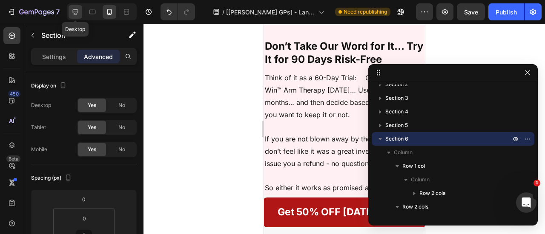
click at [73, 14] on icon at bounding box center [75, 12] width 9 height 9
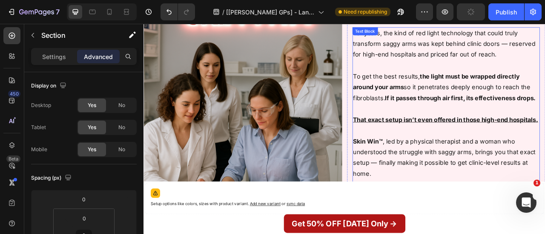
type input "48"
type input "0"
type input "48"
type input "0"
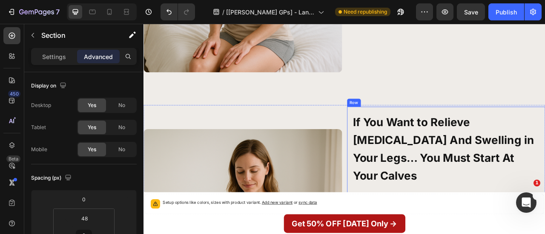
scroll to position [4330, 0]
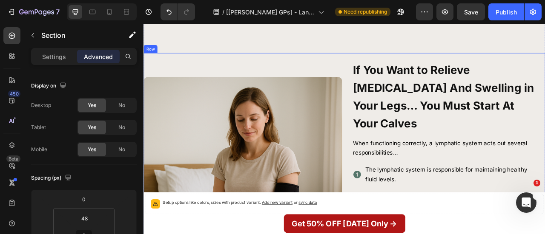
click at [398, 99] on div "Image Row If You Want to Relieve [MEDICAL_DATA] And Swelling in Your Legs… You …" at bounding box center [398, 218] width 511 height 314
click at [192, 58] on div at bounding box center [196, 53] width 10 height 10
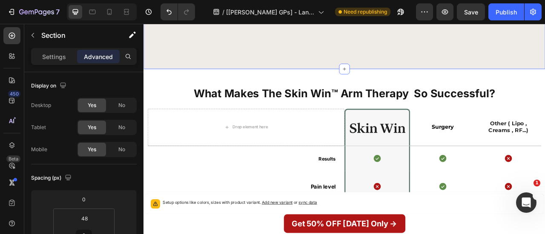
scroll to position [3119, 0]
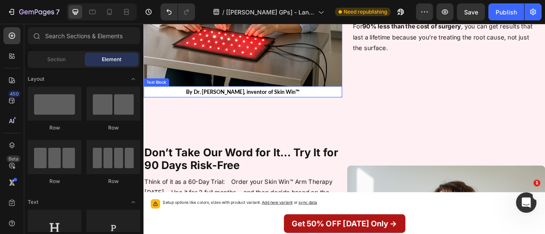
scroll to position [2362, 0]
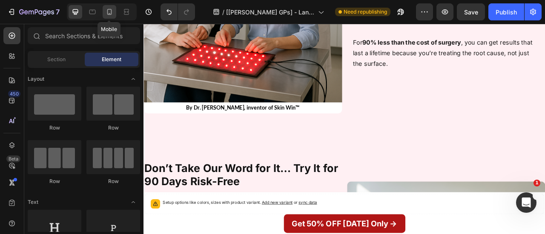
click at [105, 12] on icon at bounding box center [109, 12] width 9 height 9
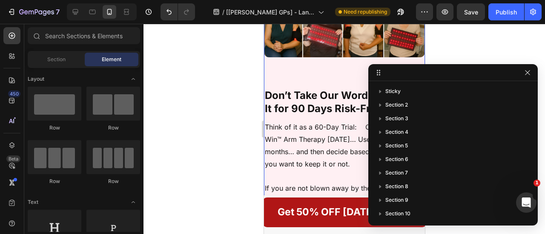
scroll to position [2193, 0]
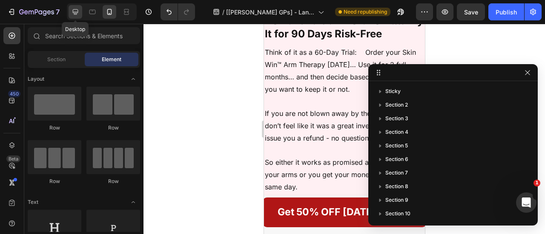
click at [77, 10] on icon at bounding box center [76, 12] width 6 height 6
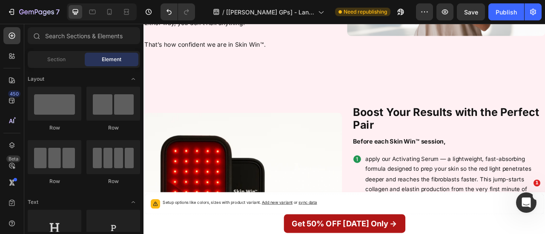
scroll to position [2737, 0]
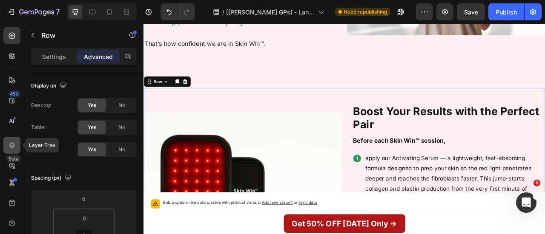
click at [14, 145] on icon at bounding box center [12, 145] width 9 height 9
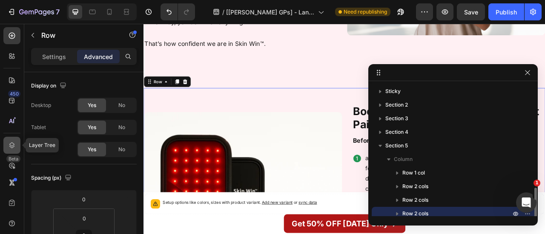
scroll to position [69, 0]
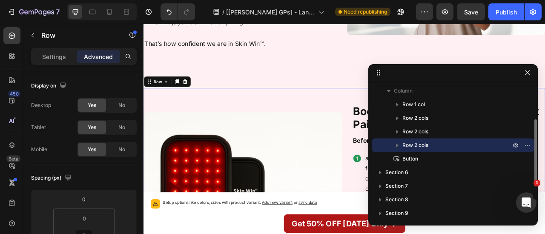
click at [396, 145] on icon "button" at bounding box center [397, 145] width 2 height 3
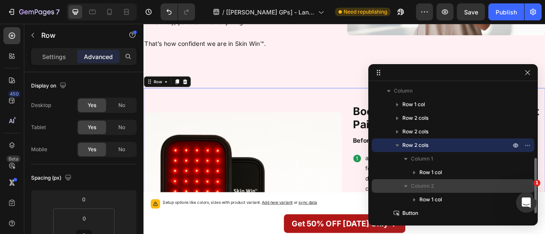
scroll to position [100, 0]
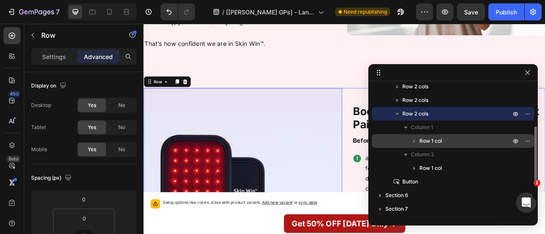
click at [475, 147] on div "Row 1 col" at bounding box center [453, 141] width 156 height 14
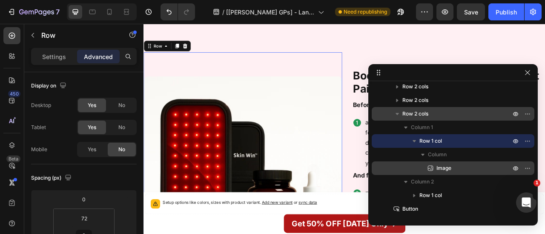
scroll to position [170, 0]
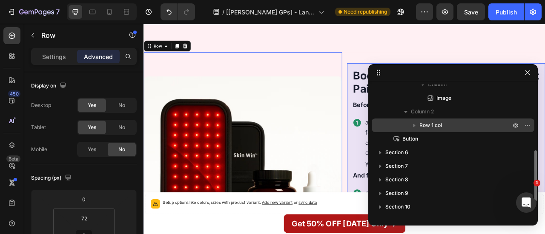
click at [413, 123] on icon "button" at bounding box center [414, 125] width 9 height 9
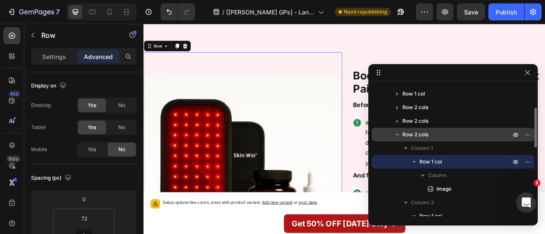
scroll to position [79, 0]
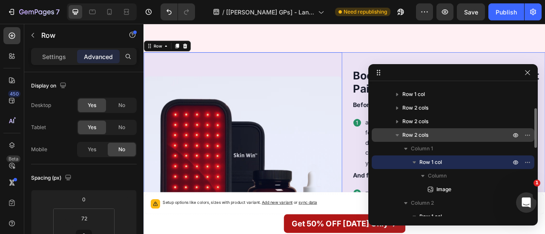
click at [420, 132] on span "Row 2 cols" at bounding box center [415, 135] width 26 height 9
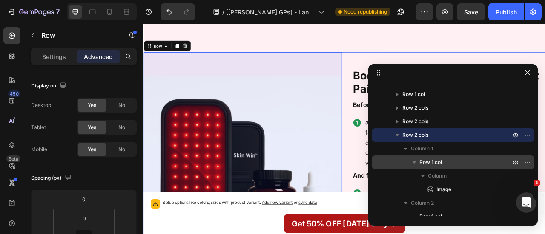
click at [440, 158] on span "Row 1 col" at bounding box center [430, 162] width 23 height 9
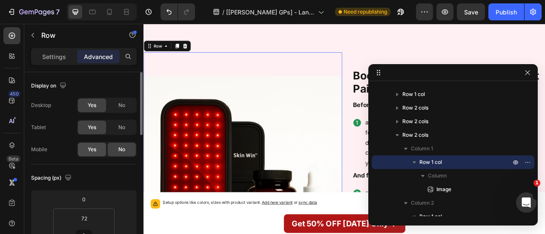
drag, startPoint x: 82, startPoint y: 153, endPoint x: 120, endPoint y: 109, distance: 58.5
click at [82, 153] on div "Yes" at bounding box center [92, 150] width 28 height 14
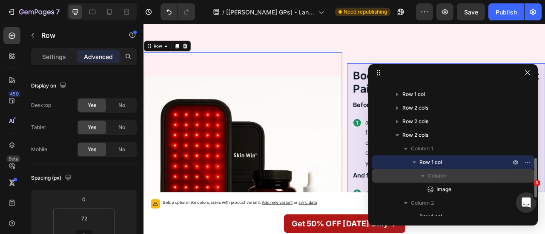
scroll to position [118, 0]
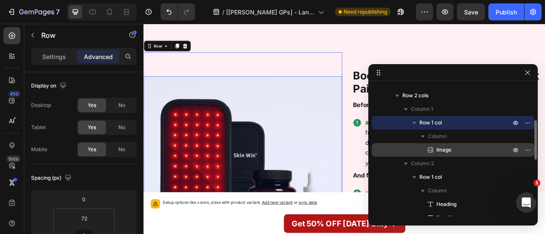
click at [406, 147] on div "Image" at bounding box center [453, 150] width 156 height 14
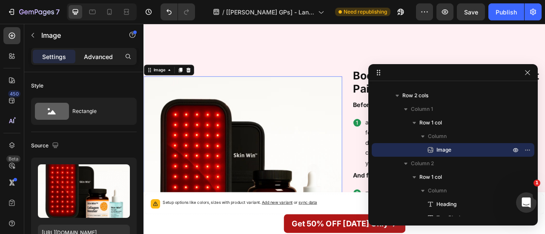
click at [100, 54] on p "Advanced" at bounding box center [98, 56] width 29 height 9
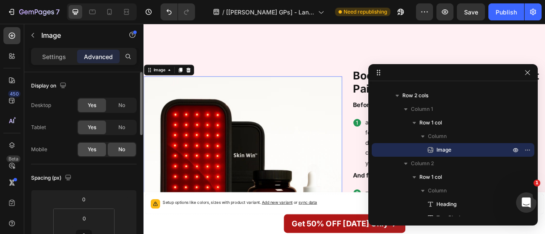
click at [96, 152] on div "Yes" at bounding box center [92, 150] width 28 height 14
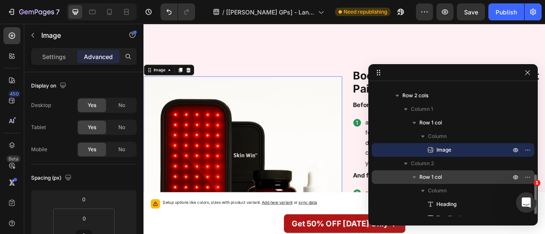
scroll to position [160, 0]
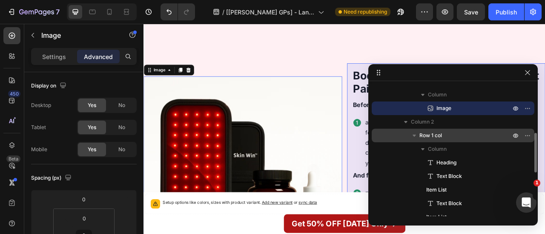
click at [442, 135] on p "Row 1 col" at bounding box center [465, 136] width 93 height 9
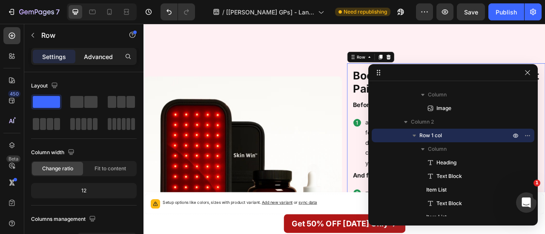
click at [102, 57] on p "Advanced" at bounding box center [98, 56] width 29 height 9
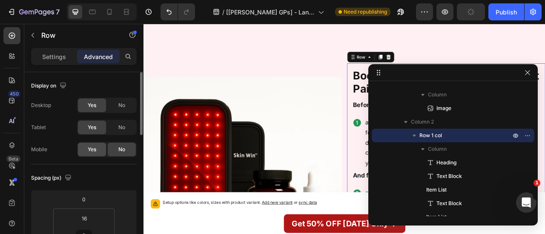
drag, startPoint x: 85, startPoint y: 150, endPoint x: 201, endPoint y: 86, distance: 132.2
click at [85, 150] on div "Yes" at bounding box center [92, 150] width 28 height 14
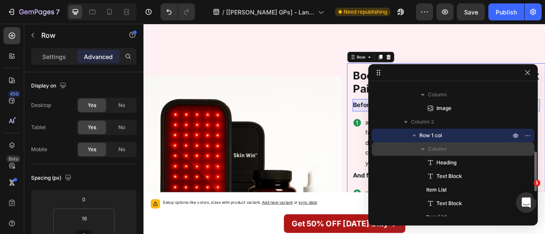
scroll to position [183, 0]
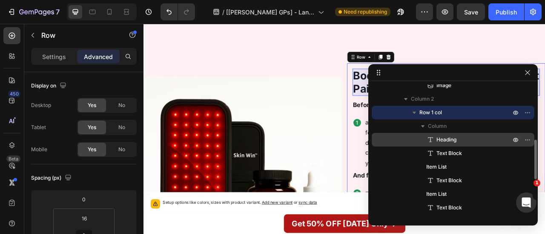
click at [446, 137] on span "Heading" at bounding box center [446, 140] width 20 height 9
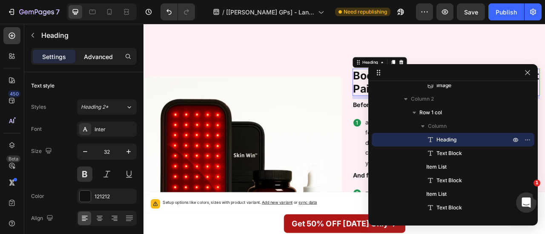
click at [109, 59] on p "Advanced" at bounding box center [98, 56] width 29 height 9
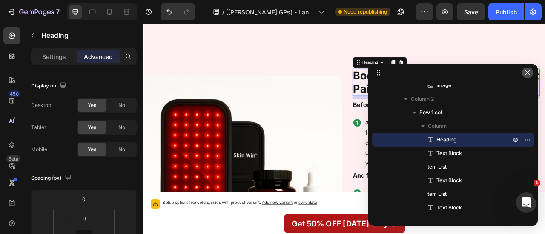
click at [529, 74] on icon "button" at bounding box center [527, 72] width 7 height 7
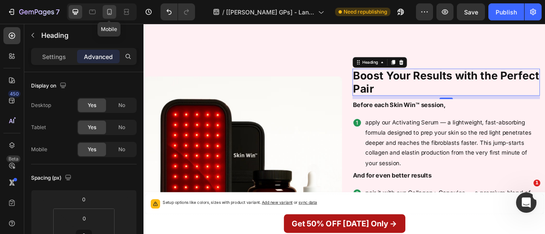
drag, startPoint x: 112, startPoint y: 11, endPoint x: 166, endPoint y: 40, distance: 61.5
click at [112, 11] on icon at bounding box center [109, 12] width 9 height 9
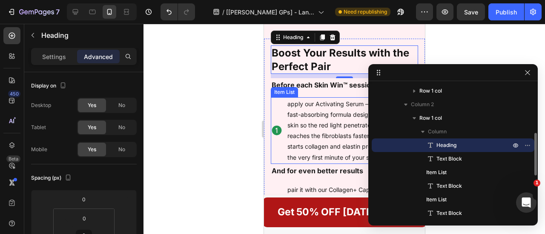
scroll to position [2748, 0]
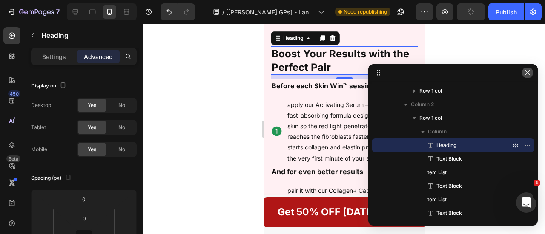
click at [529, 74] on icon "button" at bounding box center [527, 72] width 7 height 7
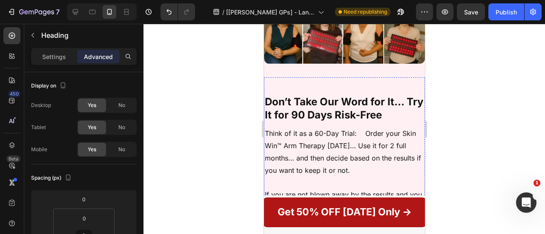
scroll to position [2100, 0]
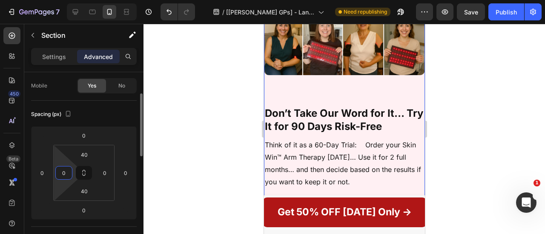
click at [66, 176] on input "0" at bounding box center [63, 173] width 13 height 13
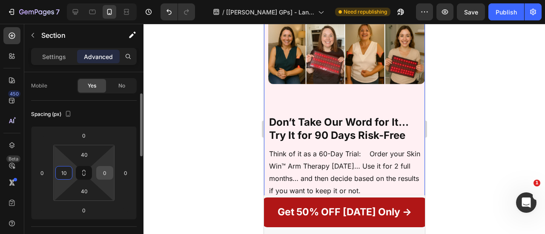
type input "10"
click at [108, 174] on input "0" at bounding box center [104, 173] width 13 height 13
type input "10"
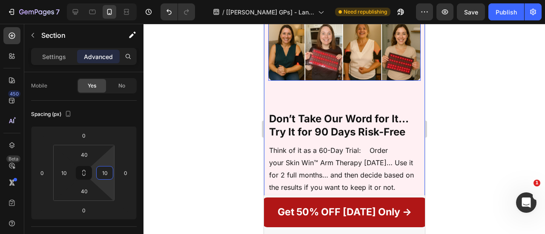
click at [326, 79] on img at bounding box center [344, 21] width 152 height 120
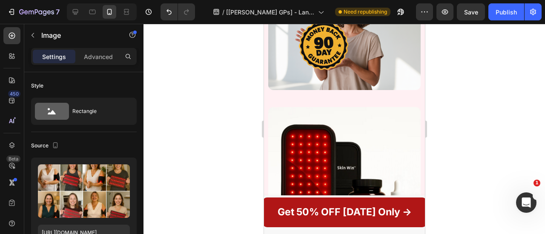
scroll to position [2249, 0]
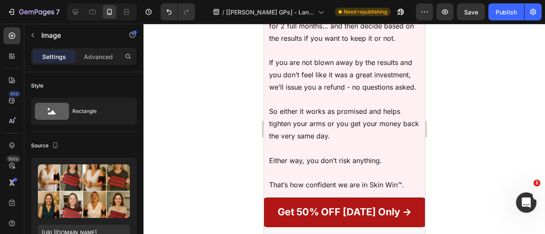
click at [287, 91] on p "If you are not blown away by the results and you don’t feel like it was a great…" at bounding box center [344, 75] width 151 height 37
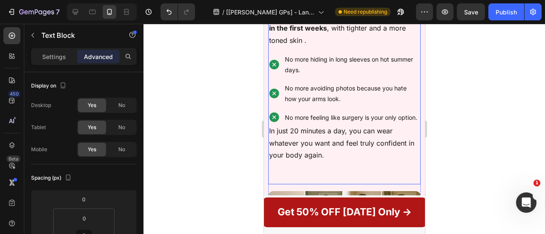
scroll to position [1844, 0]
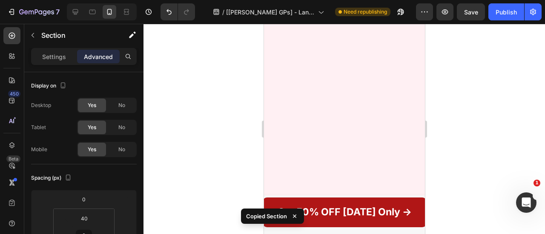
scroll to position [1674, 0]
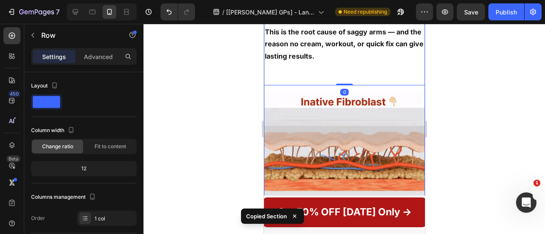
scroll to position [1621, 0]
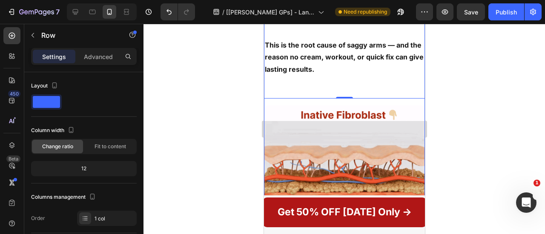
click at [289, 112] on div "If You Want to Tighten Saggy Arms… You Must Start with Your Fibroblastsa Headin…" at bounding box center [343, 57] width 161 height 498
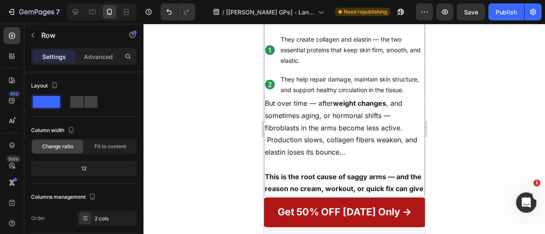
scroll to position [1371, 0]
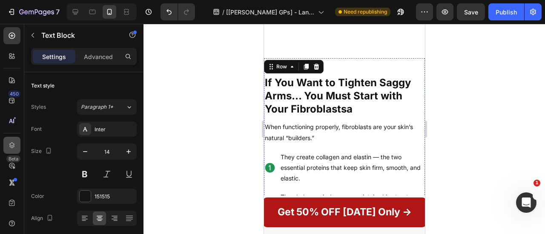
click at [9, 144] on icon at bounding box center [12, 145] width 9 height 9
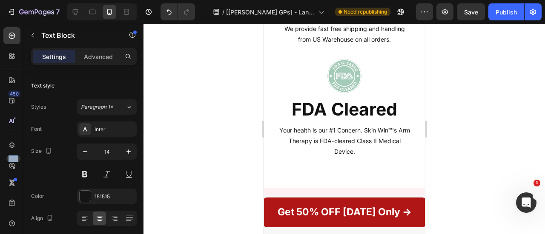
scroll to position [1314, 0]
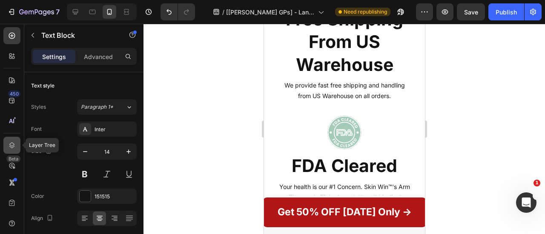
click at [11, 144] on icon at bounding box center [12, 146] width 6 height 6
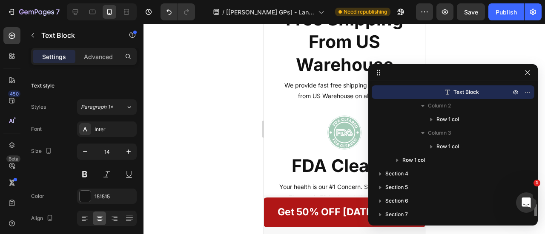
scroll to position [258, 0]
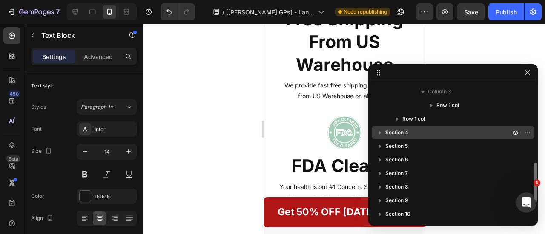
click at [418, 134] on p "Section 4" at bounding box center [448, 133] width 127 height 9
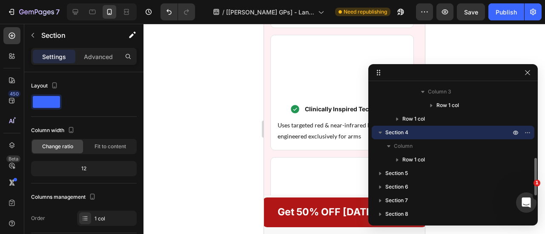
scroll to position [2297, 0]
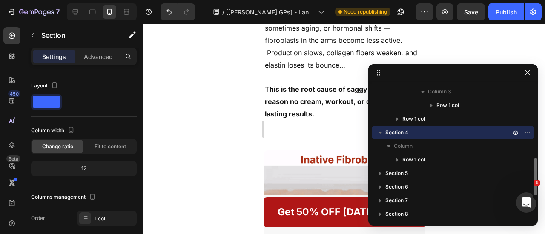
click at [400, 132] on span "Section 4" at bounding box center [396, 133] width 23 height 9
click at [100, 52] on p "Advanced" at bounding box center [98, 56] width 29 height 9
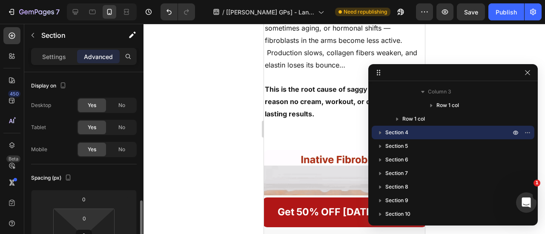
scroll to position [96, 0]
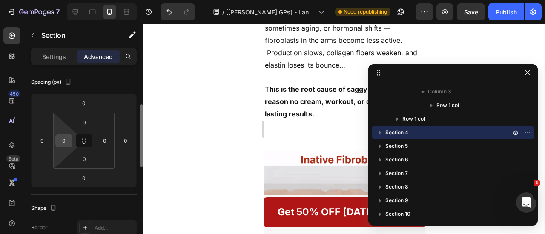
click at [66, 142] on input "0" at bounding box center [63, 140] width 13 height 13
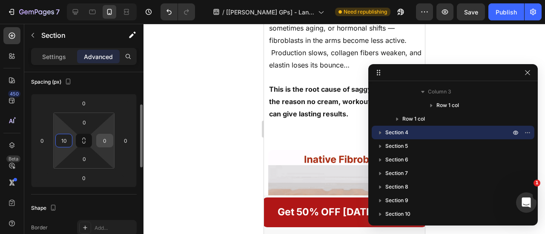
type input "10"
click at [106, 138] on input "0" at bounding box center [104, 140] width 13 height 13
click at [106, 138] on input "01" at bounding box center [104, 140] width 13 height 13
type input "0"
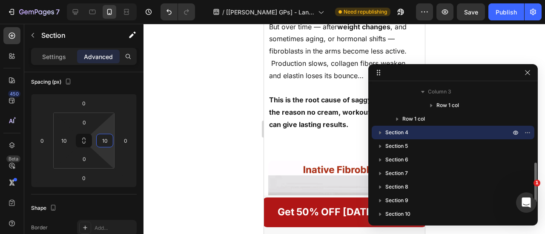
type input "10"
click at [409, 130] on p "Section 4" at bounding box center [448, 133] width 127 height 9
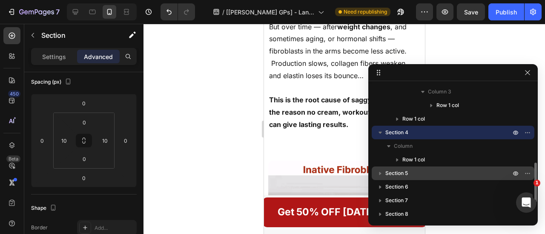
click at [423, 173] on p "Section 5" at bounding box center [448, 173] width 127 height 9
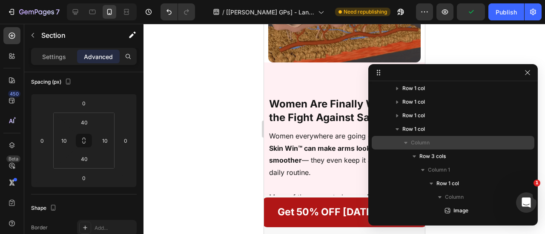
scroll to position [0, 0]
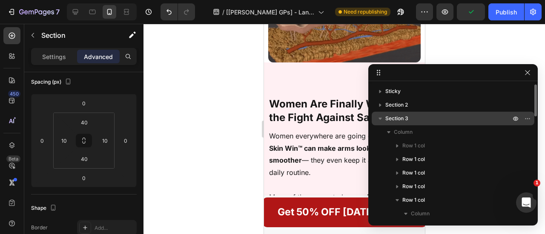
click at [420, 113] on div "Section 3" at bounding box center [453, 119] width 156 height 14
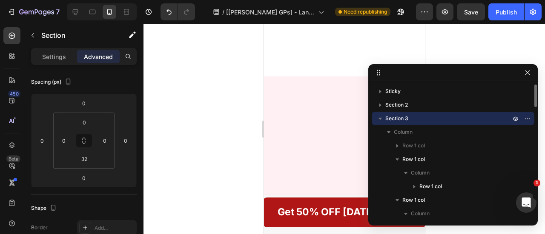
scroll to position [13, 0]
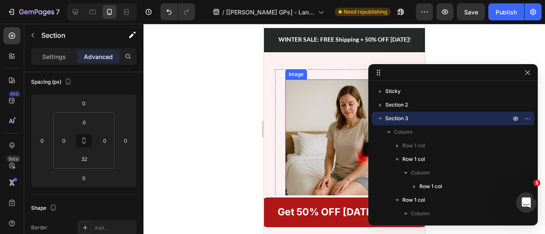
type input "40"
type input "10"
type input "40"
type input "10"
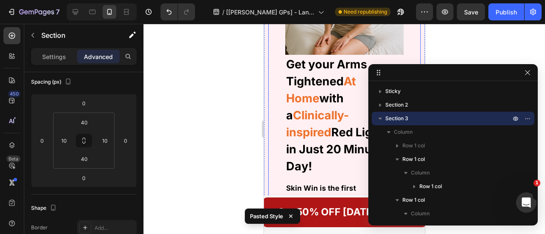
scroll to position [18, 0]
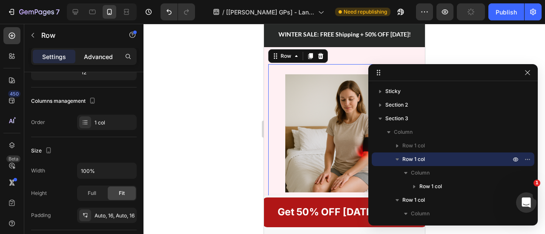
click at [108, 53] on p "Advanced" at bounding box center [98, 56] width 29 height 9
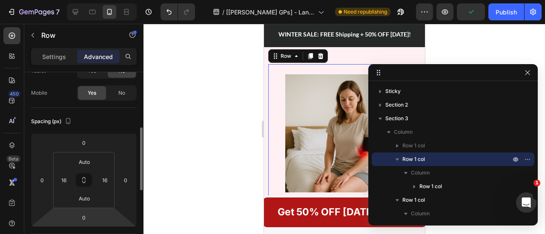
scroll to position [85, 0]
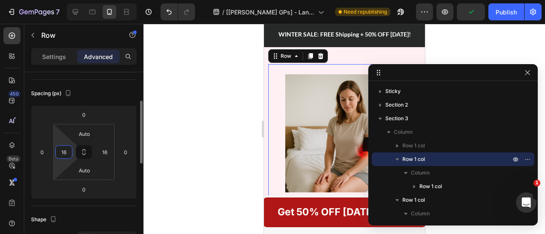
click at [68, 156] on input "16" at bounding box center [63, 152] width 13 height 13
type input "0"
click at [110, 155] on input "16" at bounding box center [104, 152] width 13 height 13
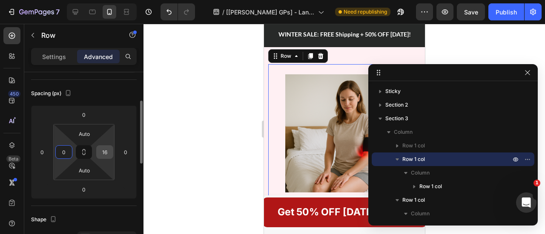
click at [110, 155] on input "16" at bounding box center [104, 152] width 13 height 13
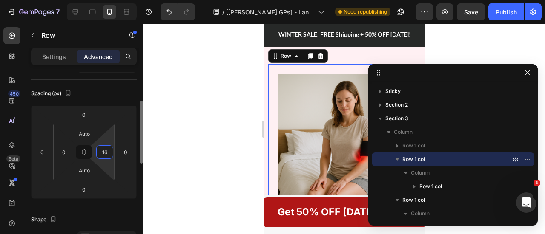
type input "0"
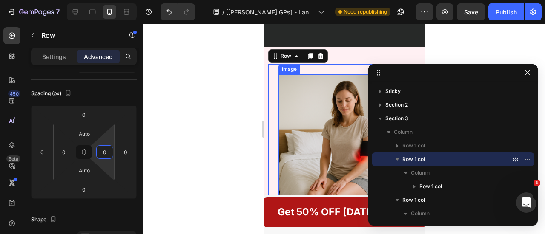
scroll to position [107, 0]
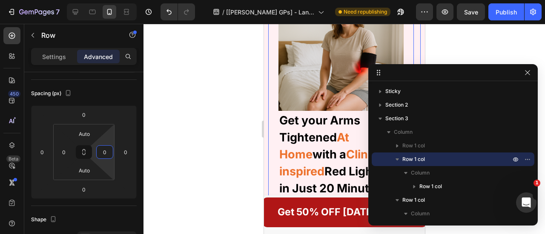
click at [273, 110] on div "Image Get your Arms Tightened At Home with a Clinically-inspired Red Light — in…" at bounding box center [341, 193] width 146 height 435
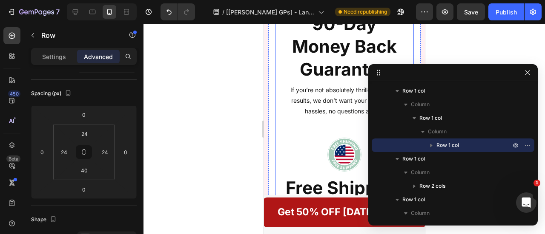
scroll to position [1377, 0]
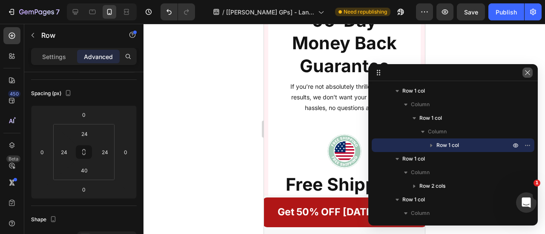
click at [531, 72] on button "button" at bounding box center [527, 73] width 10 height 10
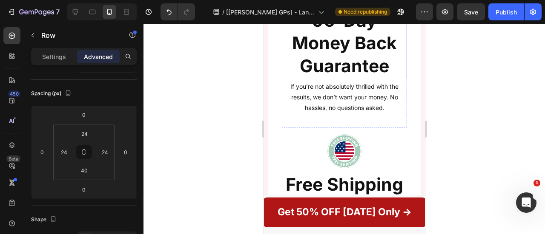
click at [340, 66] on h2 "90-Day Money Back Guarantee" at bounding box center [343, 44] width 125 height 70
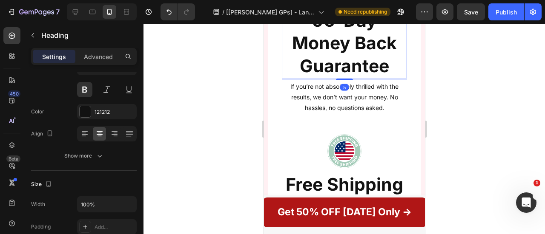
scroll to position [0, 0]
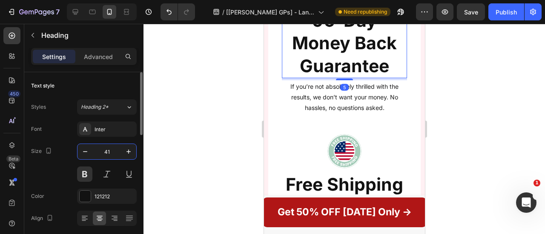
click at [112, 154] on input "41" at bounding box center [107, 151] width 28 height 15
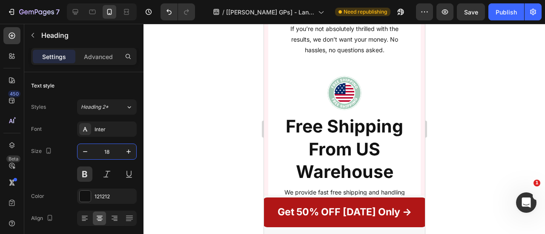
type input "18"
click at [313, 21] on div "Heading" at bounding box center [303, 17] width 23 height 8
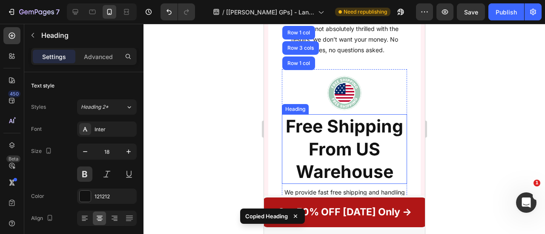
scroll to position [1477, 0]
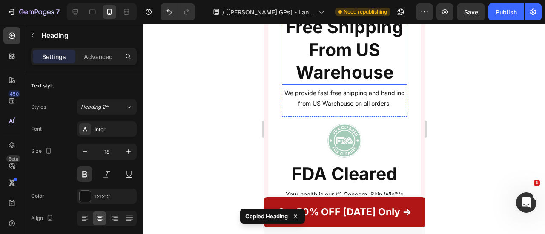
click at [317, 70] on h2 "Free Shipping From US Warehouse" at bounding box center [343, 50] width 125 height 70
type input "18"
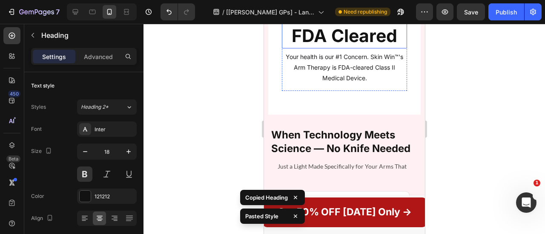
scroll to position [1568, 0]
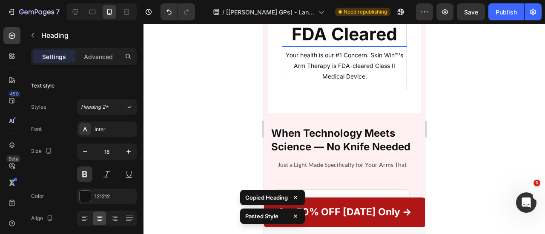
click at [309, 46] on h2 "FDA Cleared" at bounding box center [343, 34] width 125 height 24
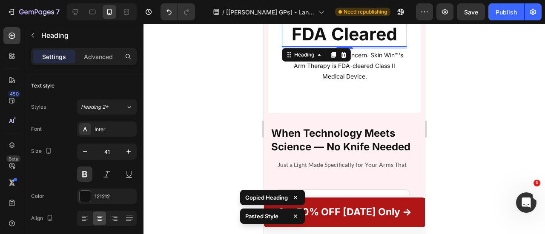
type input "18"
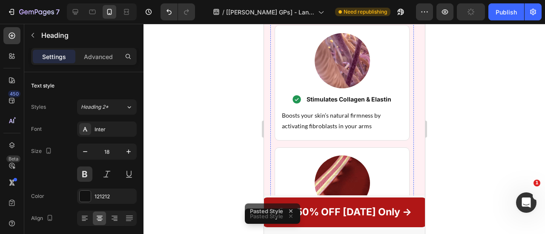
scroll to position [1764, 0]
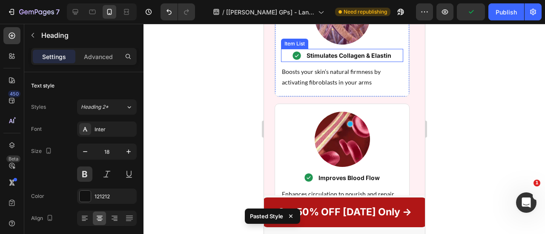
click at [283, 62] on div "Stimulates Collagen & Elastin" at bounding box center [341, 55] width 122 height 13
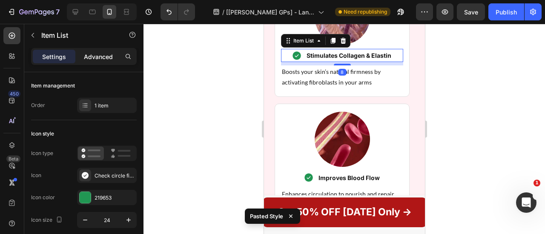
click at [106, 55] on p "Advanced" at bounding box center [98, 56] width 29 height 9
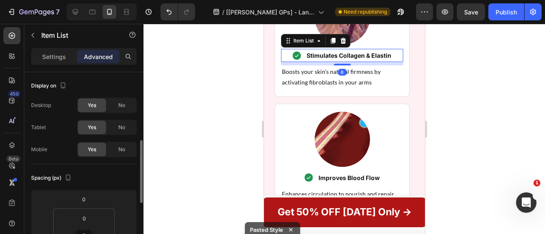
click at [89, 58] on p "Advanced" at bounding box center [98, 56] width 29 height 9
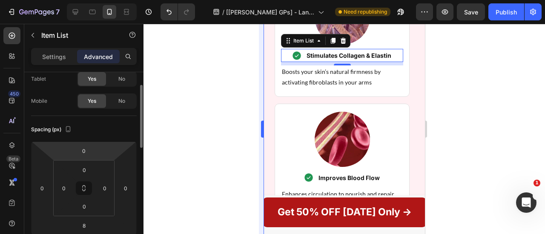
scroll to position [43, 0]
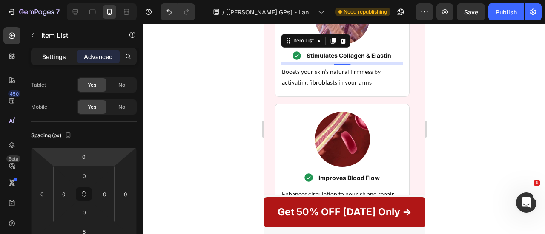
click at [43, 52] on p "Settings" at bounding box center [54, 56] width 24 height 9
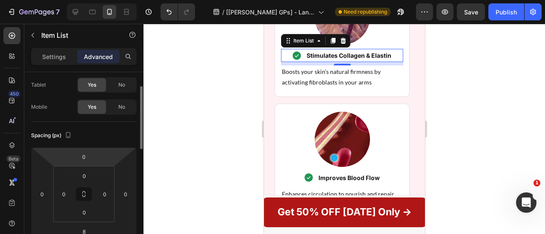
type input "8"
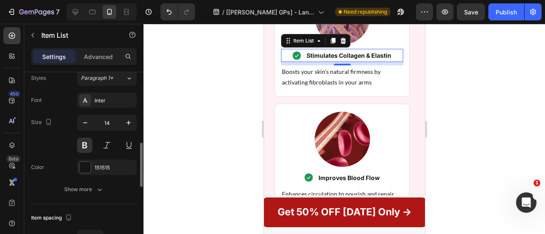
scroll to position [229, 0]
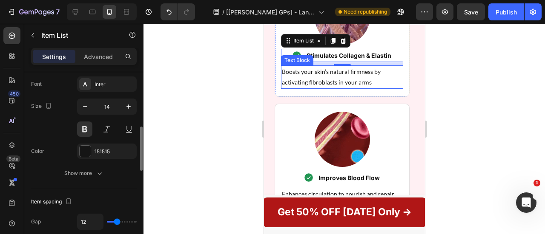
click at [315, 88] on p "Boosts your skin’s natural firmness by activating fibroblasts in your arms" at bounding box center [341, 76] width 120 height 21
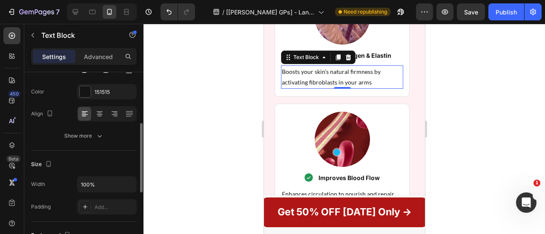
scroll to position [120, 0]
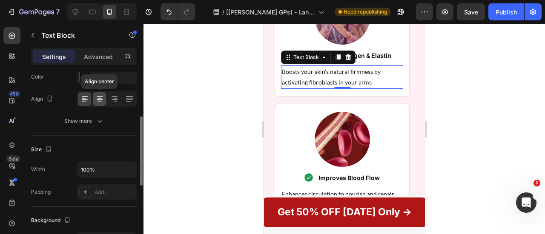
drag, startPoint x: 98, startPoint y: 94, endPoint x: 45, endPoint y: 77, distance: 56.4
click at [98, 95] on icon at bounding box center [99, 99] width 9 height 9
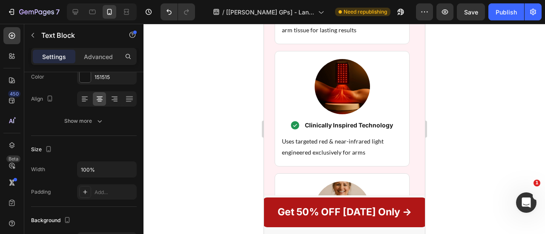
scroll to position [2009, 0]
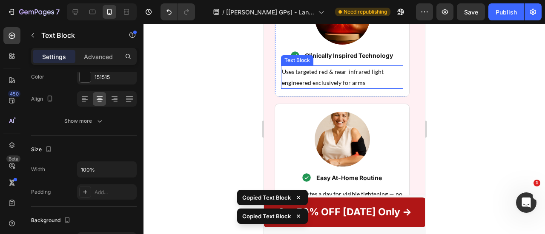
click at [320, 88] on p "Uses targeted red & near-infrared light engineered exclusively for arms" at bounding box center [341, 76] width 120 height 21
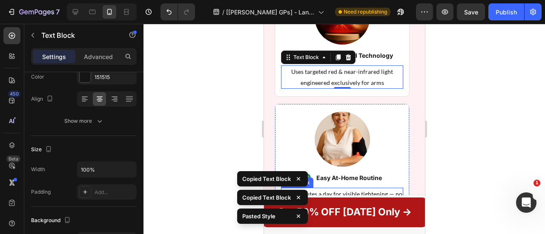
scroll to position [2119, 0]
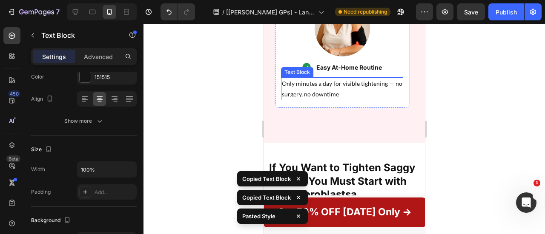
click at [324, 100] on p "Only minutes a day for visible tightening — no surgery, no downtime" at bounding box center [341, 88] width 120 height 21
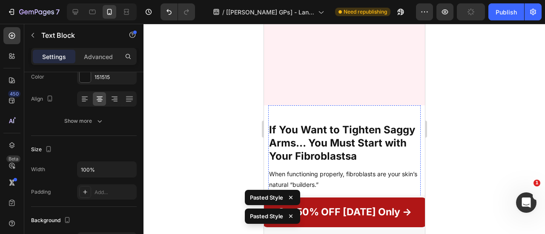
scroll to position [2389, 0]
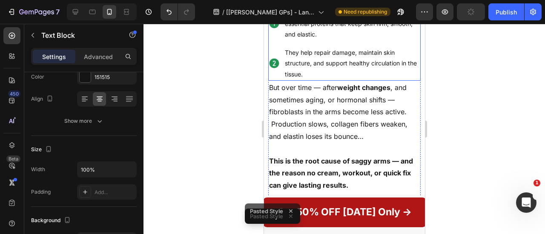
click at [272, 70] on div "They help repair damage, maintain skin structure, and support healthy circulati…" at bounding box center [344, 63] width 152 height 35
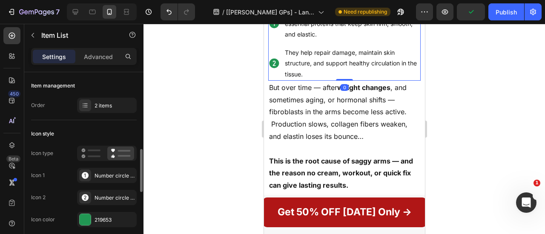
scroll to position [63, 0]
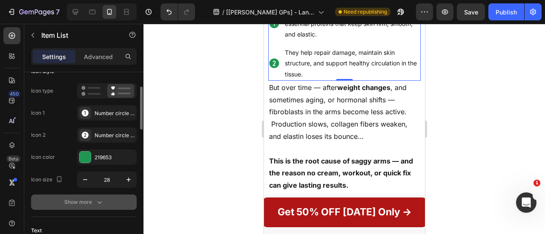
click at [107, 203] on button "Show more" at bounding box center [84, 202] width 106 height 15
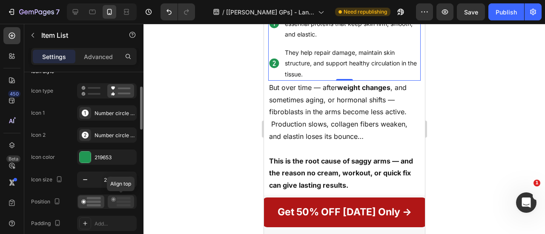
drag, startPoint x: 129, startPoint y: 197, endPoint x: 70, endPoint y: 88, distance: 123.8
click at [129, 197] on rect at bounding box center [124, 198] width 14 height 3
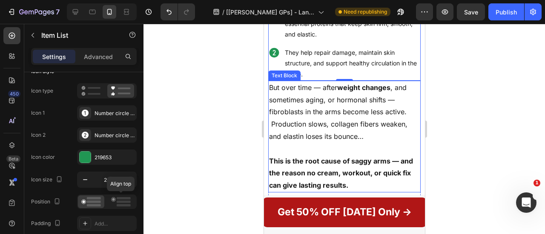
click at [329, 107] on p "But over time — after weight changes , and sometimes aging, or hormonal shifts …" at bounding box center [344, 112] width 151 height 61
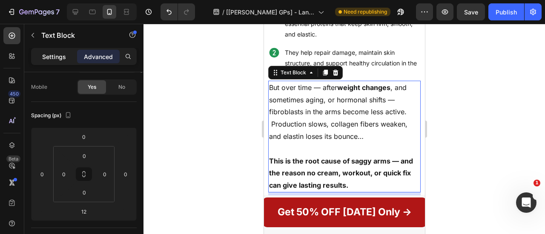
scroll to position [0, 0]
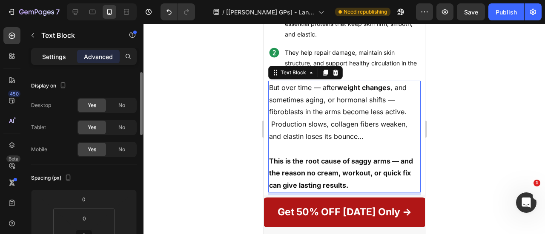
click at [57, 54] on p "Settings" at bounding box center [54, 56] width 24 height 9
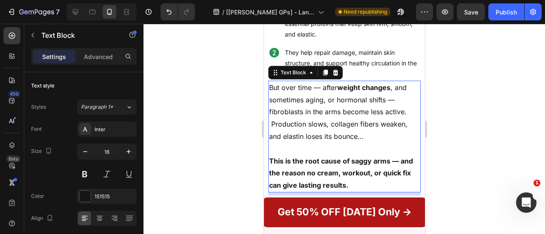
scroll to position [2280, 0]
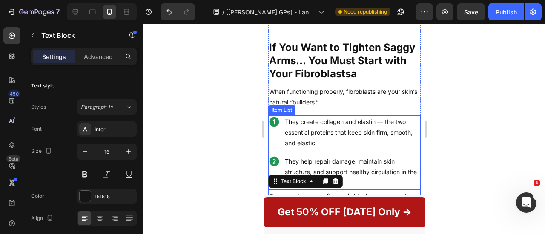
click at [271, 131] on div "They create collagen and elastin — the two essential proteins that keep skin fi…" at bounding box center [344, 132] width 152 height 35
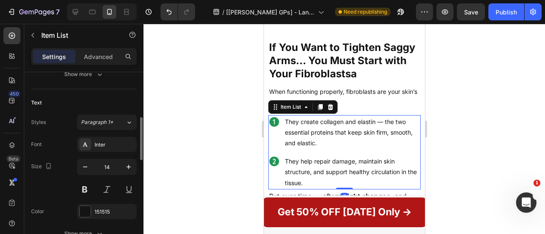
scroll to position [192, 0]
click at [131, 164] on icon "button" at bounding box center [128, 166] width 9 height 9
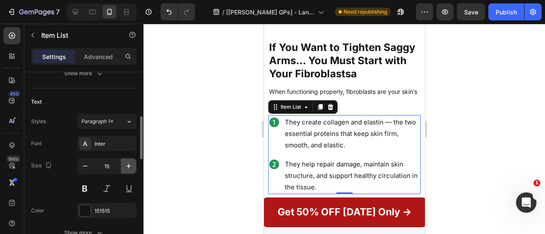
click at [131, 164] on icon "button" at bounding box center [128, 166] width 9 height 9
type input "16"
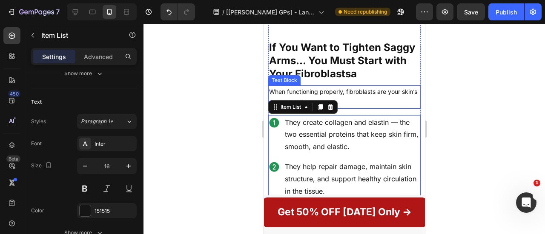
click at [346, 95] on p "When functioning properly, fibroblasts are your skin’s natural “builders.”" at bounding box center [344, 96] width 151 height 21
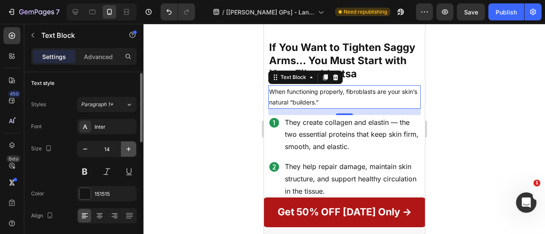
scroll to position [3, 0]
click at [129, 147] on icon "button" at bounding box center [128, 149] width 4 height 4
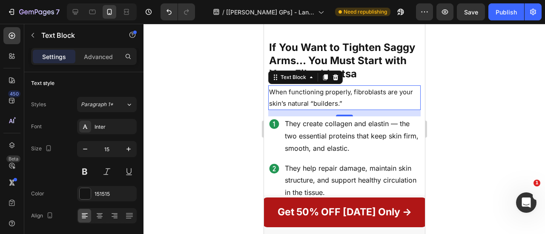
type input "16"
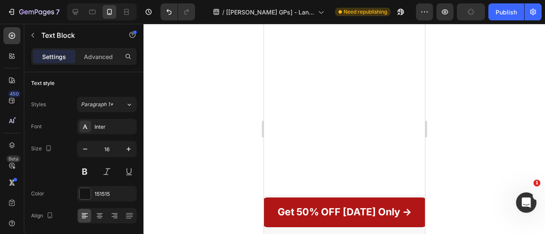
scroll to position [1183, 0]
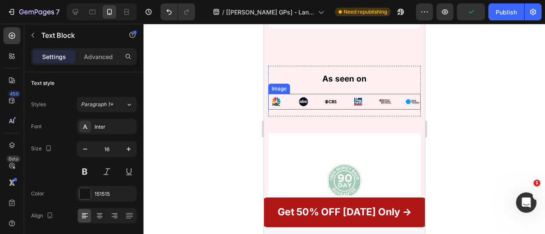
click at [364, 110] on img at bounding box center [344, 102] width 152 height 16
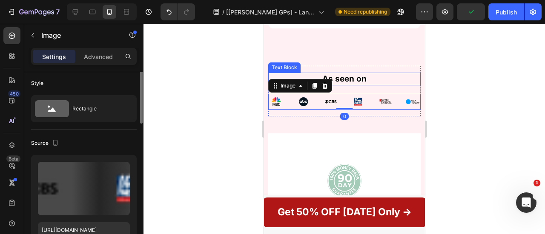
scroll to position [0, 0]
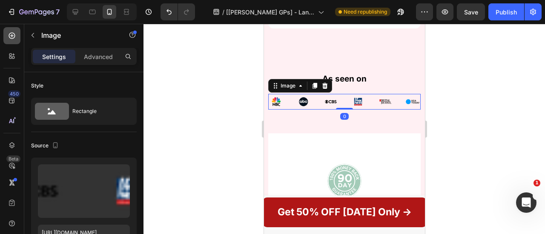
click at [11, 37] on icon at bounding box center [12, 35] width 9 height 9
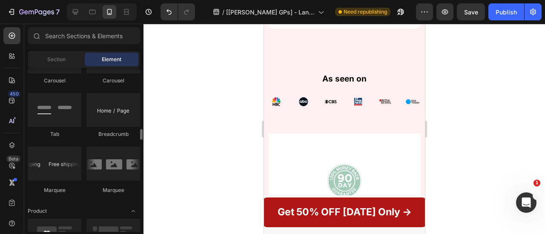
scroll to position [951, 0]
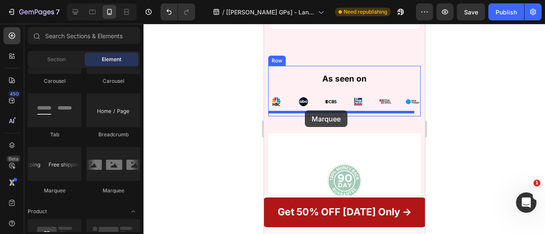
drag, startPoint x: 356, startPoint y: 193, endPoint x: 306, endPoint y: 111, distance: 96.1
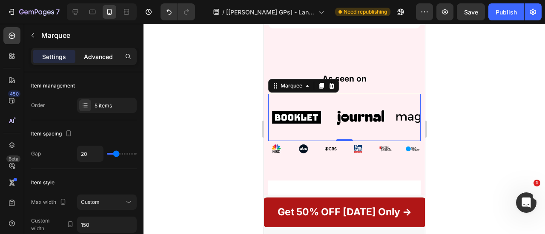
click at [101, 60] on p "Advanced" at bounding box center [98, 56] width 29 height 9
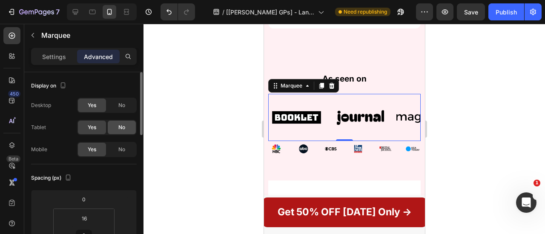
click at [131, 123] on div "No" at bounding box center [122, 128] width 28 height 14
click at [124, 104] on span "No" at bounding box center [121, 106] width 7 height 8
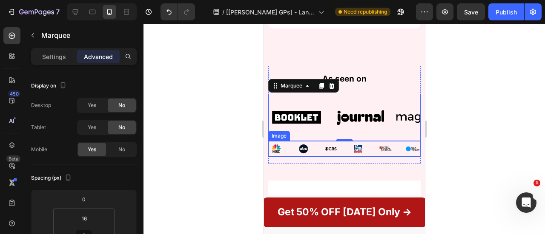
click at [317, 157] on img at bounding box center [344, 149] width 152 height 16
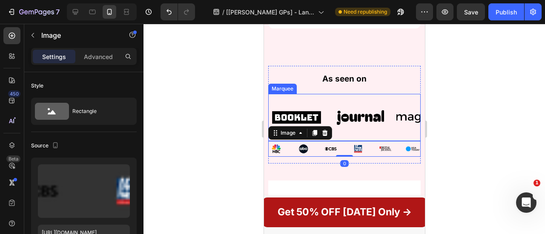
click at [325, 129] on div "Image" at bounding box center [300, 118] width 64 height 34
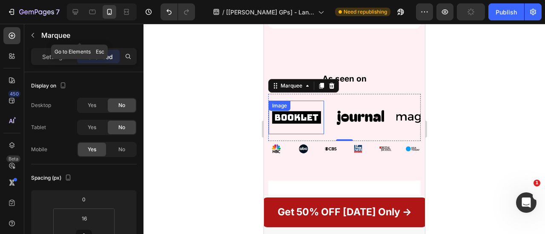
click at [307, 129] on img at bounding box center [295, 117] width 55 height 23
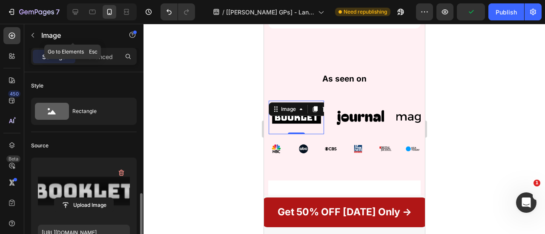
scroll to position [103, 0]
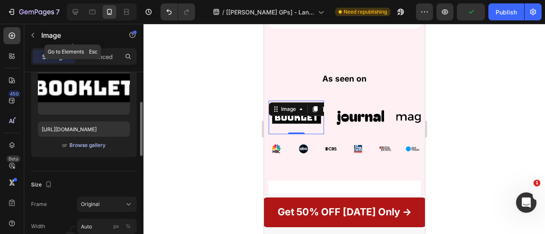
click at [83, 143] on div "Browse gallery" at bounding box center [87, 146] width 36 height 8
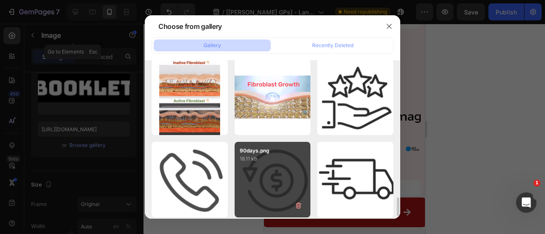
scroll to position [889, 0]
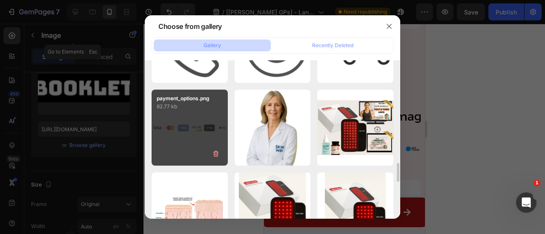
click at [196, 118] on div "payment_options.png 82.77 kb" at bounding box center [190, 128] width 76 height 76
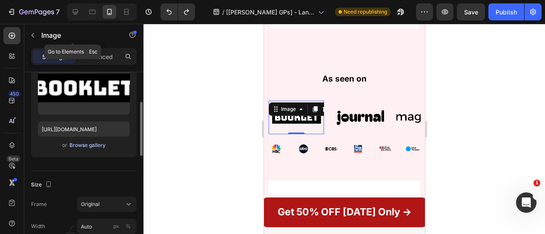
click at [99, 143] on div "Browse gallery" at bounding box center [87, 146] width 36 height 8
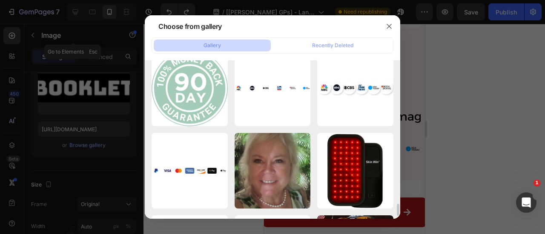
scroll to position [2003, 0]
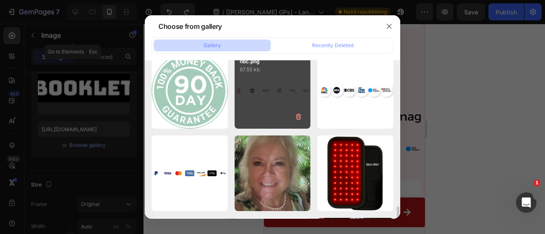
click at [241, 120] on div "nbc.png 67.55 kb" at bounding box center [272, 91] width 76 height 76
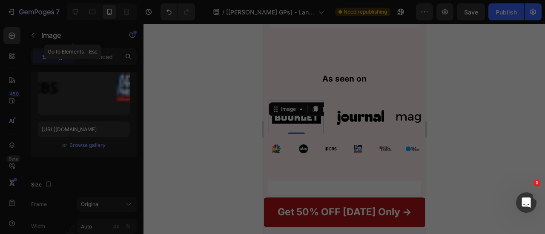
type input "[URL][DOMAIN_NAME]"
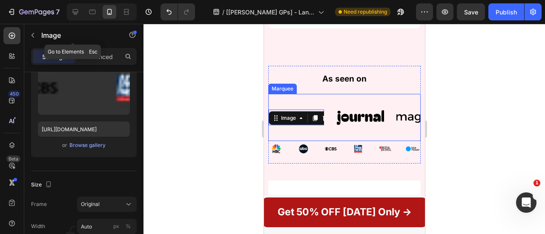
click at [371, 141] on div "Image 0 Image Image Image Image Image 0 Image Image Image Image Marquee" at bounding box center [344, 117] width 152 height 47
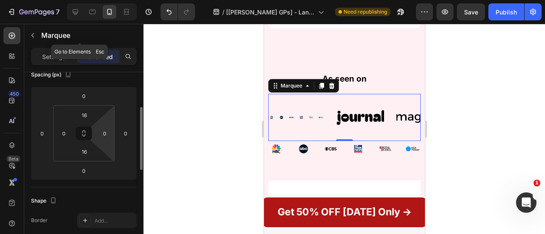
scroll to position [0, 0]
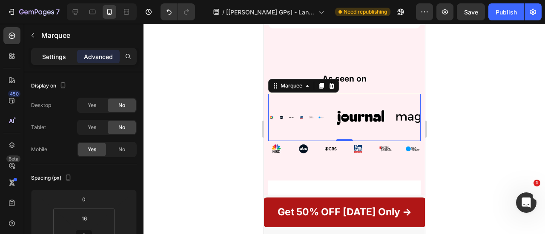
click at [46, 52] on p "Settings" at bounding box center [54, 56] width 24 height 9
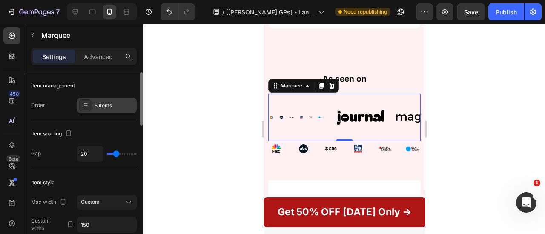
click at [115, 102] on div "5 items" at bounding box center [114, 106] width 40 height 8
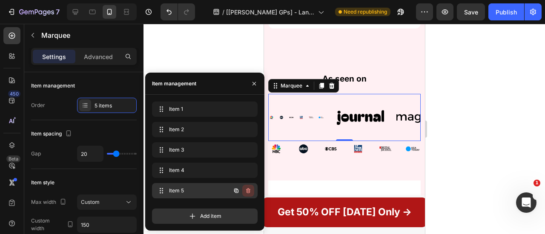
click at [249, 192] on icon "button" at bounding box center [248, 191] width 4 height 5
click at [250, 209] on div "Add item" at bounding box center [205, 216] width 106 height 15
click at [249, 209] on div "Add item" at bounding box center [205, 216] width 106 height 15
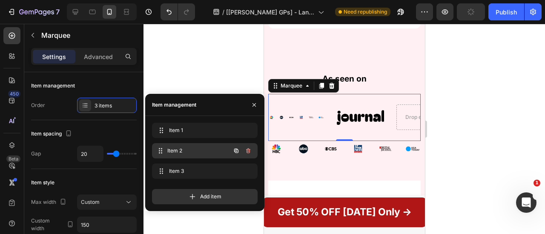
click at [255, 149] on div "Item 2 Item 2" at bounding box center [205, 150] width 106 height 15
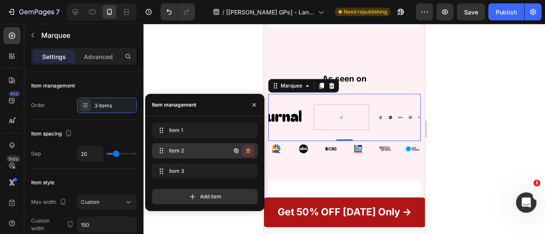
click at [249, 150] on icon "button" at bounding box center [248, 151] width 4 height 5
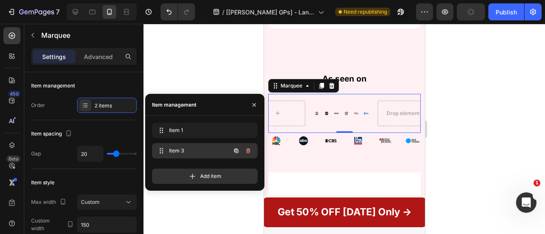
click at [249, 152] on icon "button" at bounding box center [249, 152] width 0 height 2
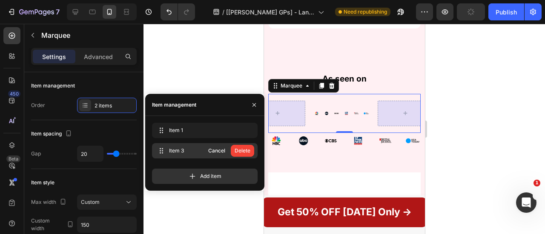
click at [249, 152] on div "Delete" at bounding box center [242, 151] width 16 height 8
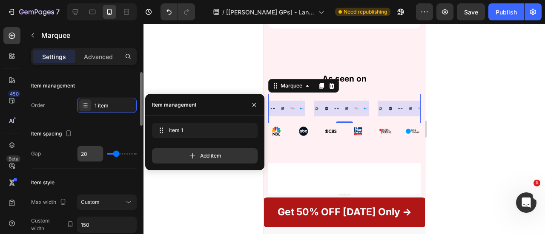
click at [94, 154] on input "20" at bounding box center [90, 153] width 26 height 15
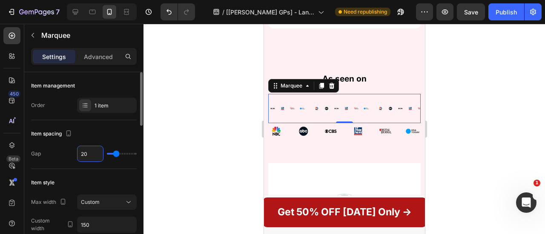
click at [94, 154] on input "20" at bounding box center [90, 153] width 26 height 15
type input "200"
type input "80"
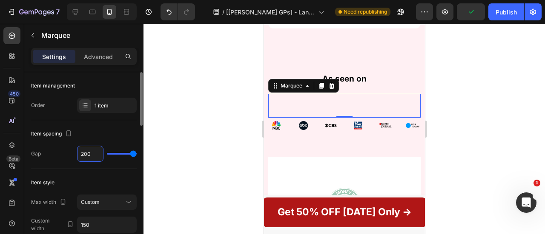
click at [86, 152] on input "200" at bounding box center [90, 153] width 26 height 15
type input "0"
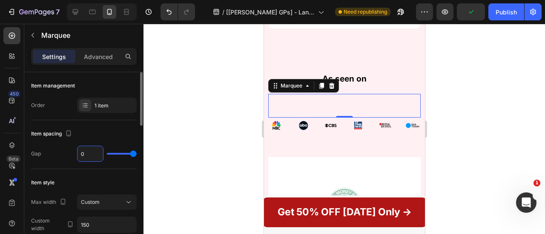
type input "0"
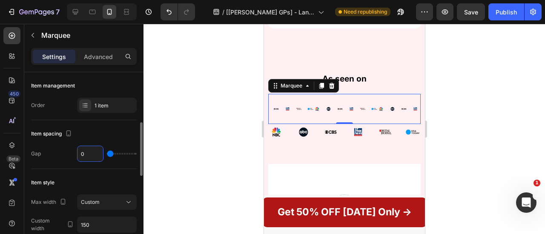
scroll to position [40, 0]
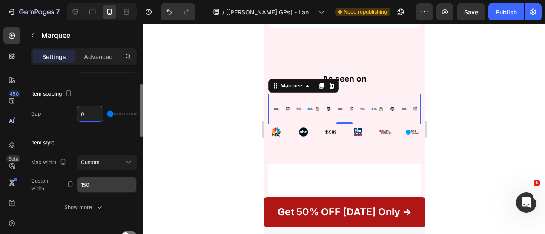
type input "0"
click at [98, 188] on input "150" at bounding box center [106, 184] width 59 height 15
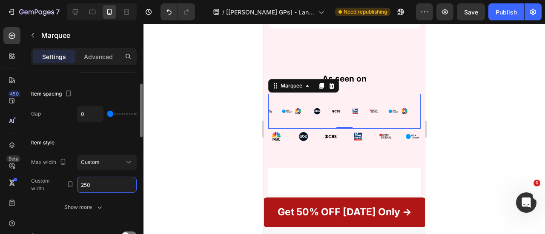
scroll to position [0, 0]
click at [98, 188] on input "250" at bounding box center [106, 184] width 59 height 15
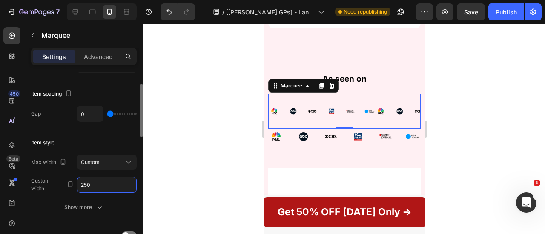
click at [98, 188] on input "250" at bounding box center [106, 184] width 59 height 15
type input "4"
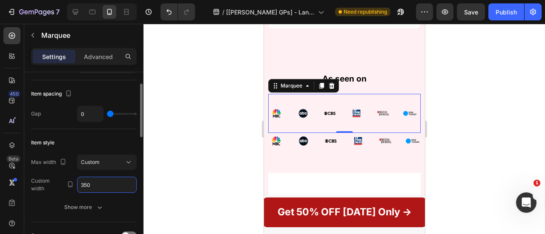
click at [103, 188] on input "350" at bounding box center [106, 184] width 59 height 15
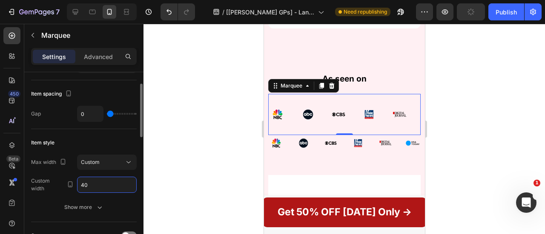
type input "4"
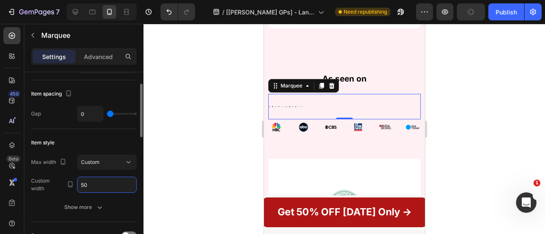
type input "500"
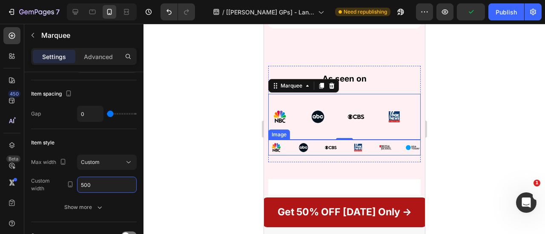
drag, startPoint x: 350, startPoint y: 161, endPoint x: 306, endPoint y: 153, distance: 45.0
click at [350, 156] on img at bounding box center [344, 148] width 152 height 16
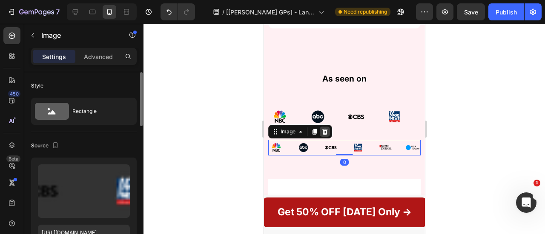
click at [323, 135] on icon at bounding box center [324, 132] width 7 height 7
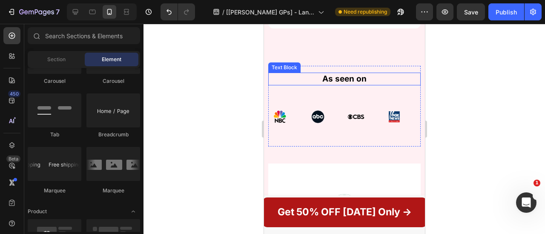
click at [365, 85] on p "As seen on" at bounding box center [344, 79] width 151 height 11
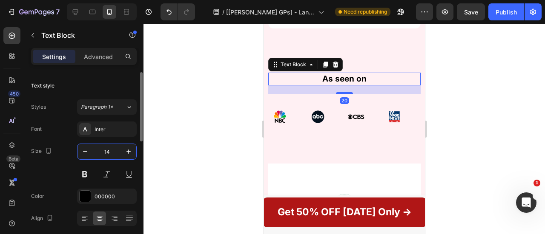
click at [112, 152] on input "14" at bounding box center [107, 151] width 28 height 15
drag, startPoint x: 112, startPoint y: 152, endPoint x: 47, endPoint y: 109, distance: 77.9
click at [112, 152] on input "14" at bounding box center [107, 151] width 28 height 15
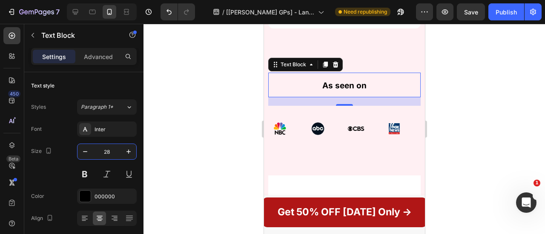
click at [347, 91] on strong "As seen on" at bounding box center [344, 86] width 44 height 10
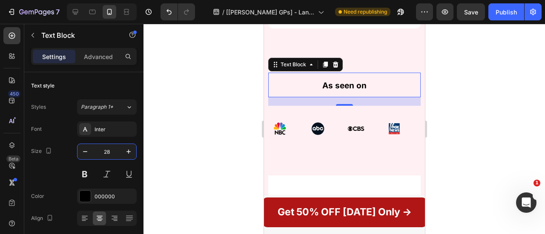
click at [347, 91] on strong "As seen on" at bounding box center [344, 86] width 44 height 10
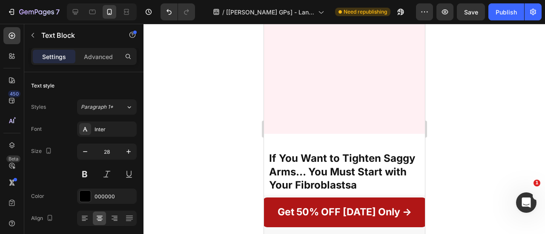
scroll to position [2287, 0]
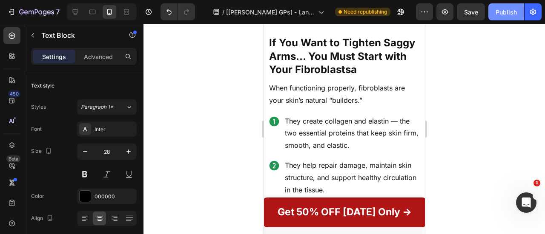
click at [503, 14] on div "Publish" at bounding box center [505, 12] width 21 height 9
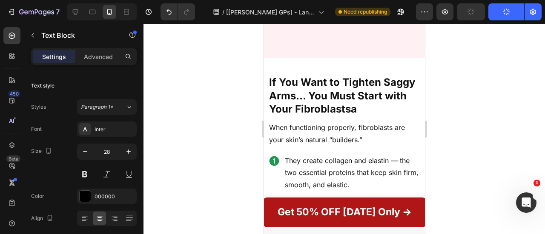
scroll to position [2768, 0]
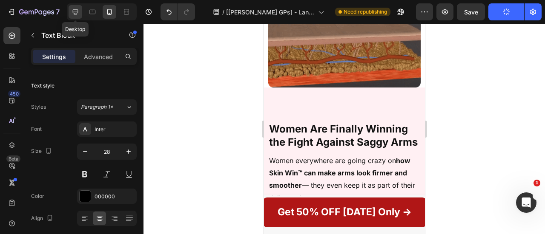
click at [75, 14] on icon at bounding box center [76, 12] width 6 height 6
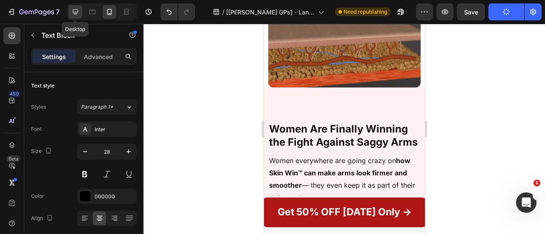
type input "16"
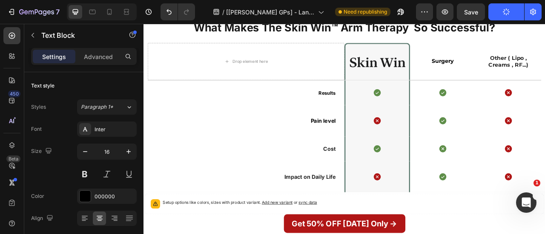
scroll to position [4427, 0]
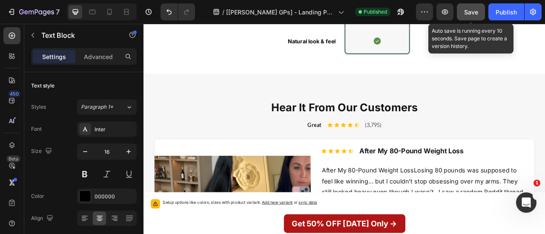
click at [469, 10] on span "Save" at bounding box center [471, 12] width 14 height 7
